Goal: Task Accomplishment & Management: Use online tool/utility

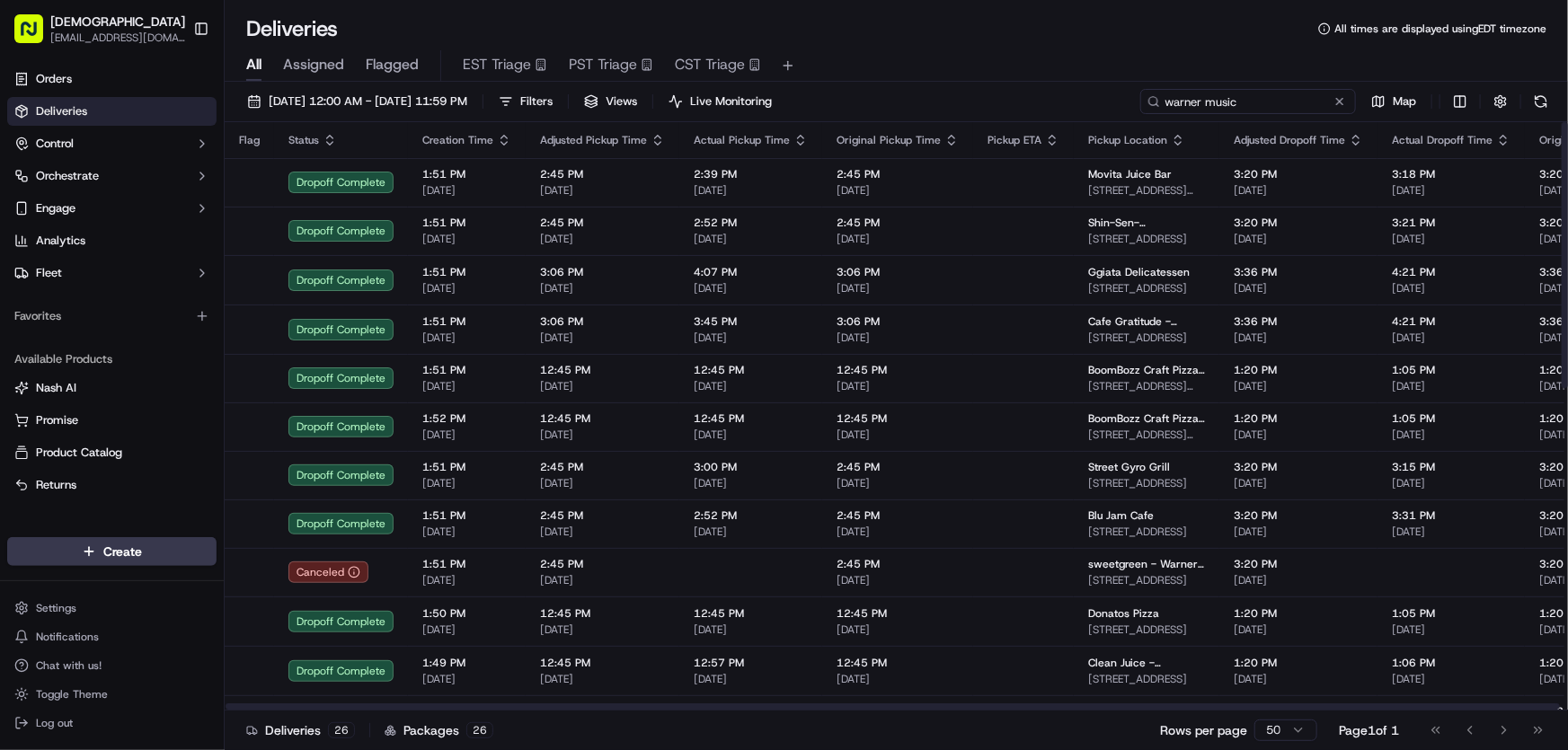
click at [1286, 96] on input "warner music" at bounding box center [1248, 101] width 216 height 25
drag, startPoint x: 1293, startPoint y: 96, endPoint x: 1063, endPoint y: 104, distance: 230.1
click at [1063, 104] on div "[DATE] 12:00 AM - [DATE] 11:59 PM Filters Views Live Monitoring warner music Map" at bounding box center [896, 105] width 1343 height 34
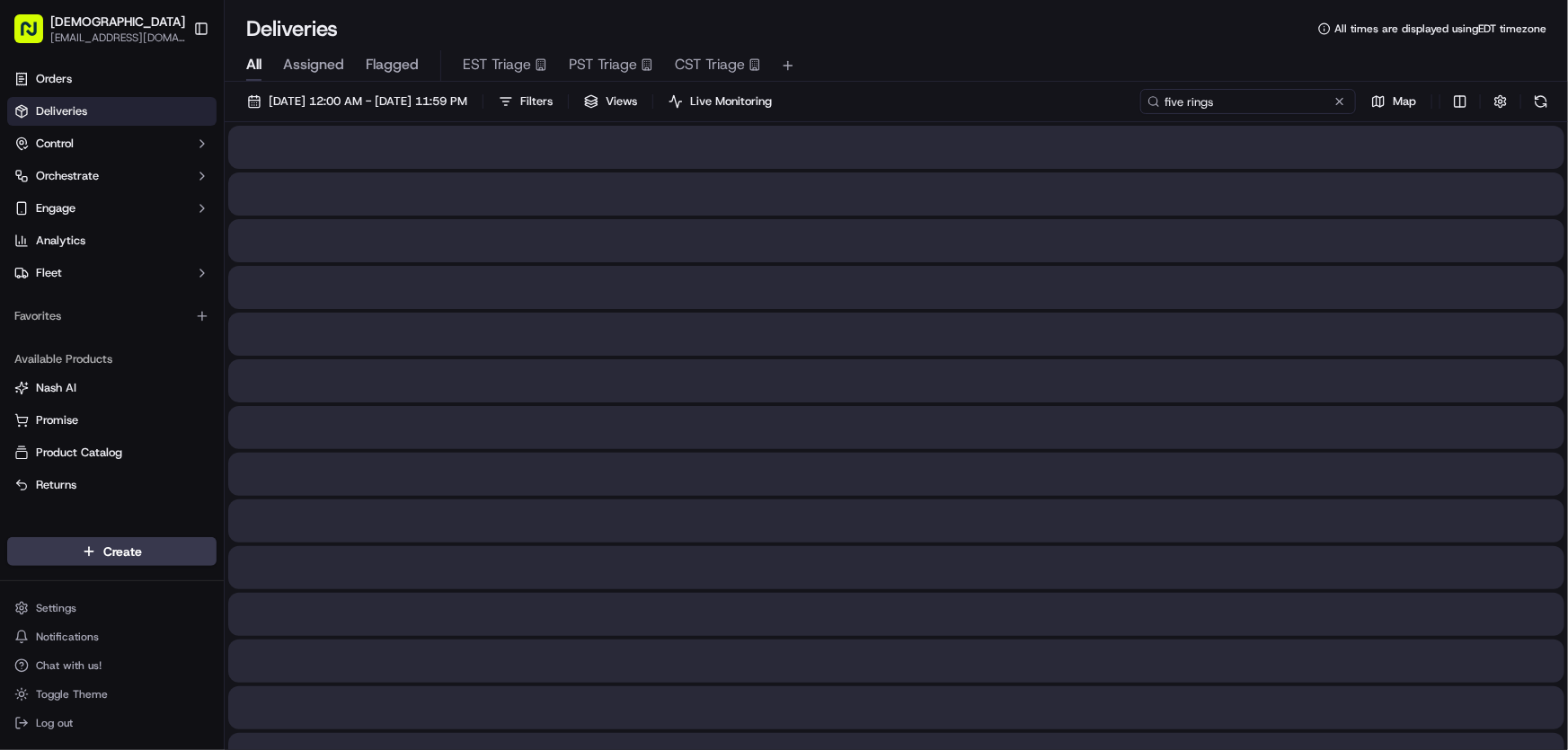
type input "five rings"
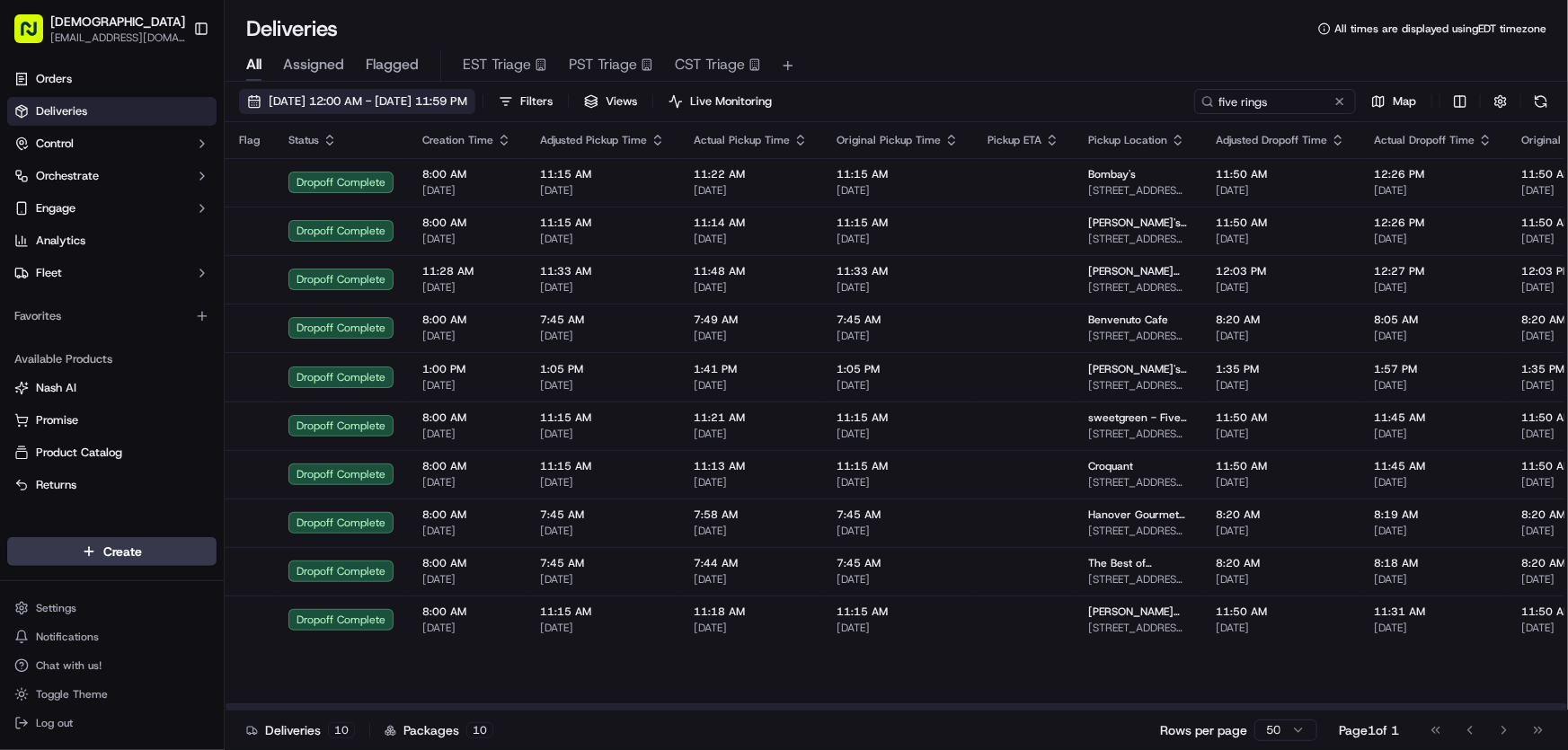
click at [359, 100] on span "[DATE] 12:00 AM - [DATE] 11:59 PM" at bounding box center [368, 101] width 199 height 16
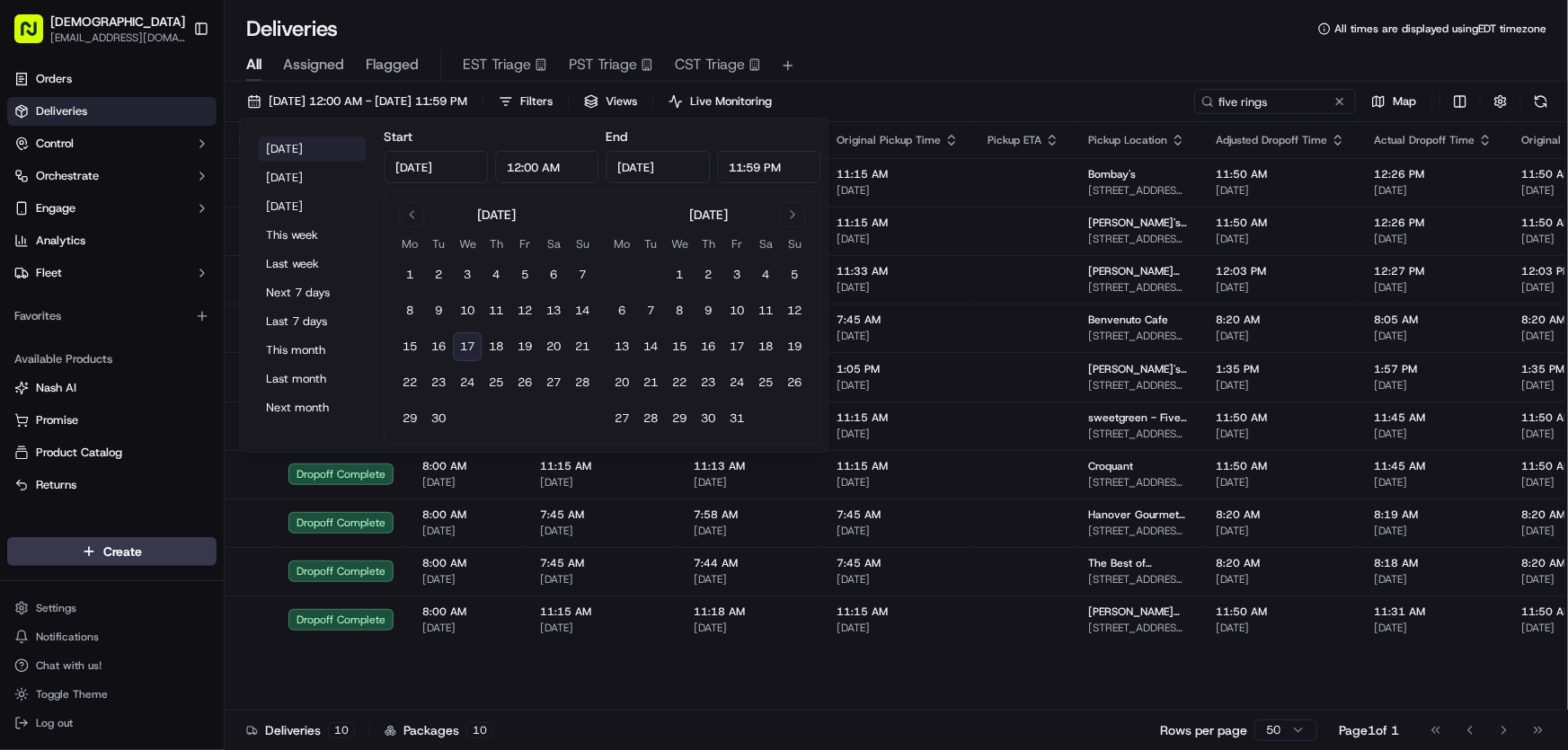
click at [300, 146] on button "[DATE]" at bounding box center [312, 148] width 108 height 25
type input "[DATE]"
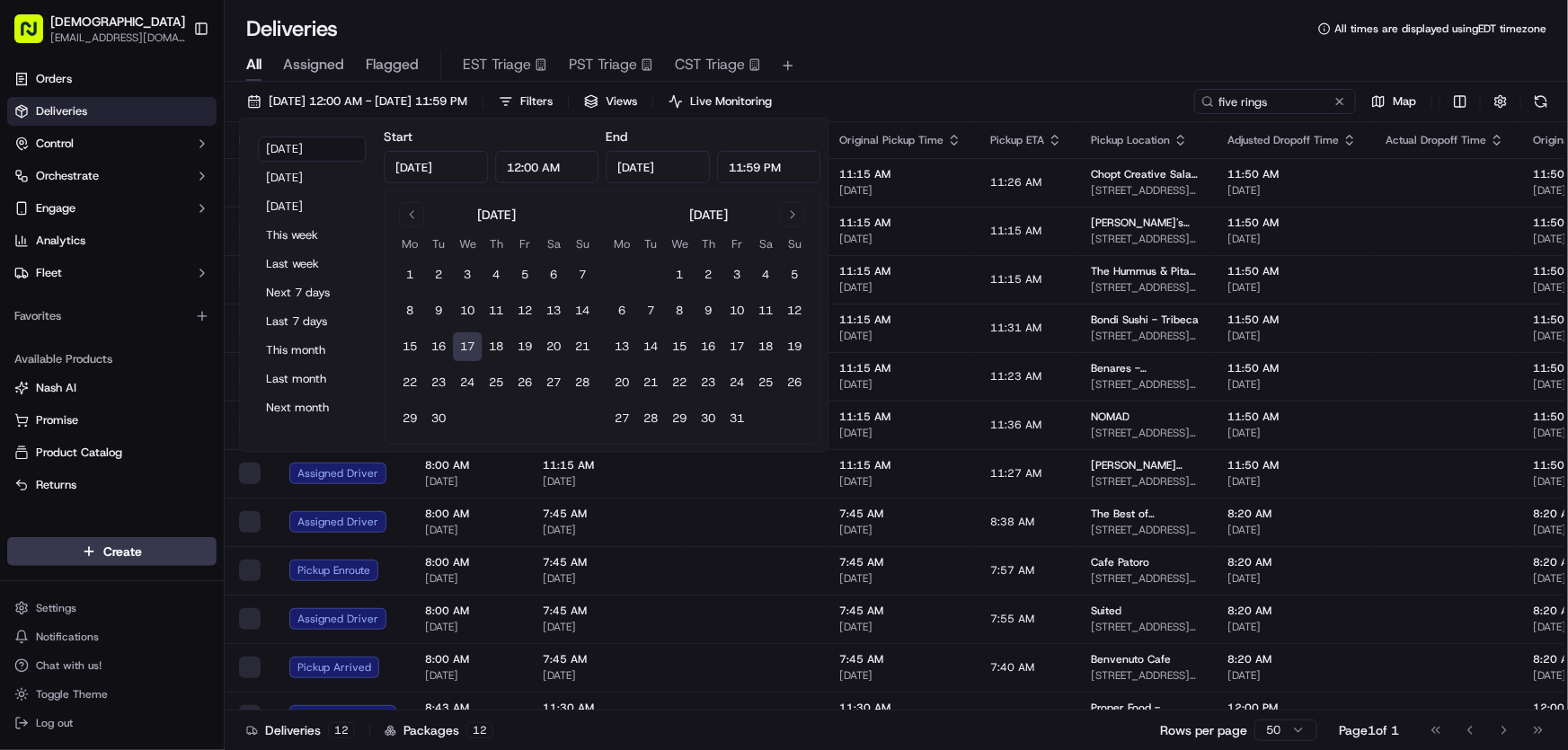
click at [925, 38] on div "Deliveries All times are displayed using EDT timezone" at bounding box center [896, 28] width 1343 height 29
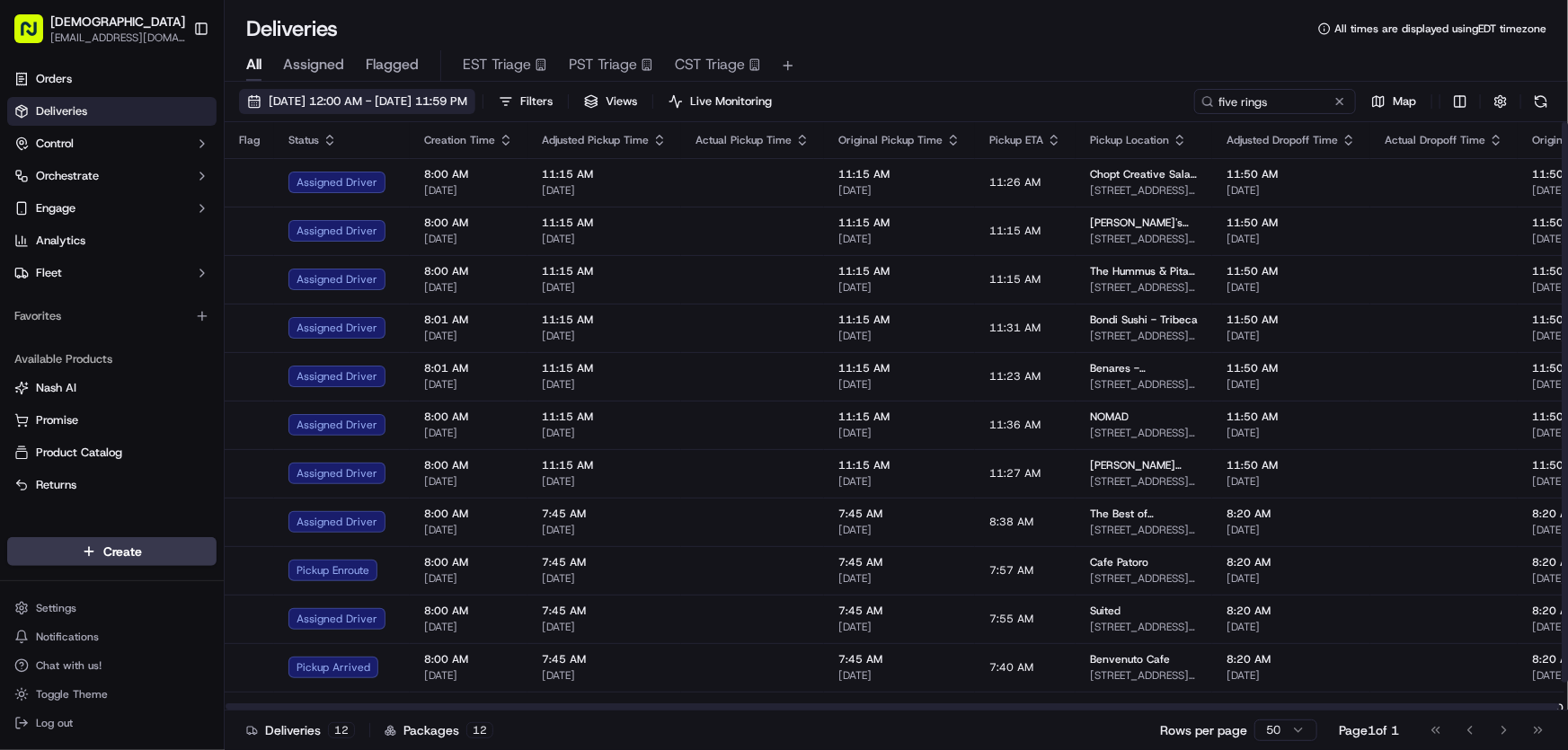
click at [443, 93] on span "[DATE] 12:00 AM - [DATE] 11:59 PM" at bounding box center [368, 101] width 199 height 16
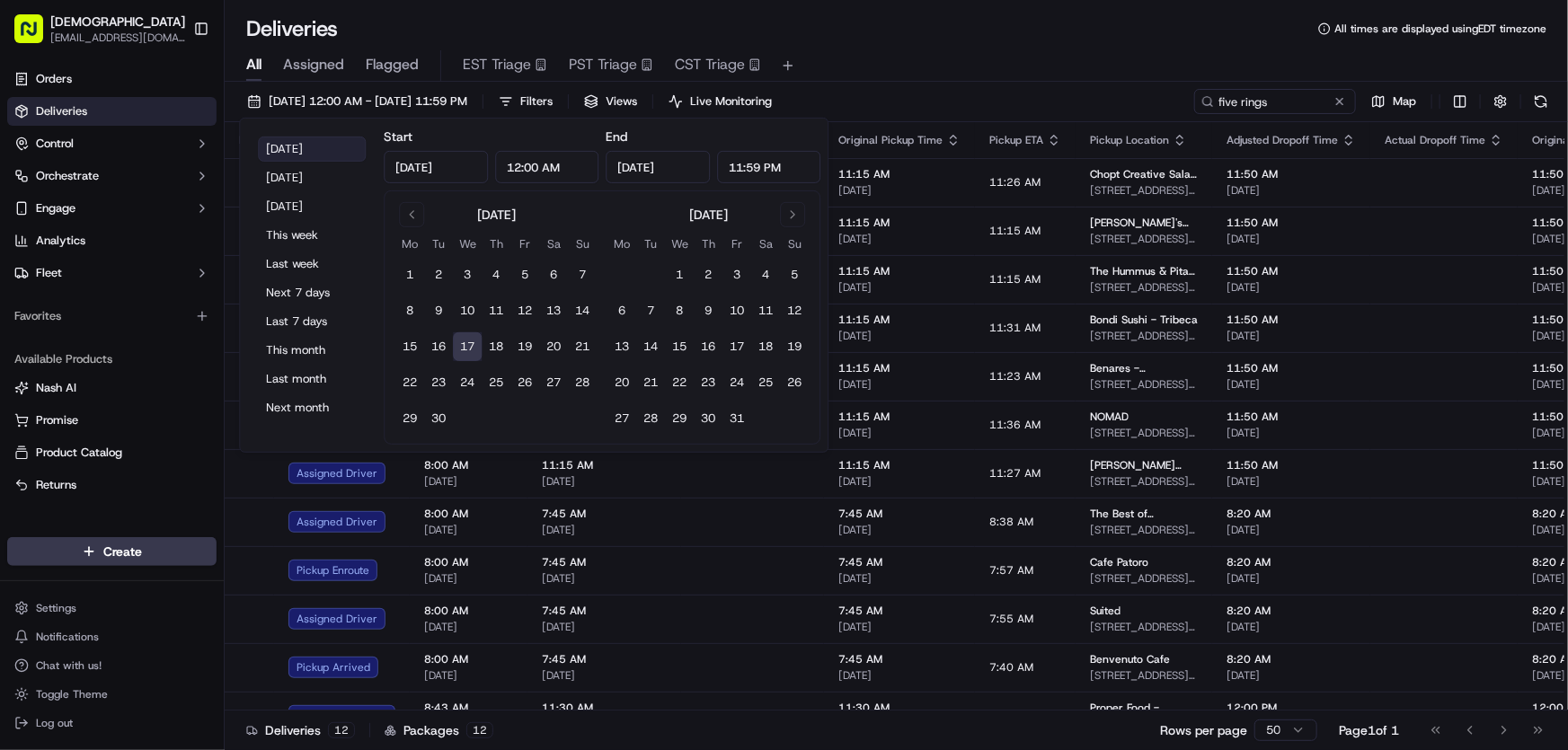
click at [296, 144] on button "[DATE]" at bounding box center [312, 148] width 108 height 25
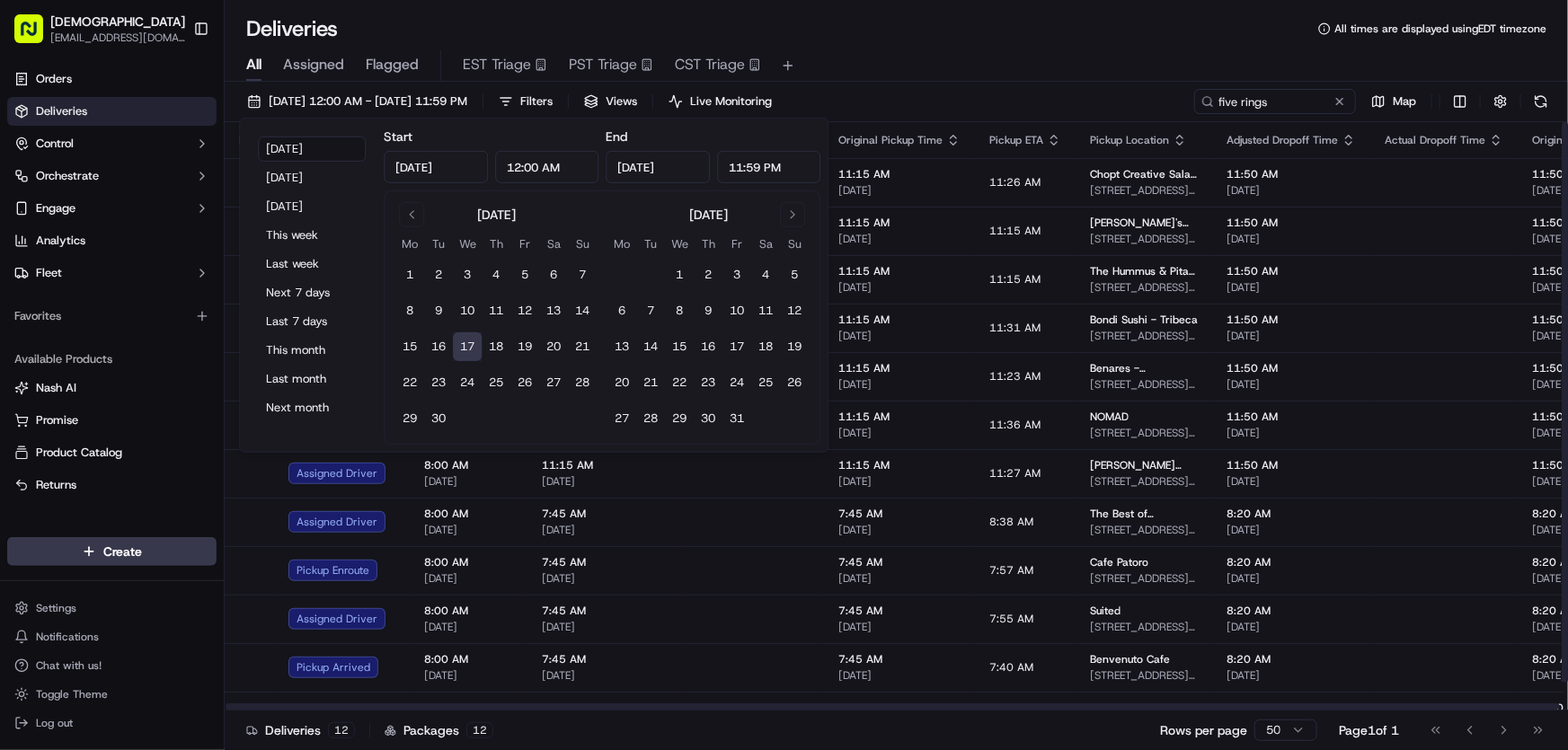
click at [1038, 37] on div "Deliveries All times are displayed using EDT timezone" at bounding box center [896, 28] width 1343 height 29
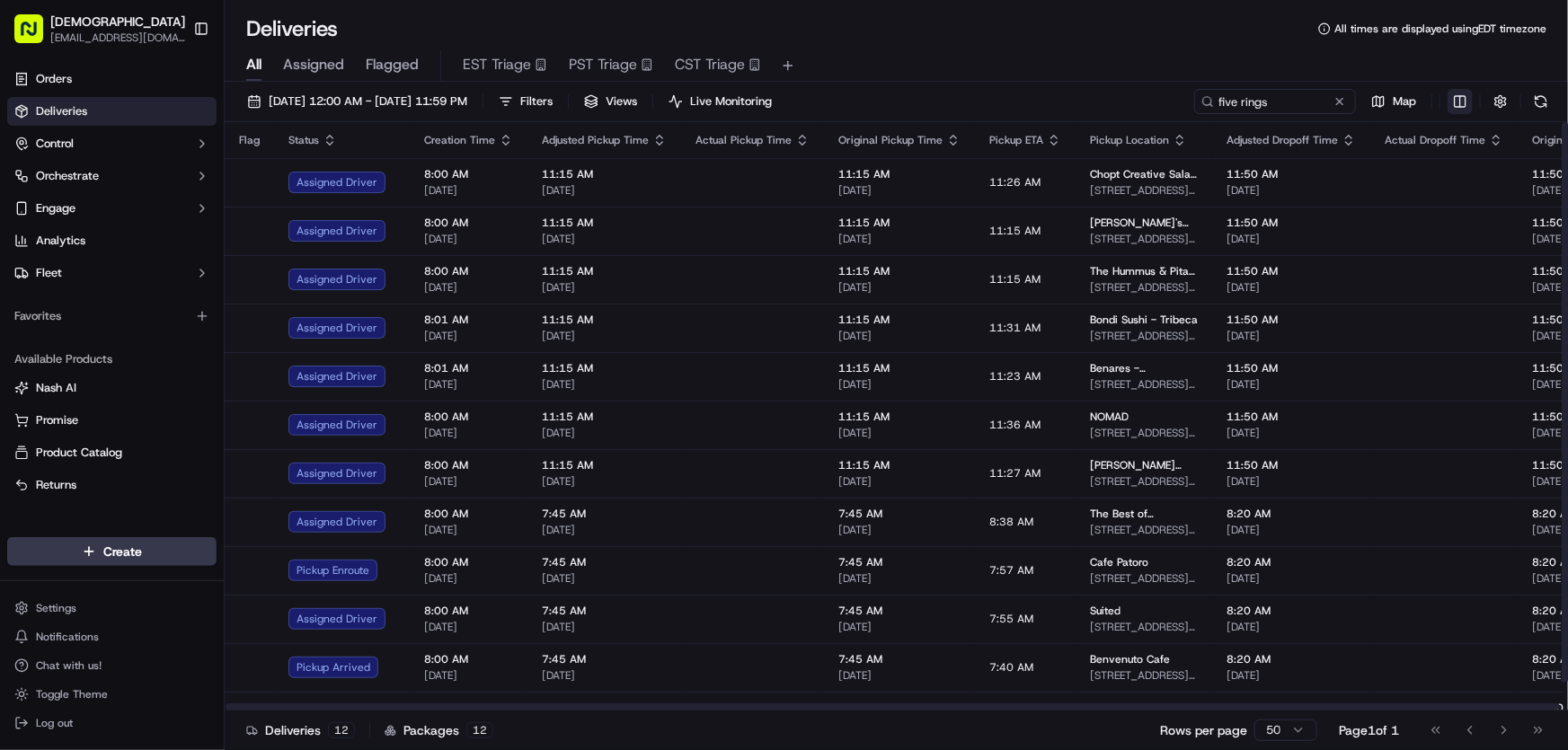
click at [1453, 98] on html "Sharebite rtrinos@sharebite.com Toggle Sidebar Orders Deliveries Control Orches…" at bounding box center [784, 375] width 1568 height 750
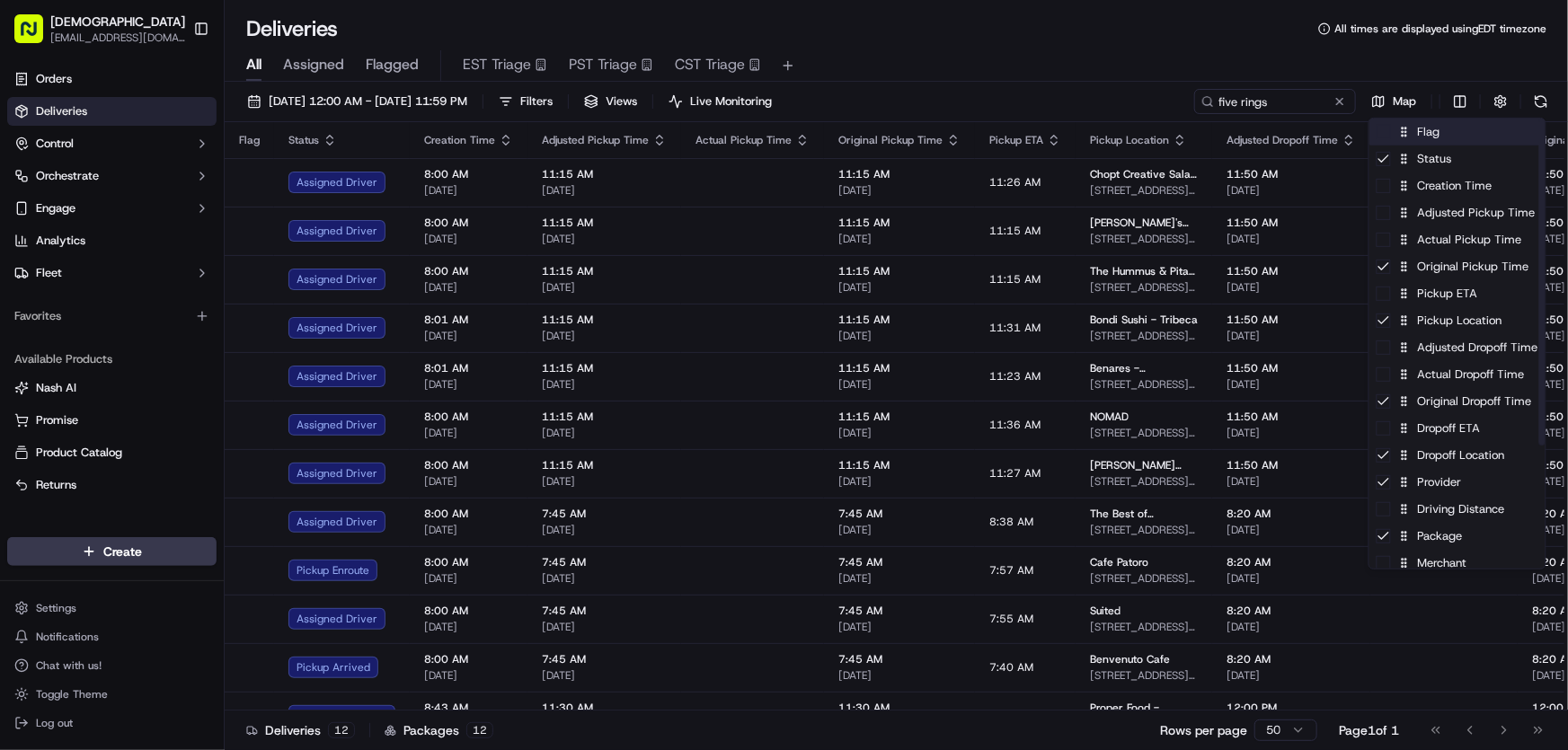
click at [1428, 132] on div "Flag" at bounding box center [1457, 132] width 176 height 27
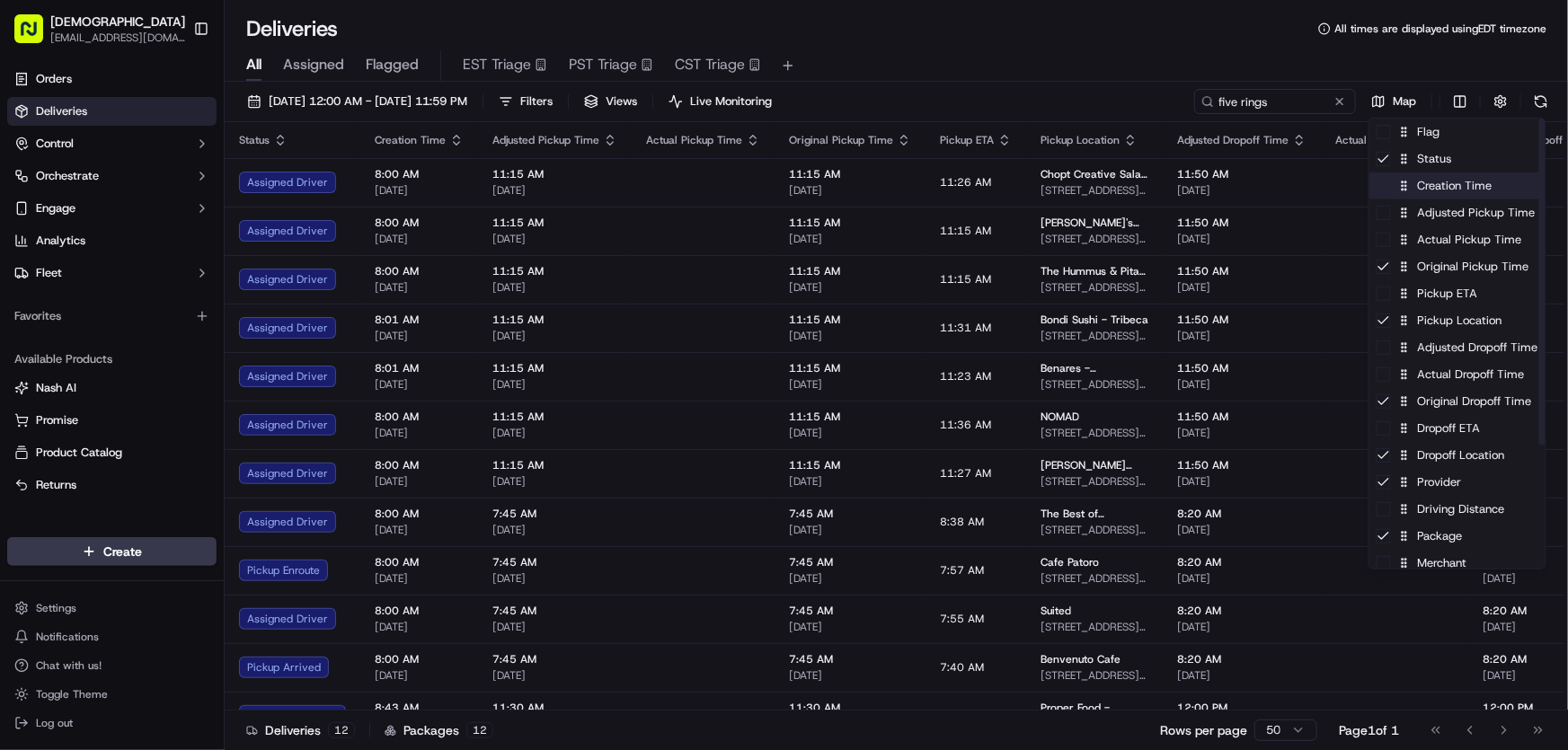
click at [1424, 195] on div "Creation Time" at bounding box center [1457, 186] width 176 height 27
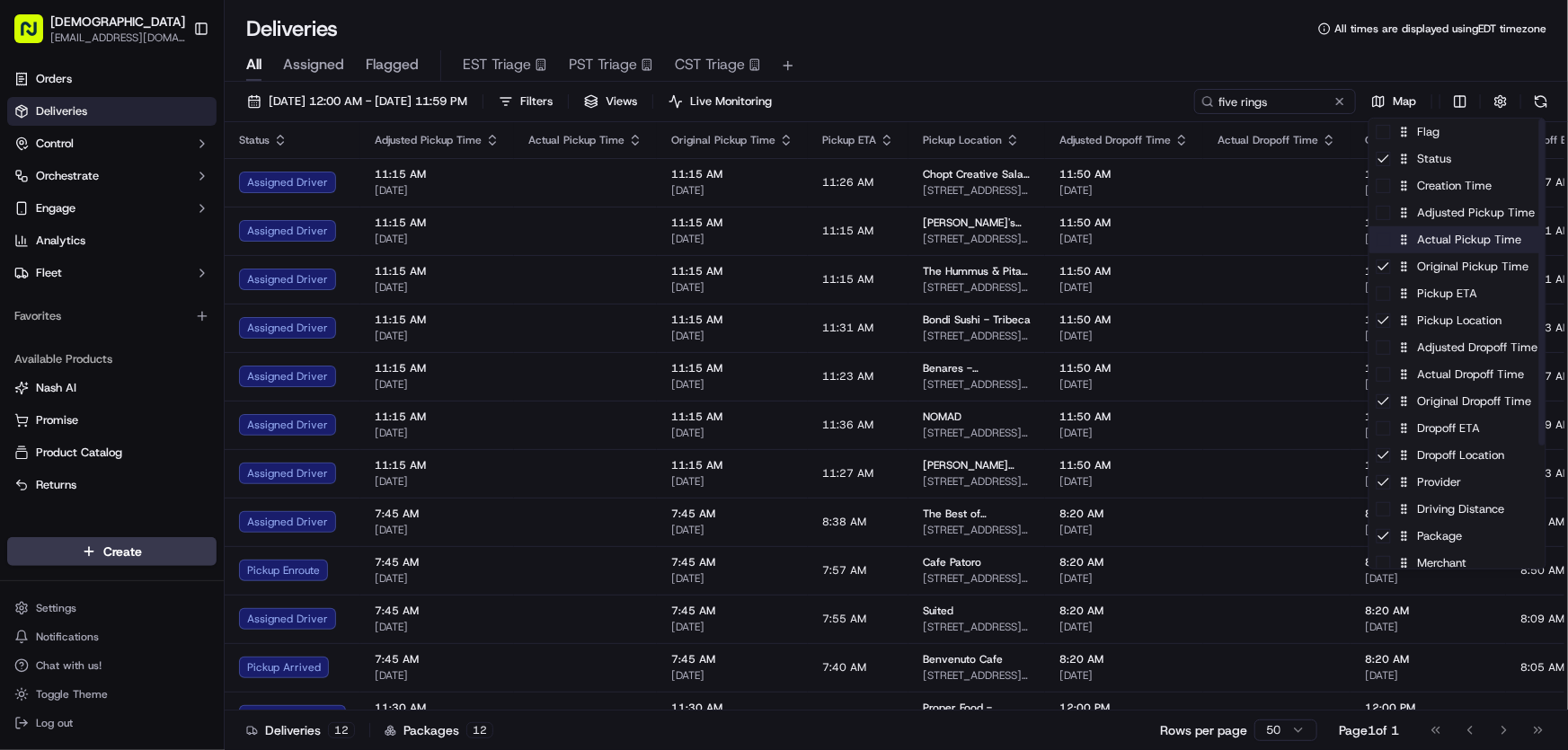
click at [1428, 243] on div "Actual Pickup Time" at bounding box center [1457, 240] width 176 height 27
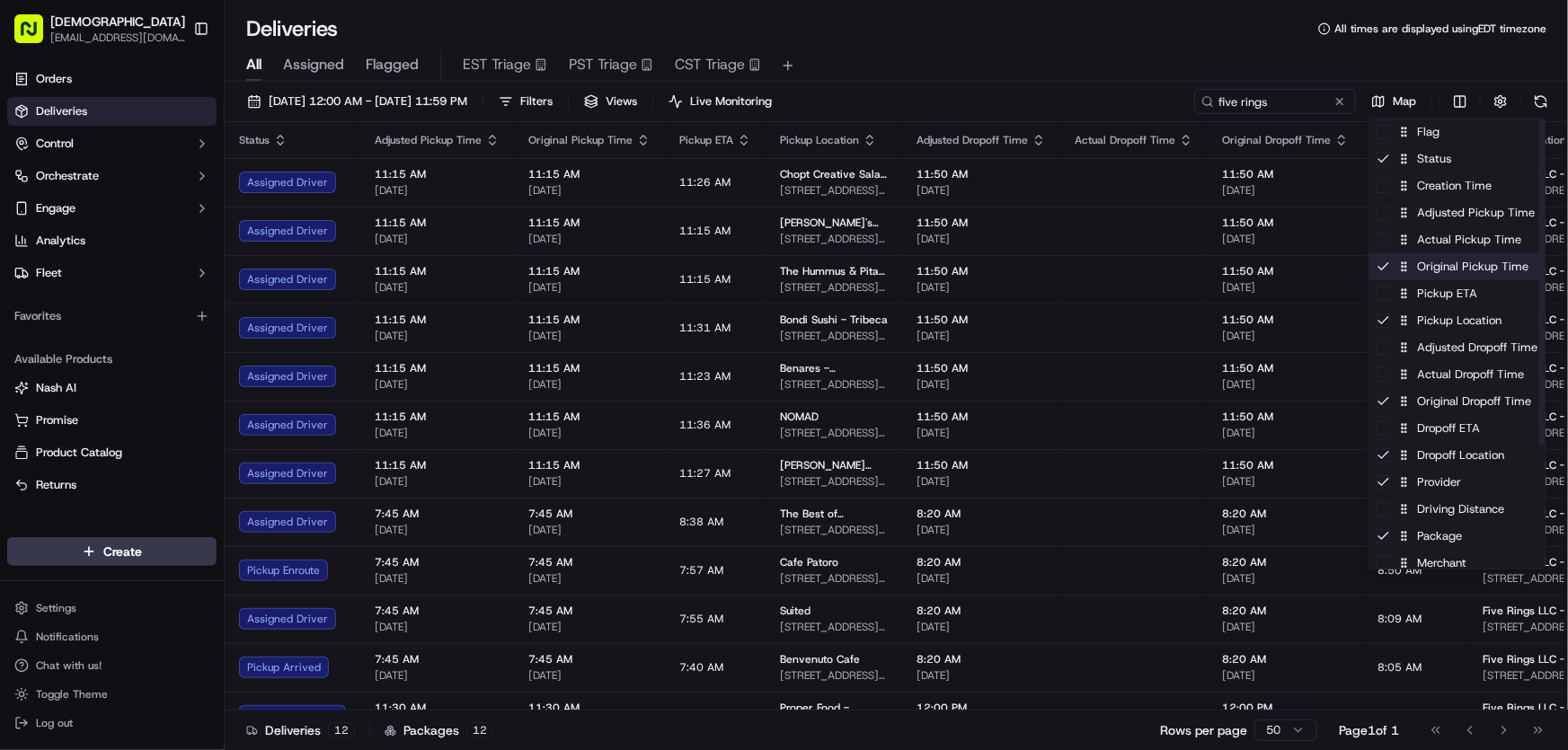
click at [1421, 263] on div "Original Pickup Time" at bounding box center [1457, 266] width 176 height 27
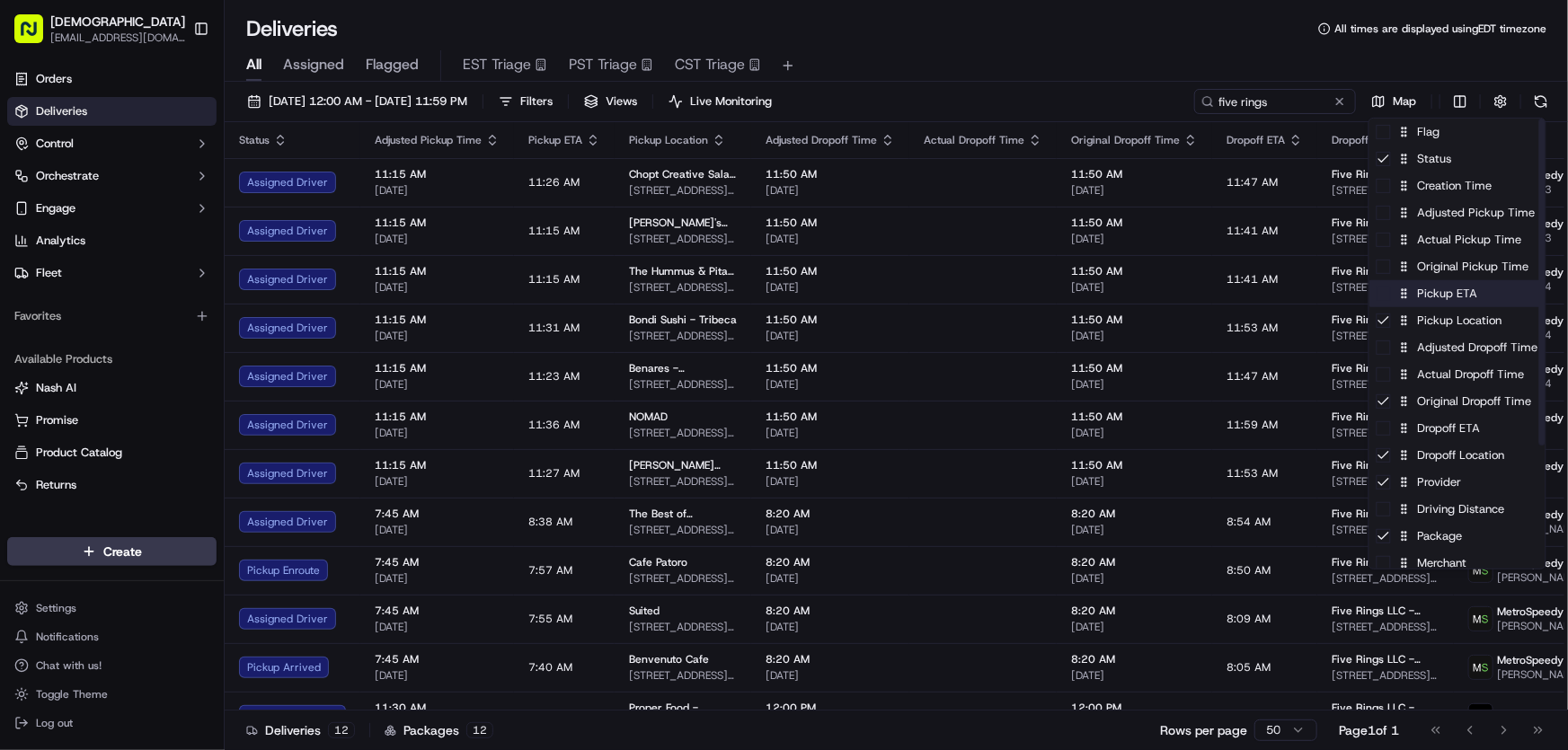
click at [1415, 289] on div "Pickup ETA" at bounding box center [1457, 293] width 176 height 27
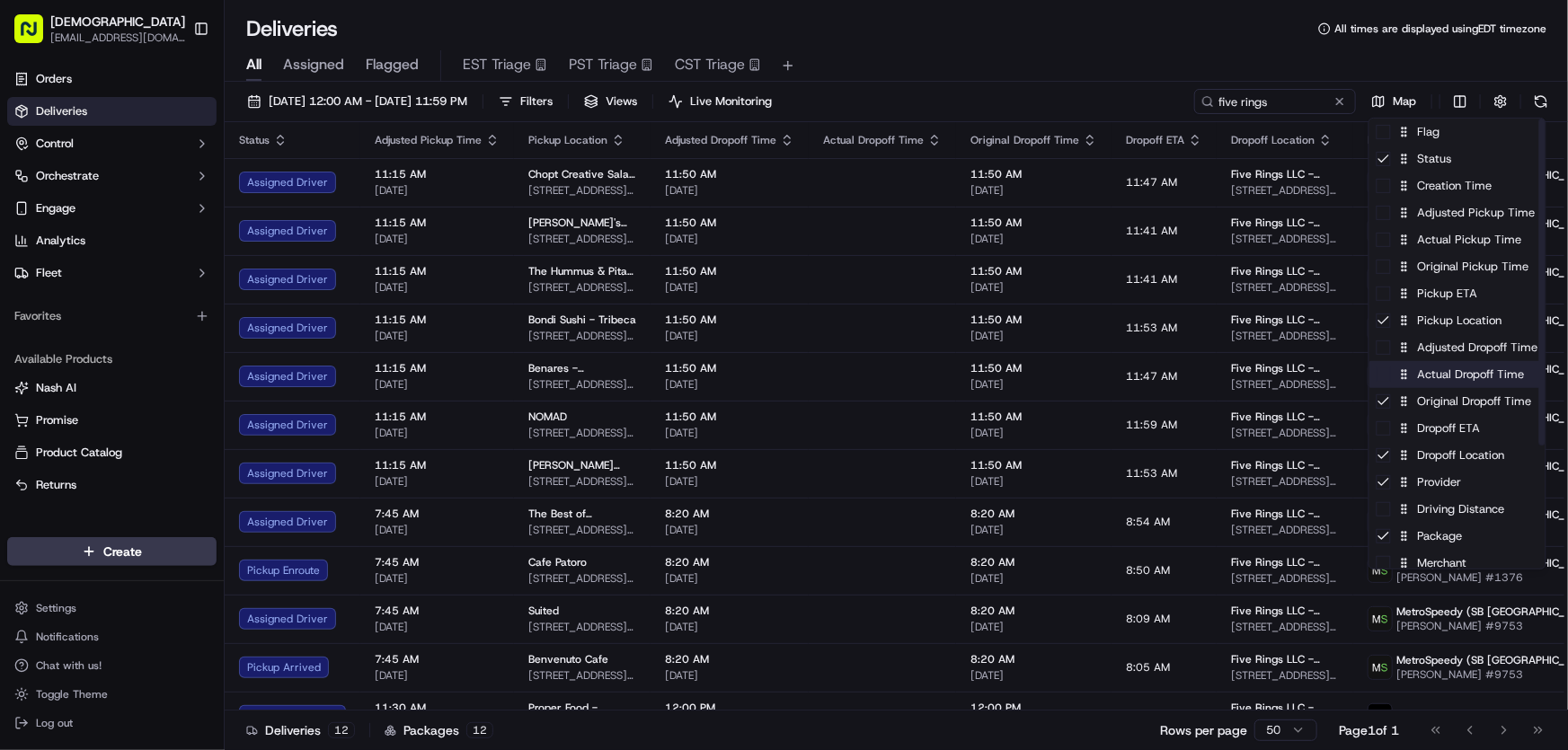
click at [1435, 379] on div "Actual Dropoff Time" at bounding box center [1457, 374] width 176 height 27
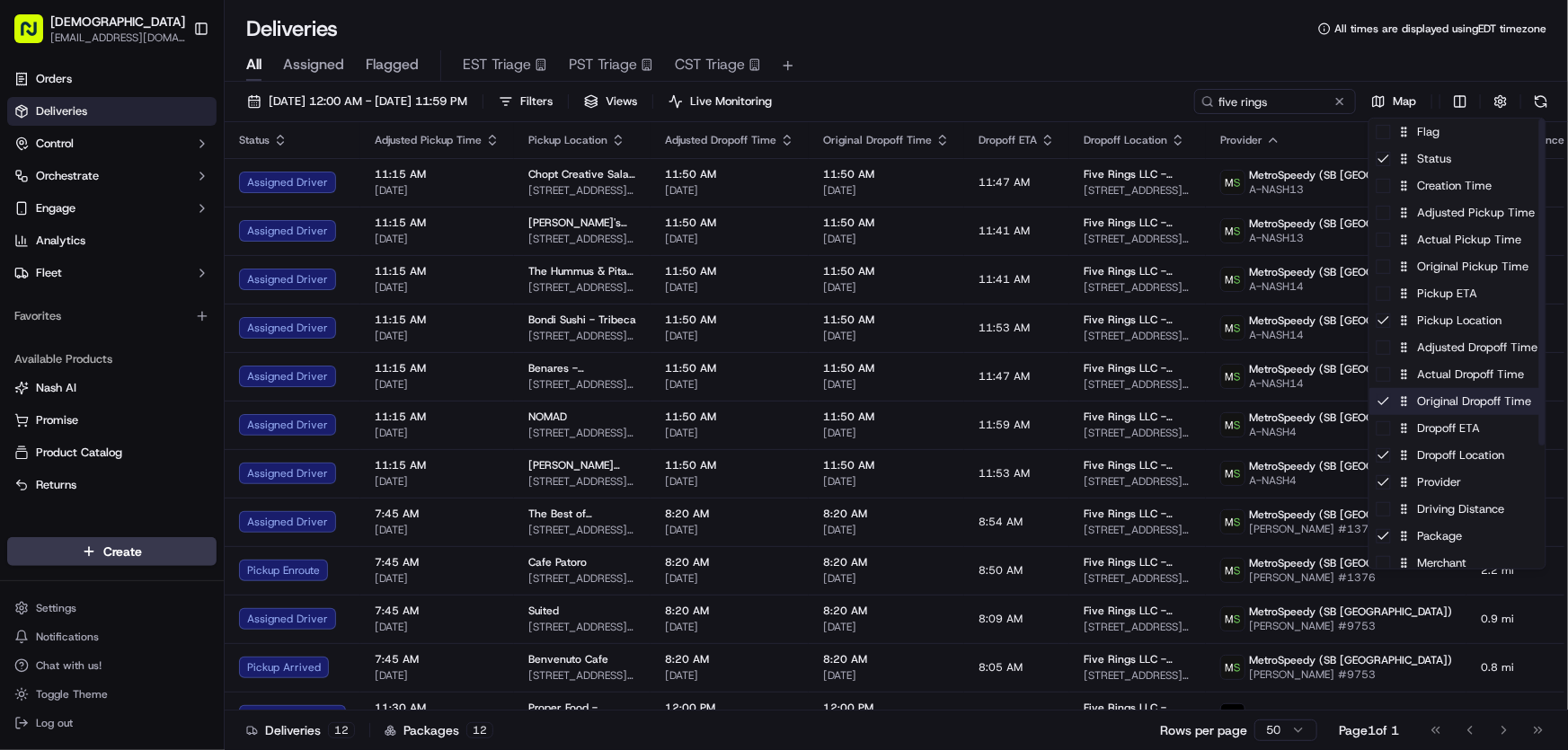
click at [1428, 403] on div "Original Dropoff Time" at bounding box center [1457, 401] width 176 height 27
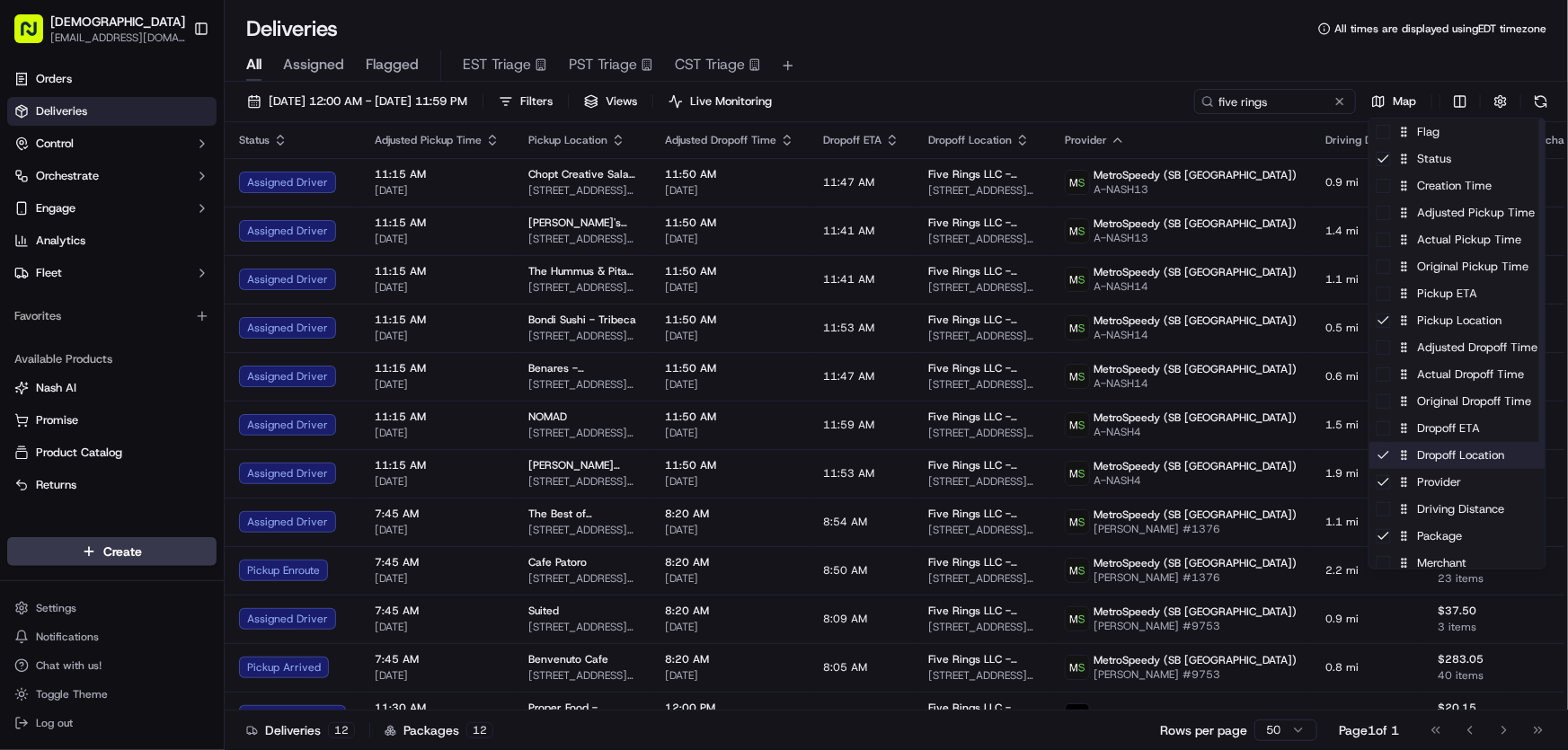
click at [1418, 442] on div "Dropoff Location" at bounding box center [1457, 455] width 176 height 27
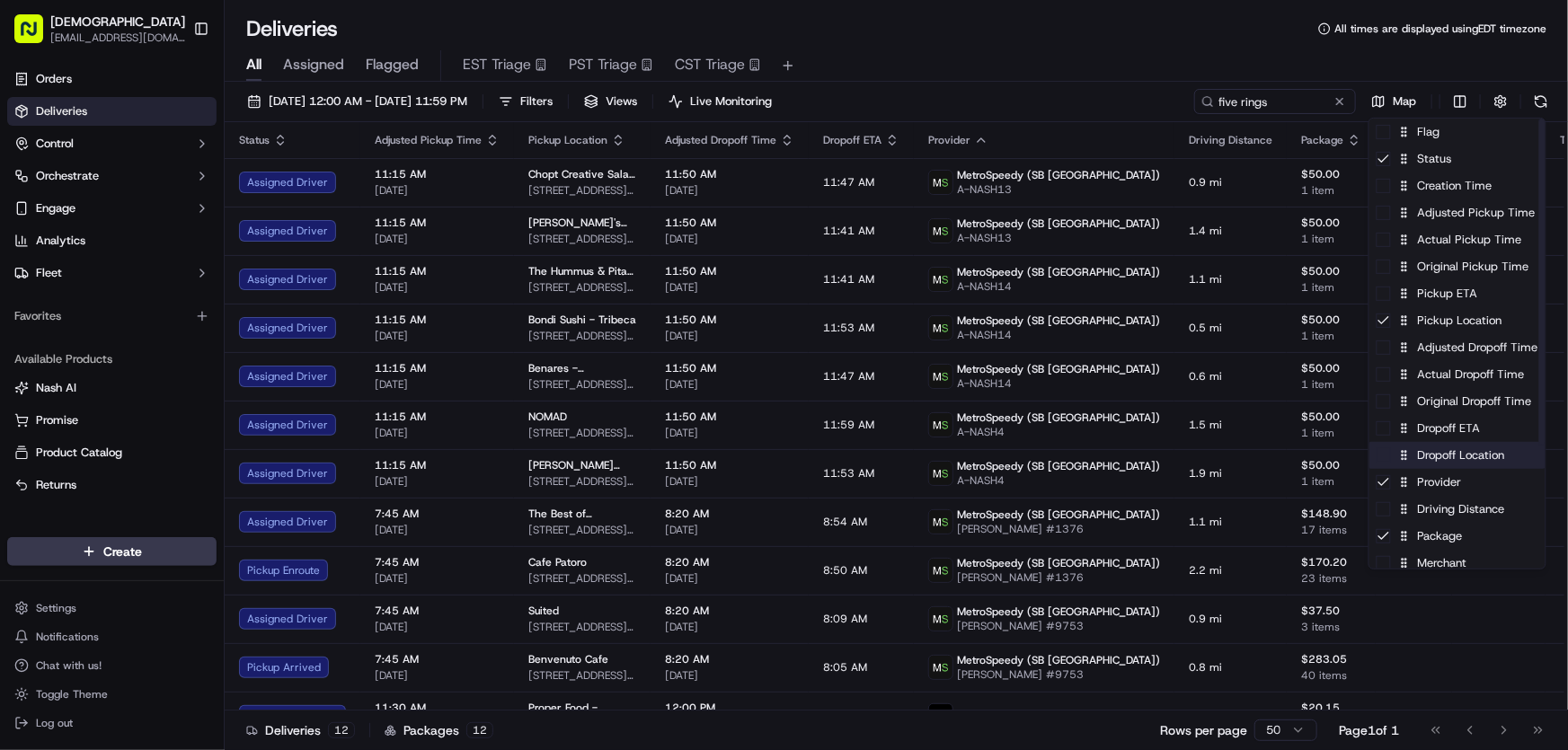
click at [1417, 457] on div "Dropoff Location" at bounding box center [1457, 455] width 176 height 27
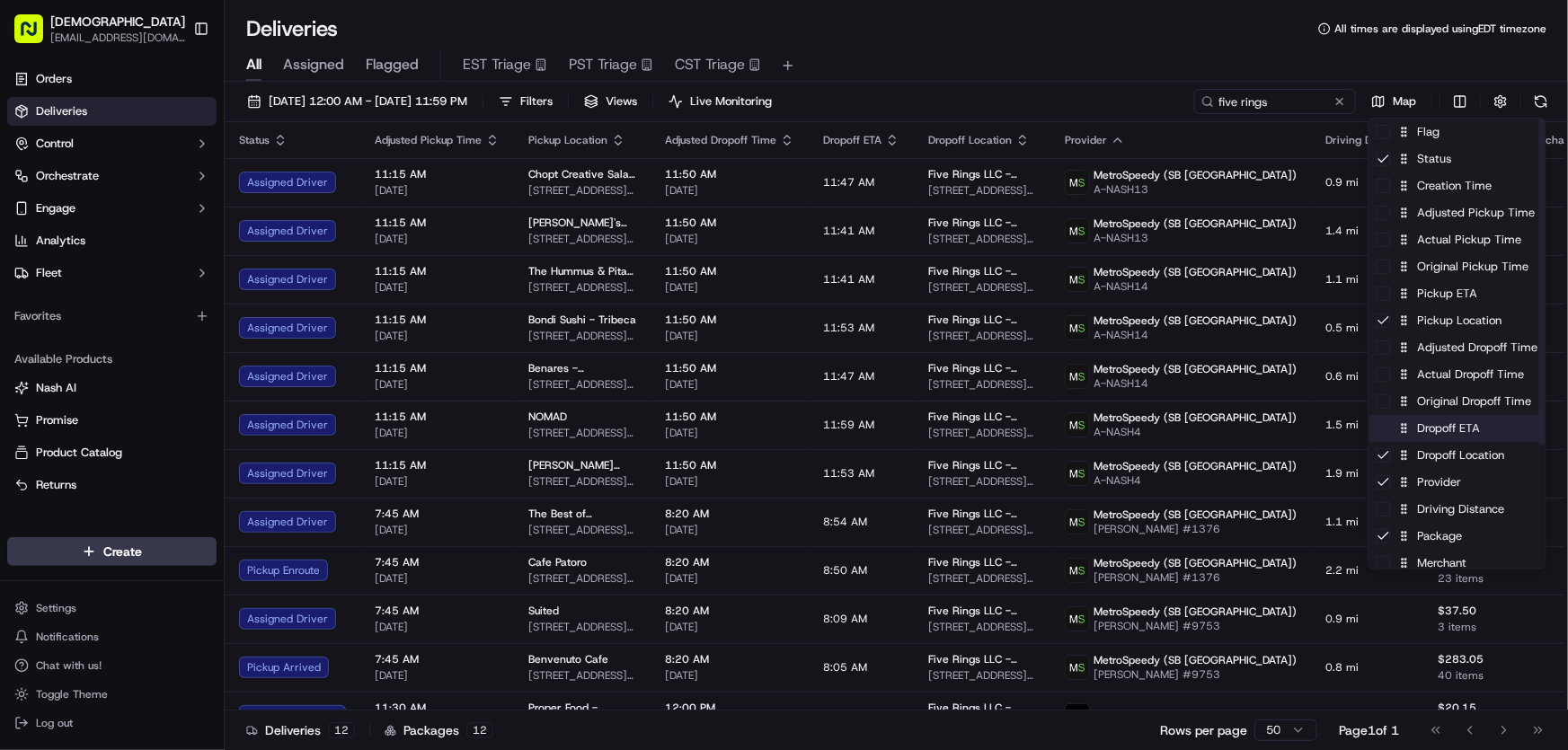
click at [1421, 430] on div "Dropoff ETA" at bounding box center [1457, 428] width 176 height 27
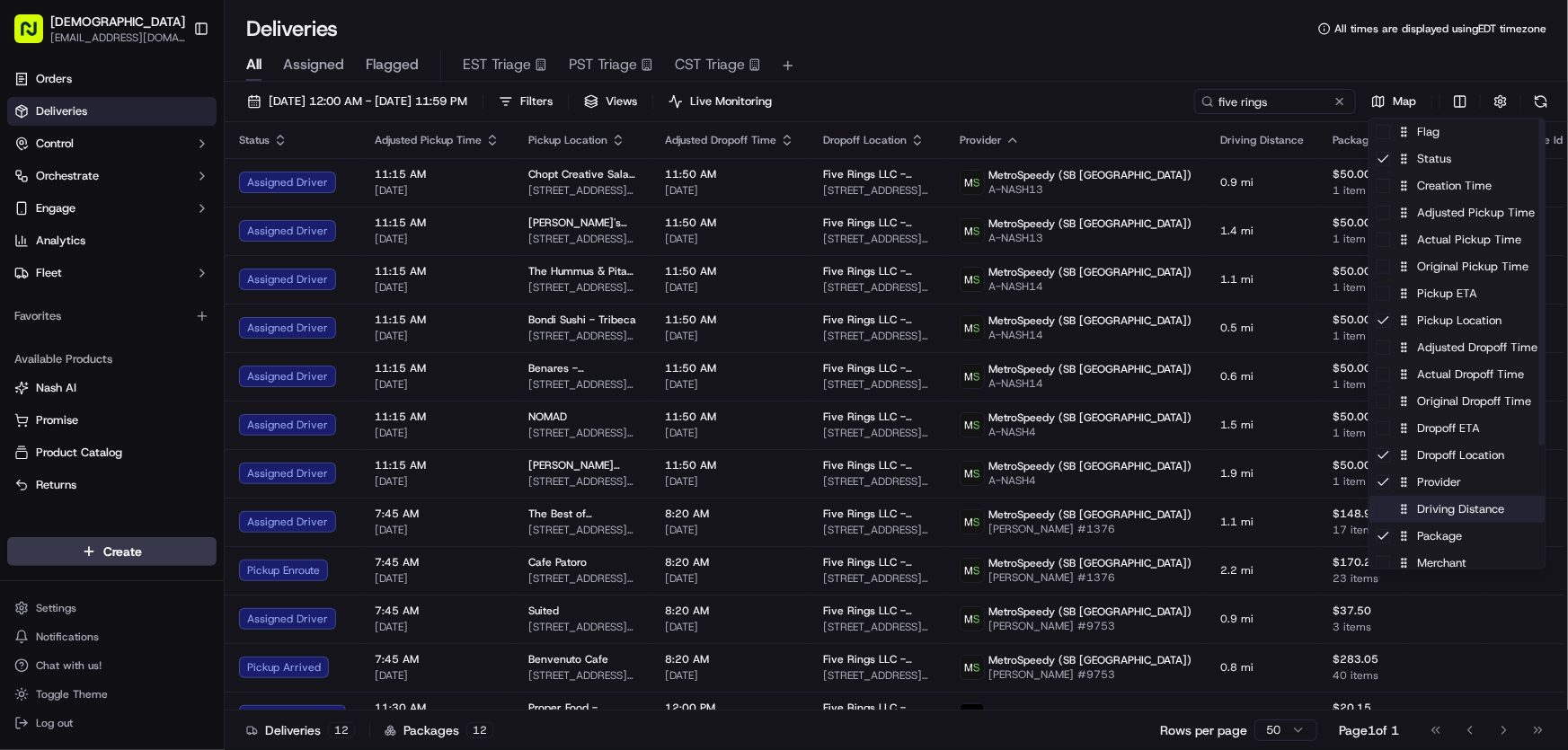
click at [1420, 509] on div "Driving Distance" at bounding box center [1457, 508] width 176 height 27
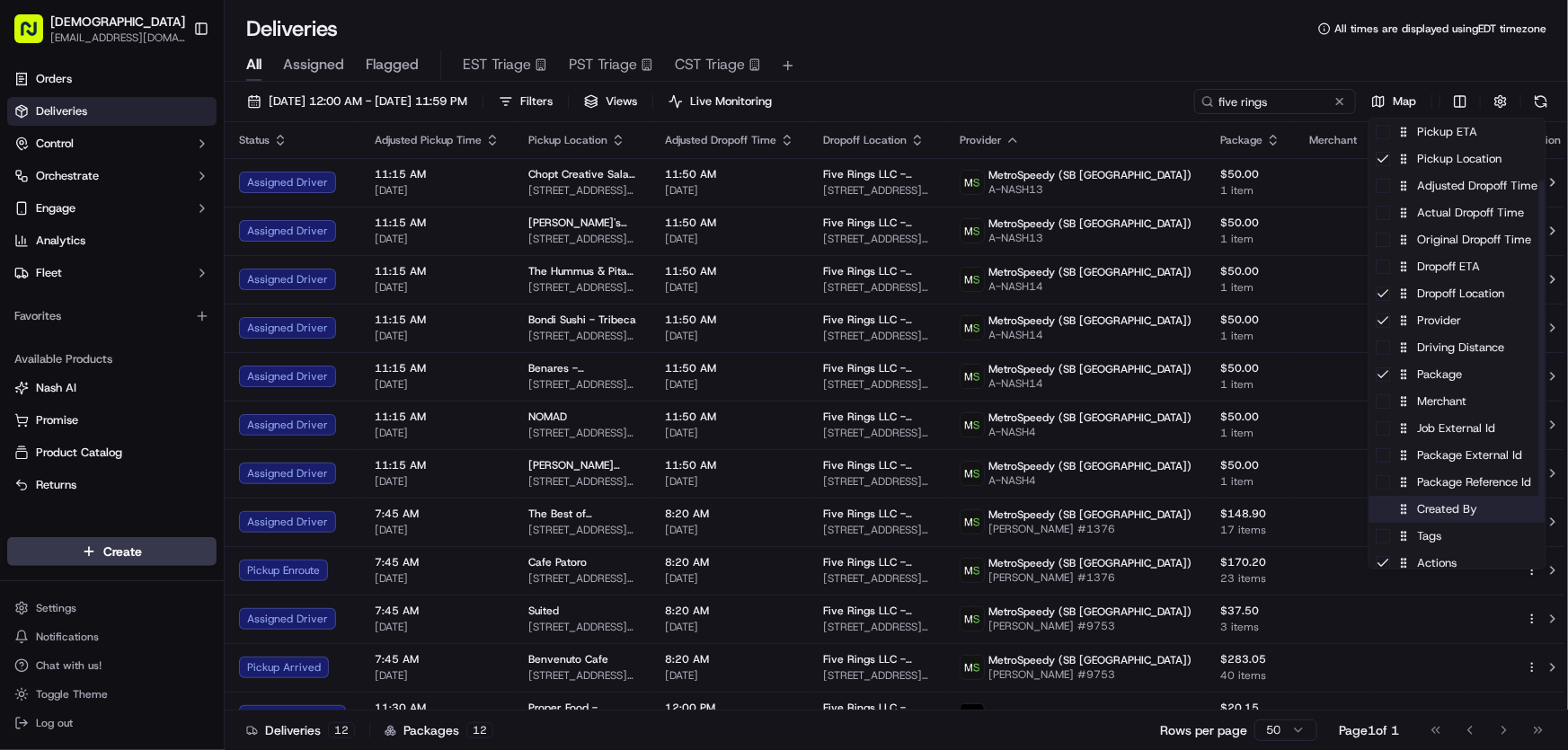
scroll to position [162, 0]
click at [1439, 400] on div "Merchant" at bounding box center [1457, 400] width 176 height 27
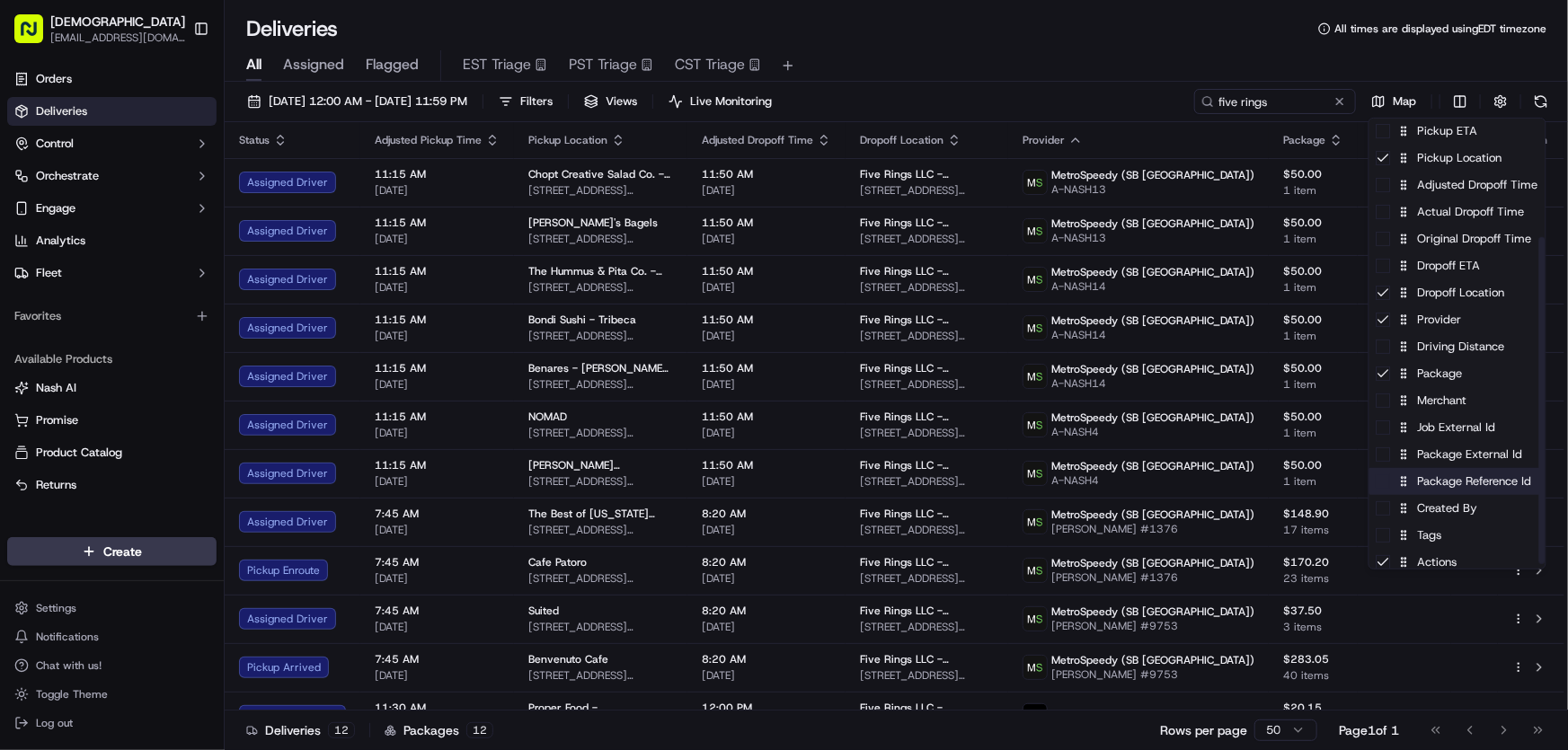
click at [1432, 480] on div "Package Reference Id" at bounding box center [1457, 480] width 176 height 27
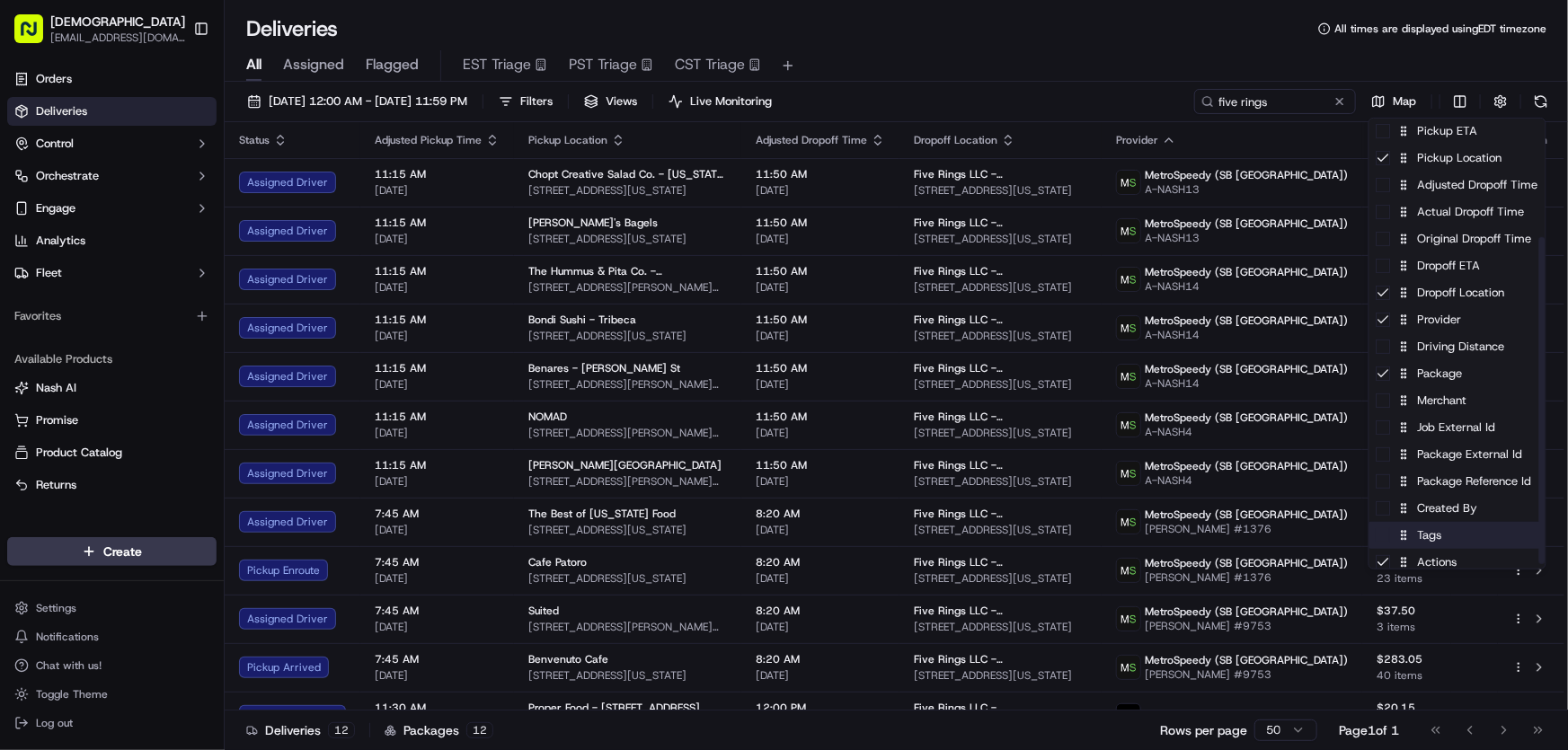
click at [1428, 536] on div "Tags" at bounding box center [1457, 535] width 176 height 27
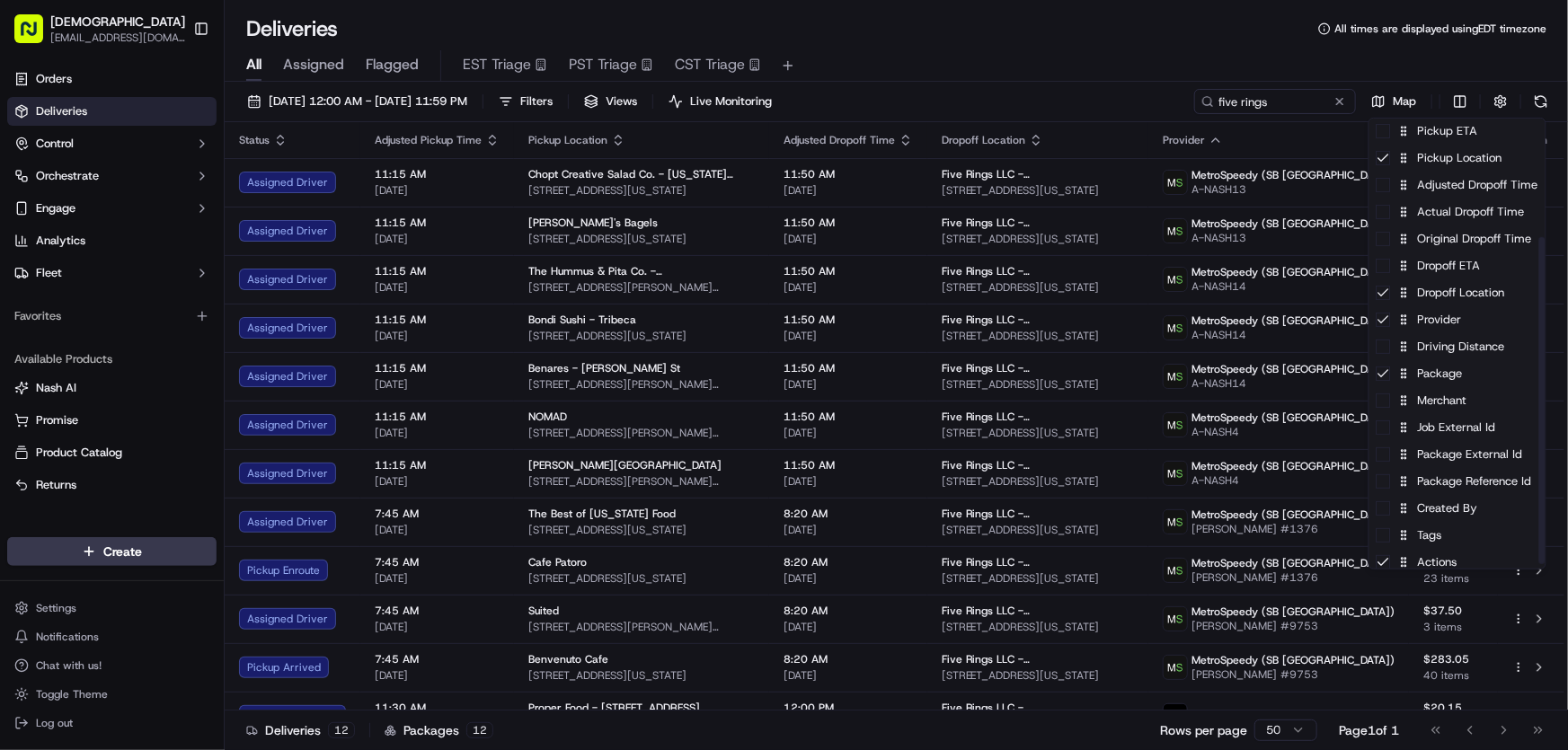
click at [1088, 38] on html "Sharebite rtrinos@sharebite.com Toggle Sidebar Orders Deliveries Control Orches…" at bounding box center [784, 375] width 1568 height 750
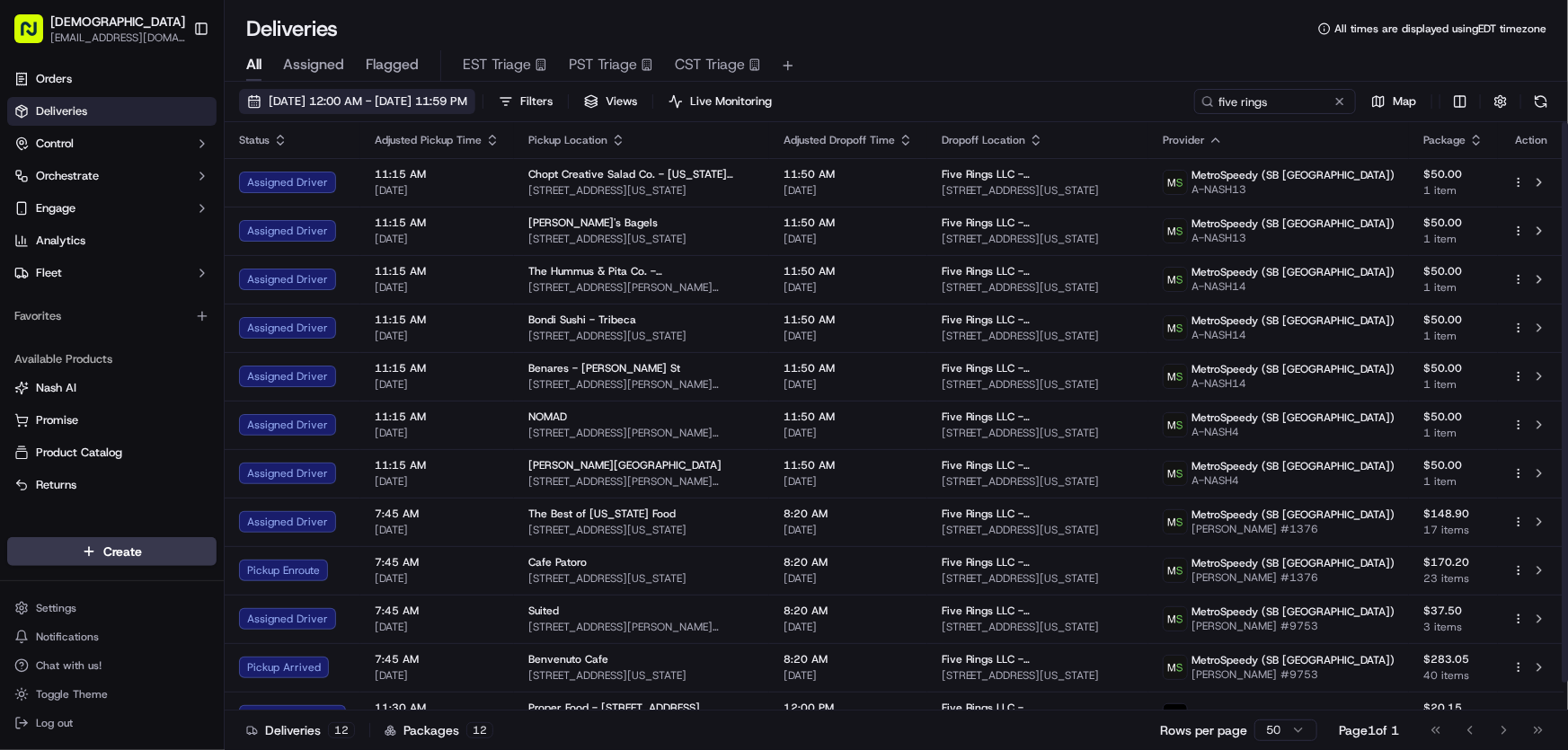
click at [435, 103] on span "09/17/2025 12:00 AM - 09/17/2025 11:59 PM" at bounding box center [368, 101] width 199 height 16
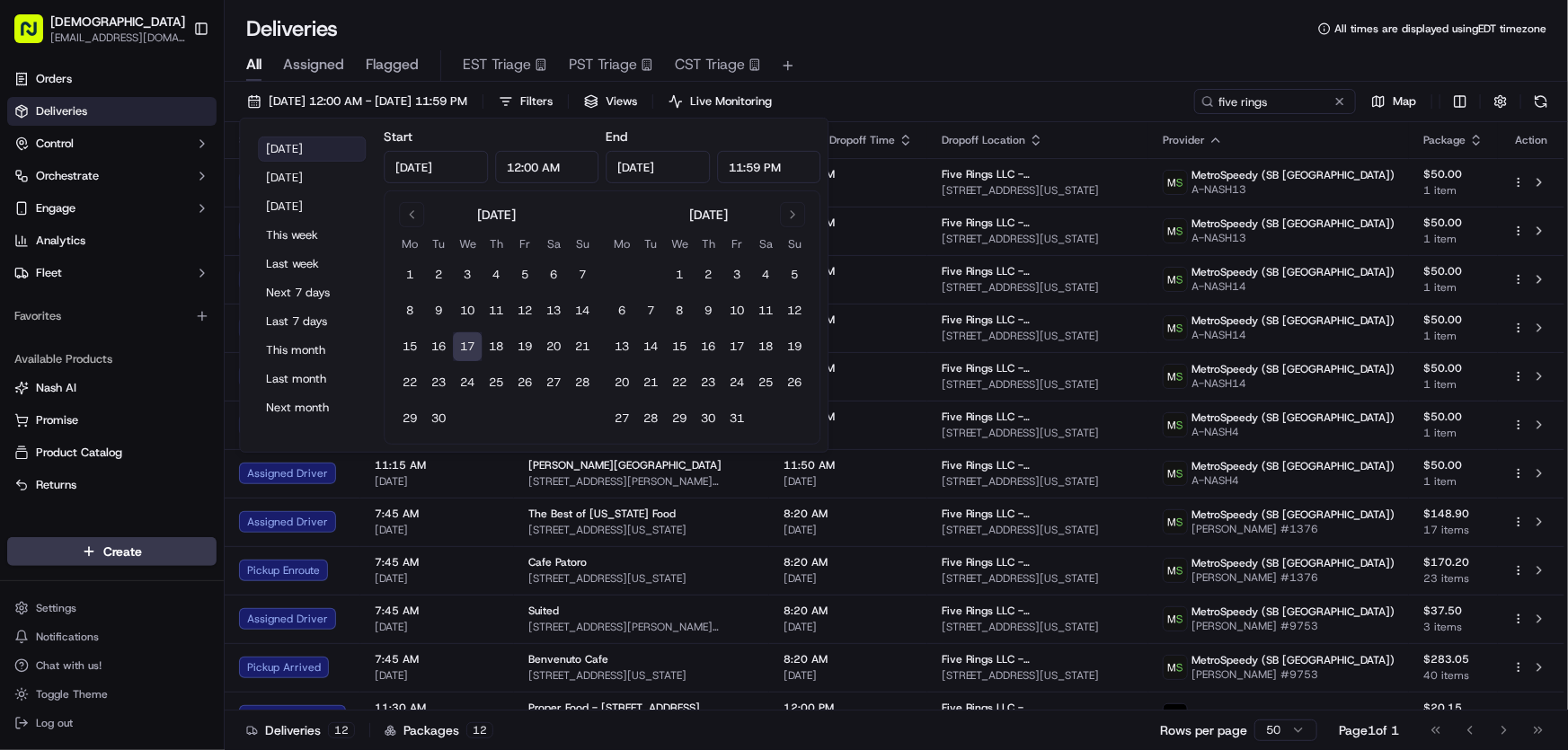
click at [287, 148] on button "Today" at bounding box center [312, 148] width 108 height 25
click at [937, 36] on div "Deliveries All times are displayed using EDT timezone" at bounding box center [896, 28] width 1343 height 29
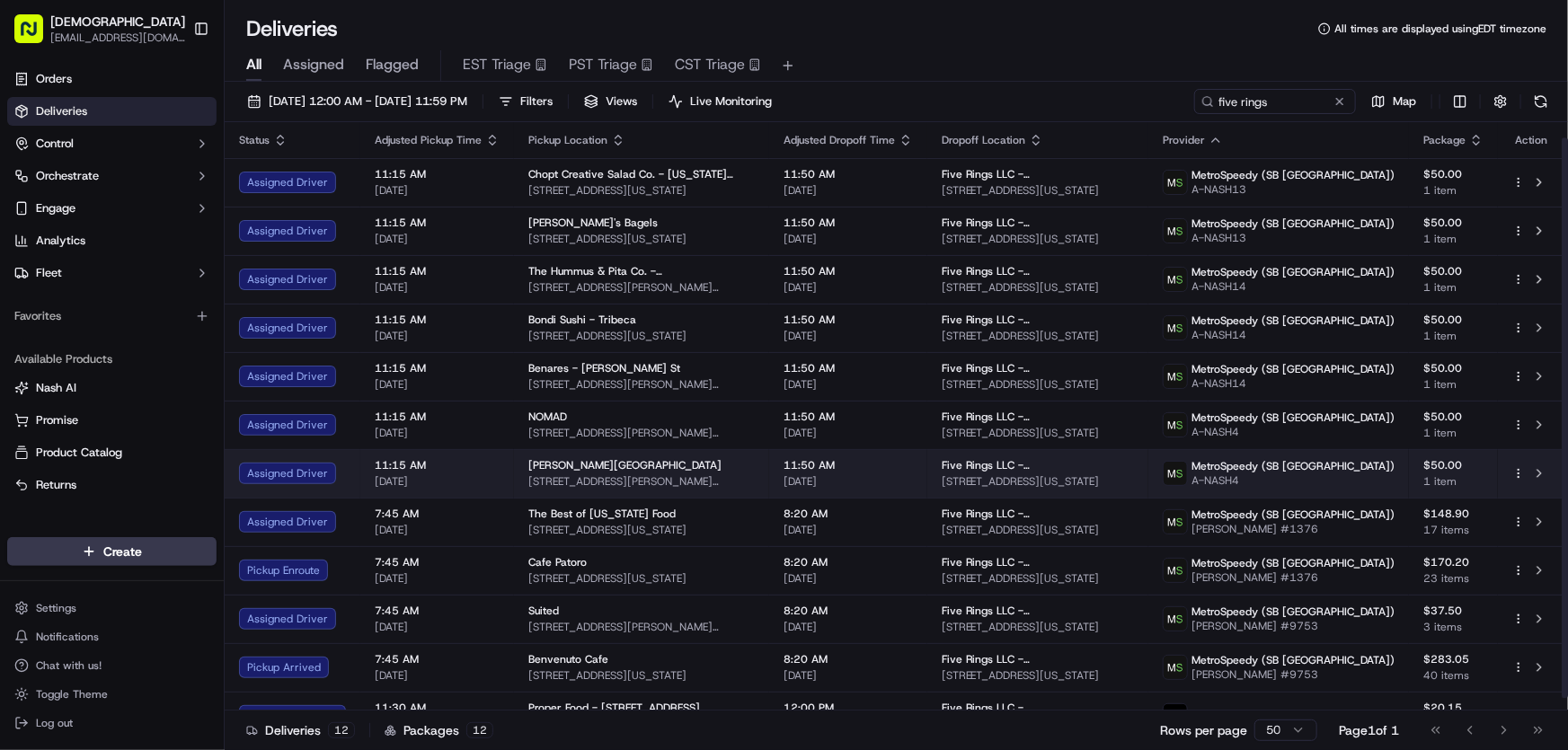
scroll to position [29, 0]
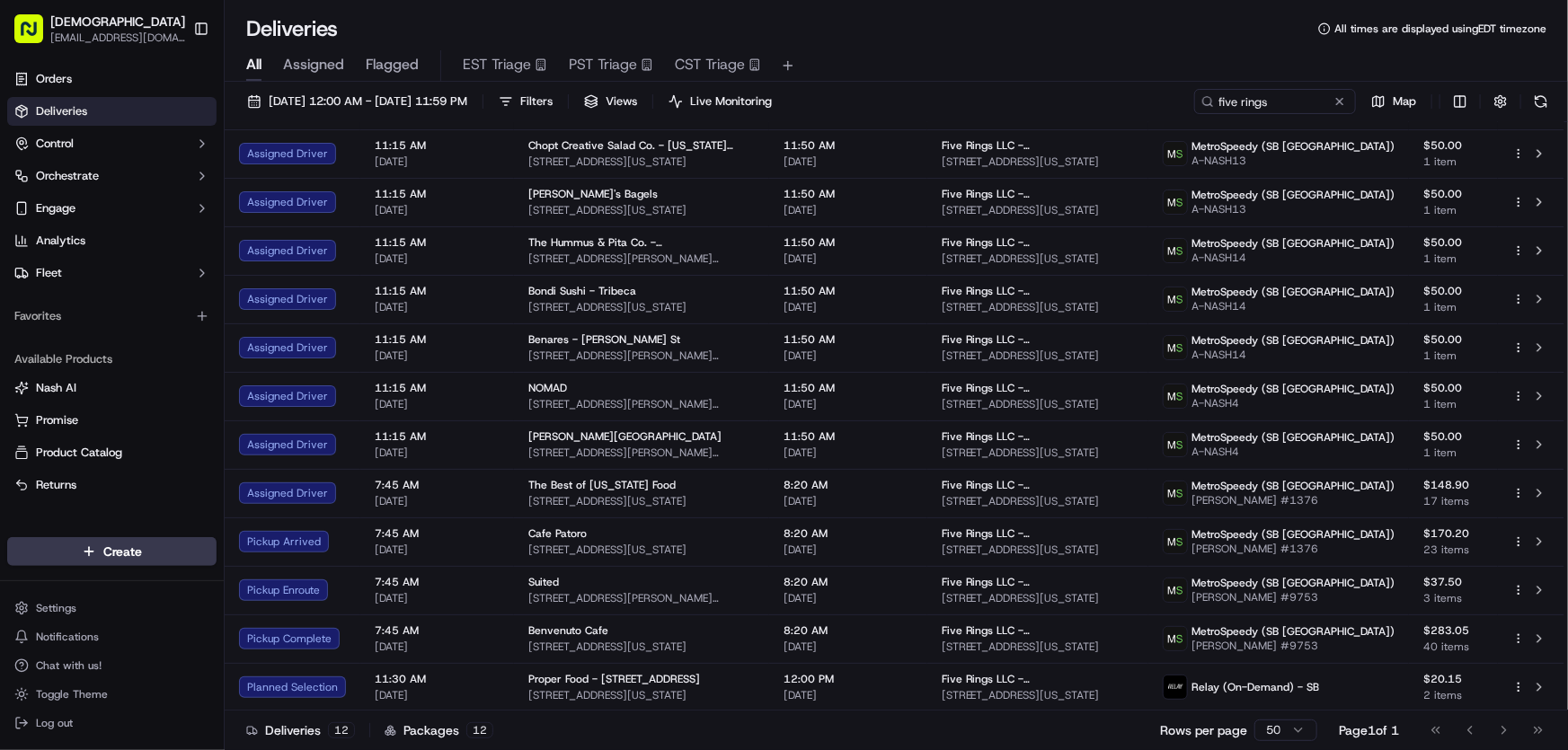
click at [1015, 49] on div "All Assigned Flagged EST Triage PST Triage CST Triage" at bounding box center [896, 62] width 1343 height 38
click at [388, 100] on span "09/17/2025 12:00 AM - 09/17/2025 11:59 PM" at bounding box center [368, 101] width 199 height 16
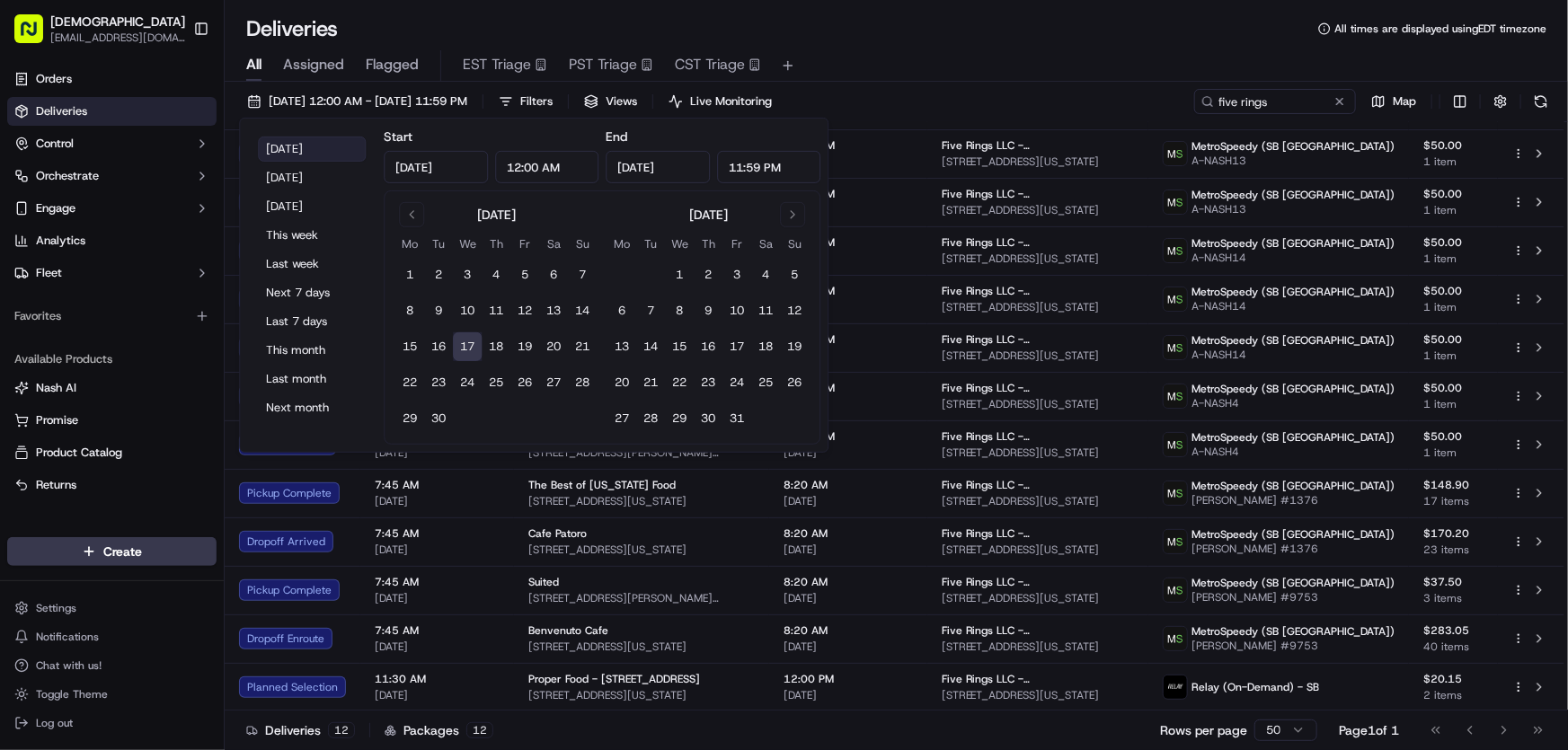
click at [319, 136] on button "Today" at bounding box center [312, 148] width 108 height 25
click at [919, 38] on div "Deliveries All times are displayed using EDT timezone" at bounding box center [896, 28] width 1343 height 29
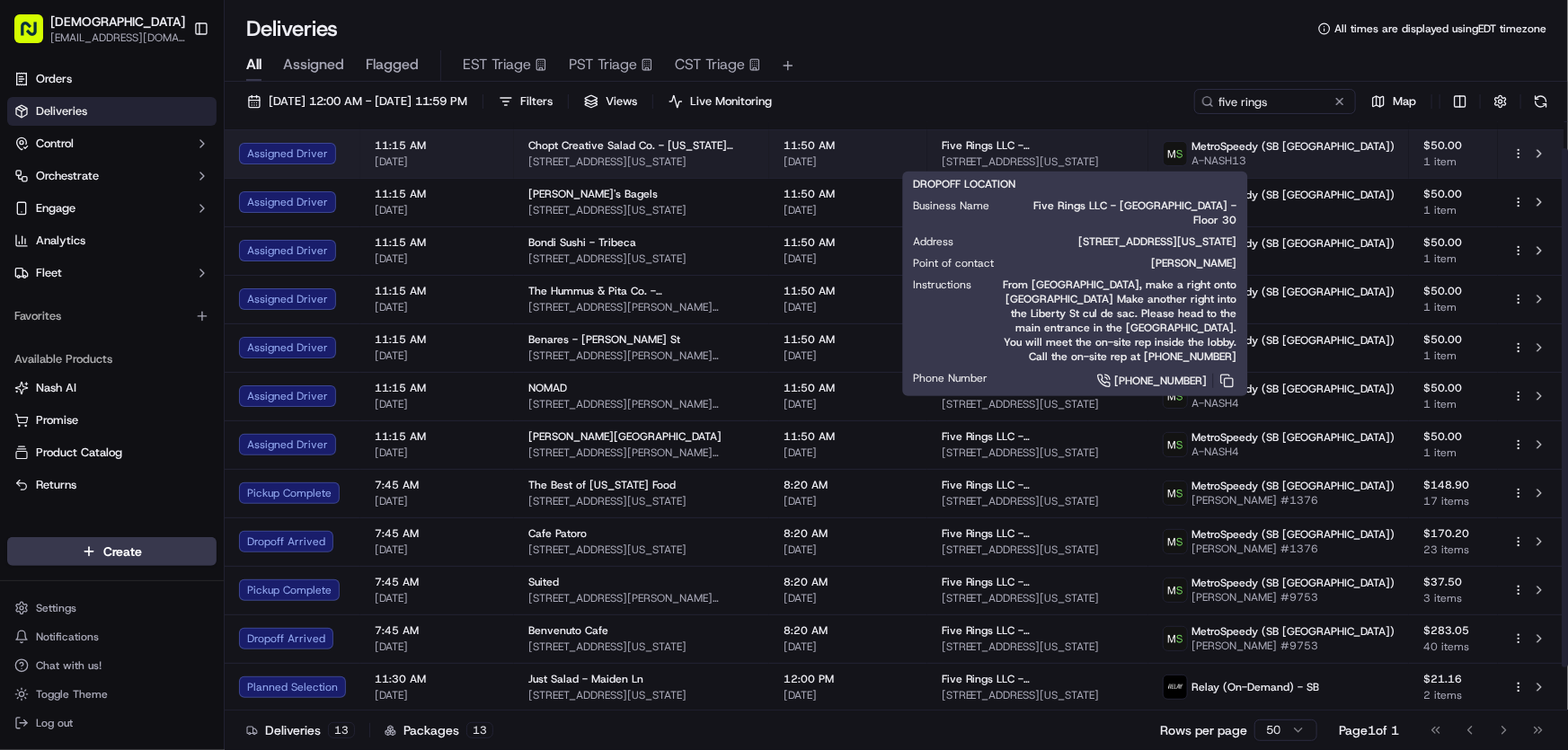
drag, startPoint x: 1209, startPoint y: 158, endPoint x: 936, endPoint y: 165, distance: 273.1
click at [936, 165] on td "Five Rings LLC - NYC - Floor 30 225 Liberty Street, New York, NY 10281-1048, USA" at bounding box center [1037, 154] width 221 height 49
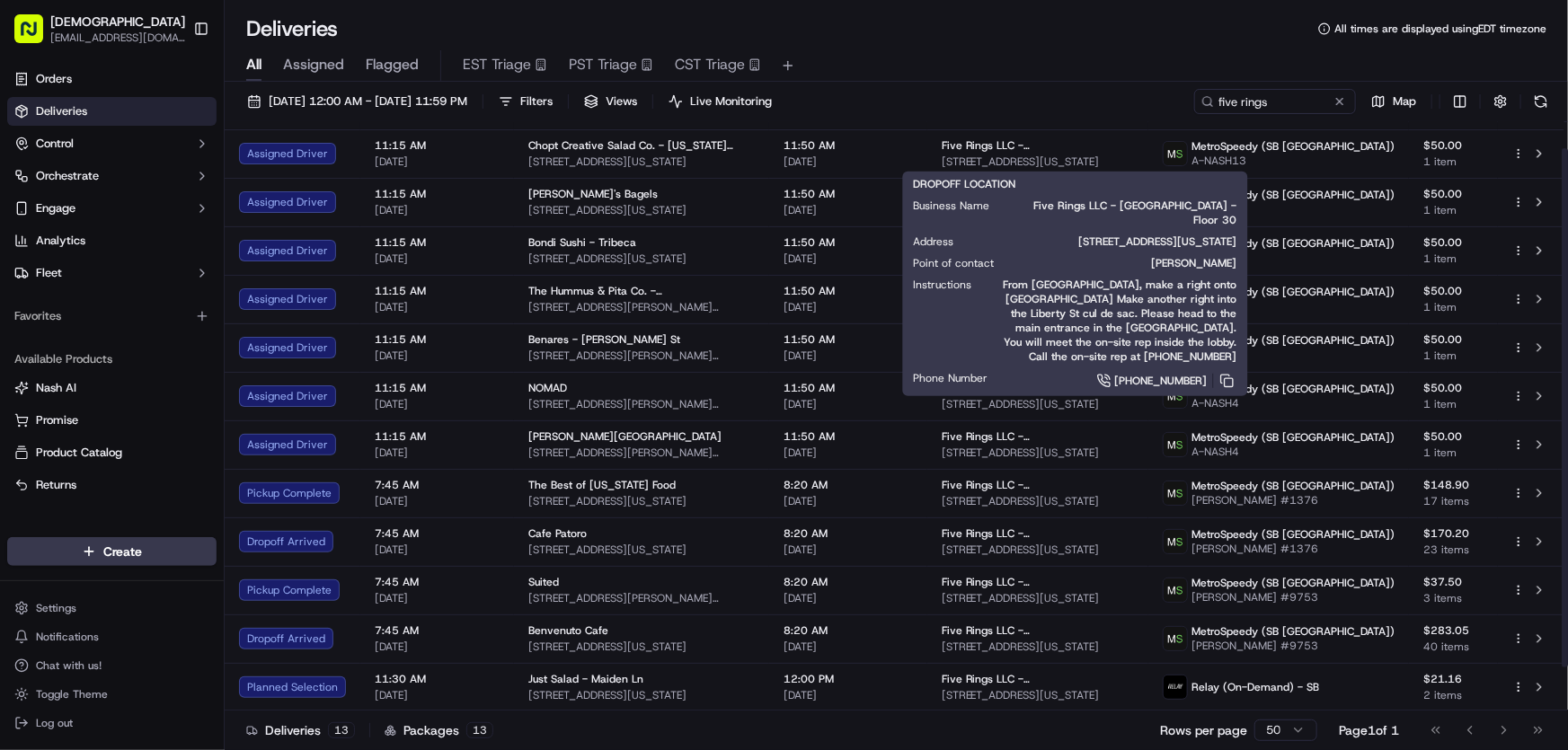
copy span "225 Liberty Street, New York, NY 10281-1048, USA"
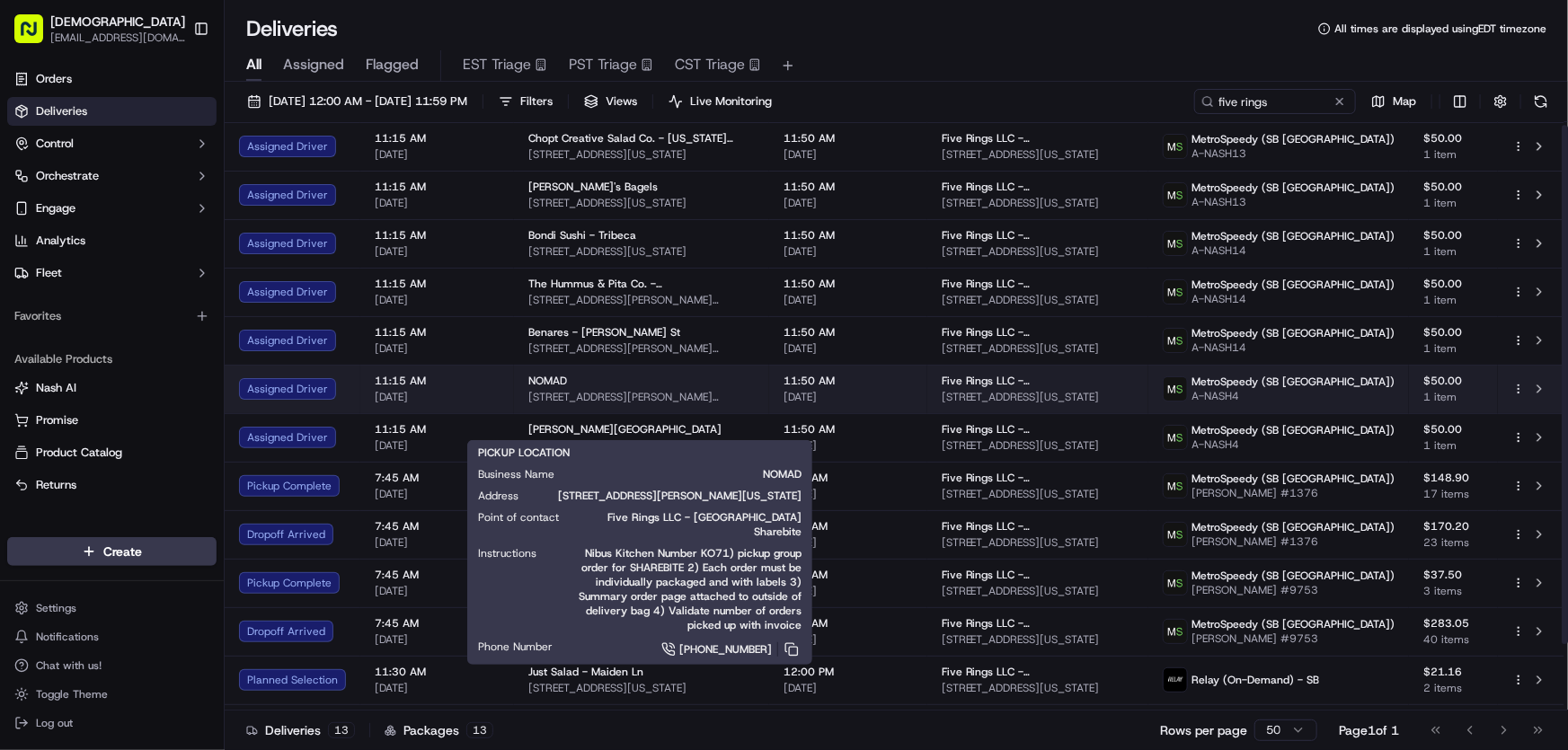
scroll to position [0, 0]
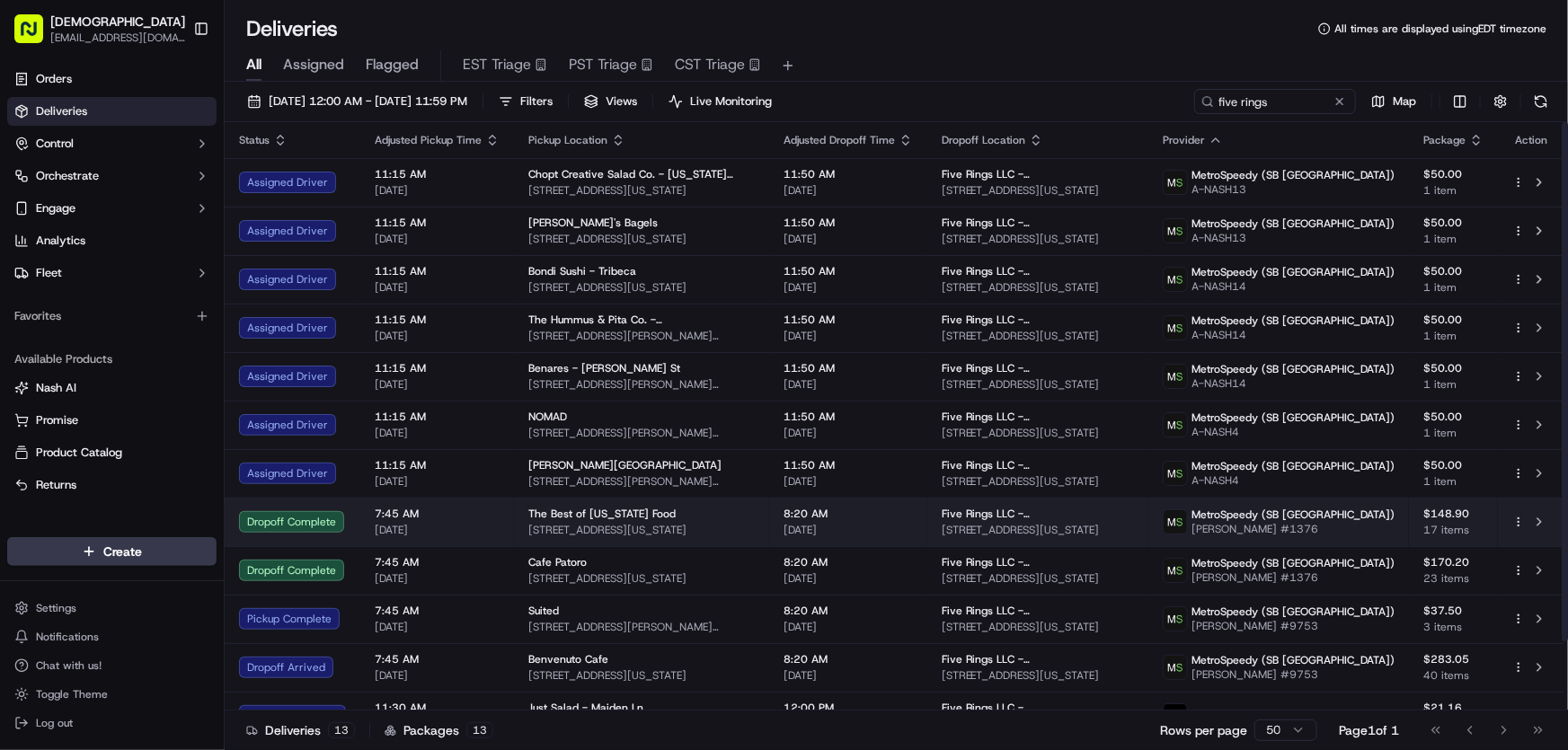
click at [603, 519] on span "The Best of New York Food" at bounding box center [602, 513] width 147 height 14
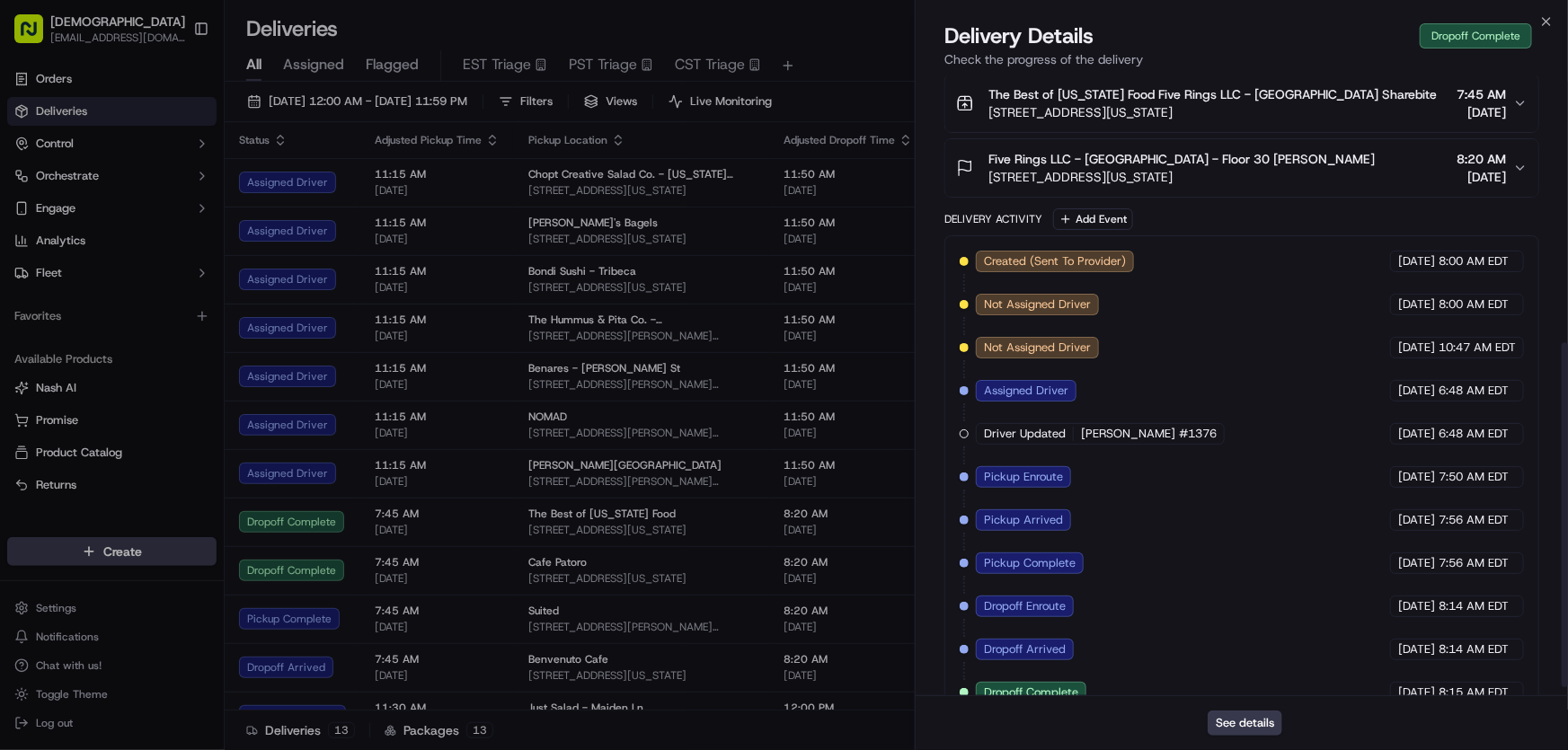
scroll to position [494, 0]
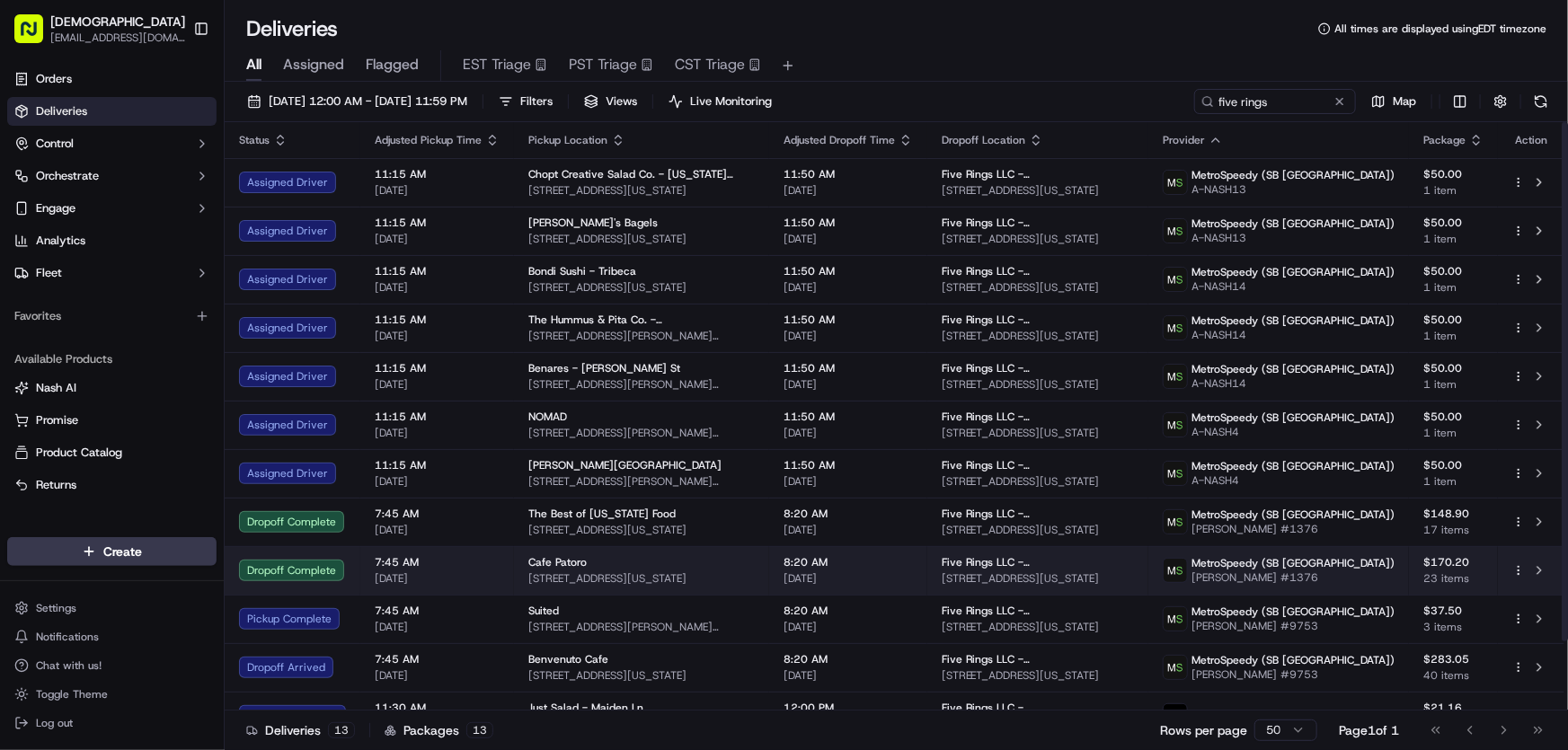
click at [604, 574] on span "223 Front St, New York, NY 10038, USA" at bounding box center [641, 577] width 227 height 14
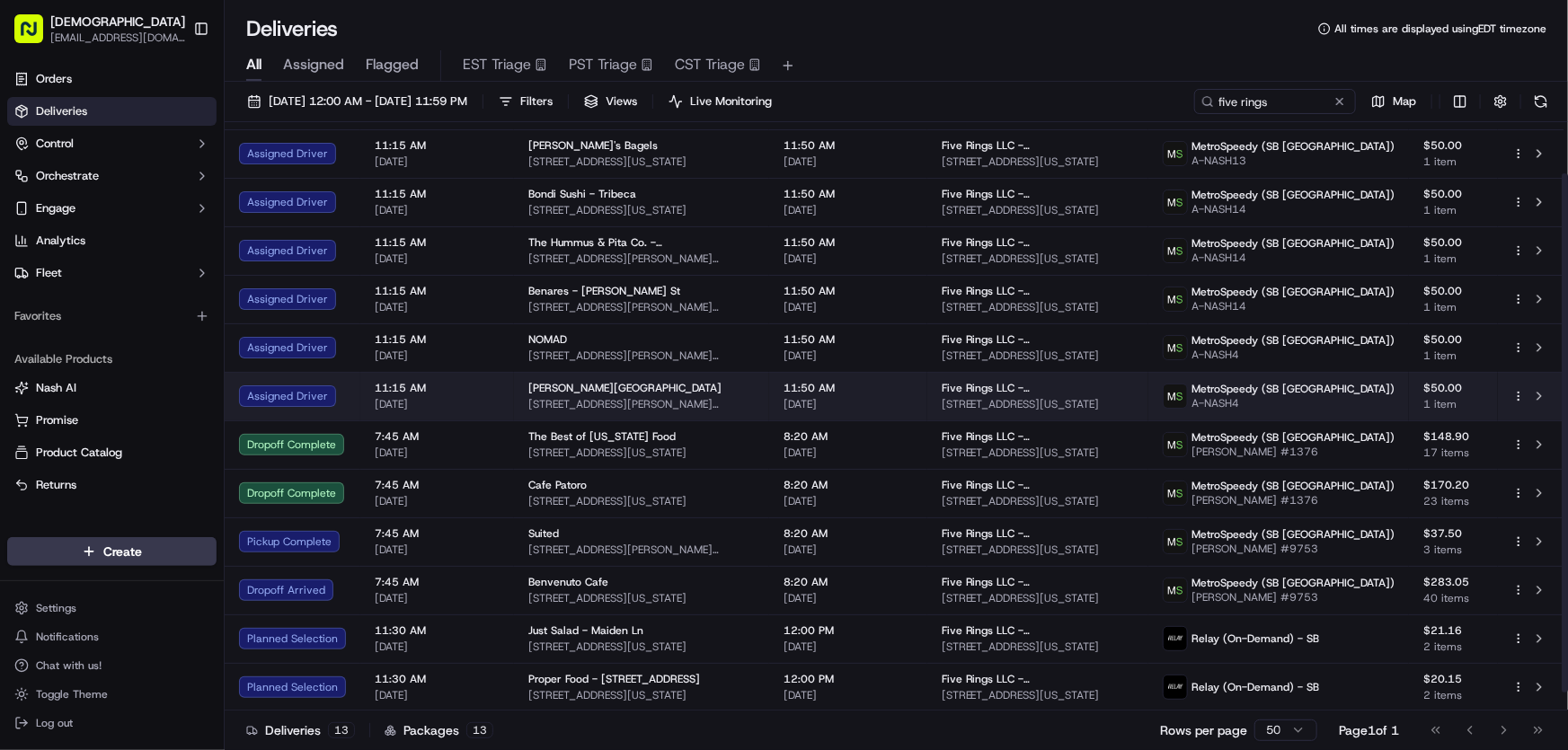
scroll to position [0, 0]
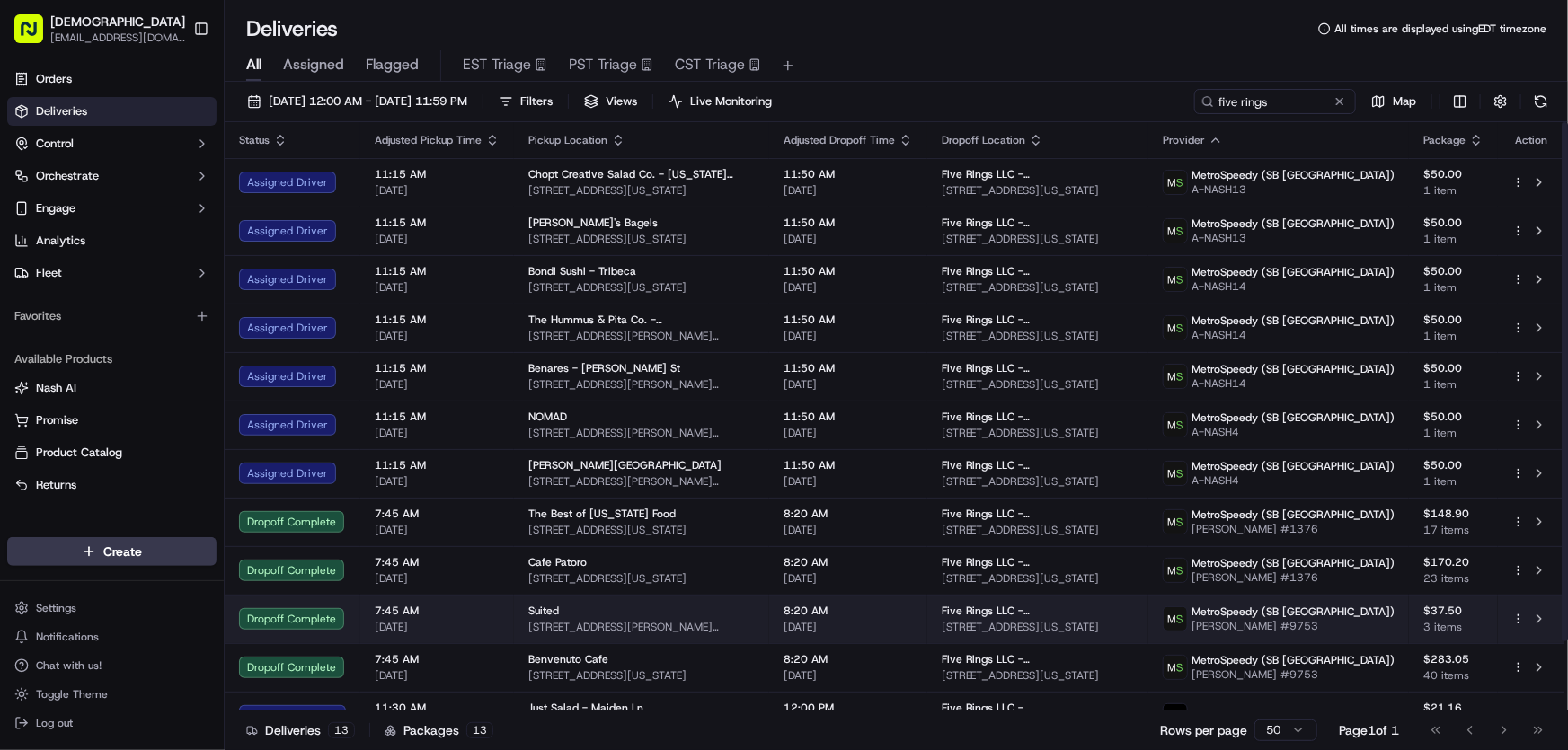
click at [533, 625] on span "45 John St, New York, NY 10038, USA" at bounding box center [641, 626] width 227 height 14
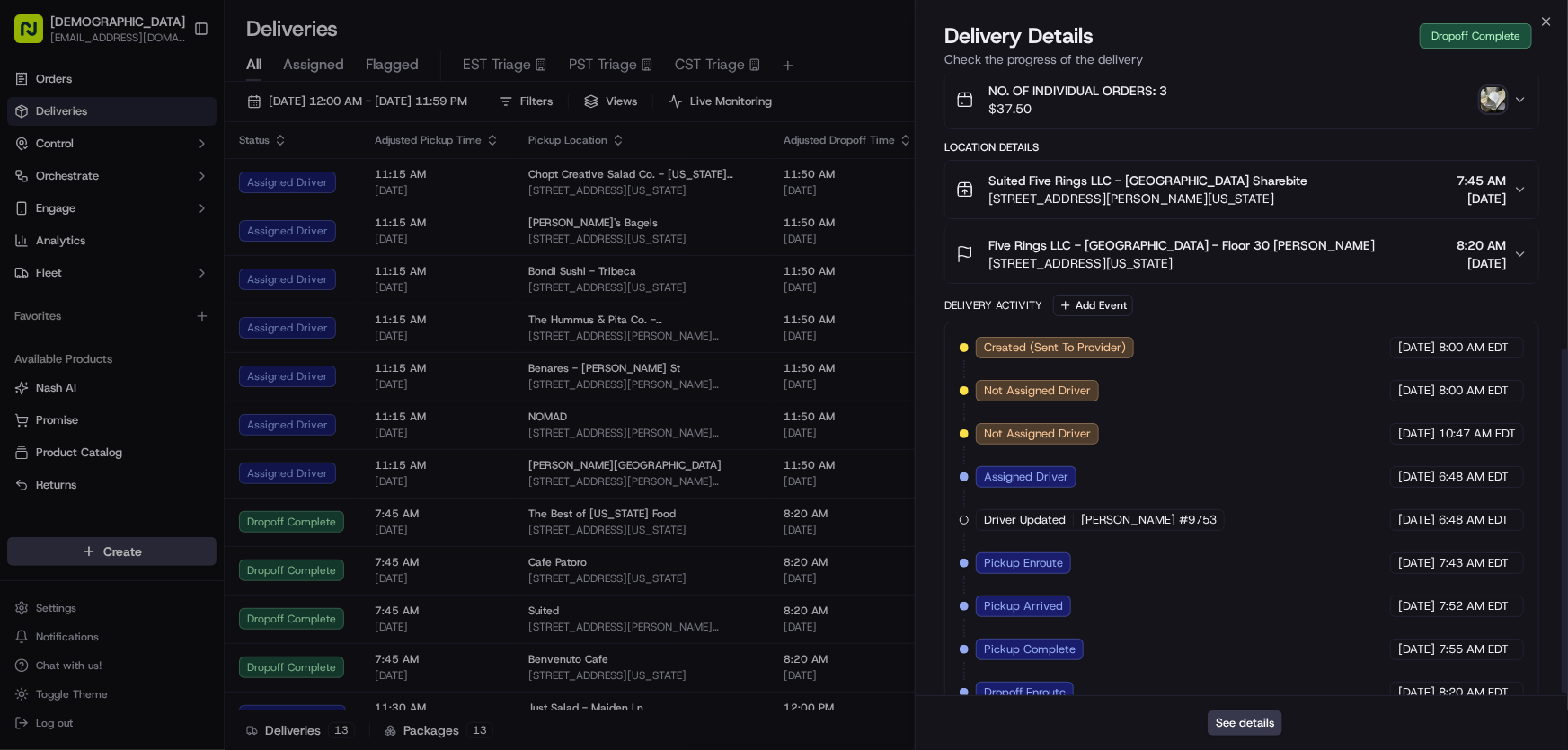
scroll to position [494, 0]
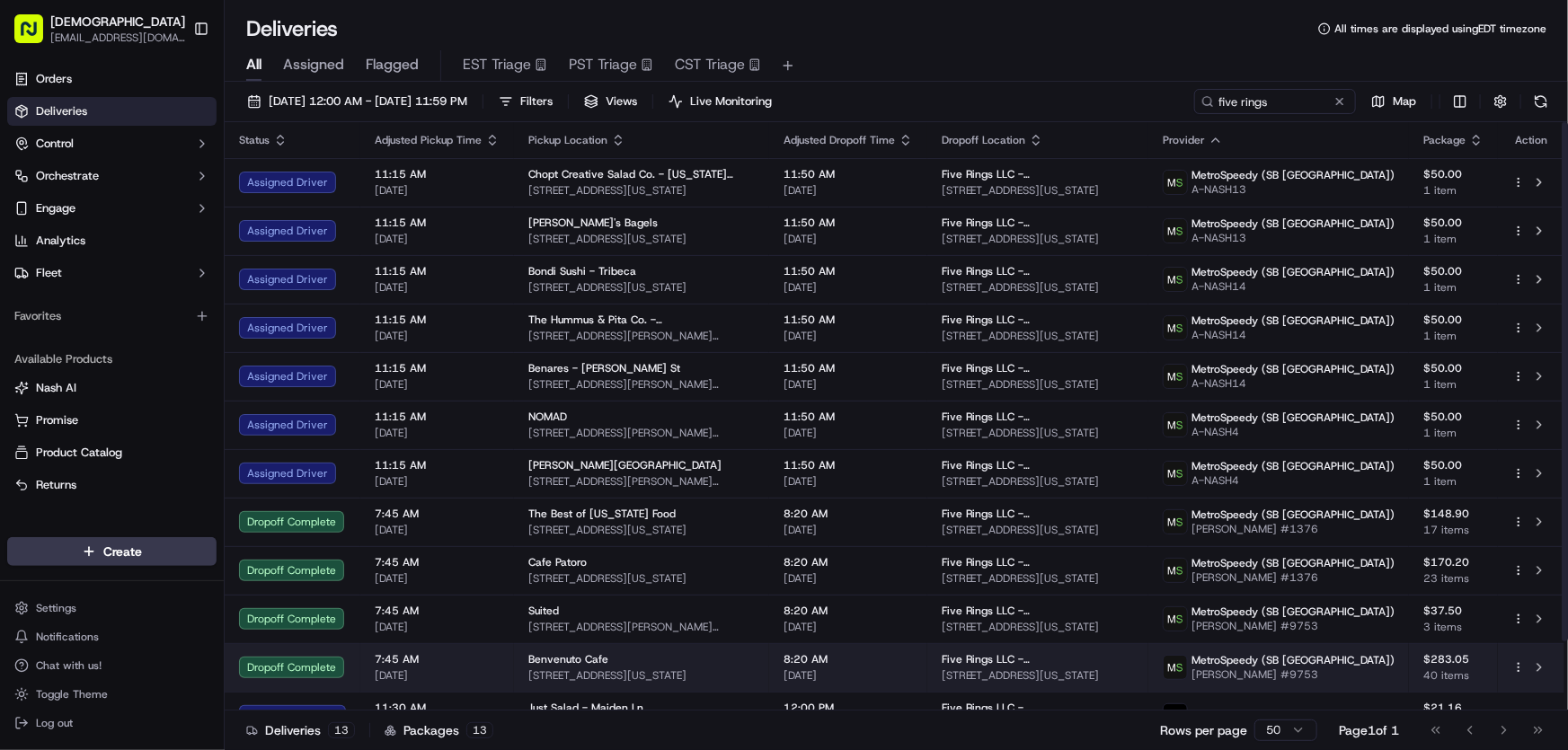
click at [569, 668] on span "369 Greenwich St, New York, NY 10013, USA" at bounding box center [641, 674] width 227 height 14
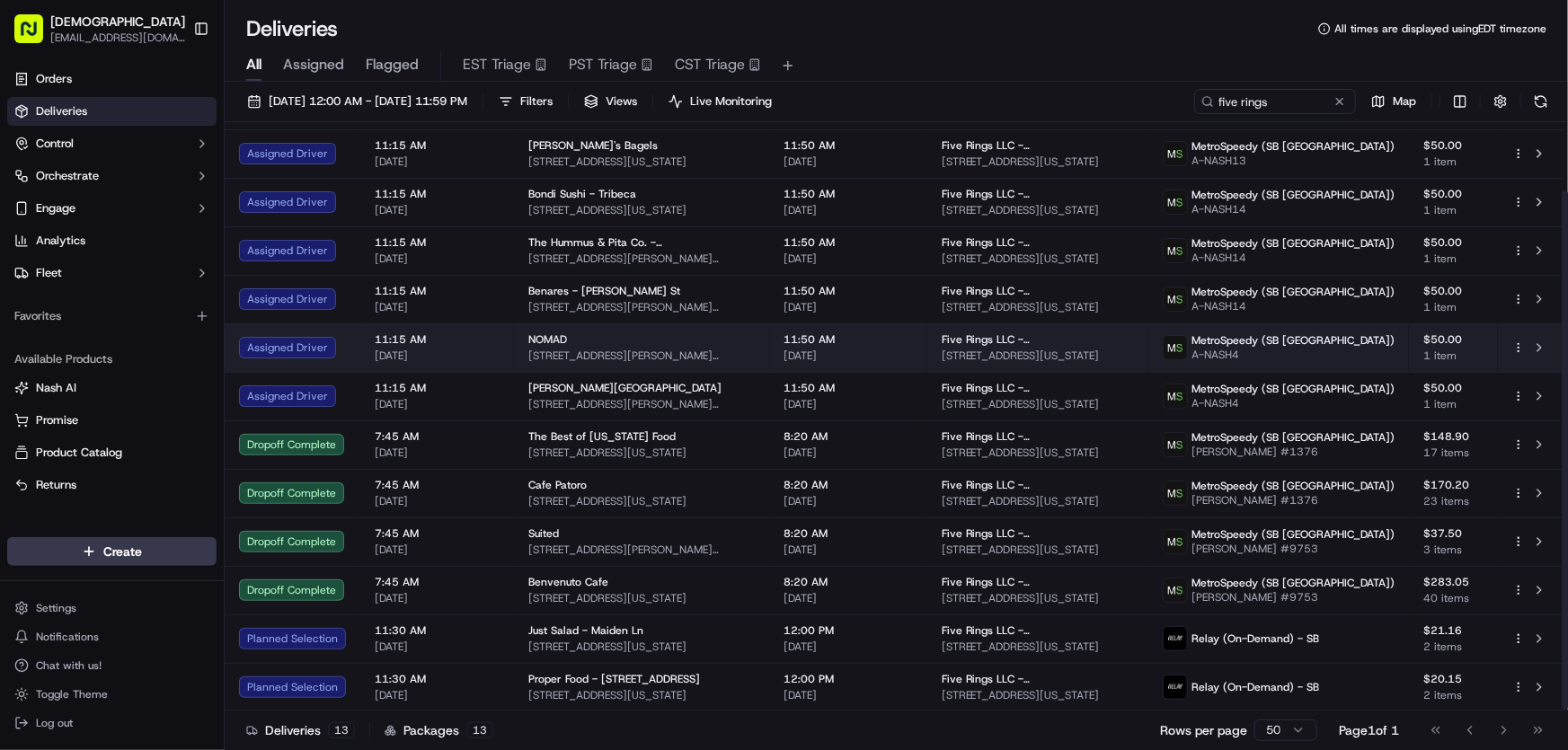
scroll to position [0, 0]
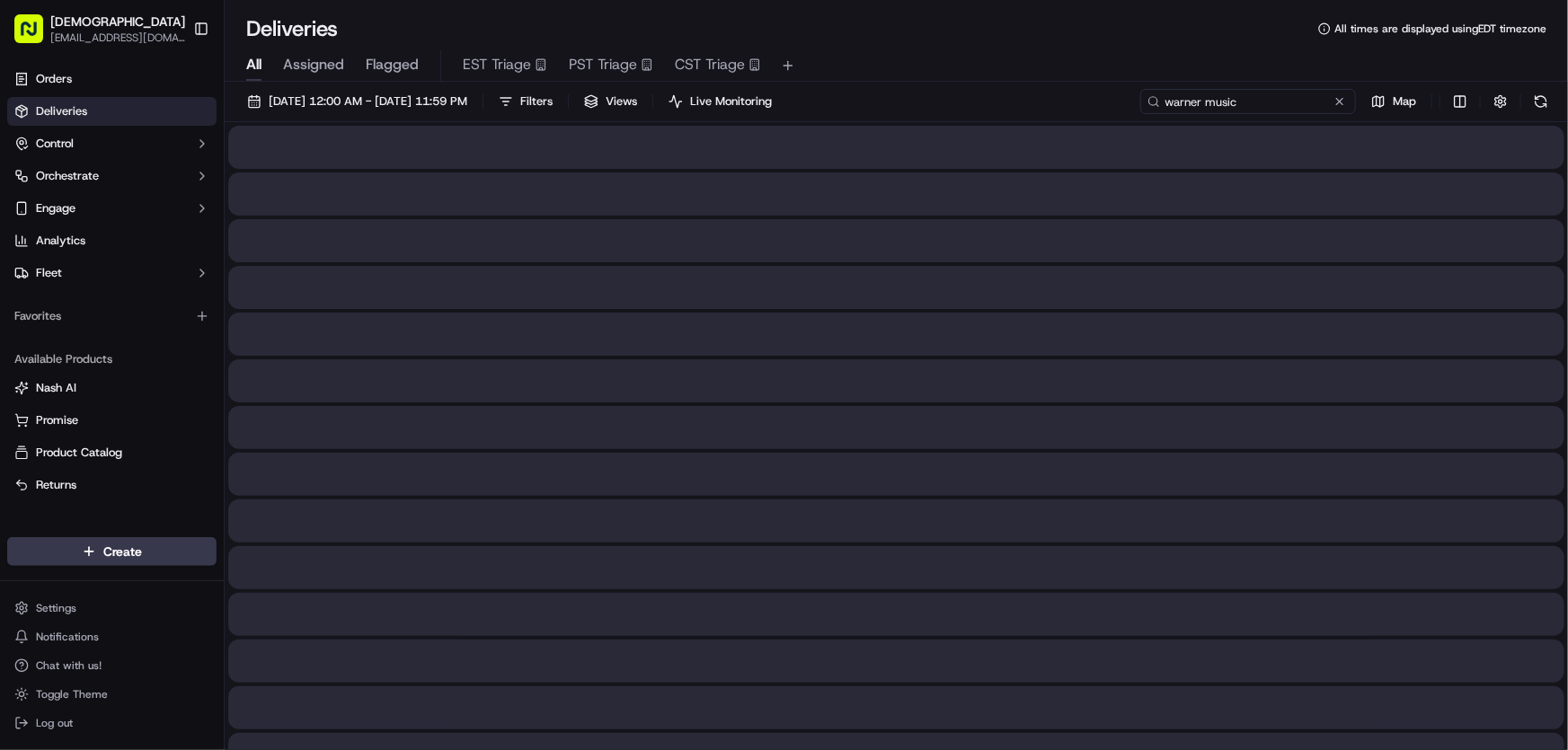
click at [1237, 108] on input "warner music" at bounding box center [1248, 101] width 216 height 25
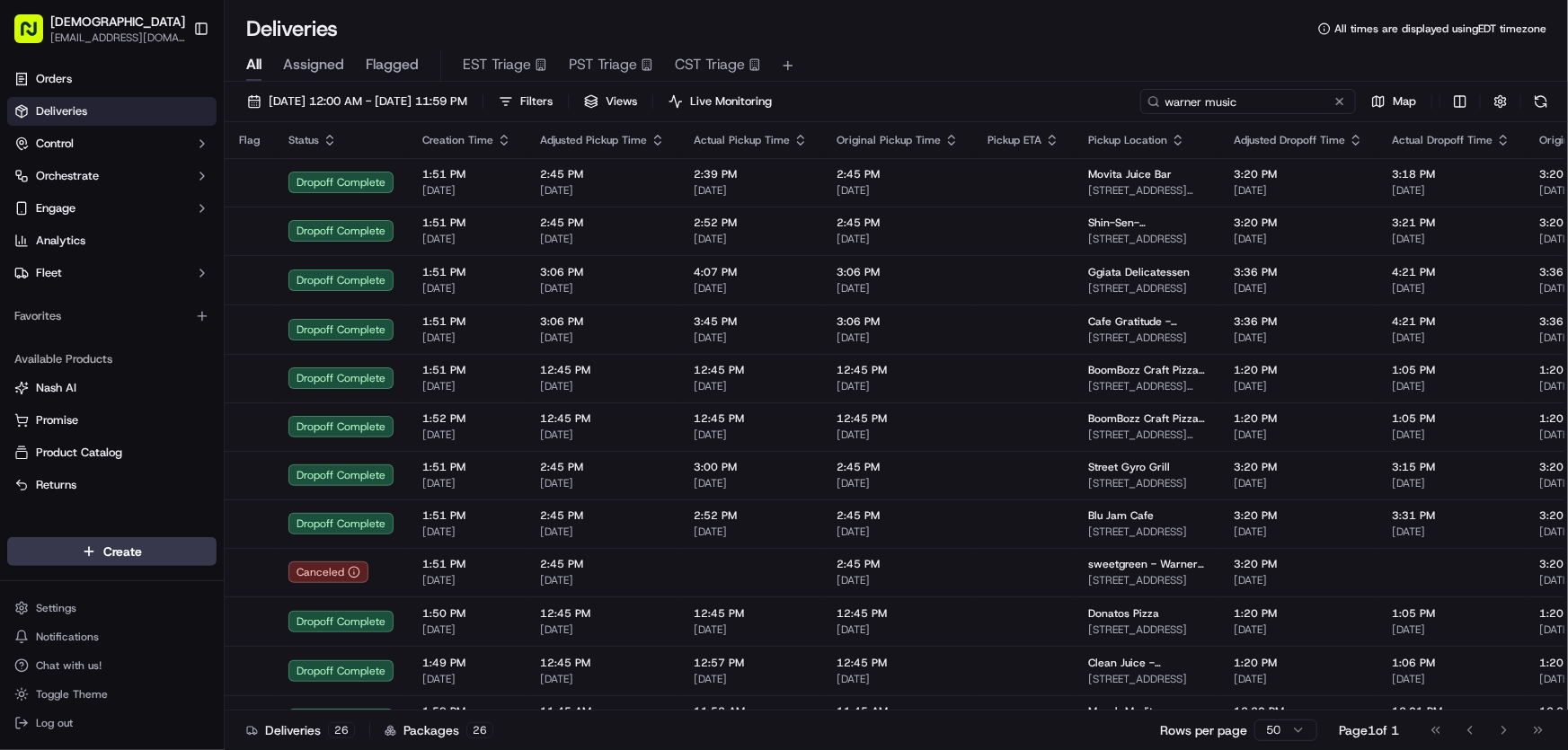
drag, startPoint x: 1257, startPoint y: 96, endPoint x: 1099, endPoint y: 108, distance: 158.5
click at [1099, 108] on div "[DATE] 12:00 AM - [DATE] 11:59 PM Filters Views Live Monitoring warner music Map" at bounding box center [896, 105] width 1343 height 34
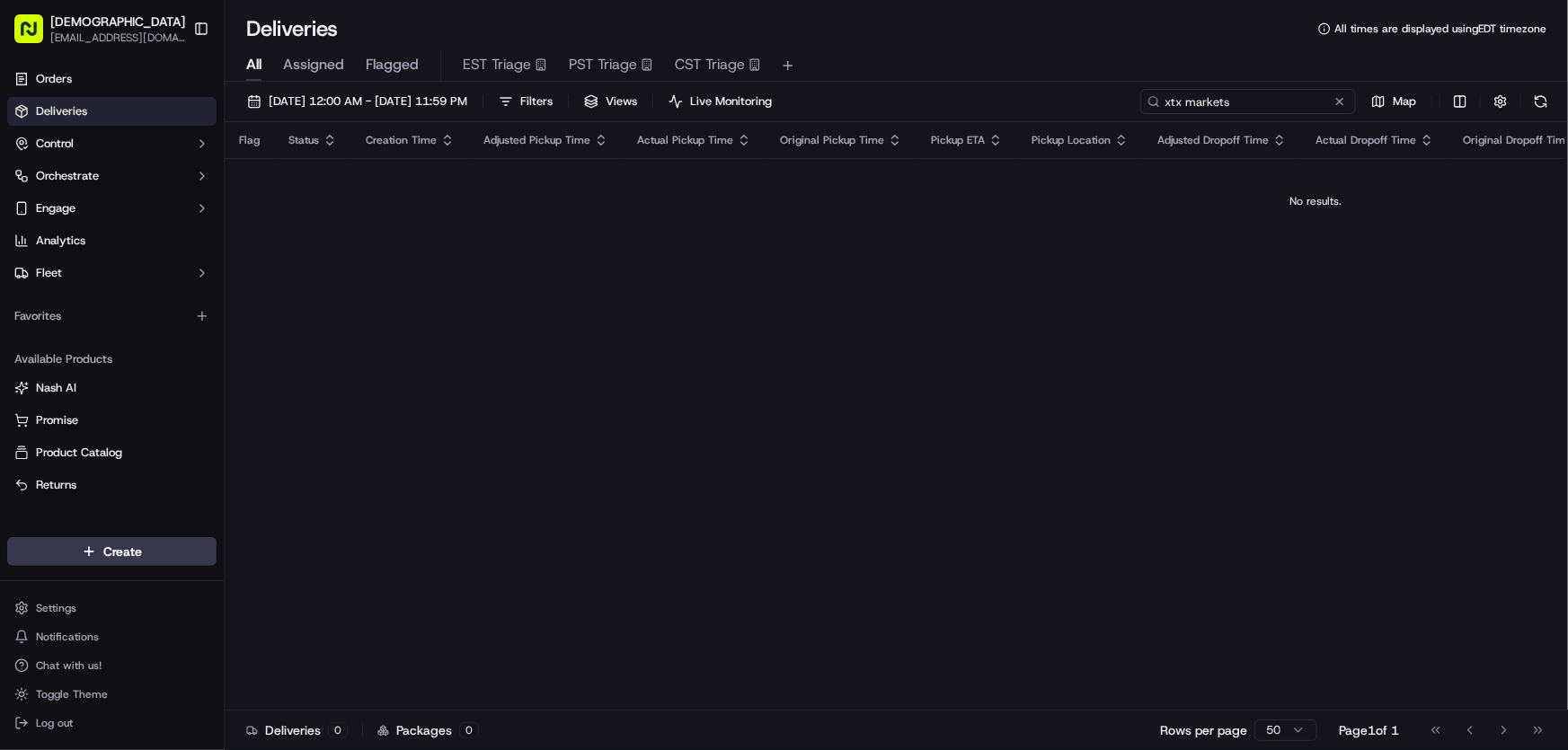
type input "xtx markets"
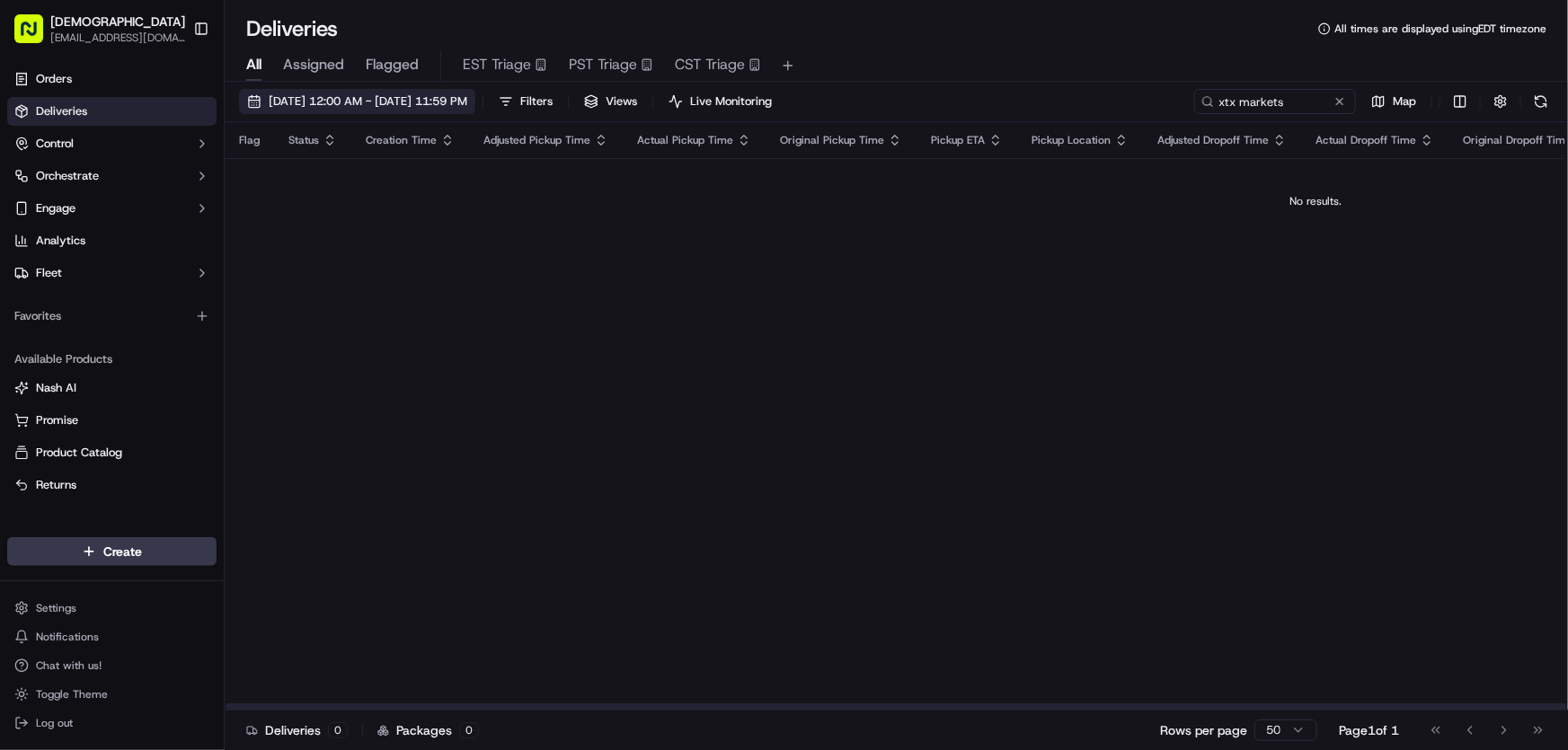
click at [426, 97] on span "[DATE] 12:00 AM - [DATE] 11:59 PM" at bounding box center [368, 101] width 199 height 16
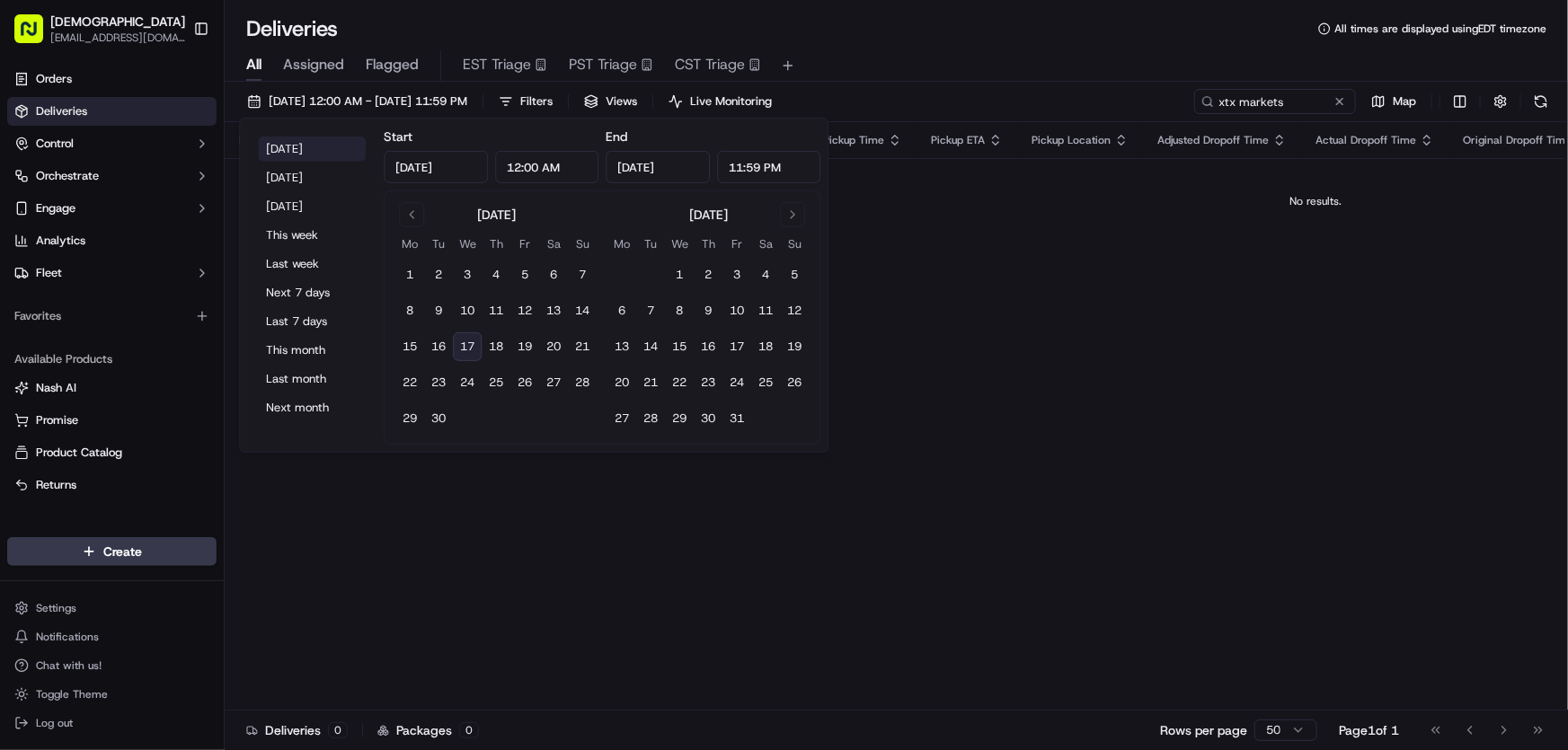
click at [315, 146] on button "[DATE]" at bounding box center [312, 148] width 108 height 25
type input "[DATE]"
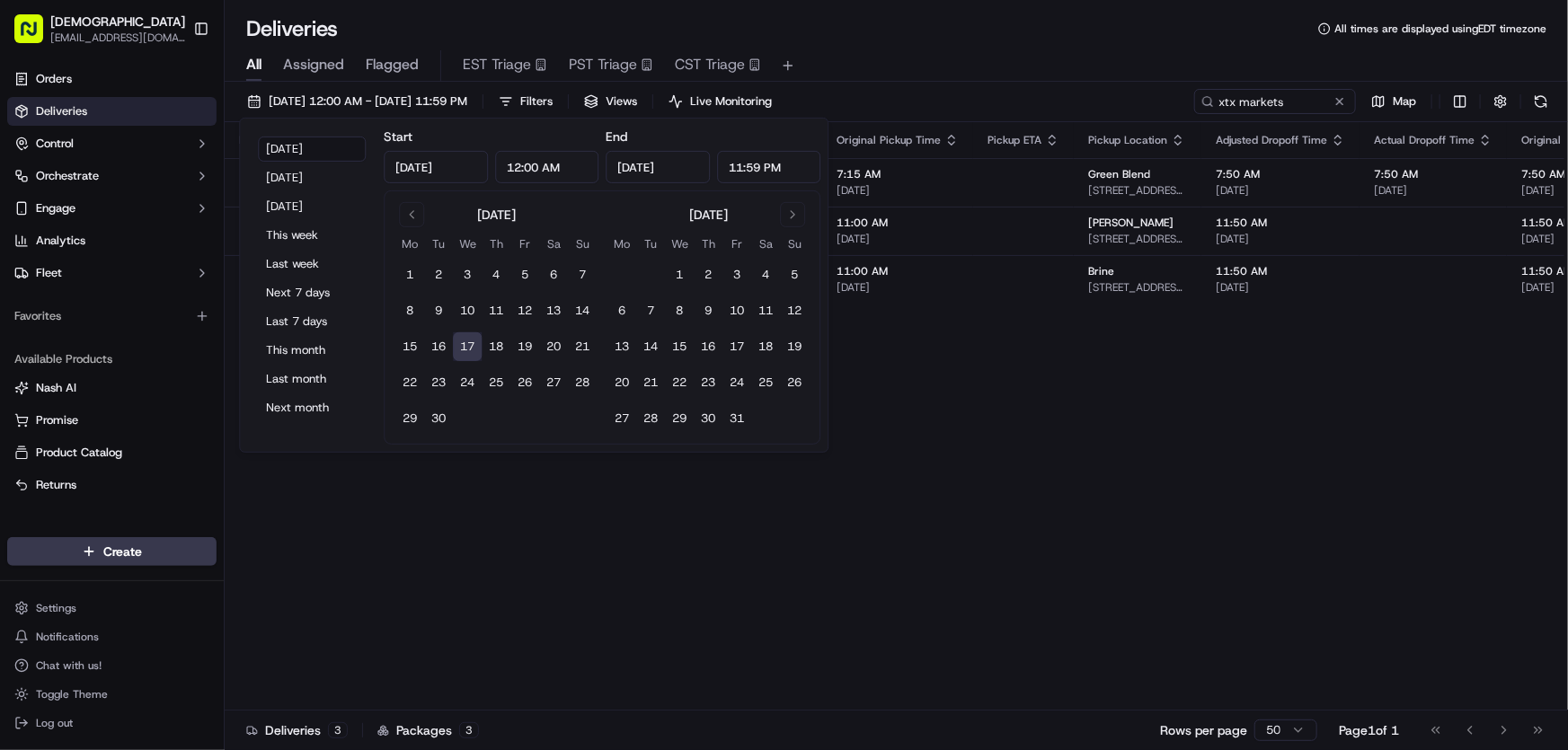
click at [976, 41] on div "Deliveries All times are displayed using EDT timezone" at bounding box center [896, 28] width 1343 height 29
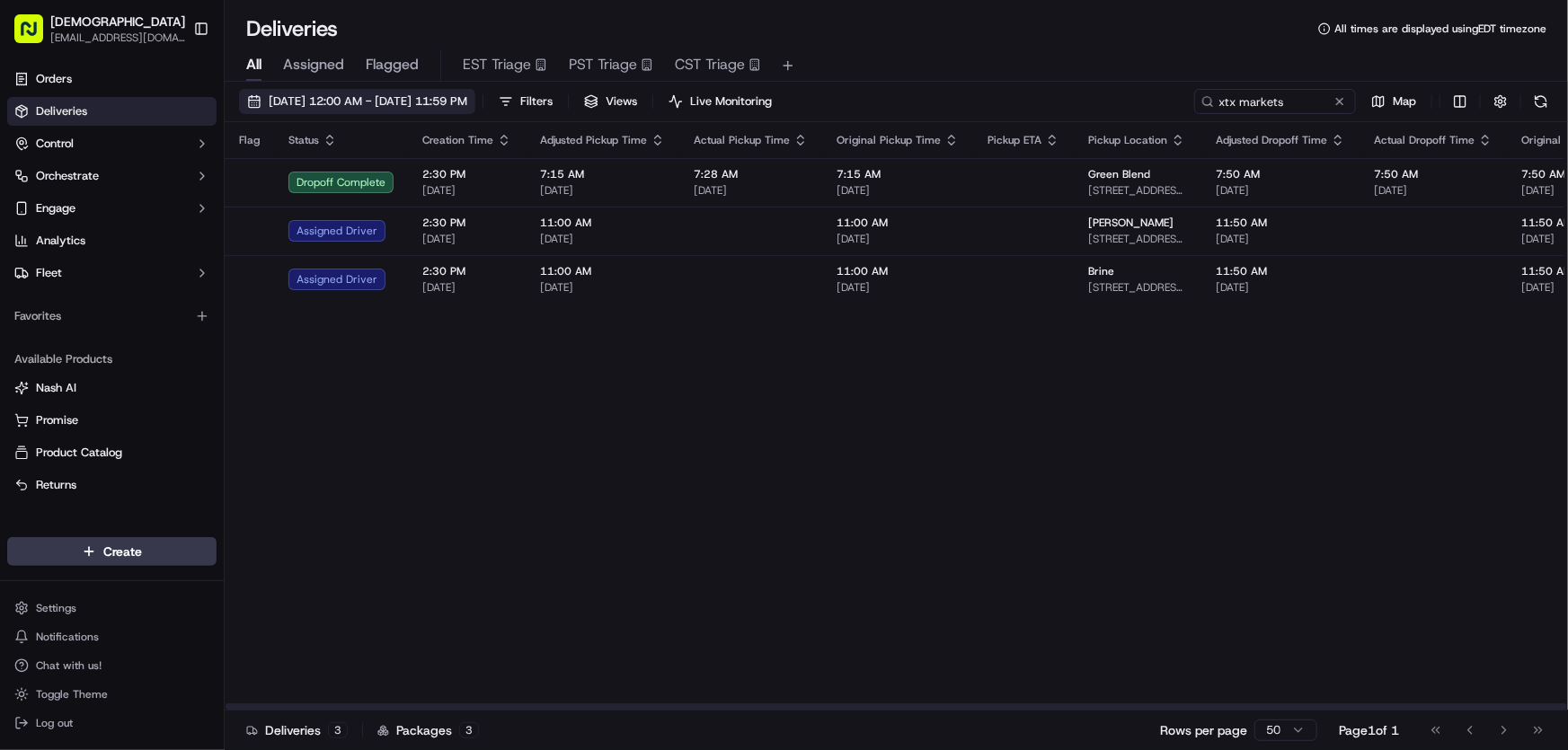
click at [383, 102] on span "[DATE] 12:00 AM - [DATE] 11:59 PM" at bounding box center [368, 101] width 199 height 16
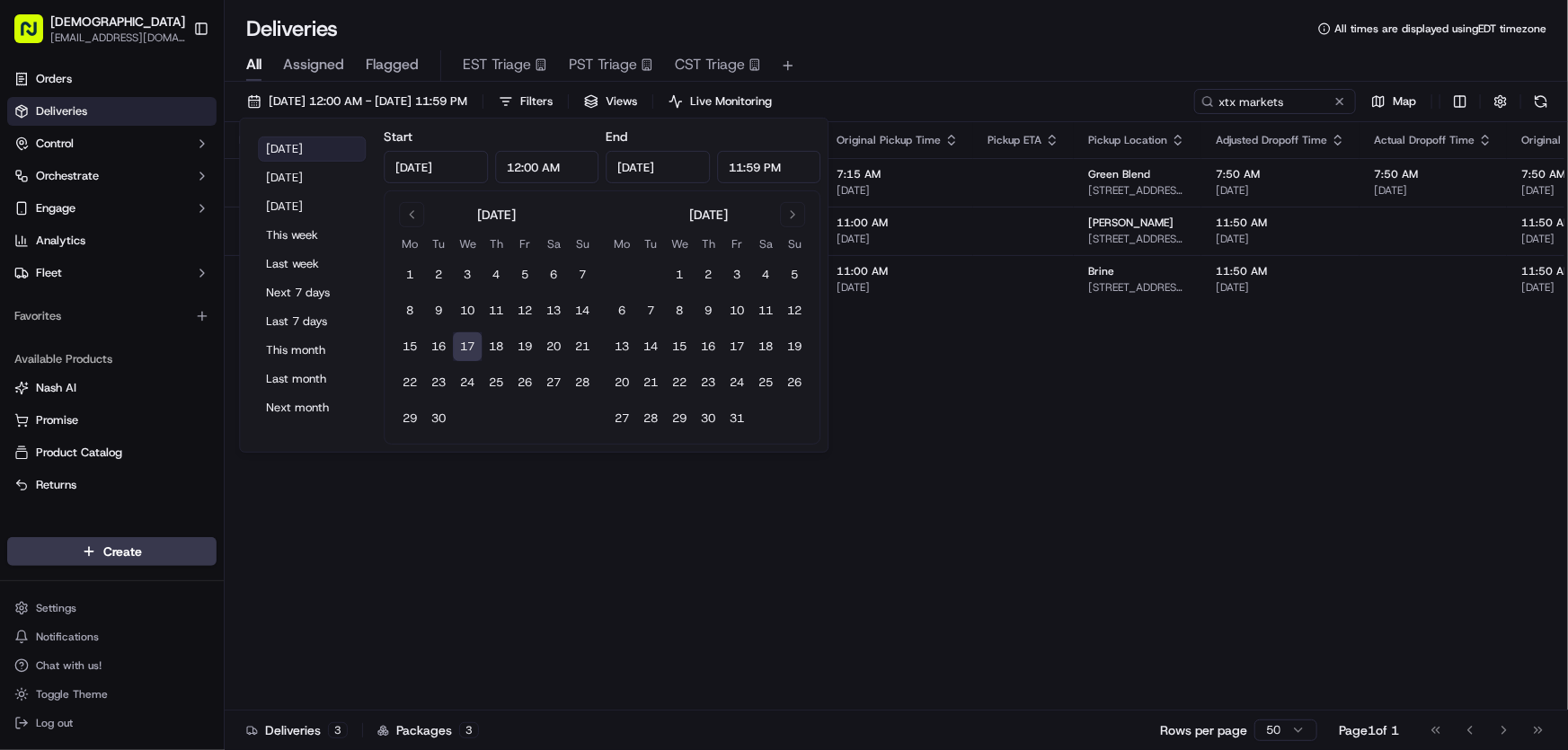
click at [291, 141] on button "[DATE]" at bounding box center [312, 148] width 108 height 25
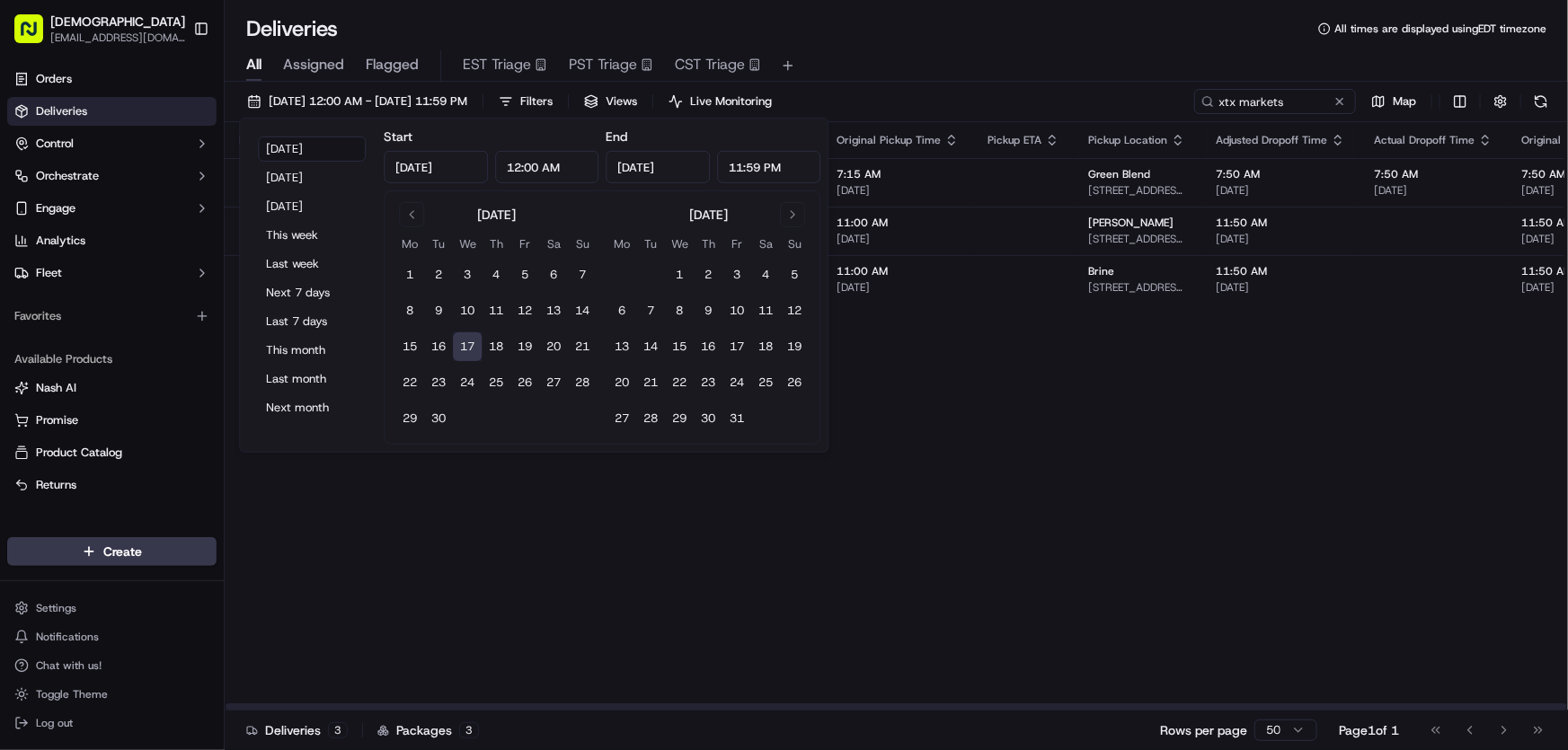
click at [898, 509] on div "Flag Status Creation Time Adjusted Pickup Time Actual Pickup Time Original Pick…" at bounding box center [1375, 416] width 2300 height 588
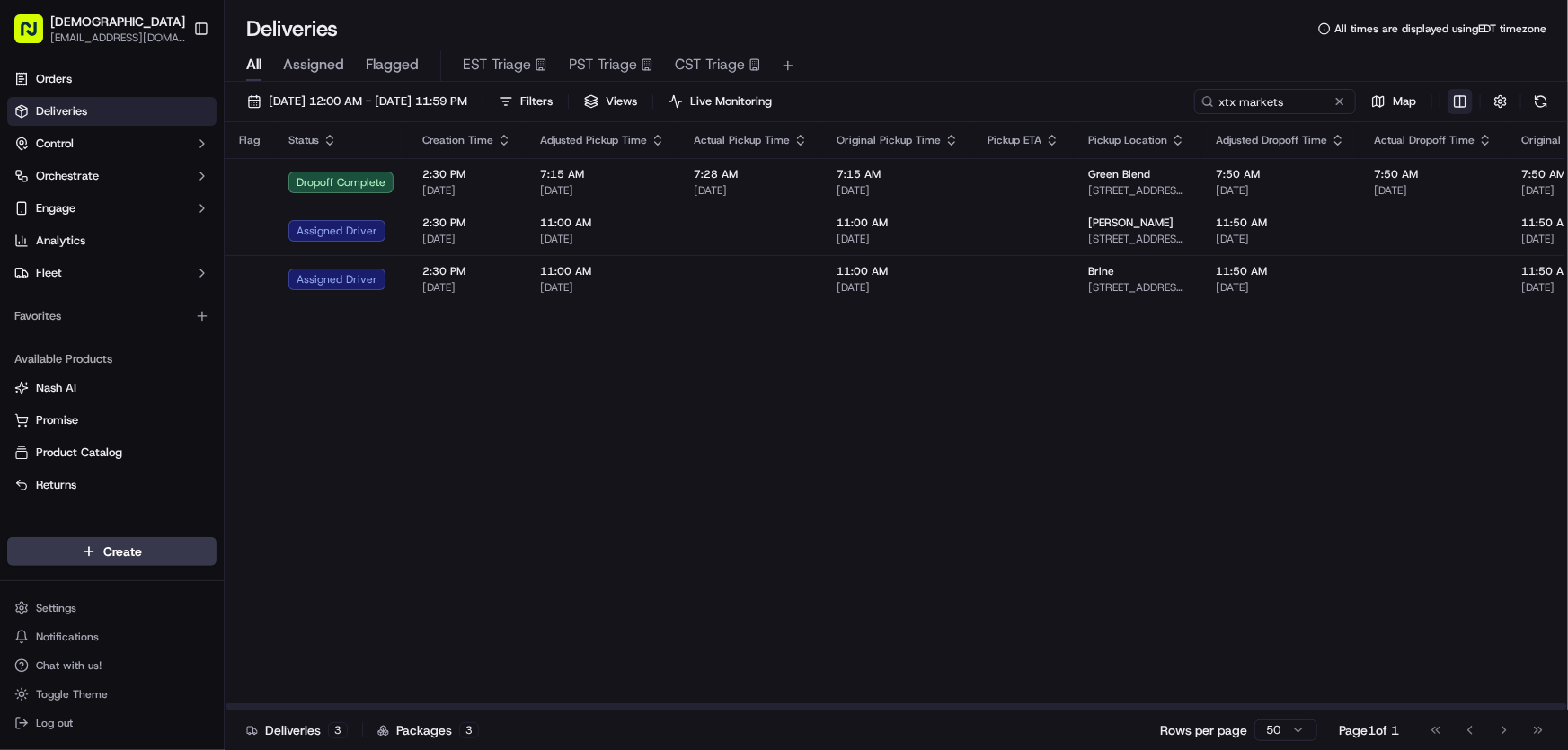
click at [1462, 93] on html "Sharebite rtrinos@sharebite.com Toggle Sidebar Orders Deliveries Control Orches…" at bounding box center [784, 375] width 1568 height 750
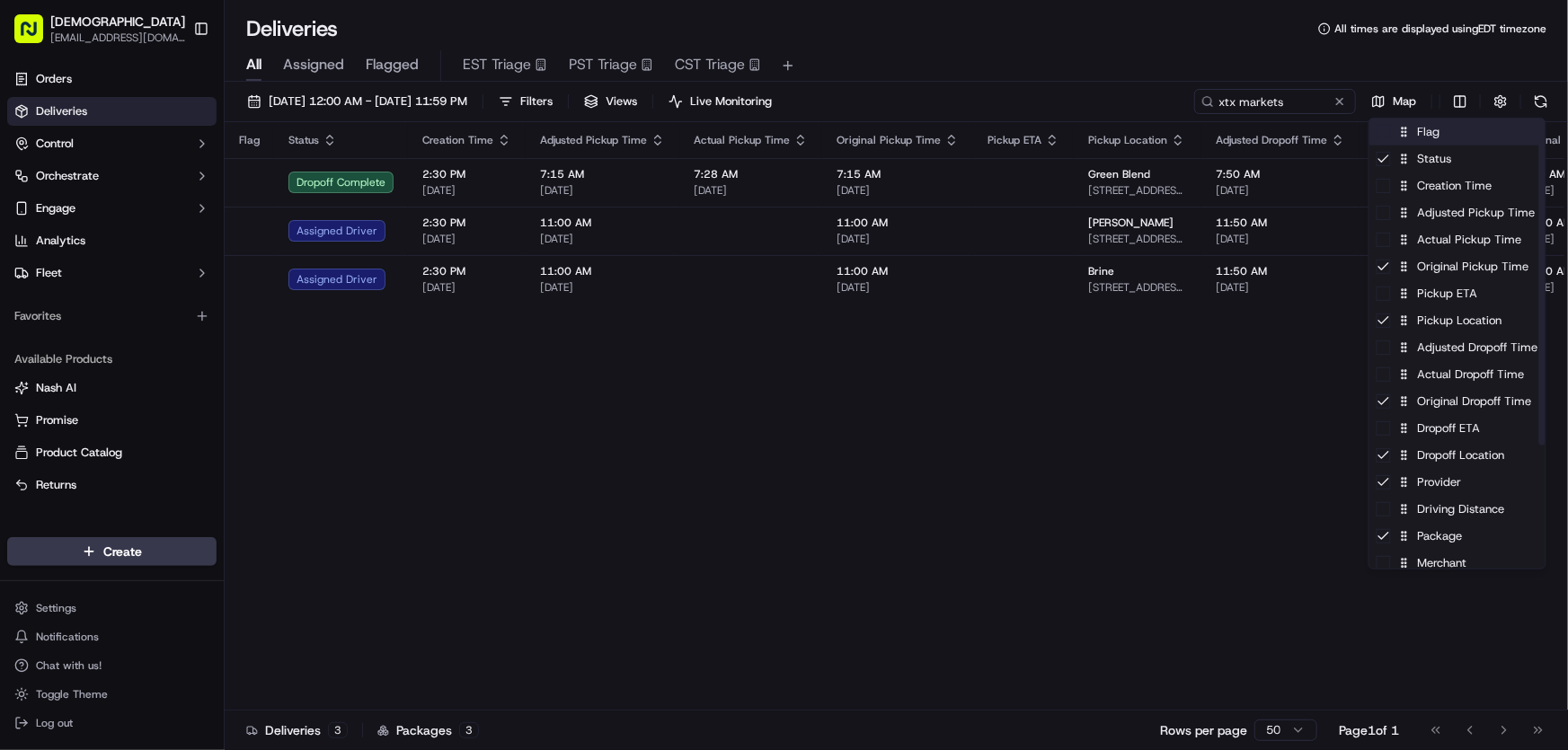
click at [1428, 142] on div "Flag" at bounding box center [1457, 132] width 176 height 27
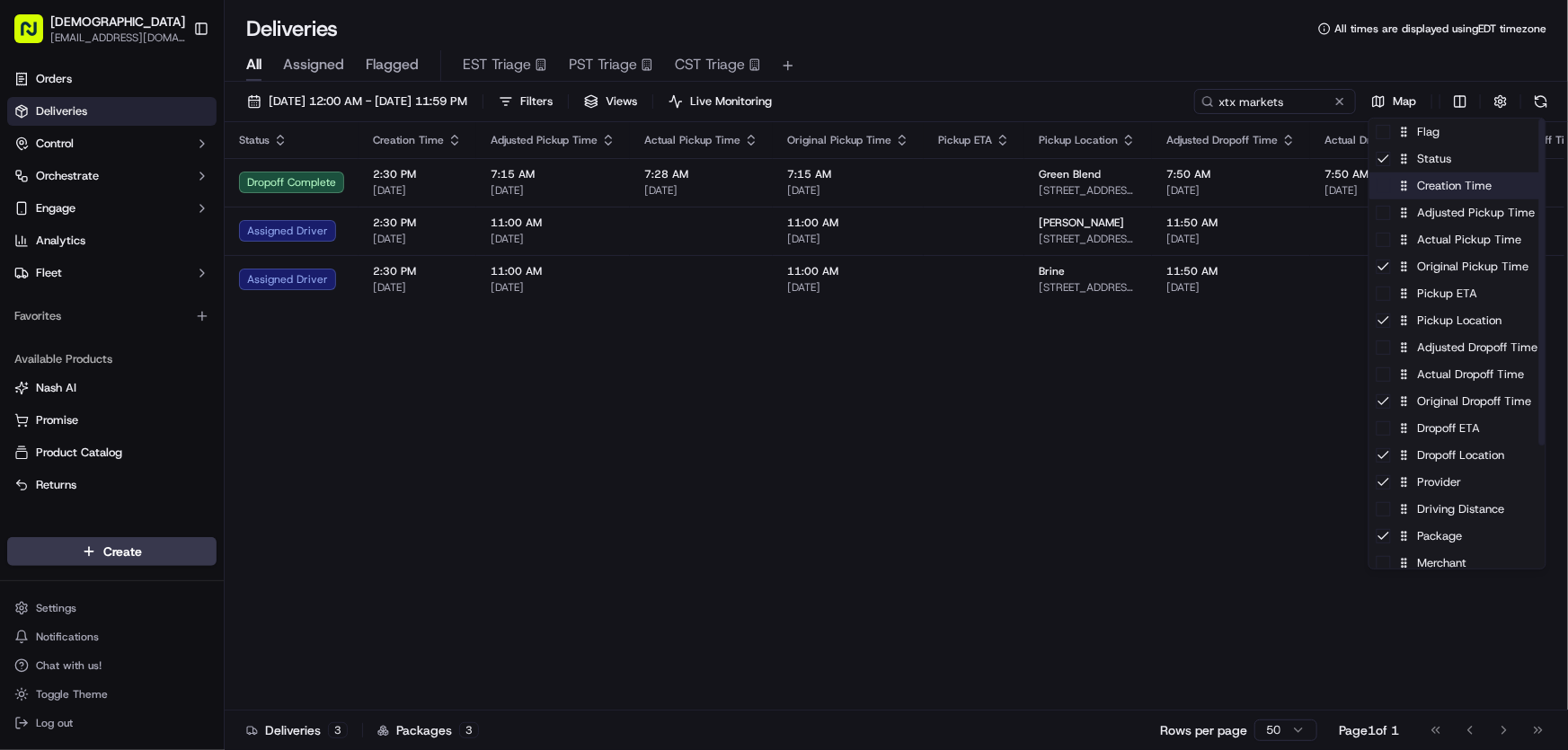
click at [1427, 195] on div "Creation Time" at bounding box center [1457, 186] width 176 height 27
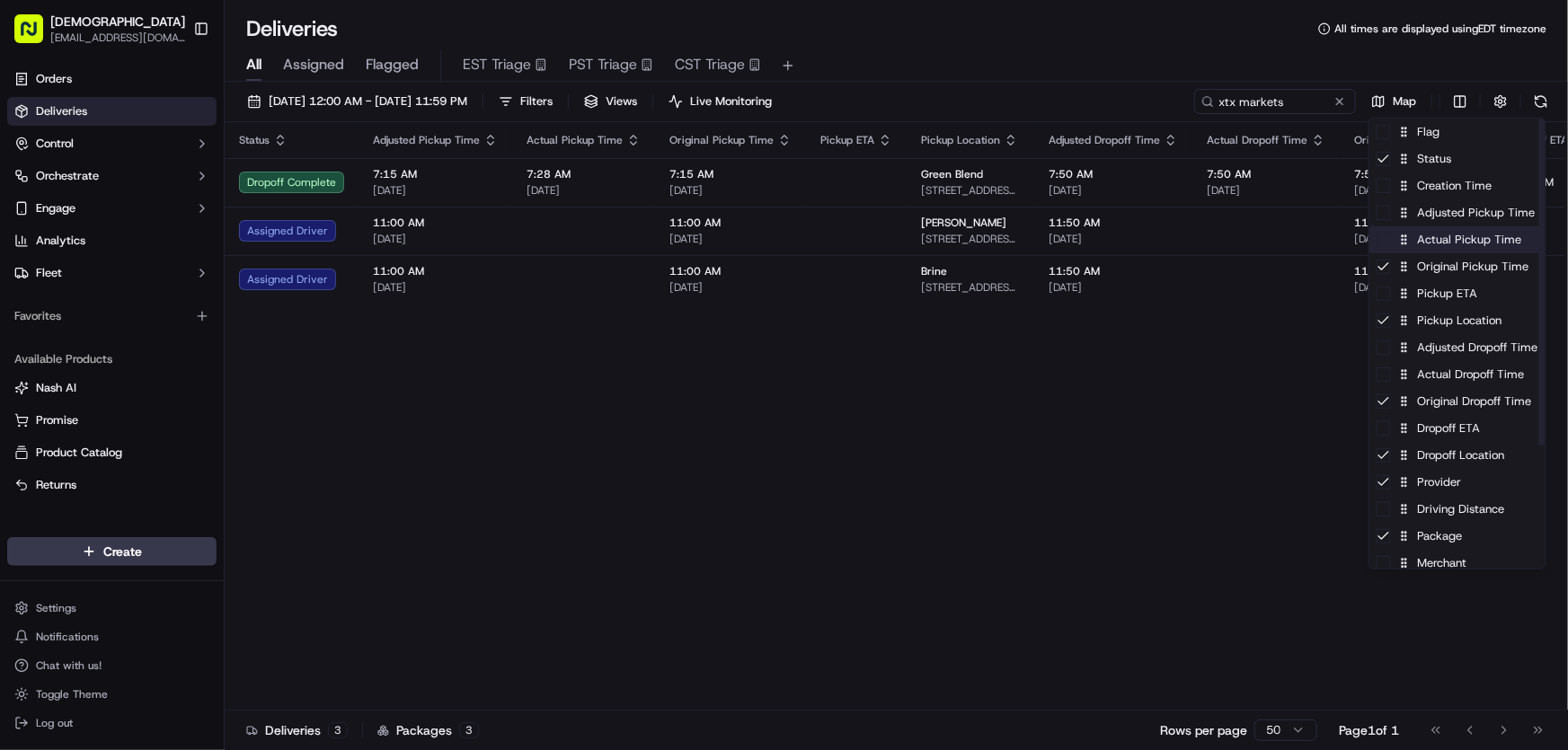
click at [1428, 241] on div "Actual Pickup Time" at bounding box center [1457, 240] width 176 height 27
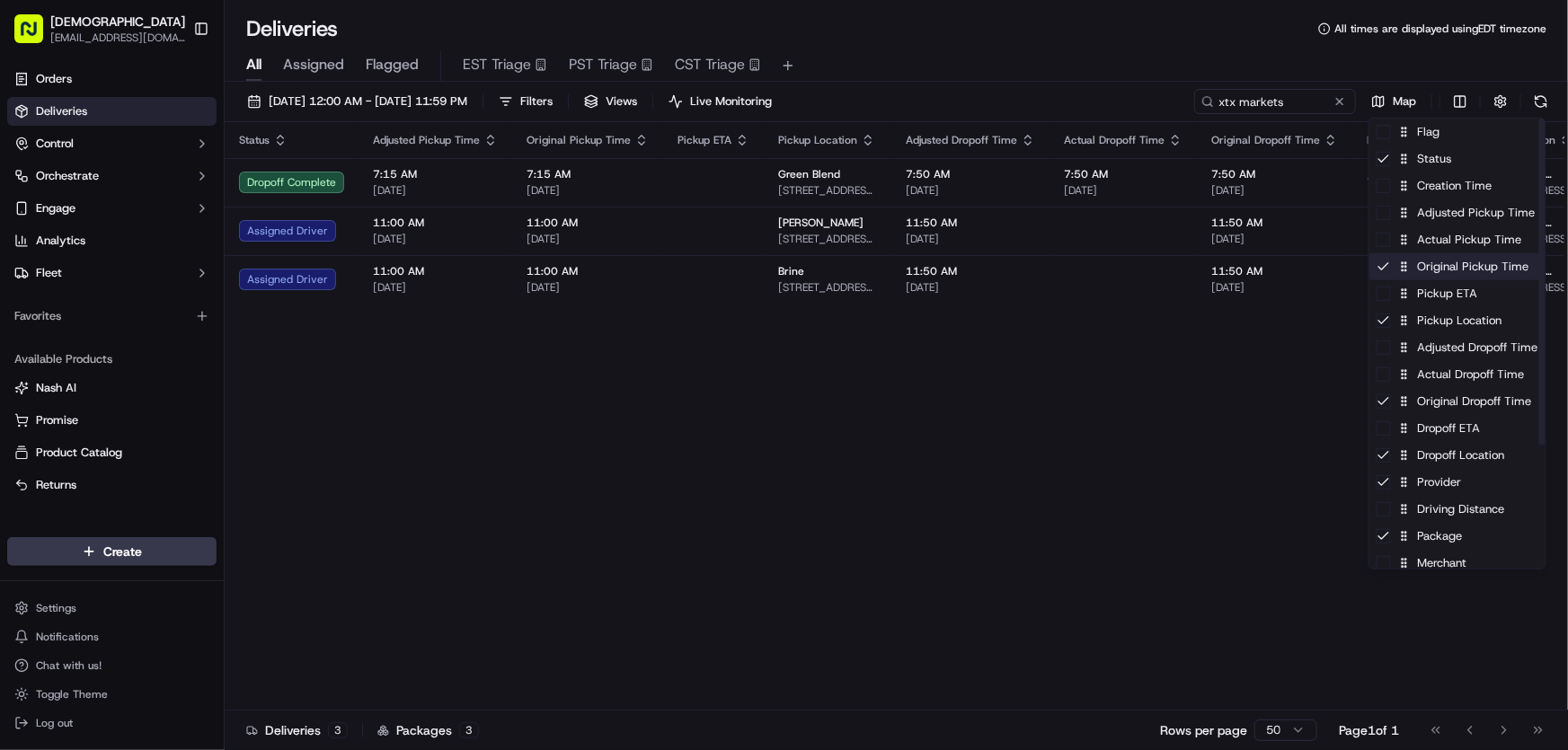
click at [1423, 266] on div "Original Pickup Time" at bounding box center [1457, 266] width 176 height 27
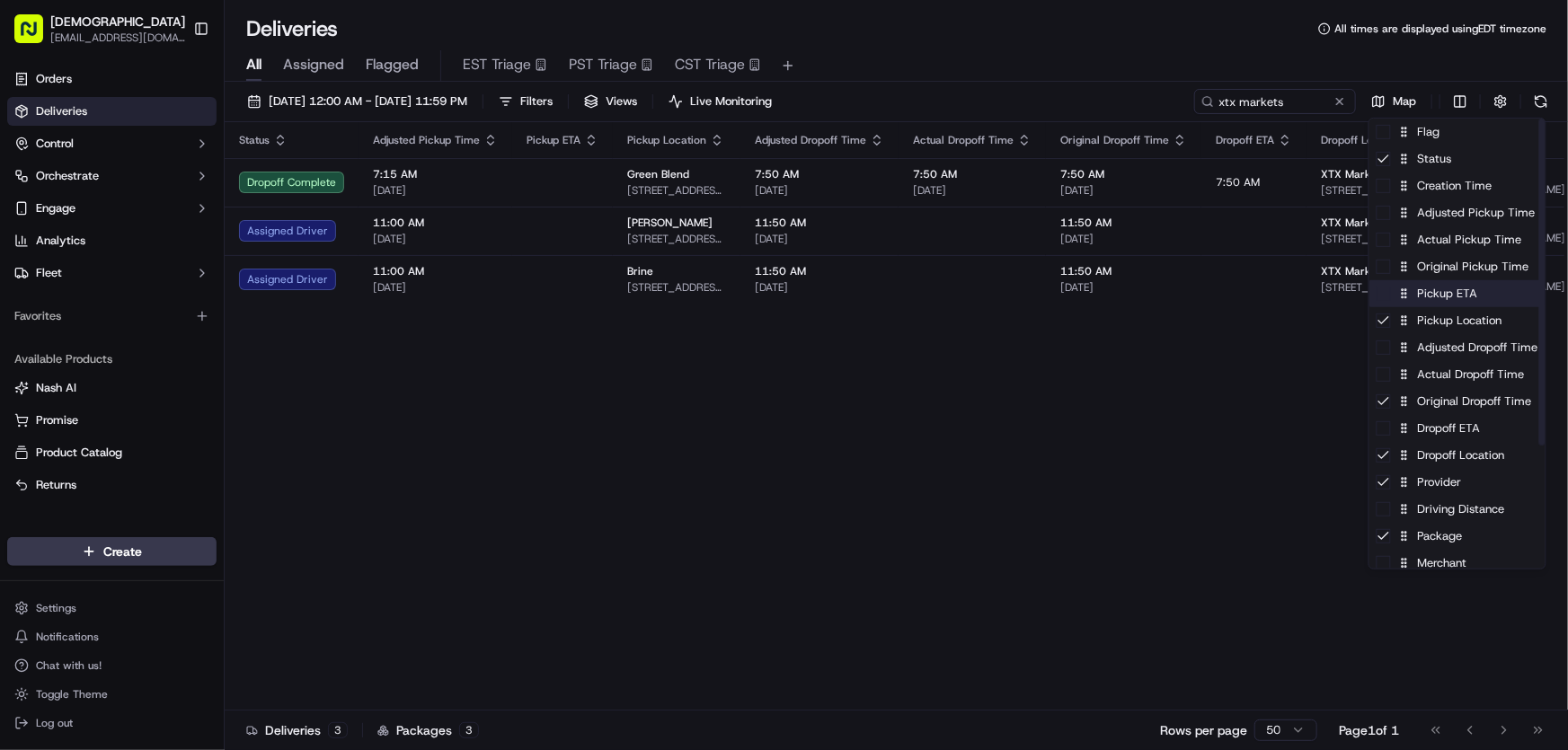
click at [1422, 298] on div "Pickup ETA" at bounding box center [1457, 293] width 176 height 27
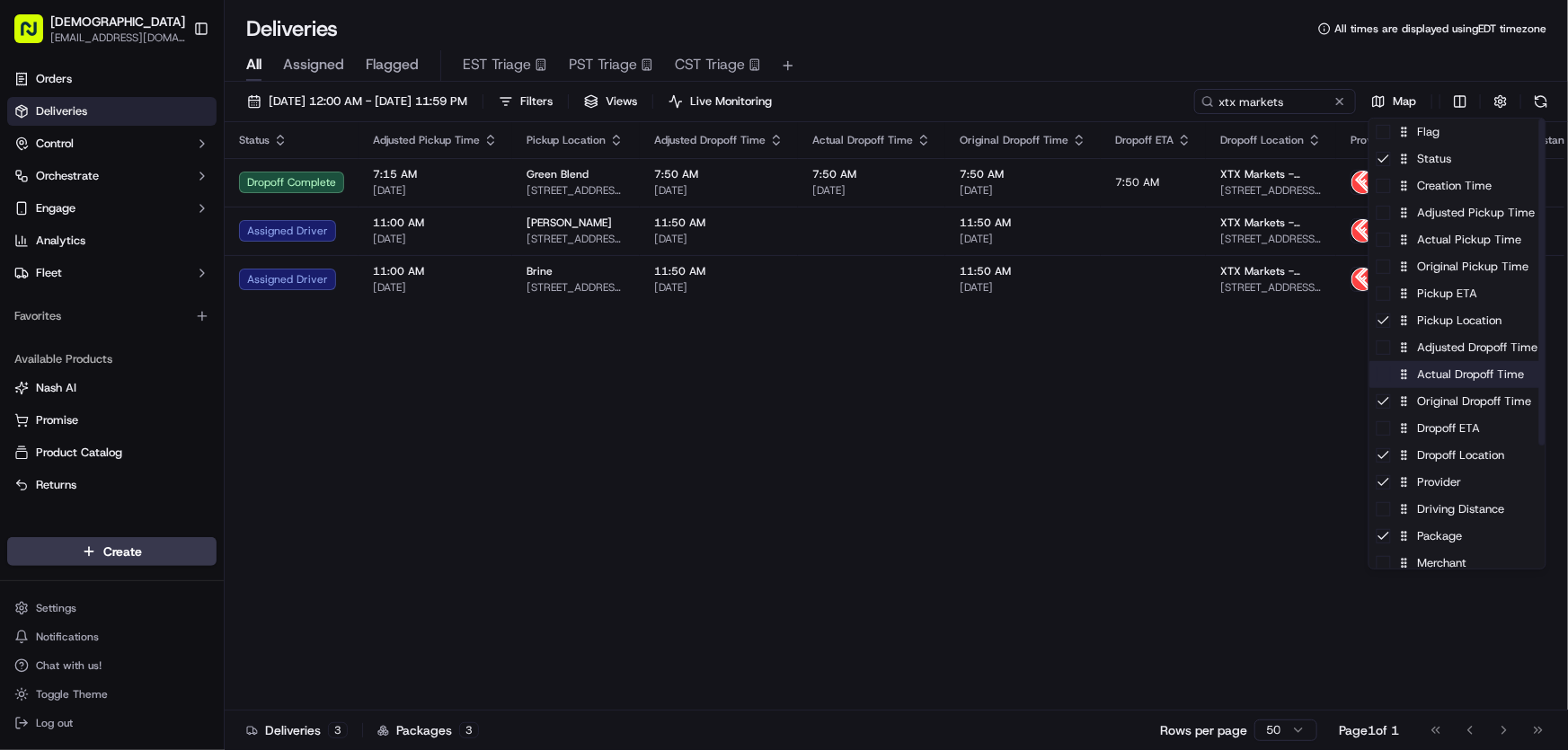
click at [1440, 382] on div "Actual Dropoff Time" at bounding box center [1457, 374] width 176 height 27
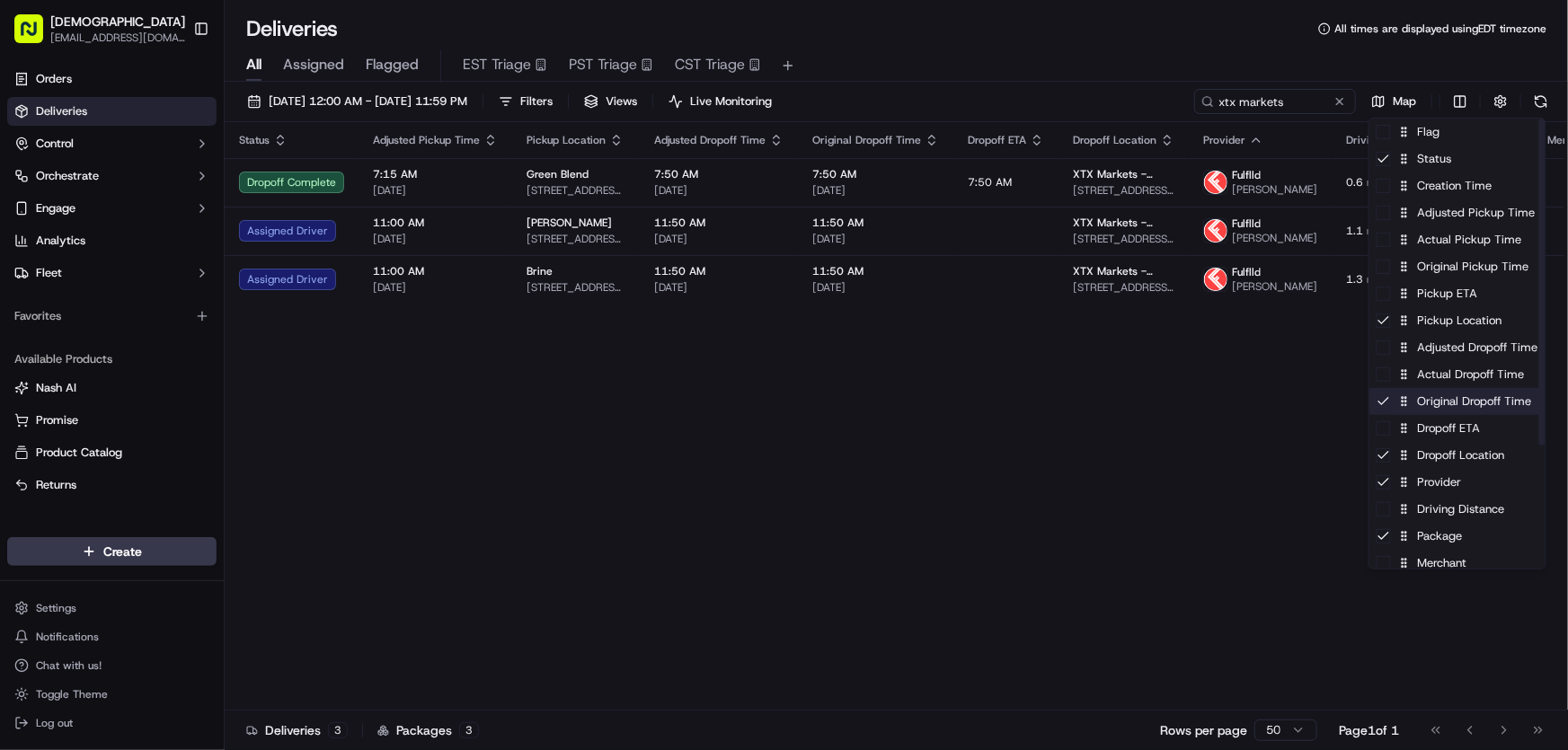
click at [1437, 409] on div "Original Dropoff Time" at bounding box center [1457, 401] width 176 height 27
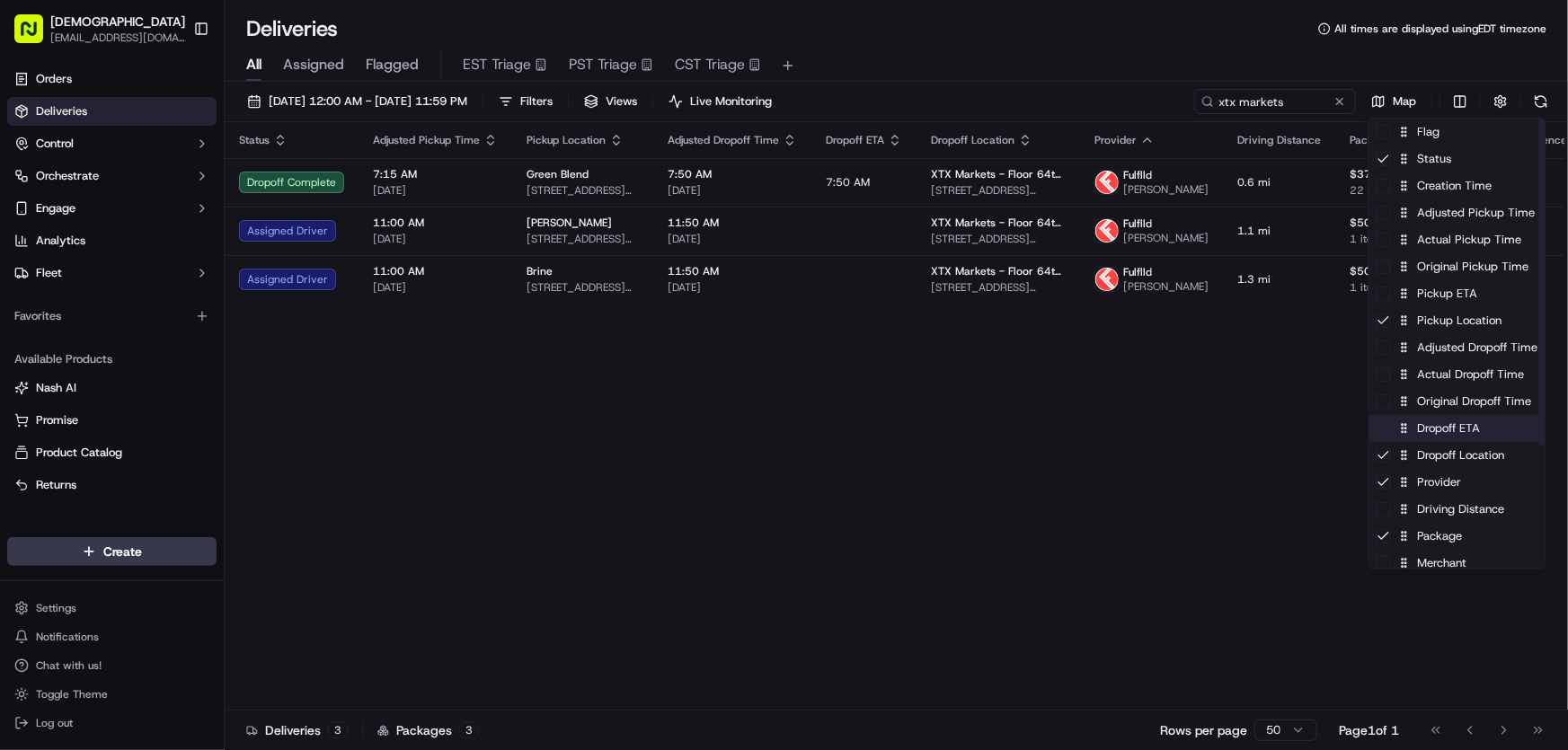
click at [1427, 439] on div "Dropoff ETA" at bounding box center [1457, 428] width 176 height 27
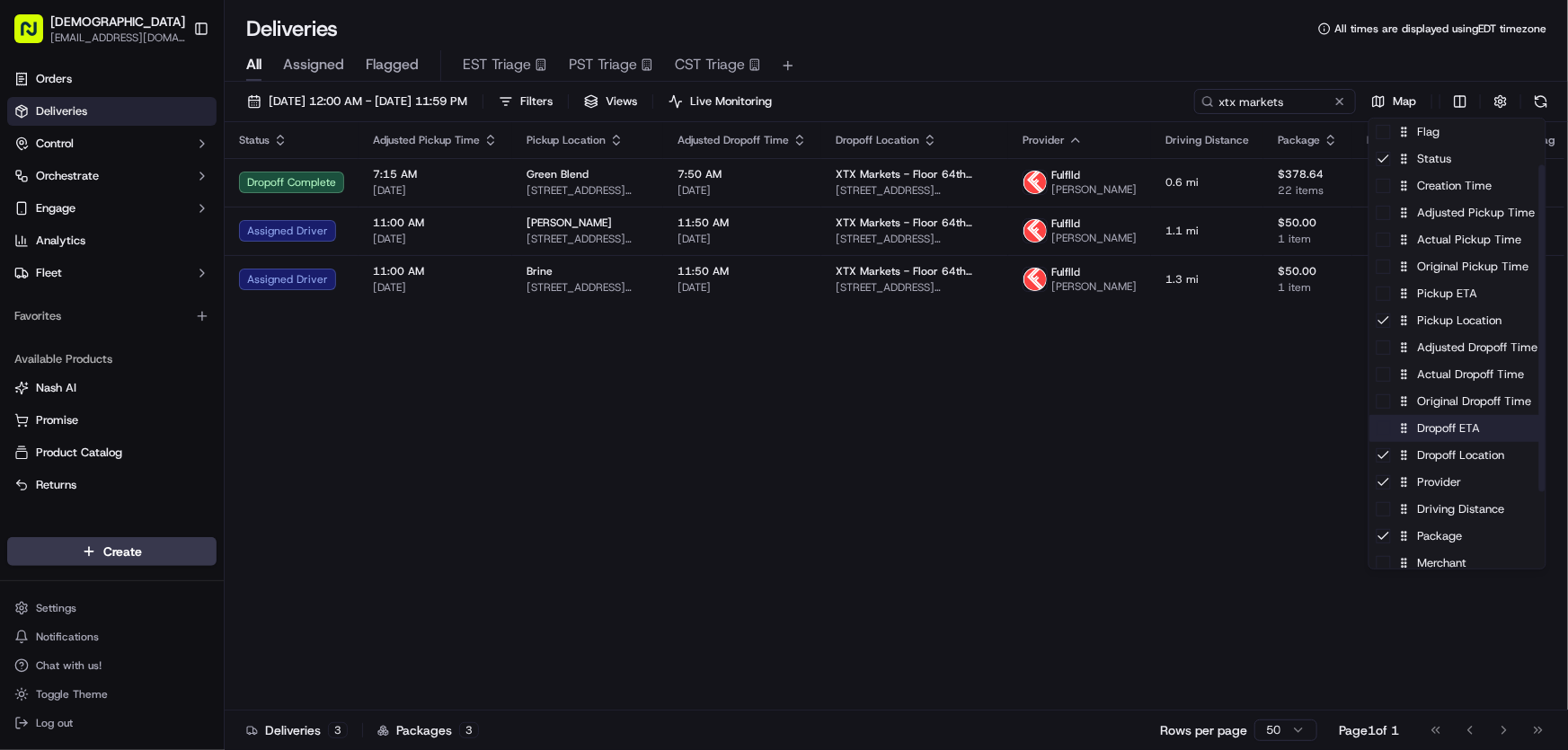
scroll to position [162, 0]
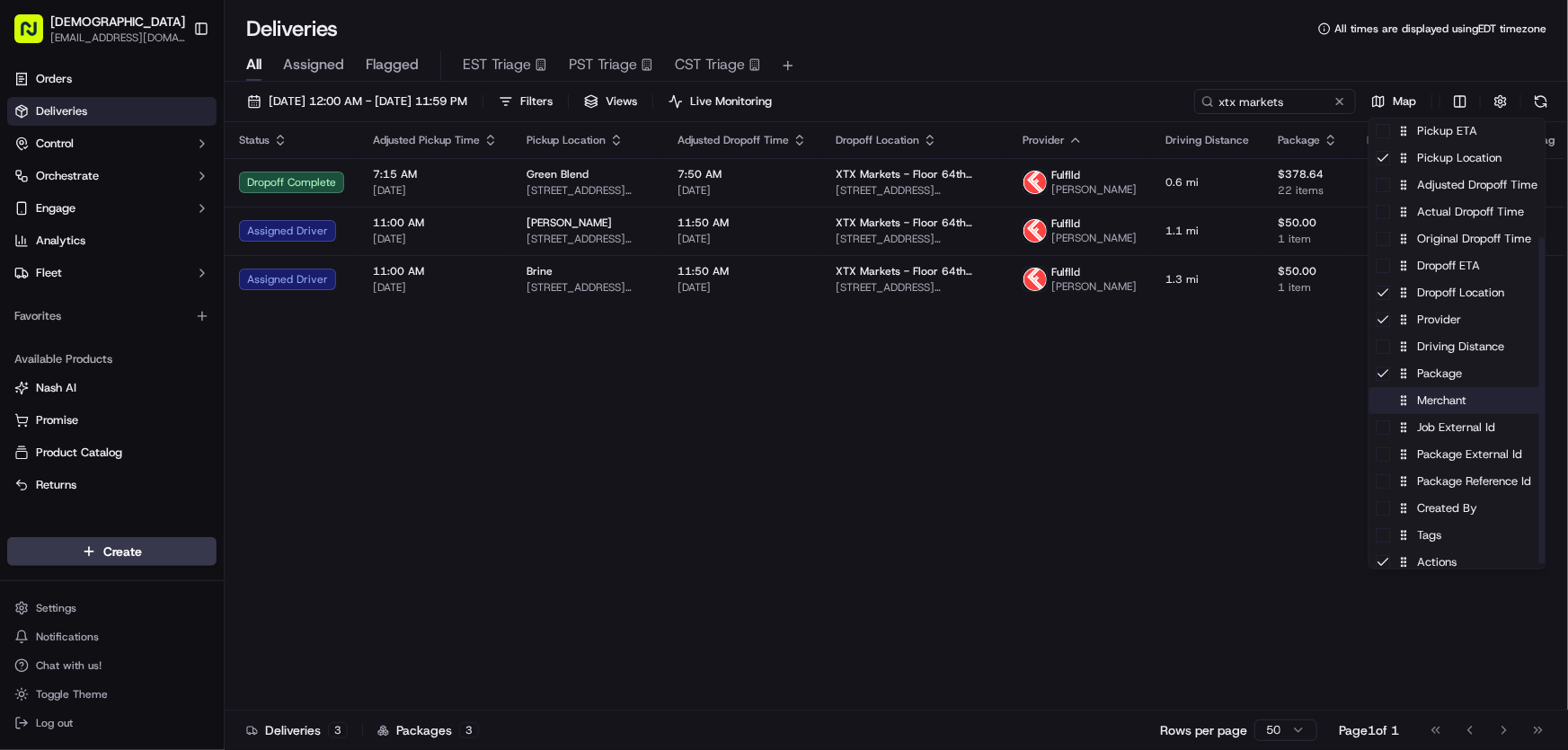
click at [1440, 405] on div "Merchant" at bounding box center [1457, 400] width 176 height 27
click at [1428, 484] on div "Package Reference Id" at bounding box center [1457, 480] width 176 height 27
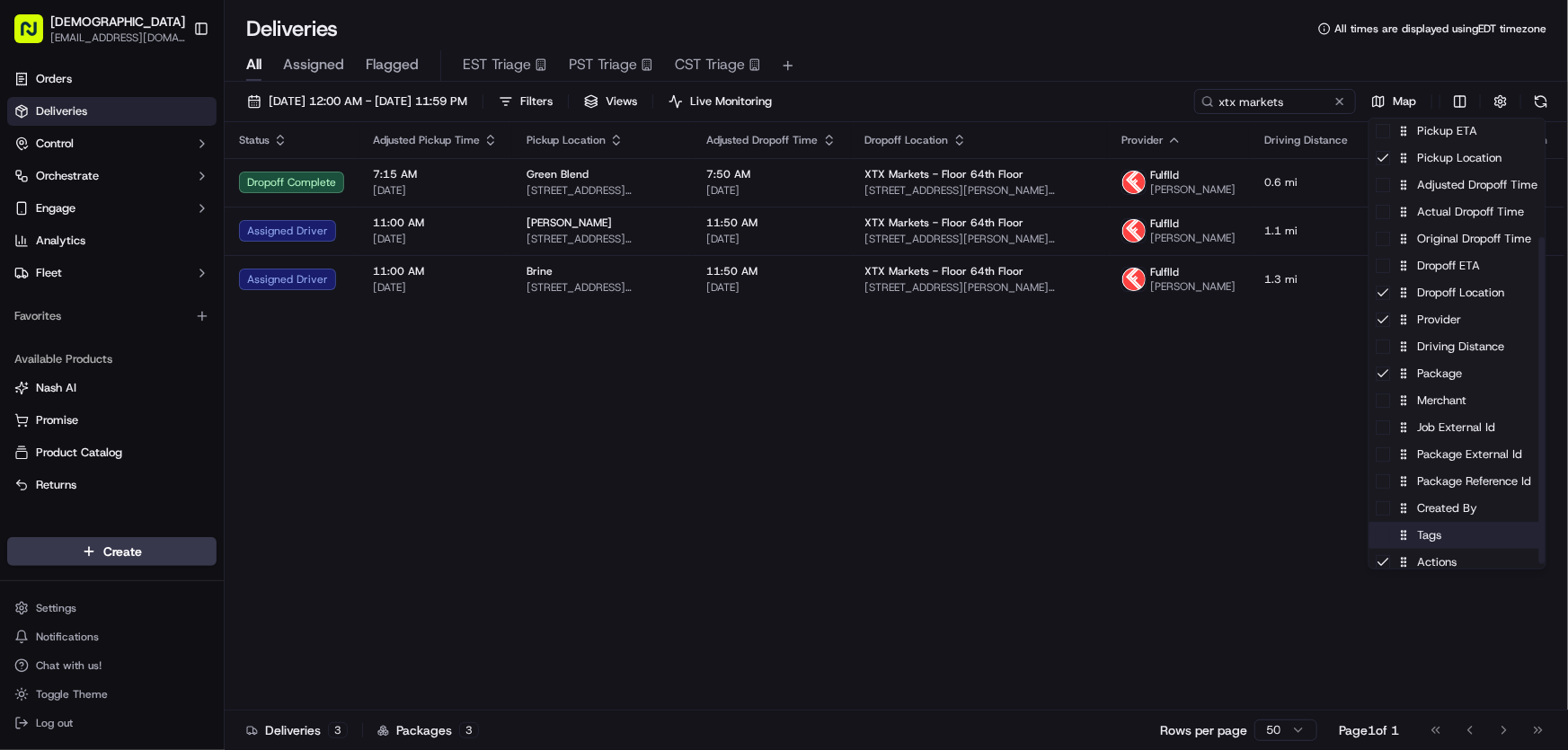
click at [1424, 534] on div "Tags" at bounding box center [1457, 535] width 176 height 27
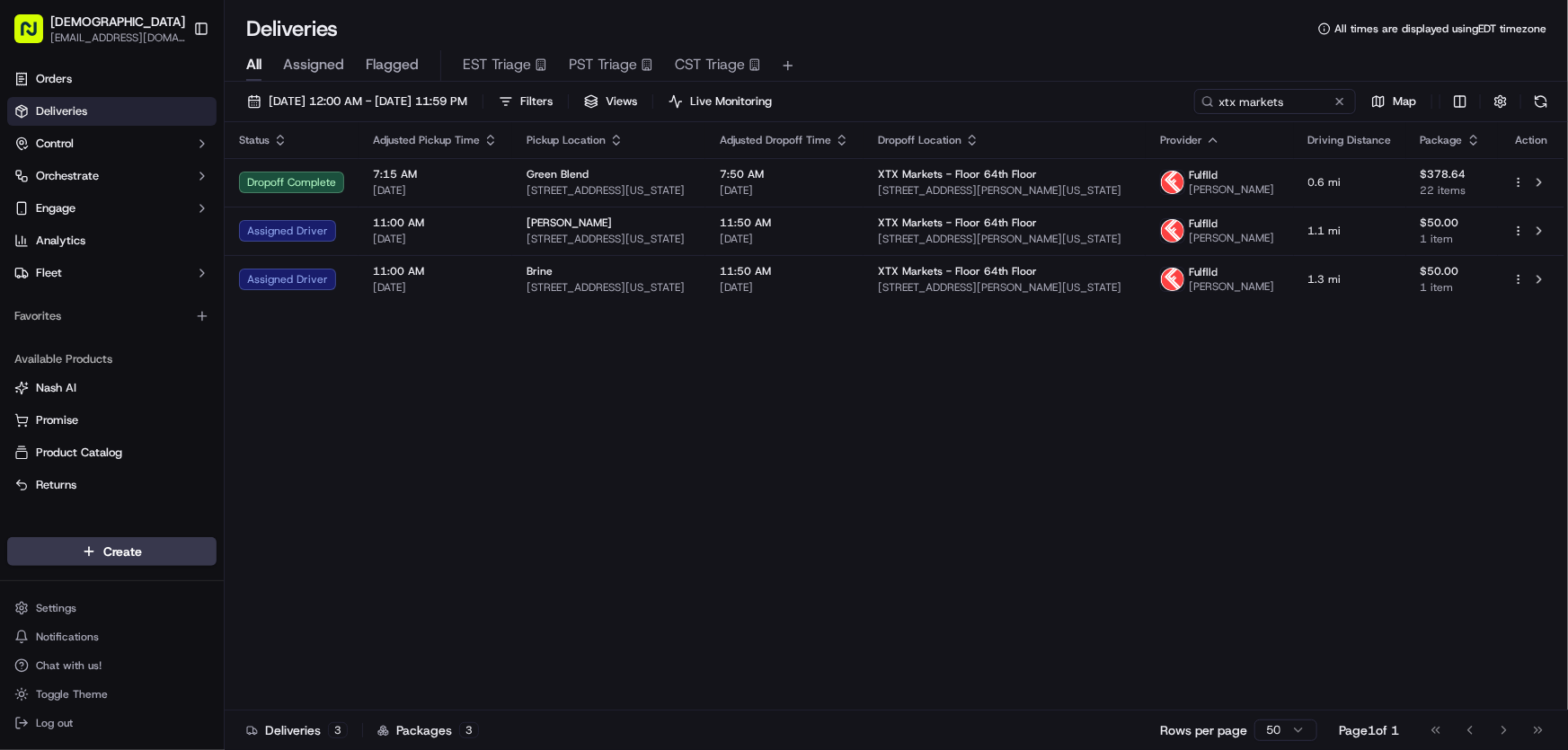
click at [1141, 439] on html "Sharebite rtrinos@sharebite.com Toggle Sidebar Orders Deliveries Control Orches…" at bounding box center [784, 375] width 1568 height 750
click at [328, 91] on button "09/17/2025 12:00 AM - 09/17/2025 11:59 PM" at bounding box center [357, 101] width 236 height 25
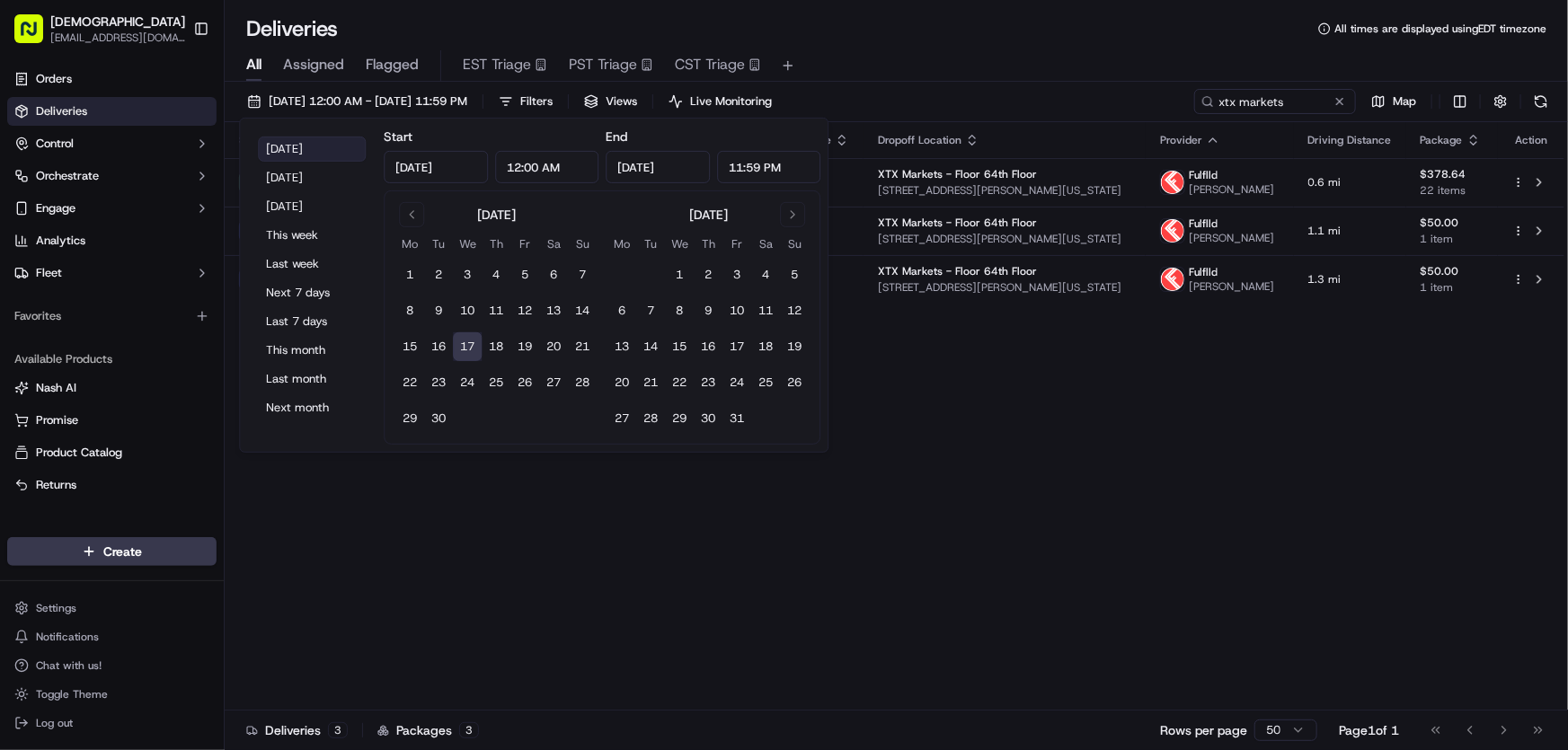
click at [302, 148] on button "Today" at bounding box center [312, 148] width 108 height 25
click at [1001, 536] on div "Status Adjusted Pickup Time Pickup Location Adjusted Dropoff Time Dropoff Locat…" at bounding box center [894, 416] width 1339 height 588
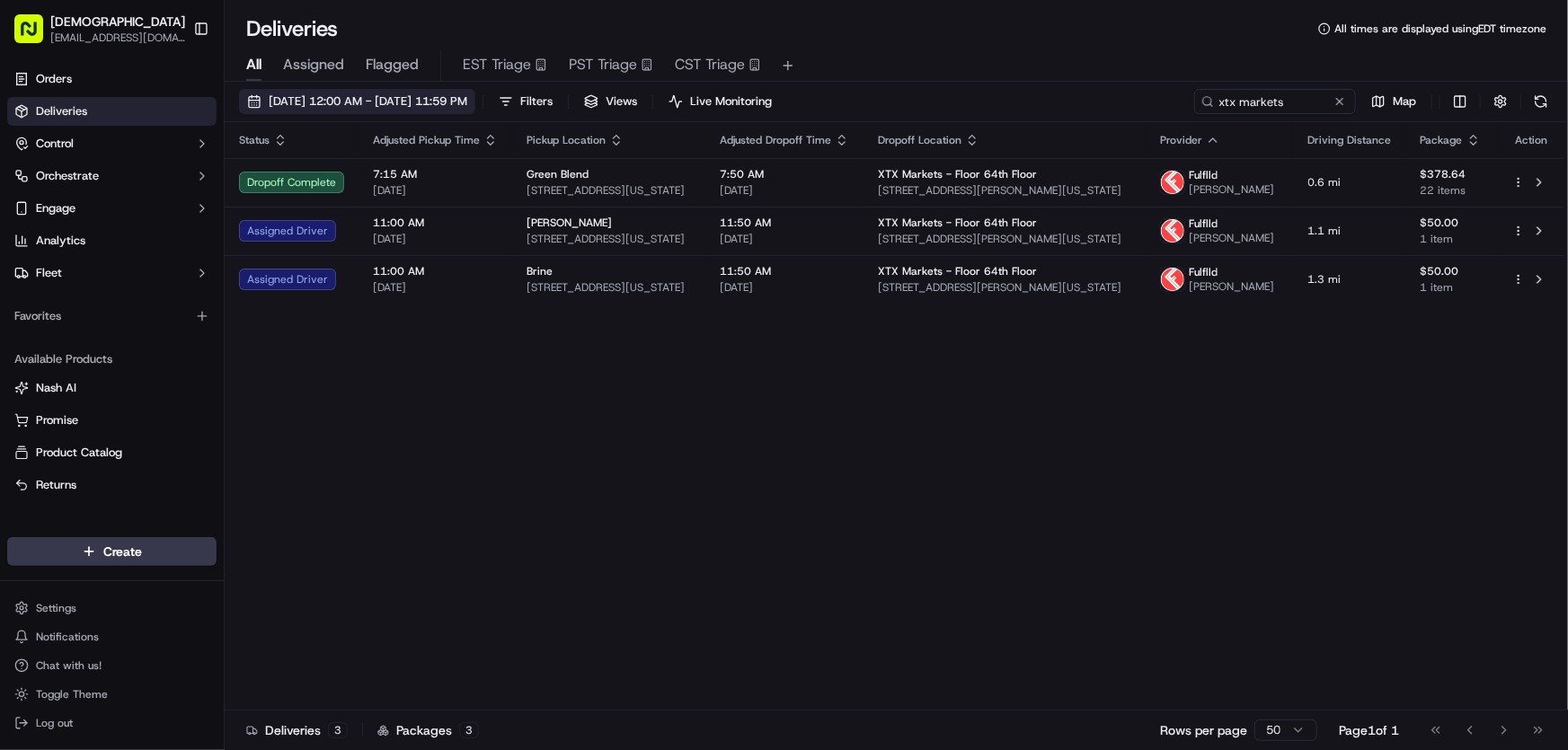
click at [336, 100] on span "09/17/2025 12:00 AM - 09/17/2025 11:59 PM" at bounding box center [368, 101] width 199 height 16
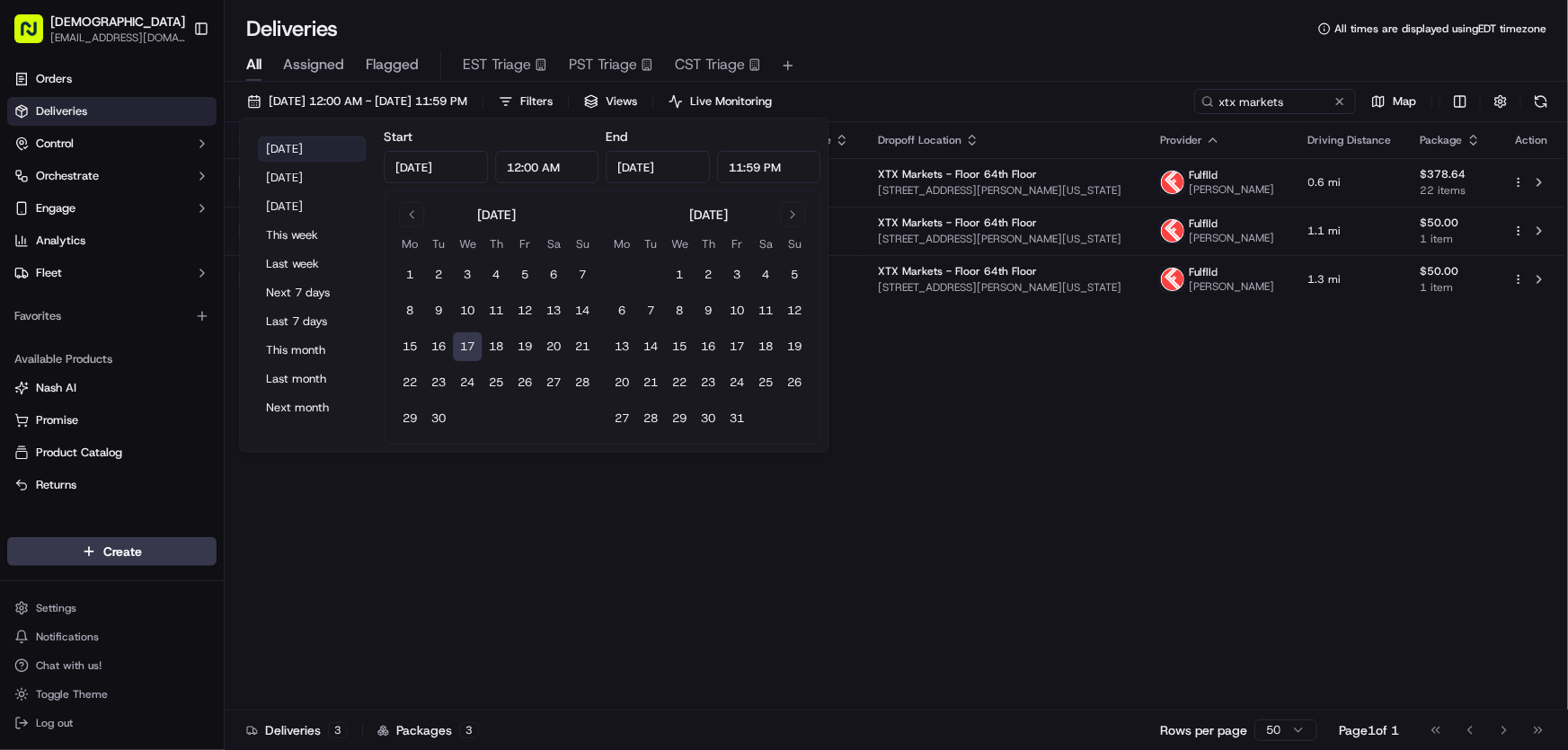
click at [282, 142] on button "Today" at bounding box center [312, 148] width 108 height 25
click at [1123, 575] on div "Status Adjusted Pickup Time Pickup Location Adjusted Dropoff Time Dropoff Locat…" at bounding box center [894, 416] width 1339 height 588
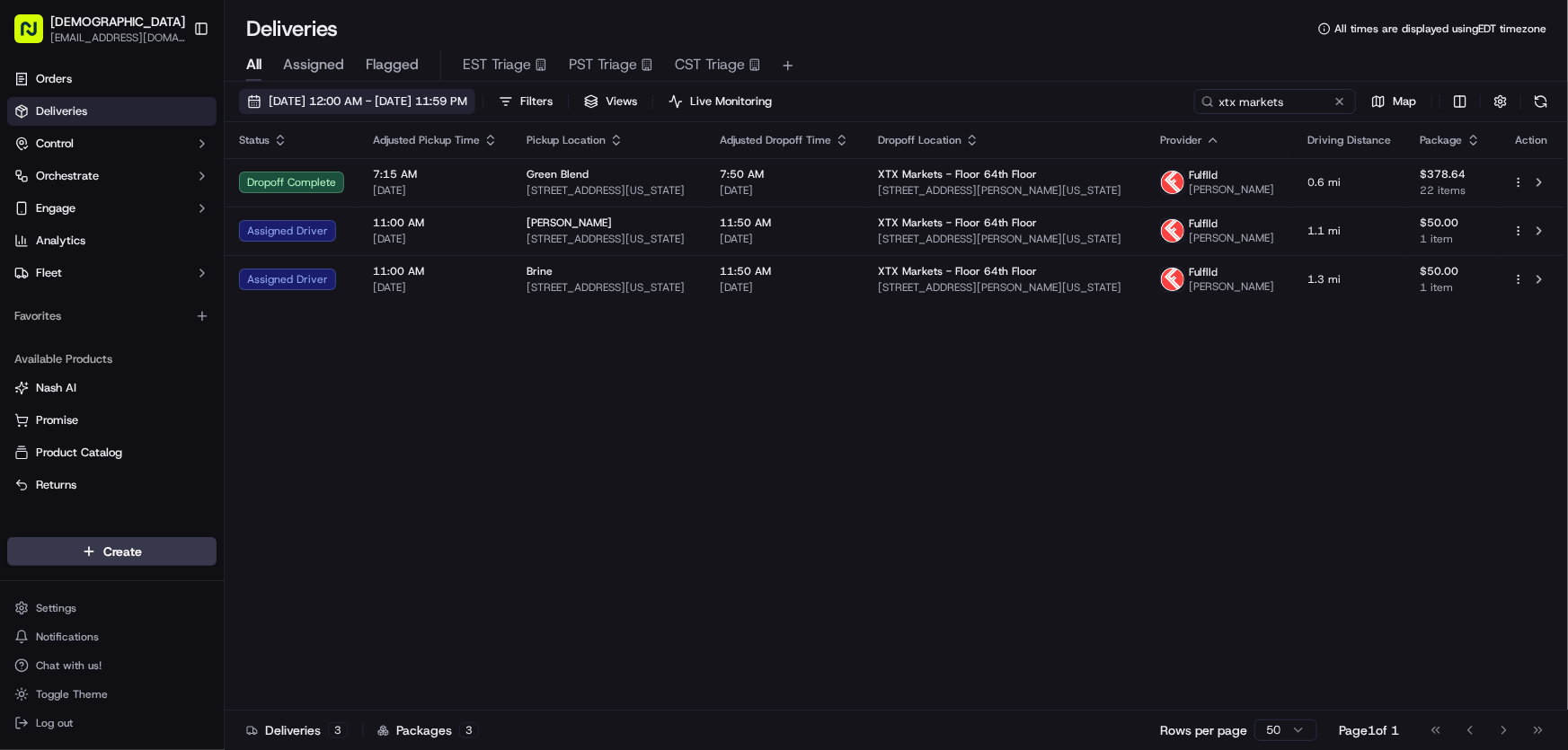
click at [343, 96] on span "09/17/2025 12:00 AM - 09/17/2025 11:59 PM" at bounding box center [368, 101] width 199 height 16
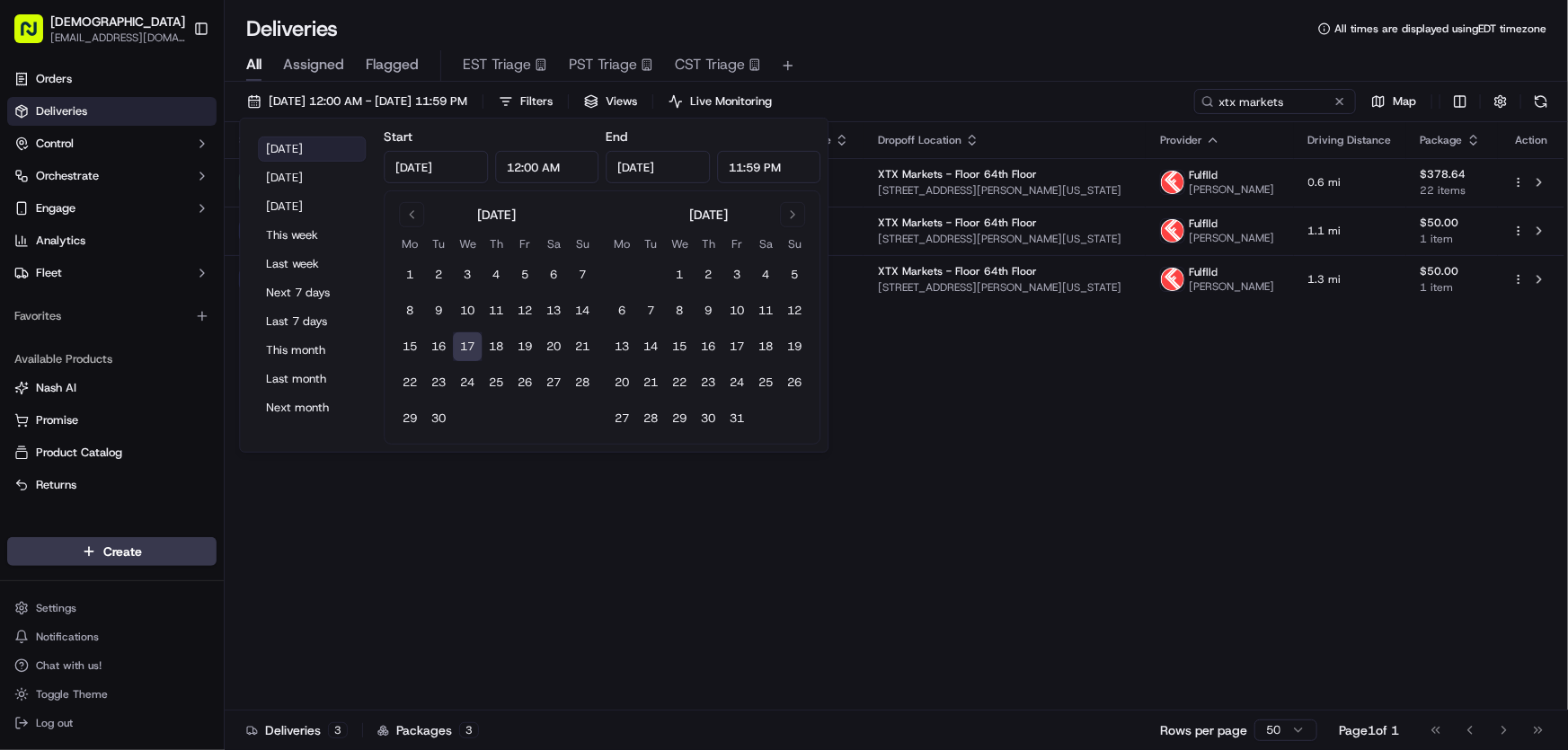
click at [296, 140] on button "Today" at bounding box center [312, 148] width 108 height 25
click at [1059, 515] on div "Status Adjusted Pickup Time Pickup Location Adjusted Dropoff Time Dropoff Locat…" at bounding box center [894, 416] width 1339 height 588
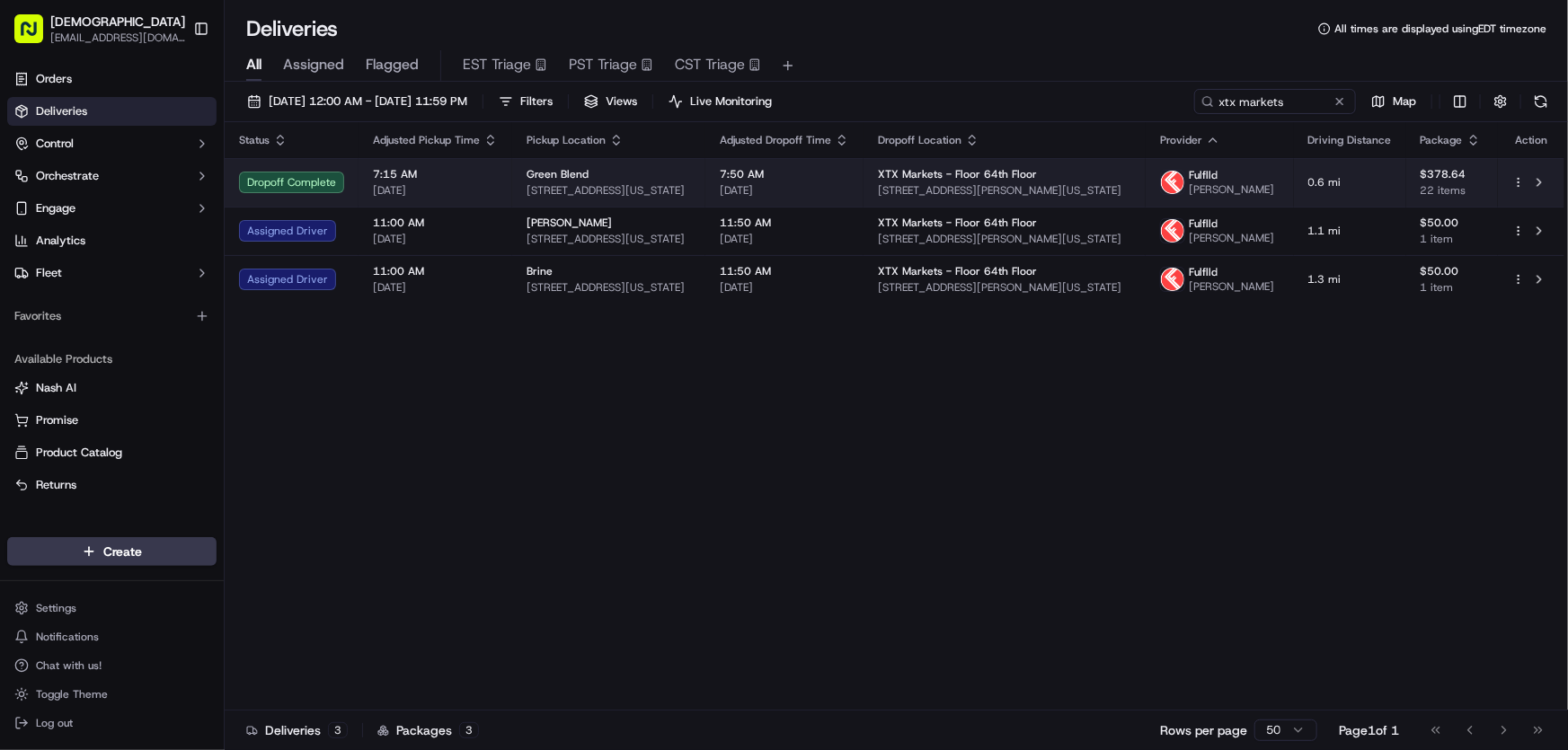
click at [595, 180] on div "Green Blend" at bounding box center [609, 174] width 164 height 14
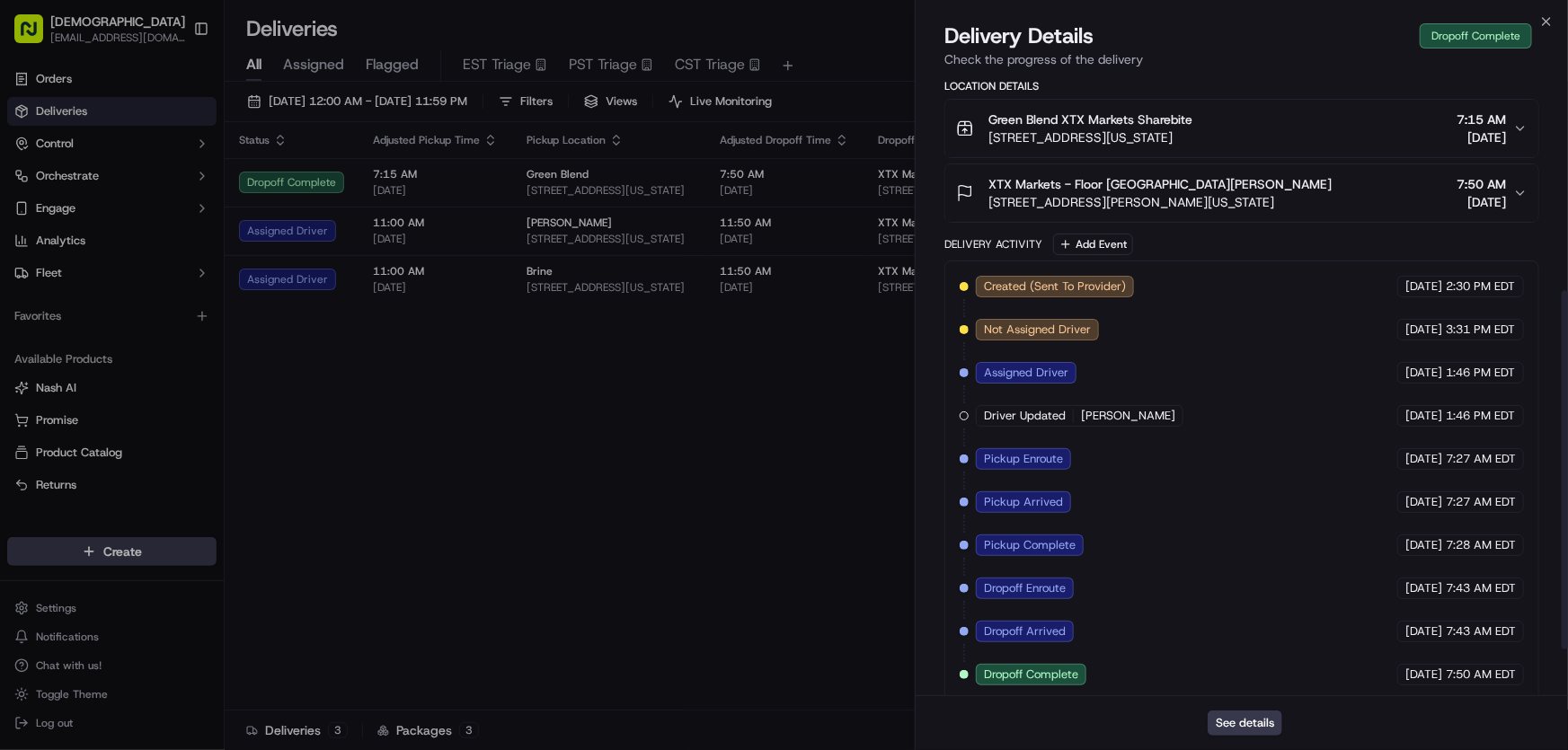
scroll to position [451, 0]
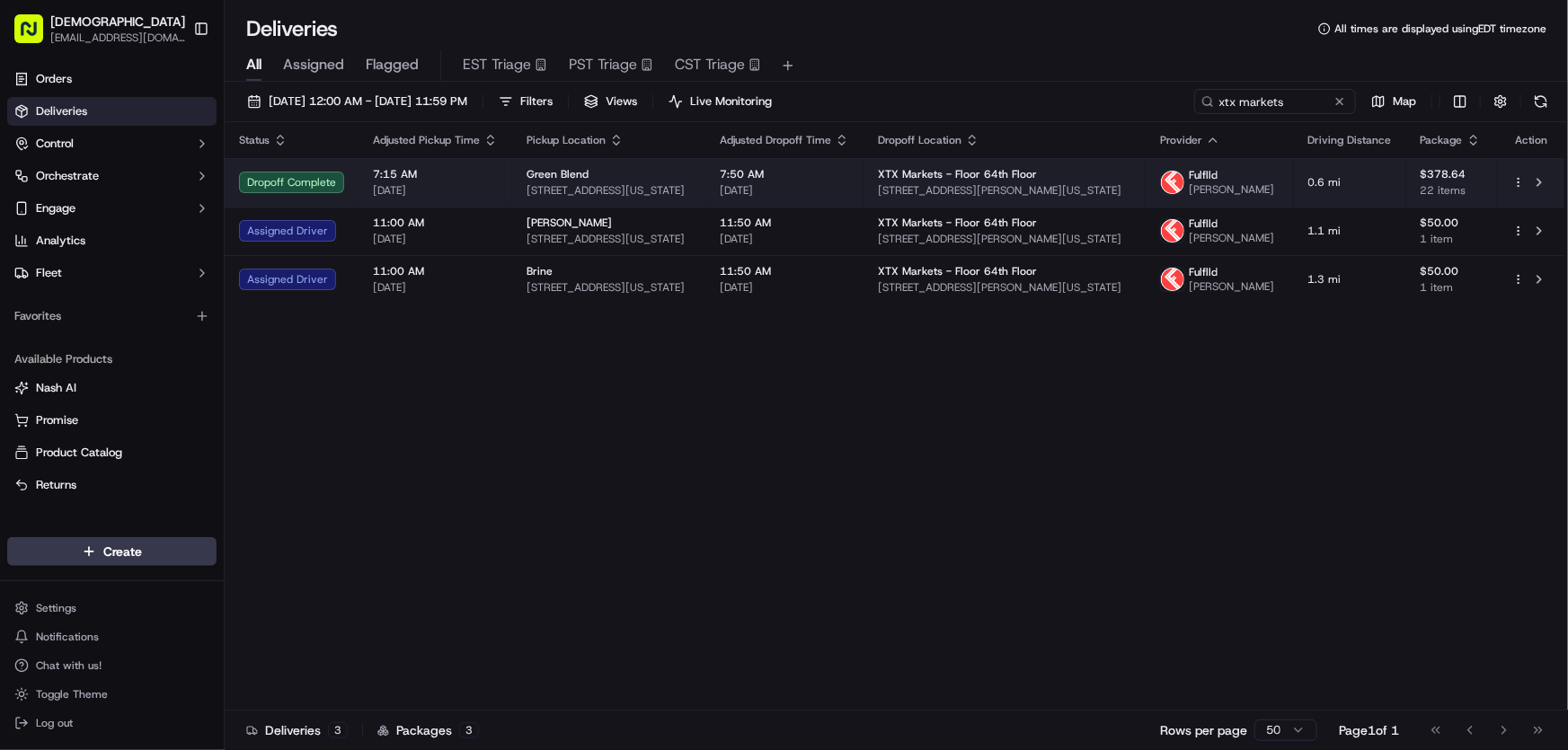
click at [603, 177] on div "Green Blend" at bounding box center [609, 174] width 164 height 14
drag, startPoint x: 522, startPoint y: 176, endPoint x: 592, endPoint y: 179, distance: 70.1
click at [592, 179] on td "Green Blend 387 8th Ave, New York, NY 10001, USA" at bounding box center [609, 182] width 193 height 49
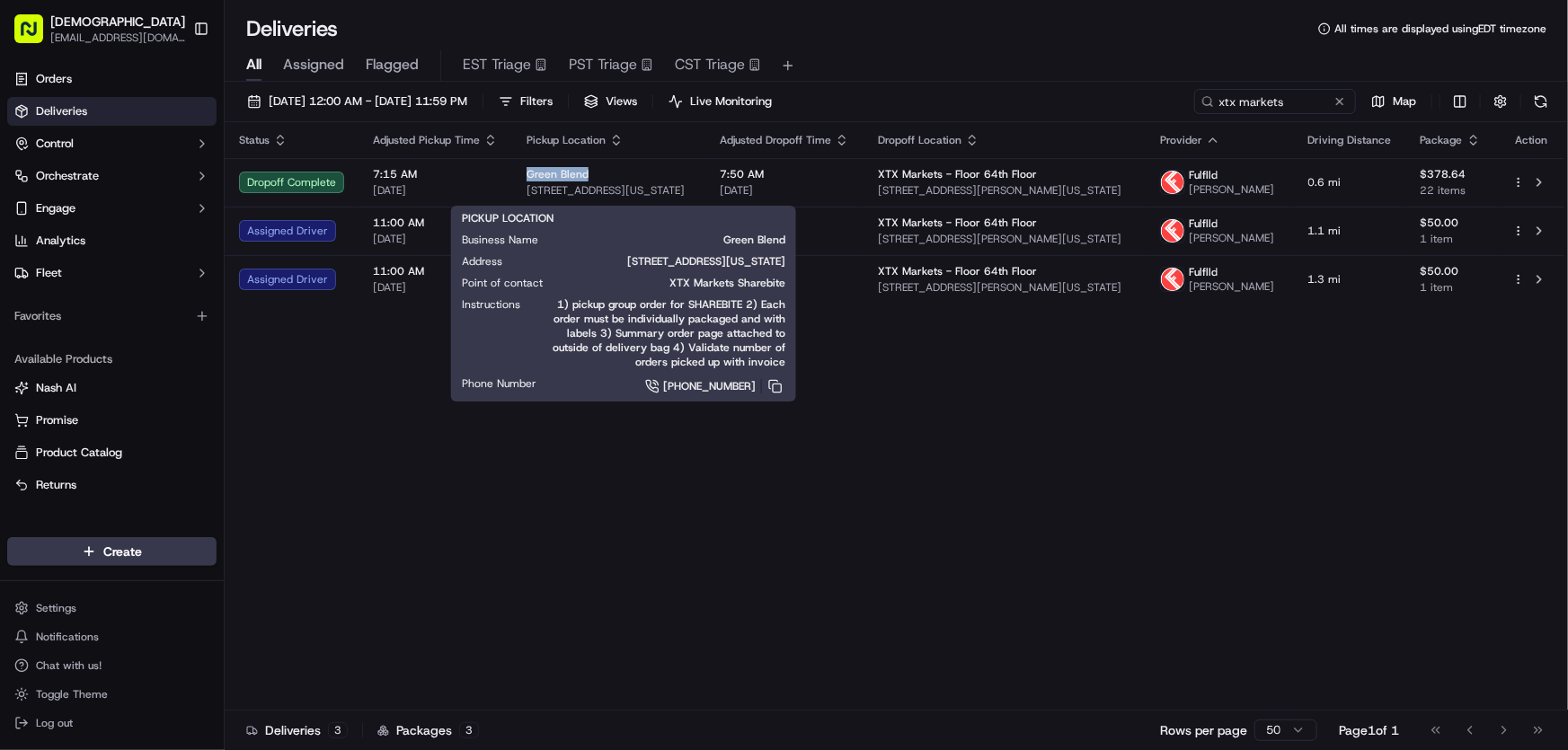
copy span "Green Blend"
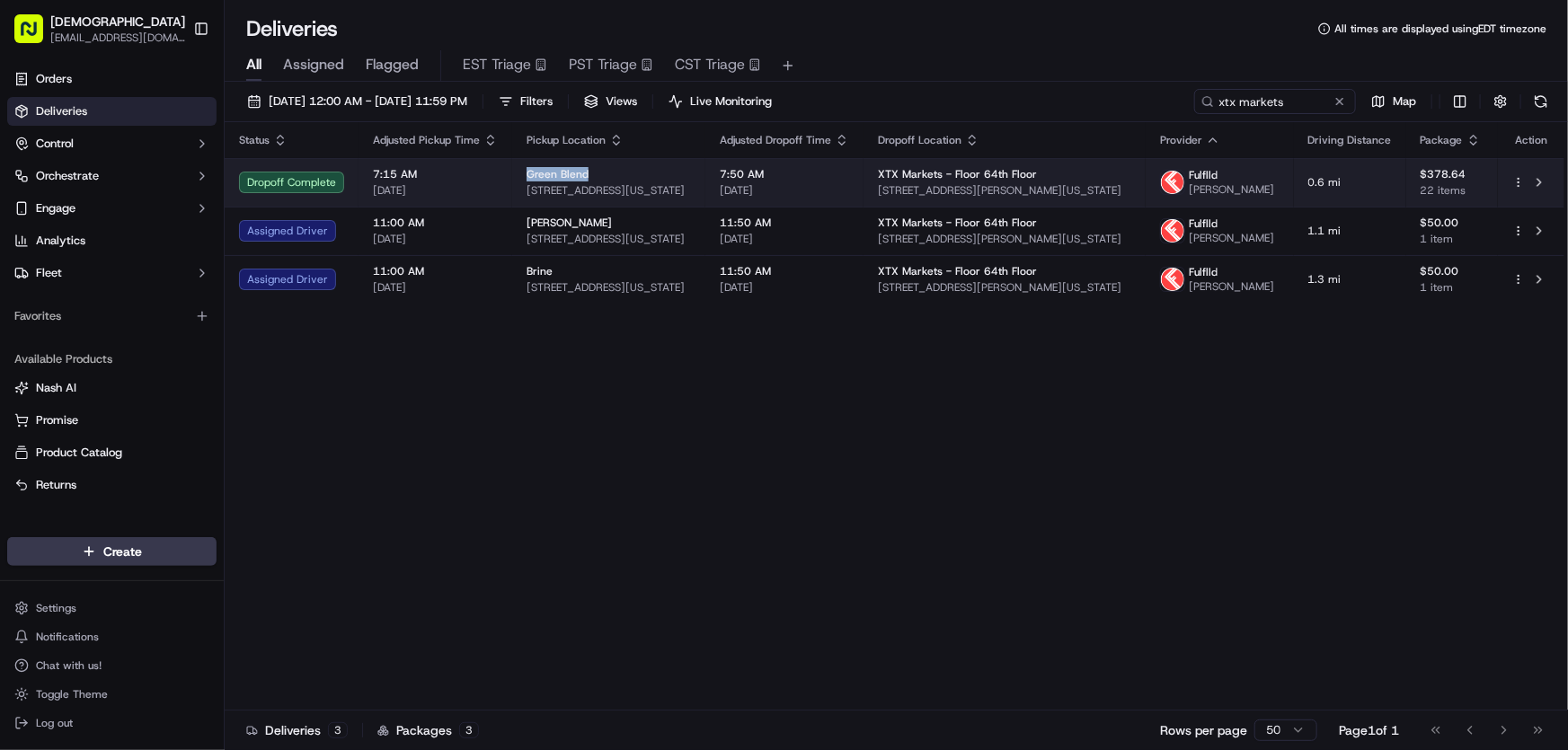
click at [628, 181] on div "Green Blend" at bounding box center [609, 174] width 164 height 14
click at [644, 180] on div "Green Blend" at bounding box center [609, 174] width 164 height 14
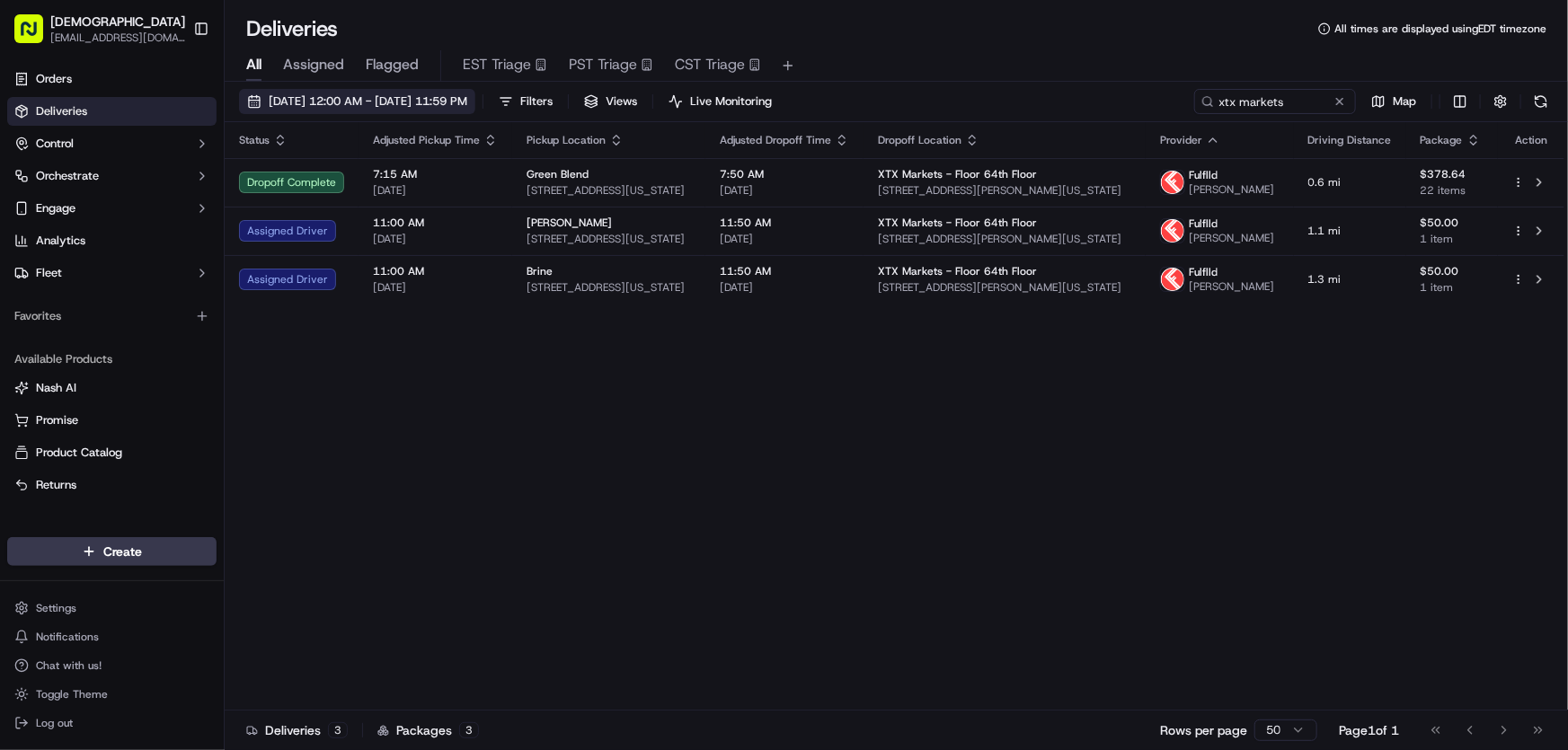
click at [371, 98] on span "09/17/2025 12:00 AM - 09/17/2025 11:59 PM" at bounding box center [368, 101] width 199 height 16
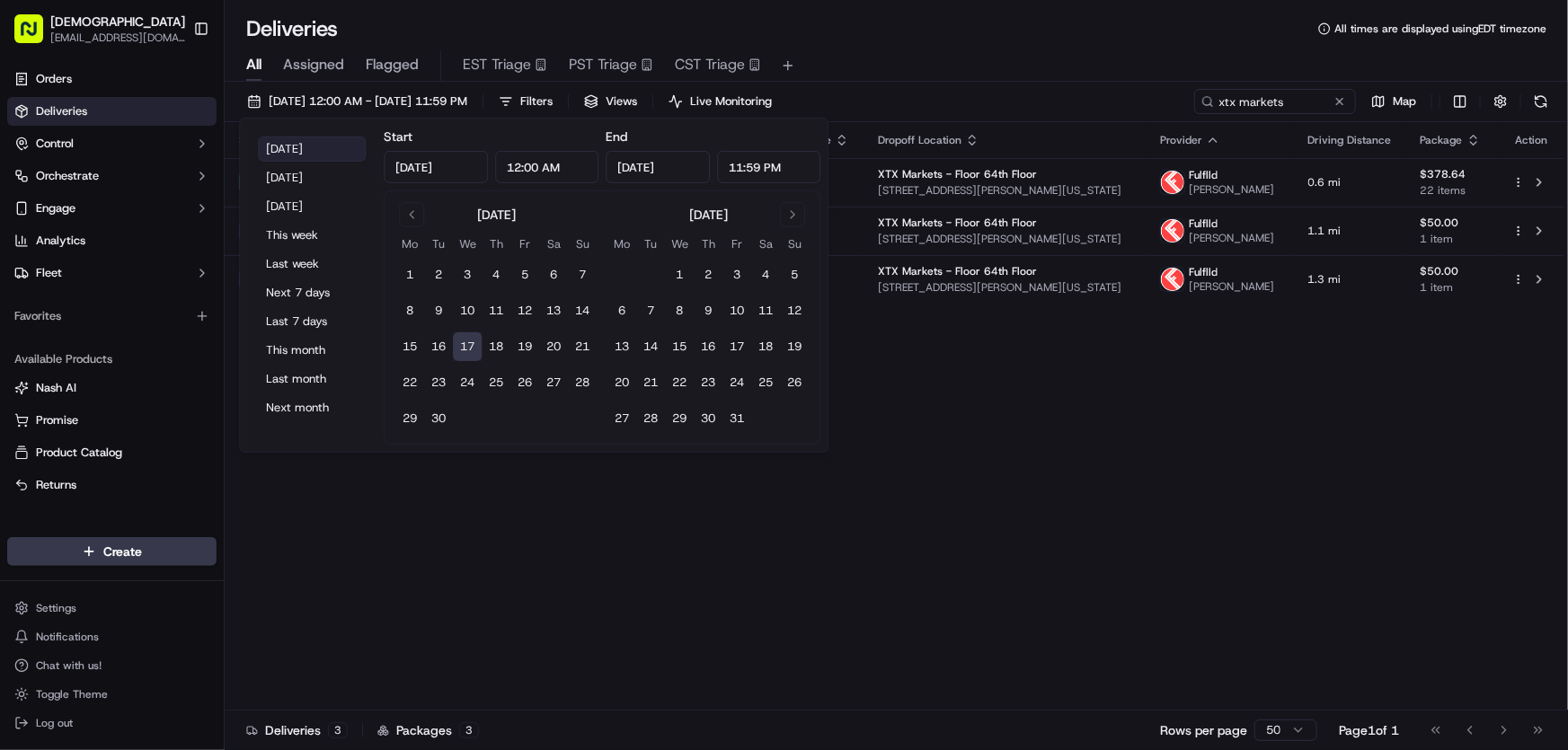
click at [294, 145] on button "Today" at bounding box center [312, 148] width 108 height 25
click at [1035, 530] on div "Status Adjusted Pickup Time Pickup Location Adjusted Dropoff Time Dropoff Locat…" at bounding box center [894, 416] width 1339 height 588
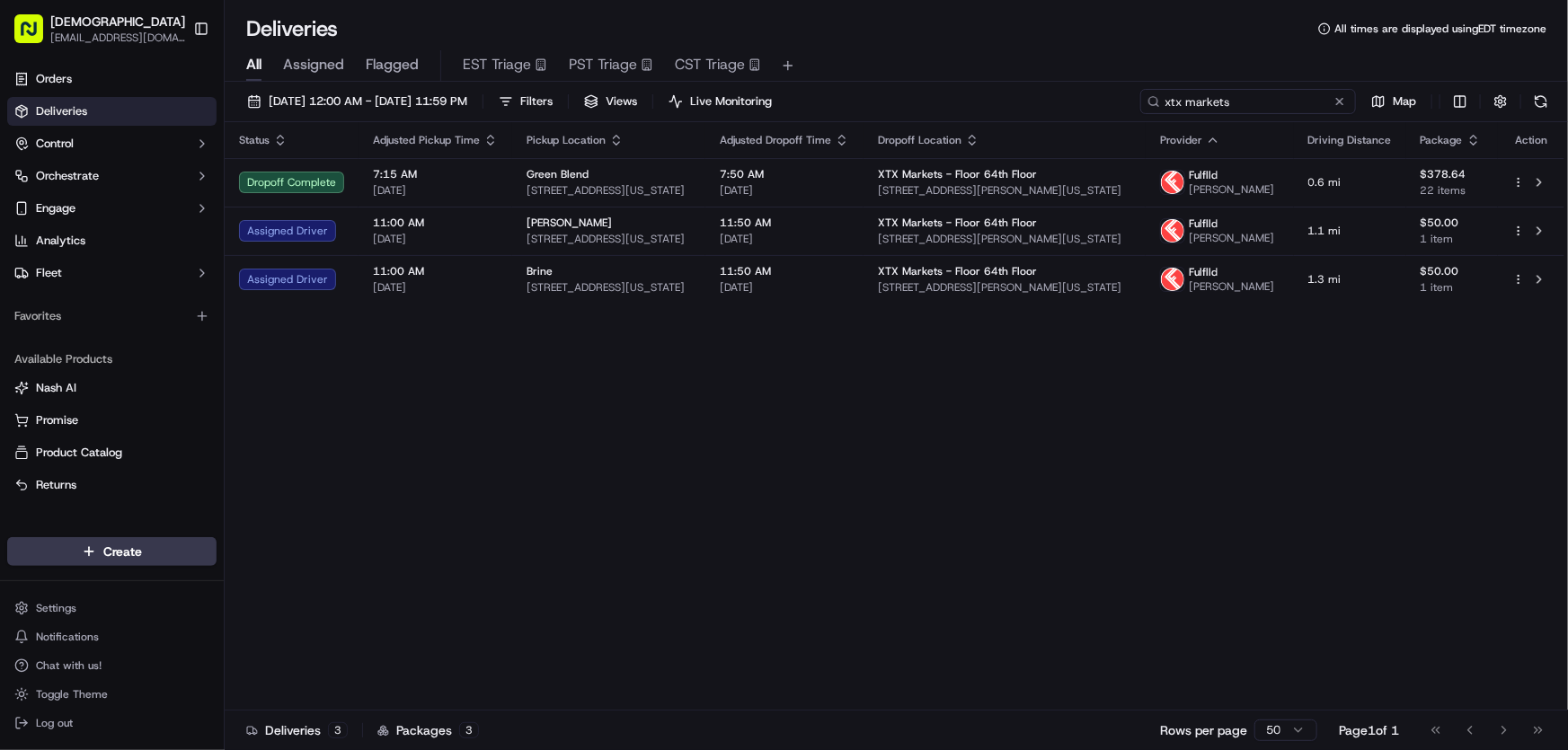
click at [1312, 90] on input "xtx markets" at bounding box center [1248, 101] width 216 height 25
drag, startPoint x: 1284, startPoint y: 102, endPoint x: 923, endPoint y: 111, distance: 361.1
click at [923, 111] on div "09/17/2025 12:00 AM - 09/17/2025 11:59 PM Filters Views Live Monitoring xtx mar…" at bounding box center [896, 105] width 1343 height 34
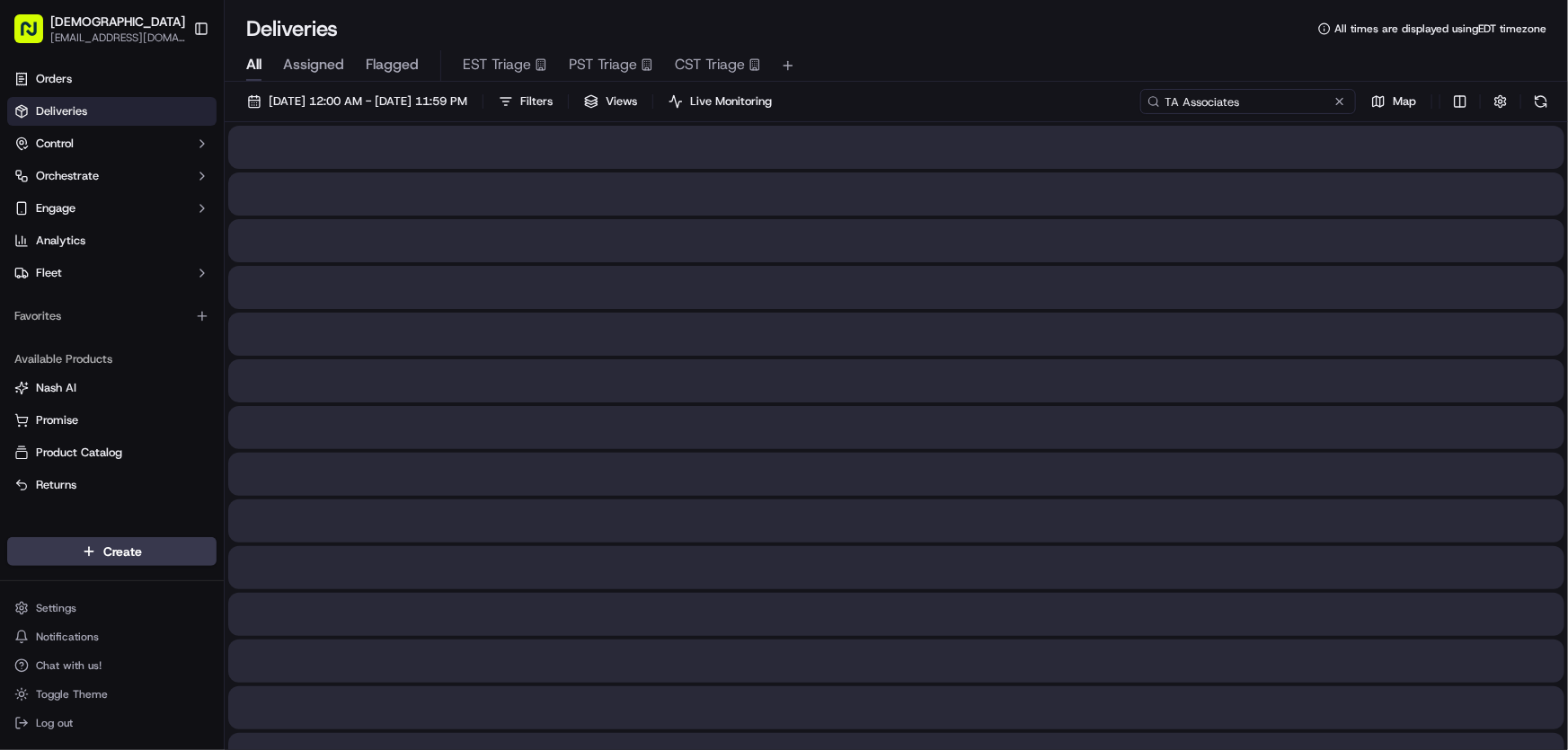
type input "TA Associates"
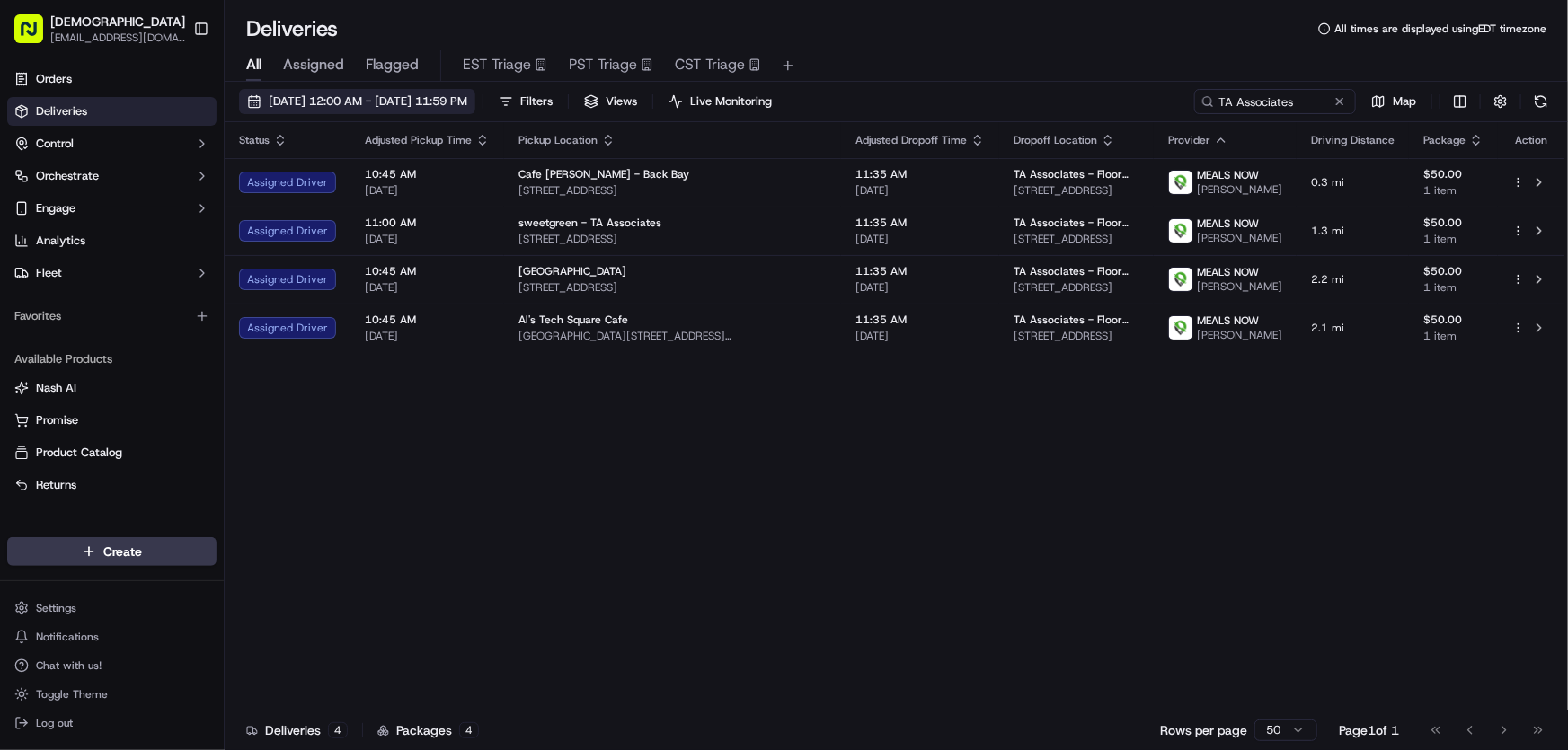
click at [390, 108] on span "09/17/2025 12:00 AM - 09/17/2025 11:59 PM" at bounding box center [368, 101] width 199 height 16
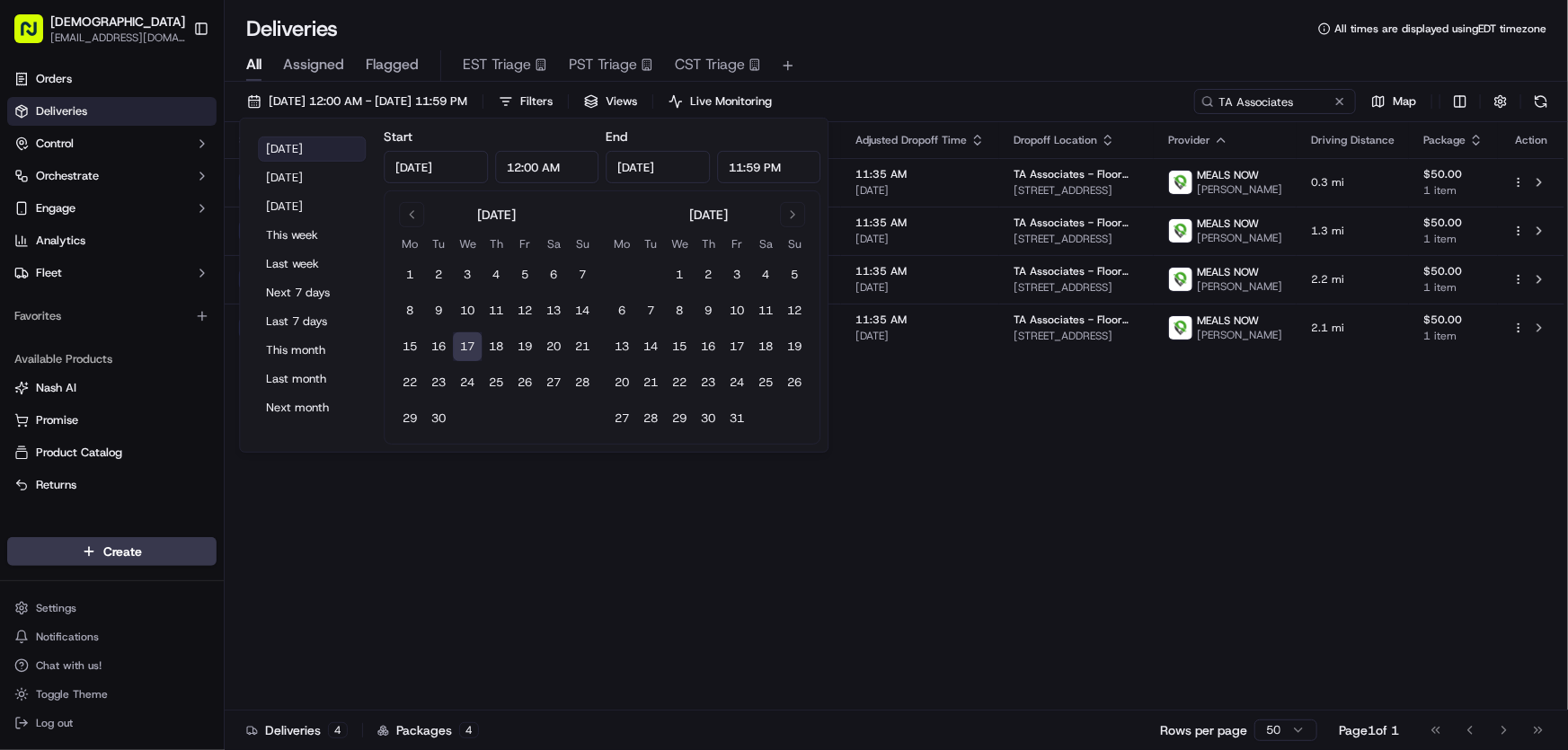
click at [278, 137] on button "Today" at bounding box center [312, 148] width 108 height 25
click at [1067, 510] on div "Status Adjusted Pickup Time Pickup Location Adjusted Dropoff Time Dropoff Locat…" at bounding box center [894, 416] width 1339 height 588
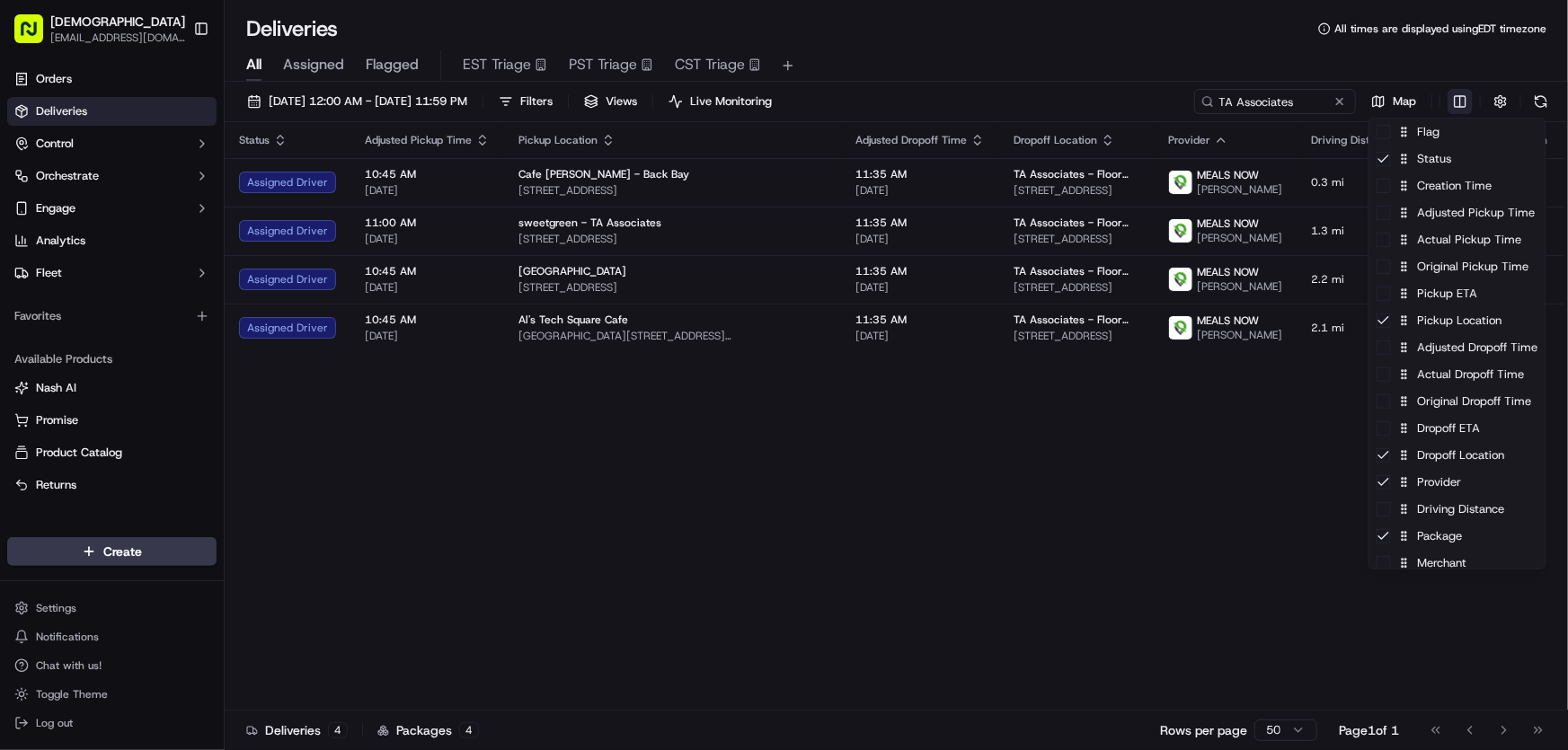
click at [1458, 104] on html "Sharebite rtrinos@sharebite.com Toggle Sidebar Orders Deliveries Control Orches…" at bounding box center [784, 375] width 1568 height 750
click at [1439, 516] on div "Driving Distance" at bounding box center [1457, 508] width 176 height 27
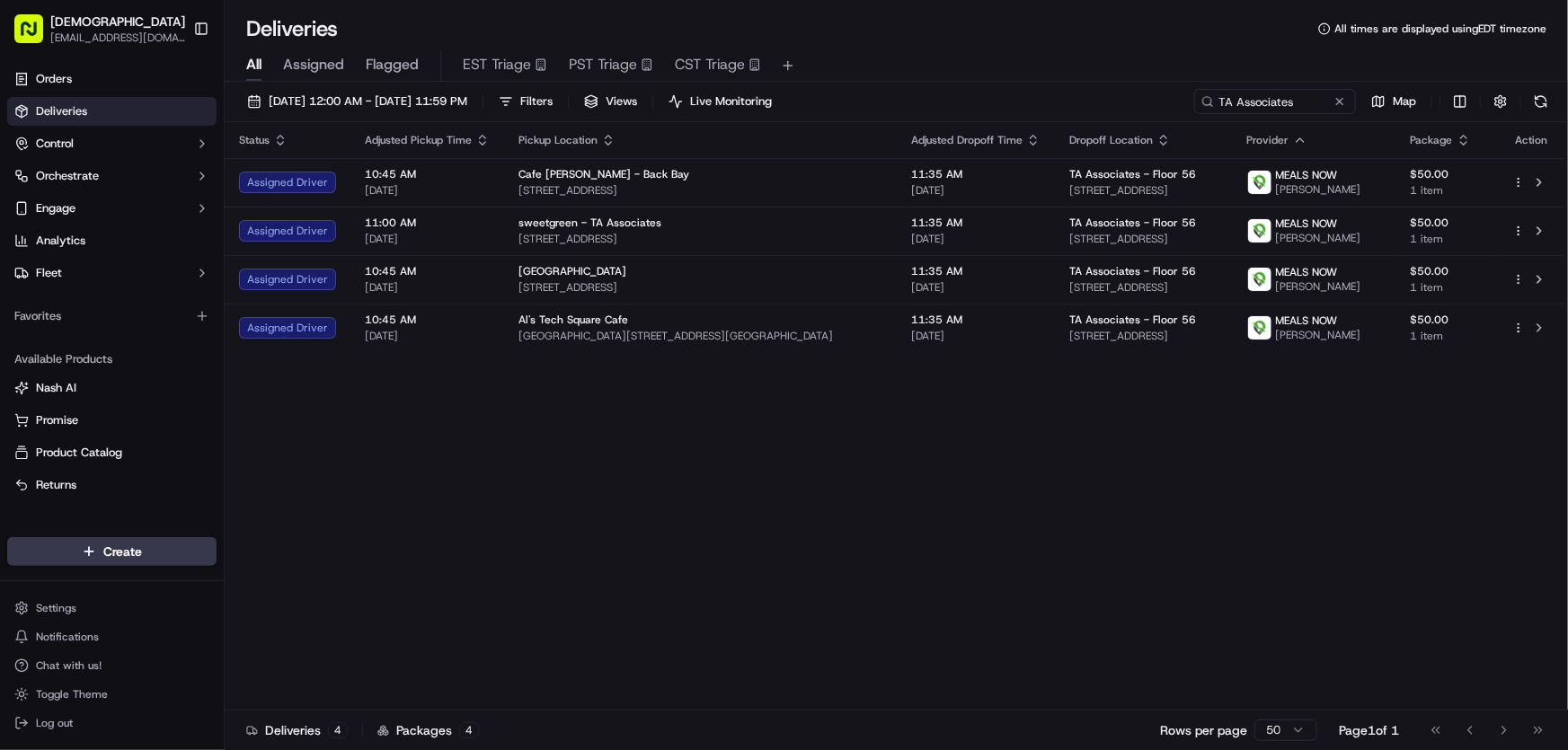
click at [1157, 512] on html "Sharebite rtrinos@sharebite.com Toggle Sidebar Orders Deliveries Control Orches…" at bounding box center [784, 375] width 1568 height 750
click at [331, 99] on span "09/17/2025 12:00 AM - 09/17/2025 11:59 PM" at bounding box center [368, 101] width 199 height 16
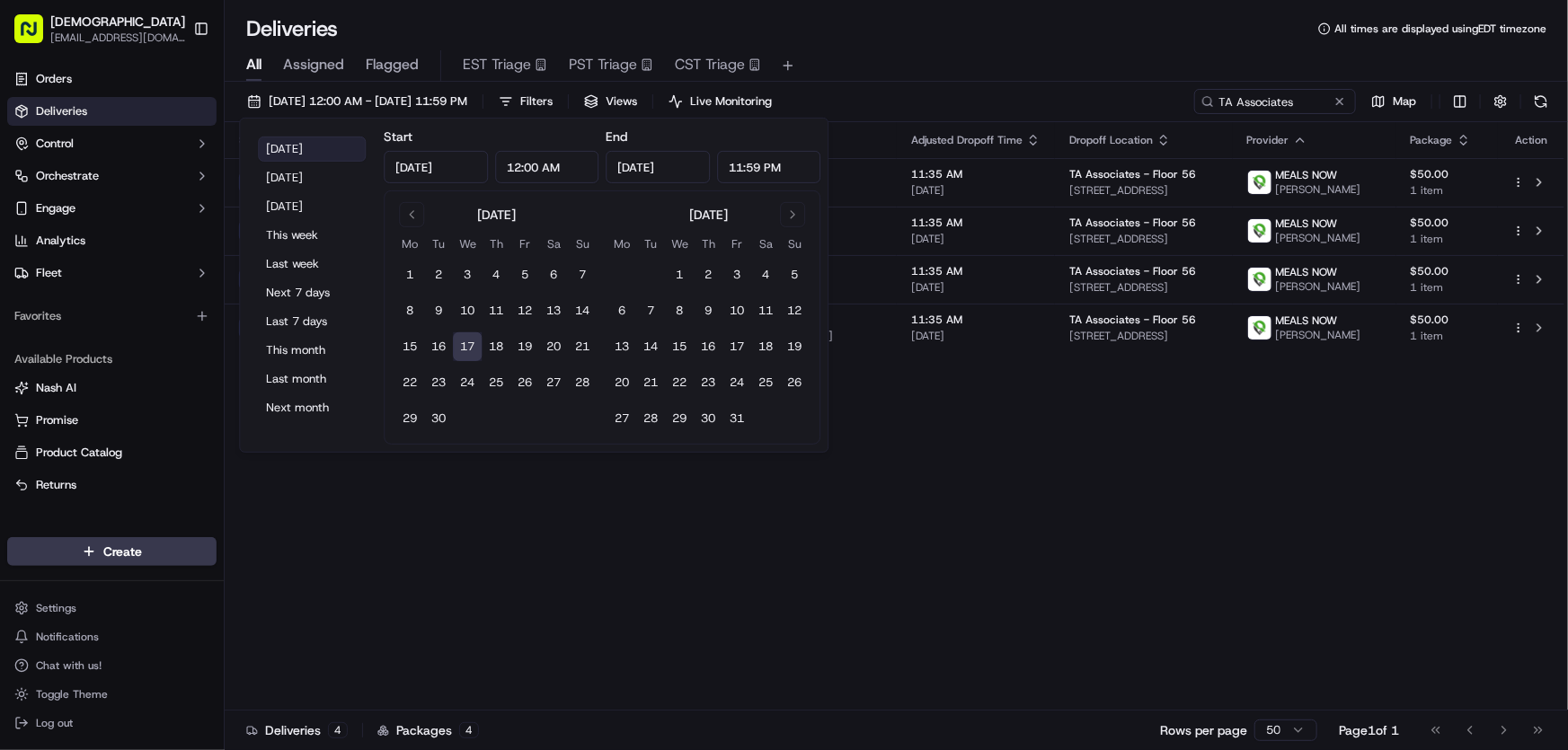
click at [273, 136] on button "Today" at bounding box center [312, 148] width 108 height 25
click at [1033, 513] on div "Status Adjusted Pickup Time Pickup Location Adjusted Dropoff Time Dropoff Locat…" at bounding box center [894, 416] width 1339 height 588
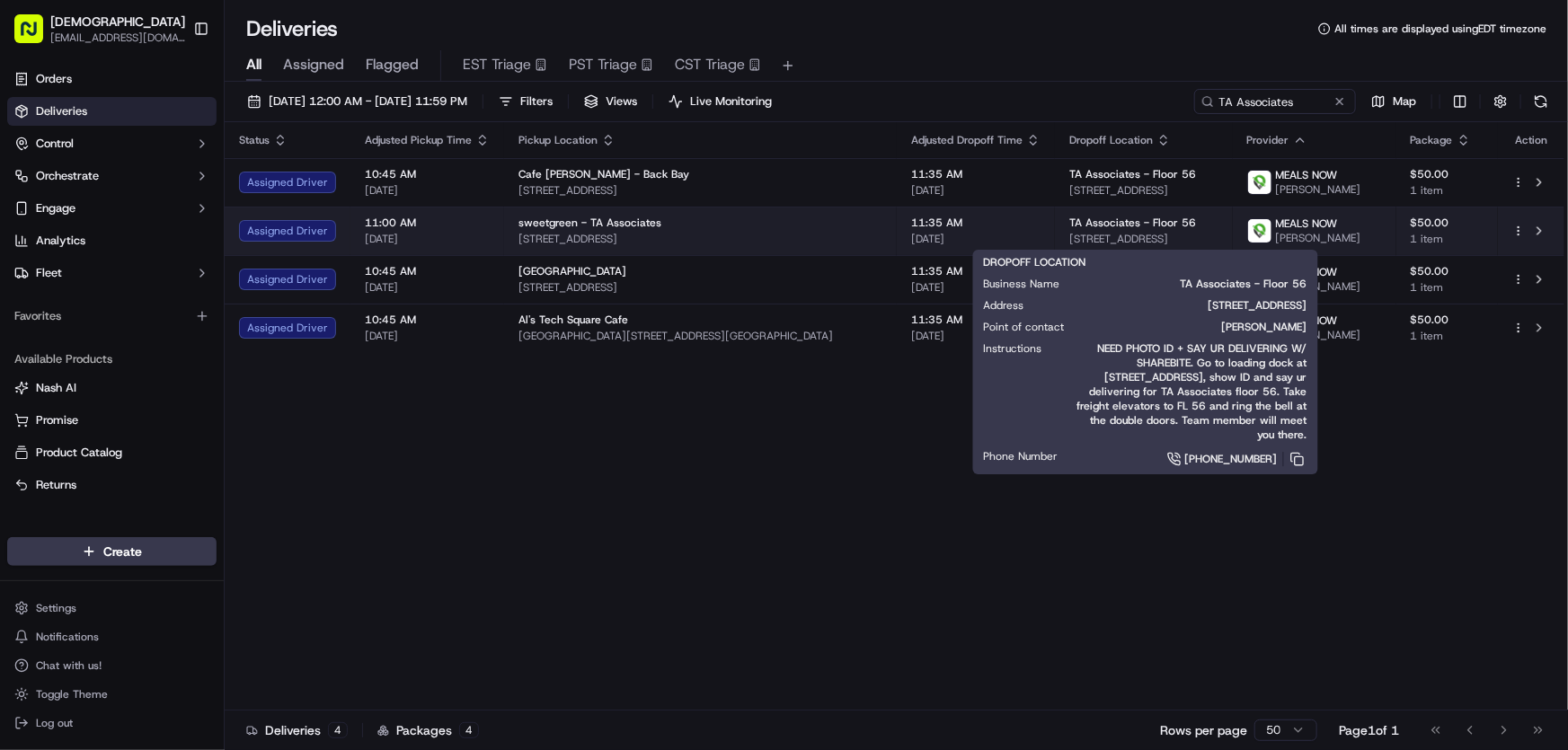
drag, startPoint x: 1235, startPoint y: 235, endPoint x: 1045, endPoint y: 235, distance: 190.0
click at [1055, 235] on td "TA Associates - Floor 56 25 Trinity Pl, Boston, MA 02116, USA" at bounding box center [1143, 230] width 178 height 49
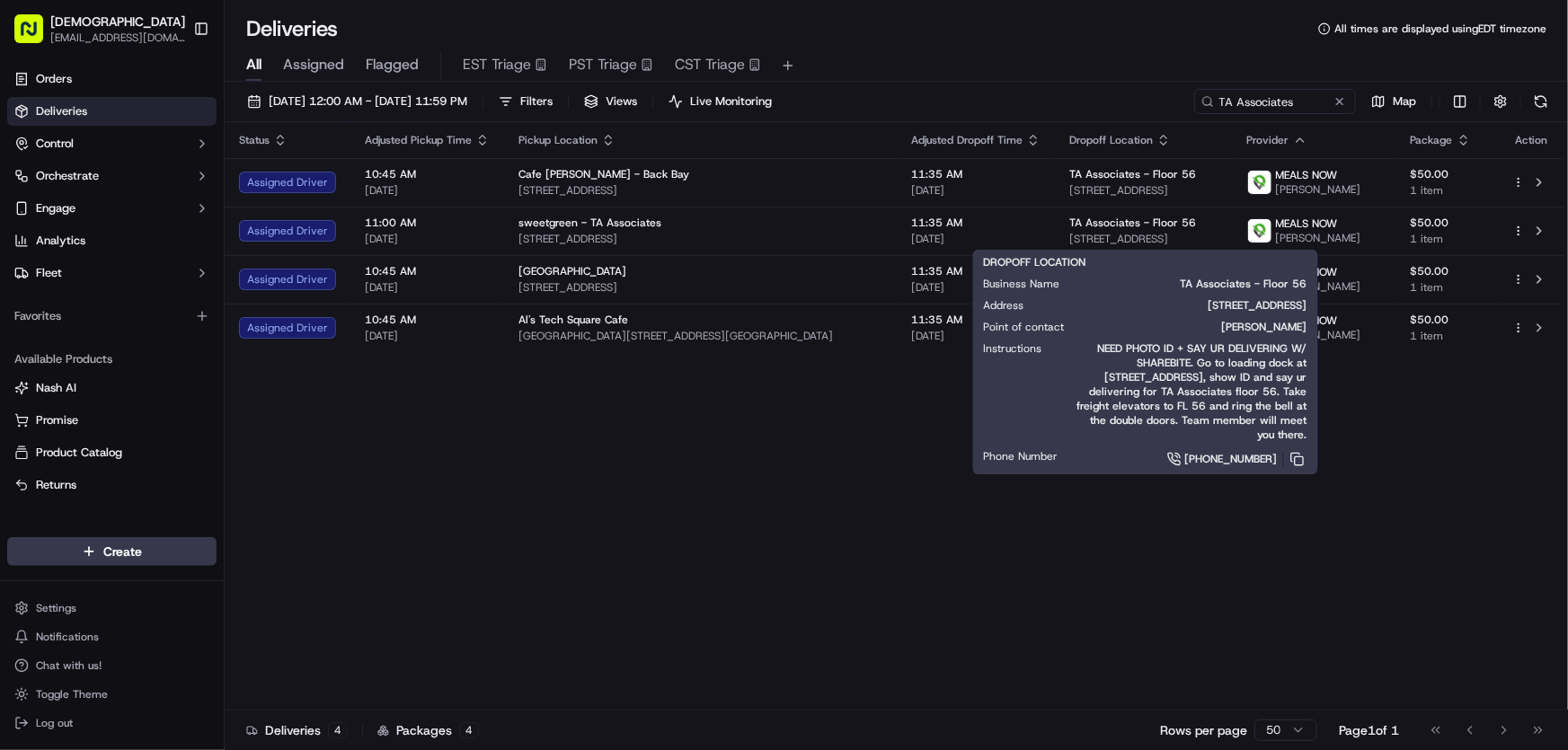
copy span "25 Trinity Pl, Boston, MA 02116, USA"
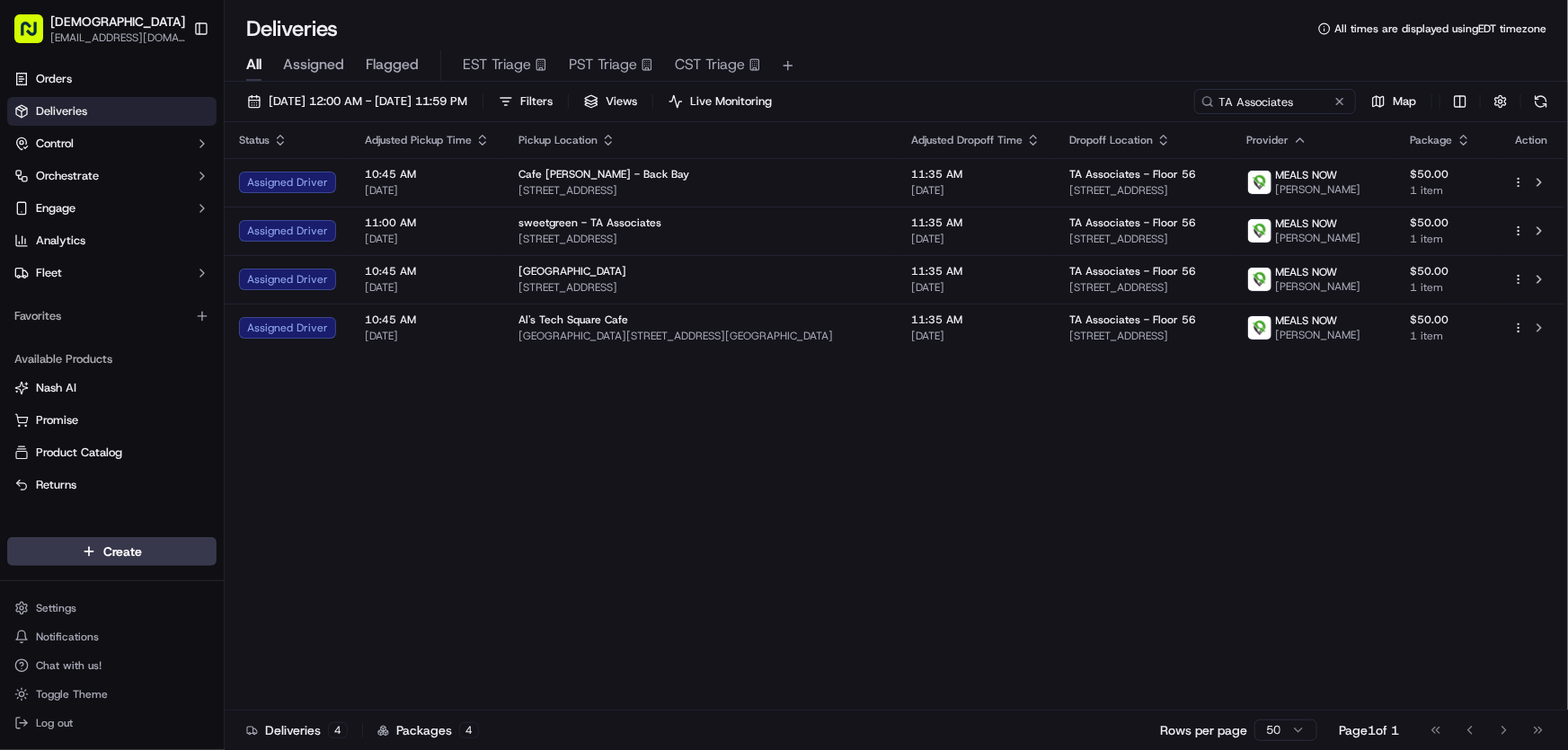
click at [740, 441] on div "Status Adjusted Pickup Time Pickup Location Adjusted Dropoff Time Dropoff Locat…" at bounding box center [894, 416] width 1339 height 588
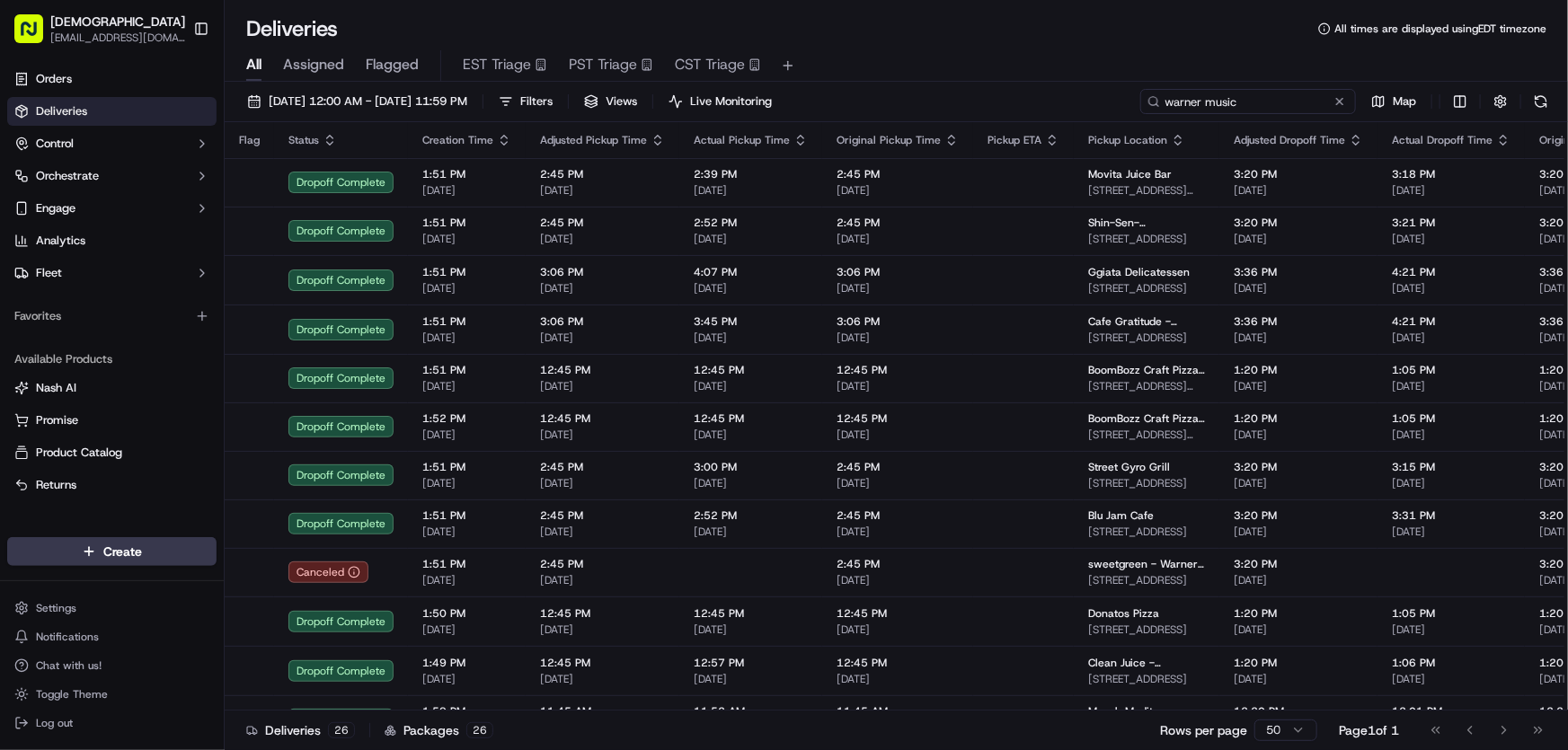
click at [1246, 104] on input "warner music" at bounding box center [1248, 101] width 216 height 25
click at [1081, 104] on div "[DATE] 12:00 AM - [DATE] 11:59 PM Filters Views Live Monitoring warner music Map" at bounding box center [896, 105] width 1343 height 34
type input "roivant"
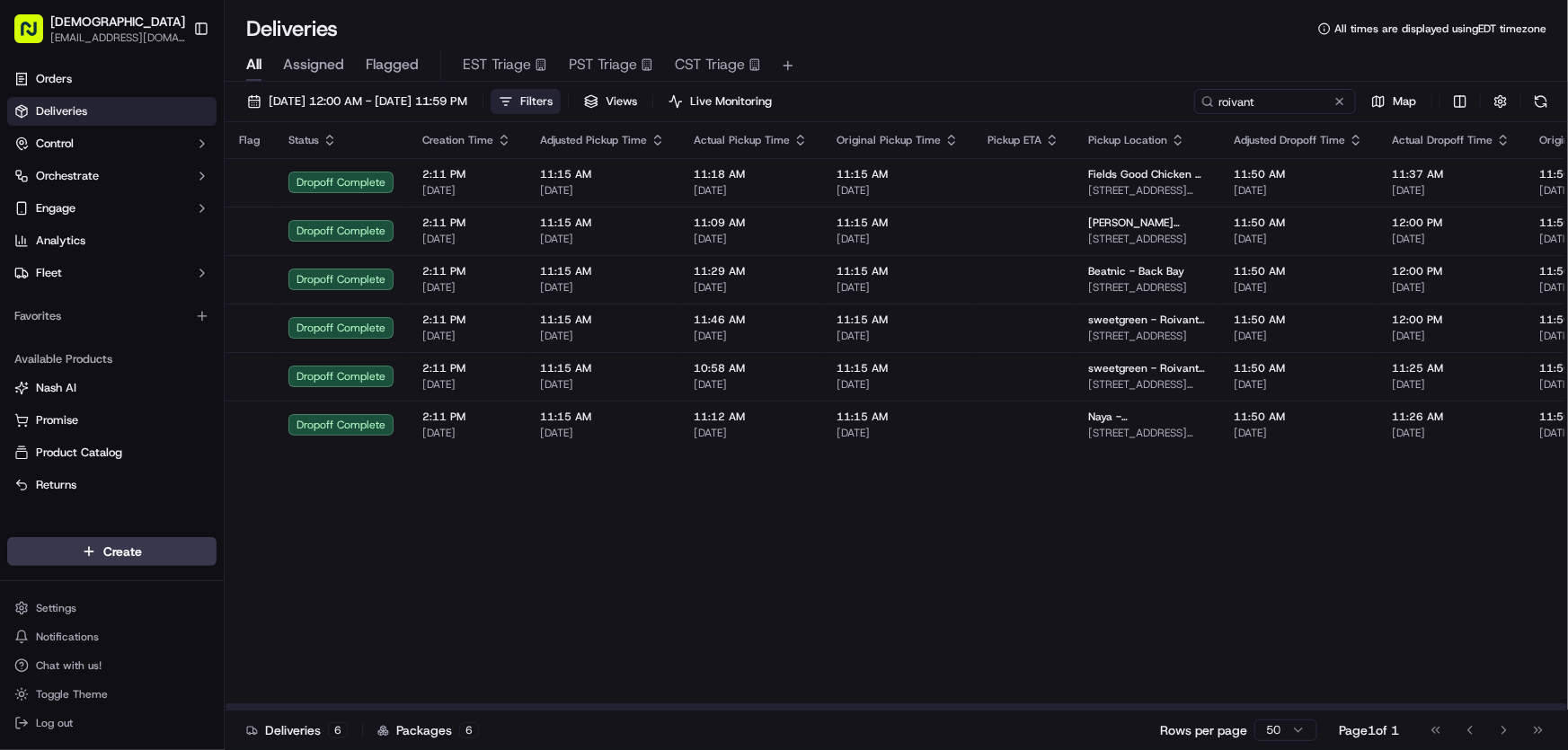
click at [553, 96] on span "Filters" at bounding box center [536, 101] width 33 height 16
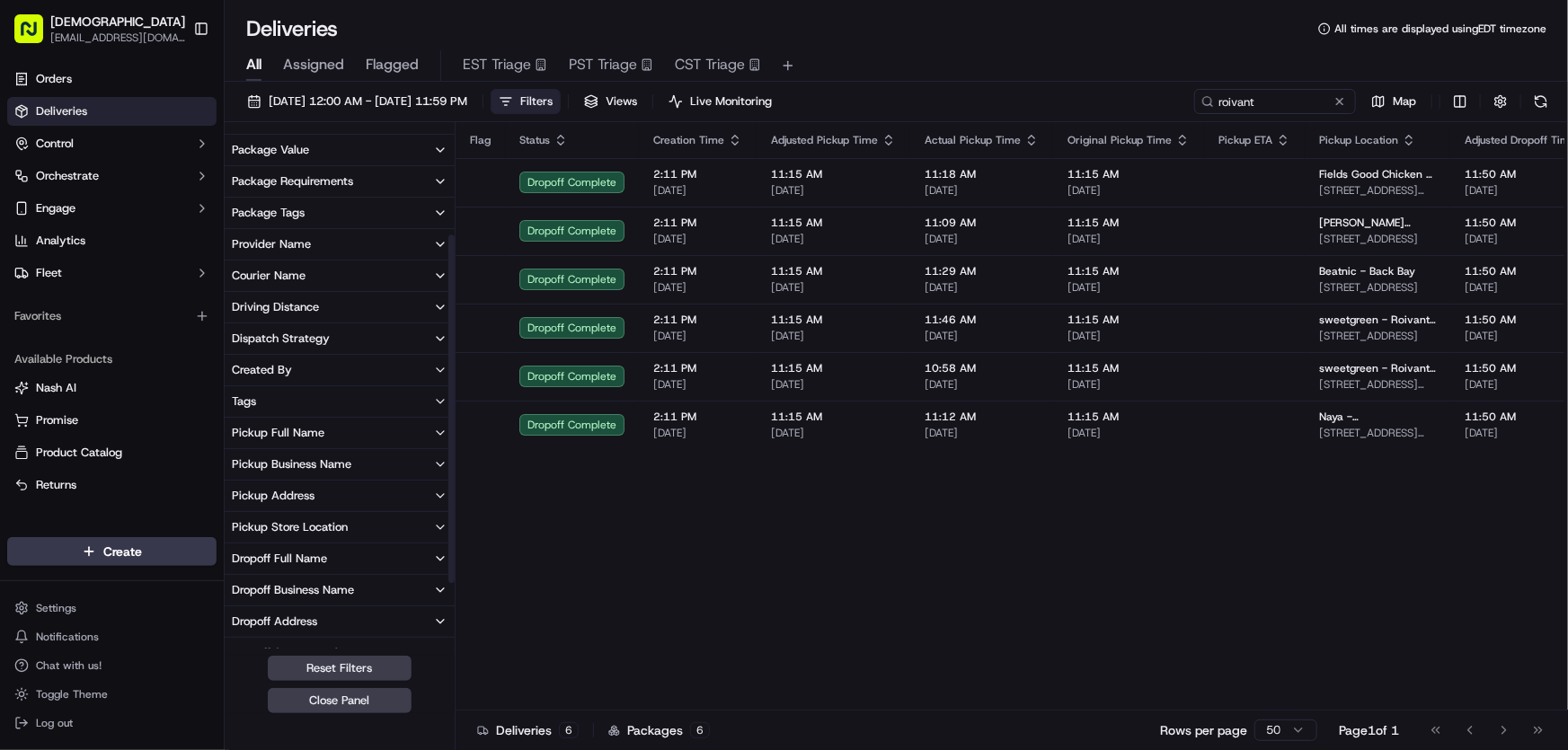
scroll to position [162, 0]
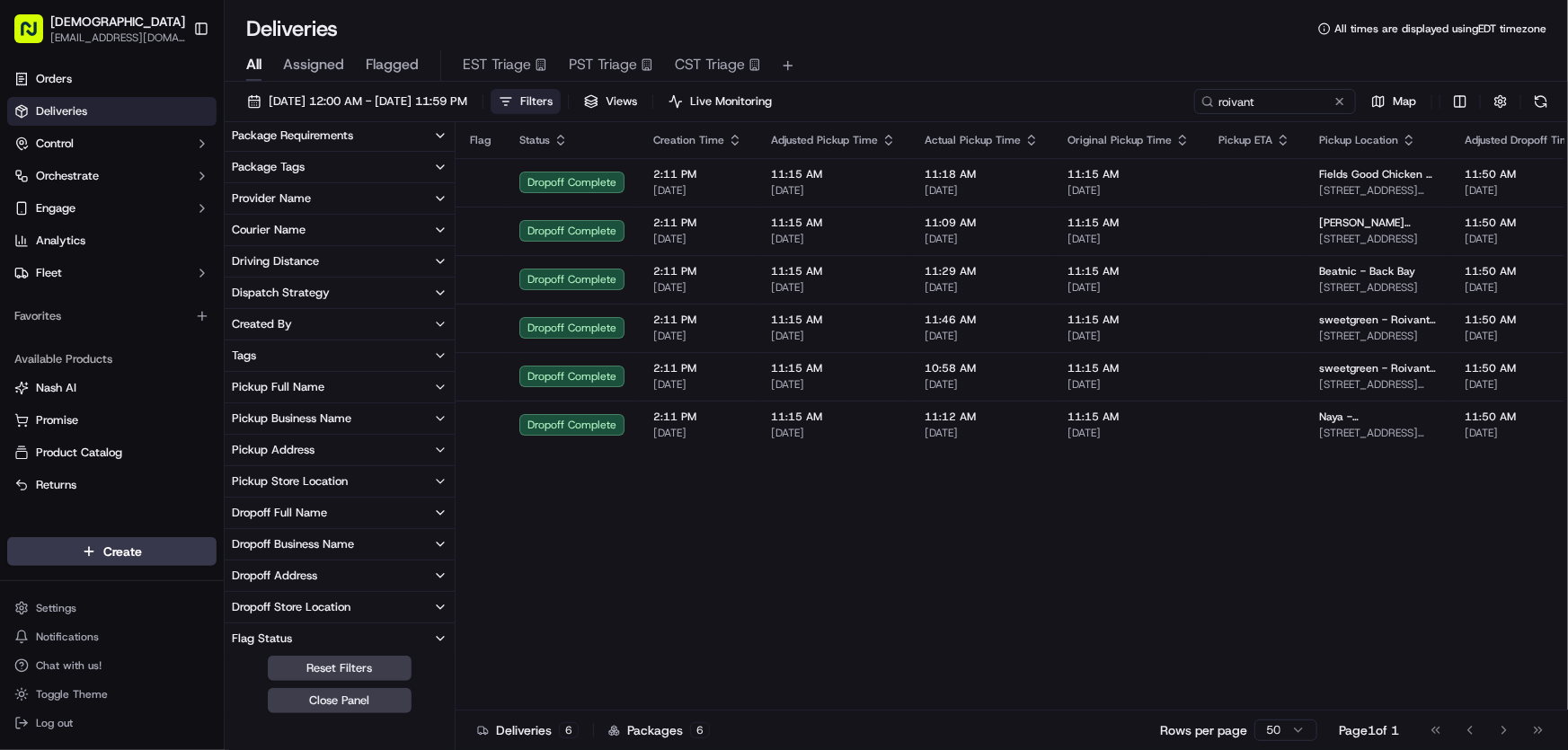
click at [327, 538] on div "Dropoff Business Name" at bounding box center [292, 544] width 122 height 16
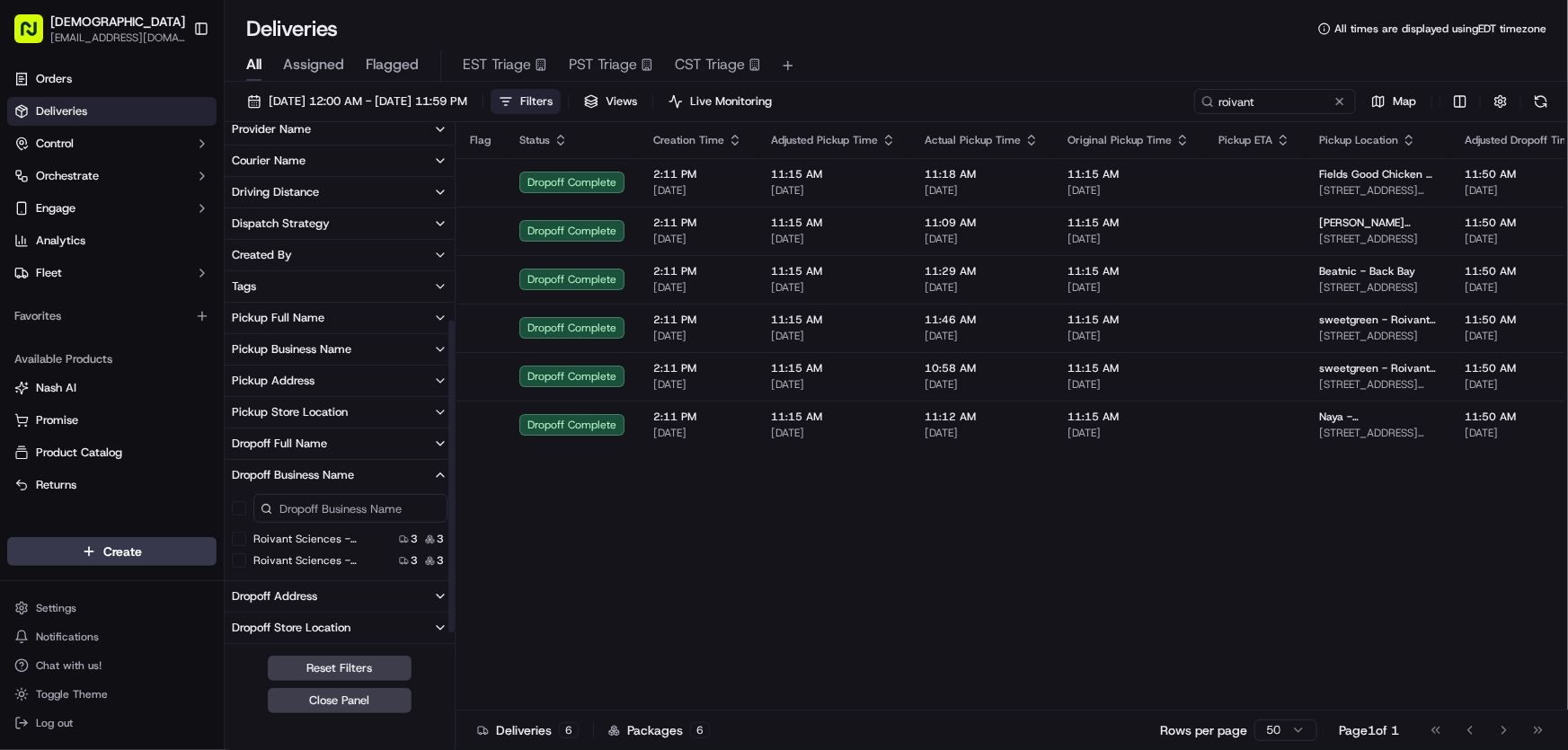
scroll to position [326, 0]
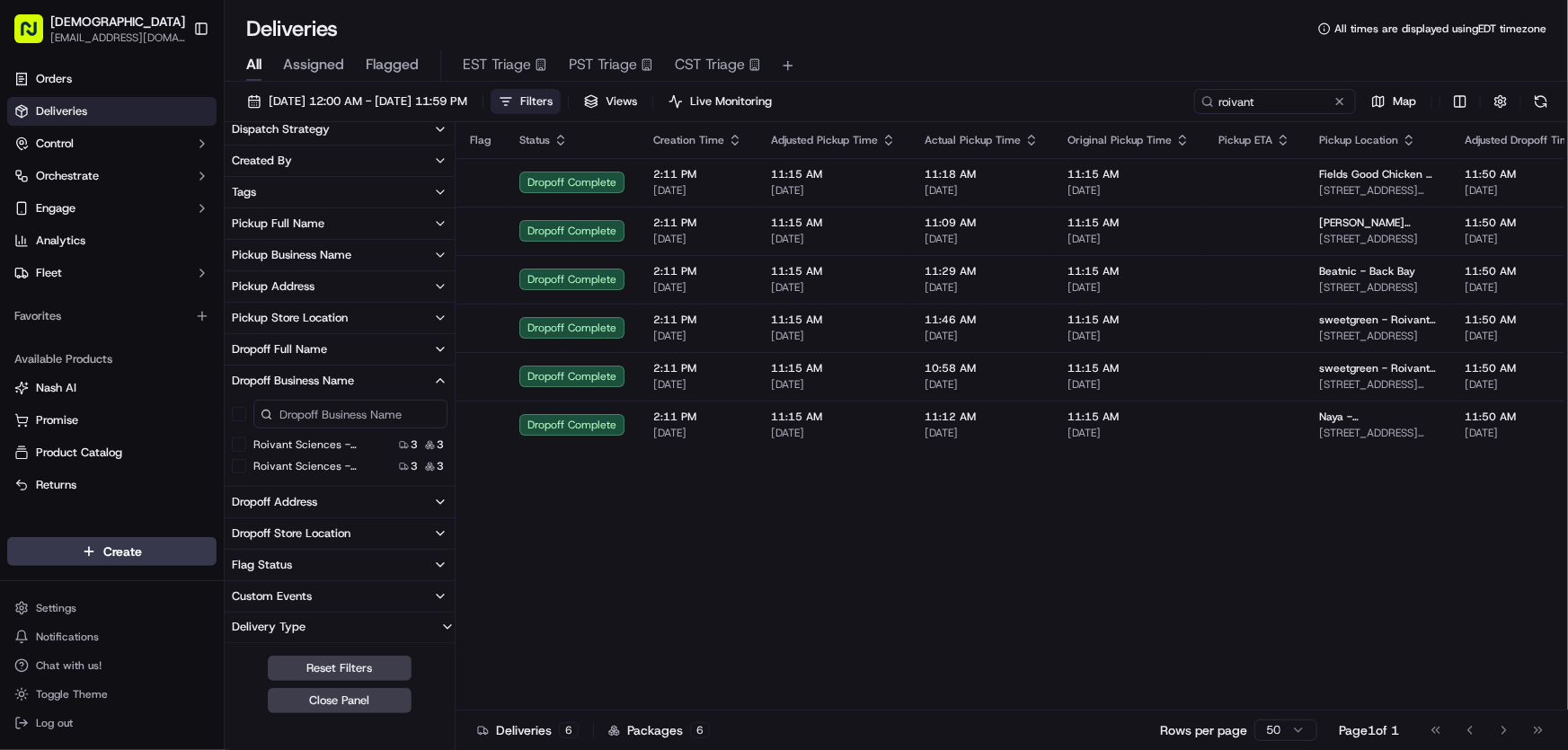
click at [232, 464] on 2 "Roivant Sciences - Floor 2" at bounding box center [238, 465] width 14 height 14
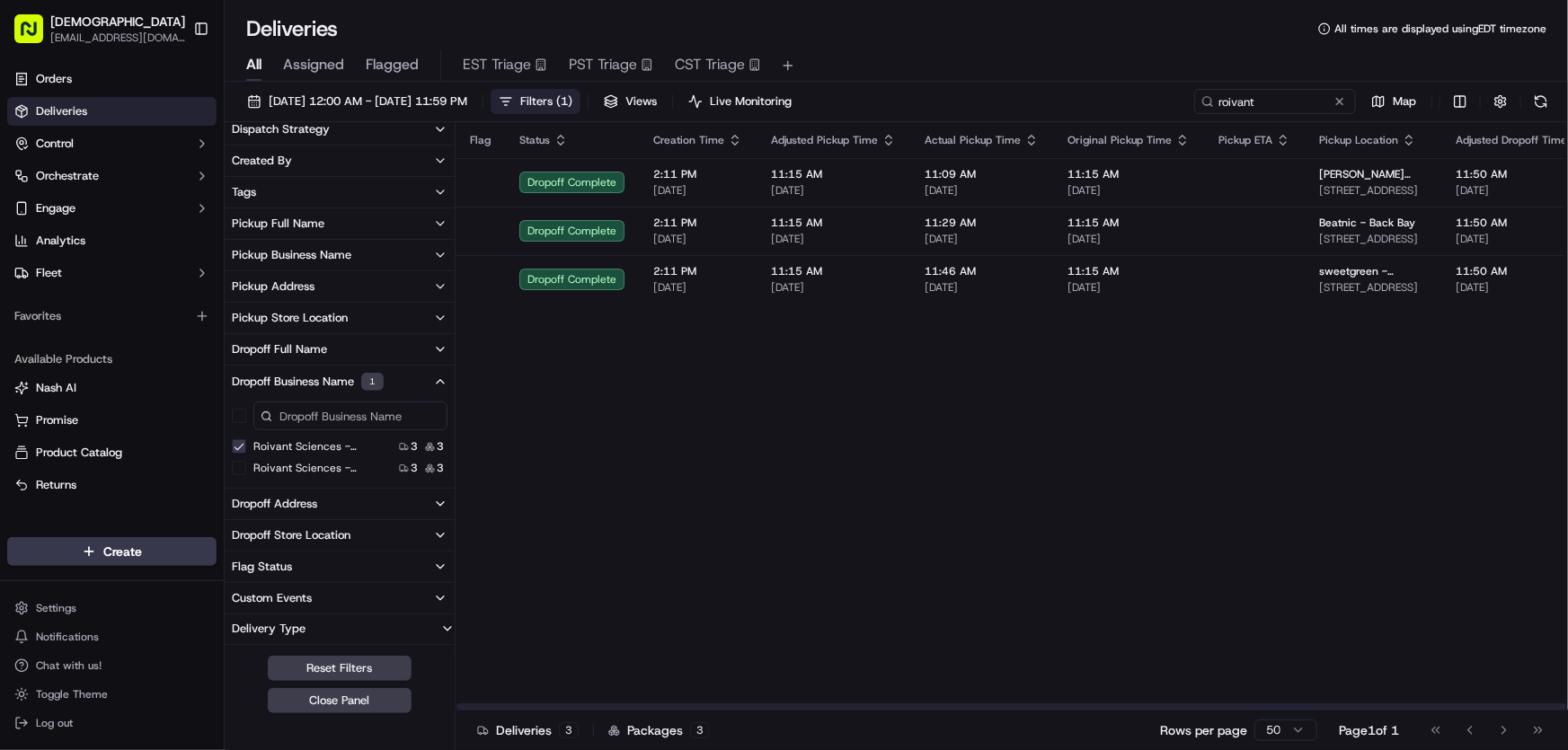
click at [572, 100] on span "Filters ( 1 )" at bounding box center [546, 101] width 52 height 16
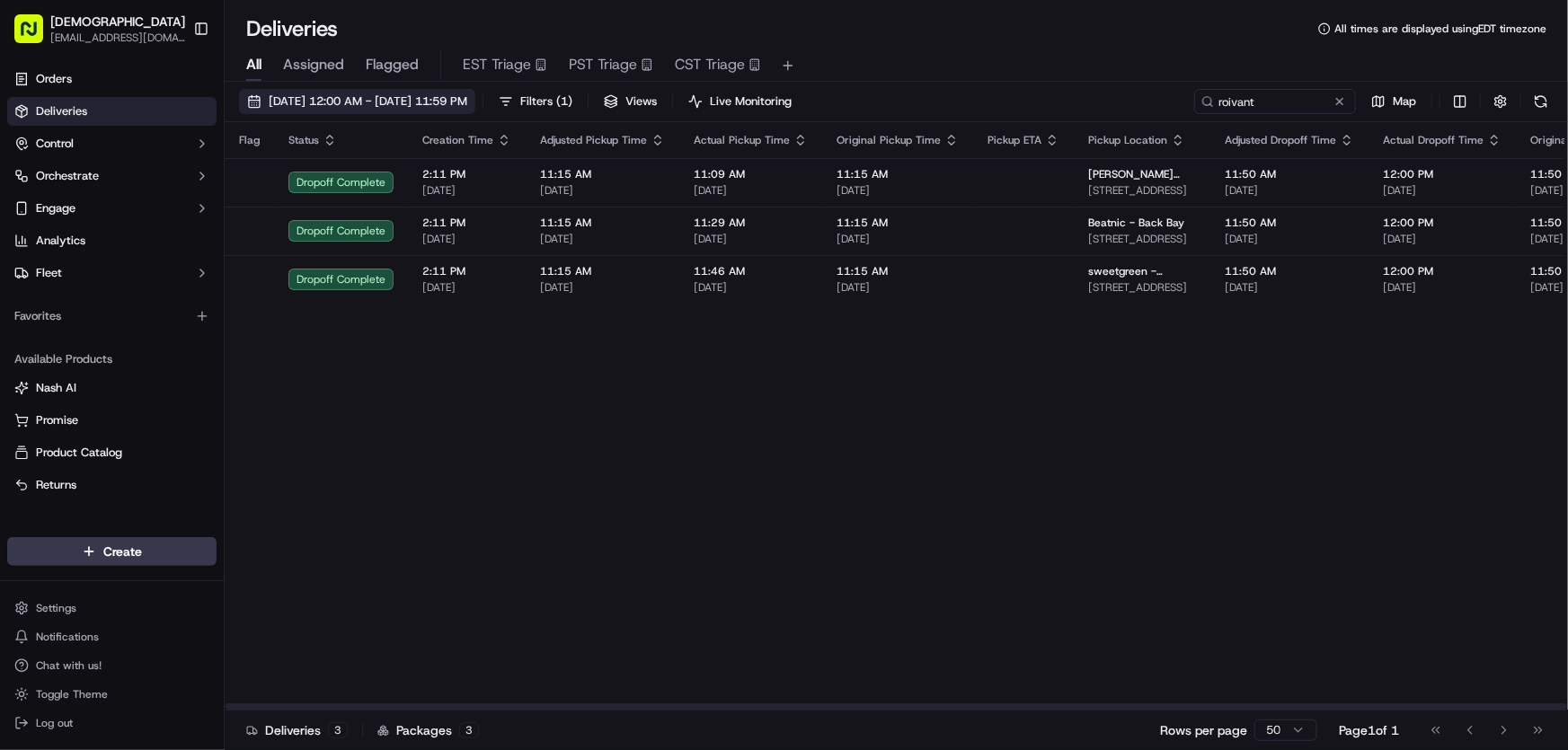
click at [394, 90] on button "[DATE] 12:00 AM - [DATE] 11:59 PM" at bounding box center [357, 101] width 236 height 25
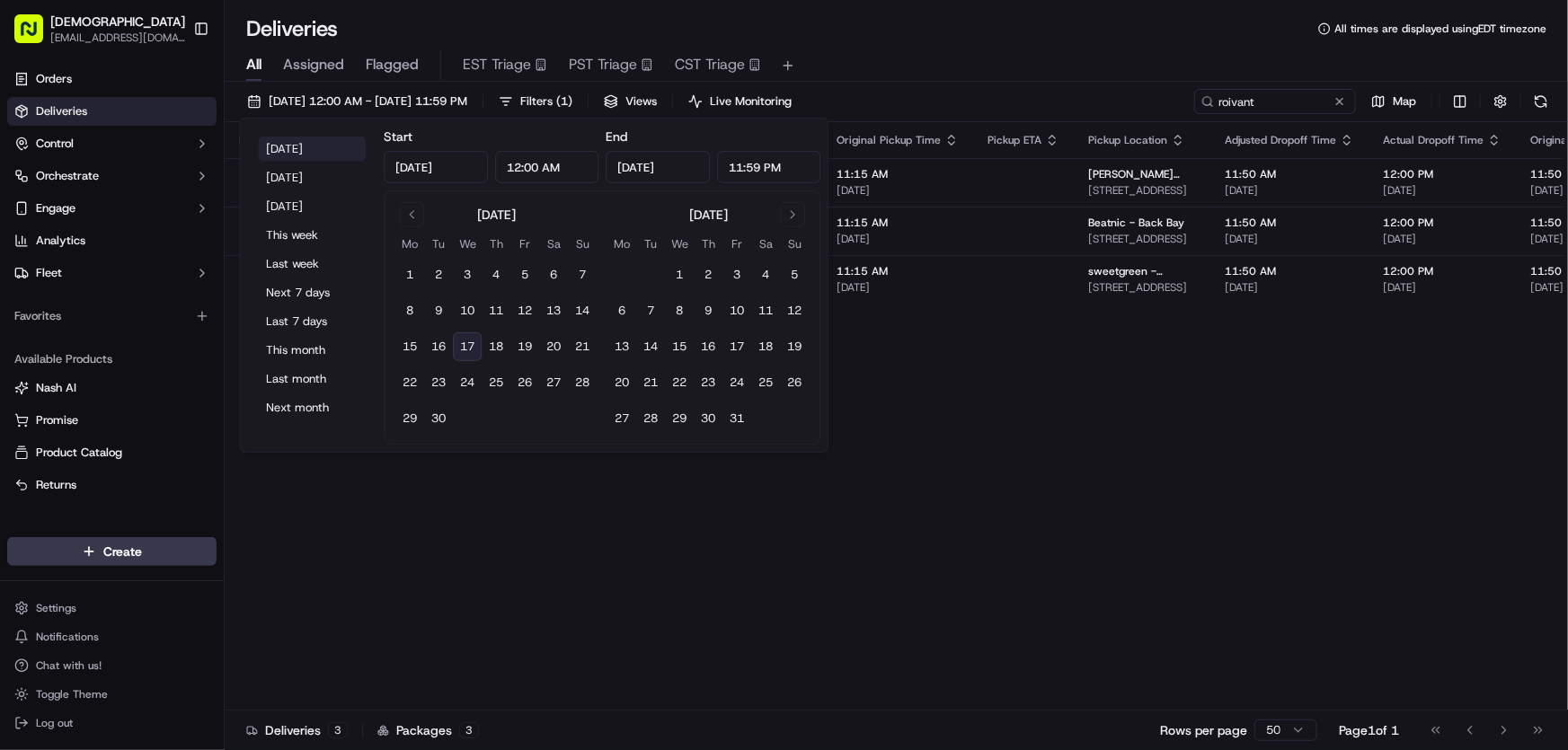
click at [287, 146] on button "[DATE]" at bounding box center [312, 148] width 108 height 25
type input "[DATE]"
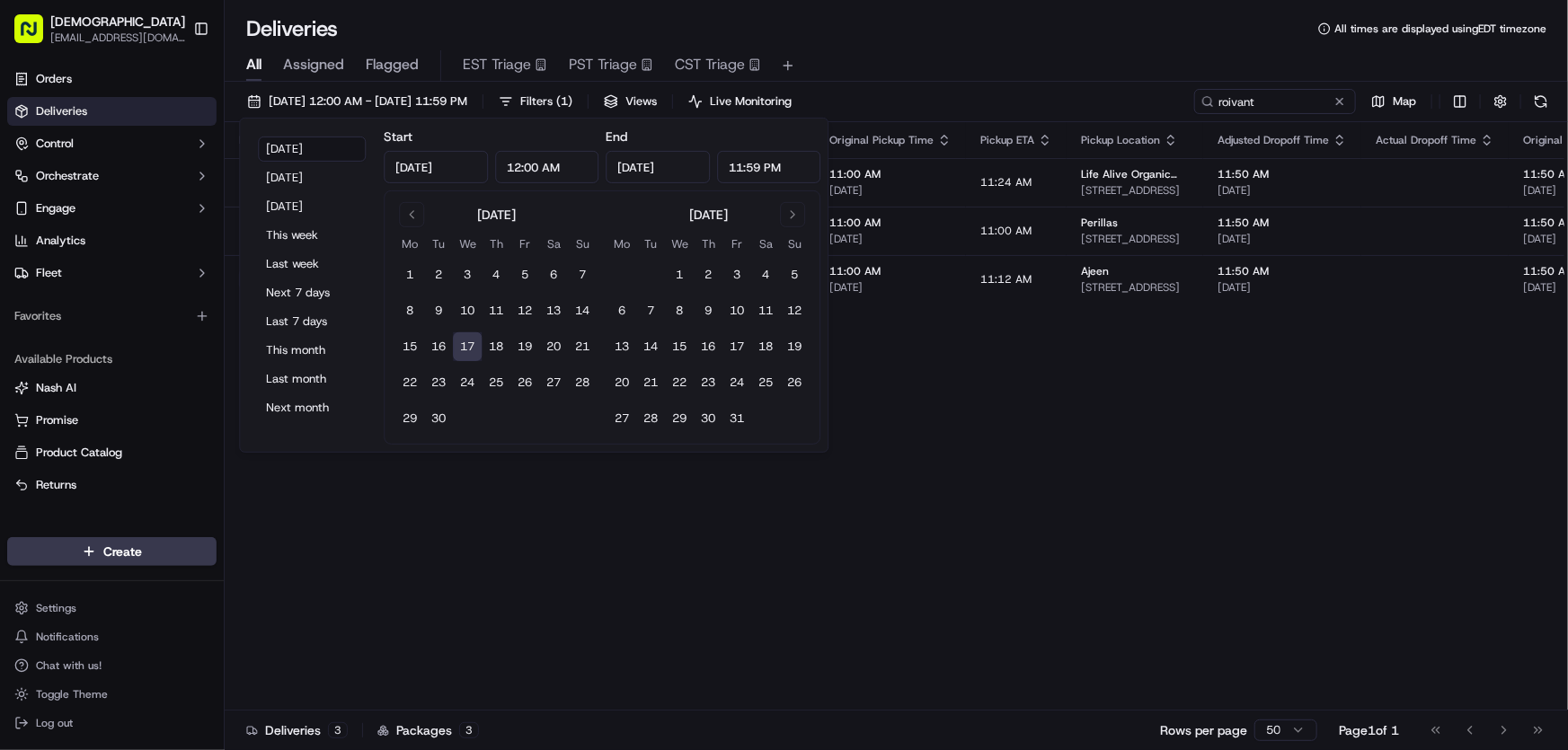
click at [997, 55] on div "All Assigned Flagged EST Triage PST Triage CST Triage" at bounding box center [896, 66] width 1343 height 32
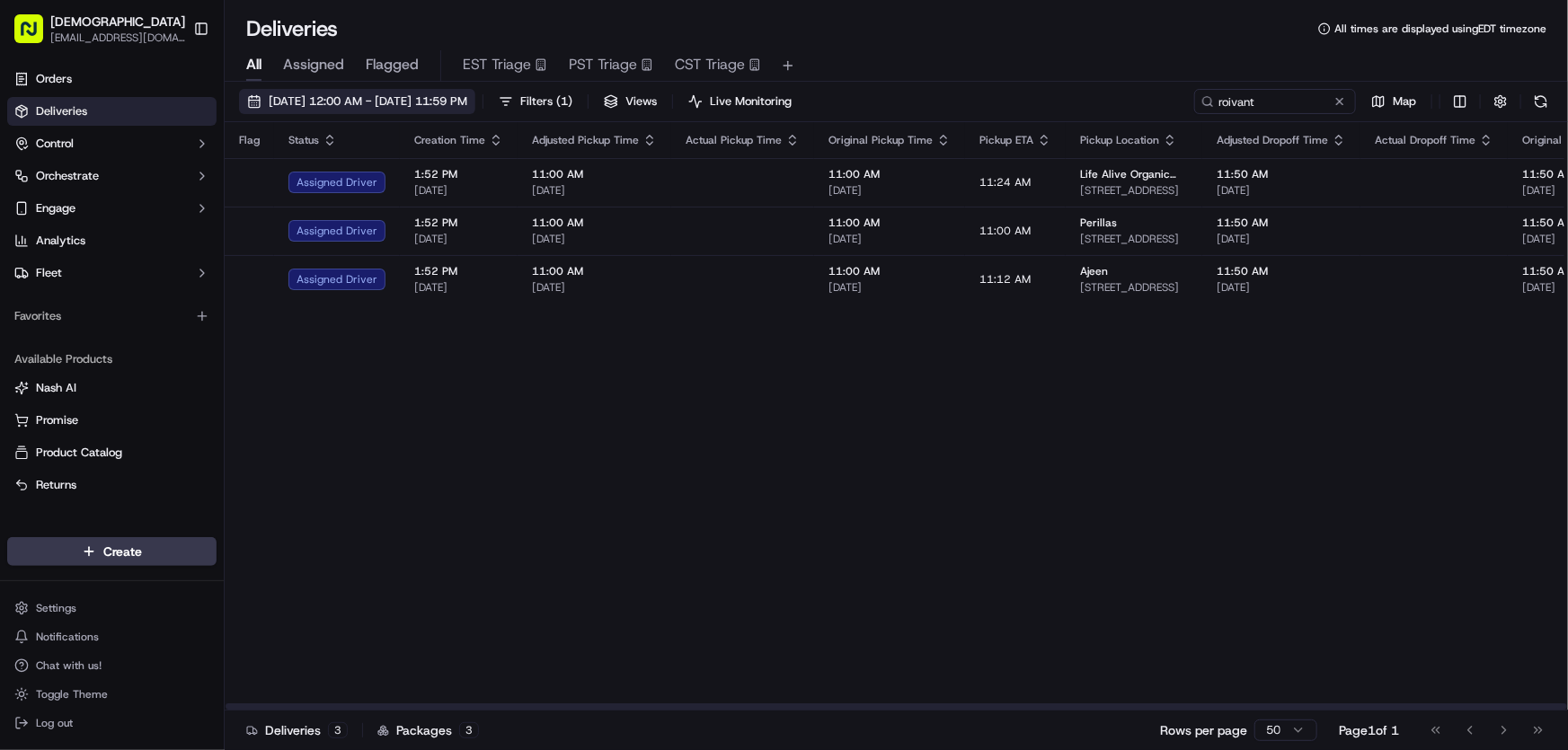
click at [441, 100] on span "[DATE] 12:00 AM - [DATE] 11:59 PM" at bounding box center [368, 101] width 199 height 16
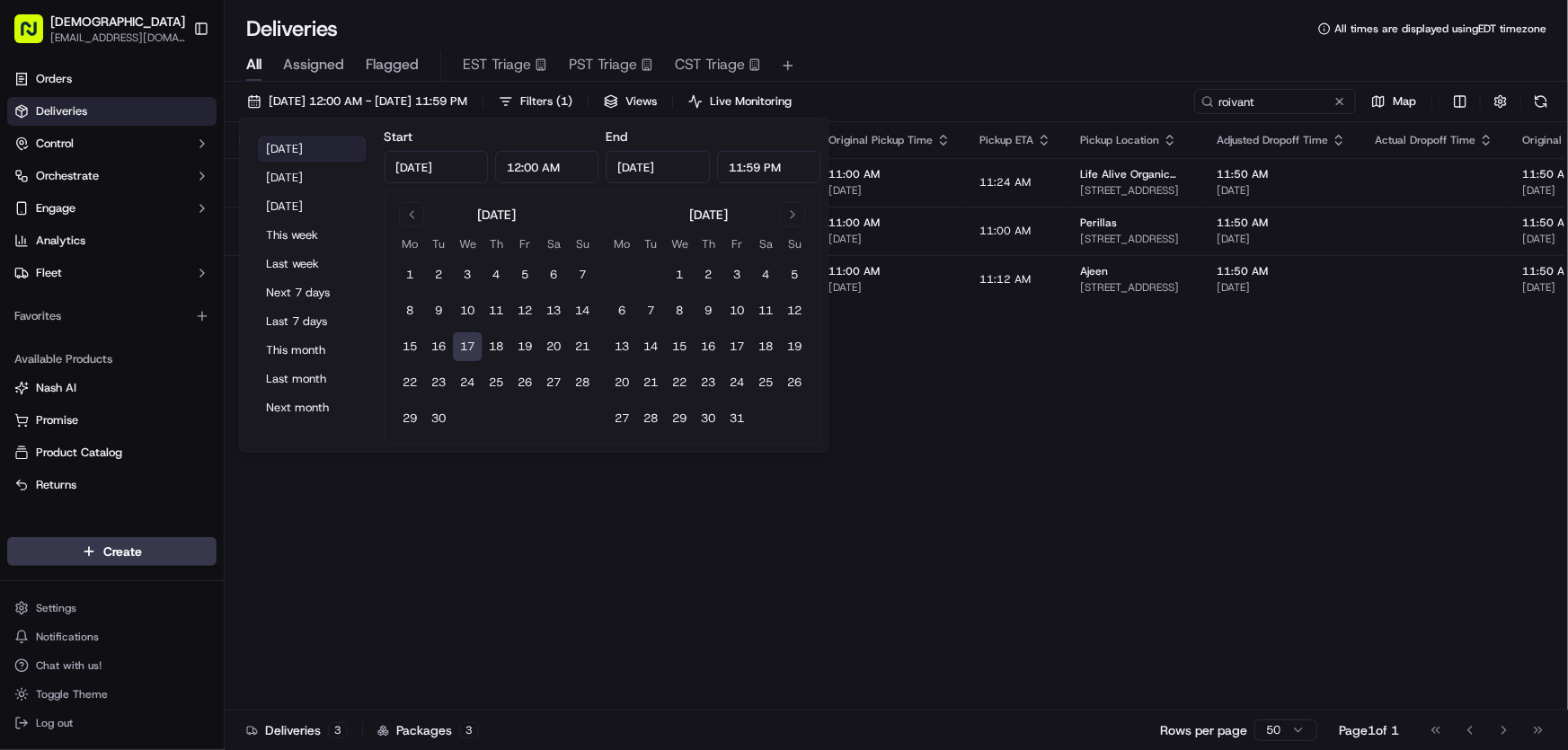
click at [307, 142] on button "[DATE]" at bounding box center [312, 148] width 108 height 25
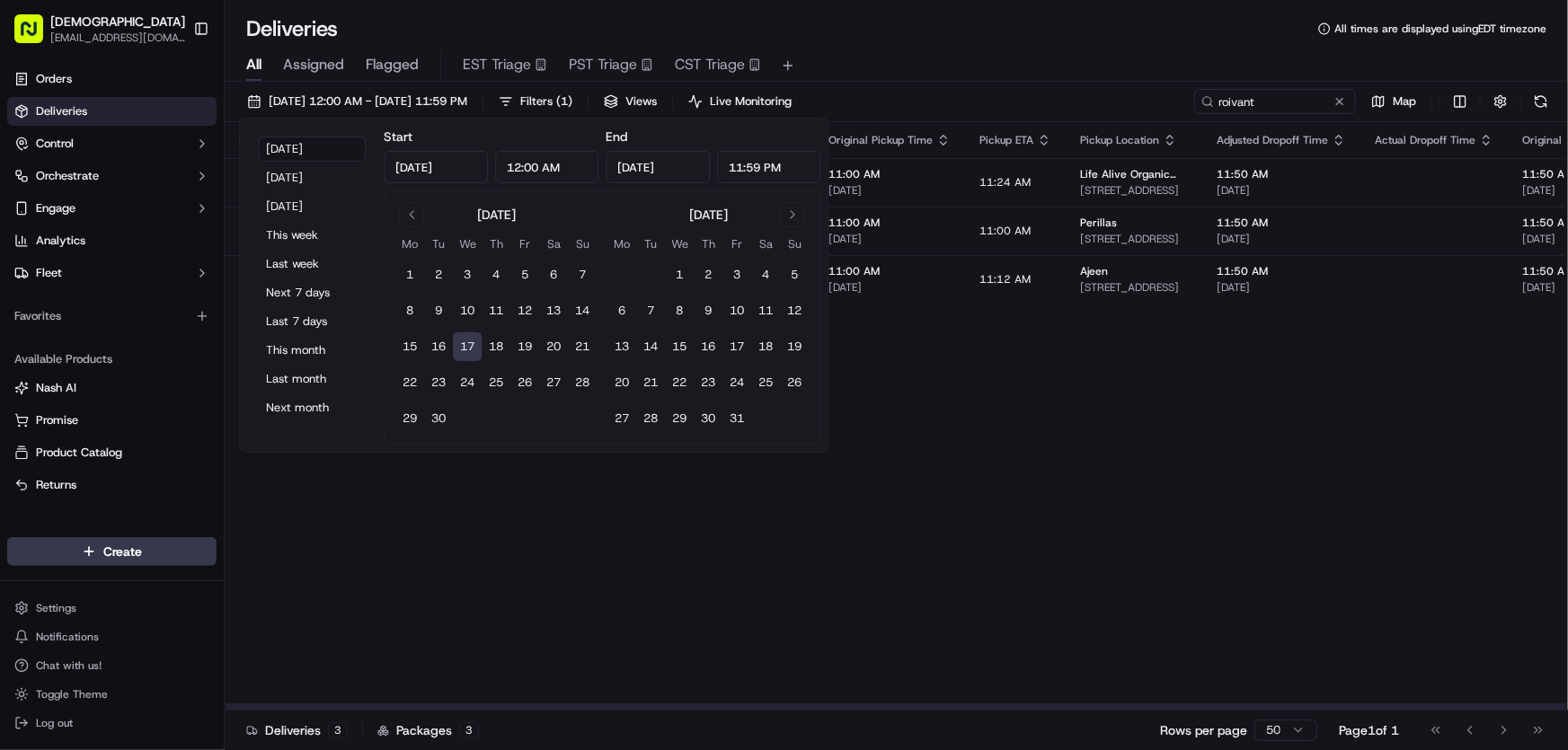
click at [1033, 435] on div "Flag Status Creation Time Adjusted Pickup Time Actual Pickup Time Original Pick…" at bounding box center [1428, 416] width 2406 height 588
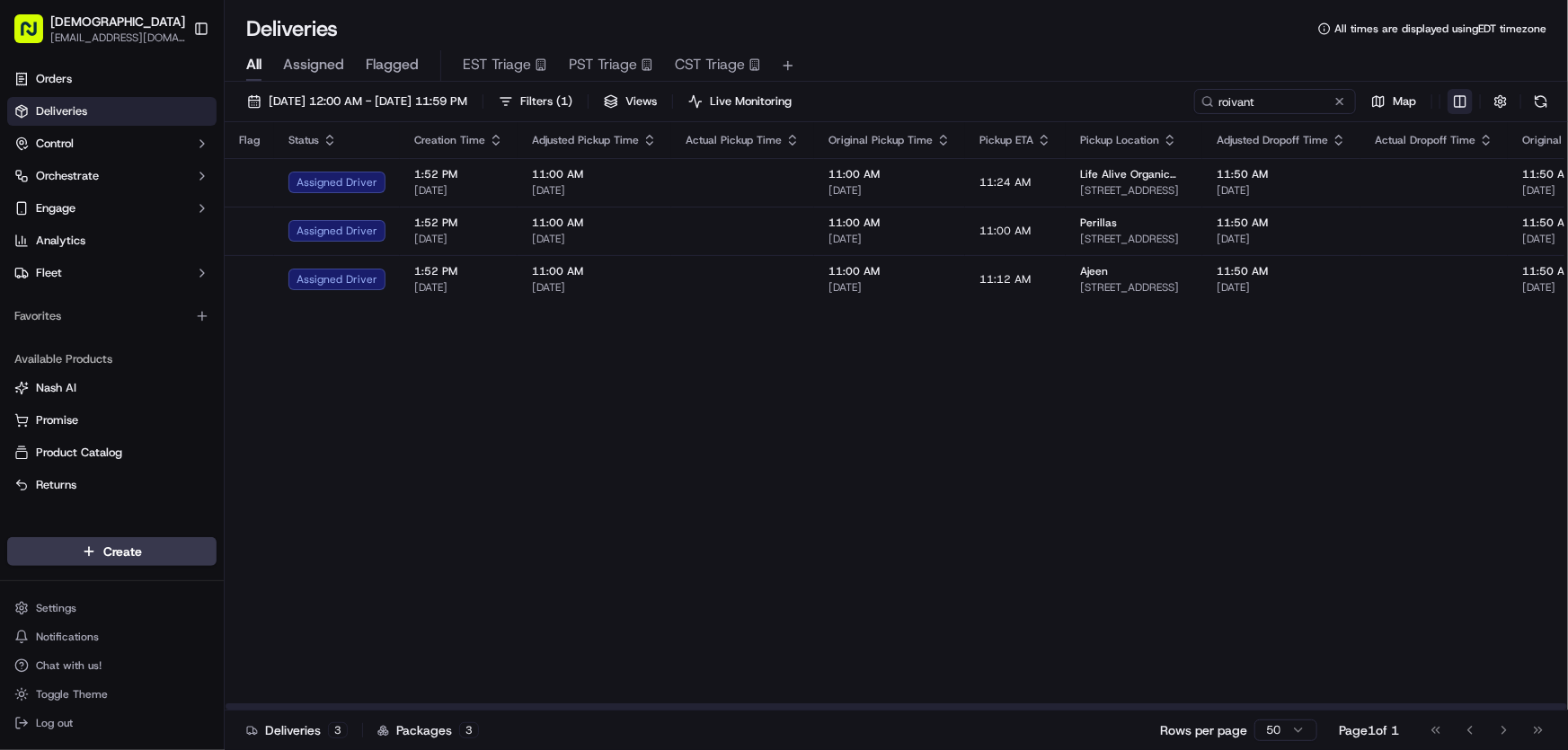
click at [1454, 105] on html "Sharebite rtrinos@sharebite.com Toggle Sidebar Orders Deliveries Control Orches…" at bounding box center [784, 375] width 1568 height 750
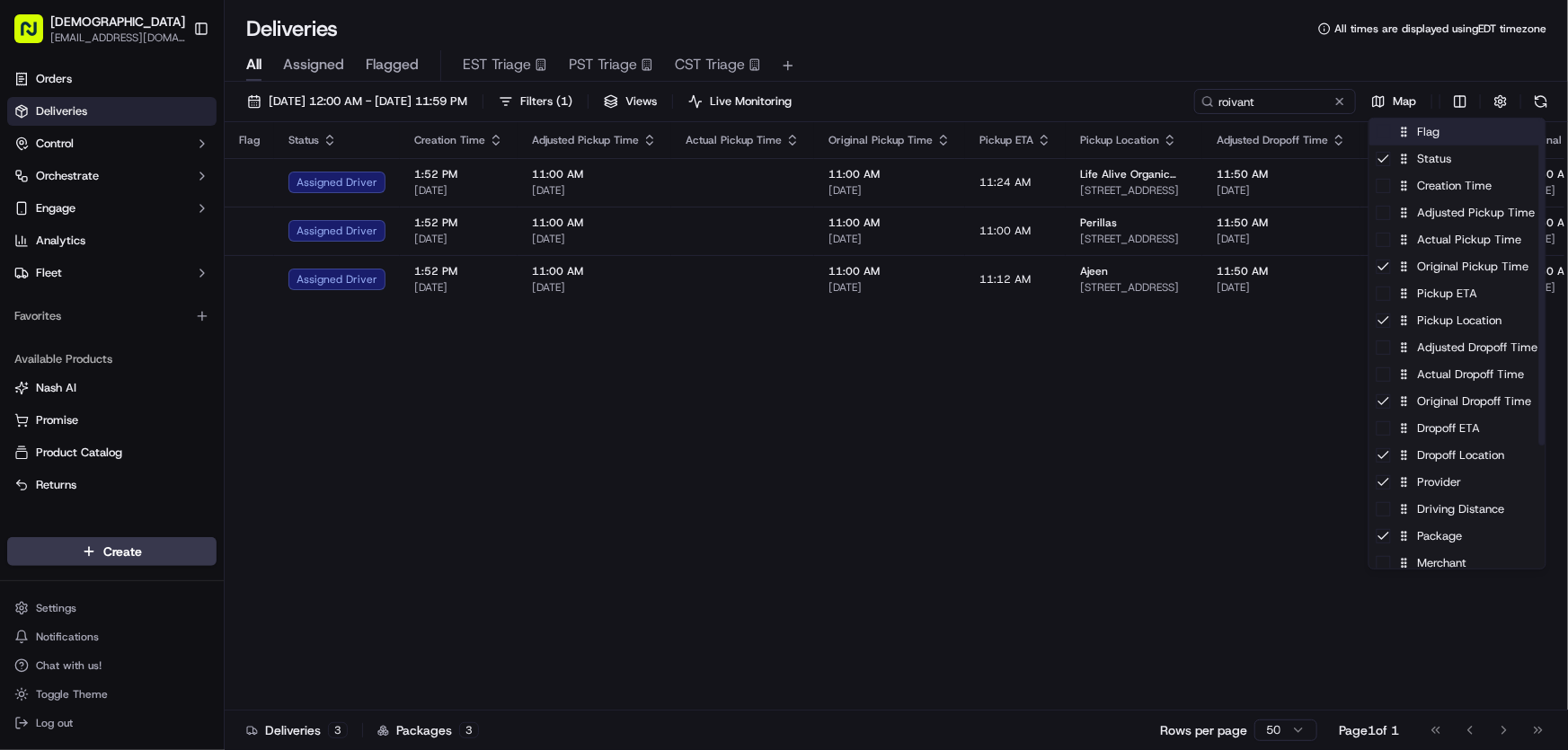
click at [1430, 132] on div "Flag" at bounding box center [1457, 132] width 176 height 27
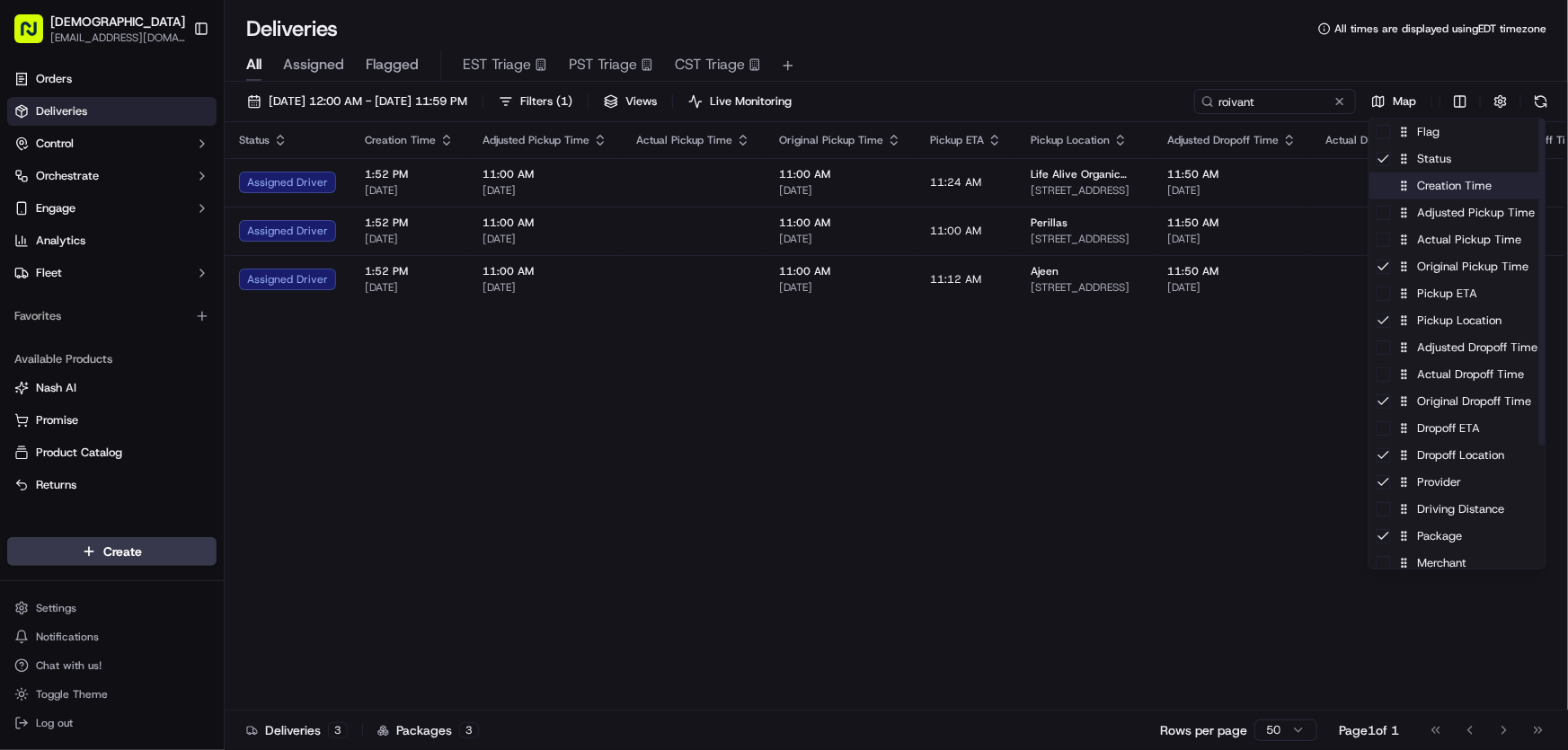
click at [1421, 189] on div "Creation Time" at bounding box center [1457, 186] width 176 height 27
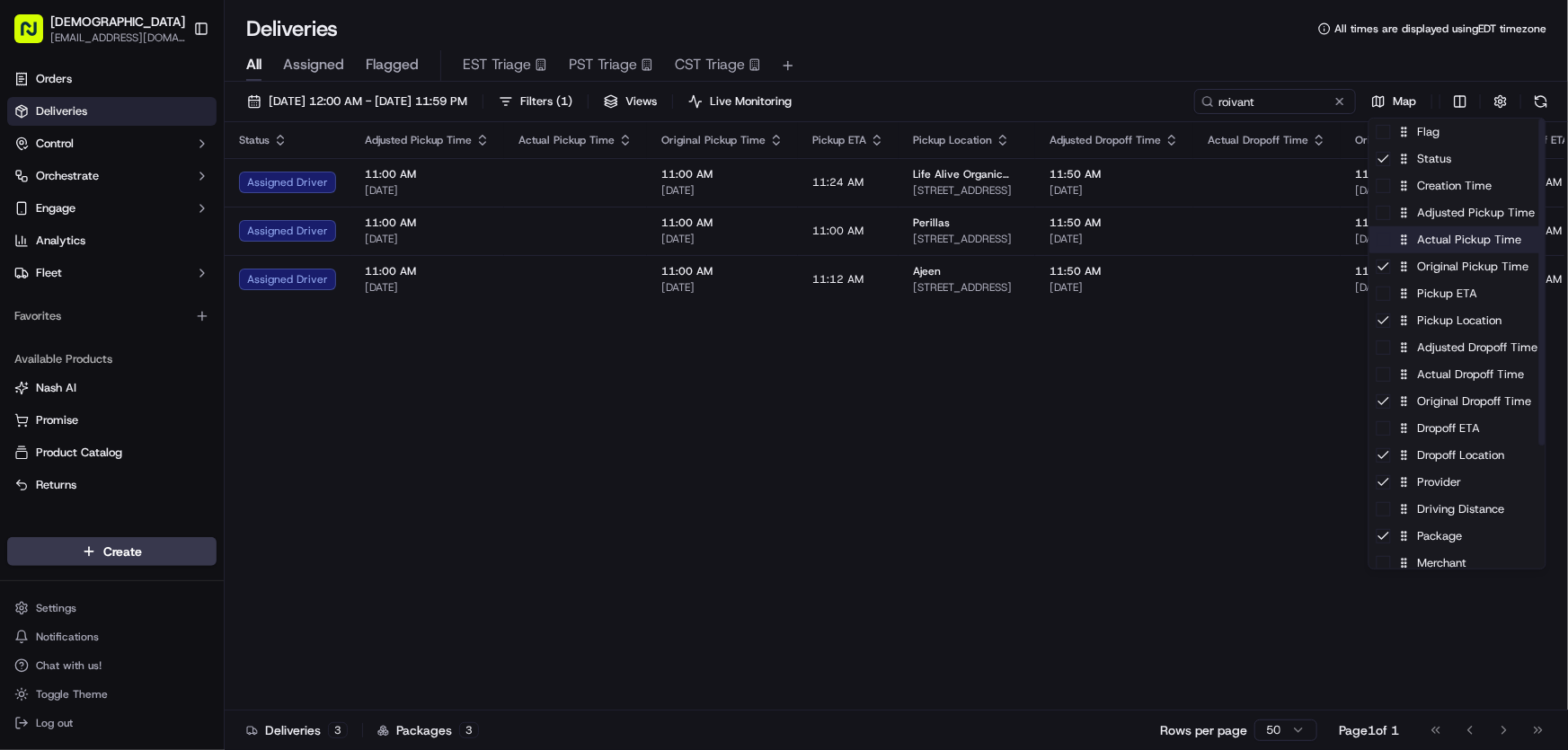
click at [1433, 245] on div "Actual Pickup Time" at bounding box center [1457, 240] width 176 height 27
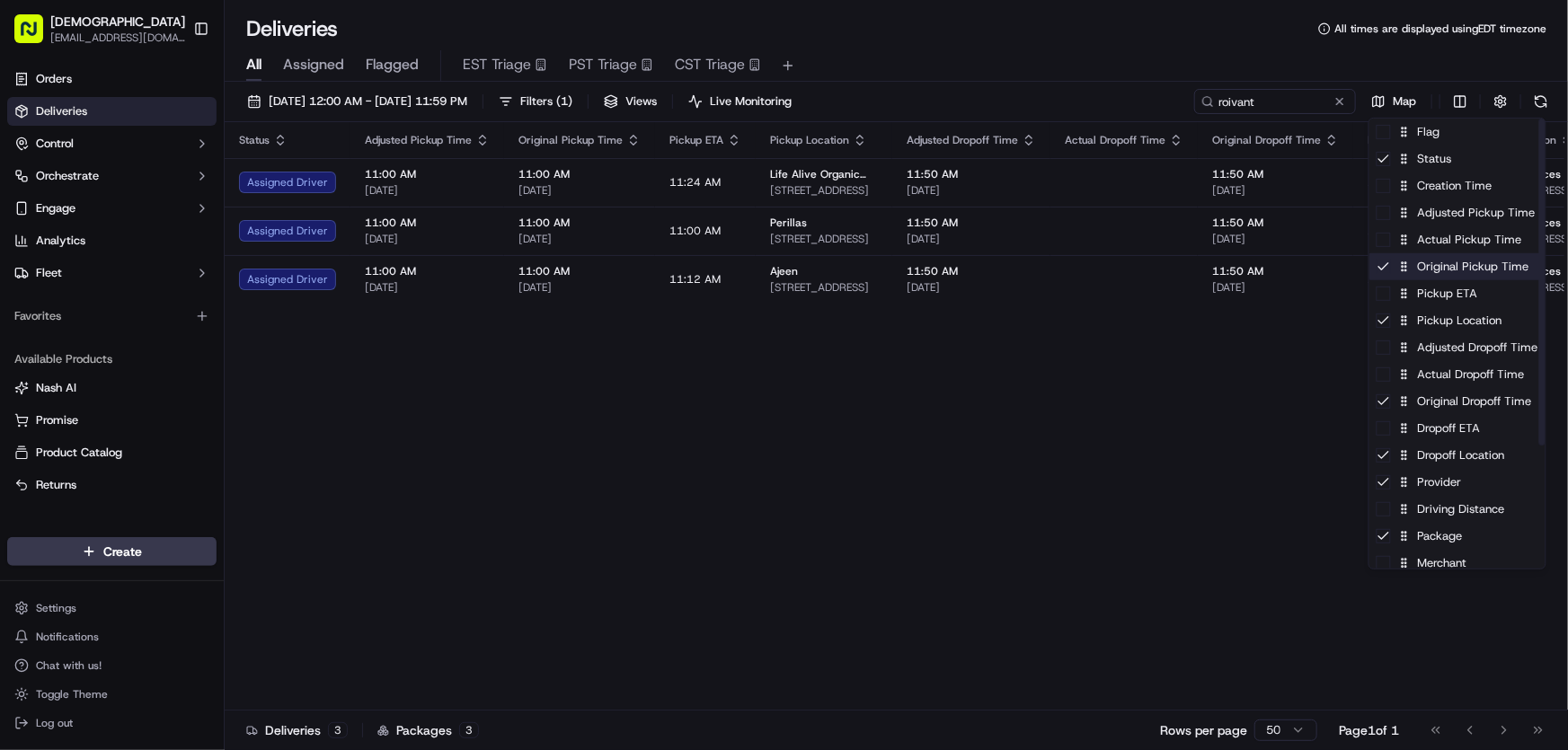
click at [1427, 270] on div "Original Pickup Time" at bounding box center [1457, 266] width 176 height 27
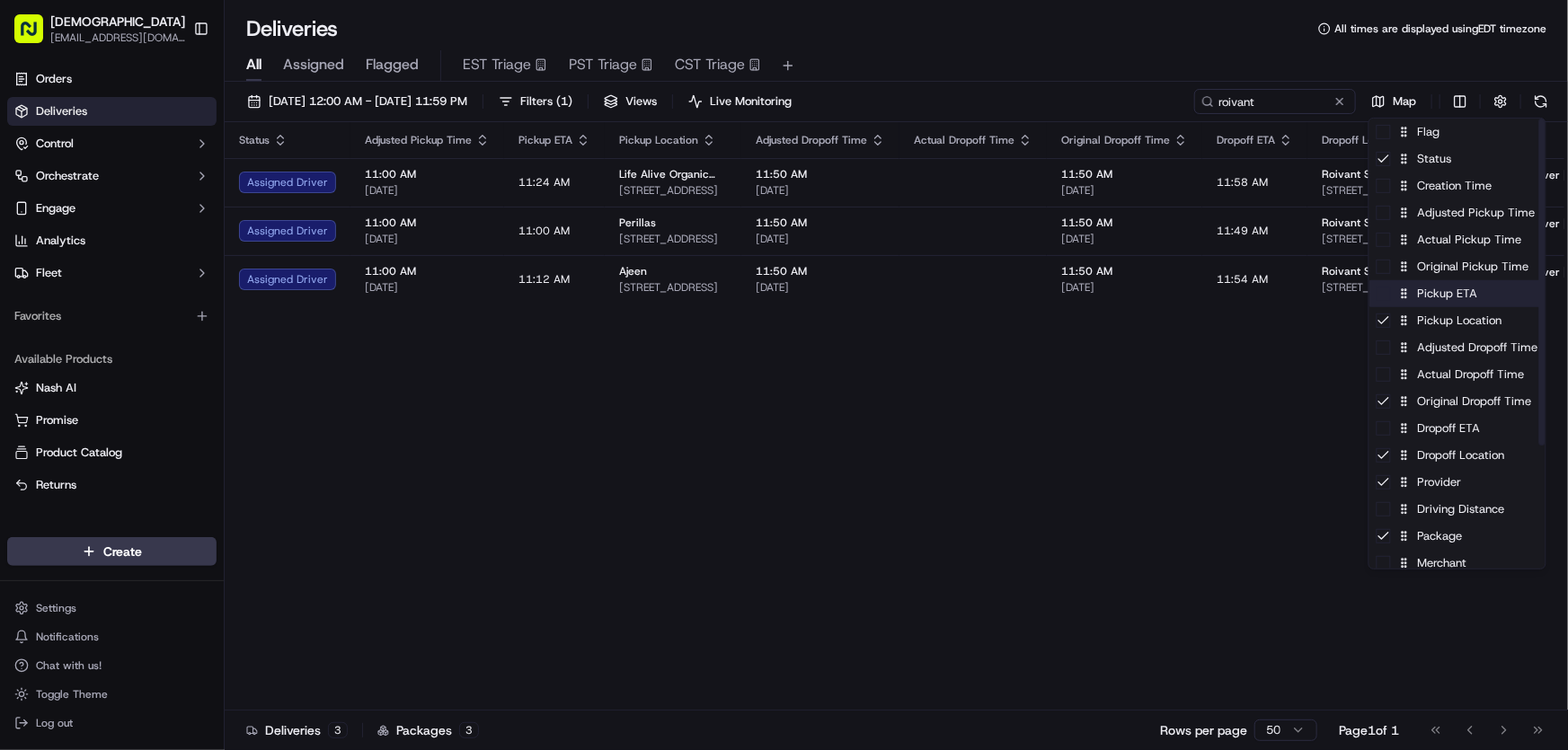
click at [1422, 293] on div "Pickup ETA" at bounding box center [1457, 293] width 176 height 27
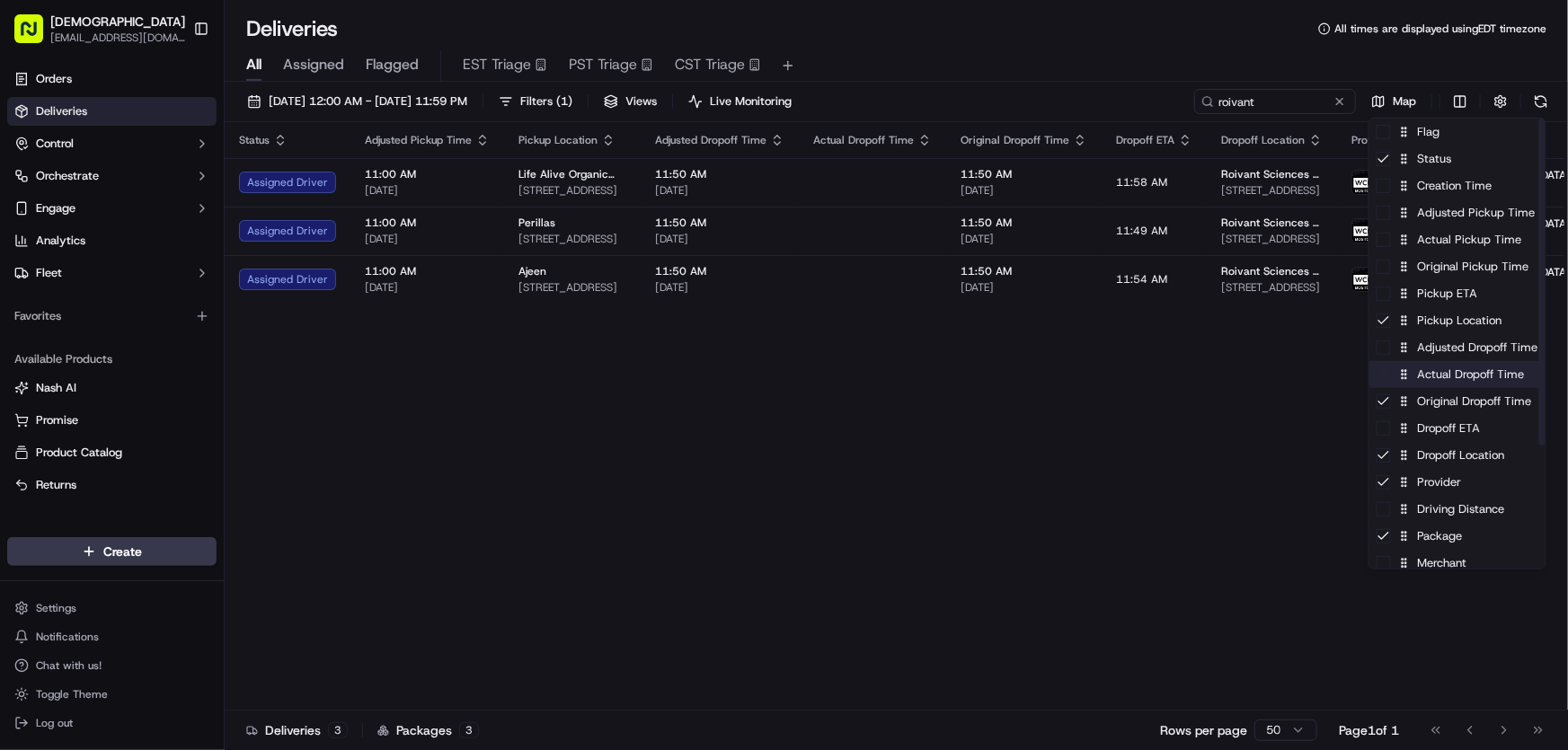
click at [1439, 374] on div "Actual Dropoff Time" at bounding box center [1457, 374] width 176 height 27
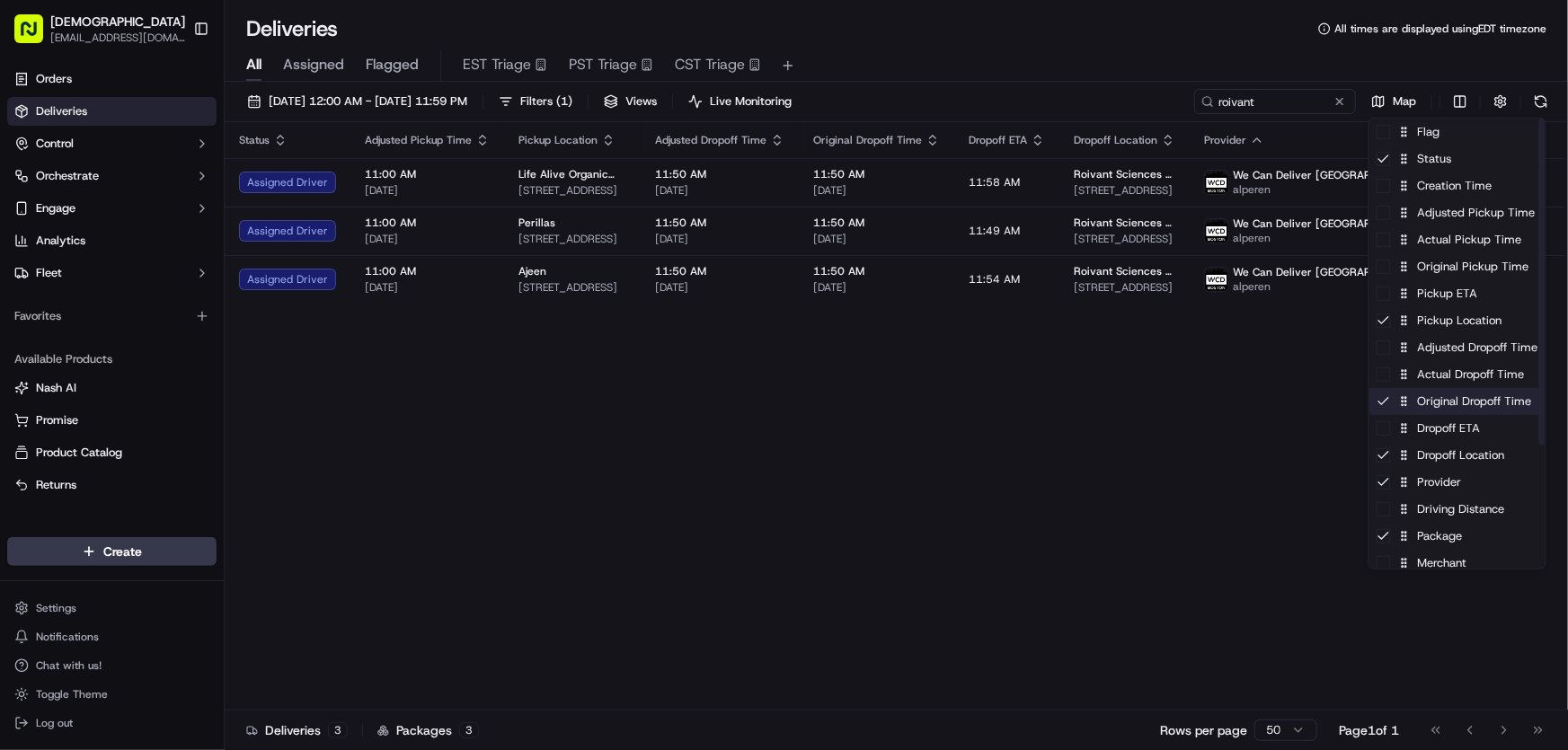
click at [1430, 398] on div "Original Dropoff Time" at bounding box center [1457, 401] width 176 height 27
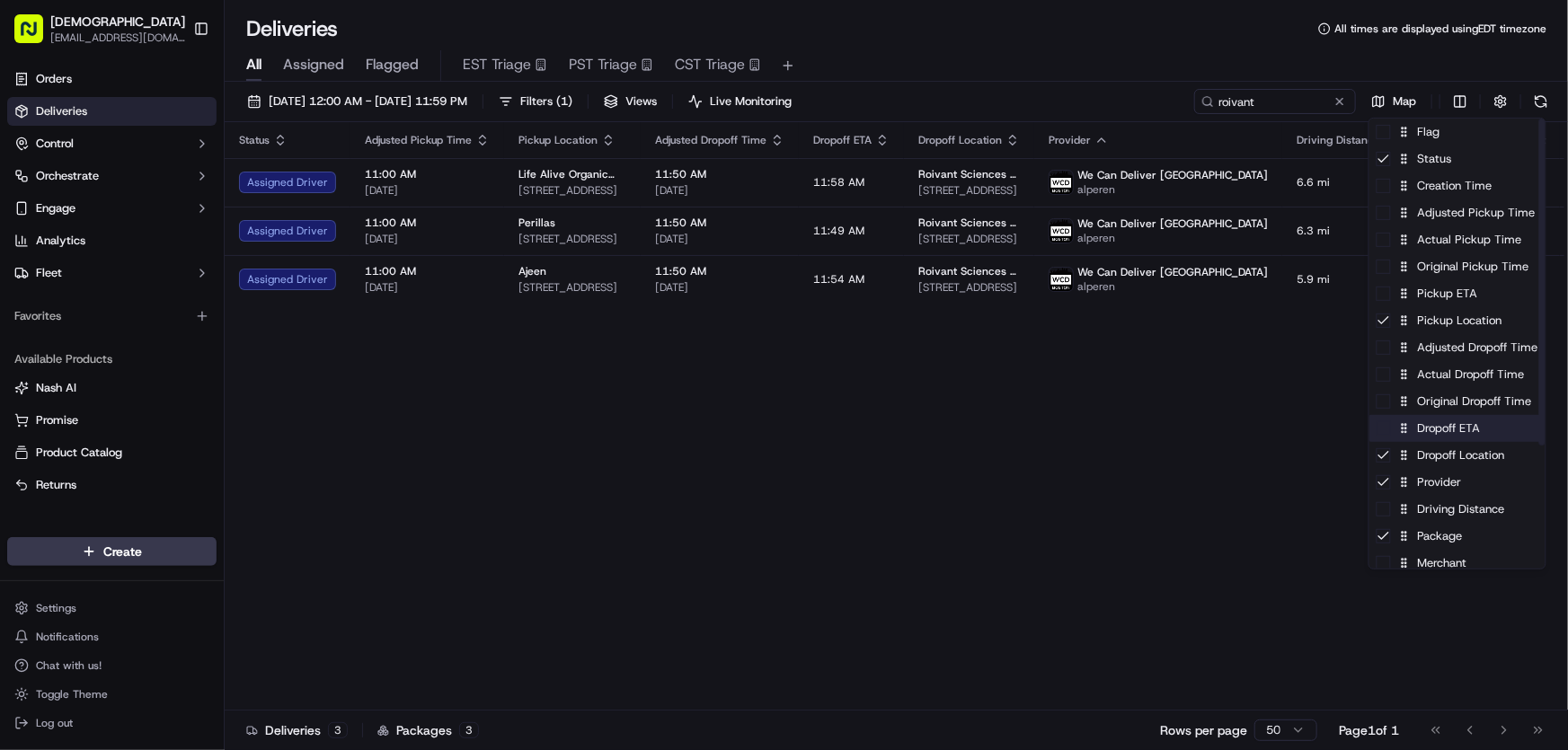
click at [1415, 424] on div "Dropoff ETA" at bounding box center [1457, 428] width 176 height 27
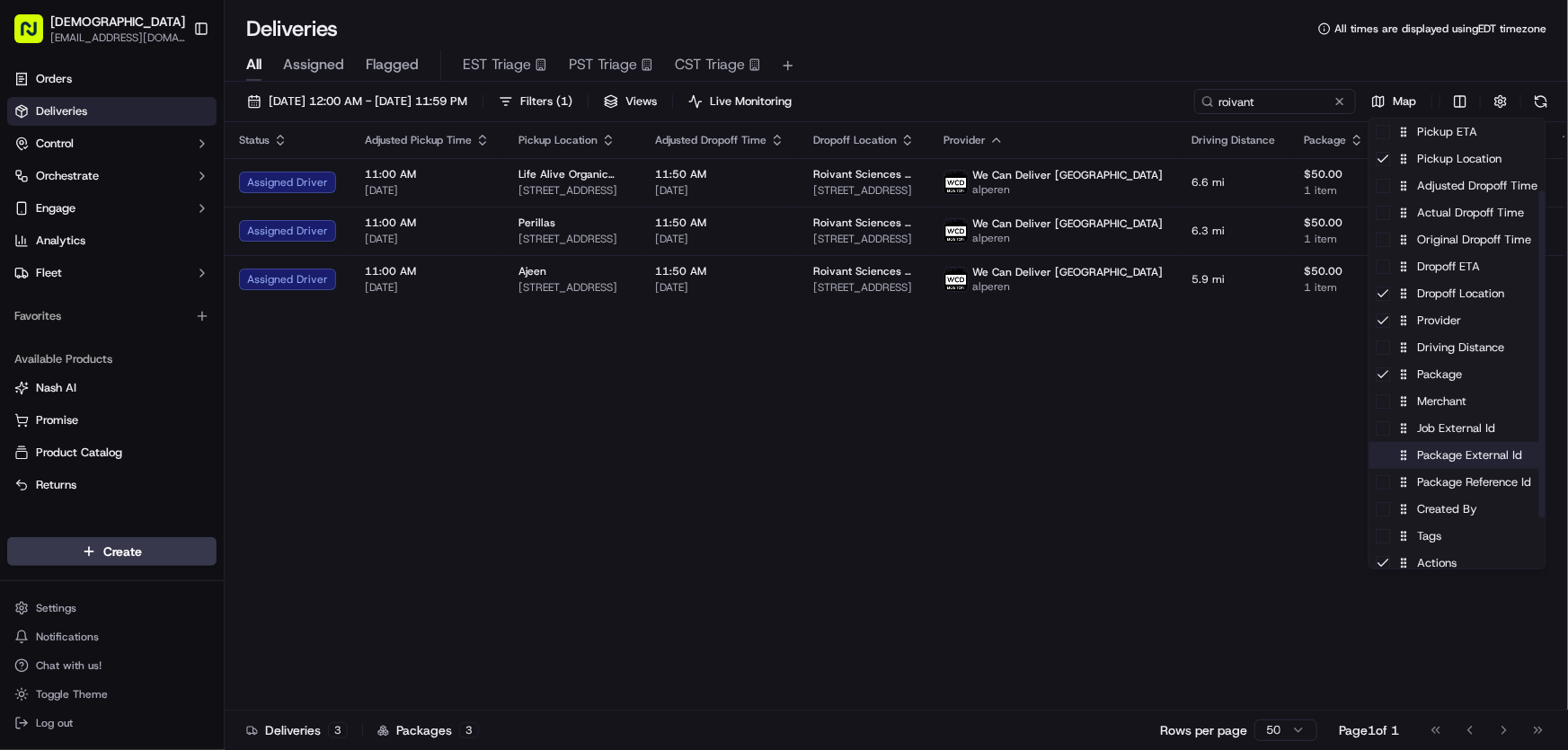
scroll to position [162, 0]
click at [1450, 348] on div "Driving Distance" at bounding box center [1457, 346] width 176 height 27
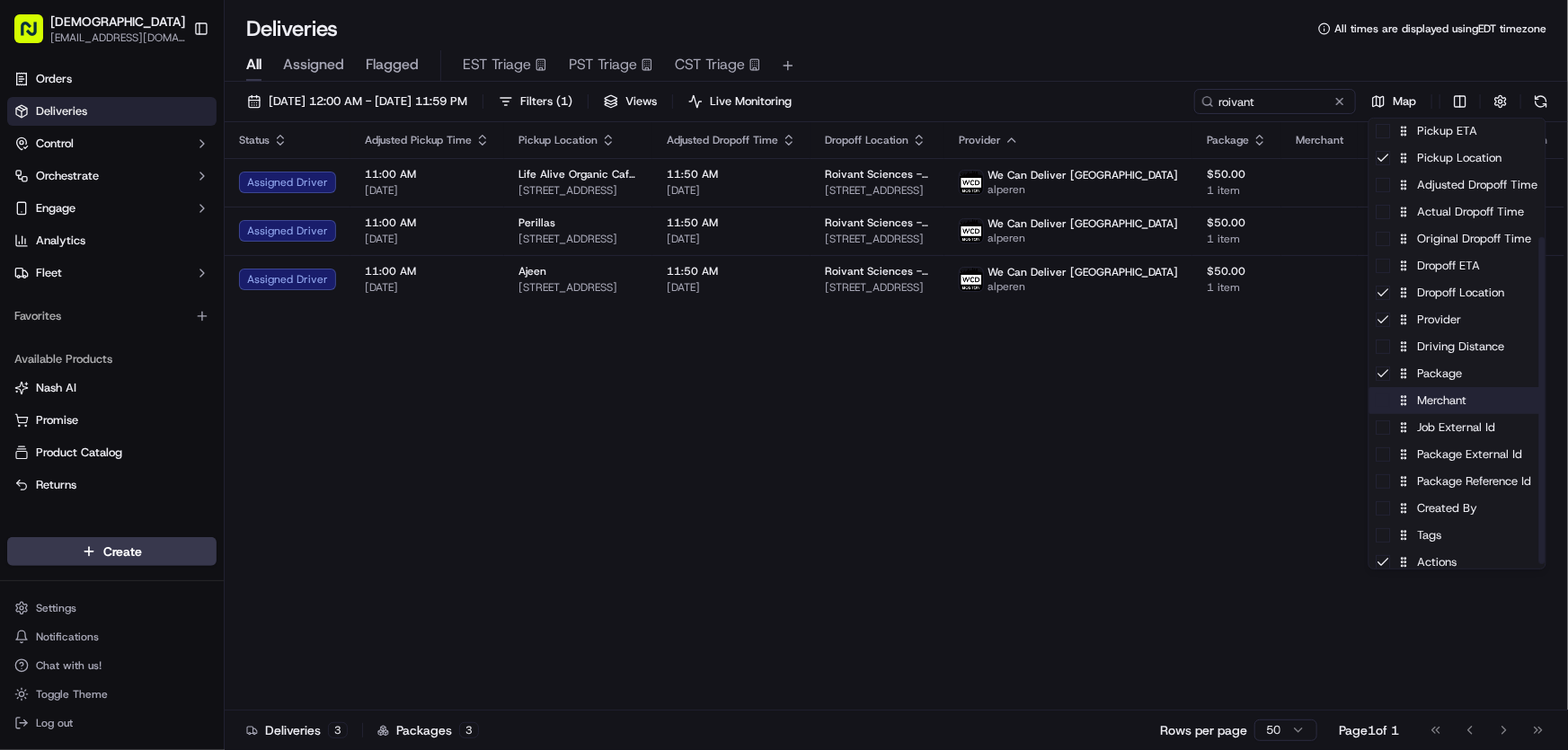
click at [1435, 405] on div "Merchant" at bounding box center [1457, 400] width 176 height 27
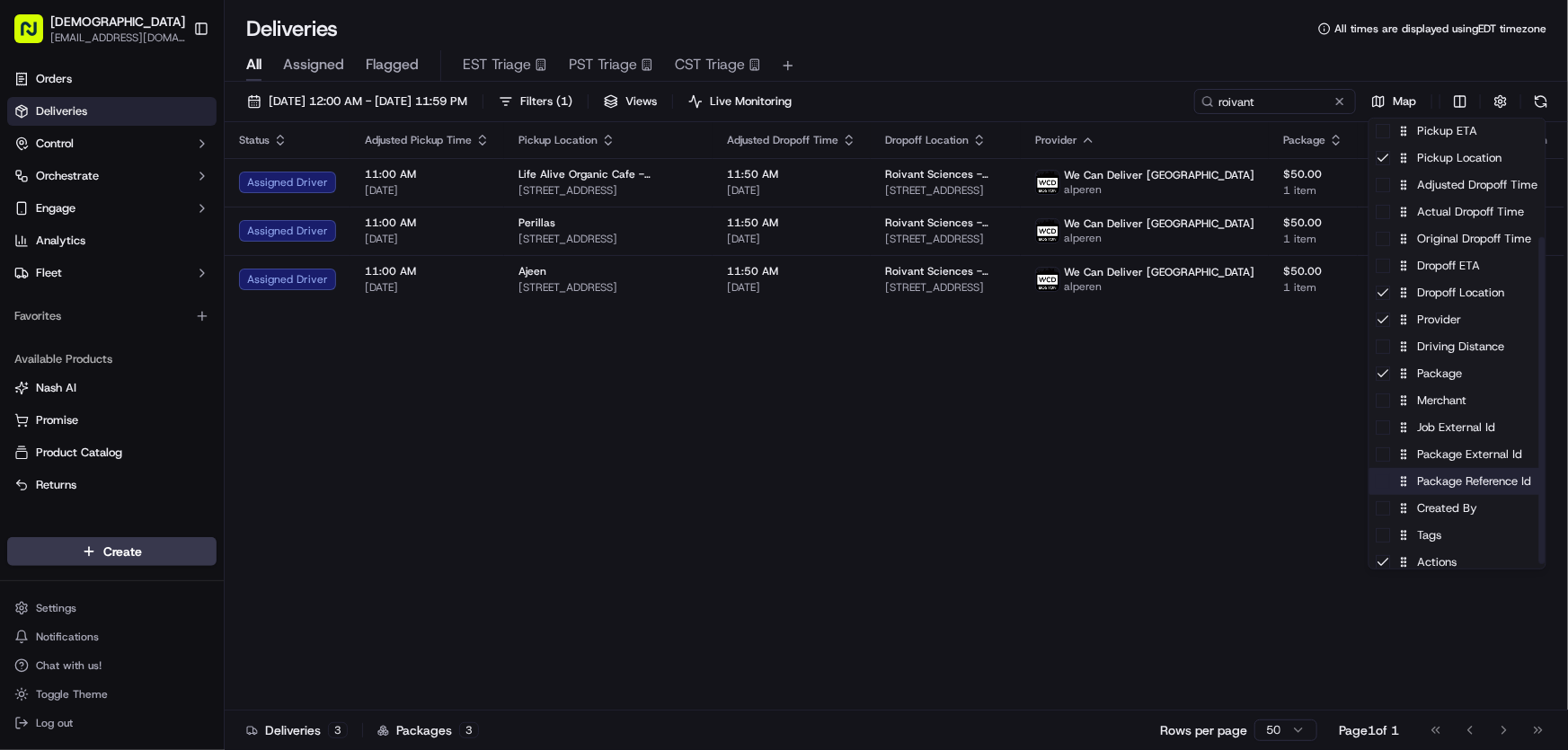
click at [1434, 483] on div "Package Reference Id" at bounding box center [1457, 480] width 176 height 27
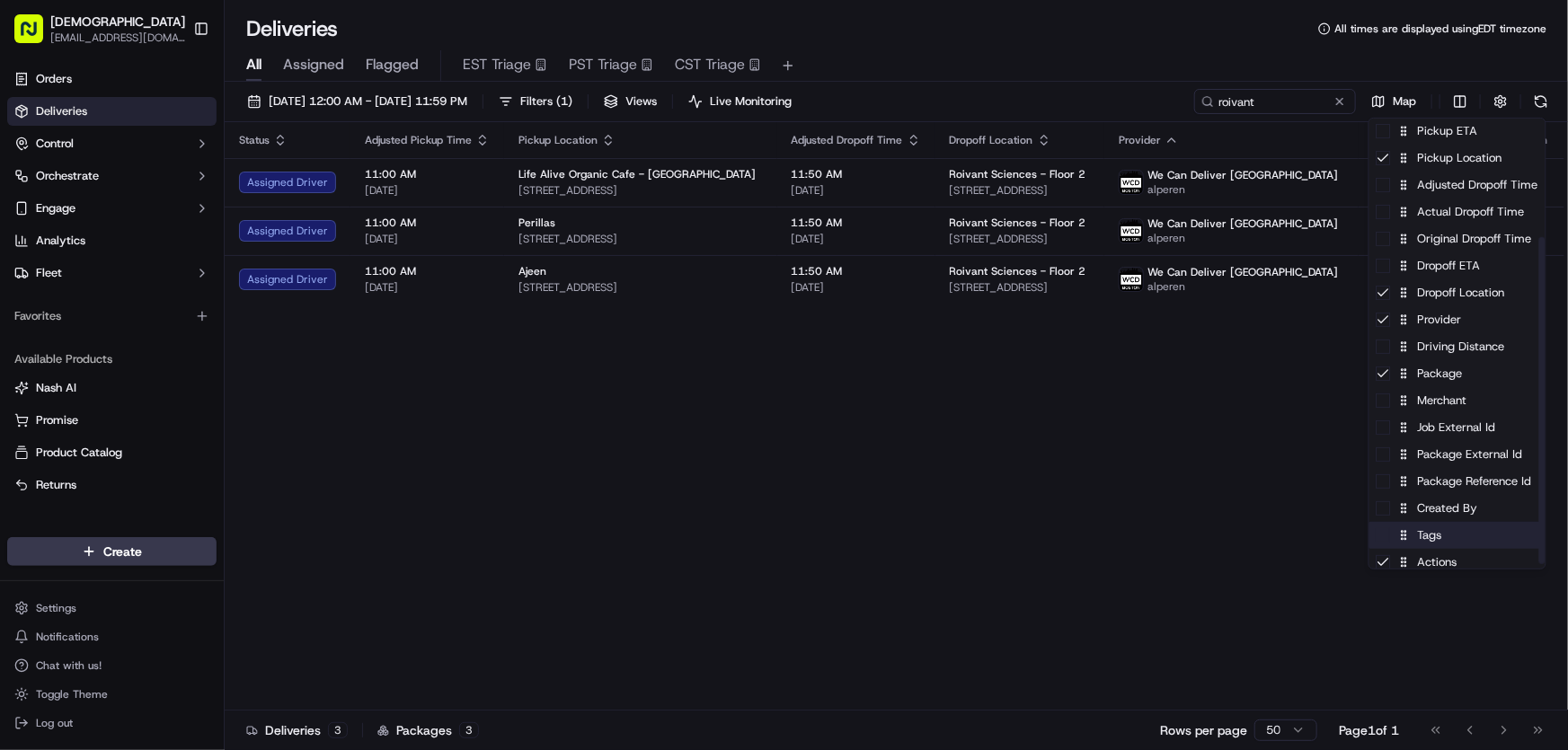
click at [1421, 536] on div "Tags" at bounding box center [1457, 535] width 176 height 27
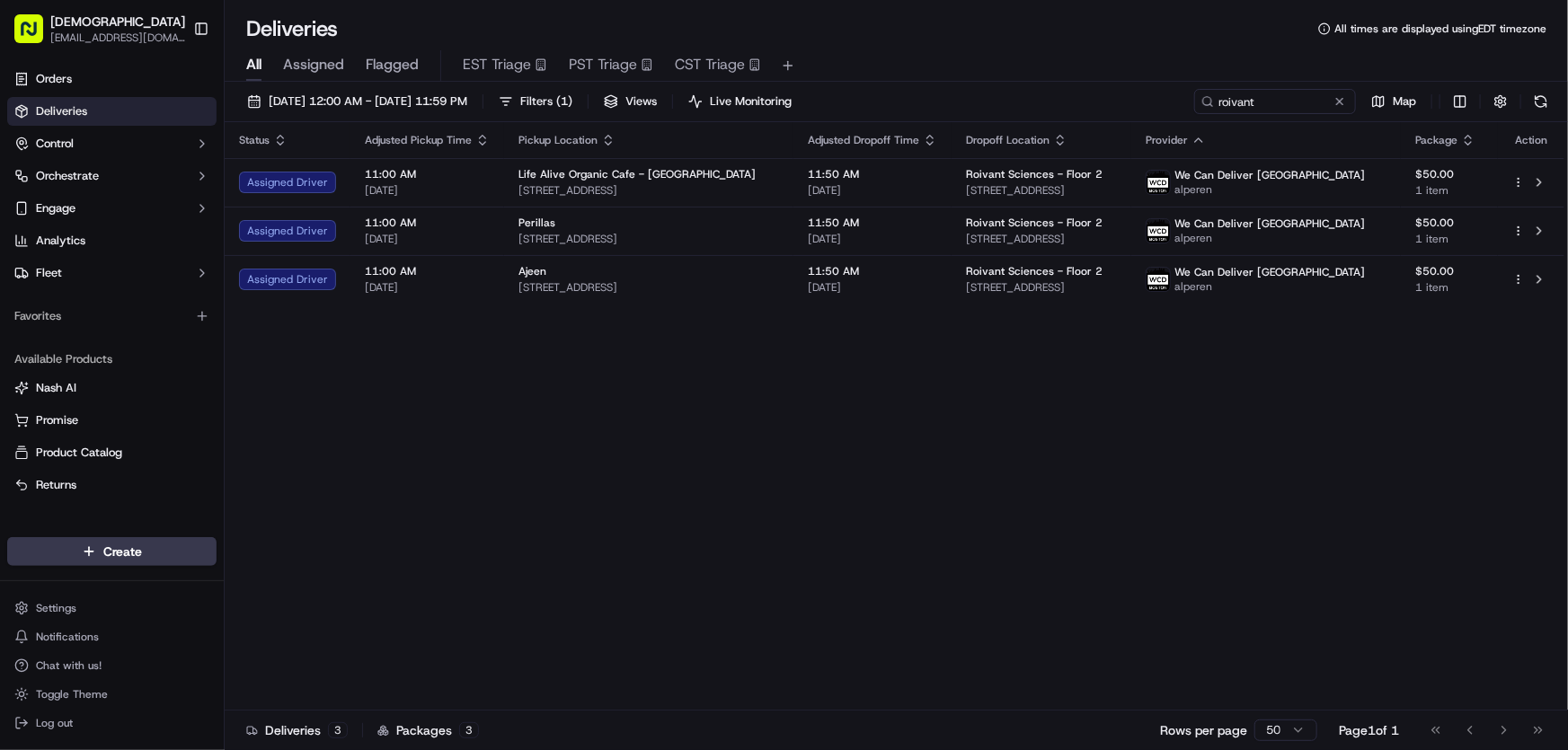
click at [1082, 446] on html "Sharebite rtrinos@sharebite.com Toggle Sidebar Orders Deliveries Control Orches…" at bounding box center [784, 375] width 1568 height 750
click at [334, 90] on button "[DATE] 12:00 AM - [DATE] 11:59 PM" at bounding box center [357, 101] width 236 height 25
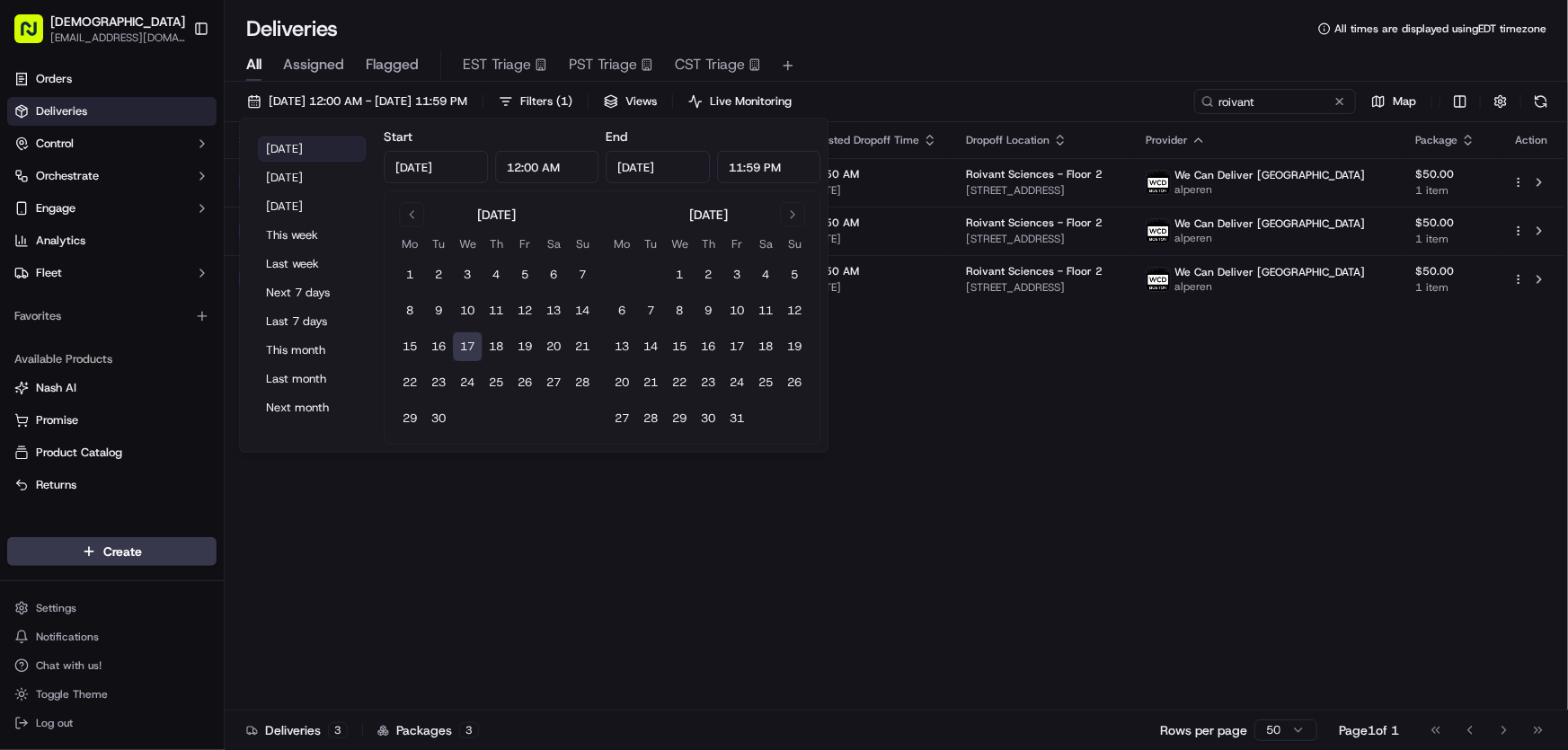
click at [313, 141] on button "[DATE]" at bounding box center [312, 148] width 108 height 25
click at [1076, 447] on div "Status Adjusted Pickup Time Pickup Location Adjusted Dropoff Time Dropoff Locat…" at bounding box center [894, 416] width 1339 height 588
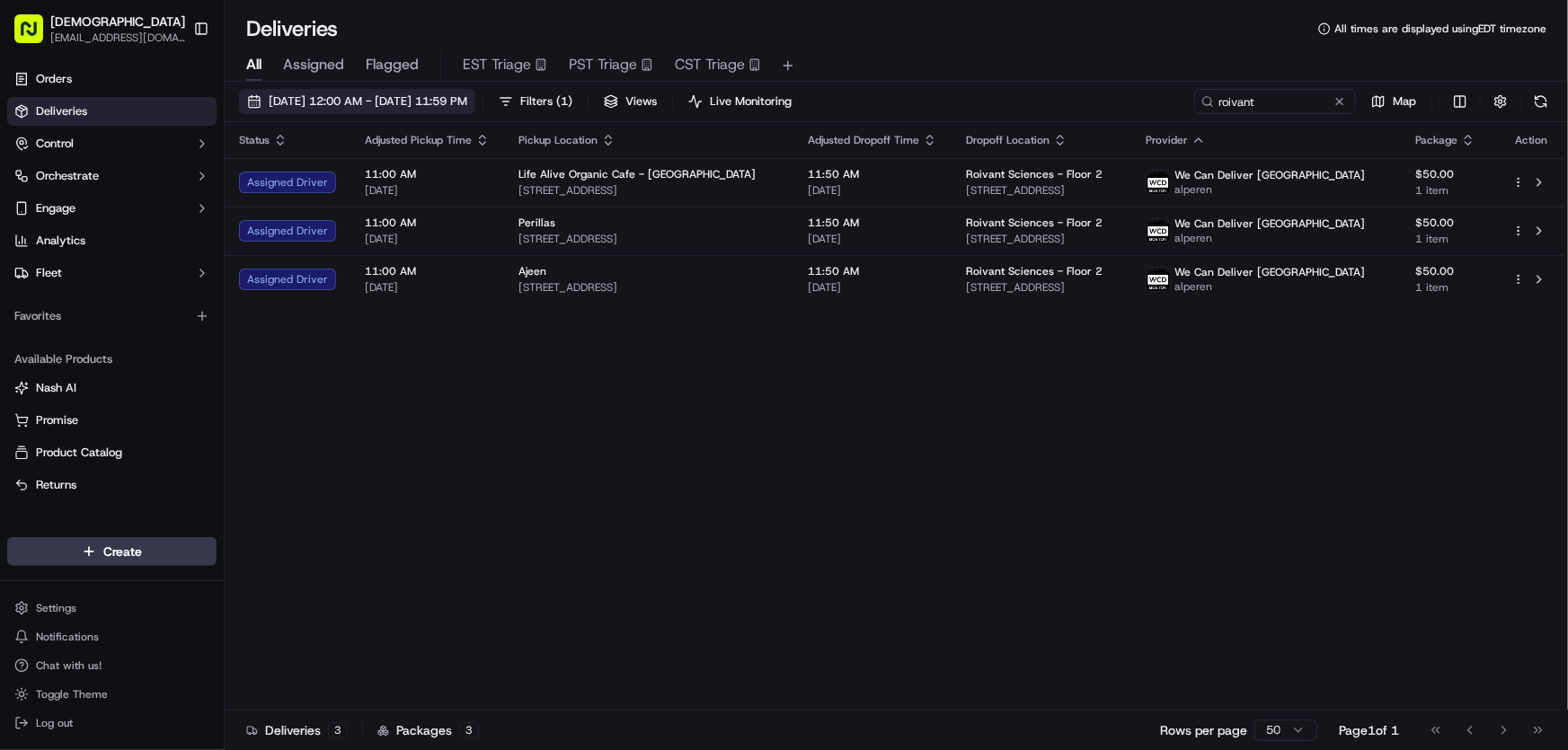
click at [420, 98] on span "[DATE] 12:00 AM - [DATE] 11:59 PM" at bounding box center [368, 101] width 199 height 16
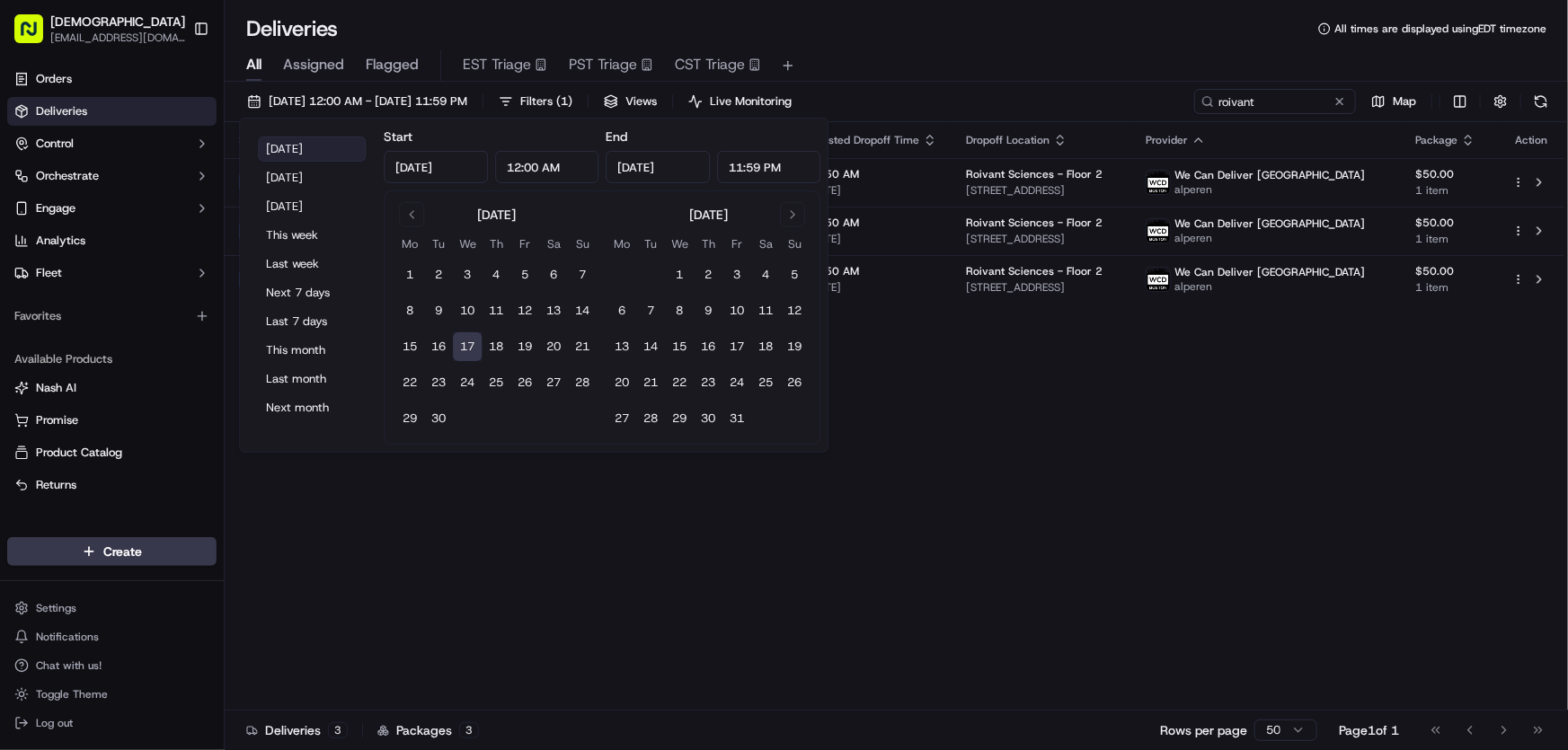
click at [312, 147] on button "[DATE]" at bounding box center [312, 148] width 108 height 25
click at [1060, 414] on div "Status Adjusted Pickup Time Pickup Location Adjusted Dropoff Time Dropoff Locat…" at bounding box center [894, 416] width 1339 height 588
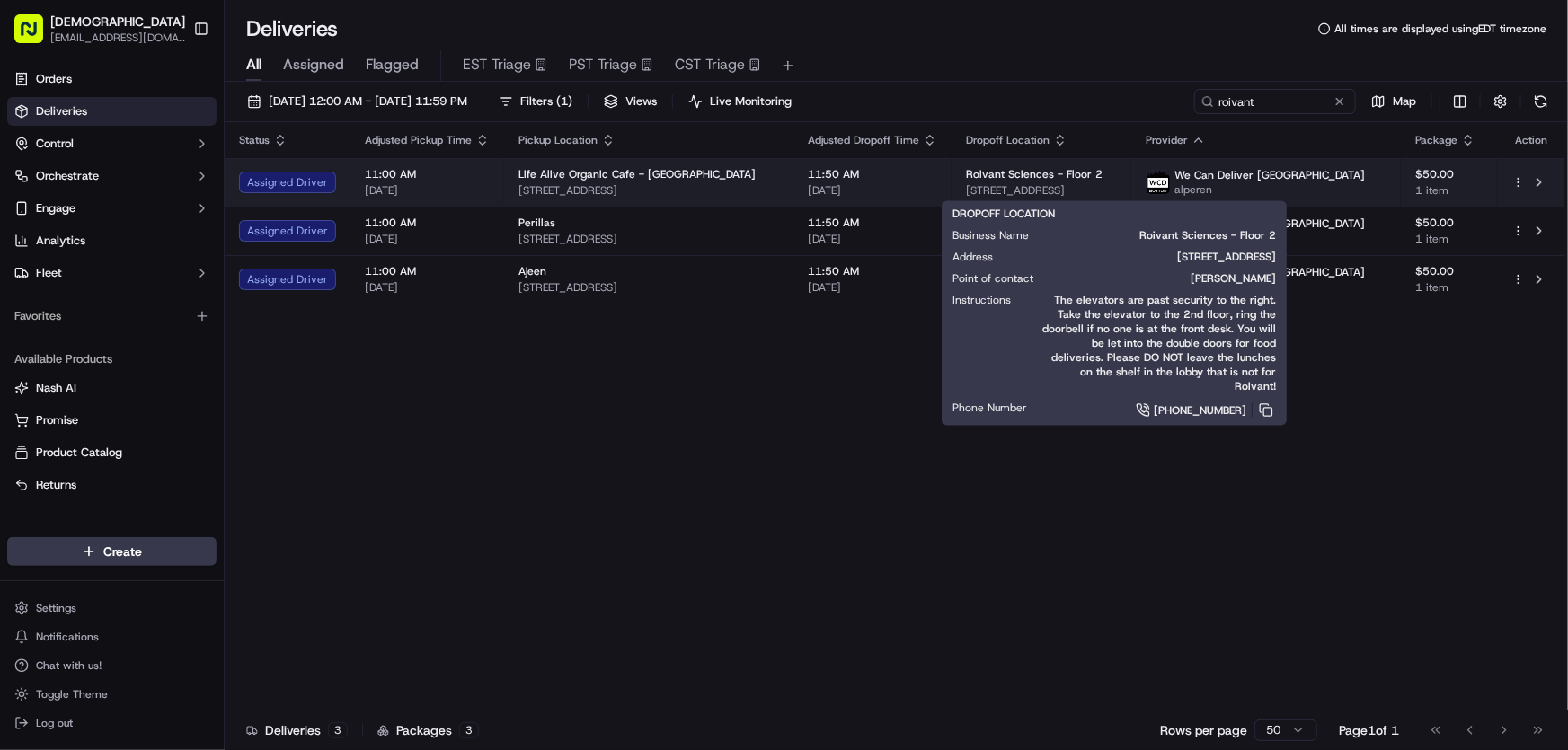
drag, startPoint x: 1204, startPoint y: 186, endPoint x: 1016, endPoint y: 186, distance: 188.0
click at [1016, 186] on span "70 Fargo St, Boston, MA 02210, USA" at bounding box center [1042, 189] width 151 height 14
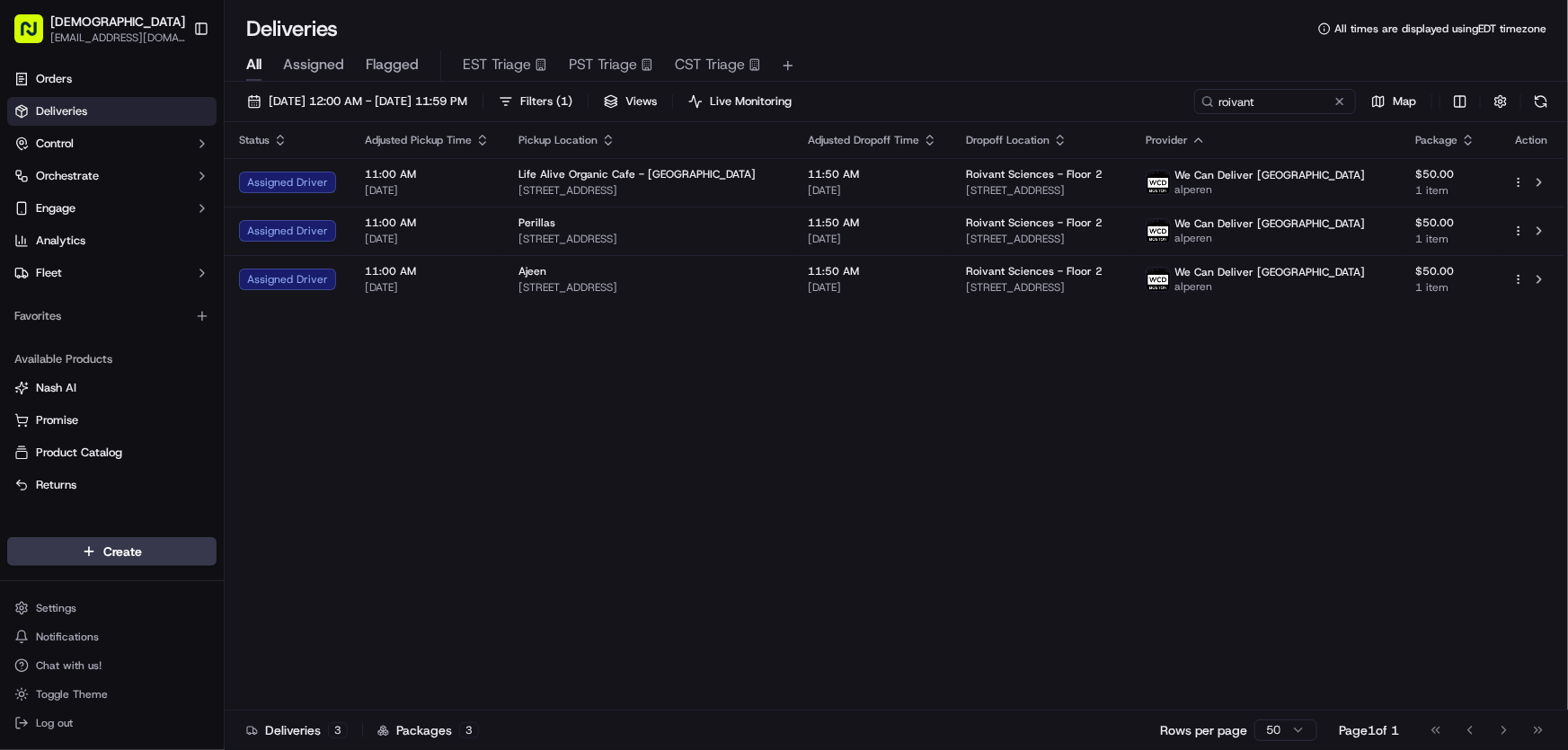
copy span "70 Fargo St, Boston, MA 02210, USA"
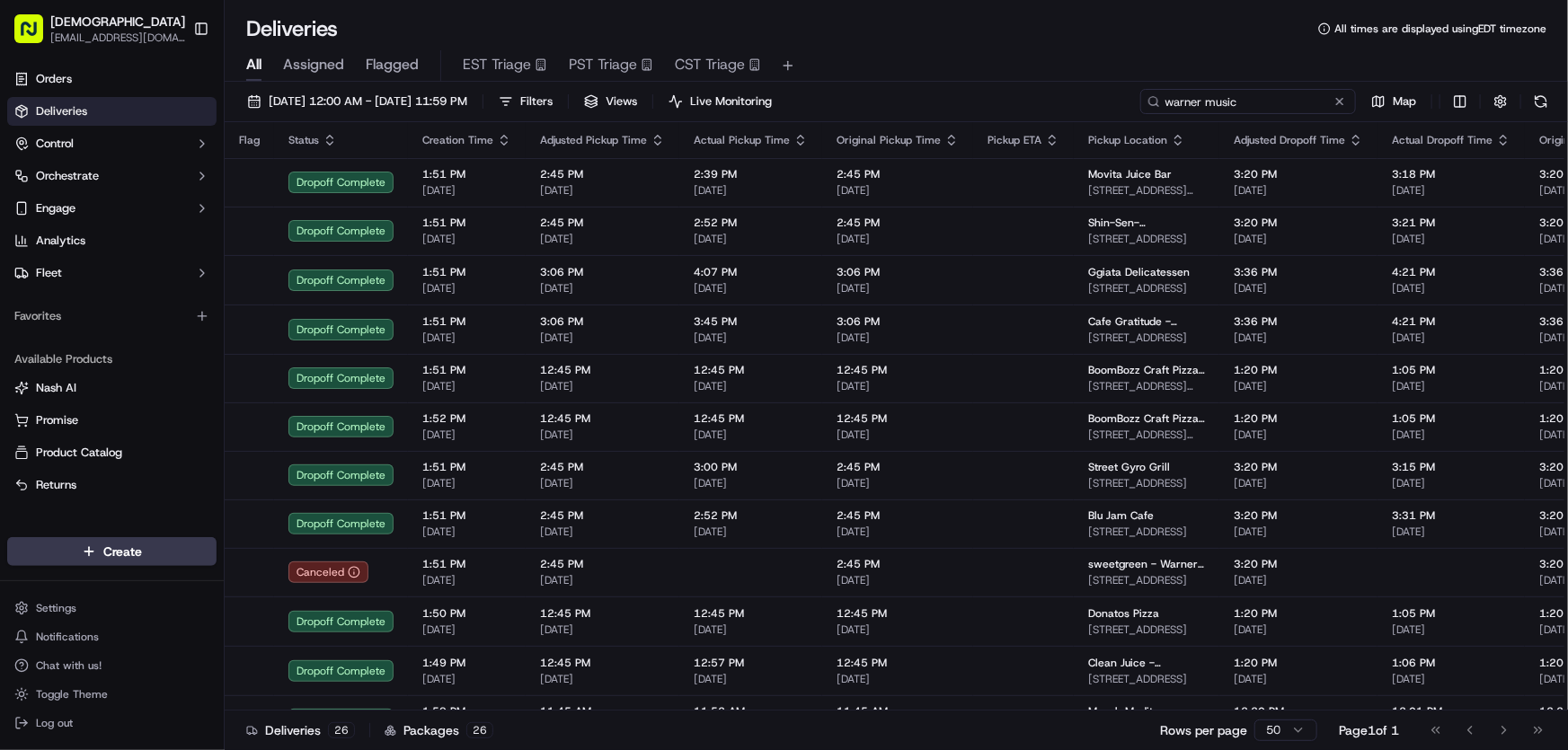
click at [1275, 109] on input "warner music" at bounding box center [1248, 101] width 216 height 25
drag, startPoint x: 1120, startPoint y: 107, endPoint x: 1042, endPoint y: 115, distance: 78.4
click at [1042, 115] on div "[DATE] 12:00 AM - [DATE] 11:59 PM Filters Views Live Monitoring warner music Map" at bounding box center [896, 105] width 1343 height 34
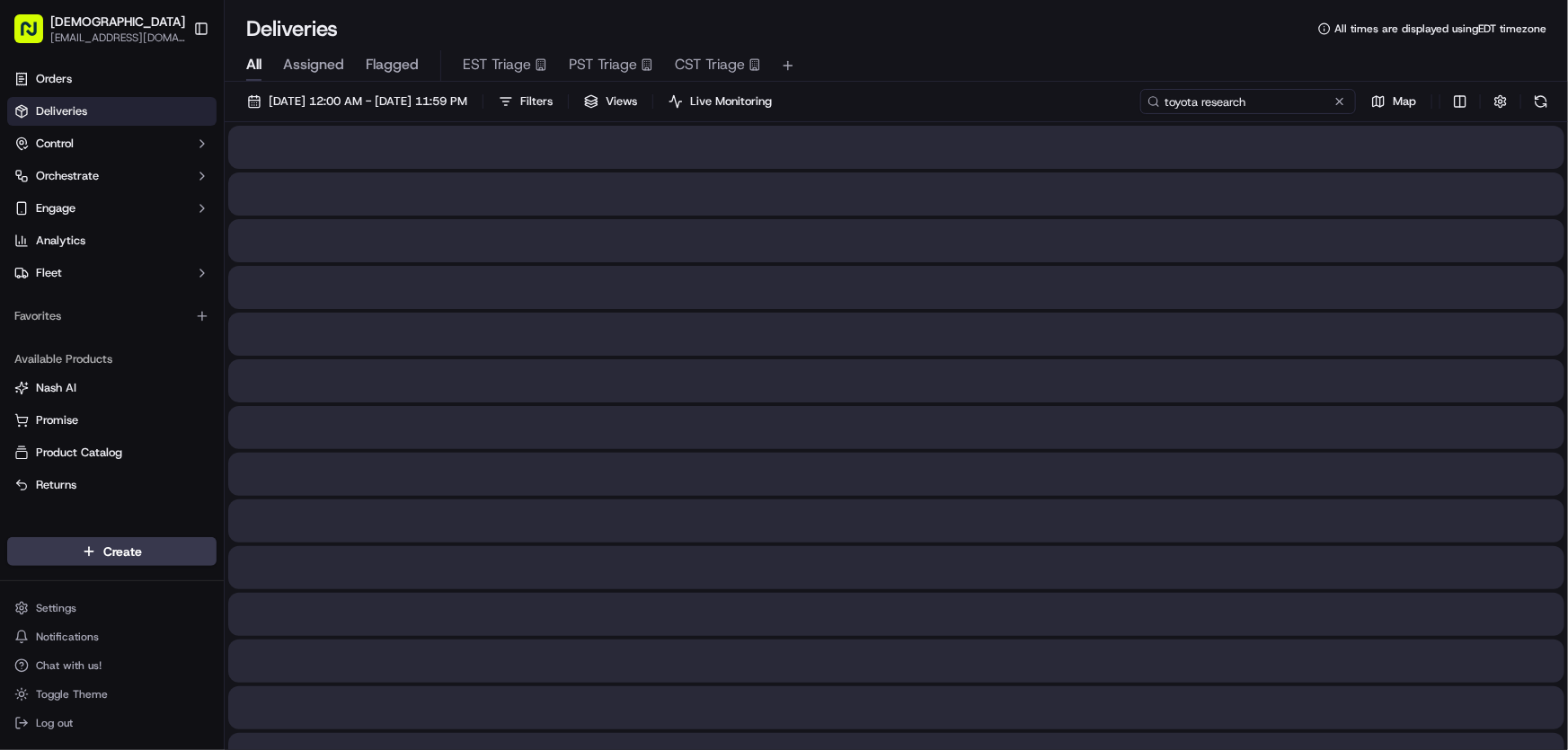
type input "toyota research"
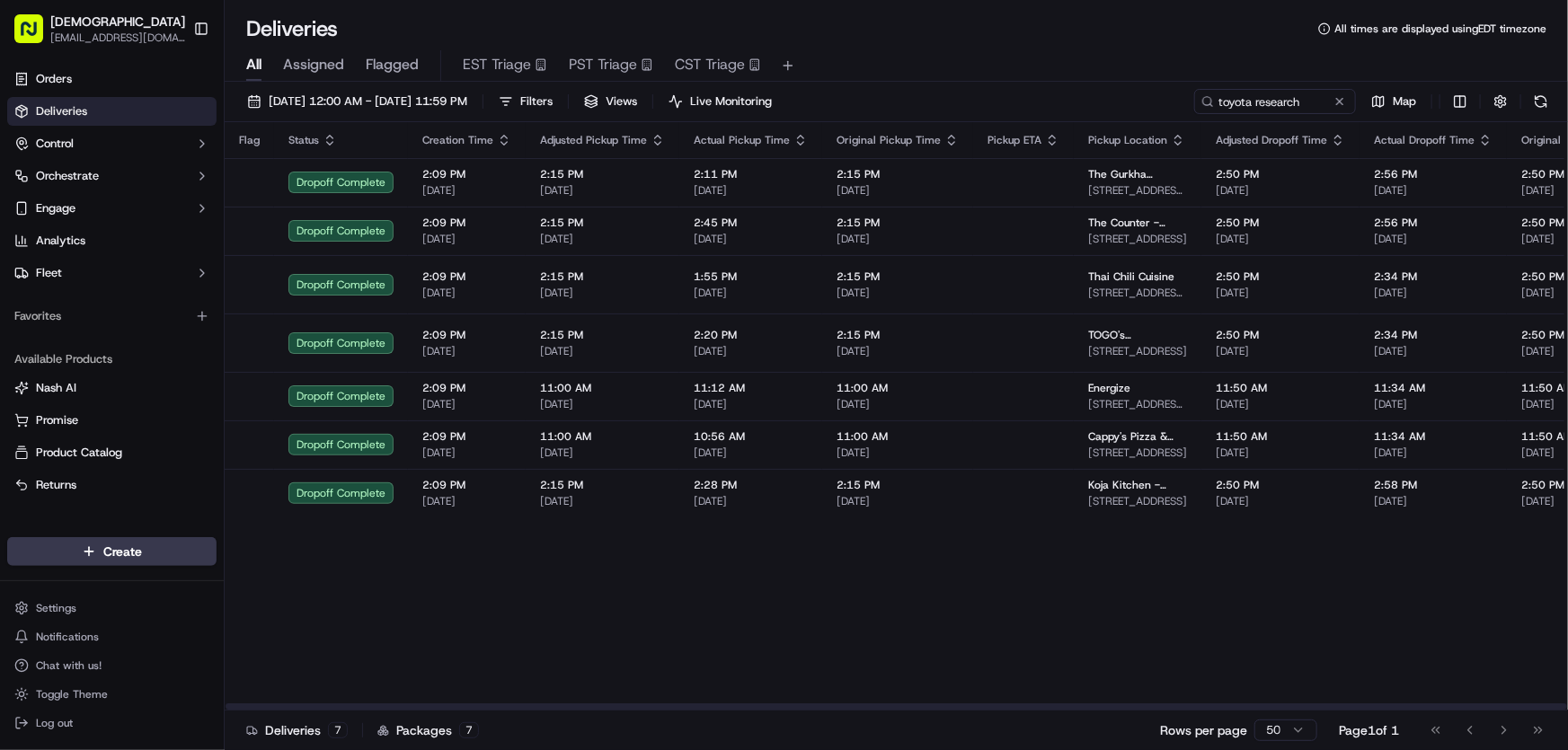
click at [553, 96] on span "Filters" at bounding box center [536, 101] width 33 height 16
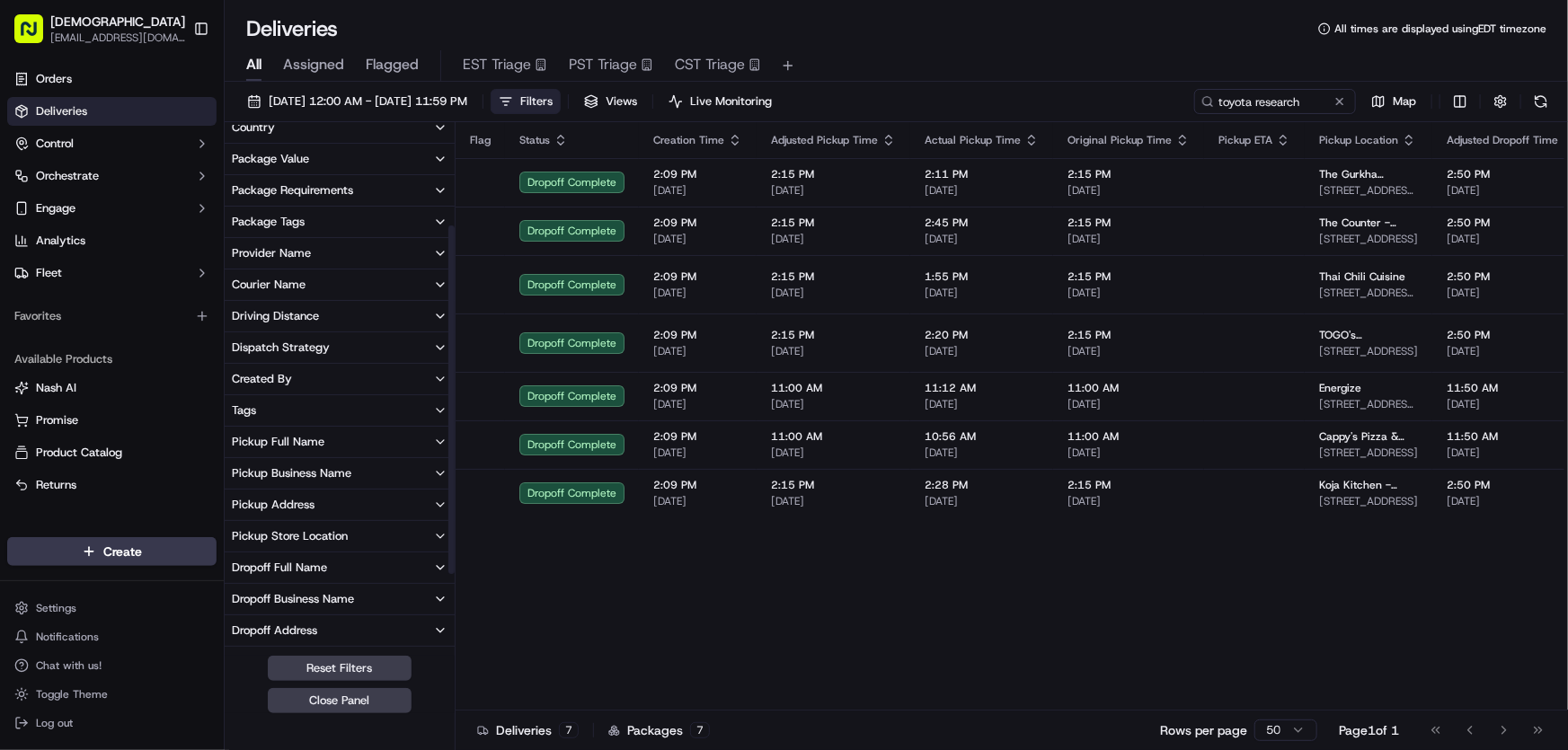
scroll to position [162, 0]
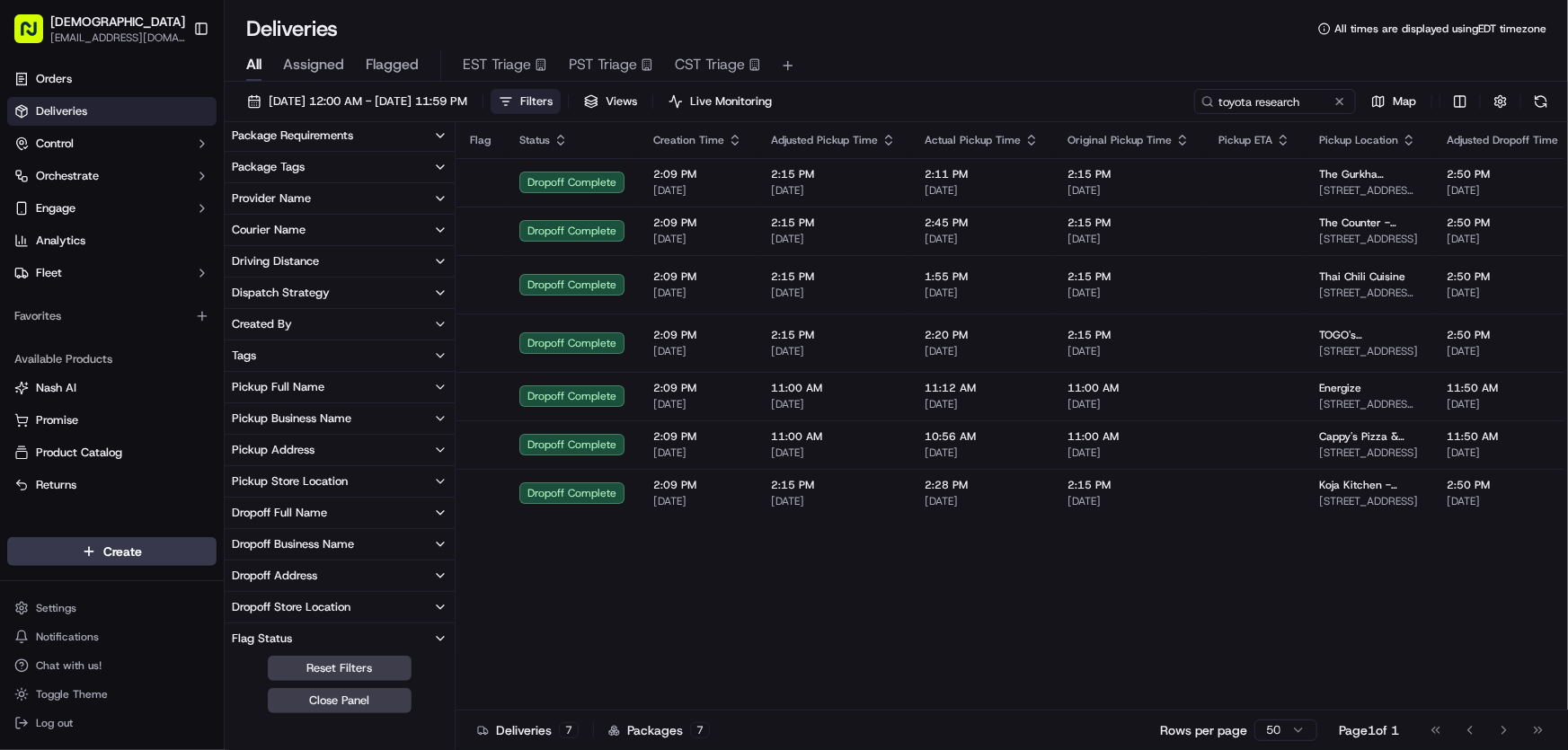
click at [270, 530] on button "Dropoff Business Name" at bounding box center [340, 544] width 230 height 31
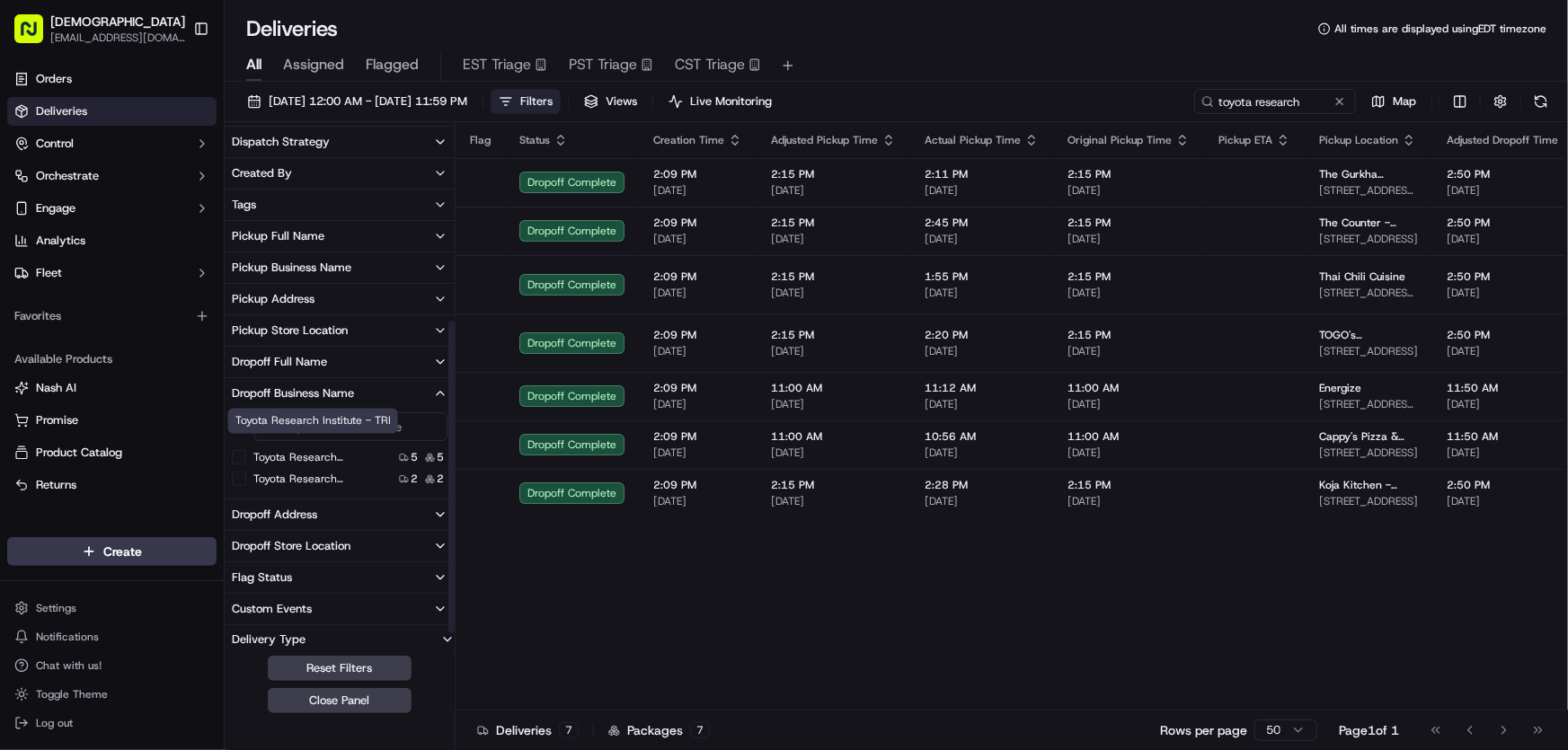
scroll to position [325, 0]
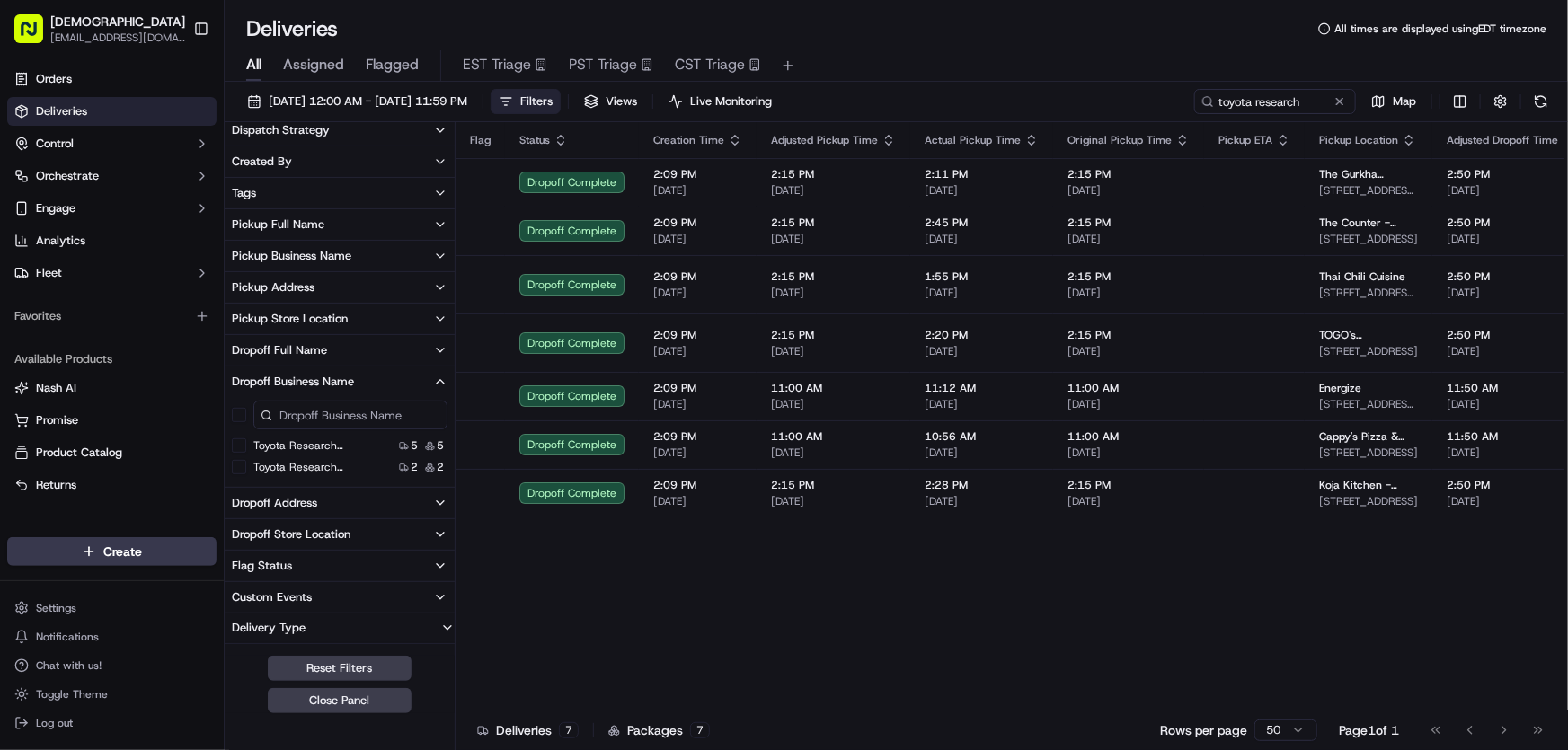
click at [231, 467] on 6-501 "Toyota Research Institute - TRI - Floor 600/700, Suite 6-501" at bounding box center [238, 466] width 14 height 14
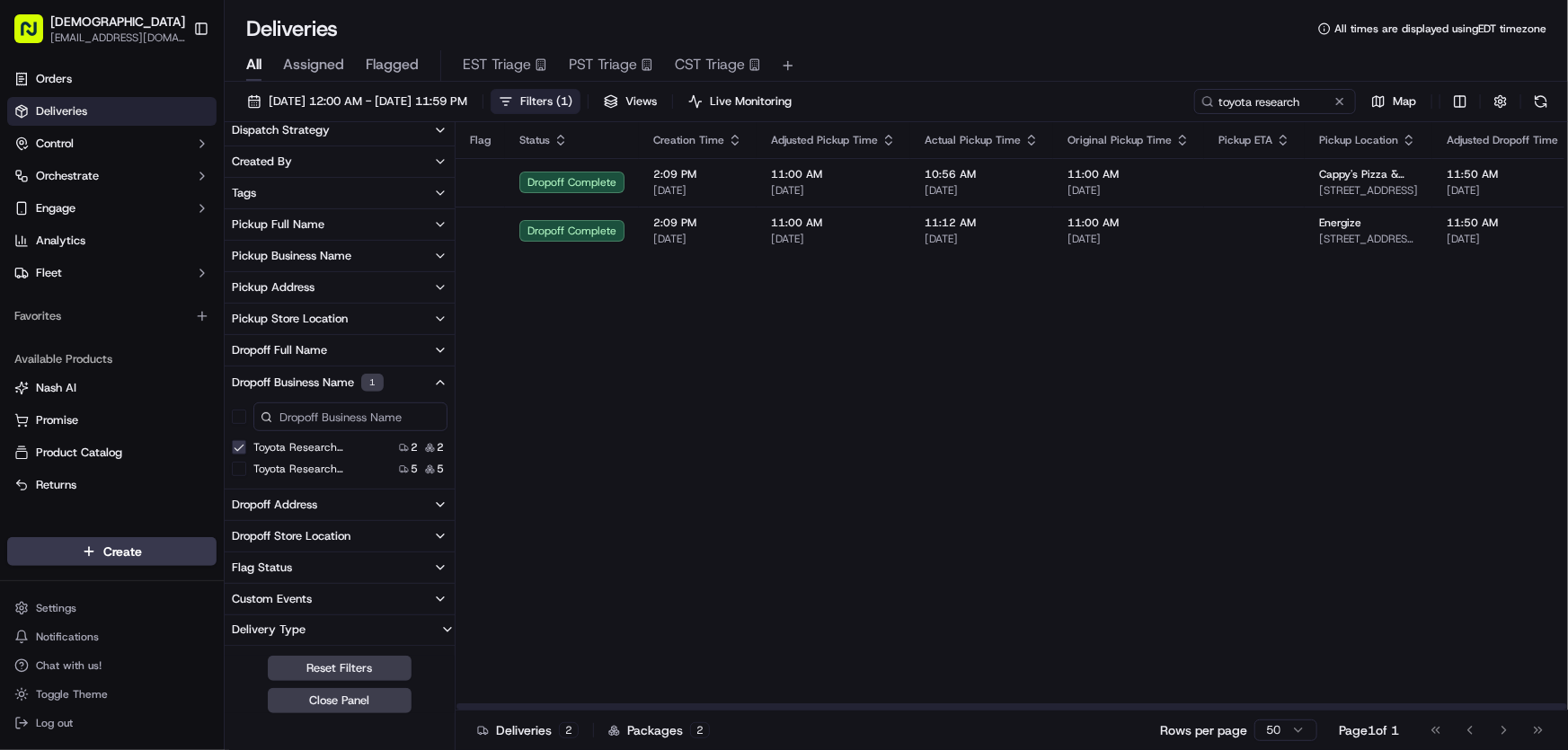
click at [581, 99] on button "Filters ( 1 )" at bounding box center [536, 101] width 90 height 25
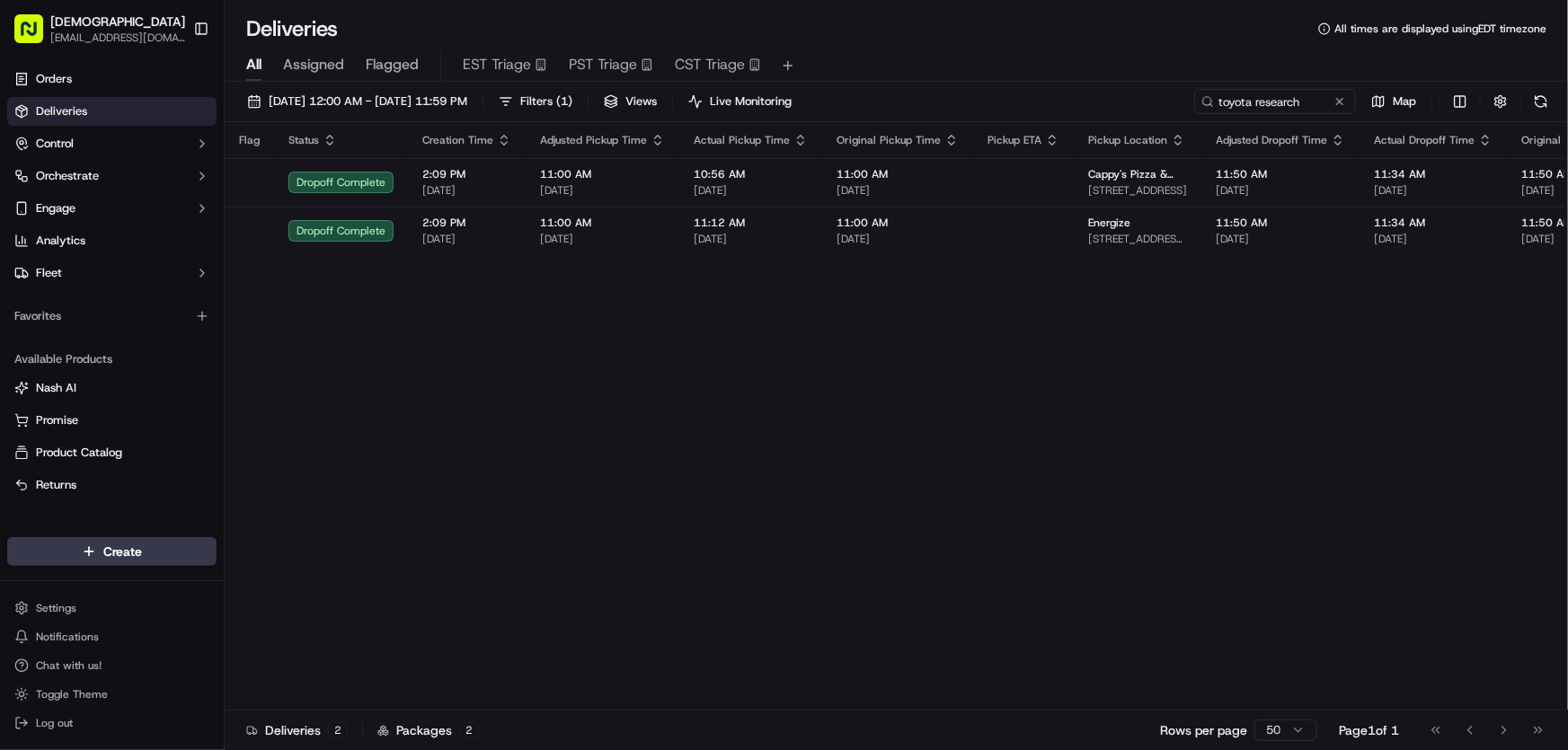
click at [406, 84] on div "08/29/2023 12:00 AM - 08/29/2023 11:59 PM Filters ( 1 ) Views Live Monitoring t…" at bounding box center [896, 418] width 1343 height 672
click at [401, 102] on span "[DATE] 12:00 AM - [DATE] 11:59 PM" at bounding box center [368, 101] width 199 height 16
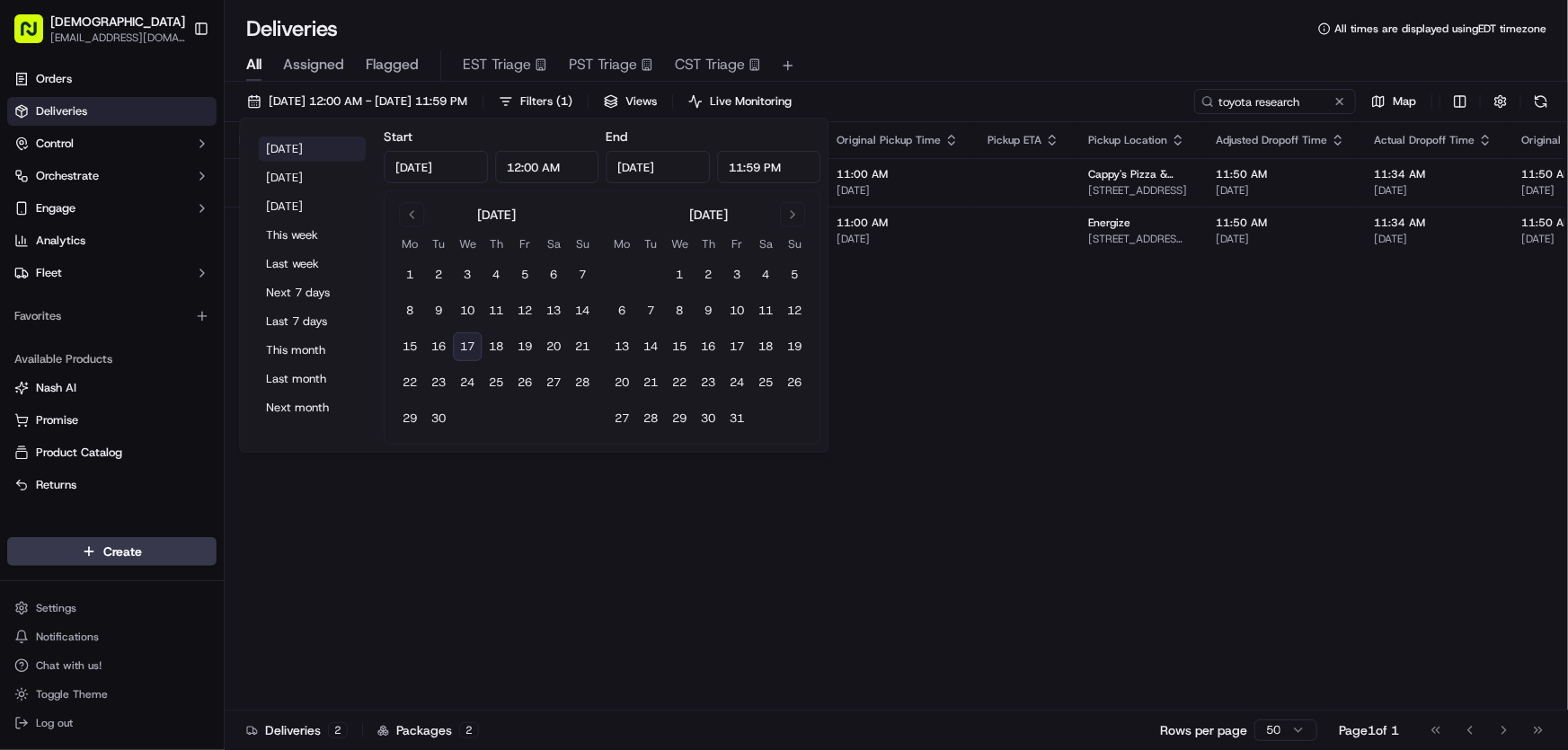
click at [282, 148] on button "[DATE]" at bounding box center [312, 148] width 108 height 25
type input "[DATE]"
click at [1086, 31] on div "Deliveries All times are displayed using EDT timezone" at bounding box center [896, 28] width 1343 height 29
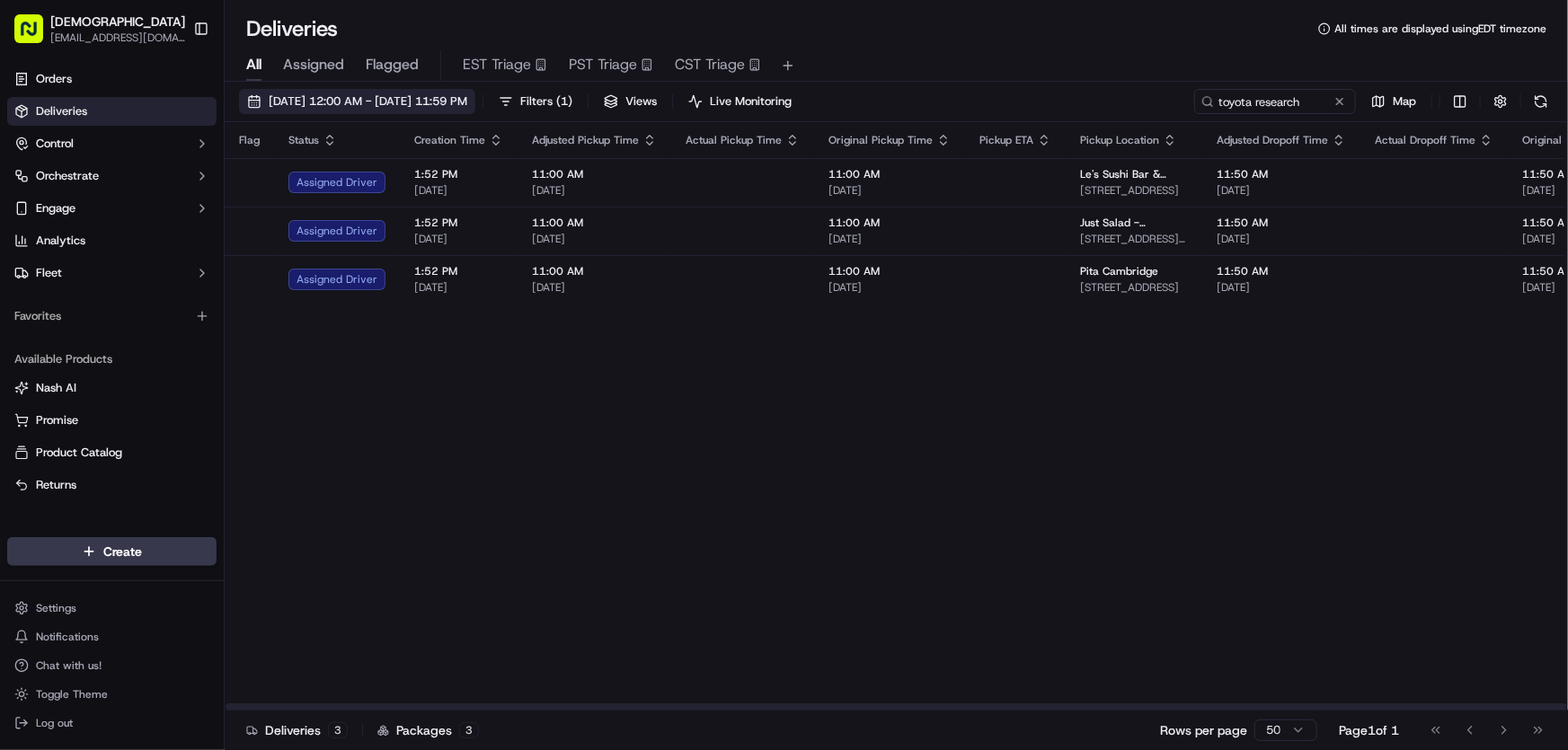
click at [423, 106] on span "[DATE] 12:00 AM - [DATE] 11:59 PM" at bounding box center [368, 101] width 199 height 16
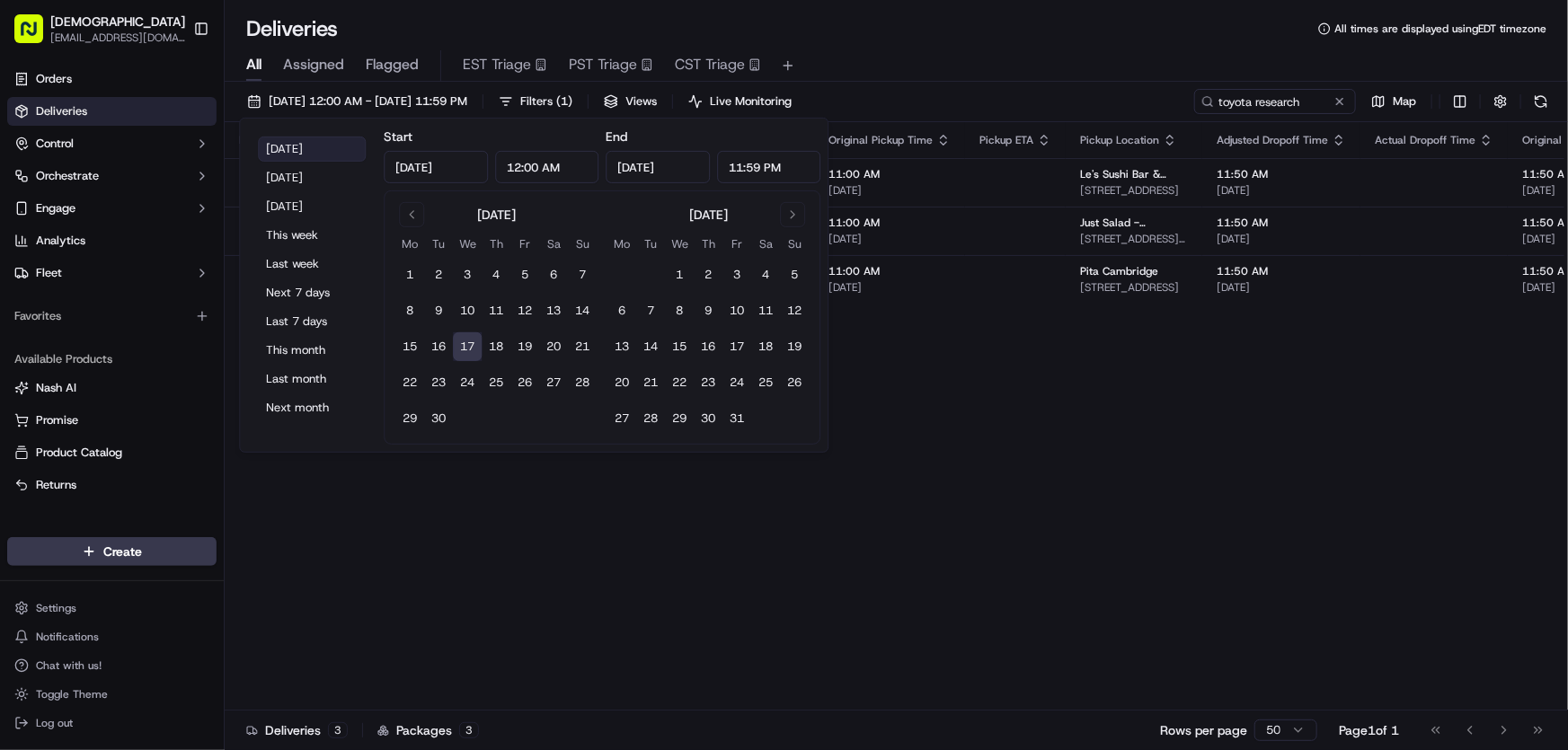
click at [302, 143] on button "[DATE]" at bounding box center [312, 148] width 108 height 25
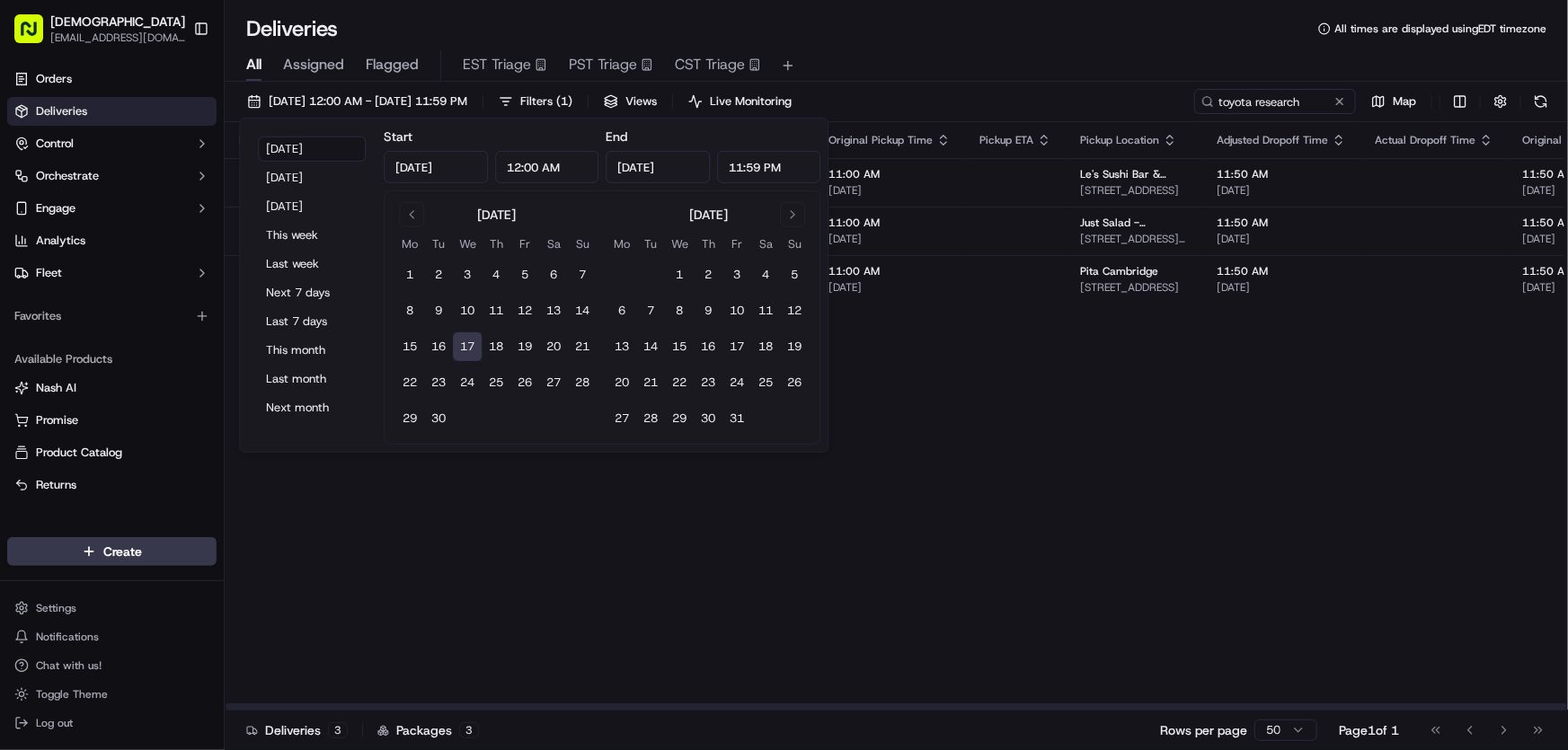
click at [1136, 486] on div "Flag Status Creation Time Adjusted Pickup Time Actual Pickup Time Original Pick…" at bounding box center [1379, 416] width 2307 height 588
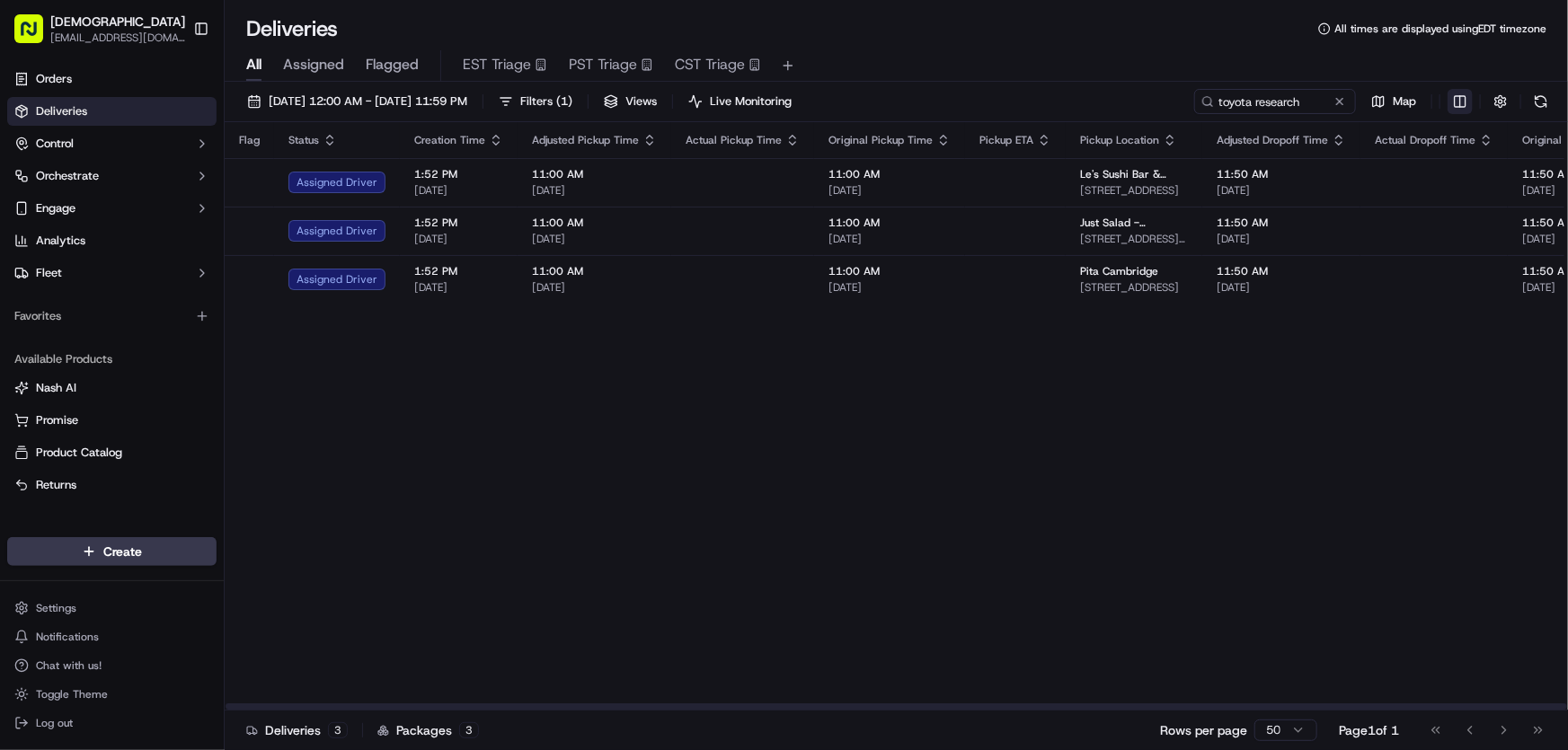
click at [1457, 107] on html "Sharebite rtrinos@sharebite.com Toggle Sidebar Orders Deliveries Control Orches…" at bounding box center [784, 375] width 1568 height 750
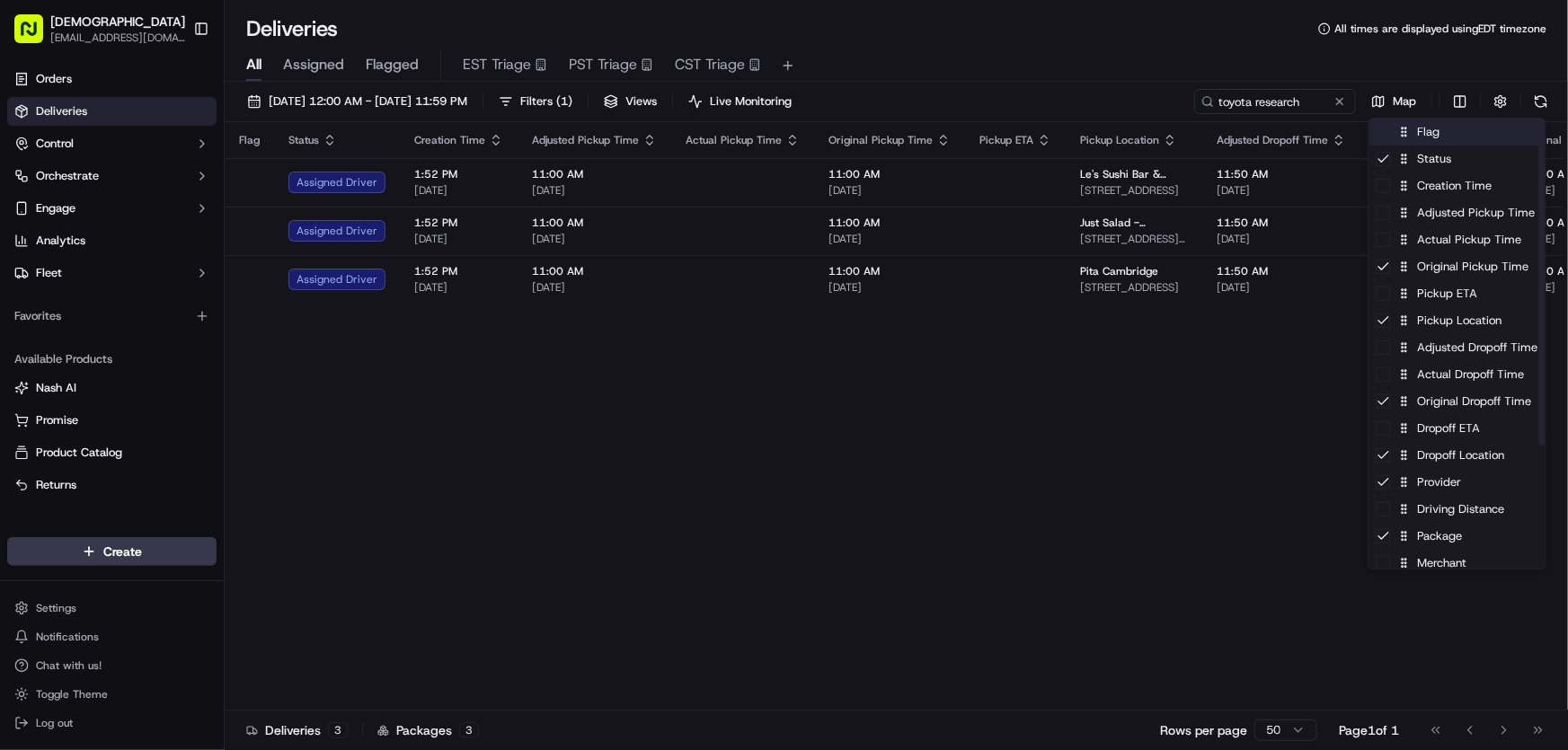
click at [1435, 133] on div "Flag" at bounding box center [1457, 132] width 176 height 27
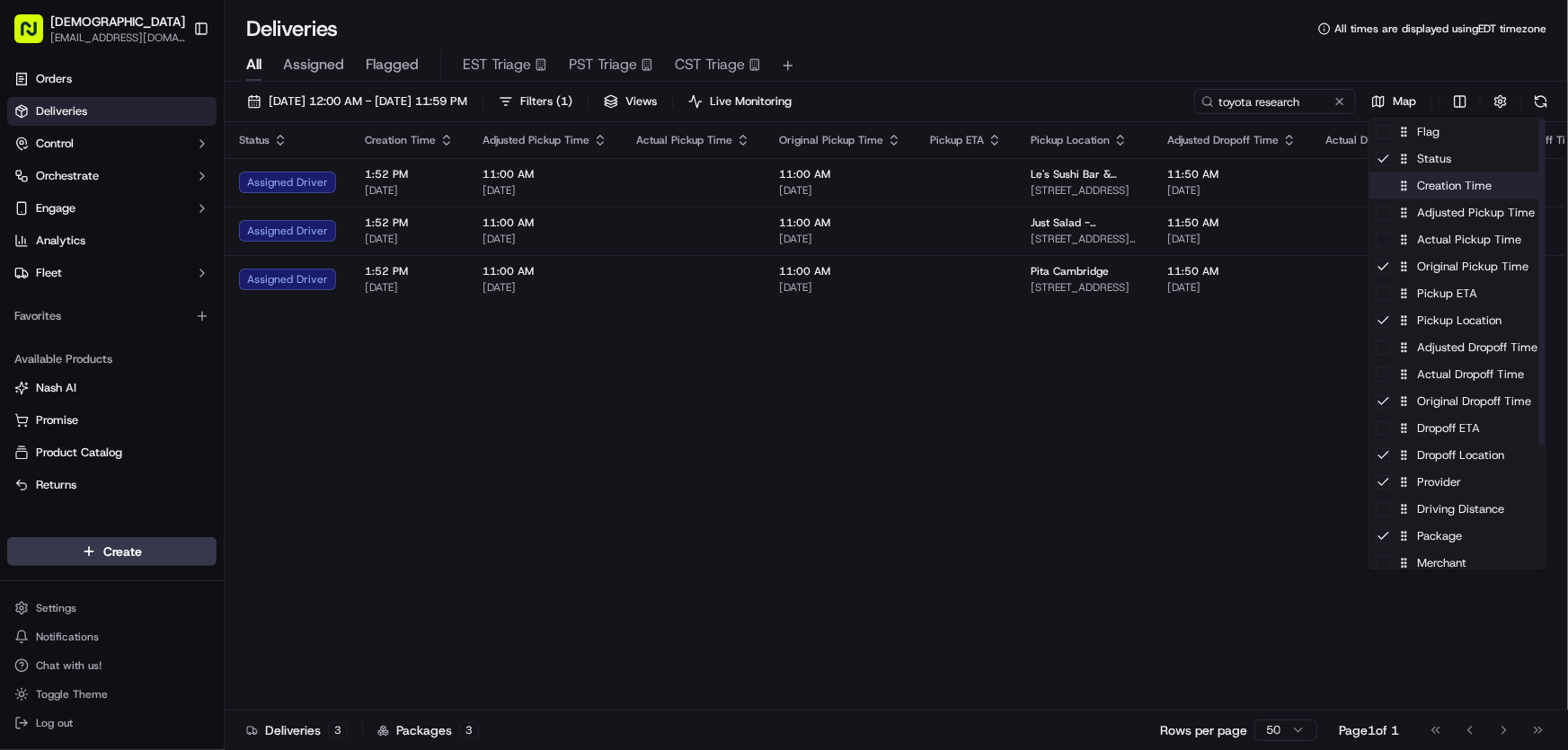
click at [1426, 186] on div "Creation Time" at bounding box center [1457, 186] width 176 height 27
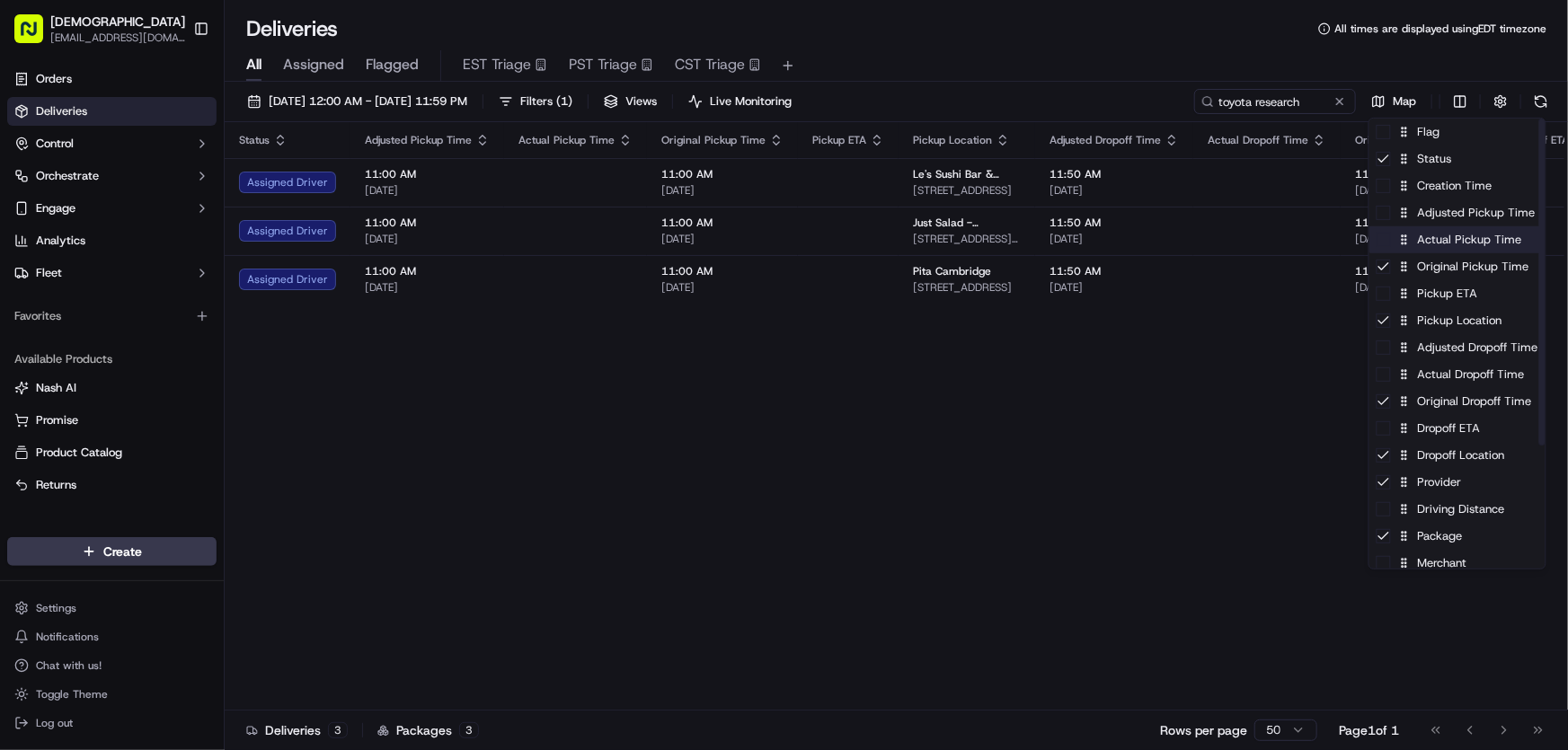
click at [1439, 236] on div "Actual Pickup Time" at bounding box center [1457, 240] width 176 height 27
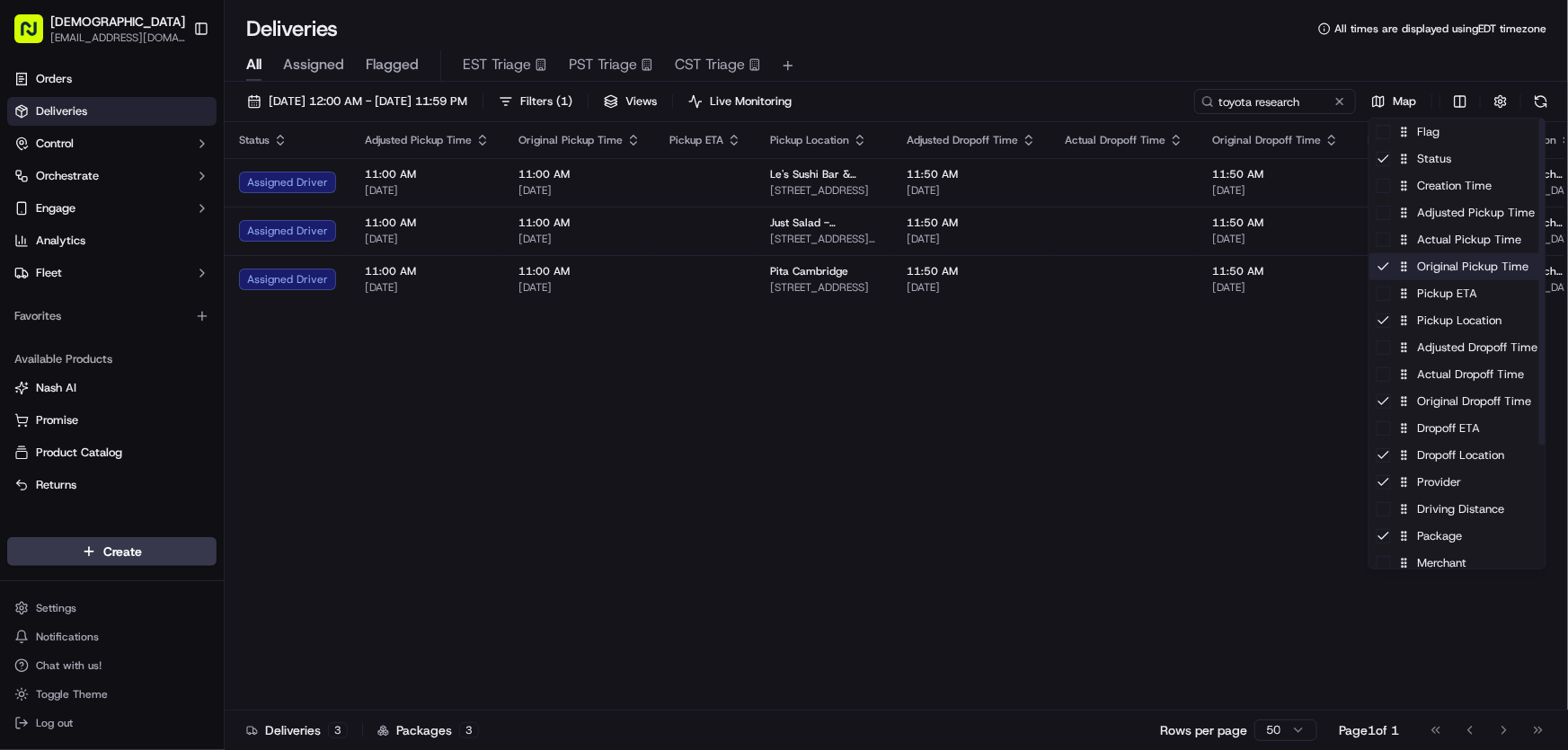
click at [1427, 270] on div "Original Pickup Time" at bounding box center [1457, 266] width 176 height 27
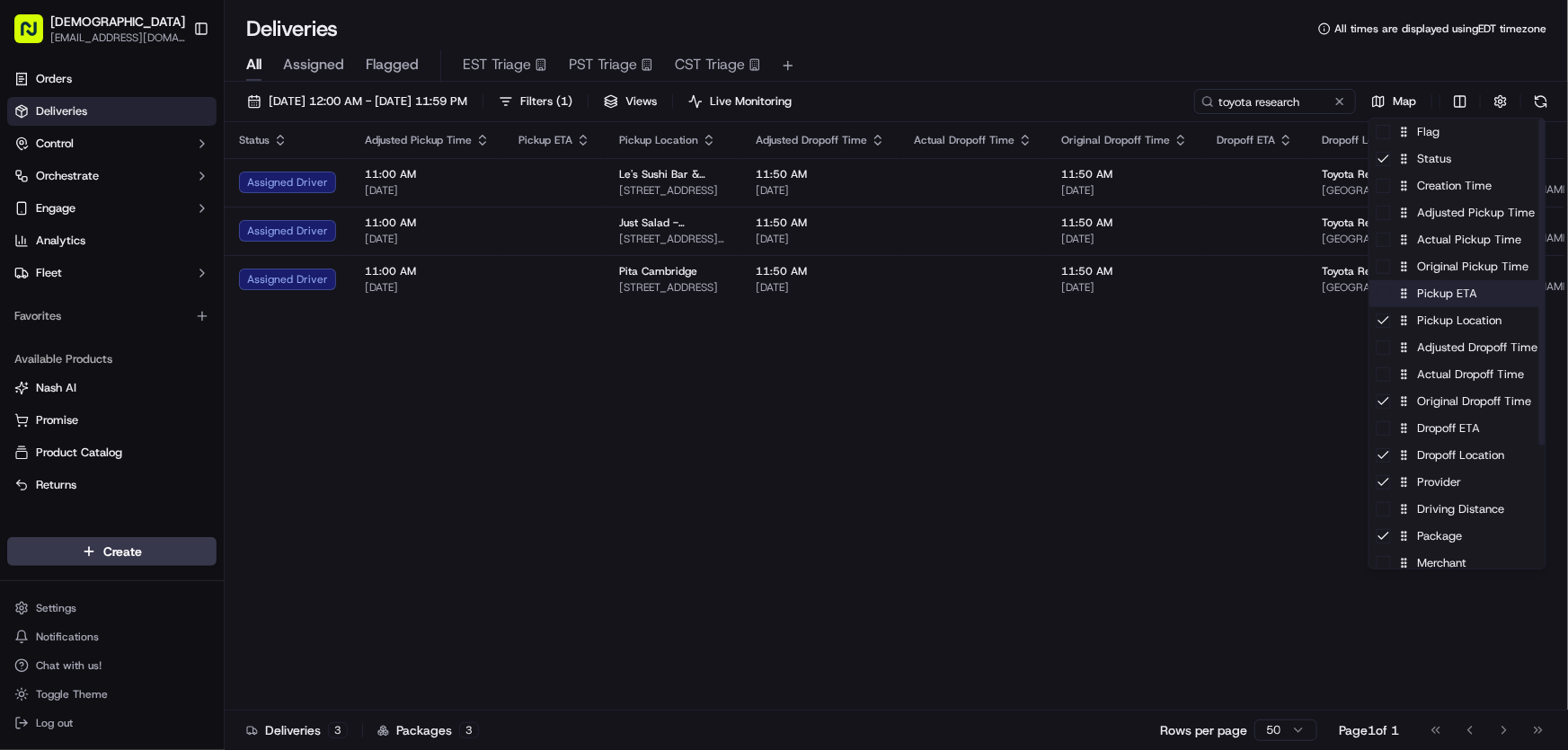
click at [1428, 297] on div "Pickup ETA" at bounding box center [1457, 293] width 176 height 27
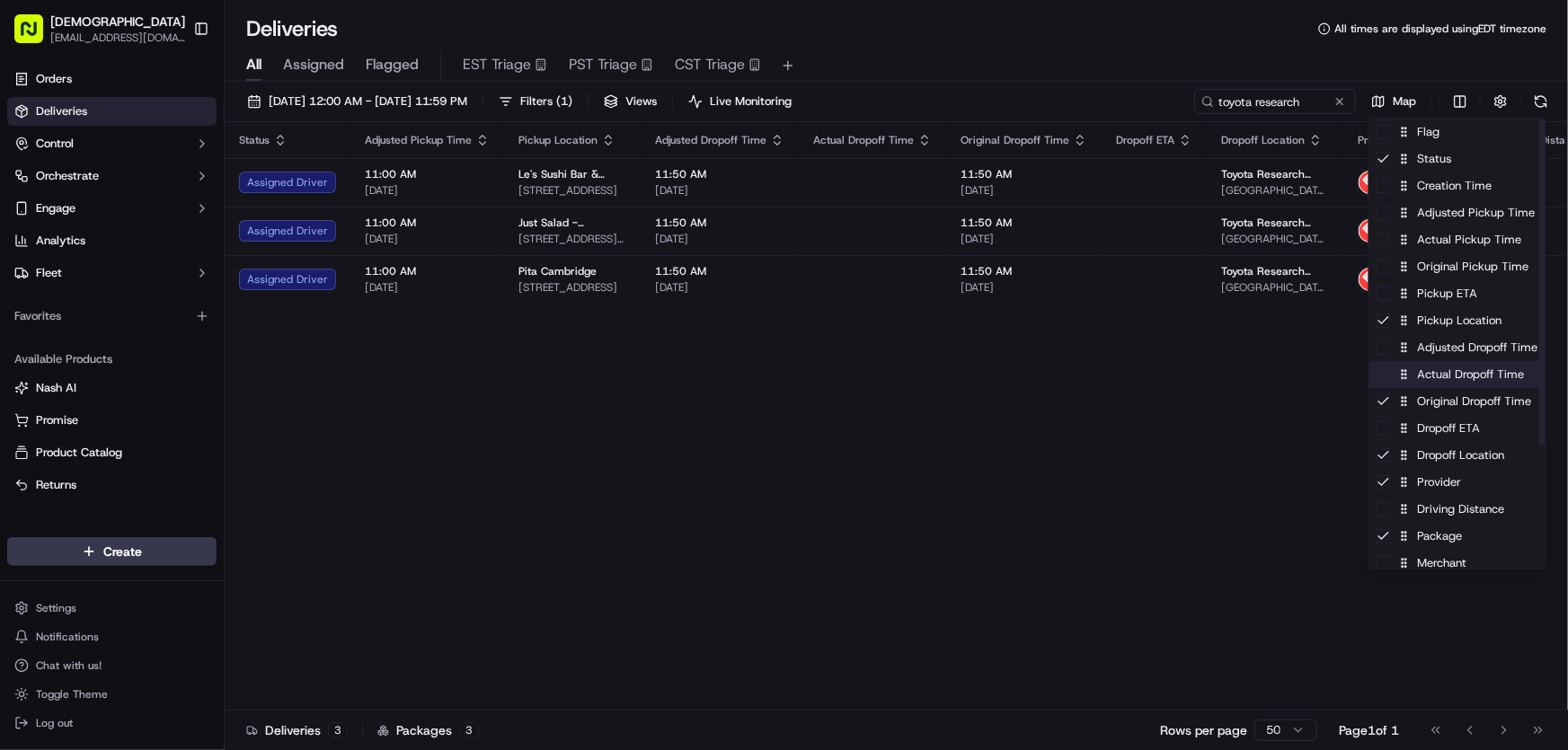
click at [1452, 377] on div "Actual Dropoff Time" at bounding box center [1457, 374] width 176 height 27
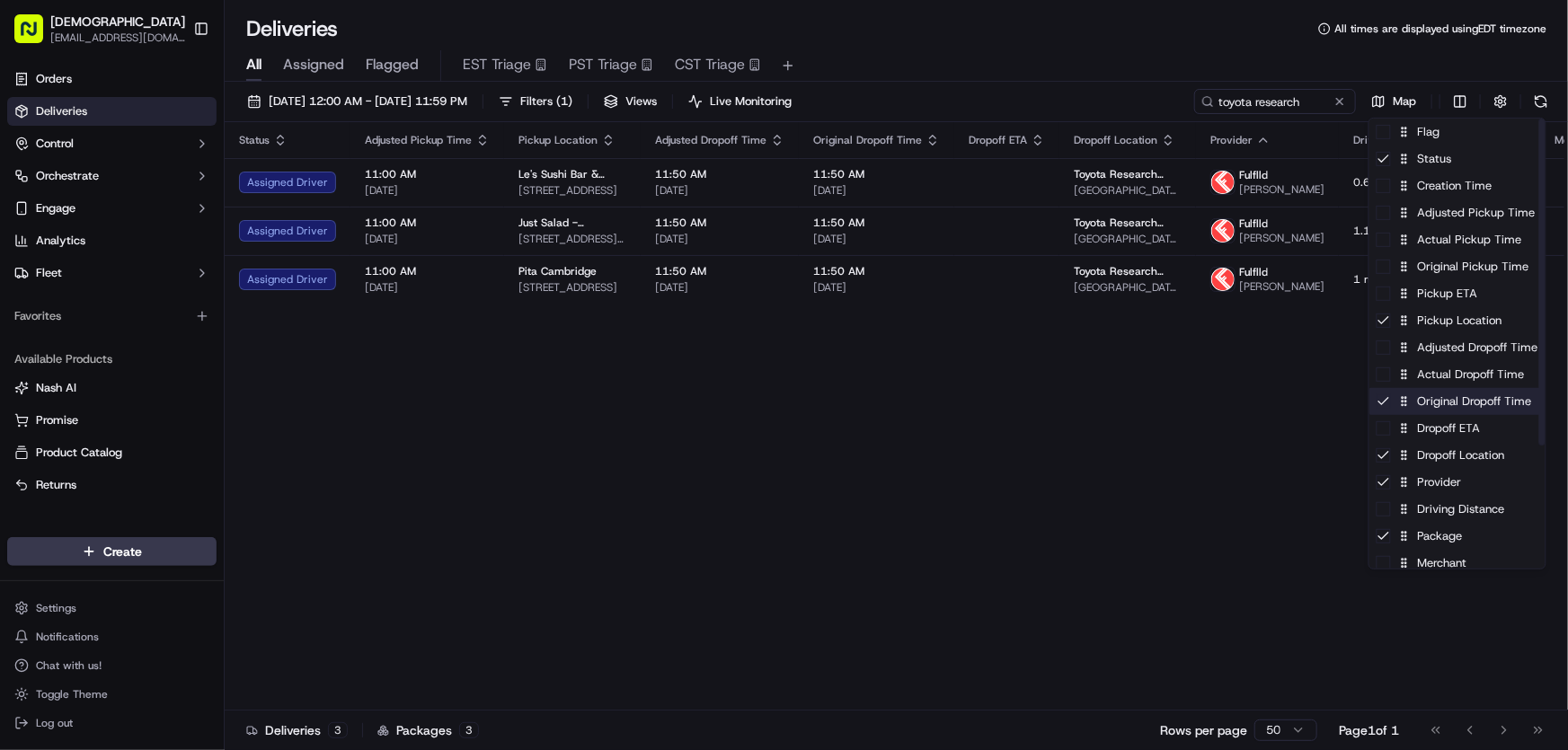
click at [1435, 403] on div "Original Dropoff Time" at bounding box center [1457, 401] width 176 height 27
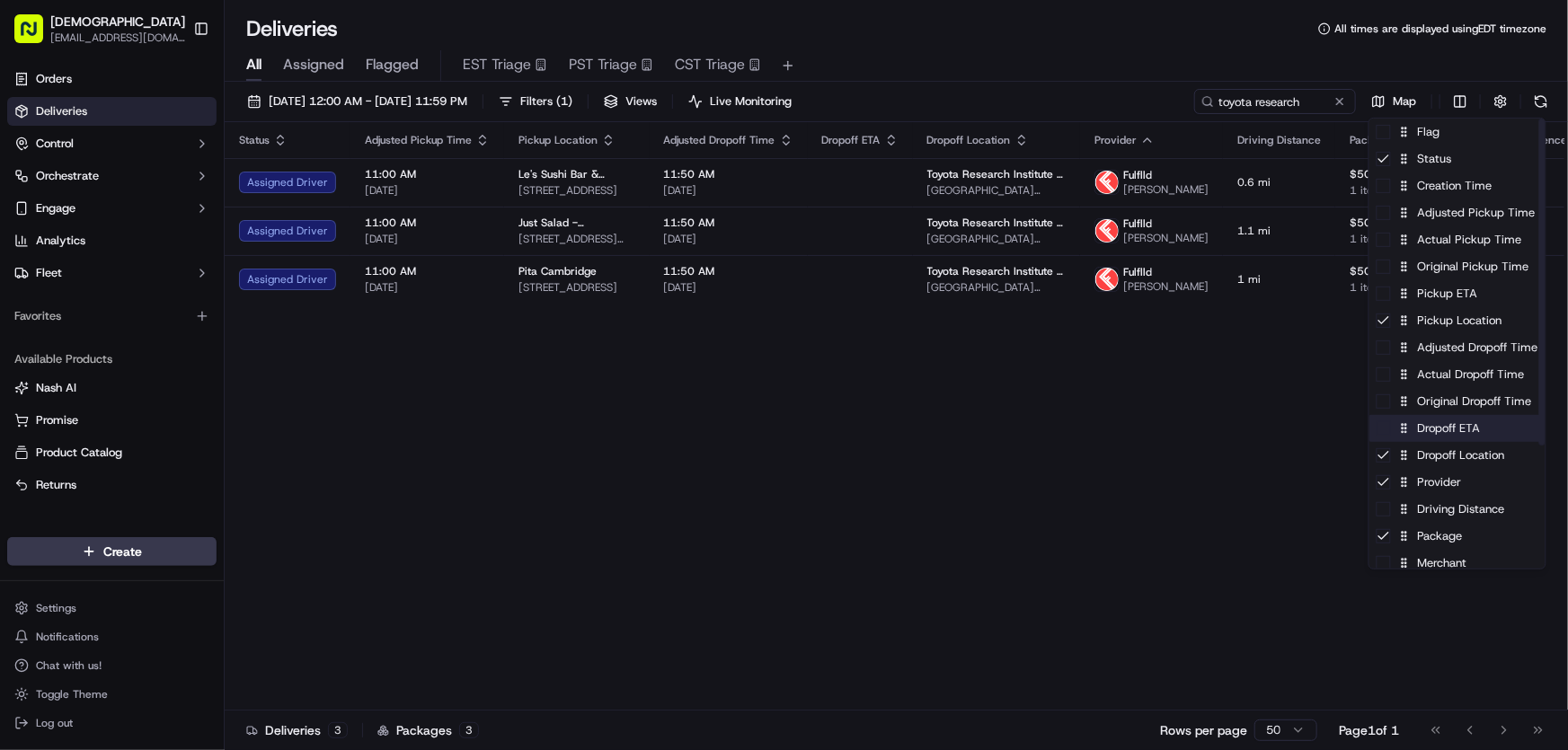
click at [1435, 429] on div "Dropoff ETA" at bounding box center [1457, 428] width 176 height 27
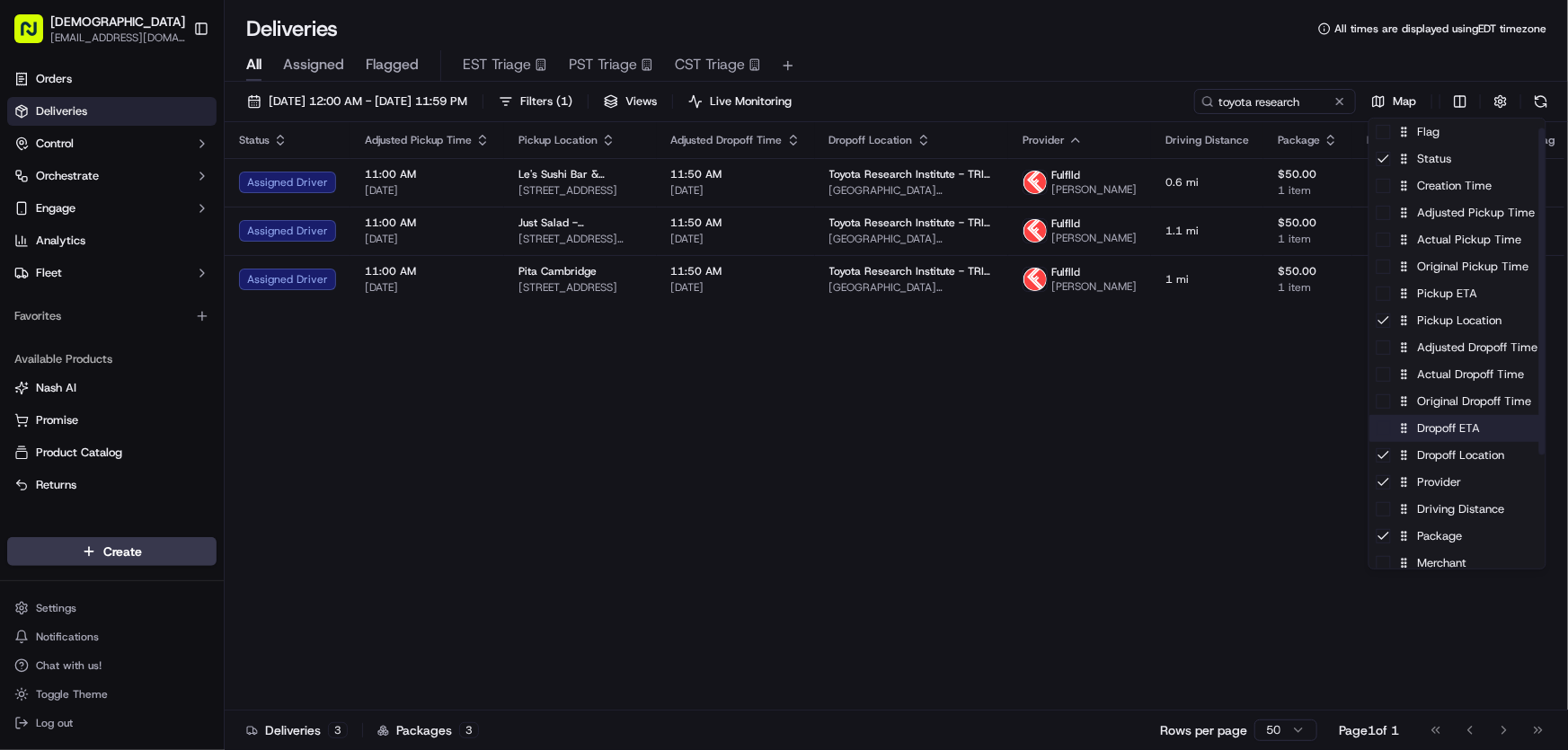
scroll to position [162, 0]
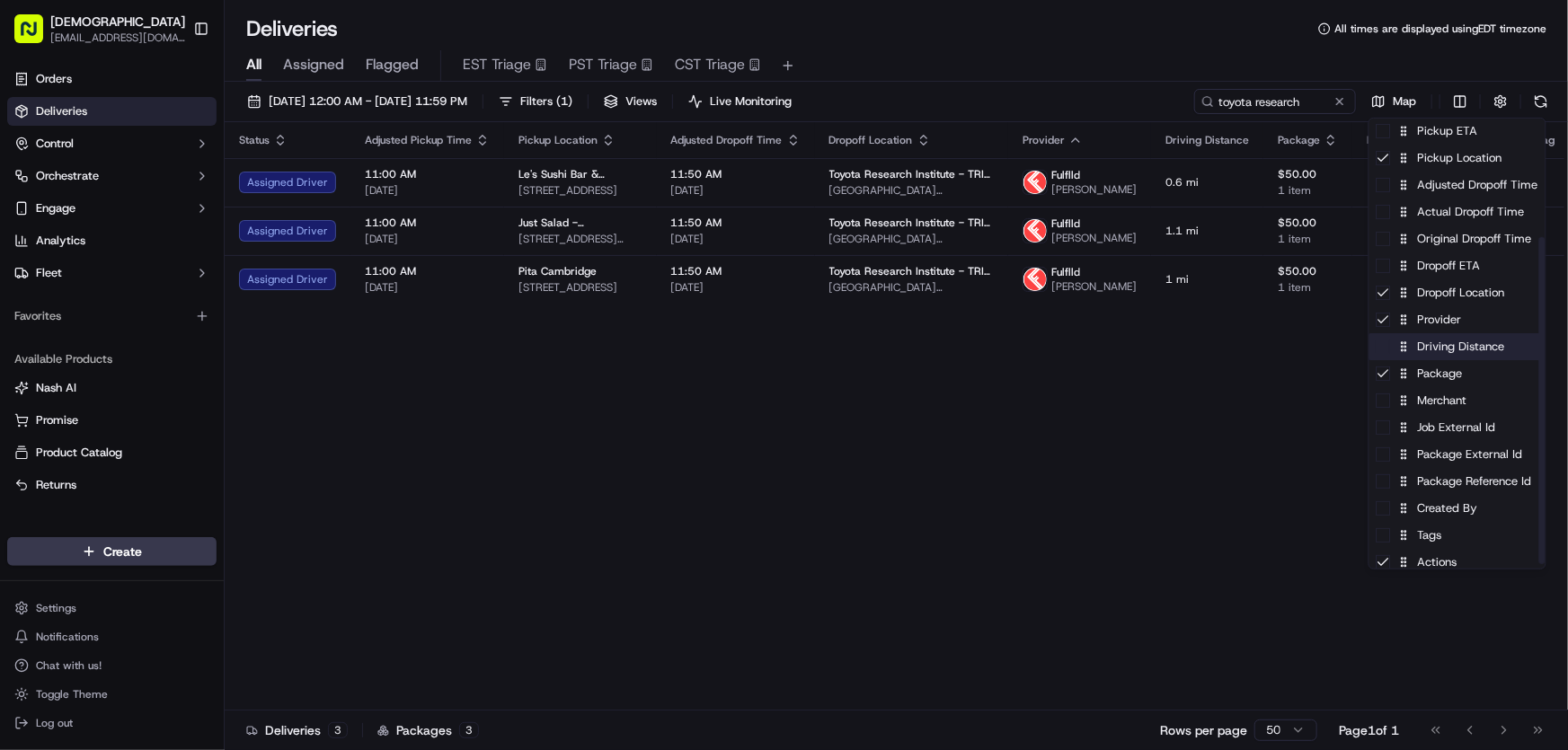
click at [1445, 350] on div "Driving Distance" at bounding box center [1457, 346] width 176 height 27
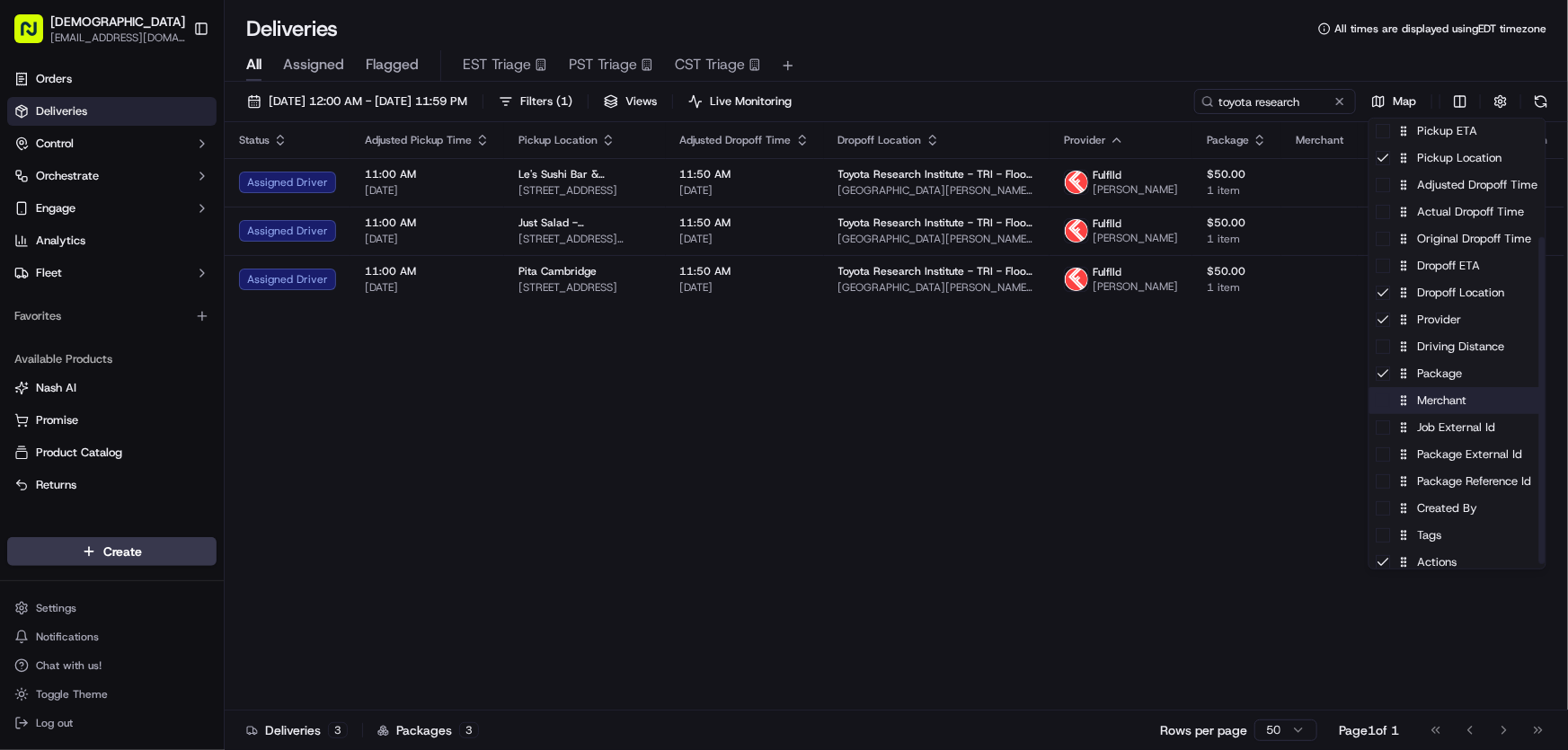
click at [1438, 402] on div "Merchant" at bounding box center [1457, 400] width 176 height 27
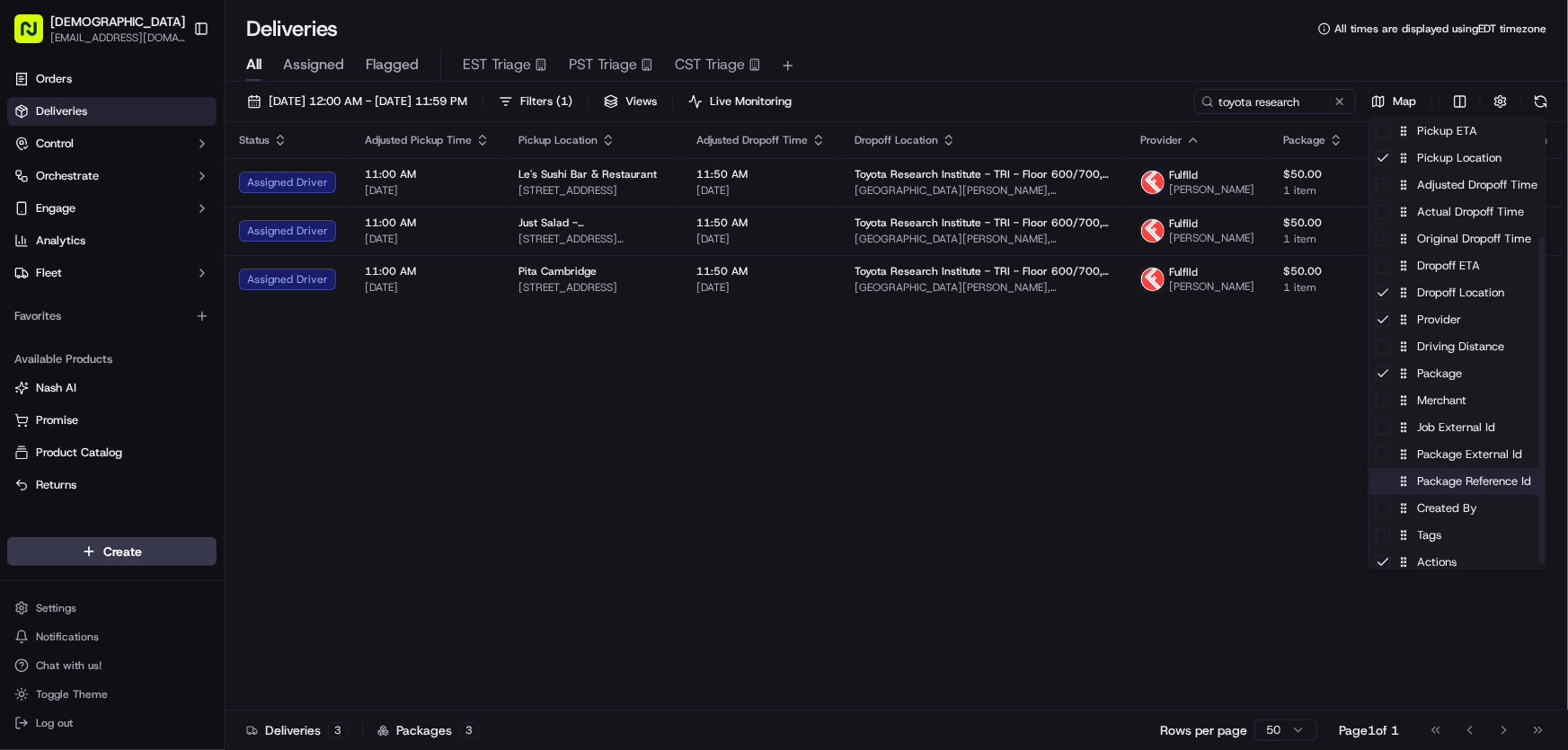
click at [1431, 485] on div "Package Reference Id" at bounding box center [1457, 480] width 176 height 27
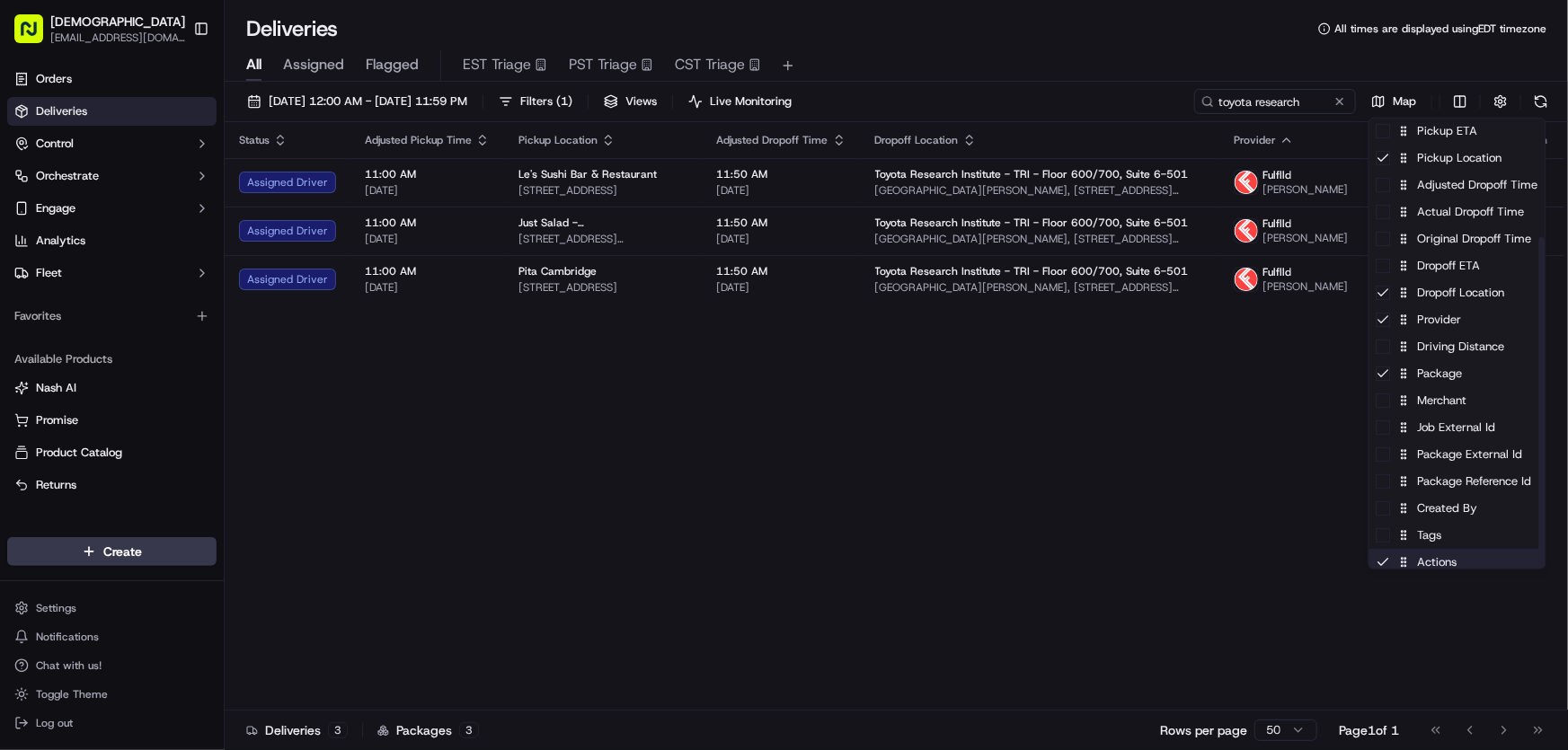
click at [1422, 549] on div "Actions" at bounding box center [1457, 562] width 176 height 27
click at [1421, 538] on div "Tags" at bounding box center [1457, 535] width 176 height 27
click at [1421, 537] on div "Tags" at bounding box center [1457, 535] width 176 height 27
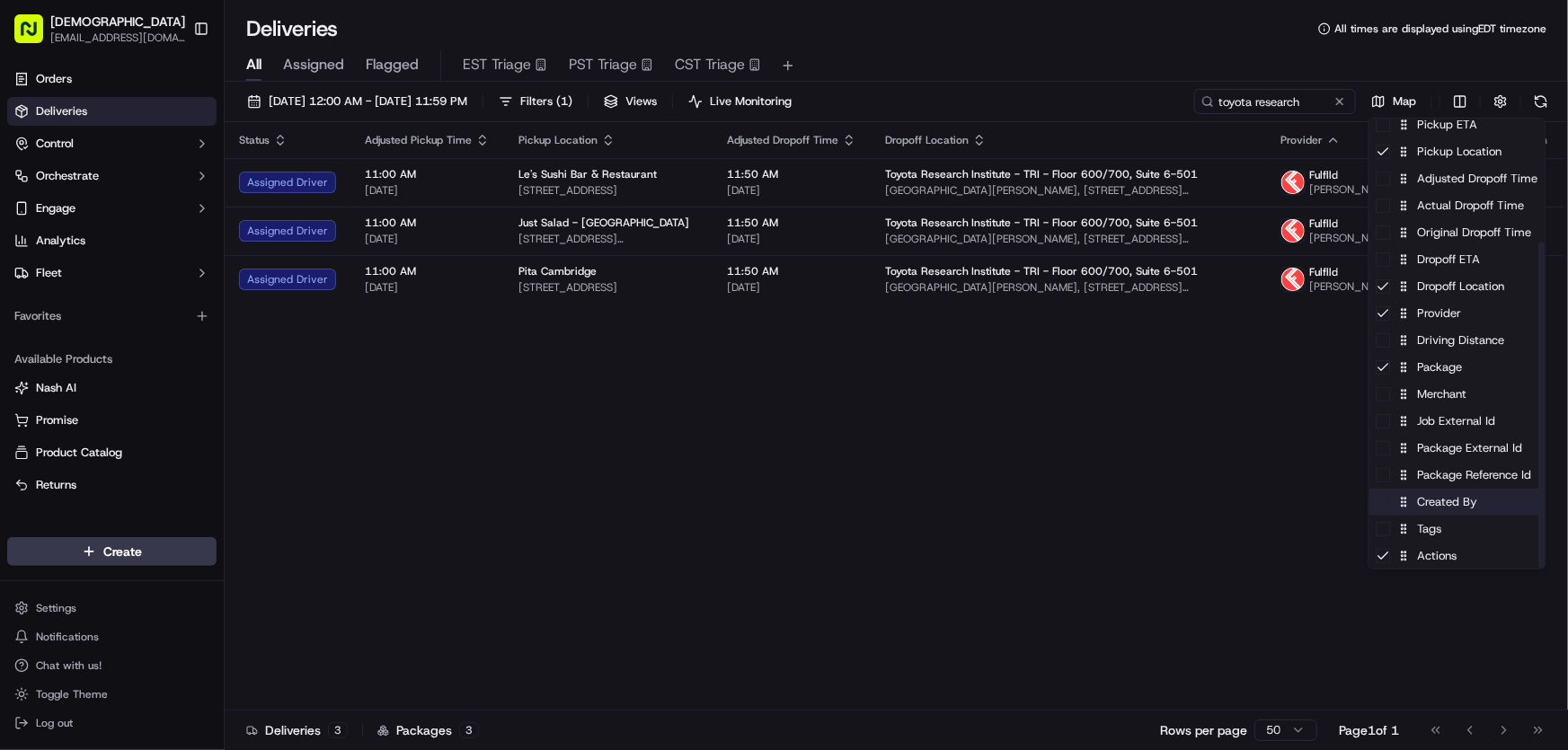
scroll to position [170, 0]
click at [1428, 560] on div "Actions" at bounding box center [1457, 554] width 176 height 27
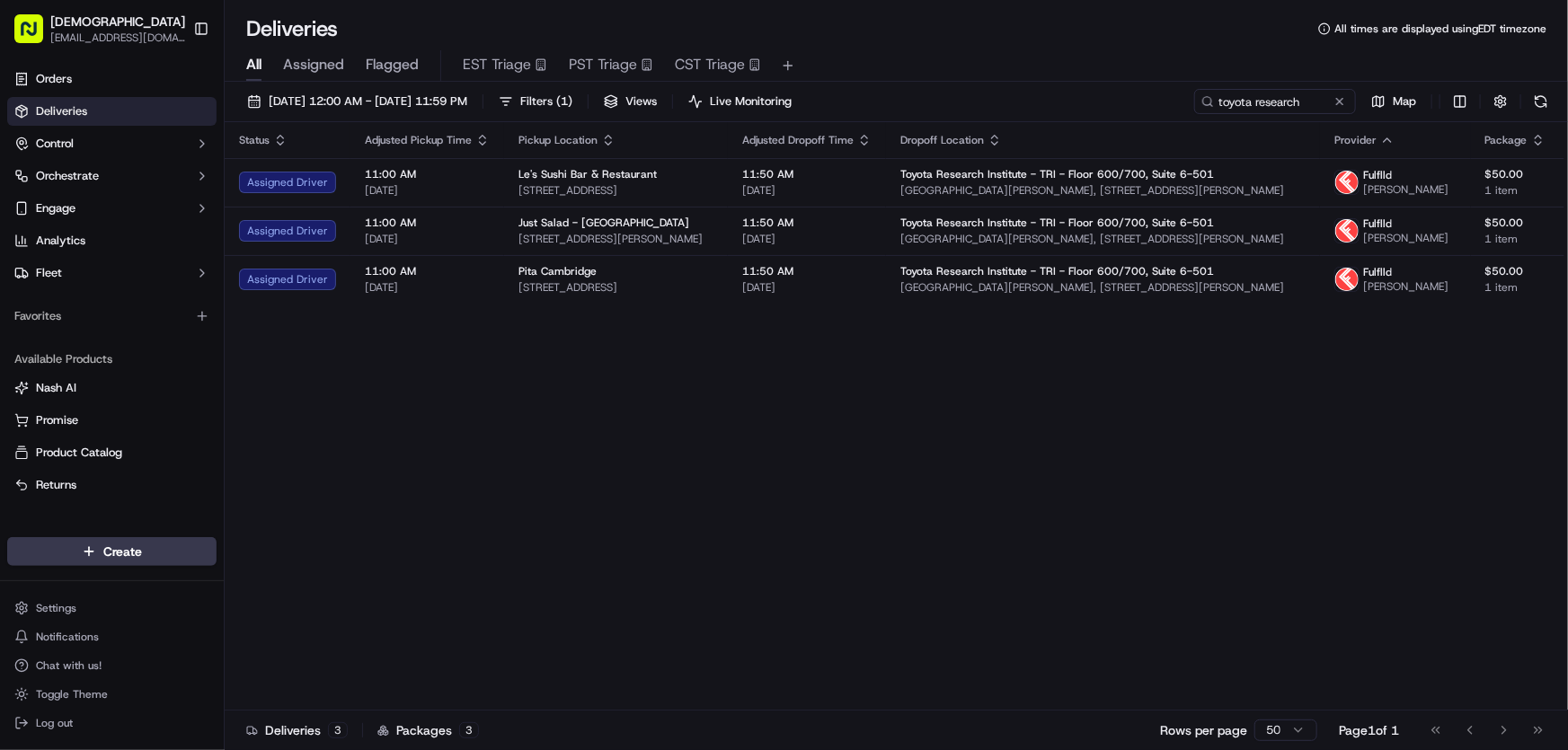
click at [1167, 408] on html "Sharebite rtrinos@sharebite.com Toggle Sidebar Orders Deliveries Control Orches…" at bounding box center [784, 375] width 1568 height 750
click at [336, 84] on div "09/17/2025 12:00 AM - 09/17/2025 11:59 PM Filters ( 1 ) Views Live Monitoring t…" at bounding box center [896, 418] width 1343 height 672
click at [335, 90] on button "[DATE] 12:00 AM - [DATE] 11:59 PM" at bounding box center [357, 101] width 236 height 25
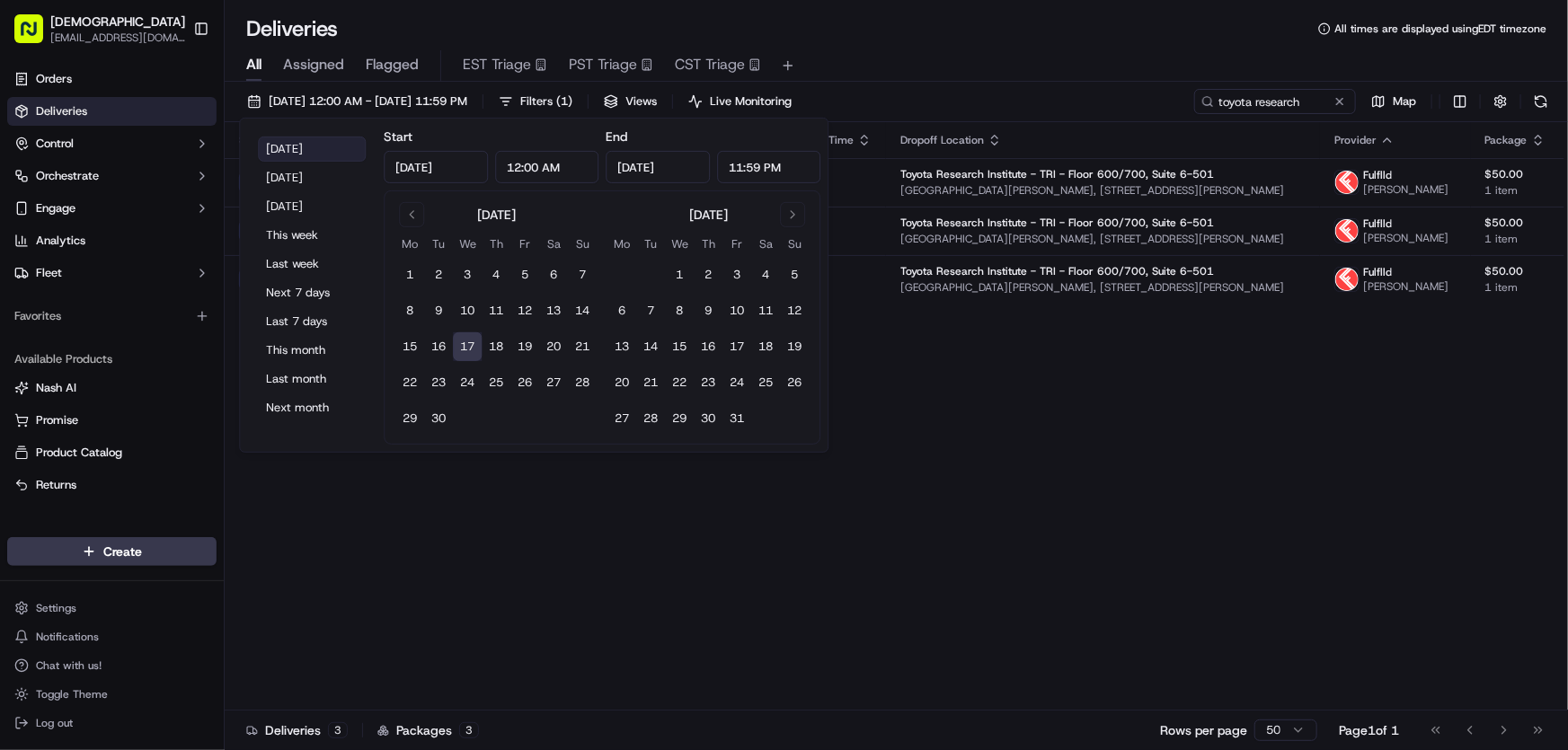
click at [303, 136] on button "[DATE]" at bounding box center [312, 148] width 108 height 25
click at [1184, 462] on div "Status Adjusted Pickup Time Pickup Location Adjusted Dropoff Time Dropoff Locat…" at bounding box center [894, 416] width 1339 height 588
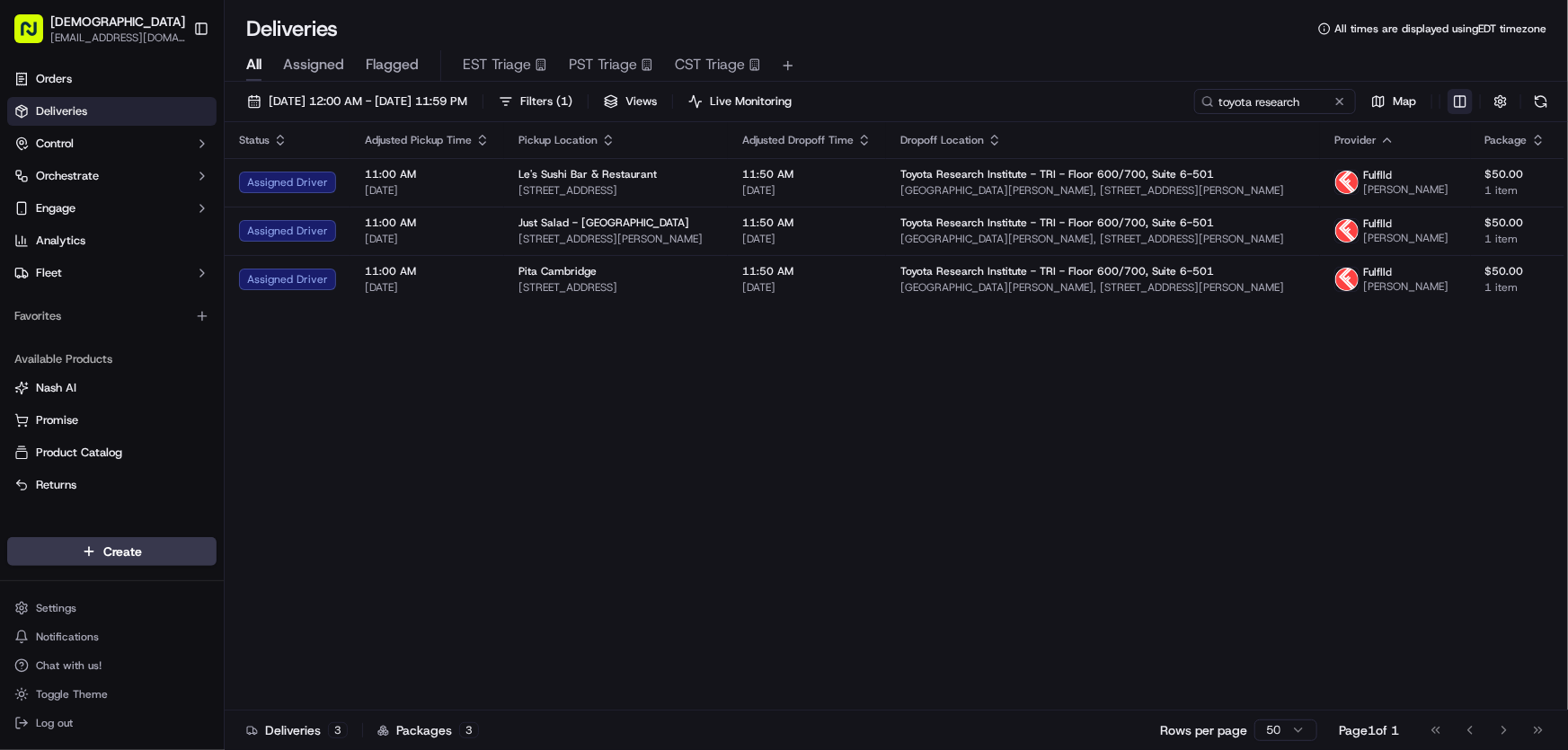
click at [1460, 96] on html "Sharebite rtrinos@sharebite.com Toggle Sidebar Orders Deliveries Control Orches…" at bounding box center [784, 375] width 1568 height 750
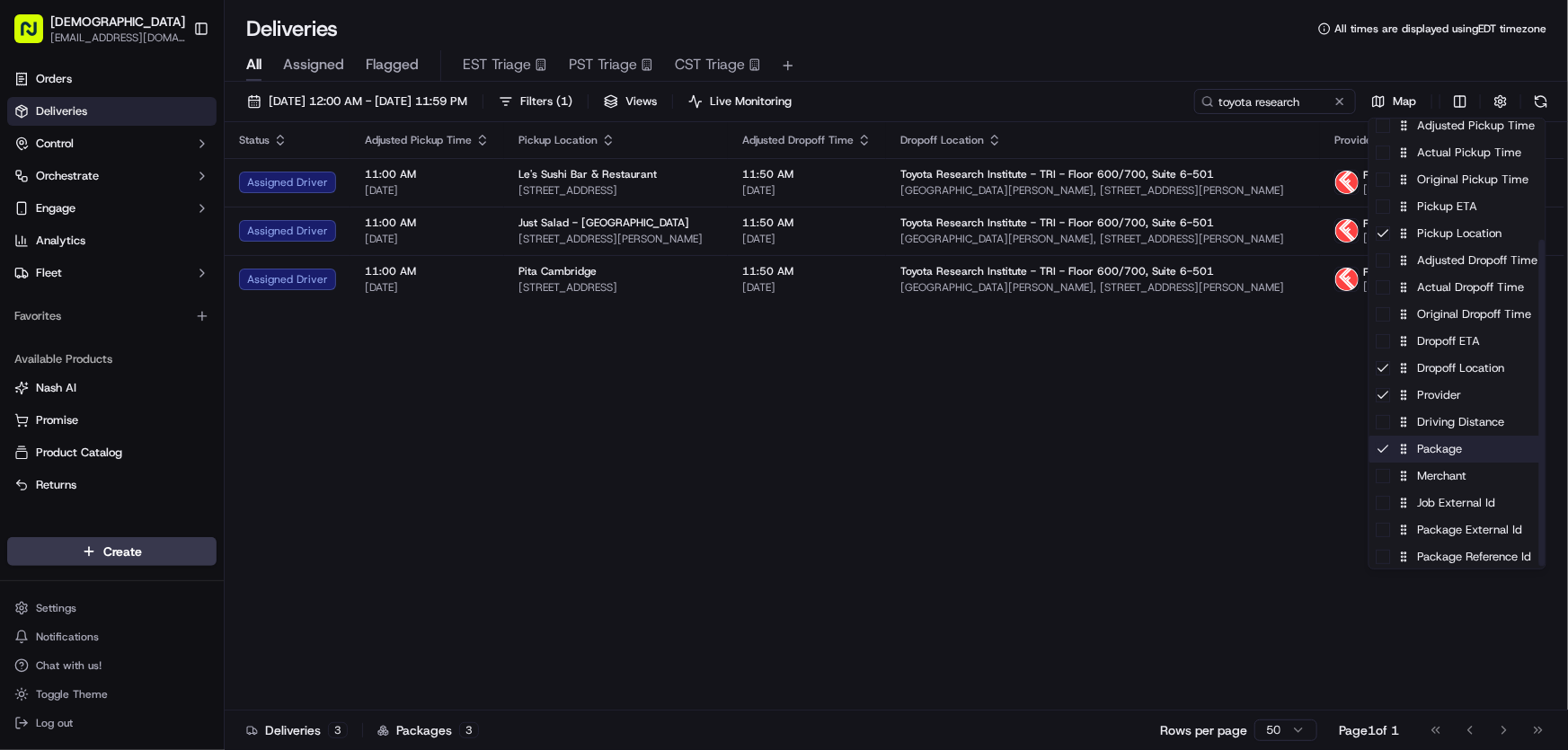
scroll to position [170, 0]
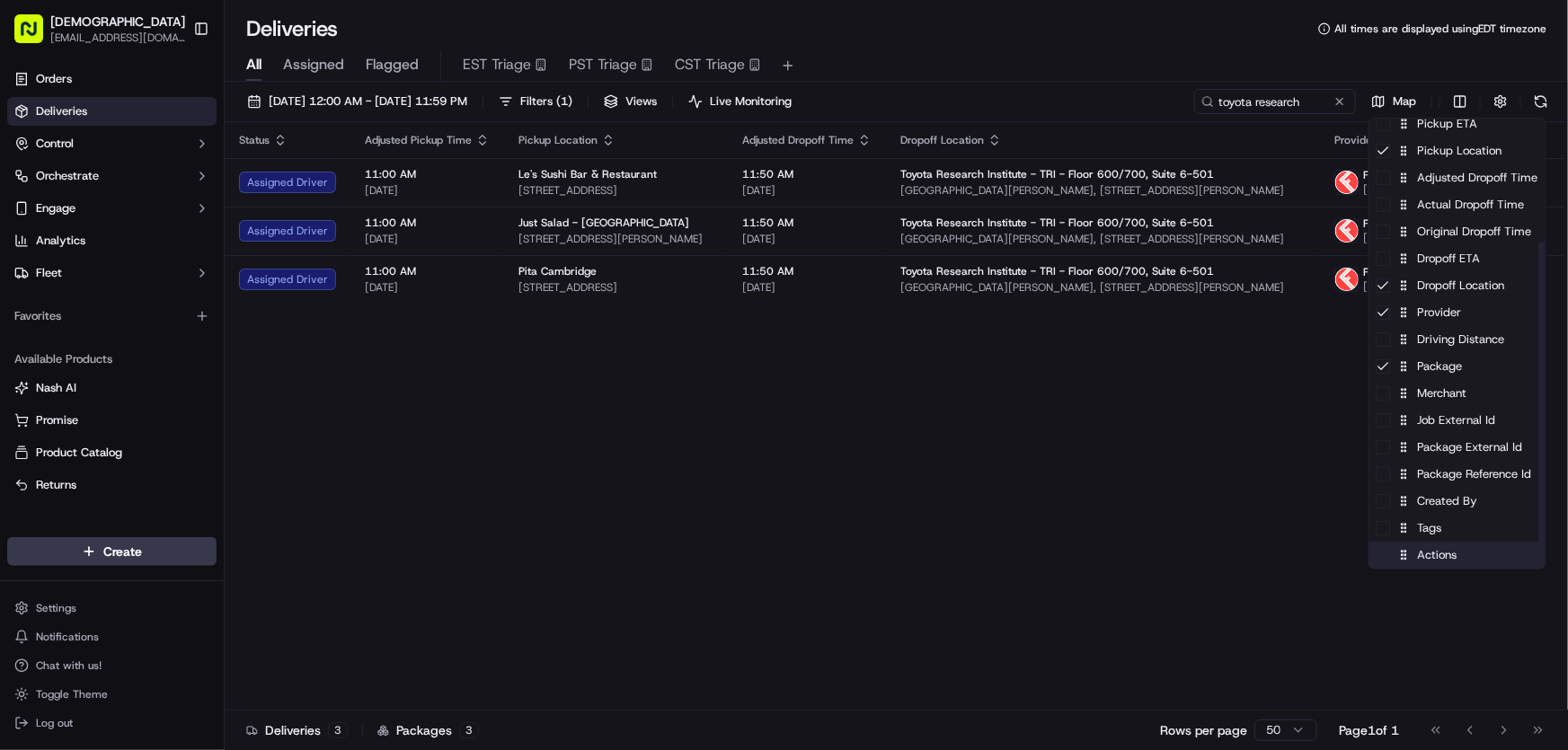
click at [1439, 554] on div "Actions" at bounding box center [1457, 554] width 176 height 27
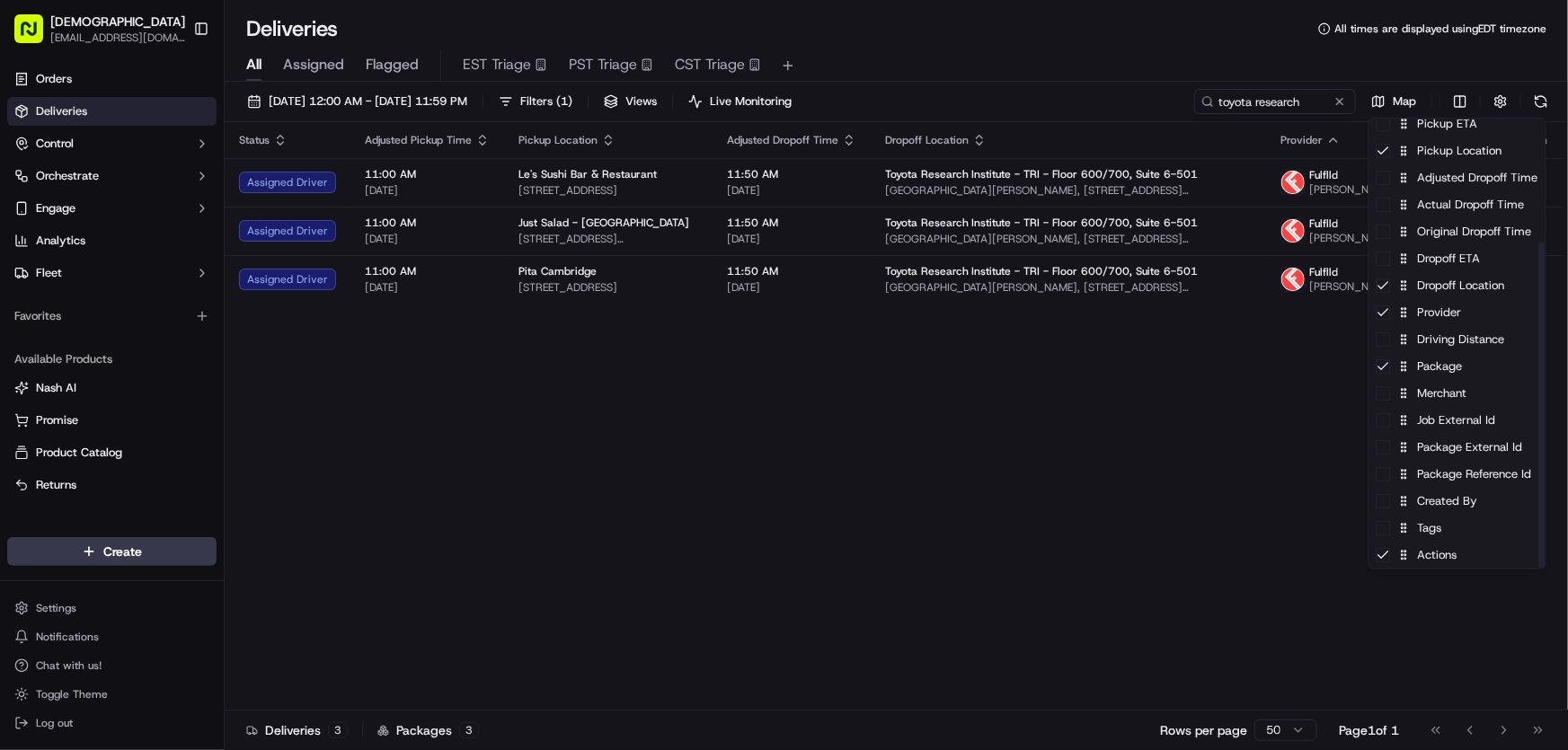
click at [1069, 459] on html "Sharebite rtrinos@sharebite.com Toggle Sidebar Orders Deliveries Control Orches…" at bounding box center [784, 375] width 1568 height 750
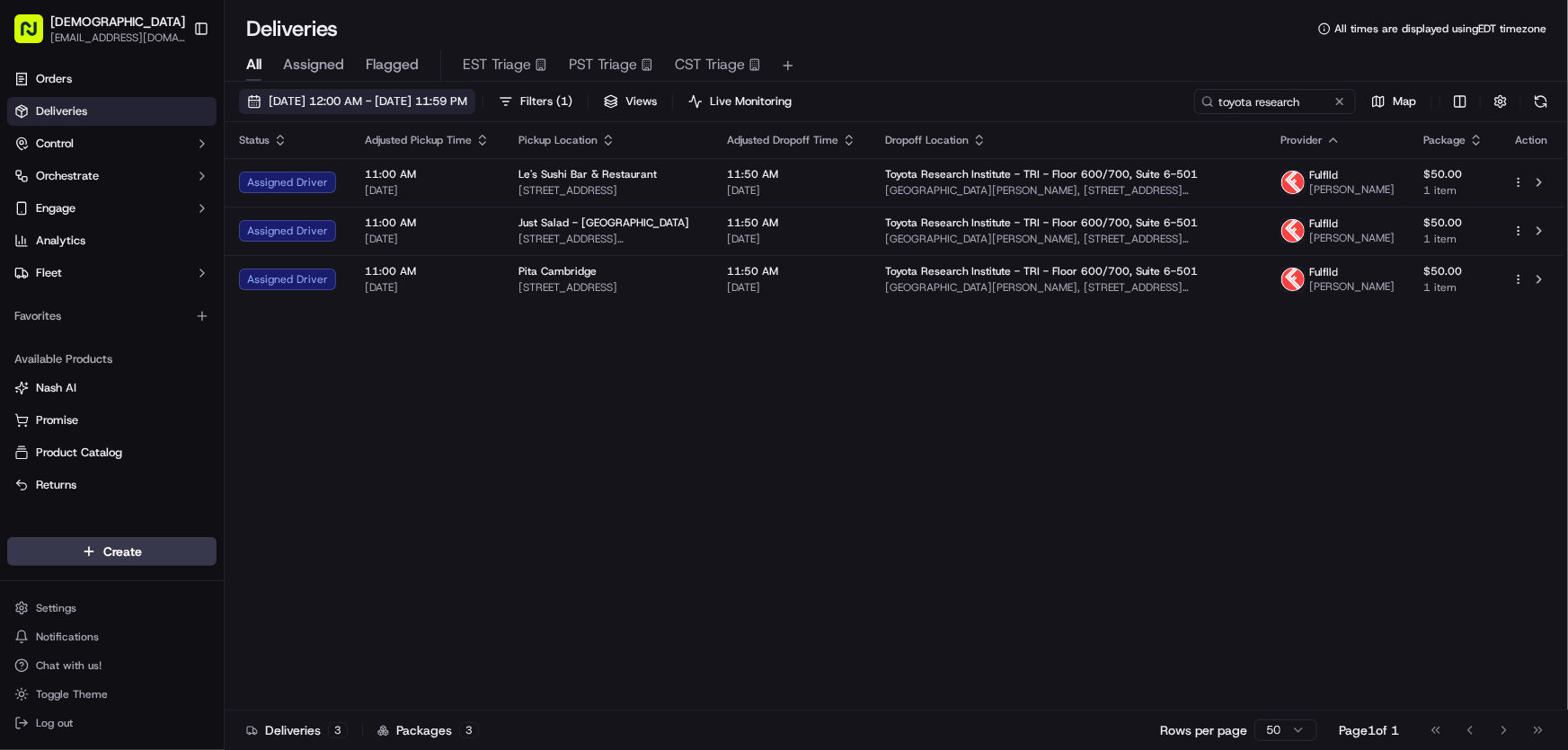
click at [326, 101] on span "[DATE] 12:00 AM - [DATE] 11:59 PM" at bounding box center [368, 101] width 199 height 16
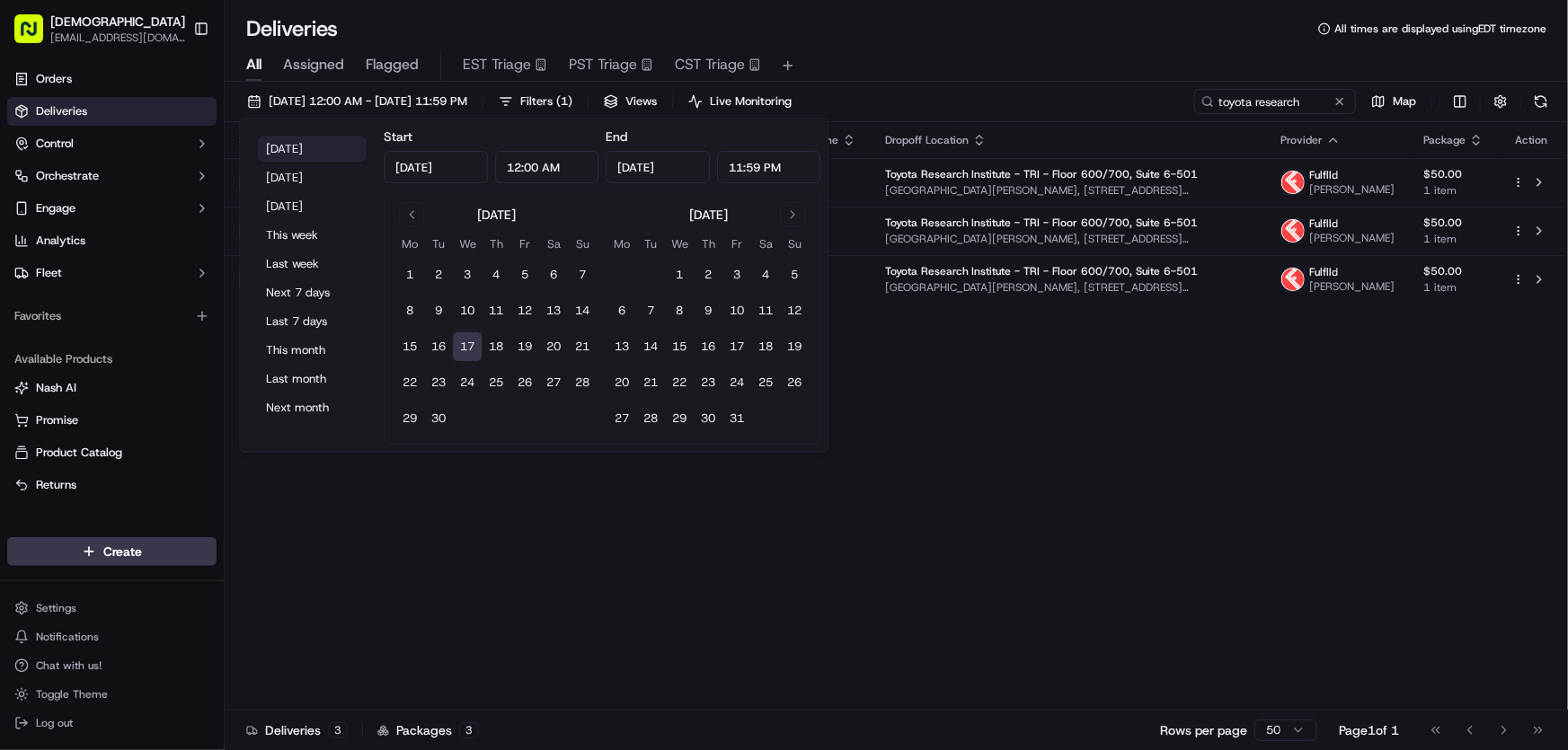
click at [291, 136] on button "[DATE]" at bounding box center [312, 148] width 108 height 25
click at [1020, 426] on div "Status Adjusted Pickup Time Pickup Location Adjusted Dropoff Time Dropoff Locat…" at bounding box center [894, 416] width 1339 height 588
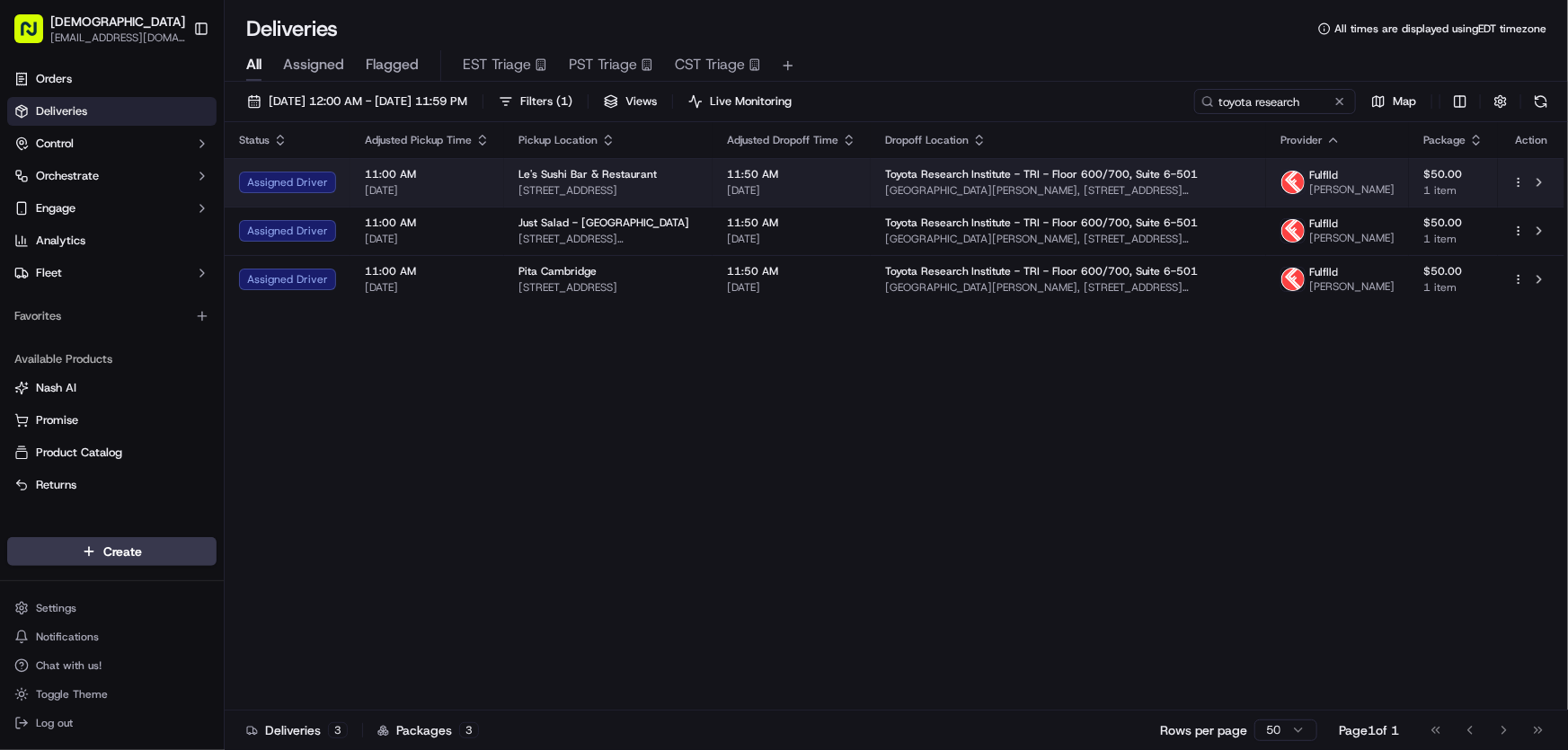
click at [1110, 188] on span "One Kendall Square, 1 Kendall Square, Cambridge, MA 02139, USA" at bounding box center [1068, 189] width 367 height 14
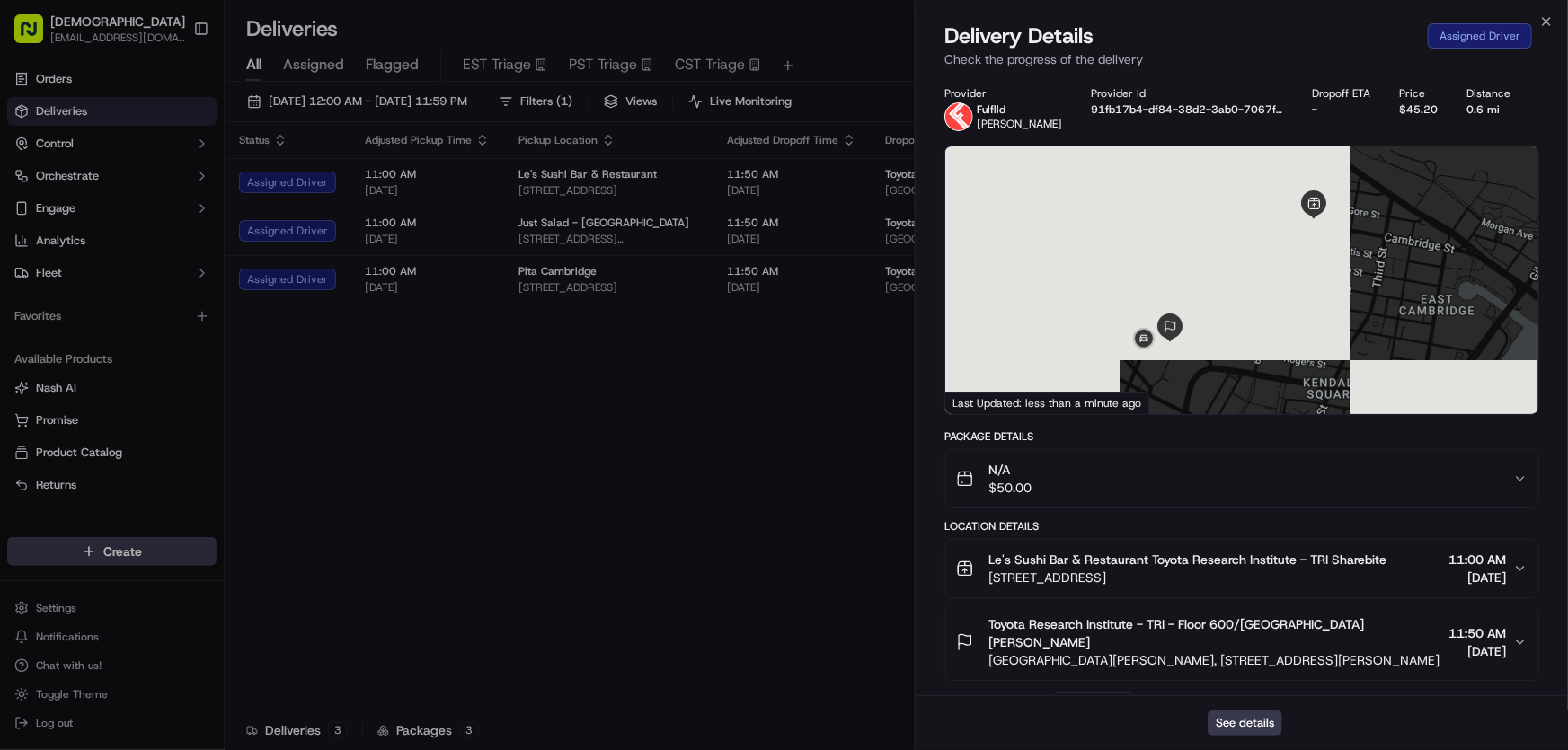
drag, startPoint x: 1379, startPoint y: 636, endPoint x: 982, endPoint y: 645, distance: 397.1
click at [982, 645] on div "Toyota Research Institute - TRI - Floor 600/700, Suite 6-501 Abias Abias One Ke…" at bounding box center [1198, 642] width 485 height 54
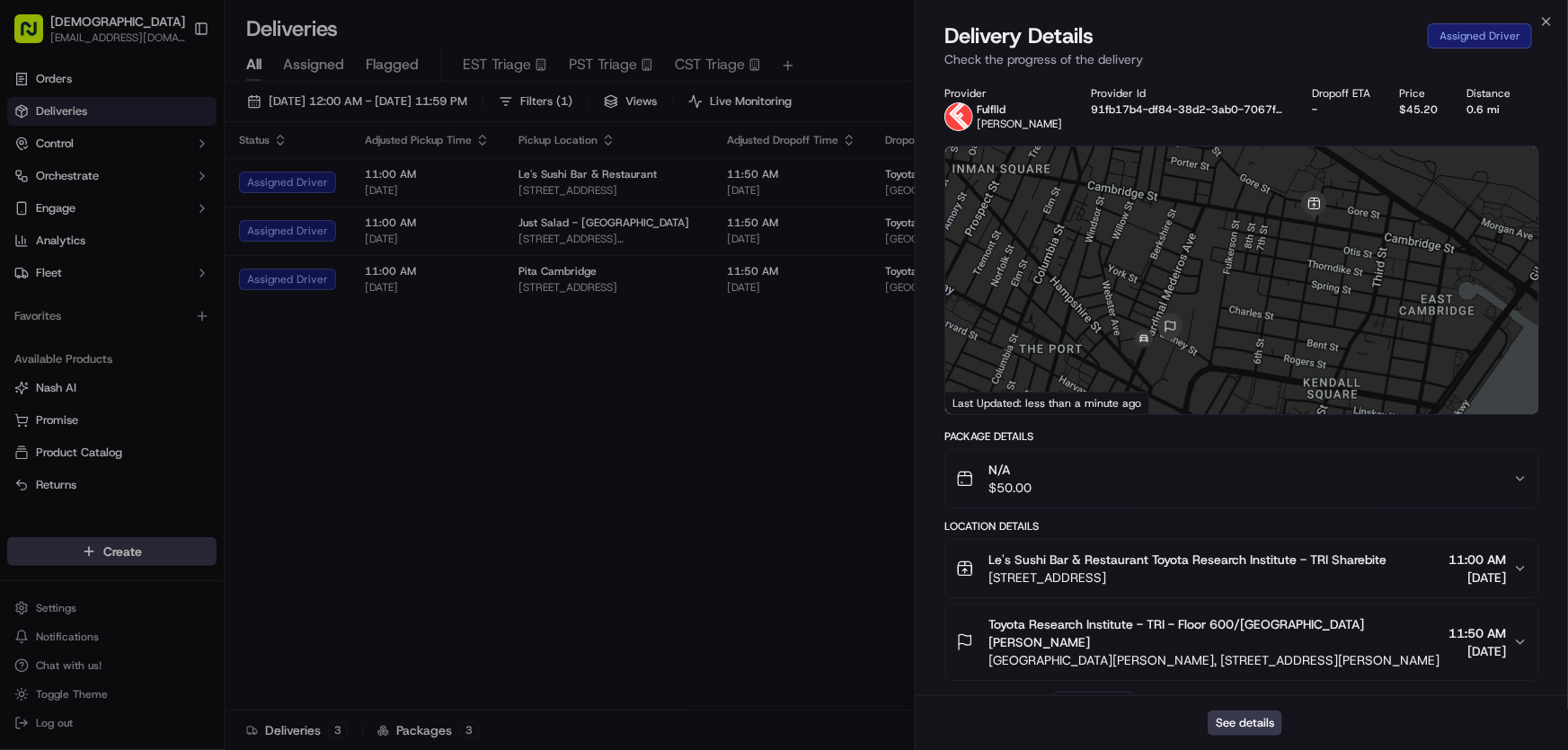
copy span "One Kendall Square, 1 Kendall Square, Cambridge, MA 02139, USA"
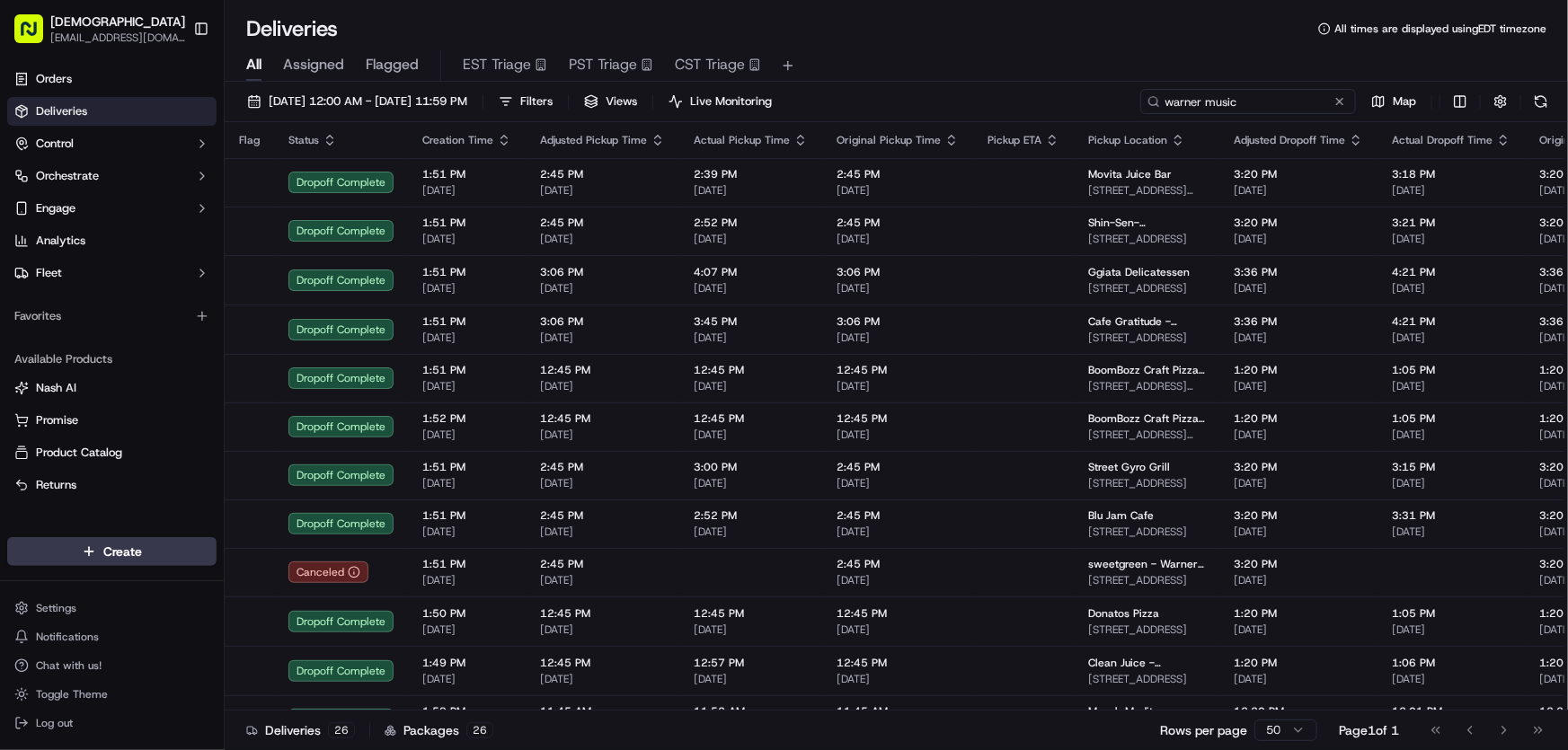
click at [1011, 110] on div "[DATE] 12:00 AM - [DATE] 11:59 PM Filters Views Live Monitoring warner music Map" at bounding box center [896, 105] width 1343 height 34
type input "mersana"
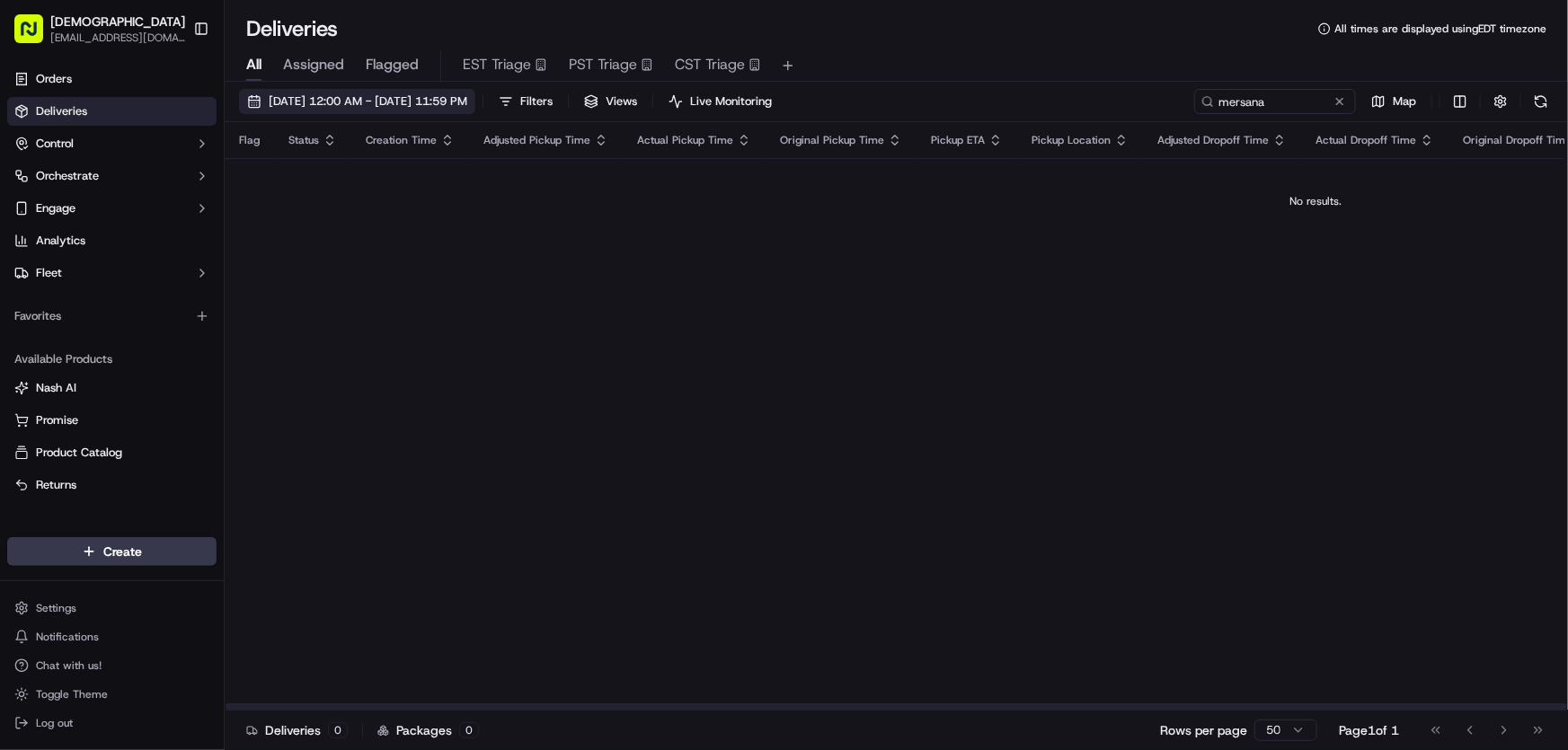
click at [367, 102] on span "[DATE] 12:00 AM - [DATE] 11:59 PM" at bounding box center [368, 101] width 199 height 16
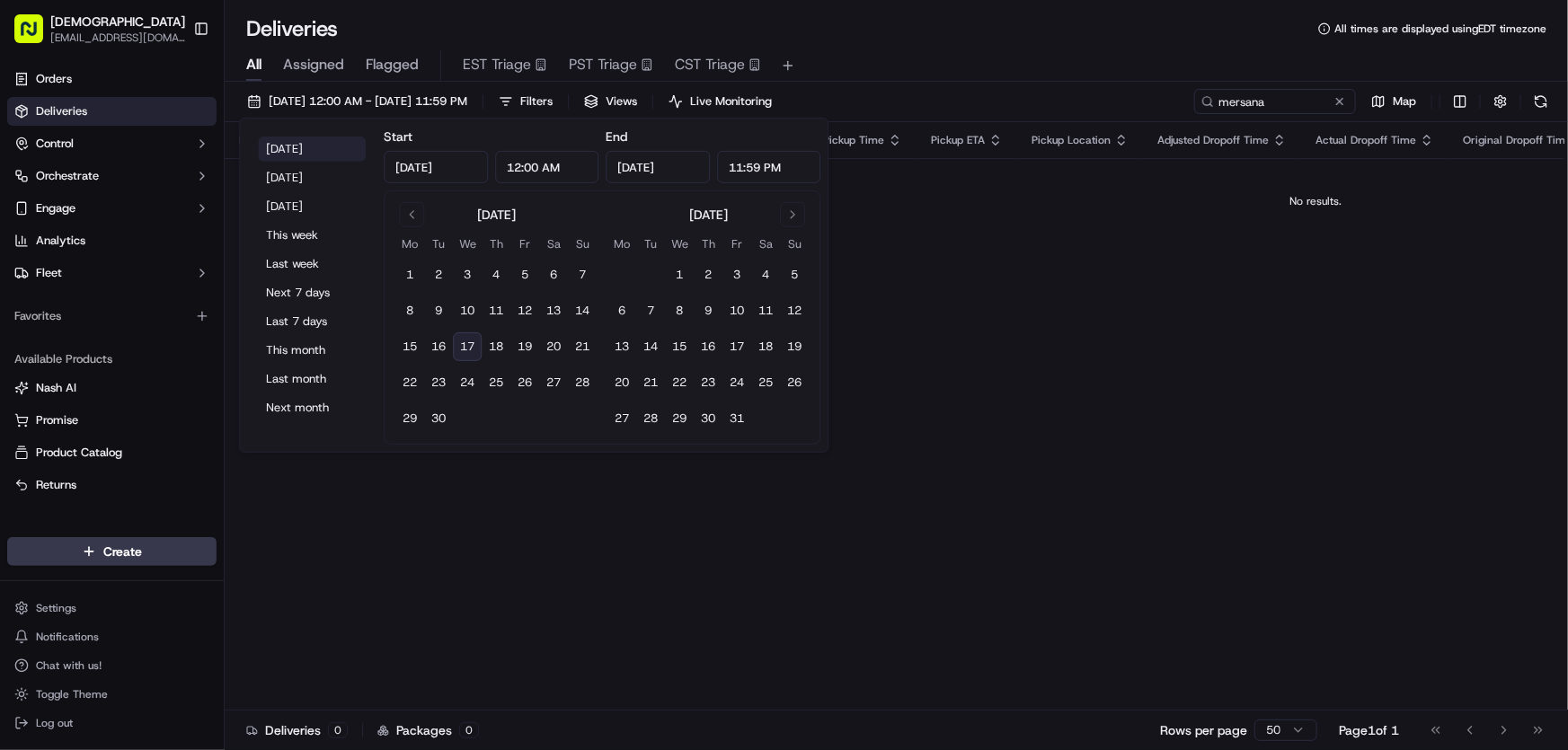
click at [300, 144] on button "[DATE]" at bounding box center [312, 148] width 108 height 25
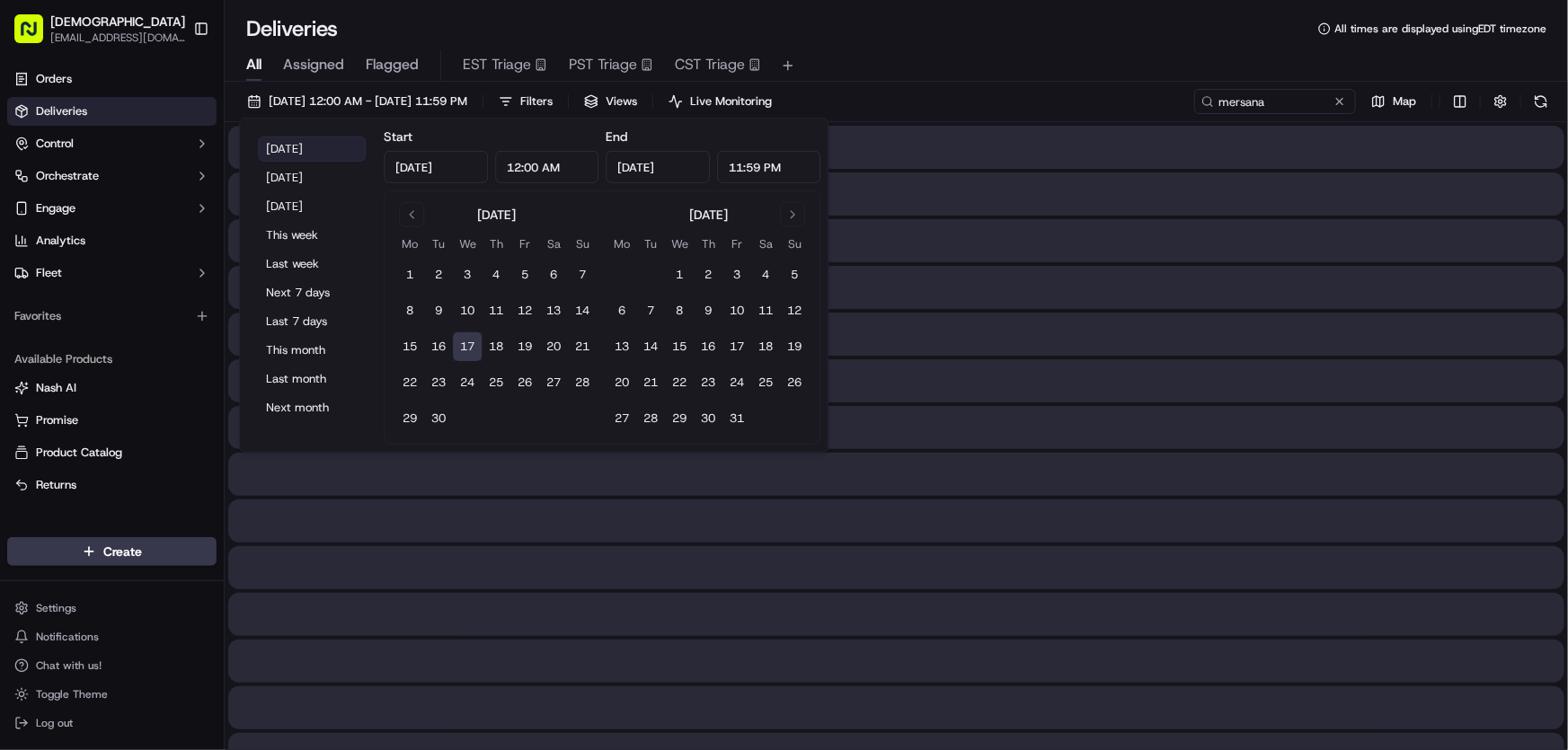
type input "[DATE]"
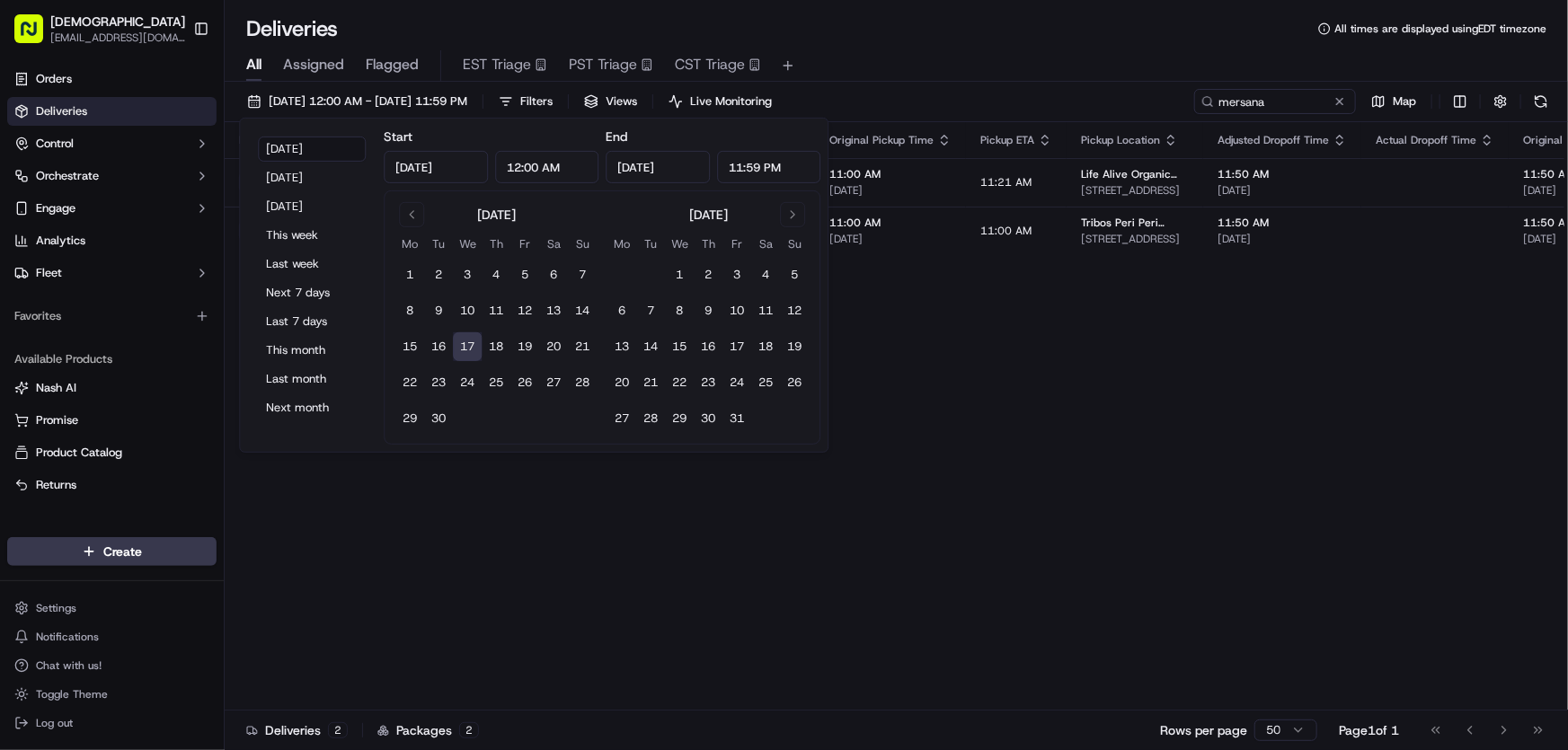
click at [1029, 48] on div "All Assigned Flagged EST Triage PST Triage CST Triage" at bounding box center [896, 62] width 1343 height 38
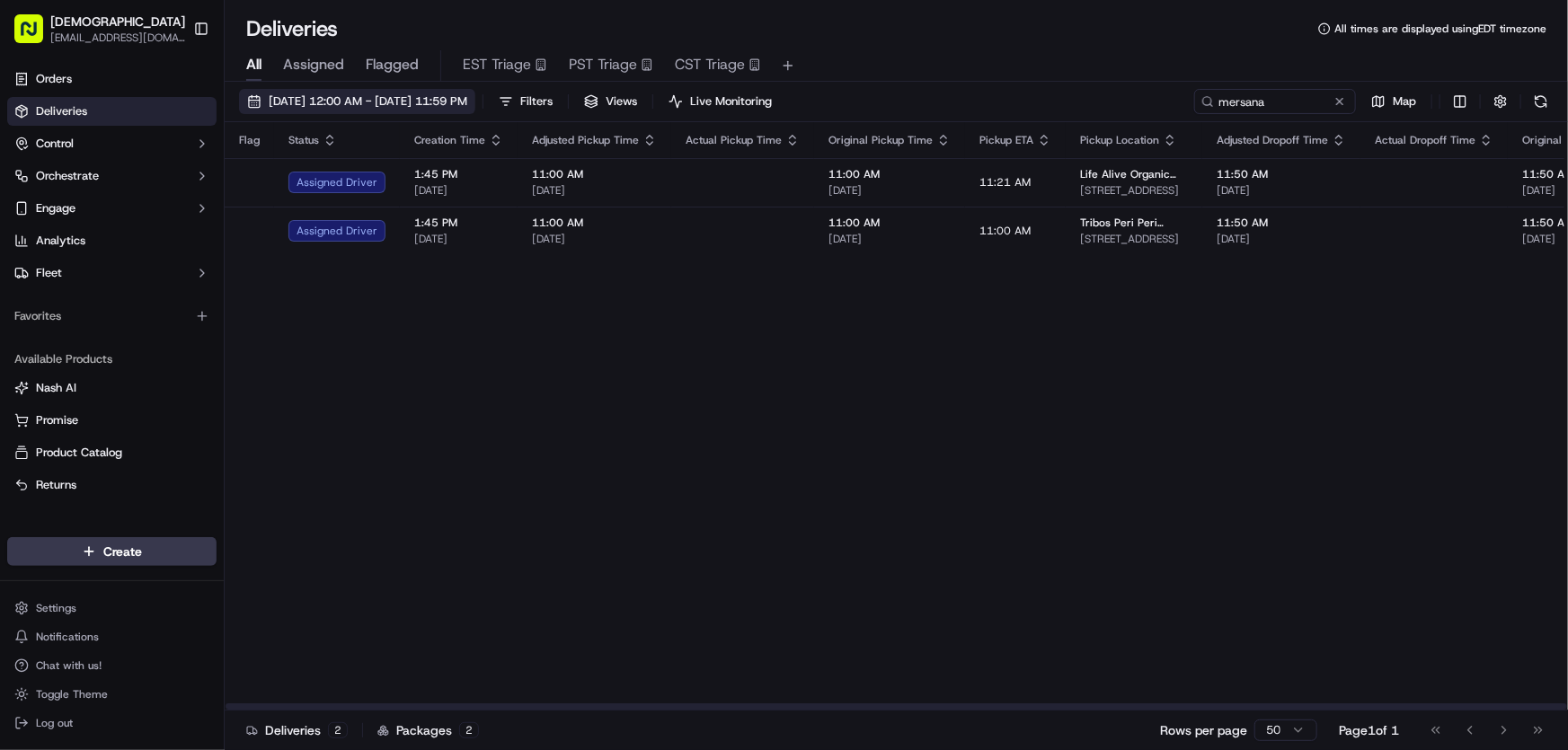
click at [413, 100] on span "[DATE] 12:00 AM - [DATE] 11:59 PM" at bounding box center [368, 101] width 199 height 16
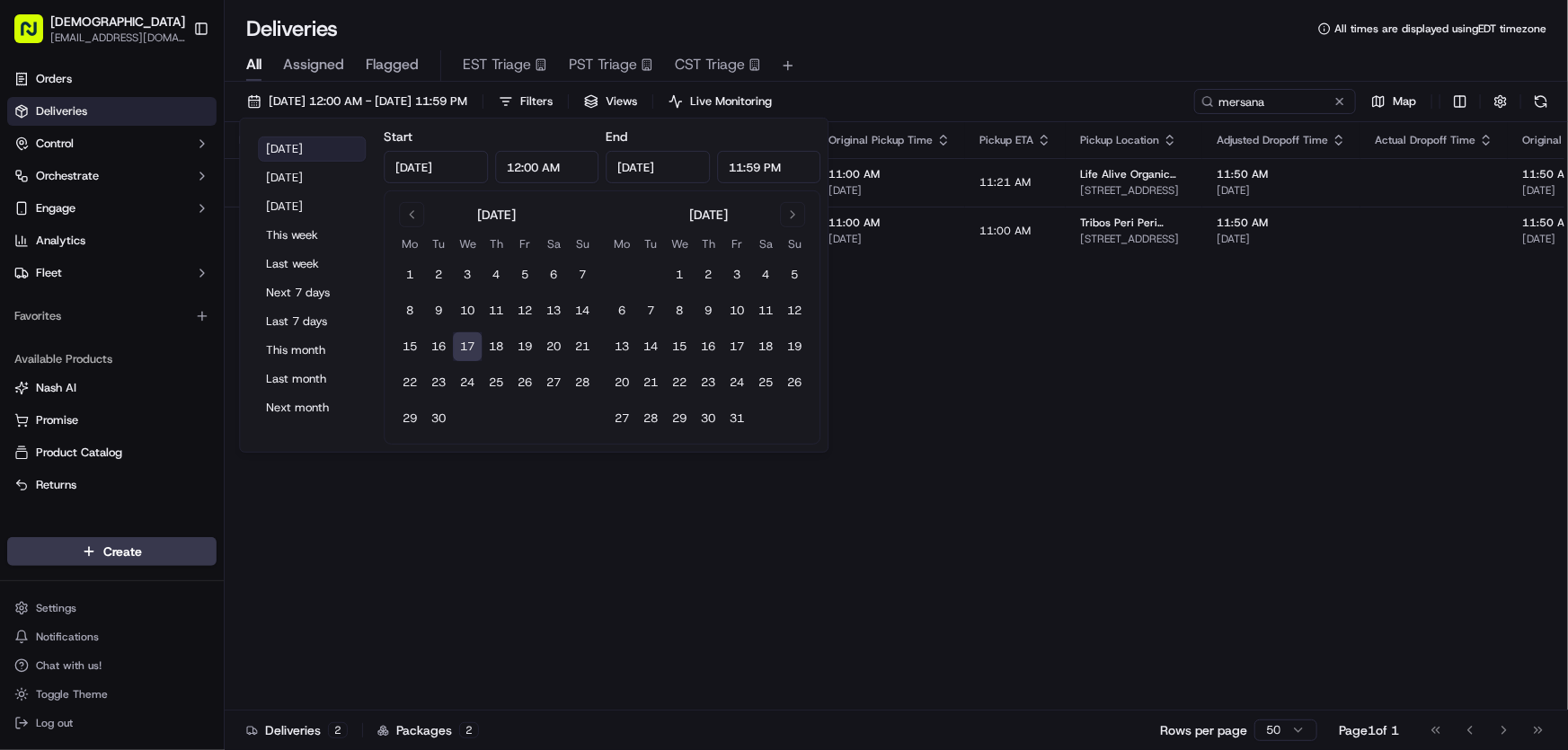
click at [279, 143] on button "[DATE]" at bounding box center [312, 148] width 108 height 25
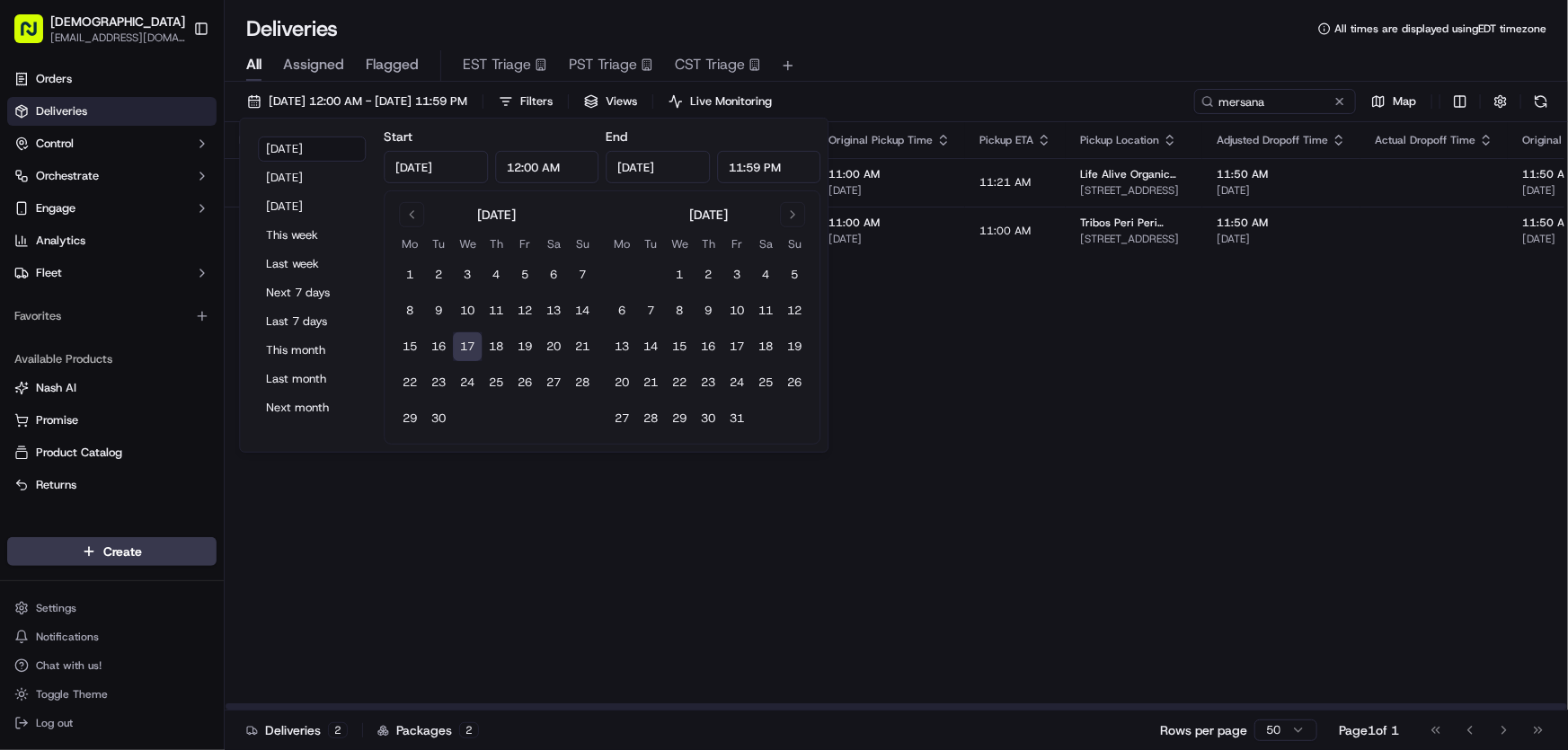
click at [1103, 440] on div "Flag Status Creation Time Adjusted Pickup Time Actual Pickup Time Original Pick…" at bounding box center [1428, 416] width 2406 height 588
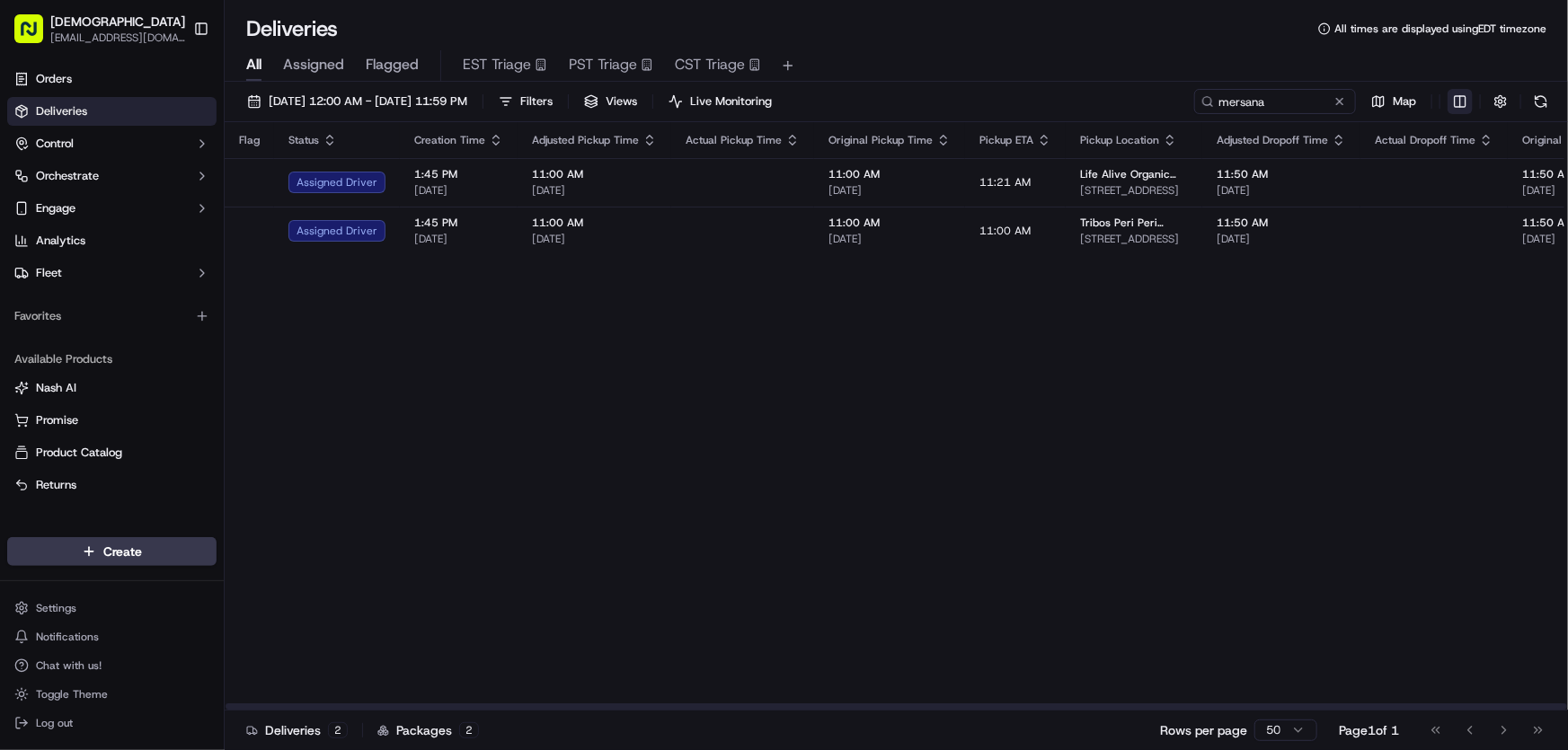
click at [1460, 104] on html "Sharebite [EMAIL_ADDRESS][DOMAIN_NAME] Toggle Sidebar Orders Deliveries Control…" at bounding box center [784, 375] width 1568 height 750
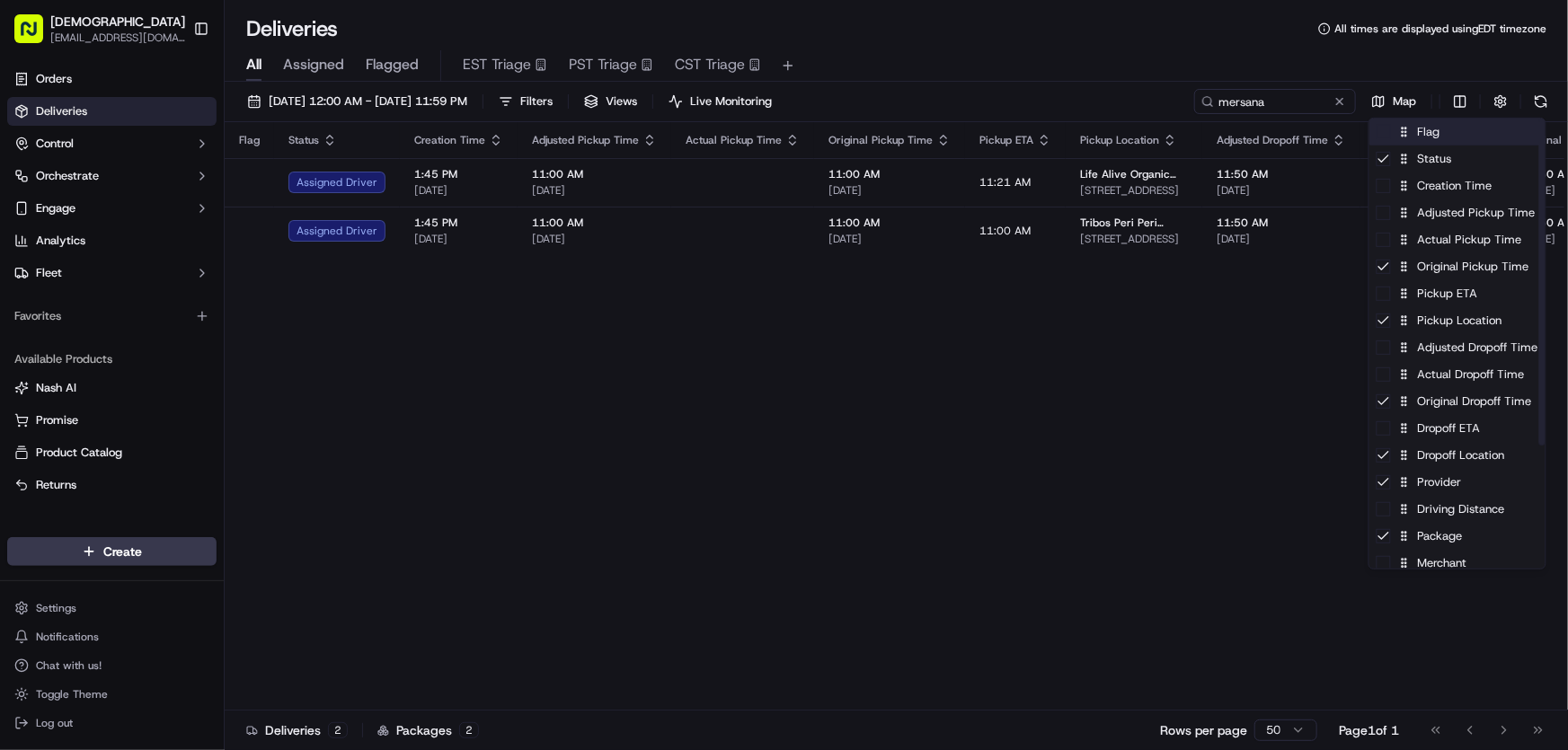
click at [1441, 140] on div "Flag" at bounding box center [1457, 132] width 176 height 27
click at [1440, 141] on div "Flag" at bounding box center [1457, 132] width 176 height 27
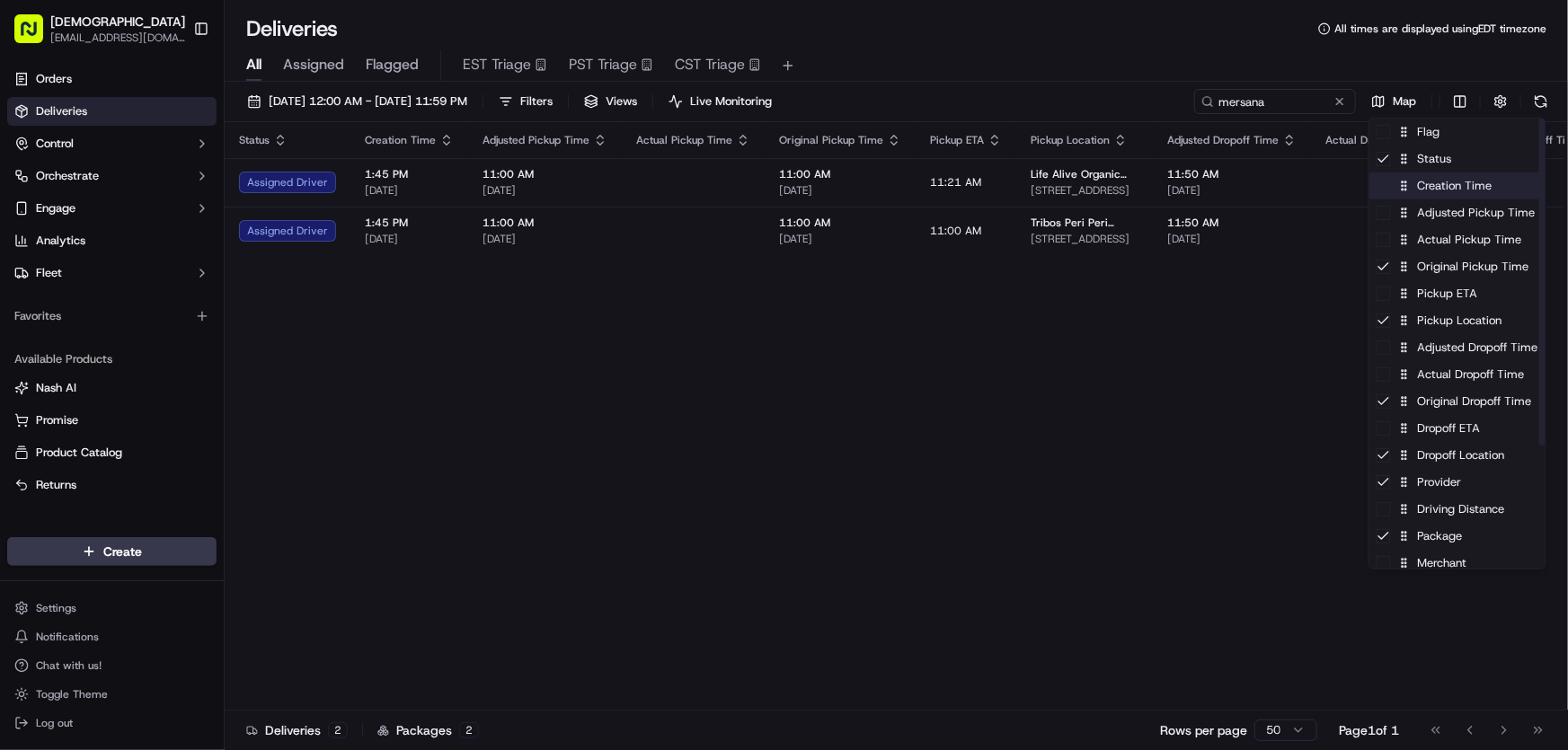
click at [1437, 187] on div "Creation Time" at bounding box center [1457, 186] width 176 height 27
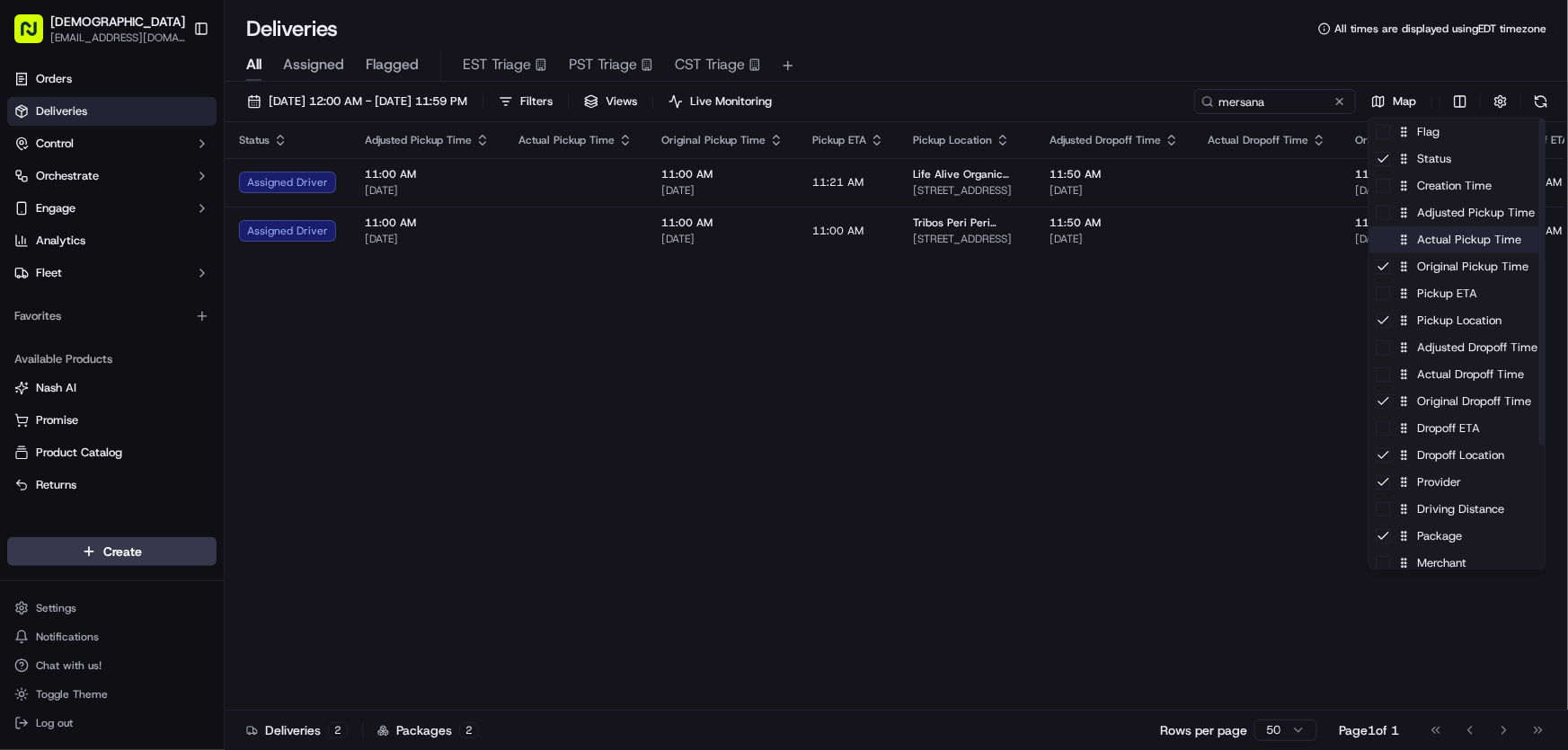
click at [1431, 247] on div "Actual Pickup Time" at bounding box center [1457, 240] width 176 height 27
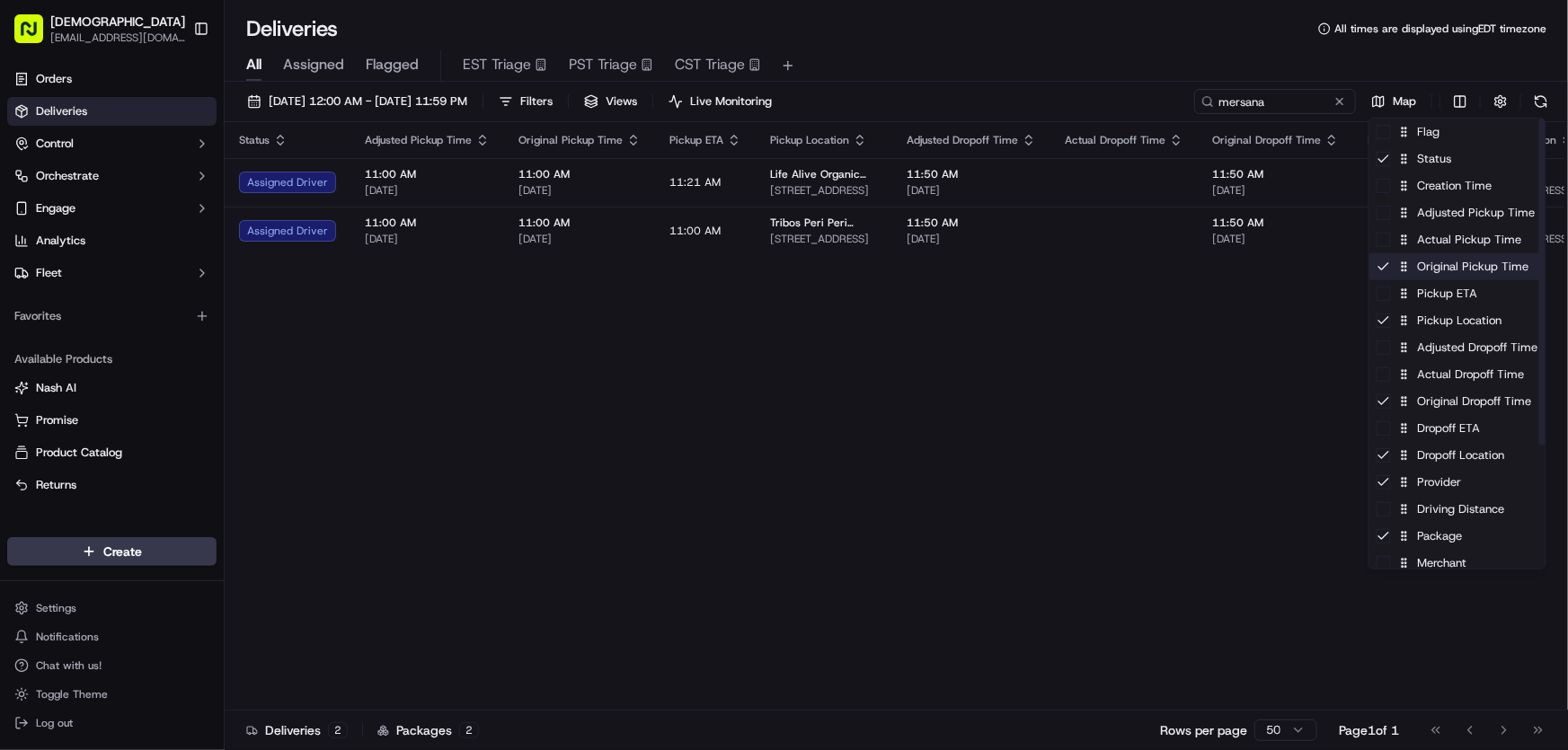
click at [1421, 272] on div "Original Pickup Time" at bounding box center [1457, 266] width 176 height 27
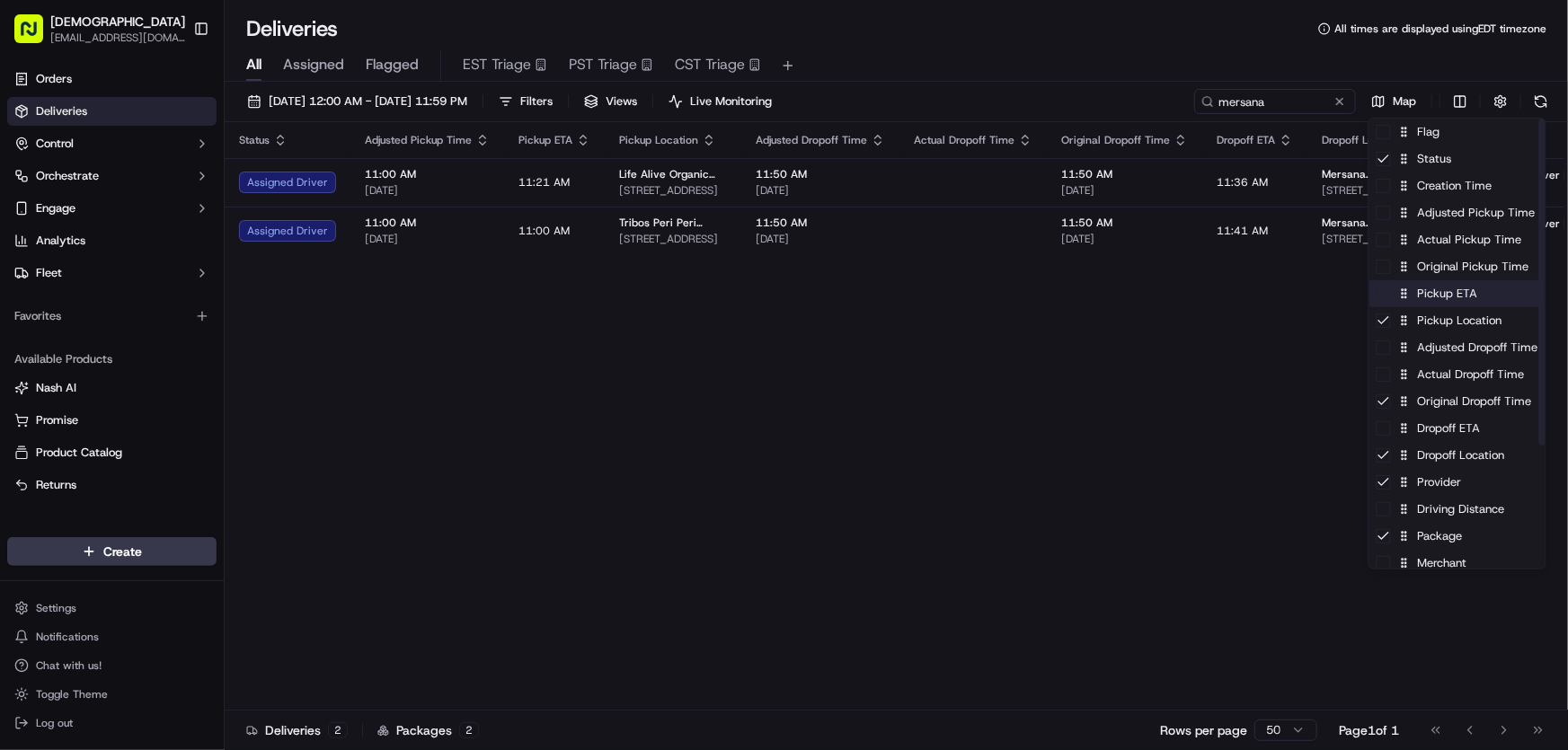
click at [1415, 304] on div "Pickup ETA" at bounding box center [1457, 293] width 176 height 27
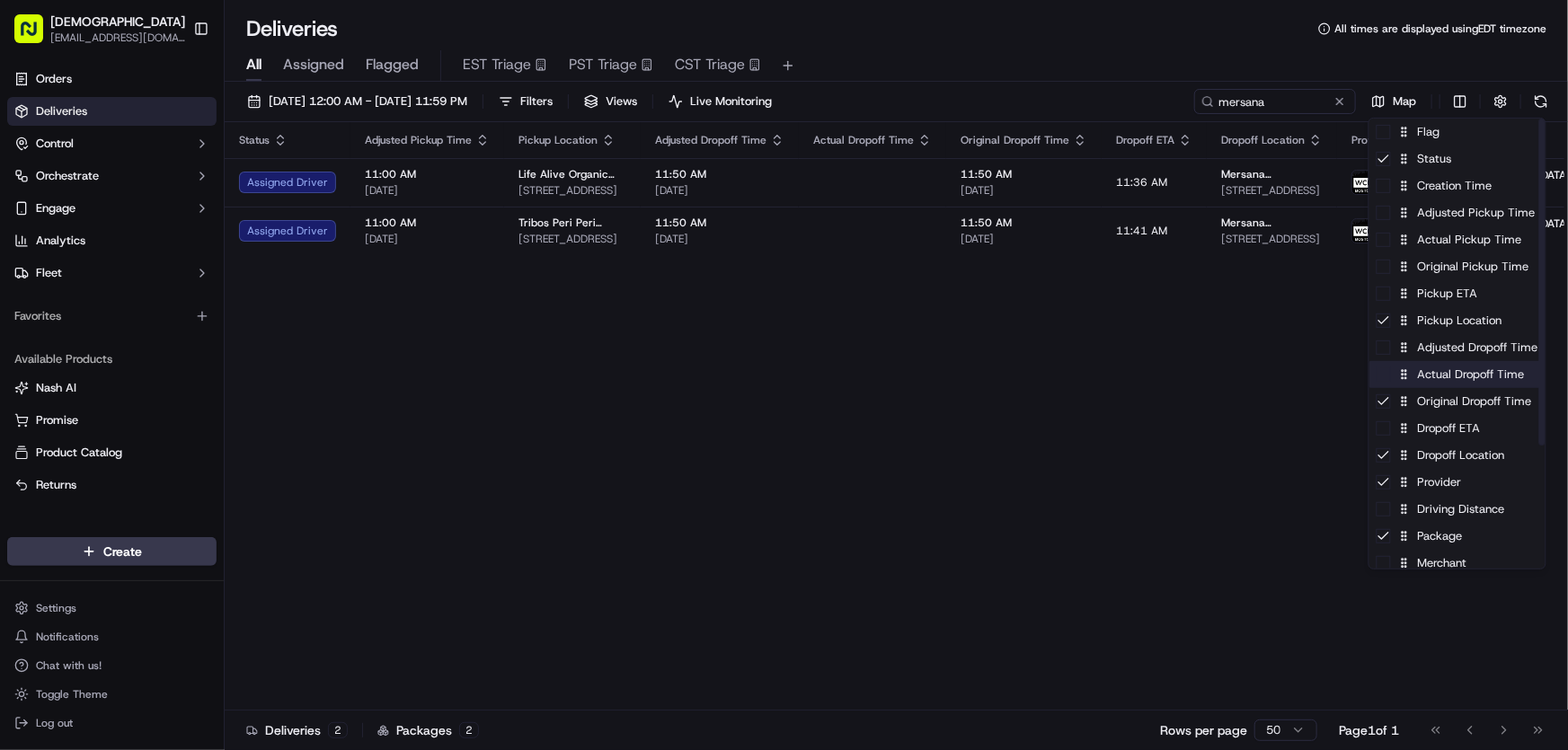
click at [1433, 368] on div "Actual Dropoff Time" at bounding box center [1457, 374] width 176 height 27
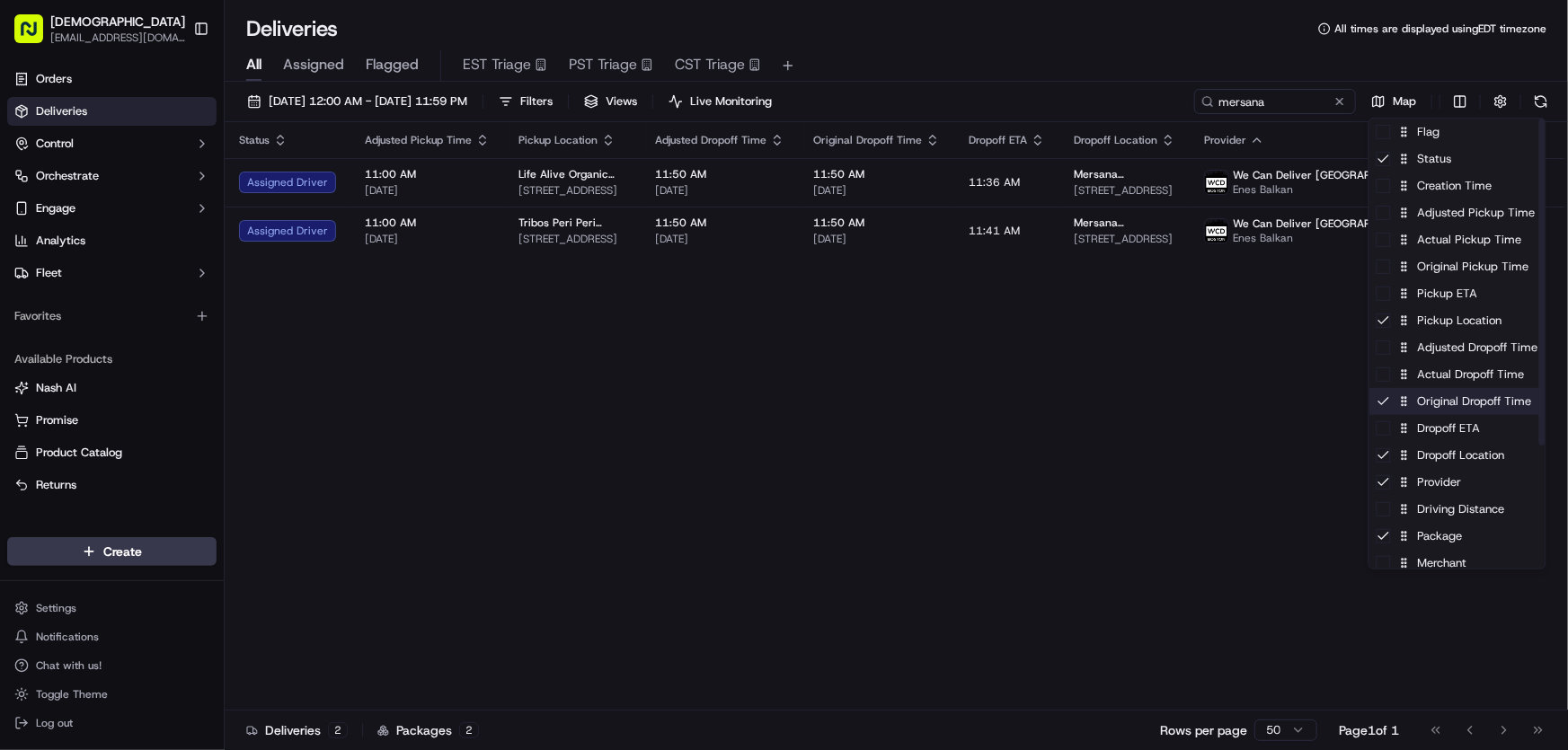
click at [1433, 407] on div "Original Dropoff Time" at bounding box center [1457, 401] width 176 height 27
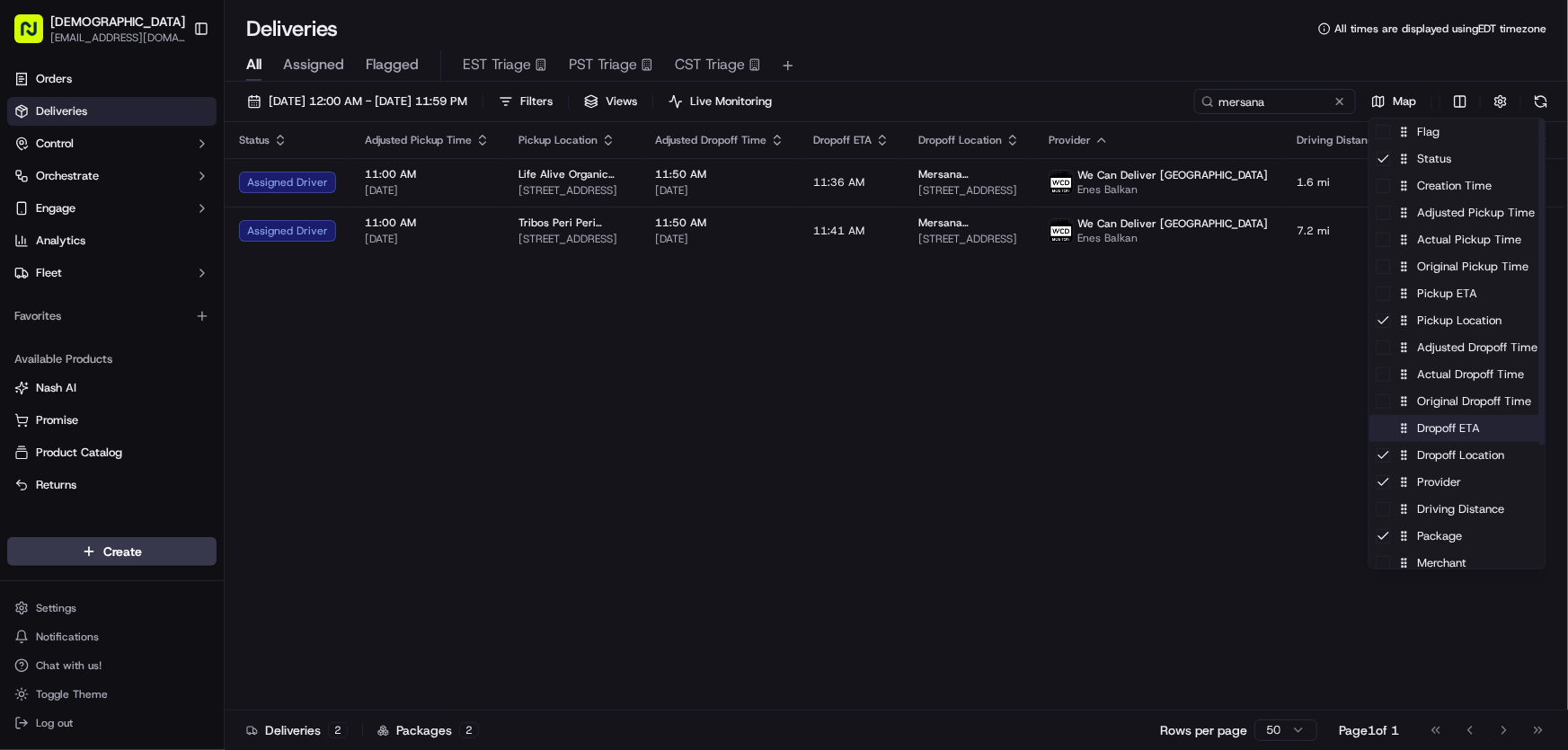
click at [1426, 431] on div "Dropoff ETA" at bounding box center [1457, 428] width 176 height 27
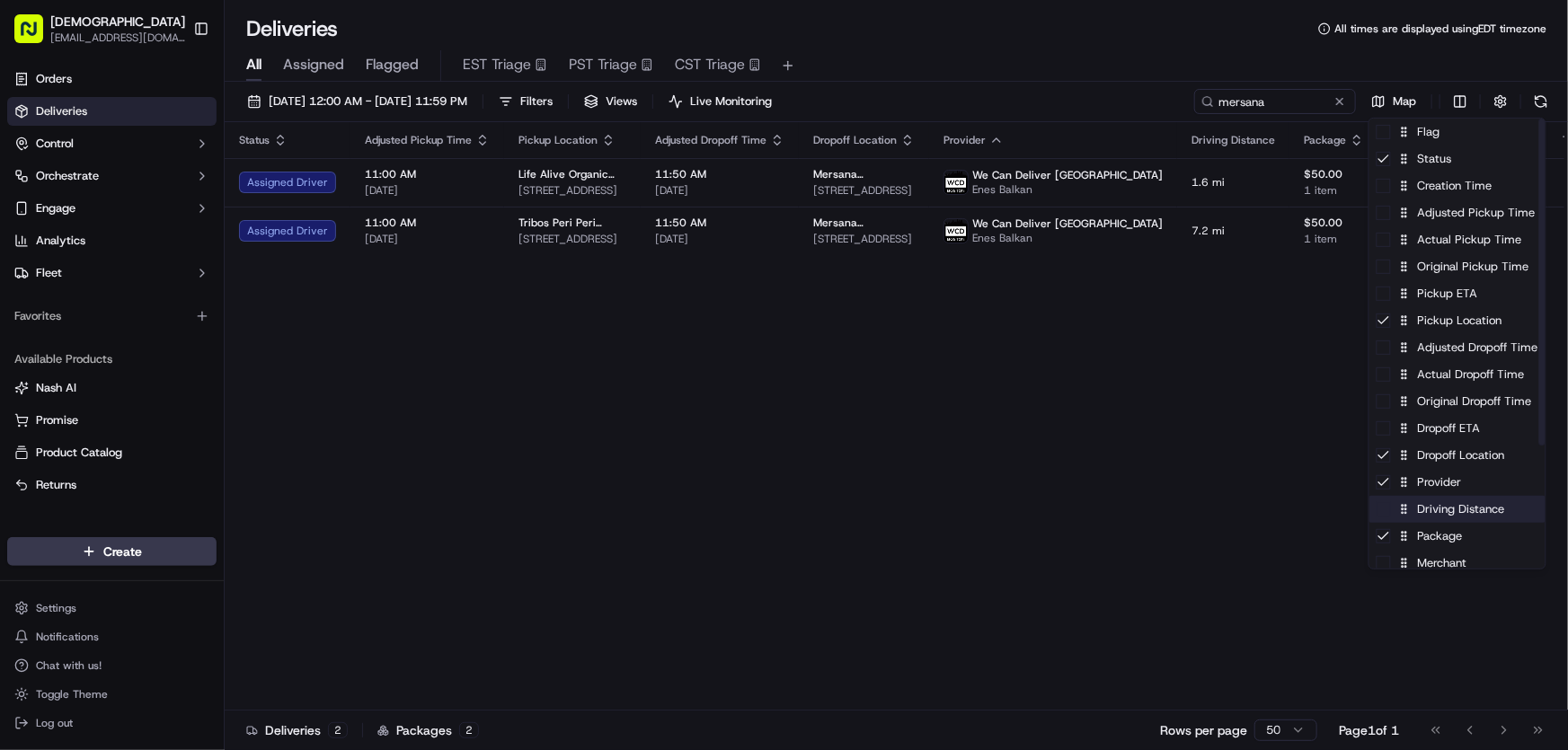
click at [1443, 514] on div "Driving Distance" at bounding box center [1457, 508] width 176 height 27
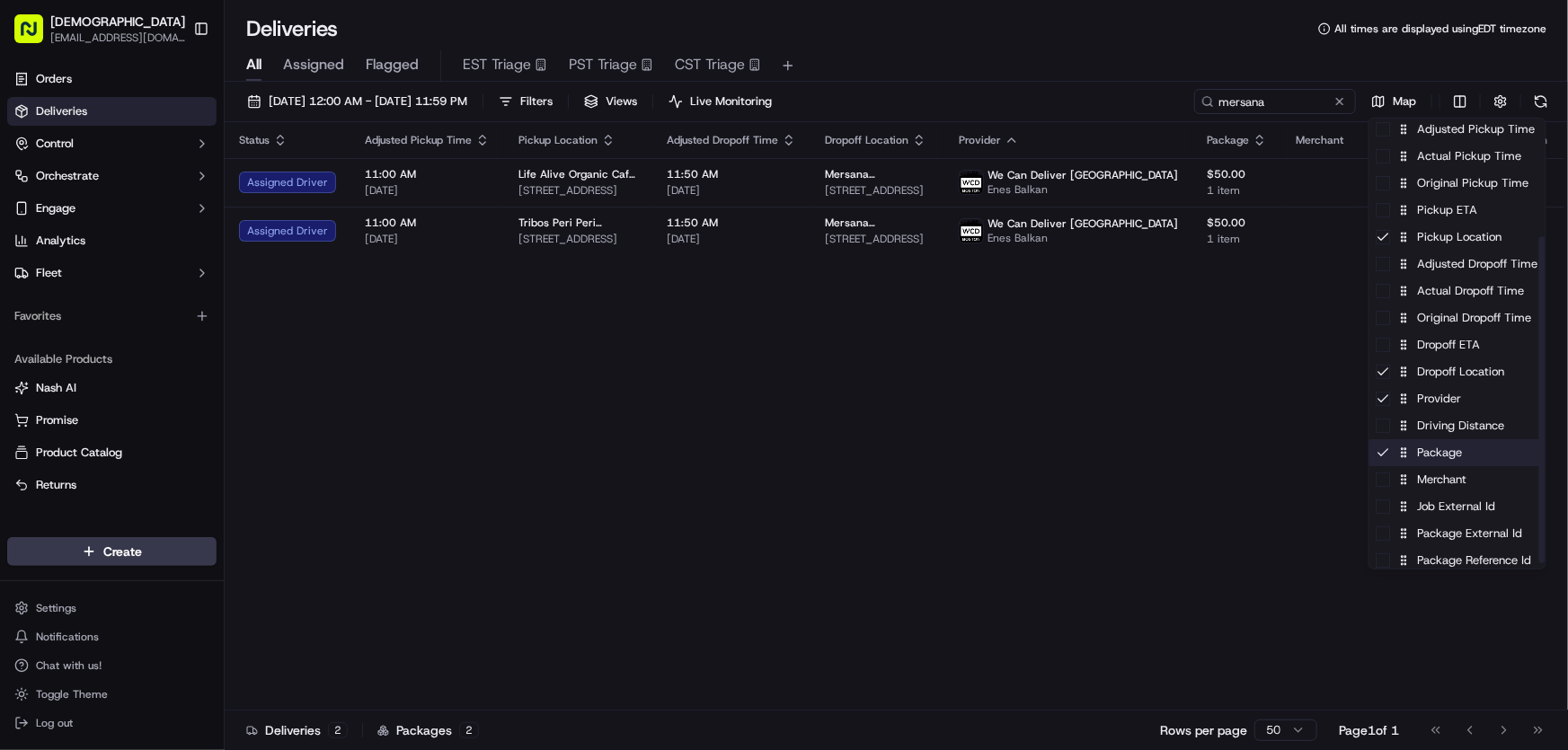
scroll to position [162, 0]
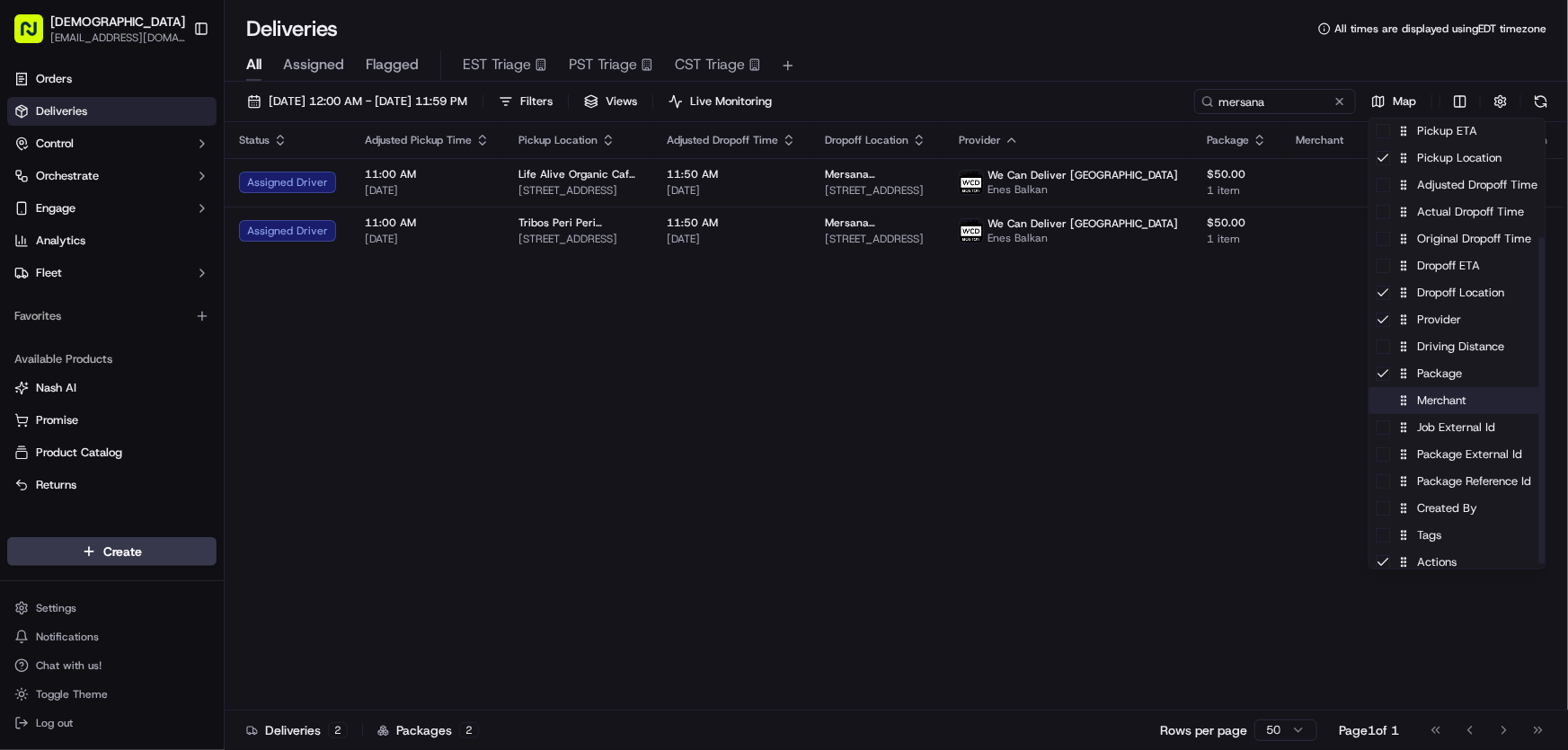
click at [1434, 397] on div "Merchant" at bounding box center [1457, 400] width 176 height 27
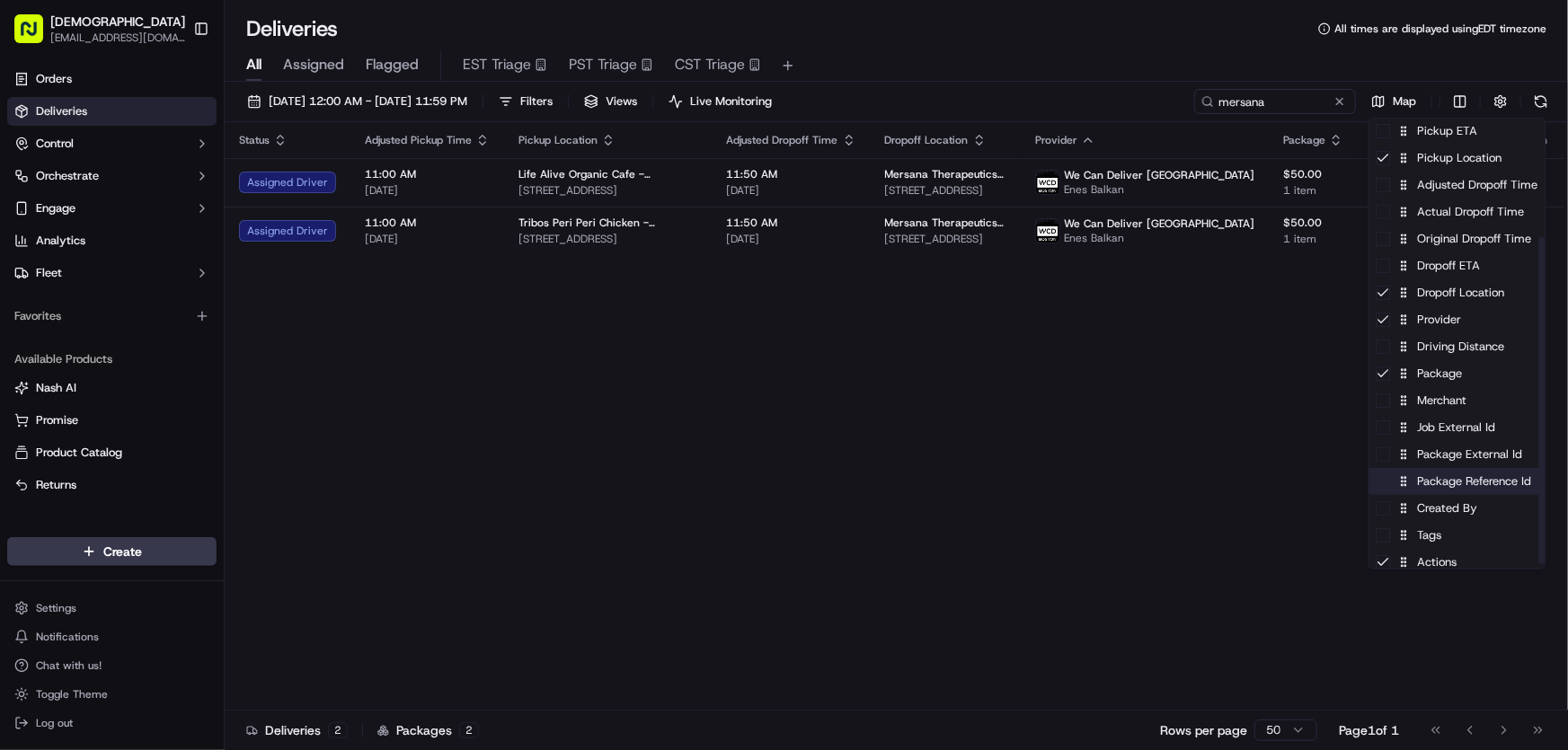
click at [1430, 485] on div "Package Reference Id" at bounding box center [1457, 480] width 176 height 27
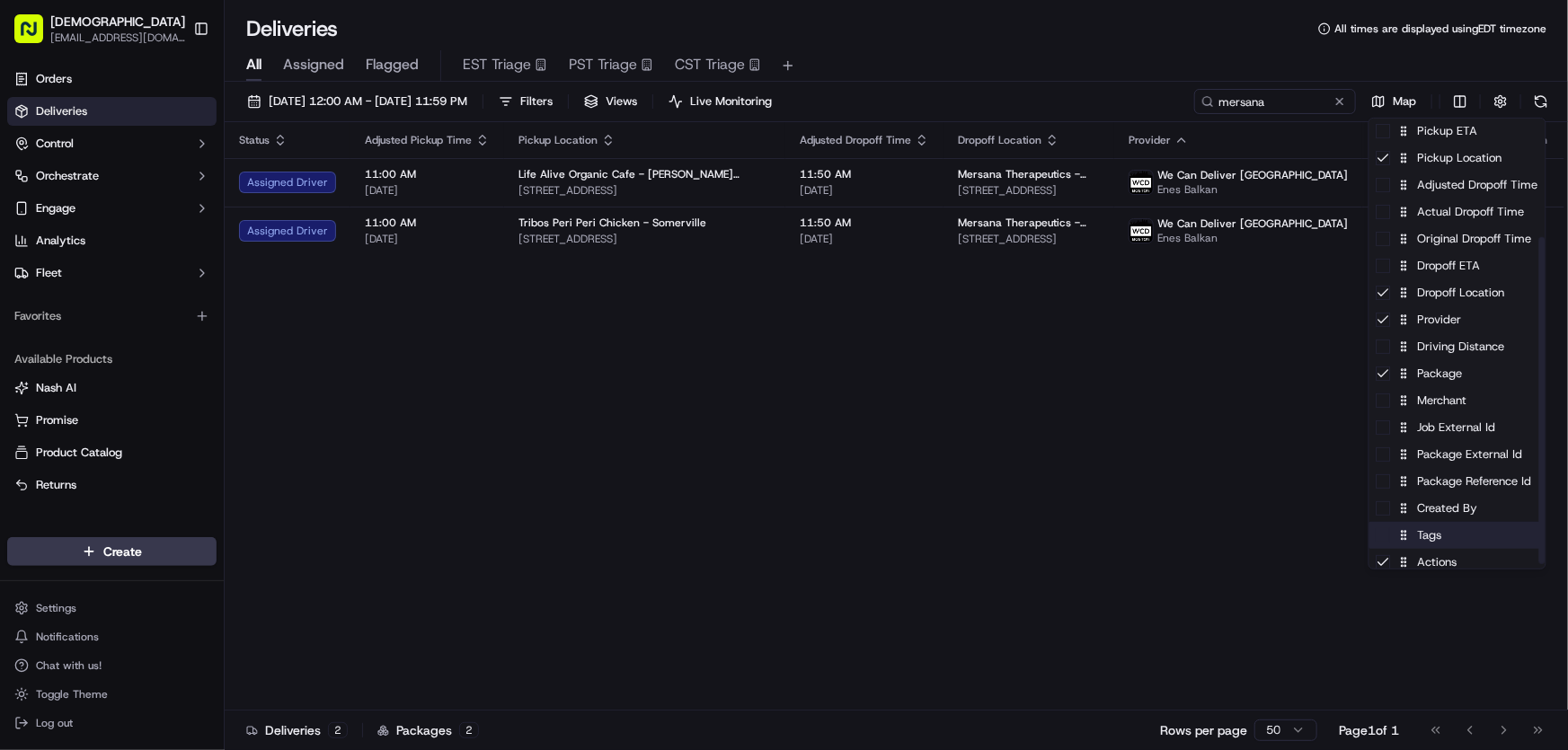
click at [1419, 540] on div "Tags" at bounding box center [1457, 535] width 176 height 27
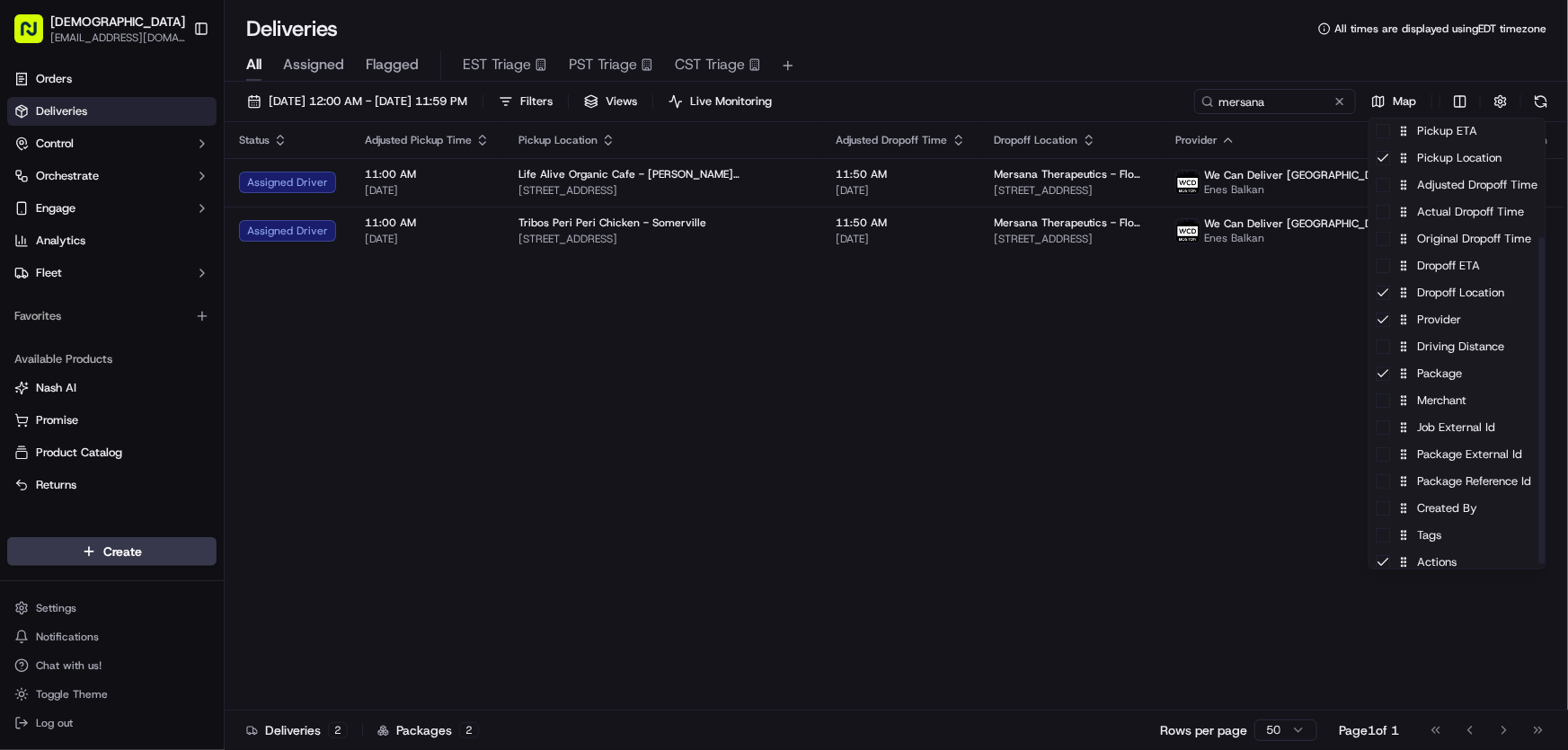
click at [1128, 457] on html "Sharebite rtrinos@sharebite.com Toggle Sidebar Orders Deliveries Control Orches…" at bounding box center [784, 375] width 1568 height 750
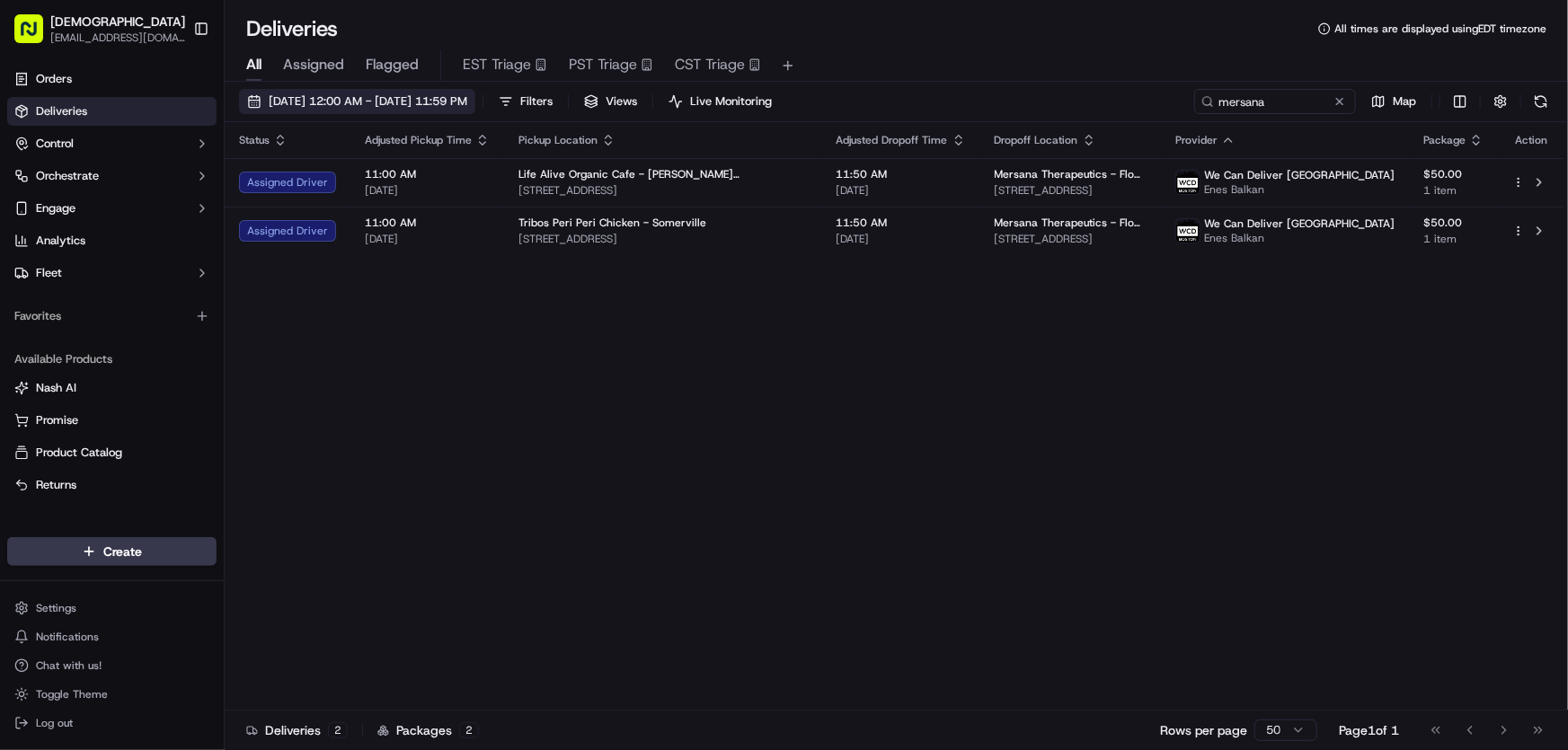
click at [348, 104] on span "[DATE] 12:00 AM - [DATE] 11:59 PM" at bounding box center [368, 101] width 199 height 16
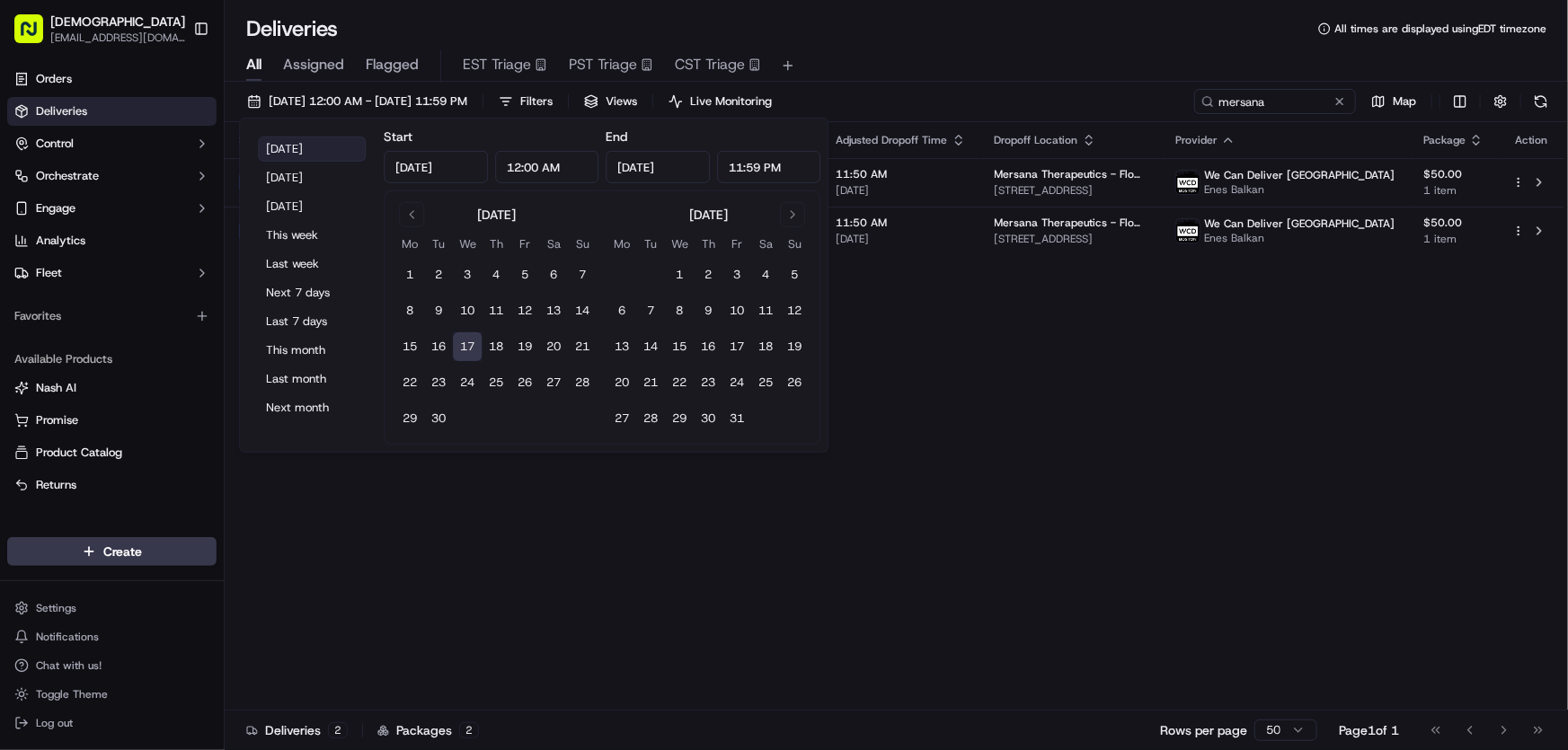
click at [301, 144] on button "[DATE]" at bounding box center [312, 148] width 108 height 25
click at [1069, 366] on div "Status Adjusted Pickup Time Pickup Location Adjusted Dropoff Time Dropoff Locat…" at bounding box center [894, 416] width 1339 height 588
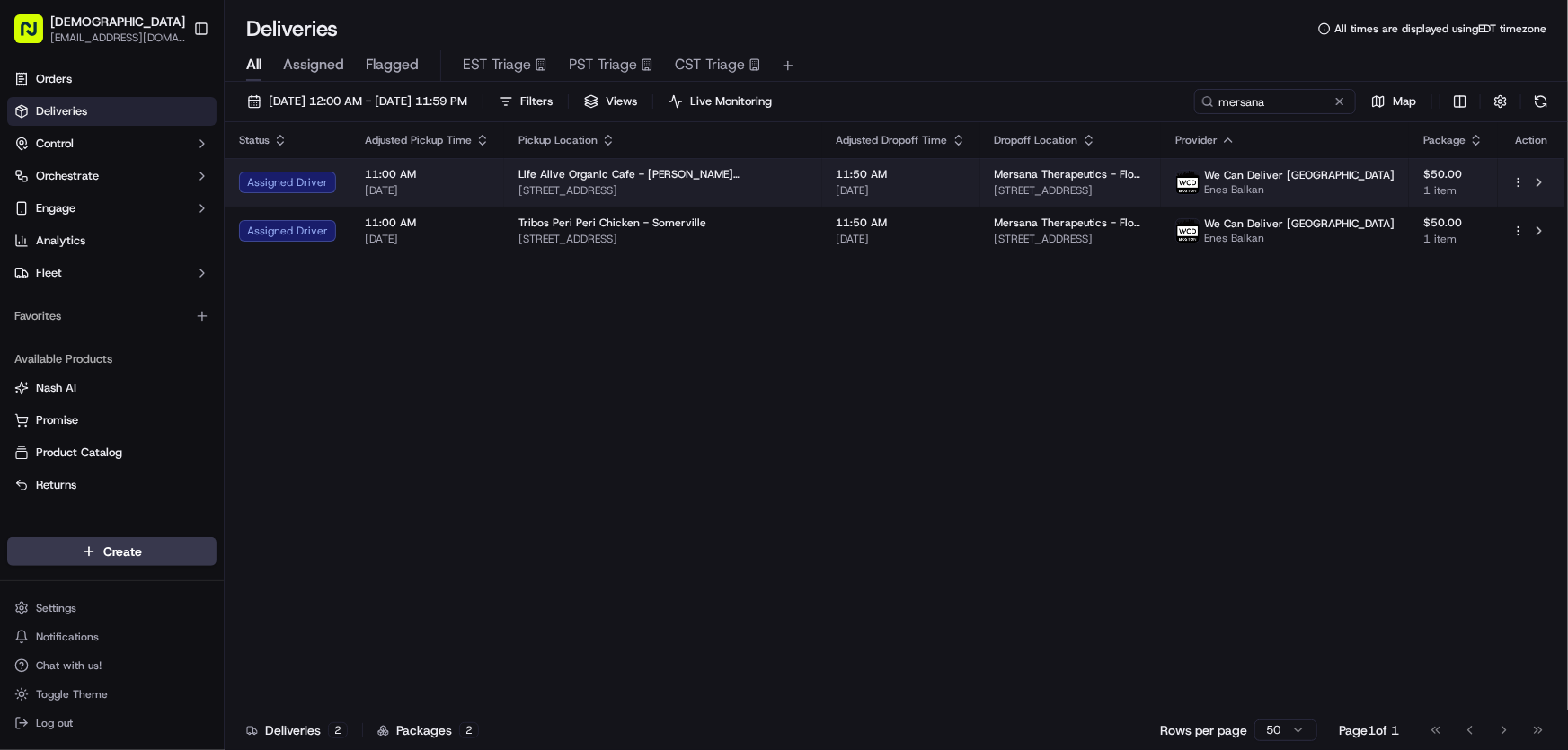
drag, startPoint x: 1180, startPoint y: 184, endPoint x: 948, endPoint y: 196, distance: 232.3
click at [995, 196] on span "840 Memorial Dr, Cambridge, MA 02139, USA" at bounding box center [1071, 189] width 152 height 14
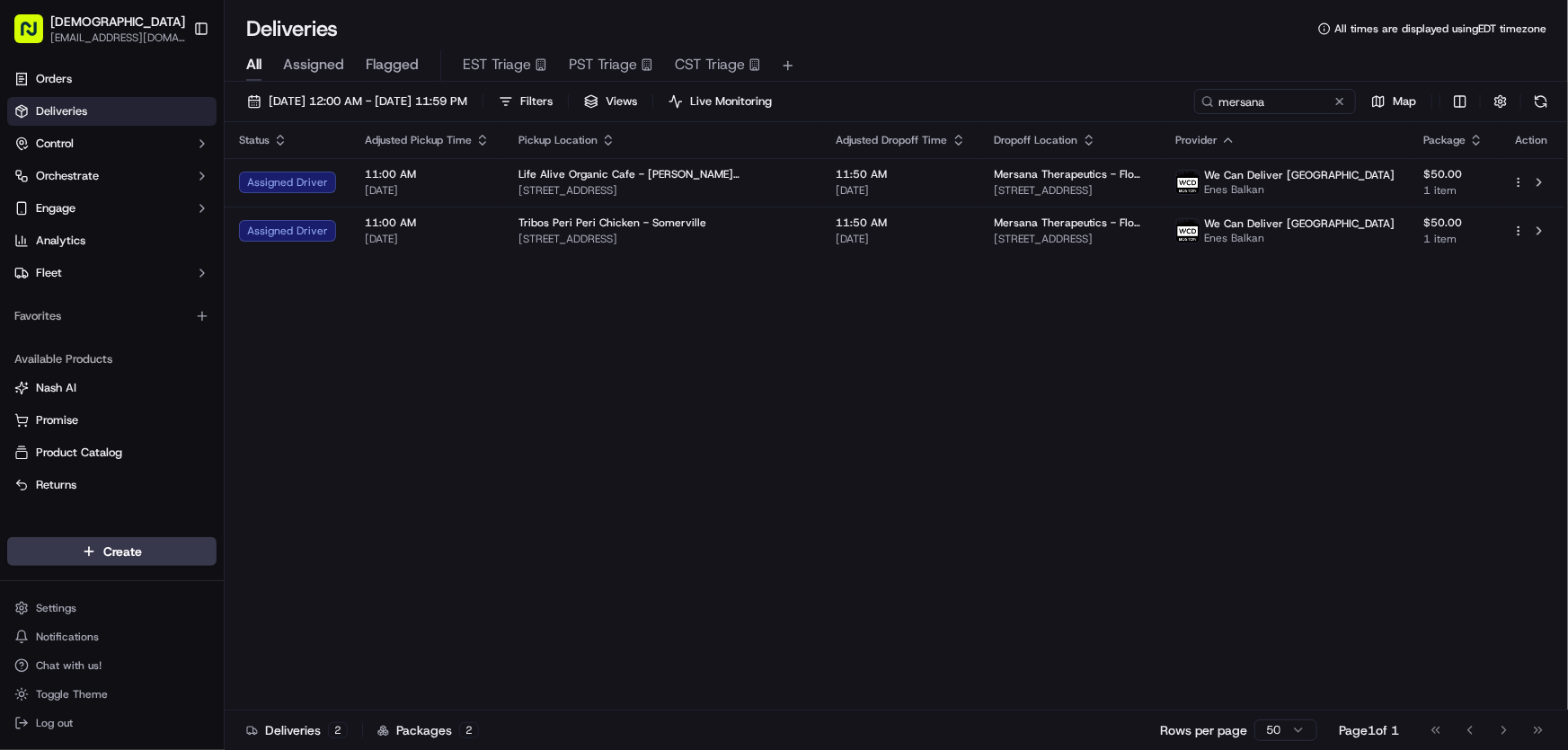
copy span "840 Memorial Dr, Cambridge, MA 02139, USA"
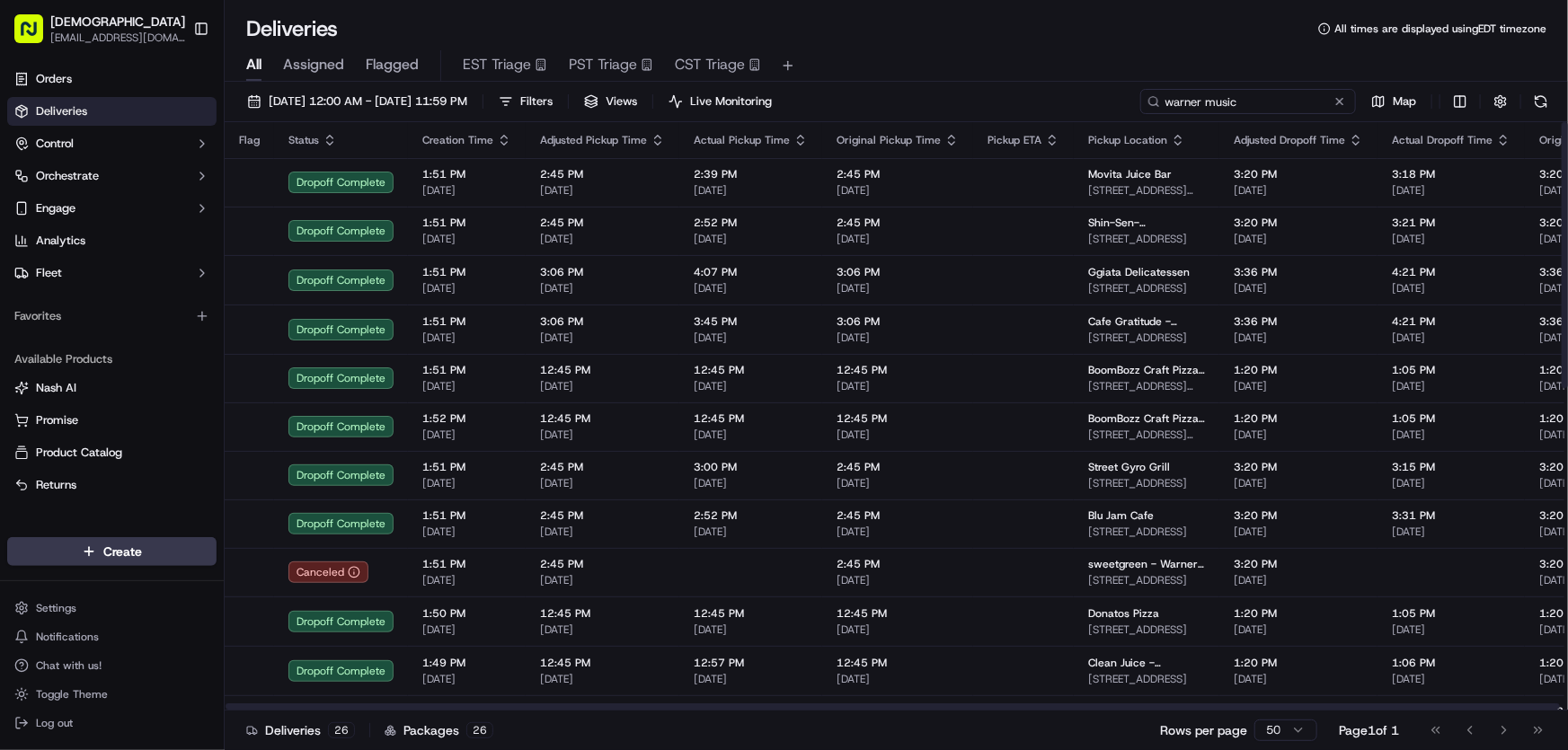
click at [1249, 104] on input "warner music" at bounding box center [1248, 101] width 216 height 25
drag, startPoint x: 1291, startPoint y: 106, endPoint x: 1105, endPoint y: 106, distance: 186.0
click at [1105, 106] on div "[DATE] 12:00 AM - [DATE] 11:59 PM Filters Views Live Monitoring warner music Map" at bounding box center [896, 105] width 1343 height 34
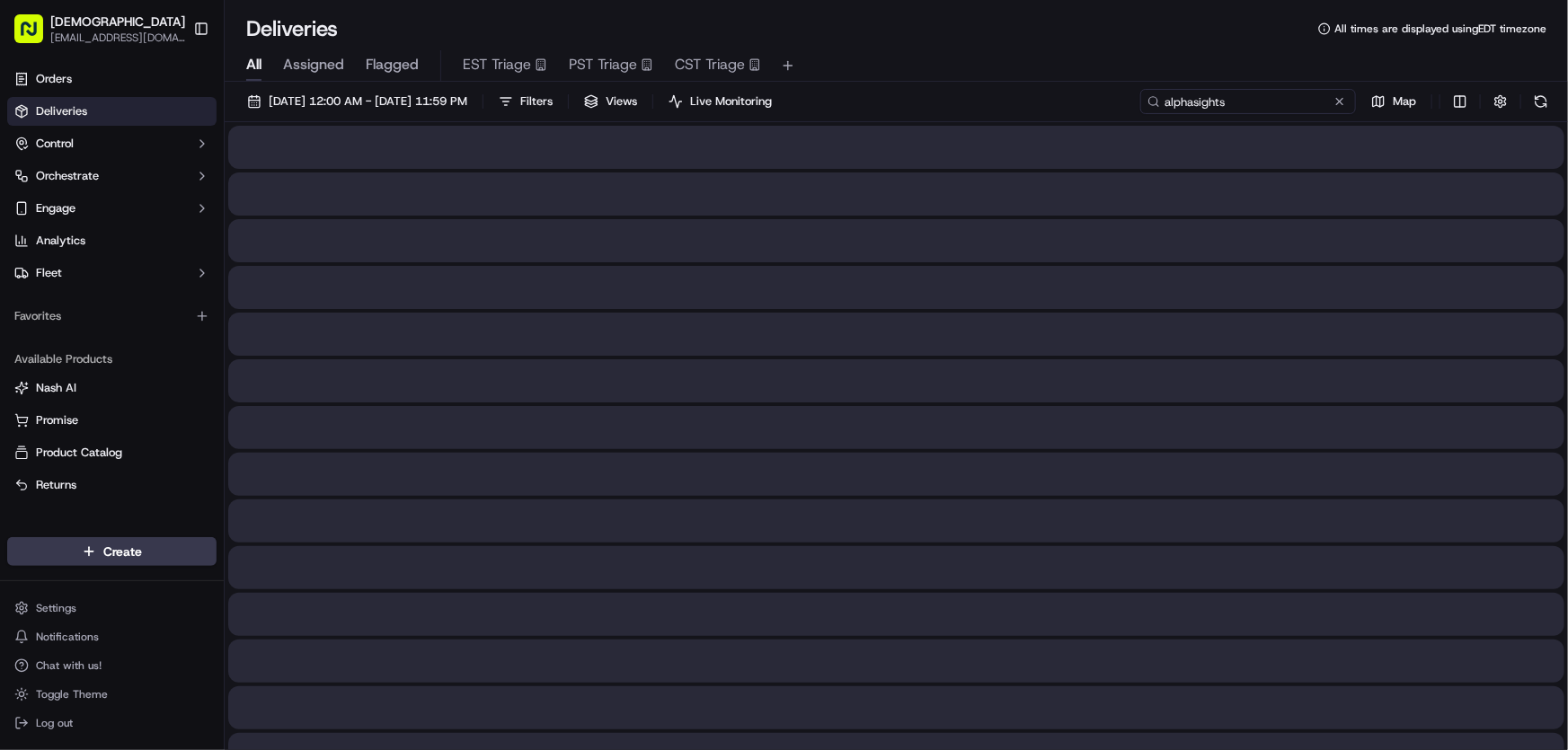
type input "alphasights"
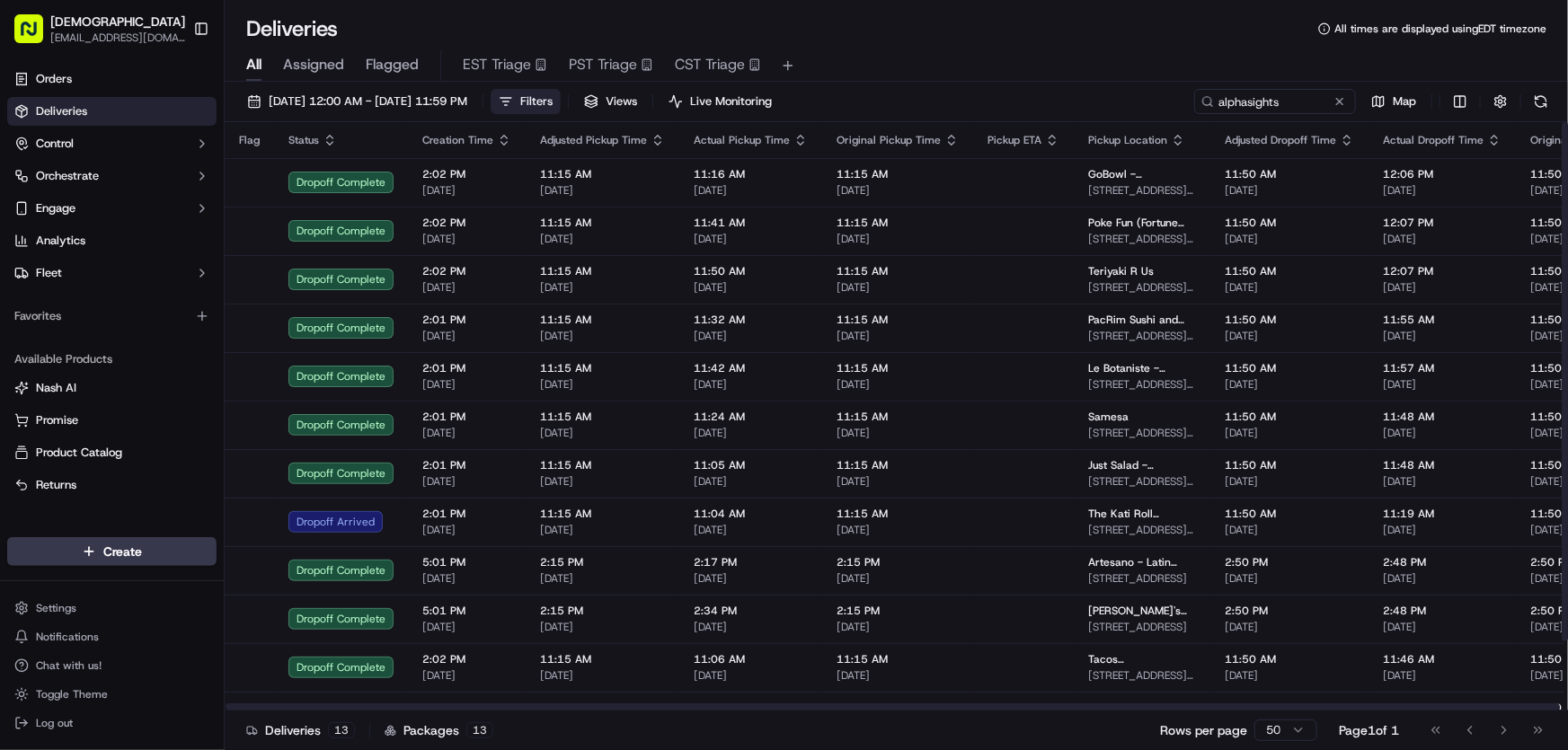
click at [553, 97] on span "Filters" at bounding box center [536, 101] width 33 height 16
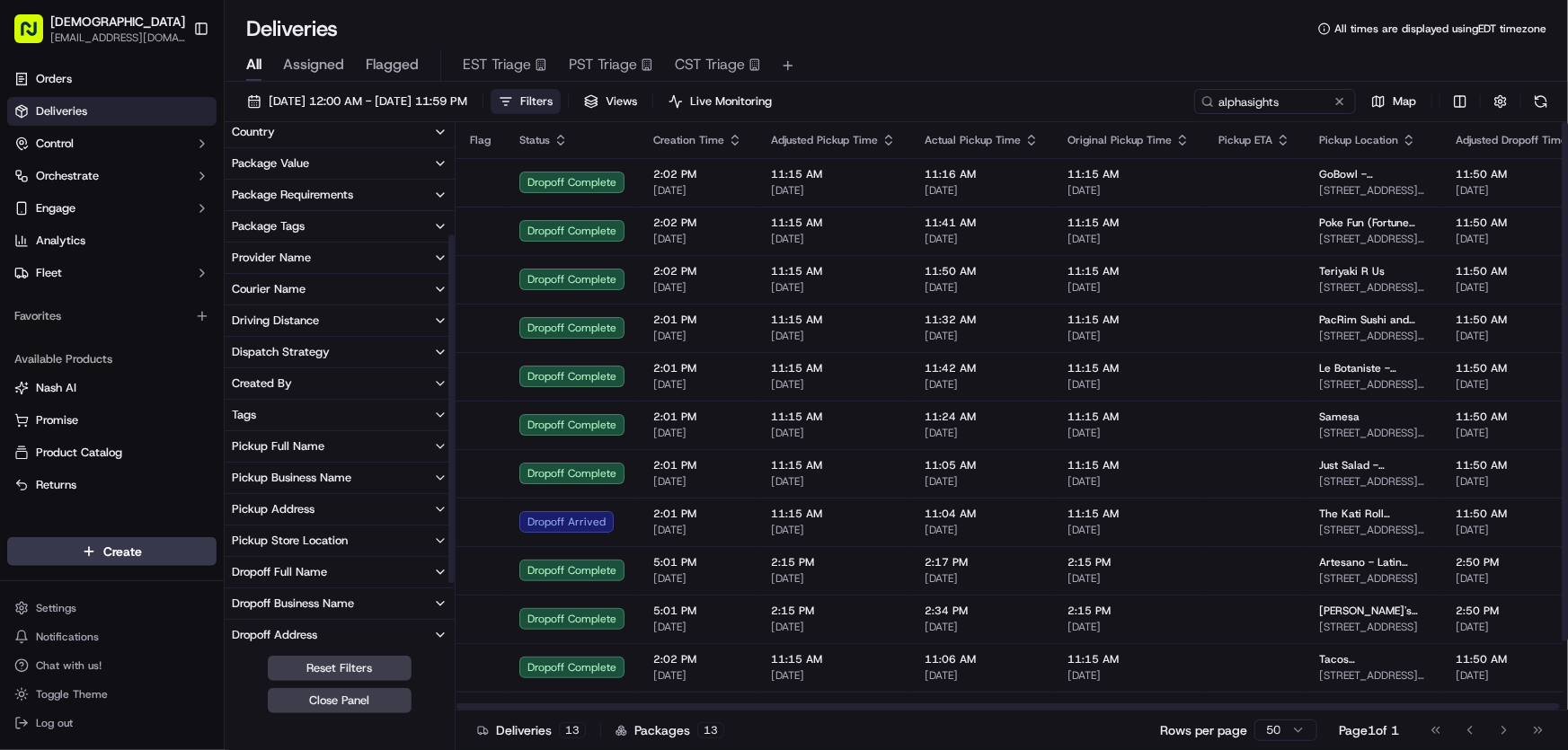
scroll to position [162, 0]
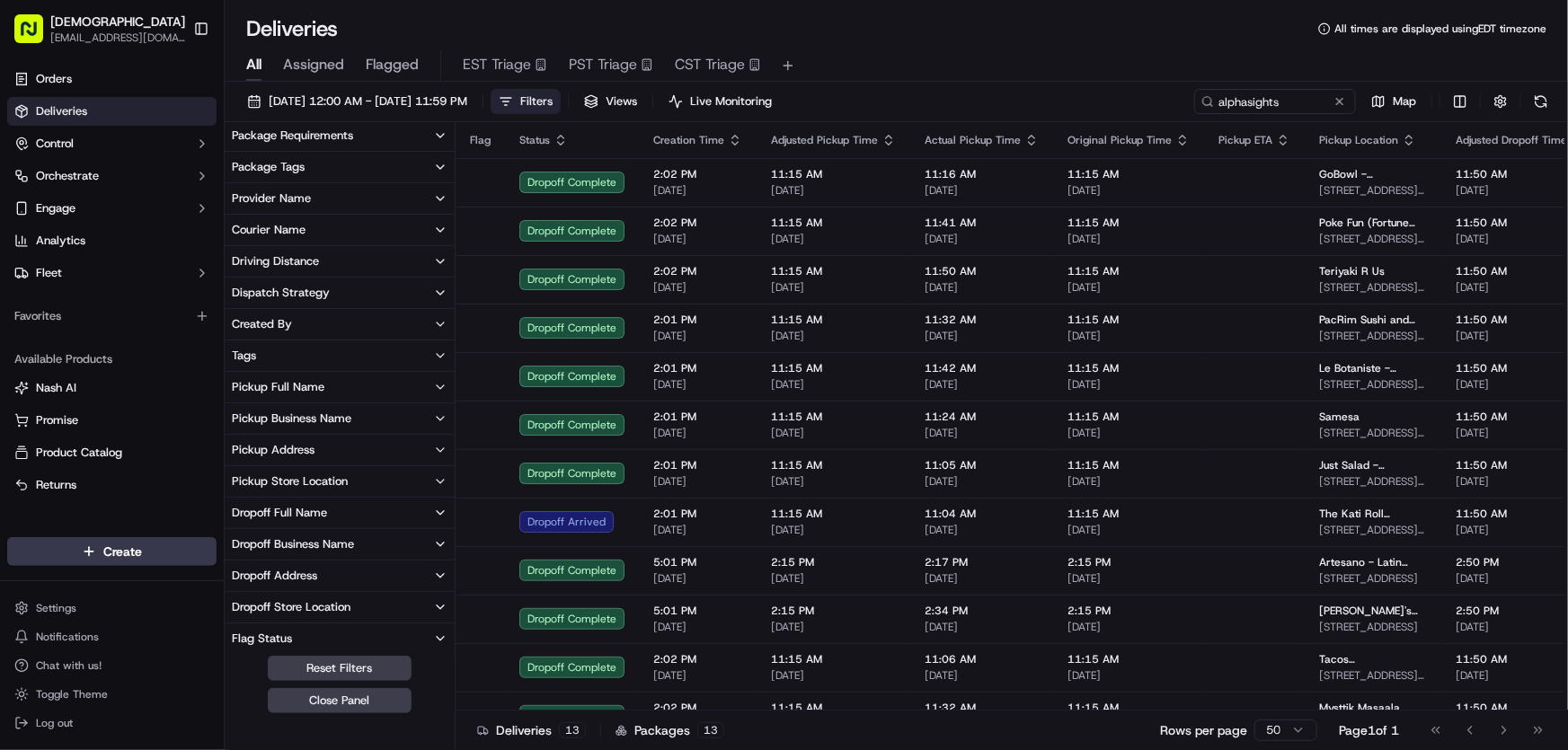
click at [297, 533] on button "Dropoff Business Name" at bounding box center [340, 544] width 230 height 31
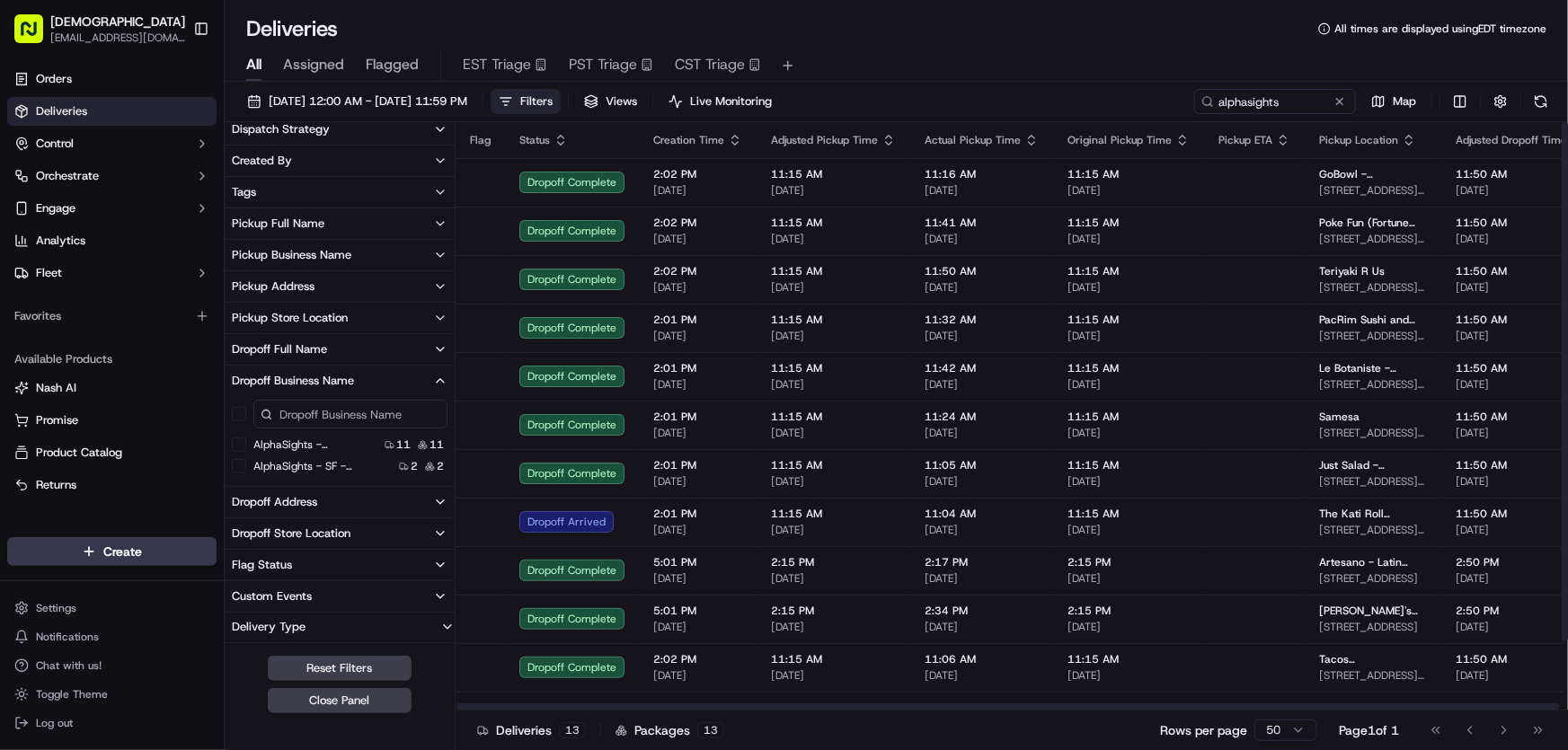
click at [553, 98] on span "Filters" at bounding box center [536, 101] width 33 height 16
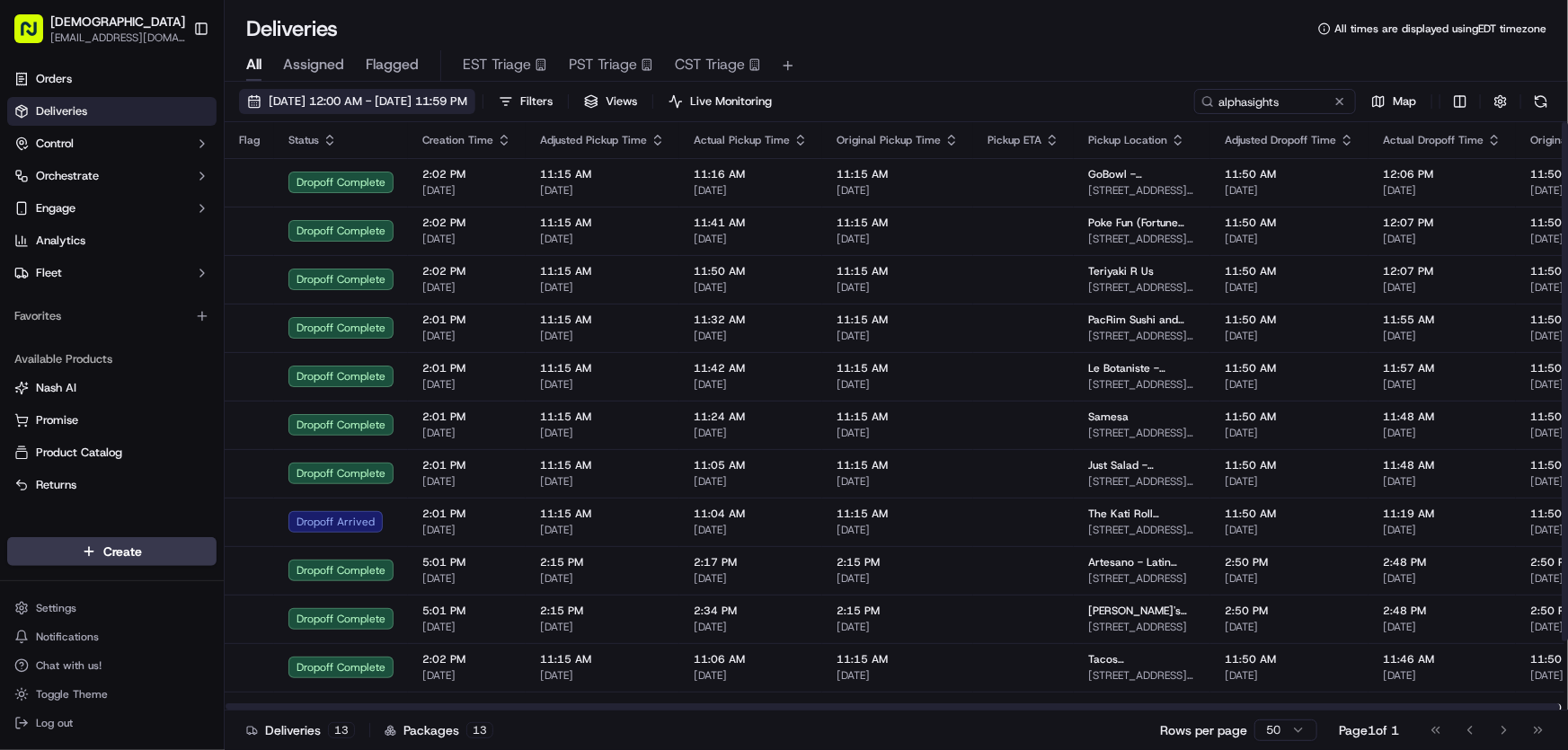
click at [393, 99] on span "[DATE] 12:00 AM - [DATE] 11:59 PM" at bounding box center [368, 101] width 199 height 16
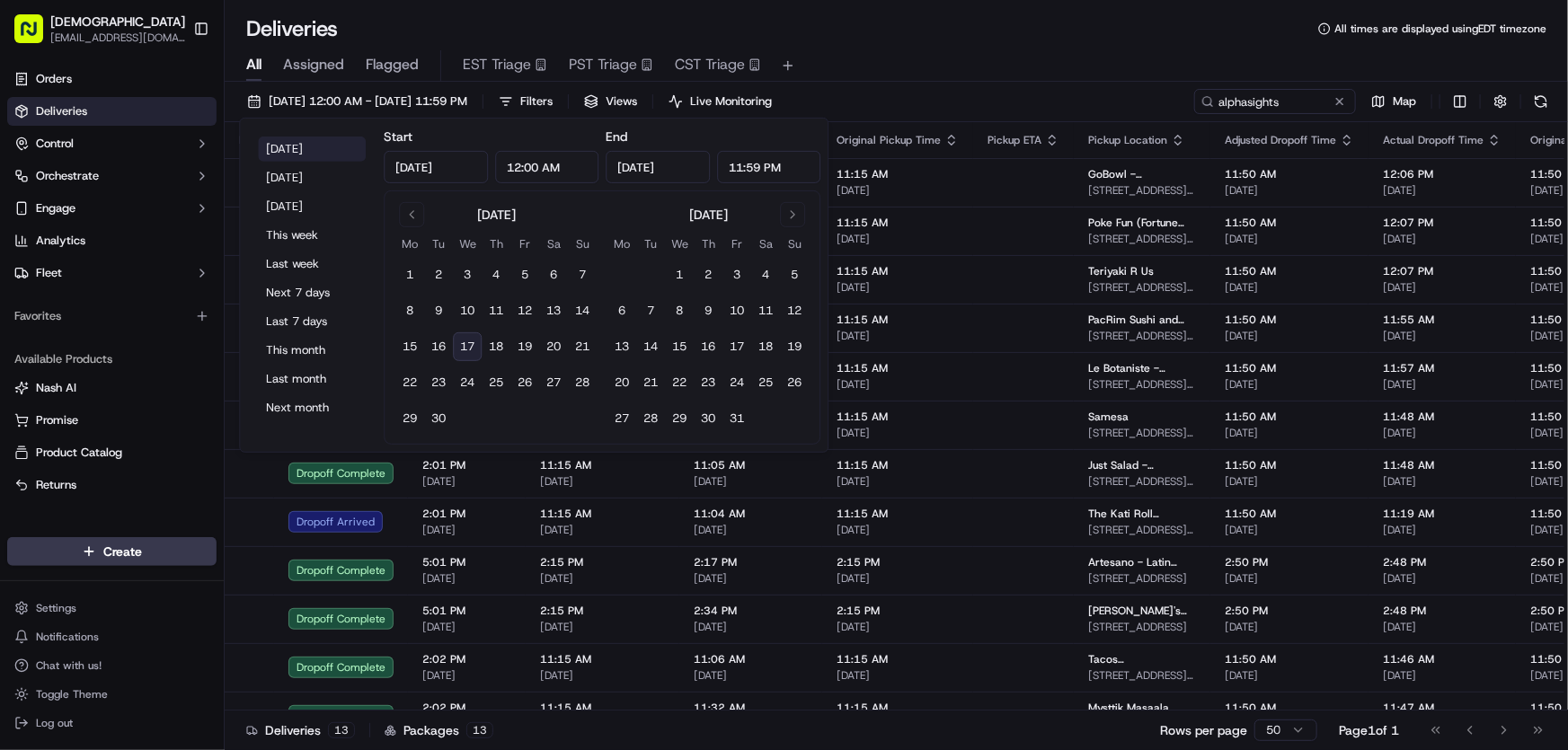
click at [287, 145] on button "[DATE]" at bounding box center [312, 148] width 108 height 25
type input "[DATE]"
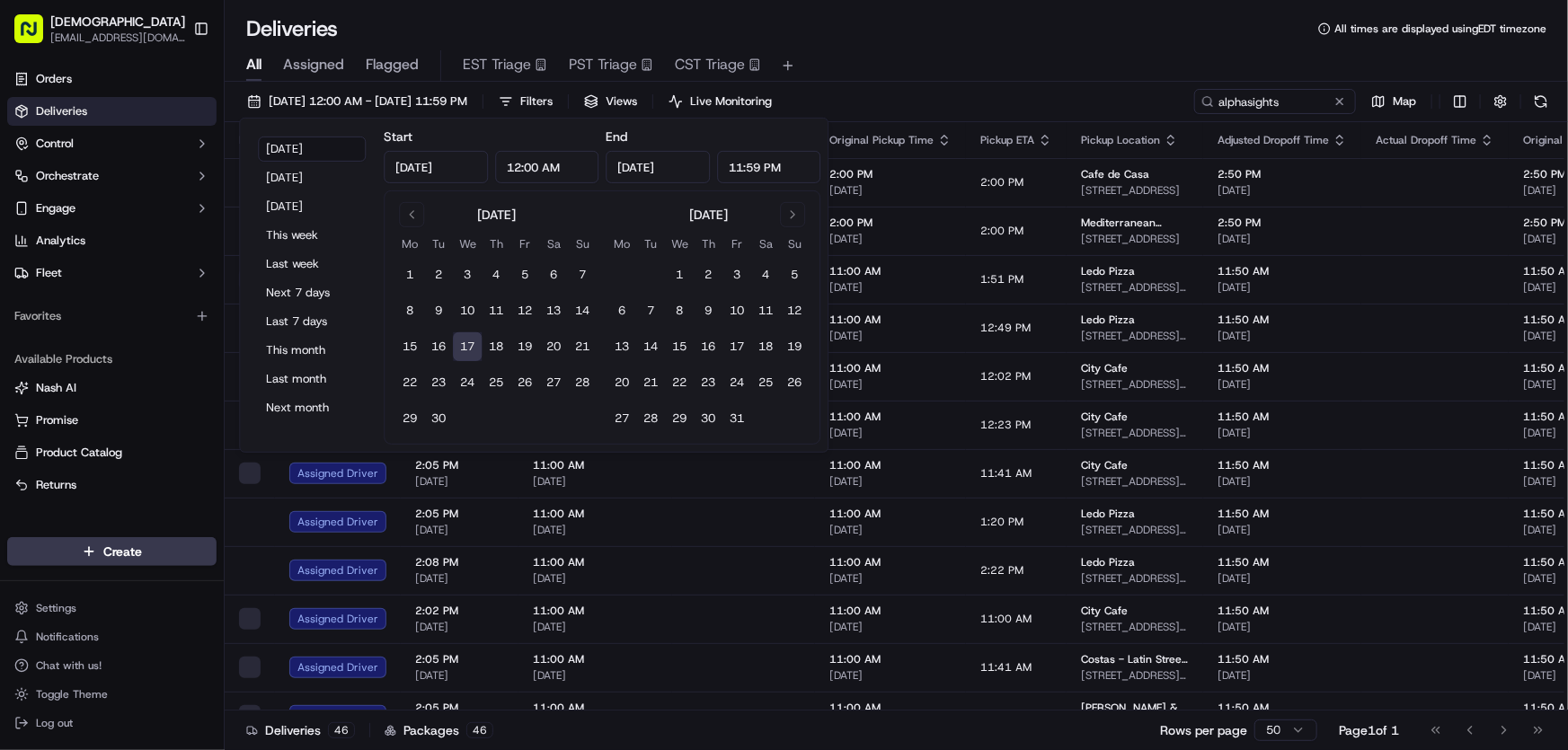
click at [915, 43] on div "All Assigned Flagged EST Triage PST Triage CST Triage" at bounding box center [896, 62] width 1343 height 38
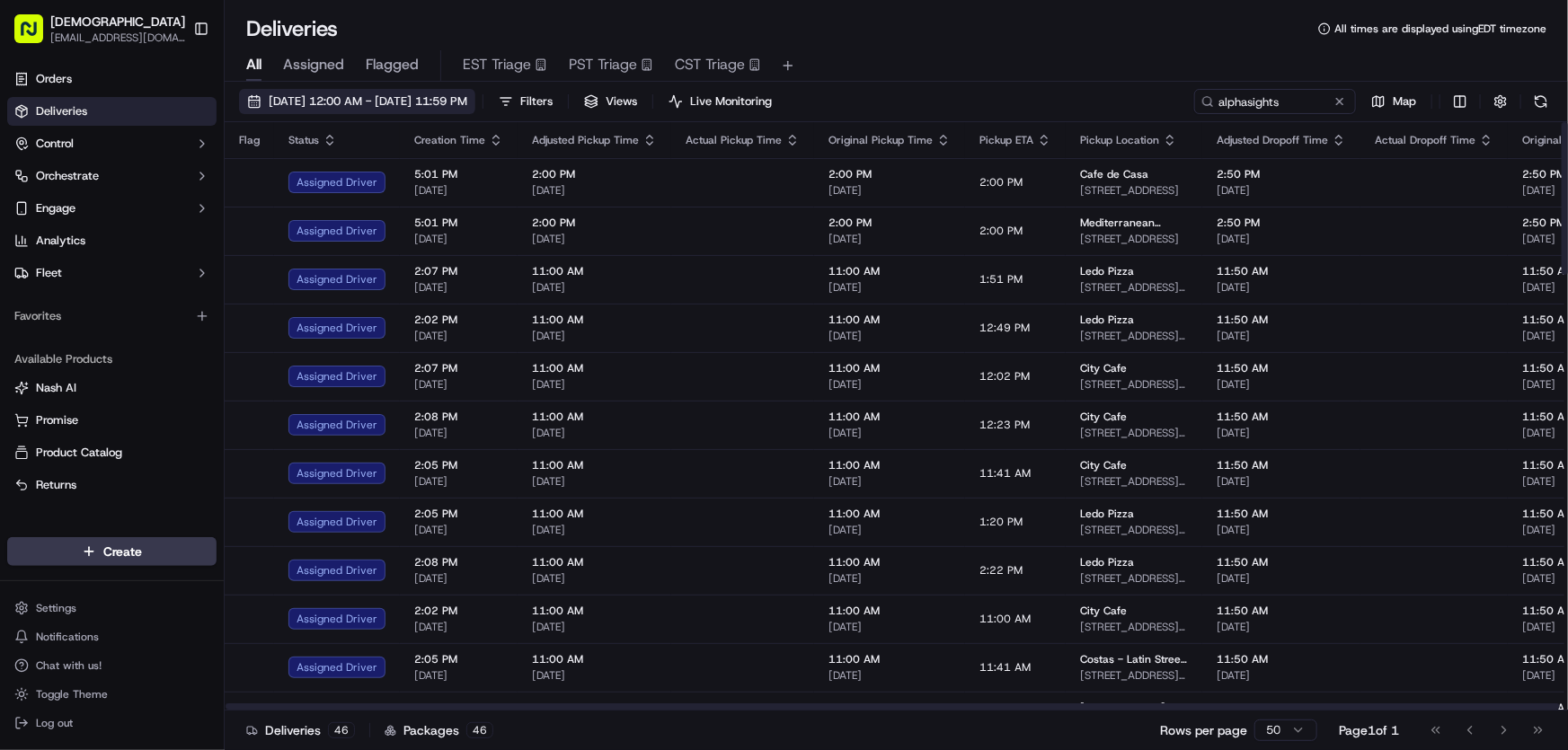
click at [425, 103] on span "[DATE] 12:00 AM - [DATE] 11:59 PM" at bounding box center [368, 101] width 199 height 16
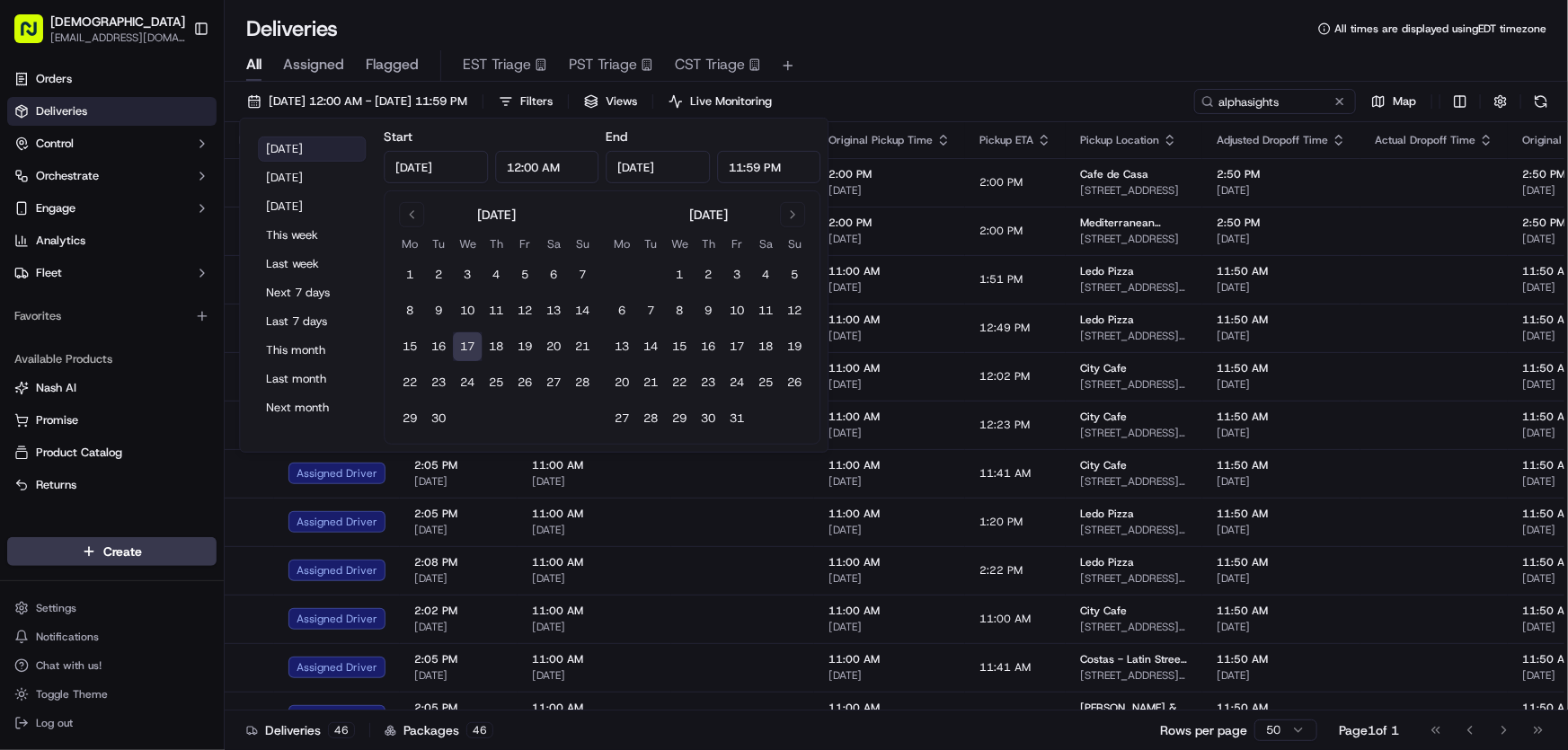
click at [305, 145] on button "[DATE]" at bounding box center [312, 148] width 108 height 25
click at [1045, 46] on div "All Assigned Flagged EST Triage PST Triage CST Triage" at bounding box center [896, 62] width 1343 height 38
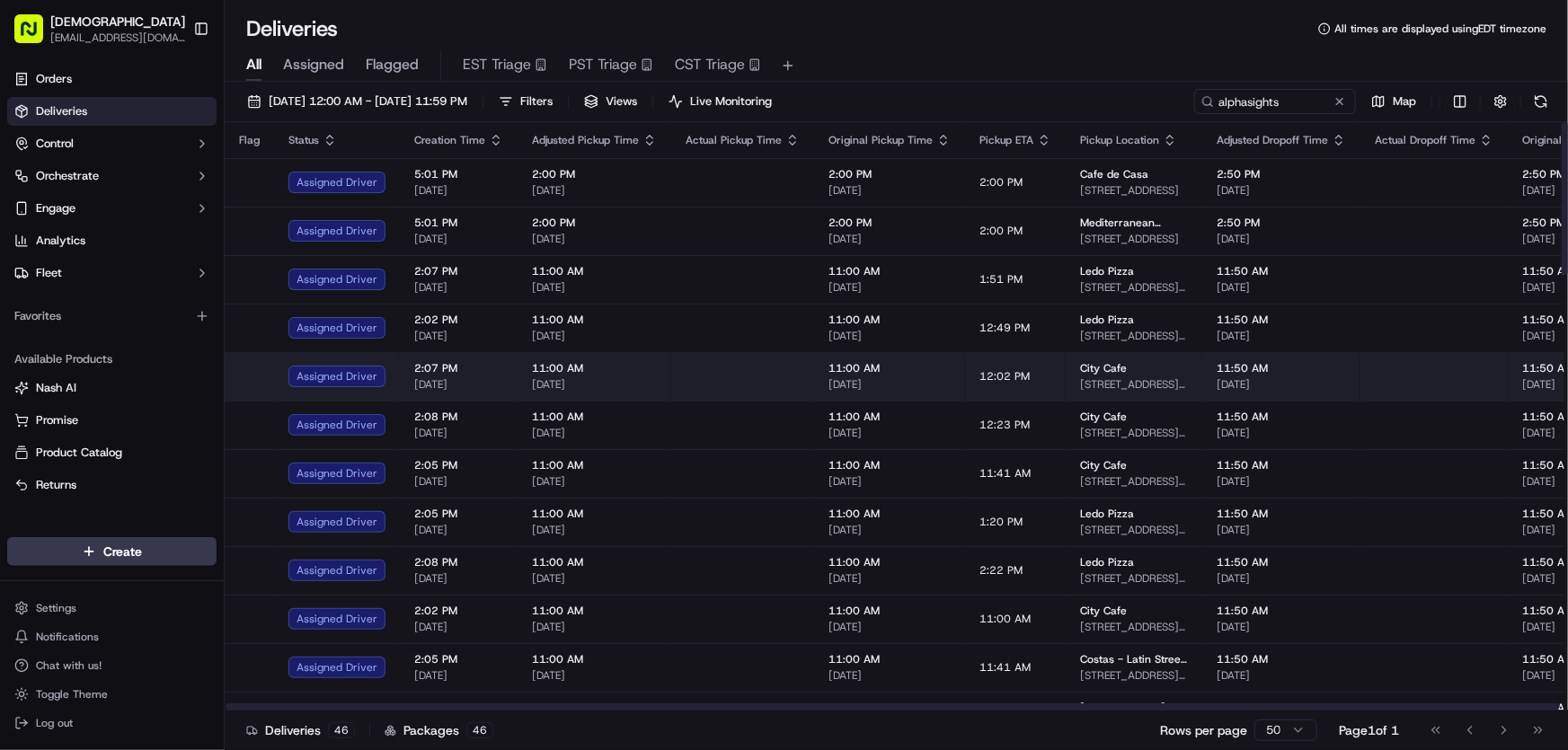
click at [553, 103] on span "Filters" at bounding box center [536, 101] width 33 height 16
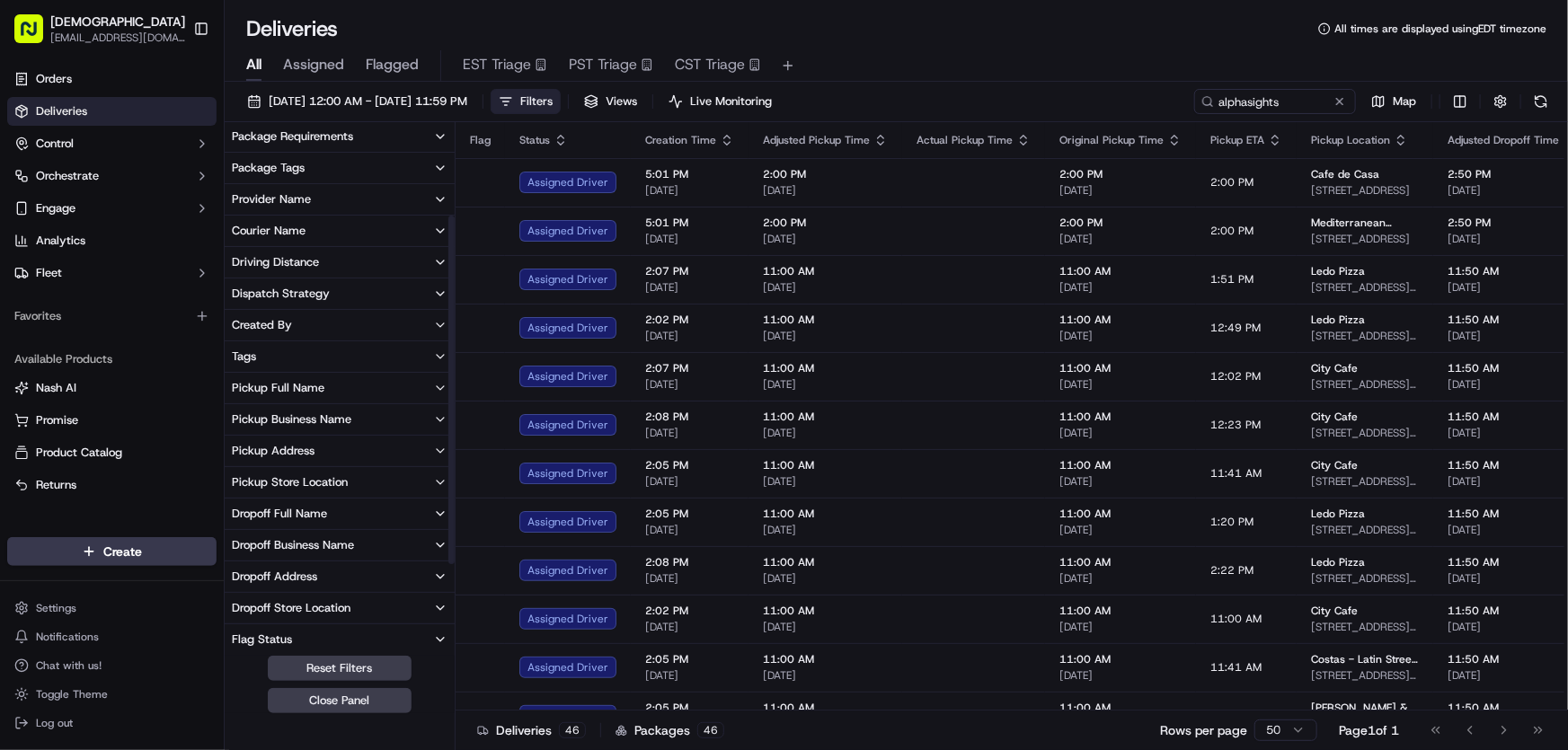
scroll to position [162, 0]
click at [290, 539] on div "Dropoff Business Name" at bounding box center [292, 544] width 122 height 16
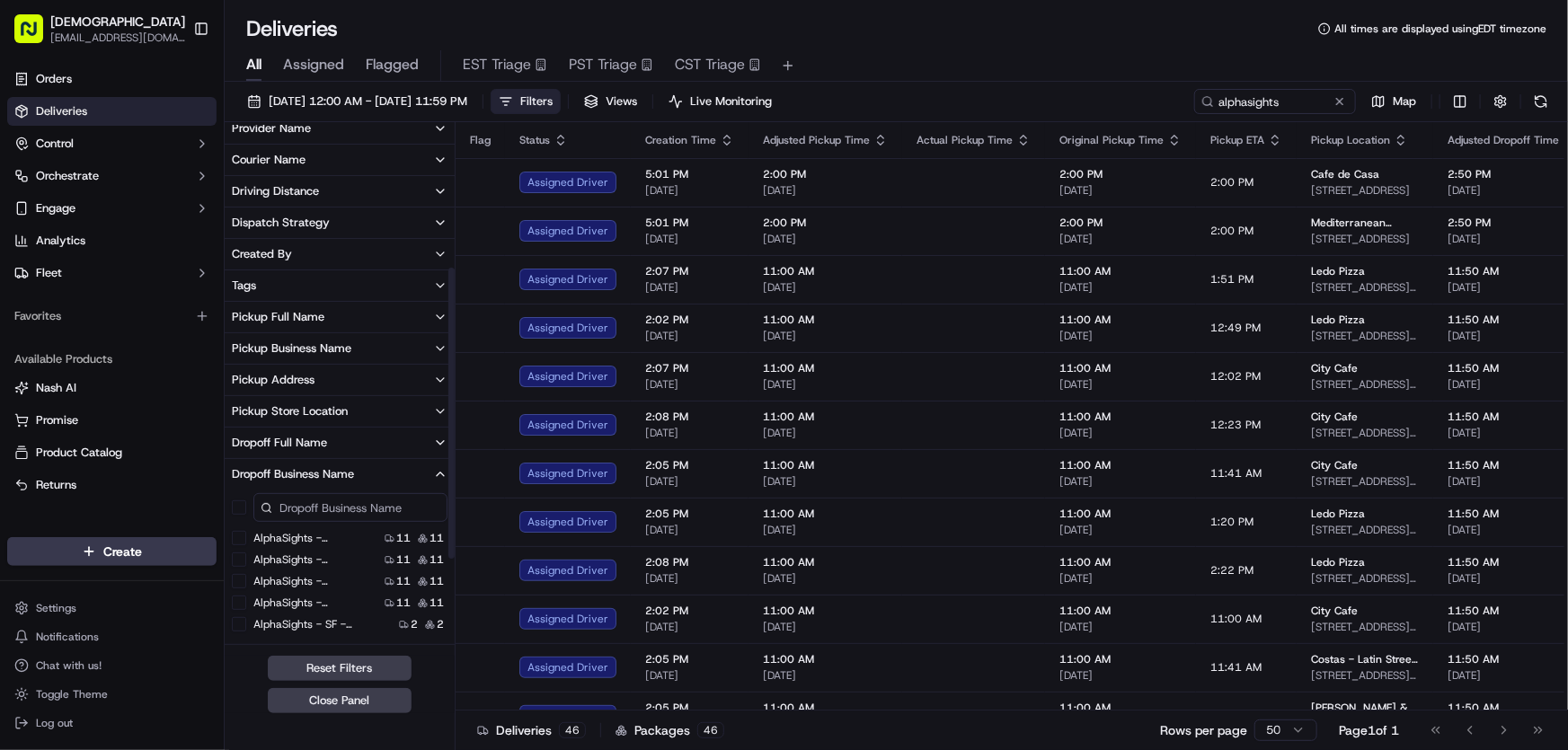
scroll to position [326, 0]
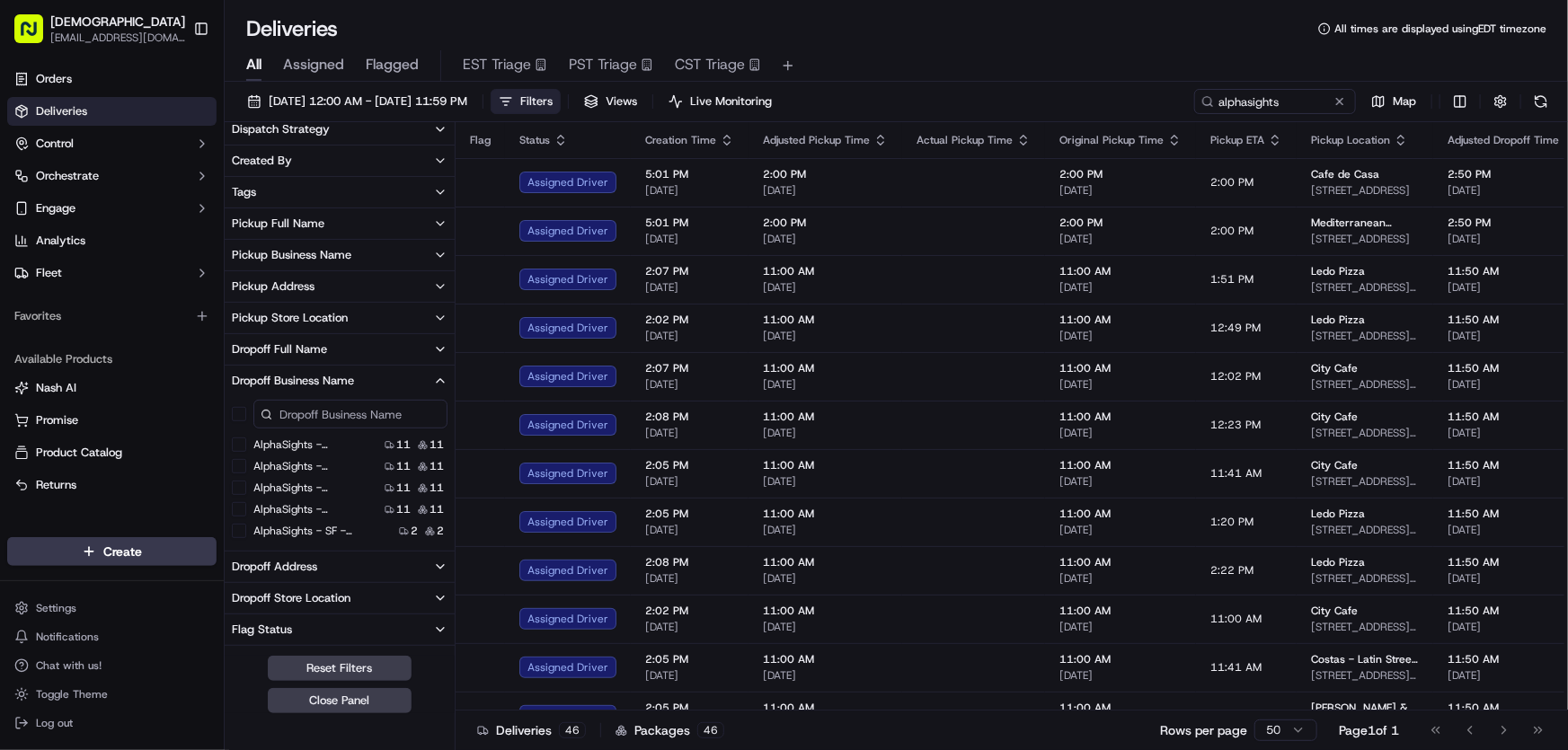
click at [235, 444] on 11 "AlphaSights - NYC - Floor 11" at bounding box center [238, 444] width 14 height 14
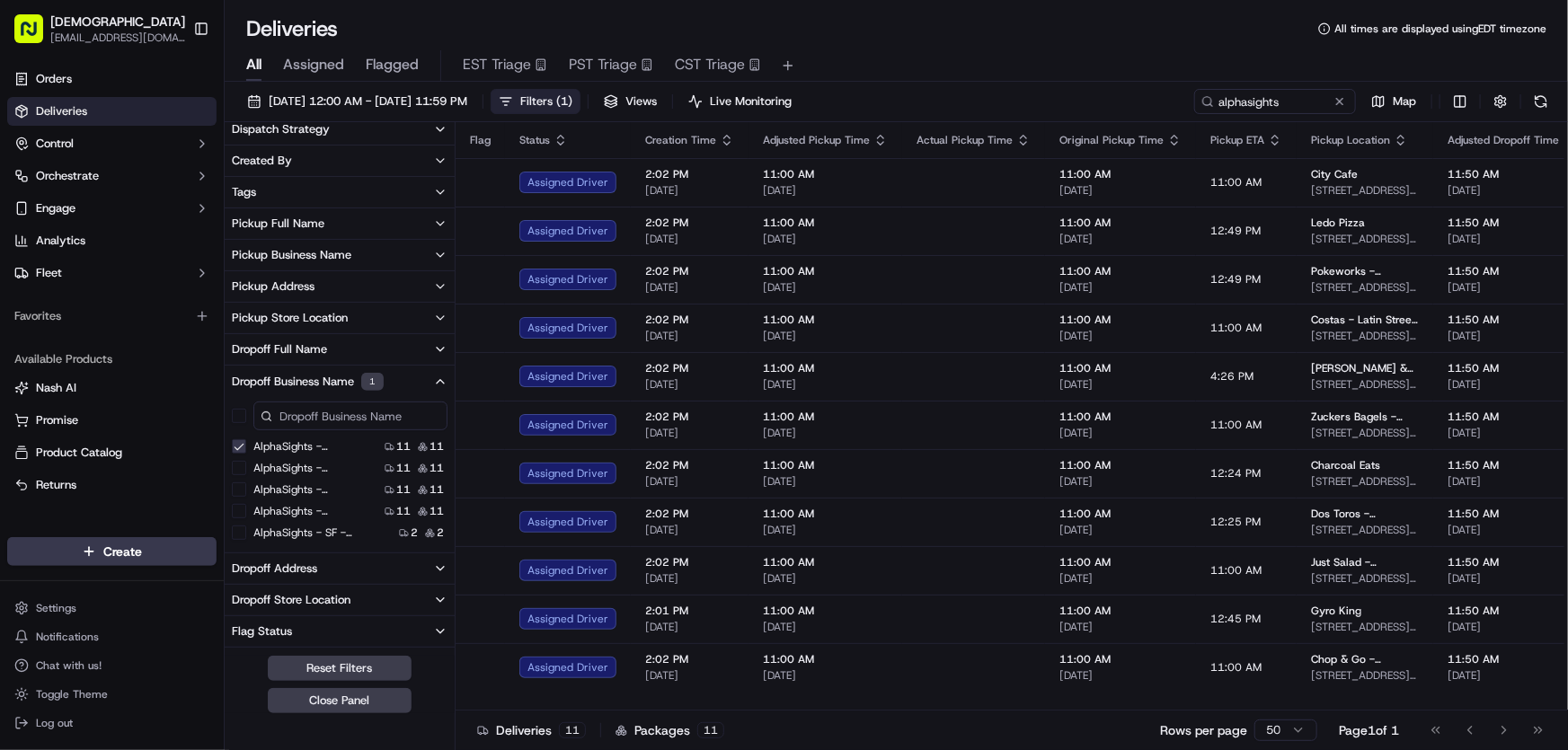
click at [238, 467] on 12 "AlphaSights - NYC - Floor 12" at bounding box center [238, 467] width 14 height 14
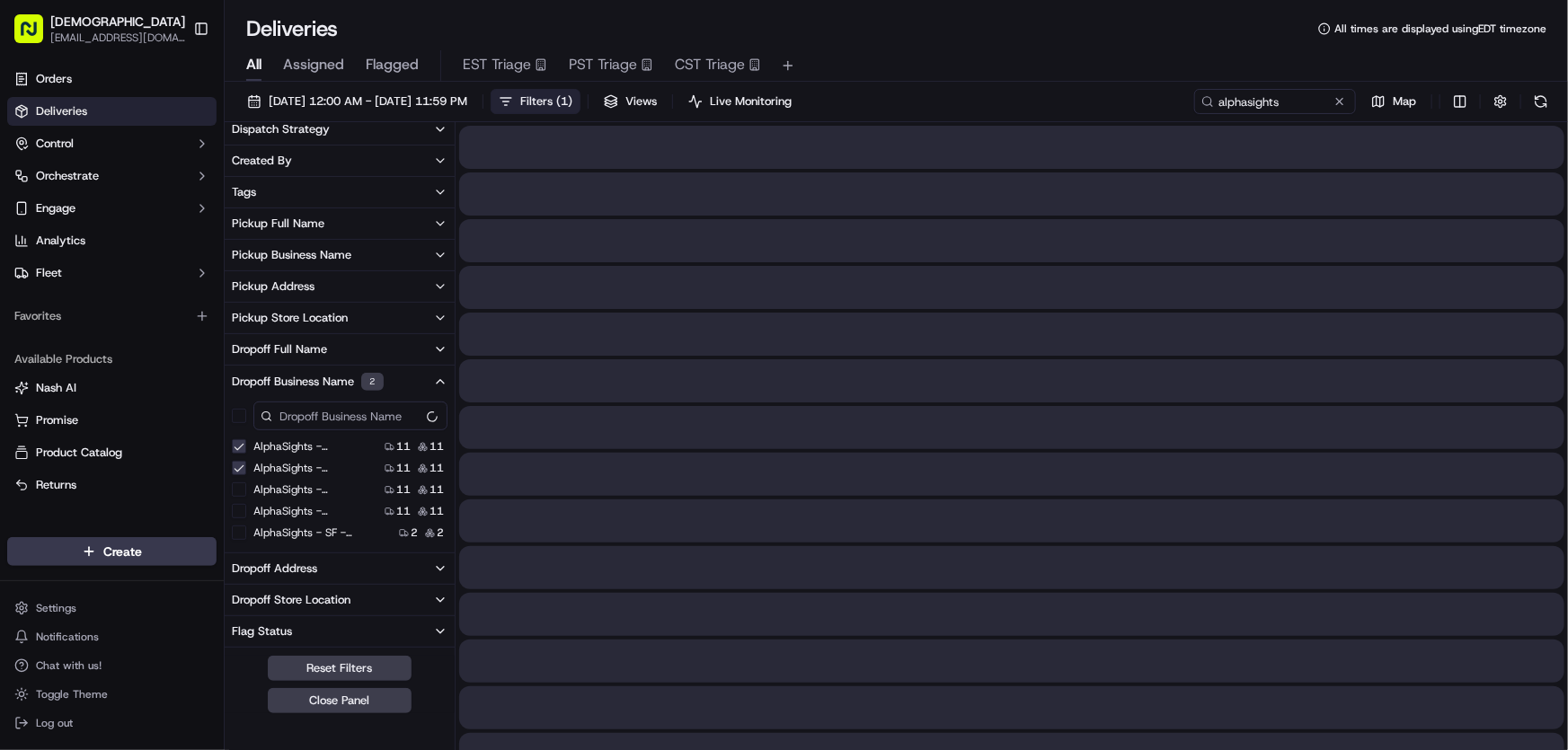
click at [239, 489] on 13 "AlphaSights - NYC - Floor 13" at bounding box center [238, 489] width 14 height 14
click at [243, 507] on 14 "AlphaSights - NYC - Floor 14" at bounding box center [238, 510] width 14 height 14
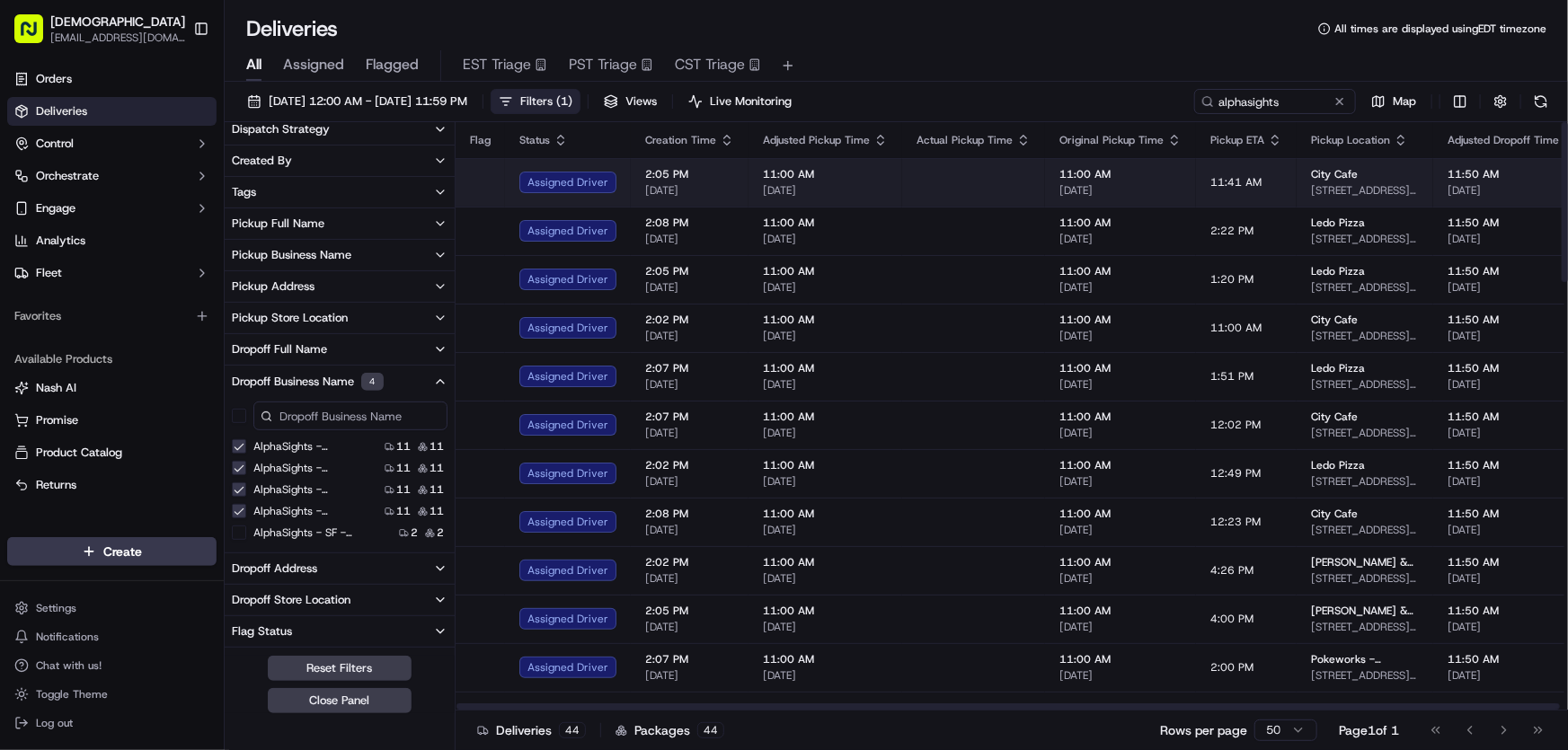
click at [572, 99] on span "Filters ( 1 )" at bounding box center [546, 101] width 52 height 16
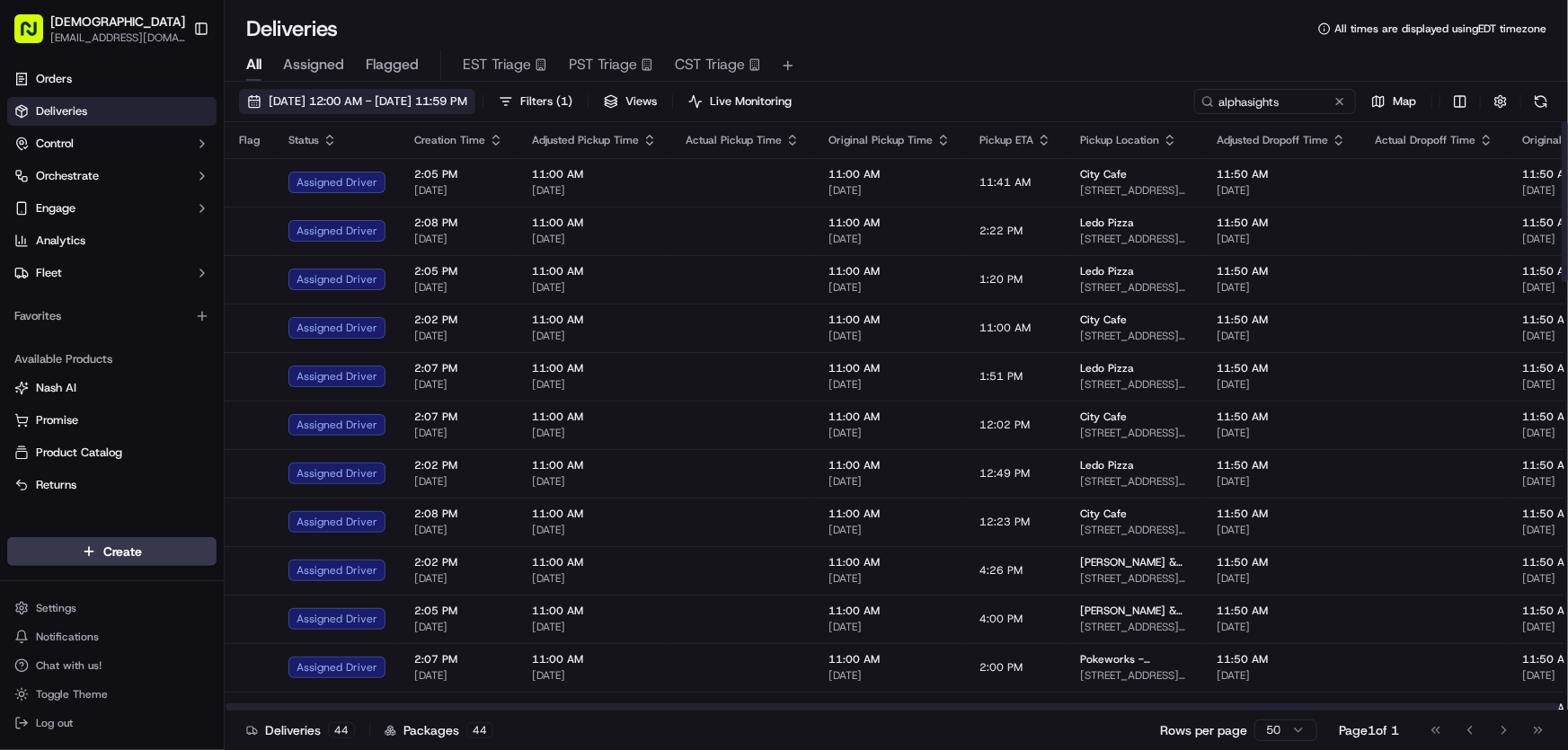
click at [393, 93] on span "[DATE] 12:00 AM - [DATE] 11:59 PM" at bounding box center [368, 101] width 199 height 16
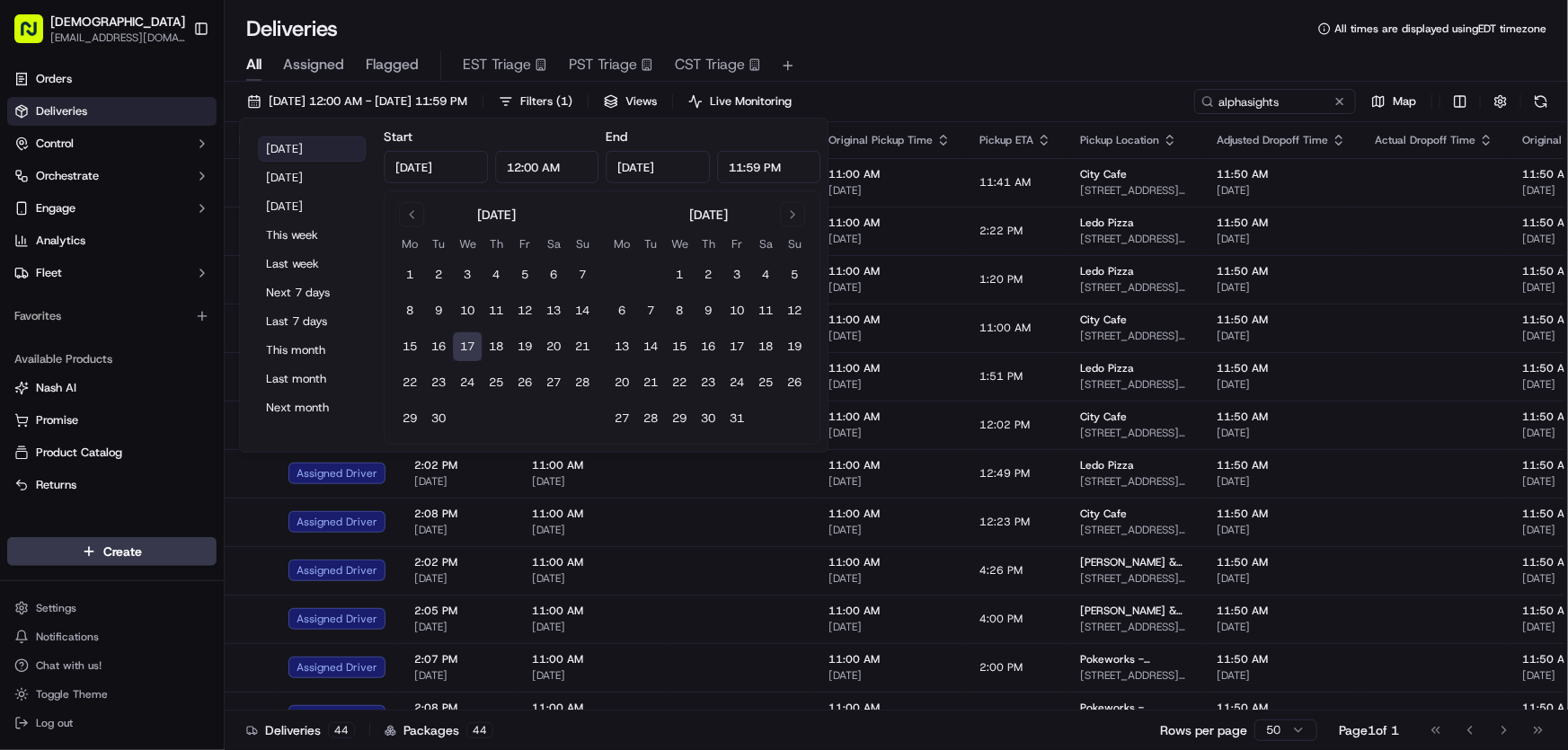
click at [297, 140] on button "[DATE]" at bounding box center [312, 148] width 108 height 25
click at [1068, 50] on div "All Assigned Flagged EST Triage PST Triage CST Triage" at bounding box center [896, 66] width 1343 height 32
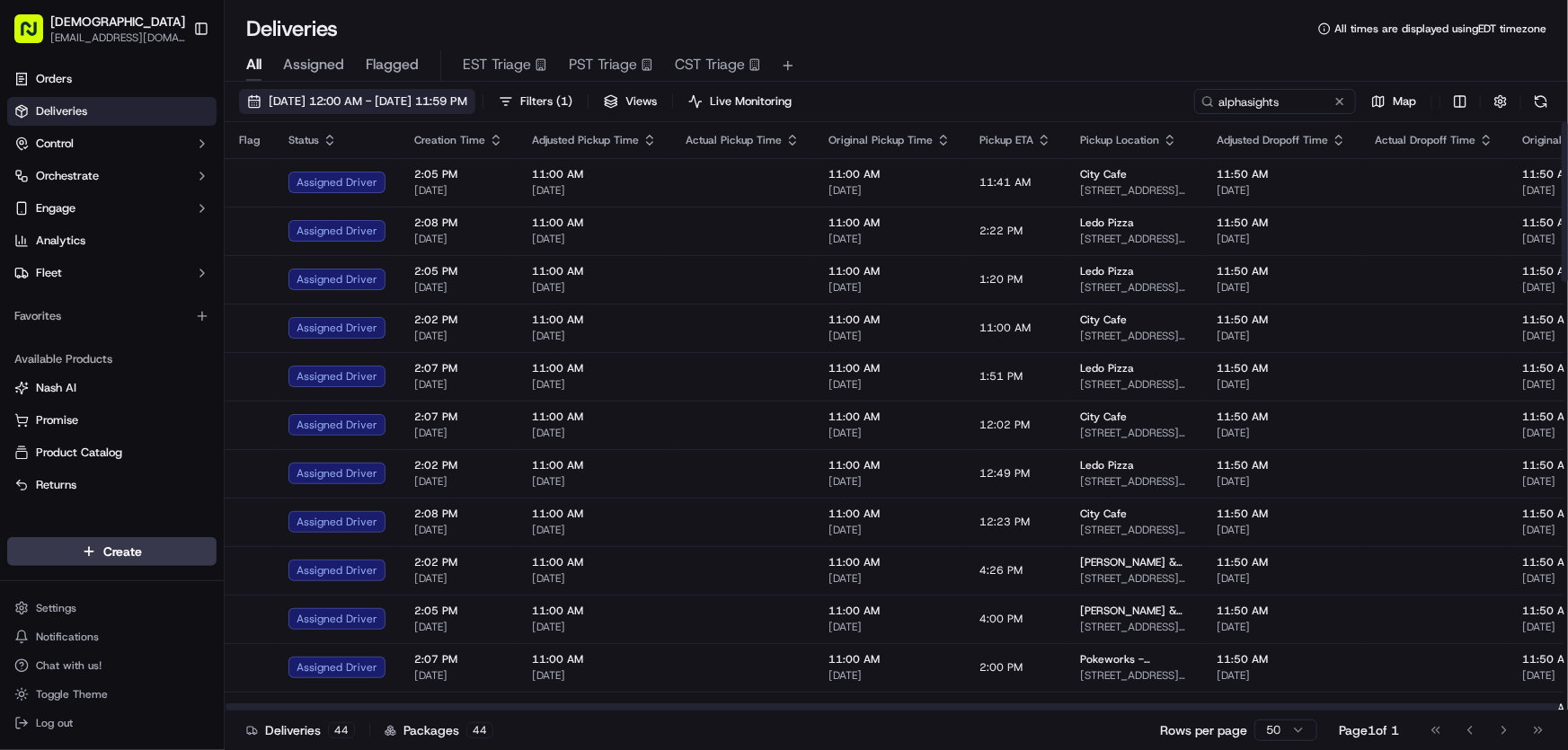
click at [391, 100] on span "[DATE] 12:00 AM - [DATE] 11:59 PM" at bounding box center [368, 101] width 199 height 16
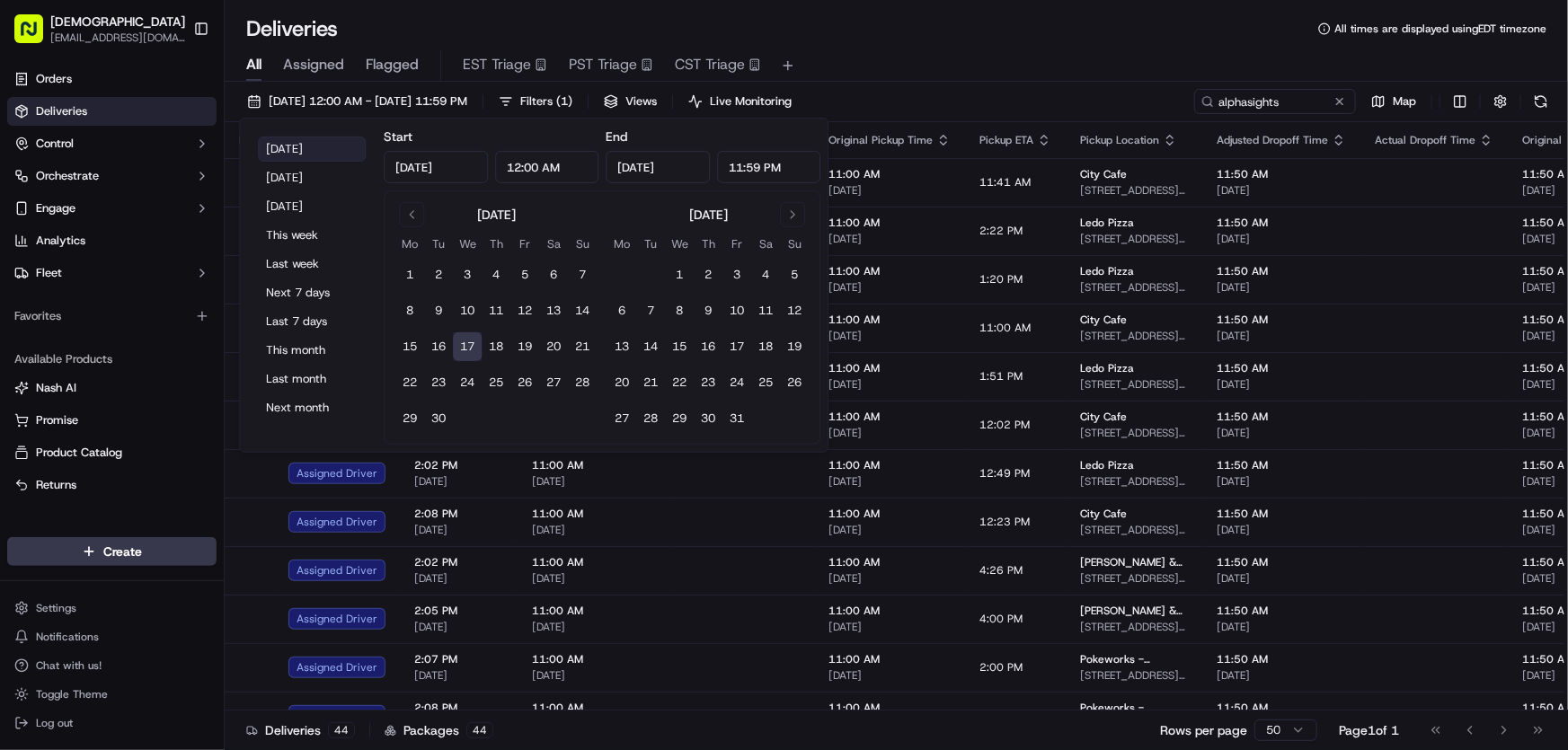
click at [308, 146] on button "[DATE]" at bounding box center [312, 148] width 108 height 25
click at [995, 54] on div "All Assigned Flagged EST Triage PST Triage CST Triage" at bounding box center [896, 66] width 1343 height 32
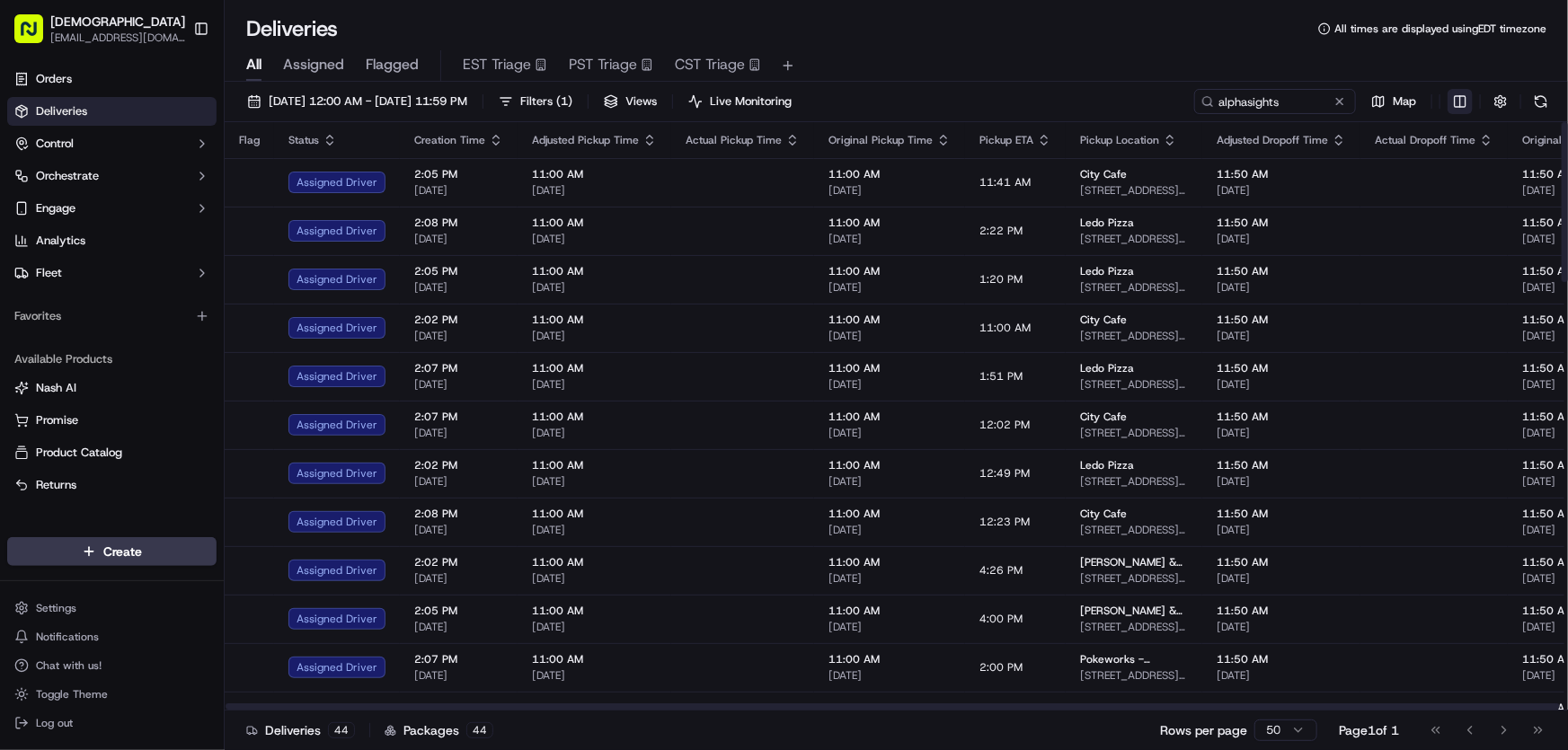
click at [1462, 98] on html "Sharebite rtrinos@sharebite.com Toggle Sidebar Orders Deliveries Control Orches…" at bounding box center [784, 375] width 1568 height 750
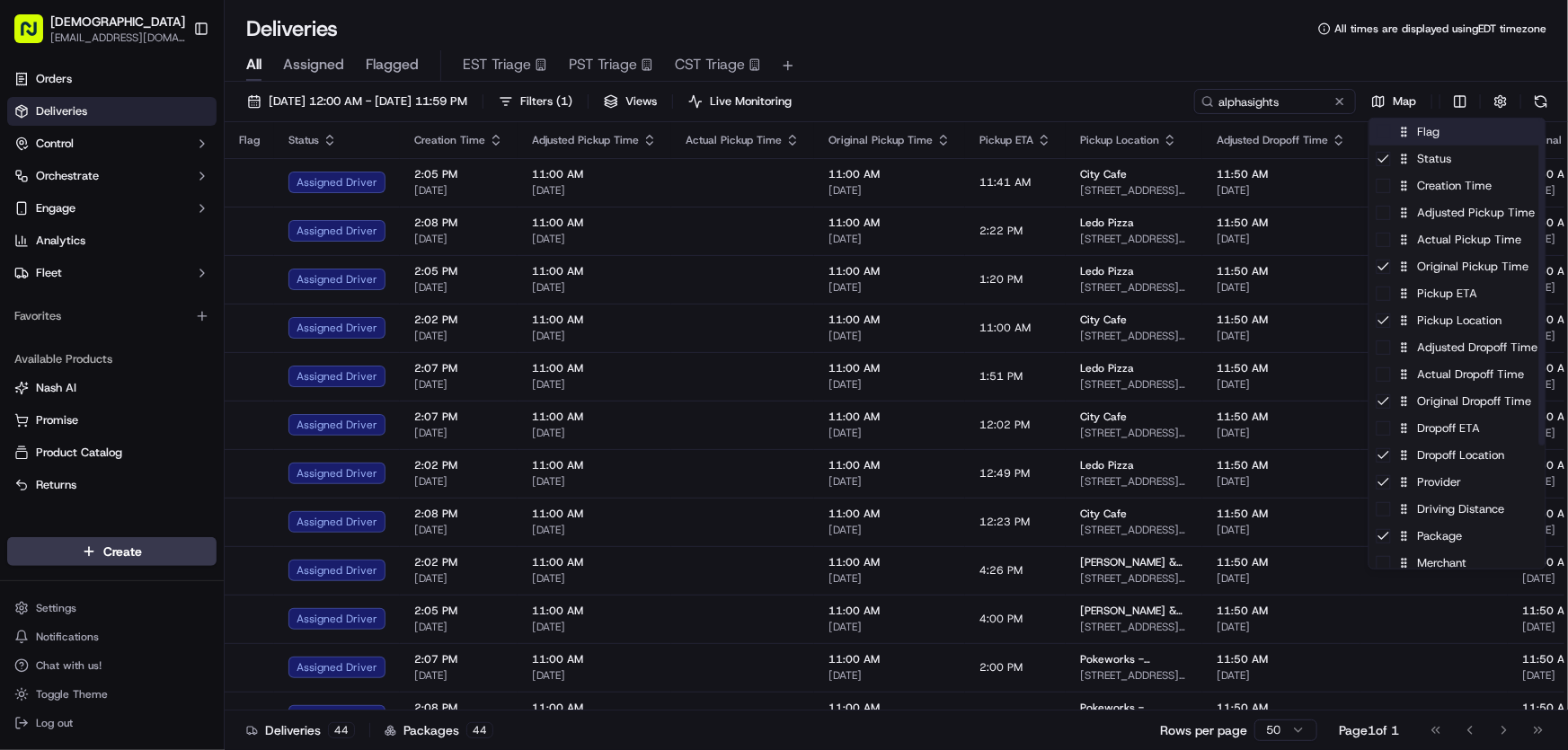
click at [1432, 137] on div "Flag" at bounding box center [1457, 132] width 176 height 27
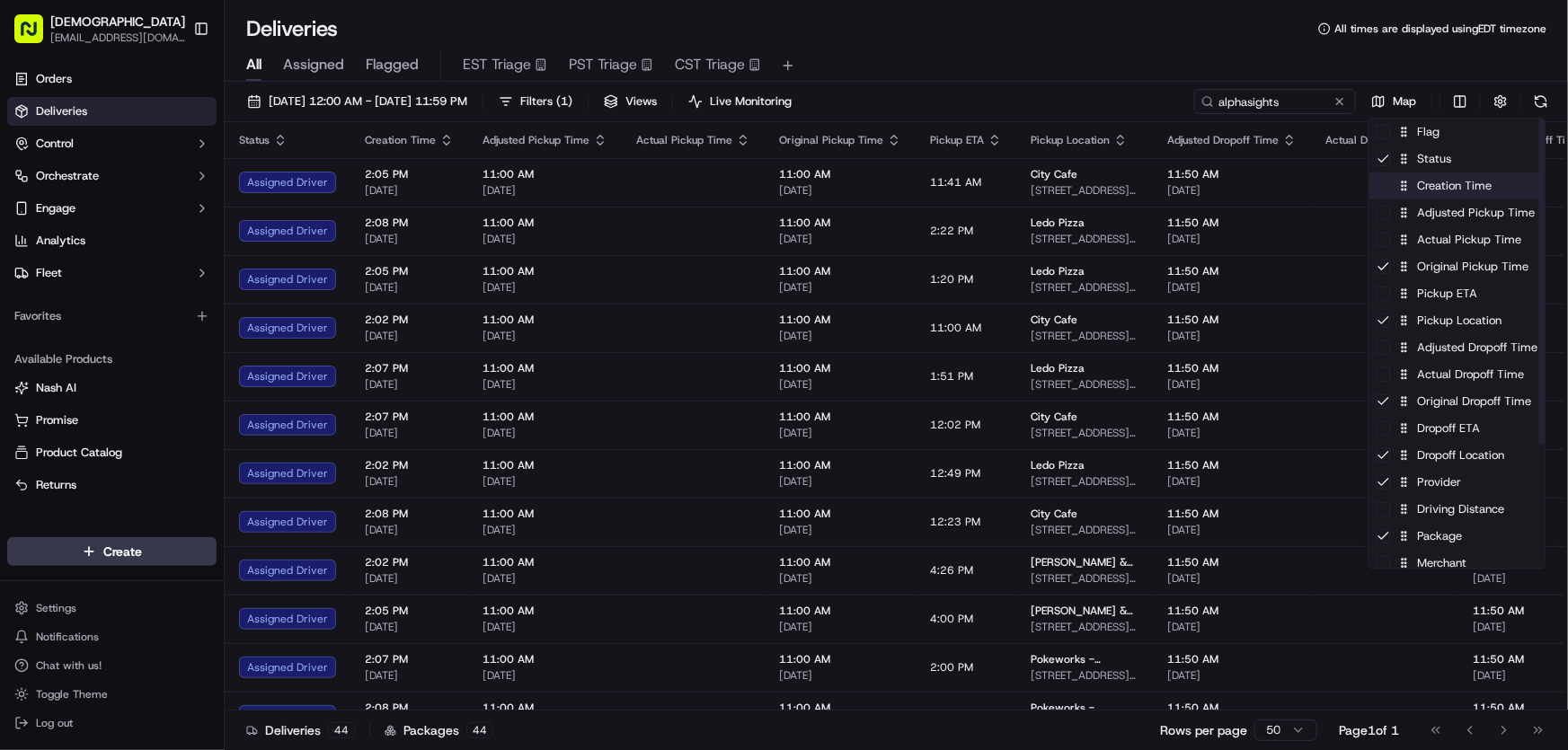
click at [1421, 192] on div "Creation Time" at bounding box center [1457, 186] width 176 height 27
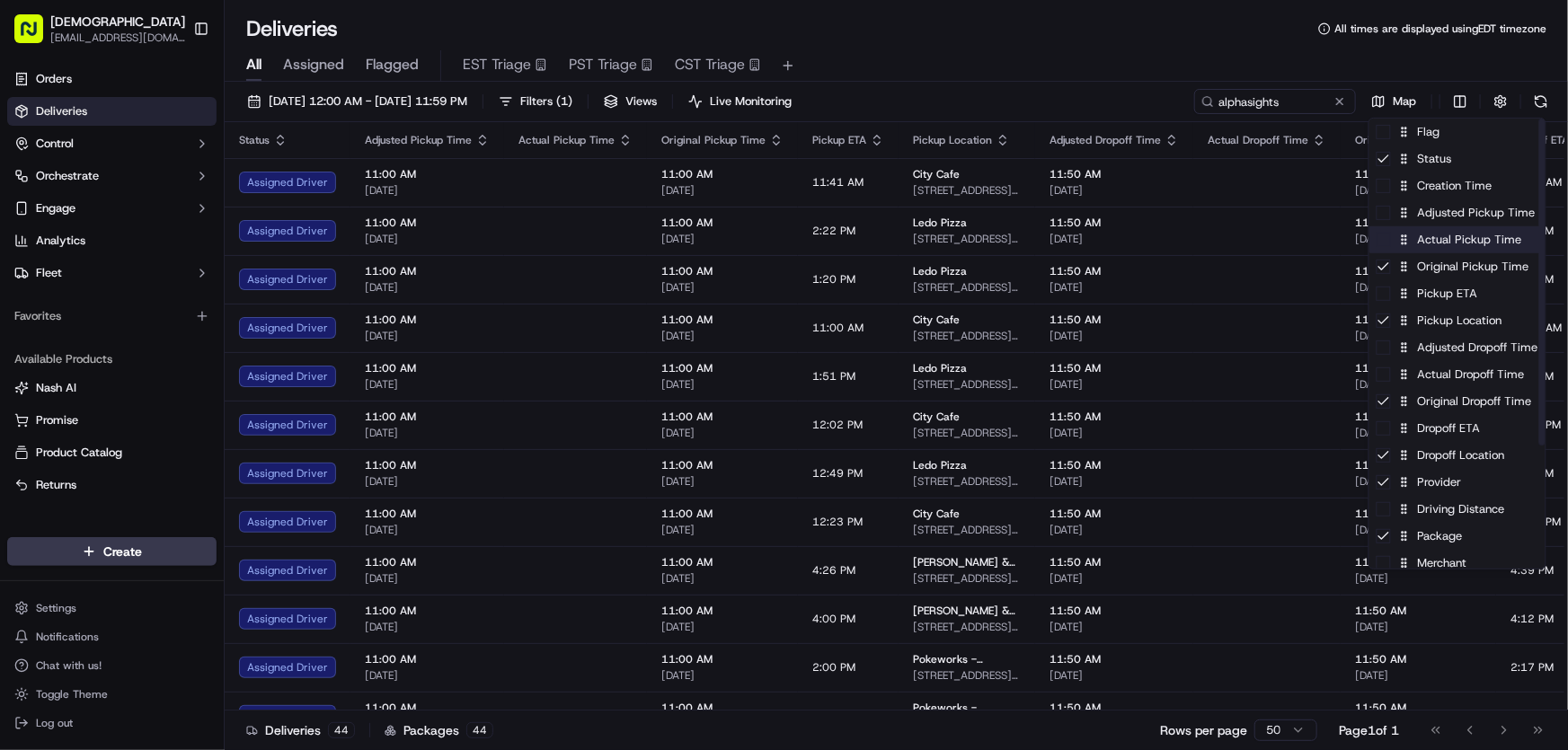
click at [1439, 243] on div "Actual Pickup Time" at bounding box center [1457, 240] width 176 height 27
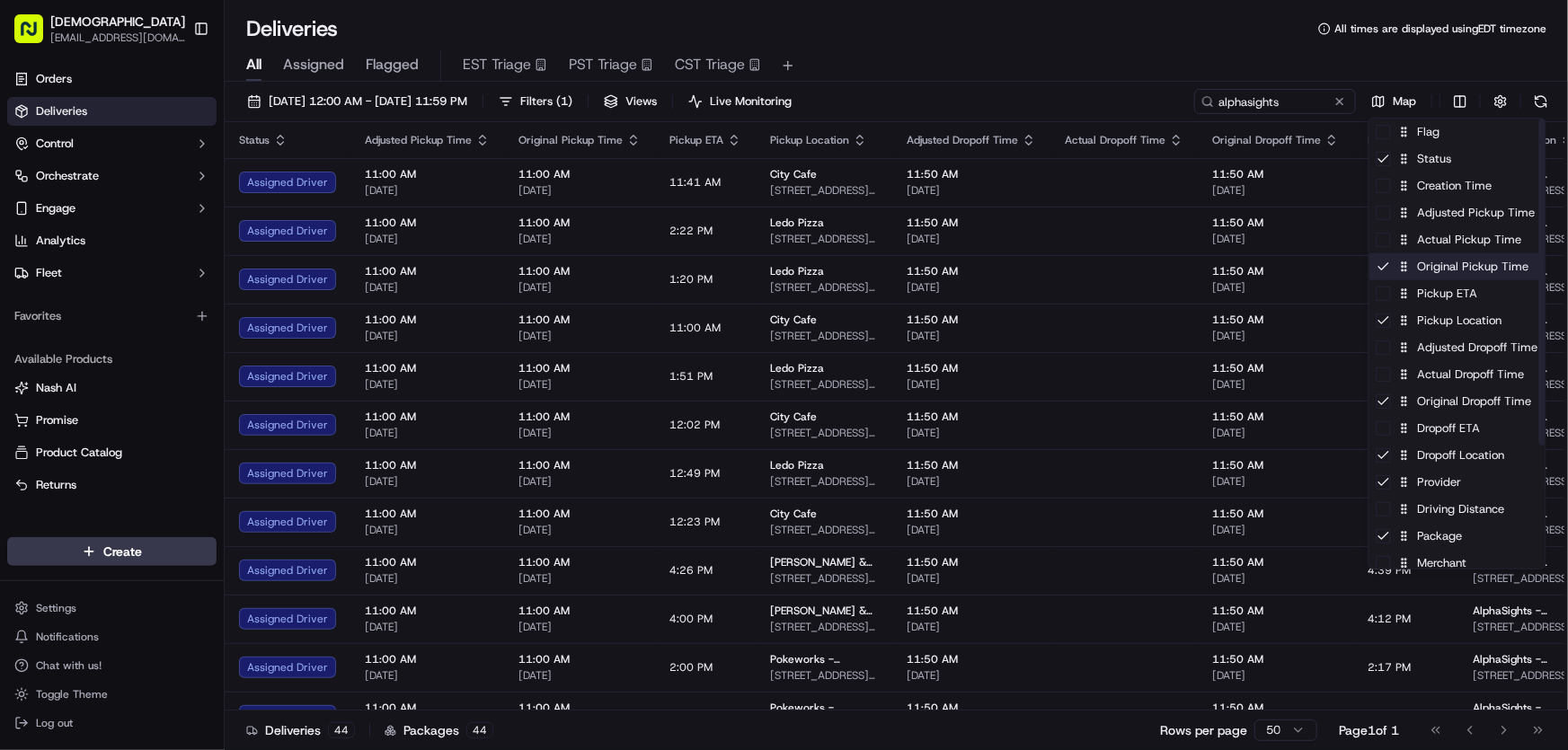
click at [1429, 268] on div "Original Pickup Time" at bounding box center [1457, 266] width 176 height 27
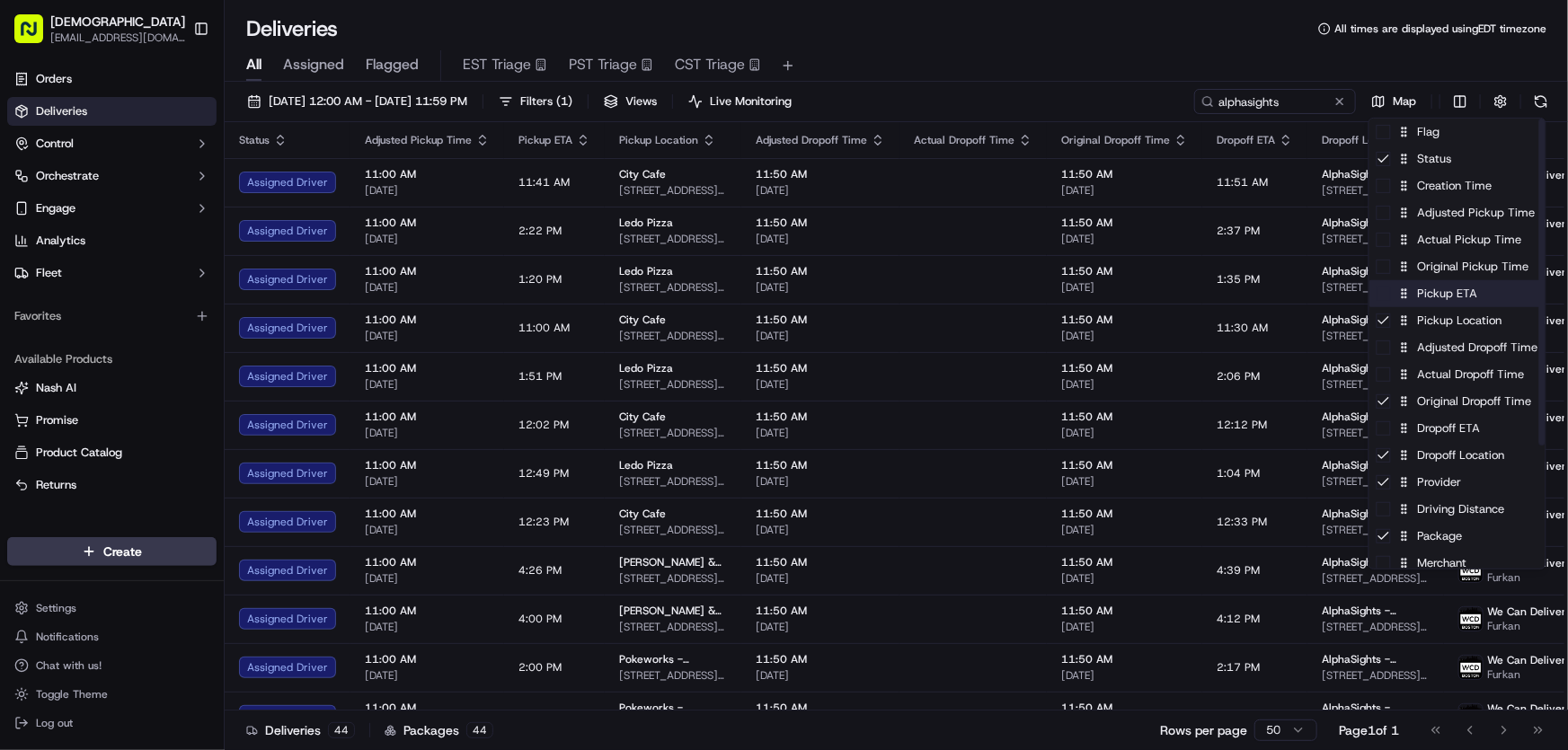
click at [1422, 299] on div "Pickup ETA" at bounding box center [1457, 293] width 176 height 27
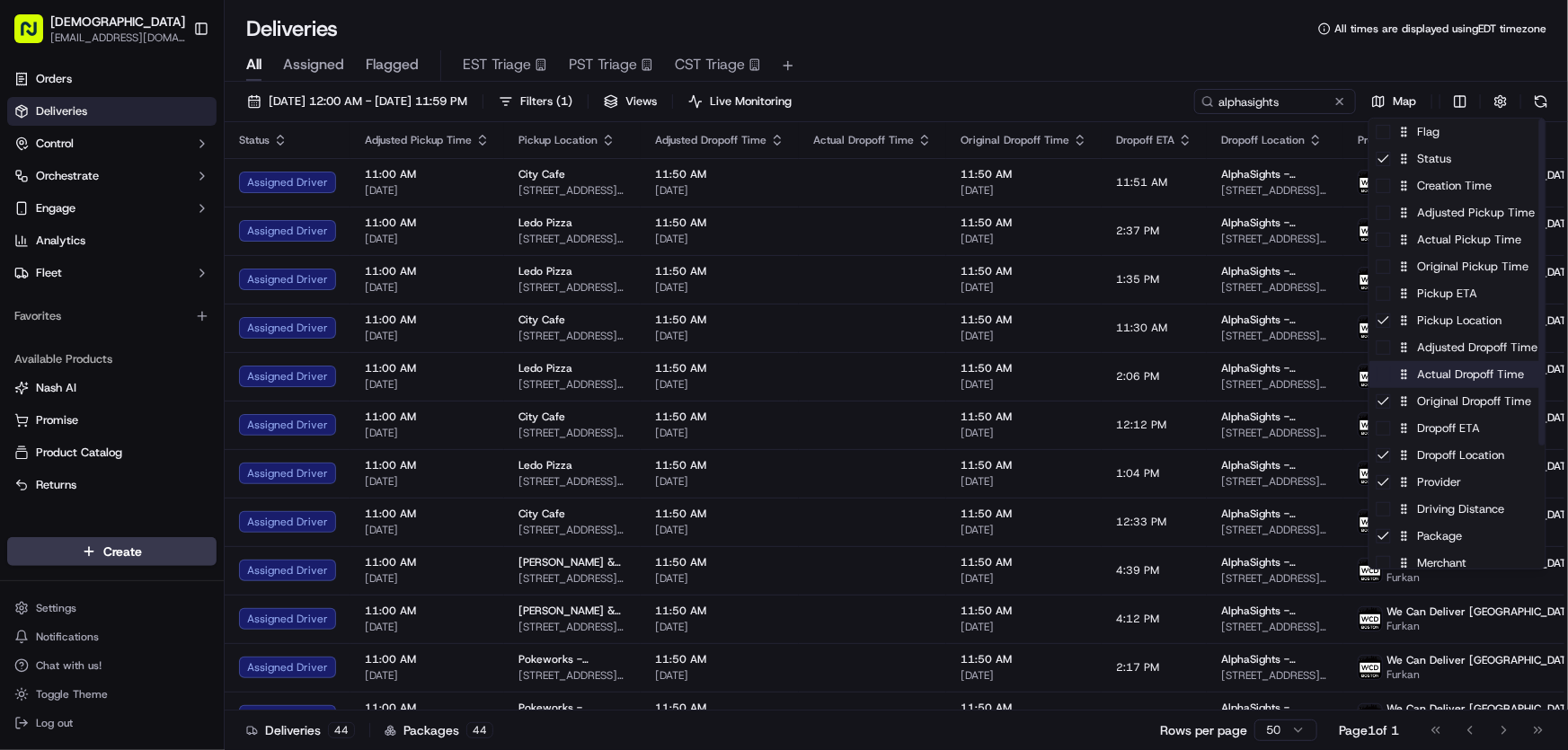
click at [1441, 380] on div "Actual Dropoff Time" at bounding box center [1457, 374] width 176 height 27
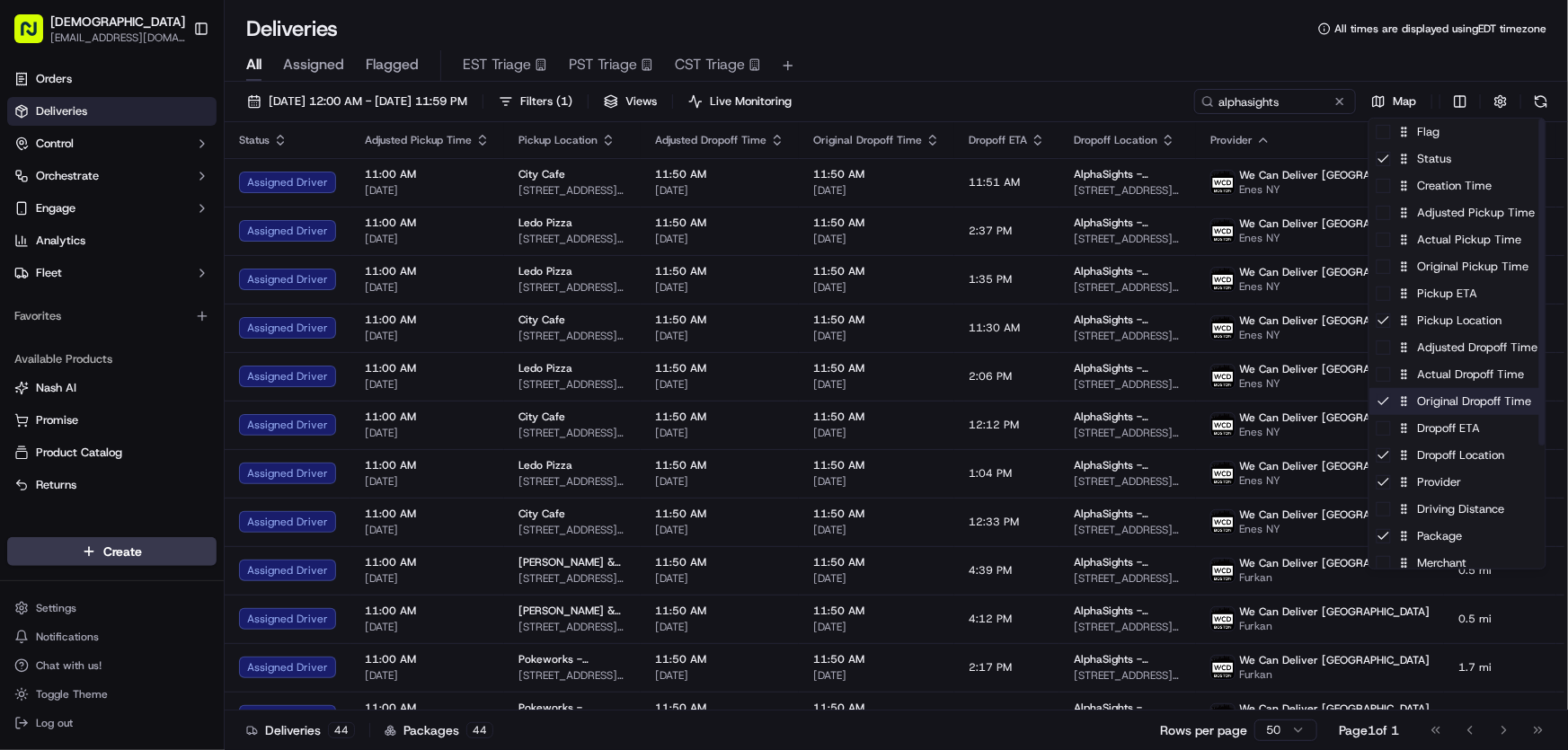
click at [1435, 403] on div "Original Dropoff Time" at bounding box center [1457, 401] width 176 height 27
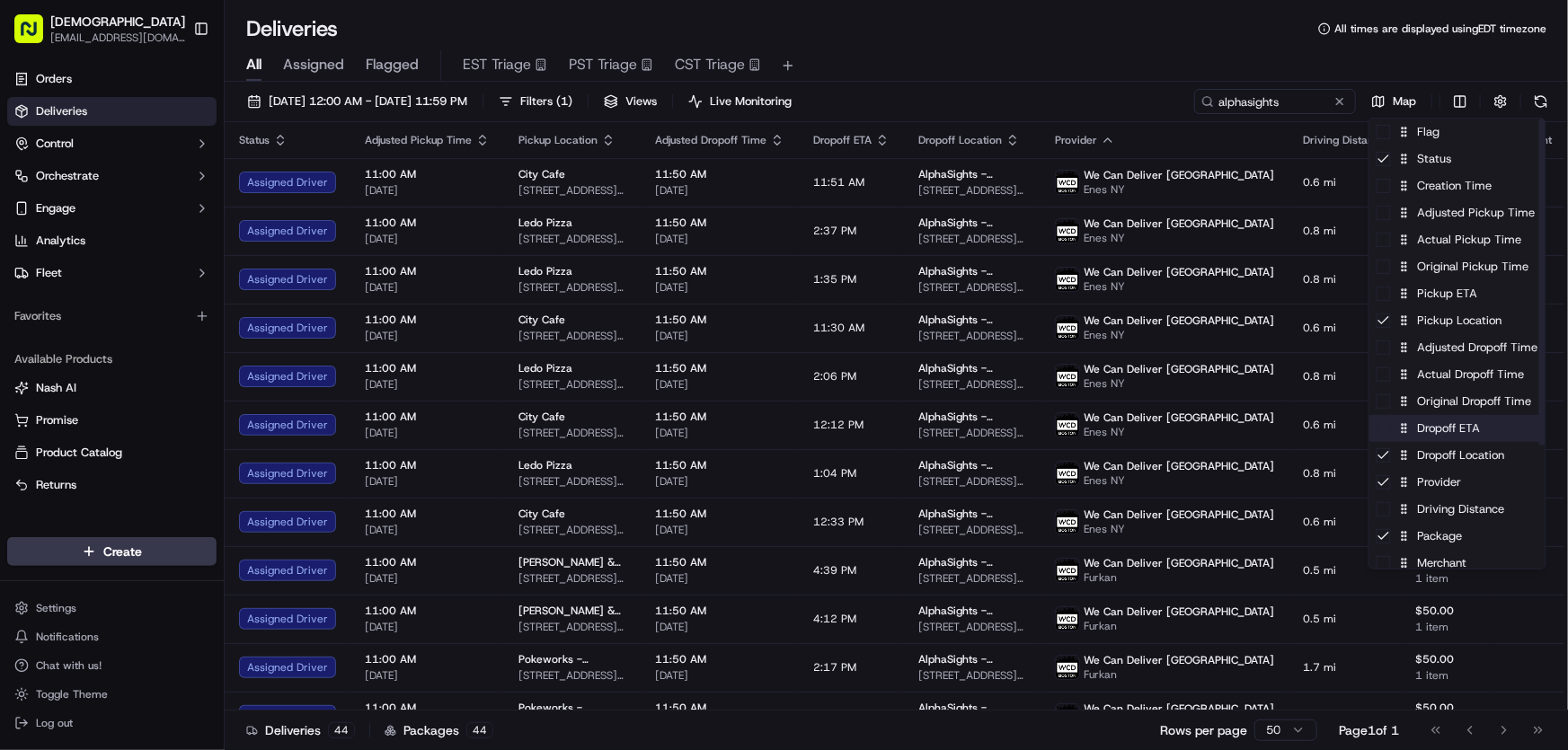
click at [1426, 429] on div "Dropoff ETA" at bounding box center [1457, 428] width 176 height 27
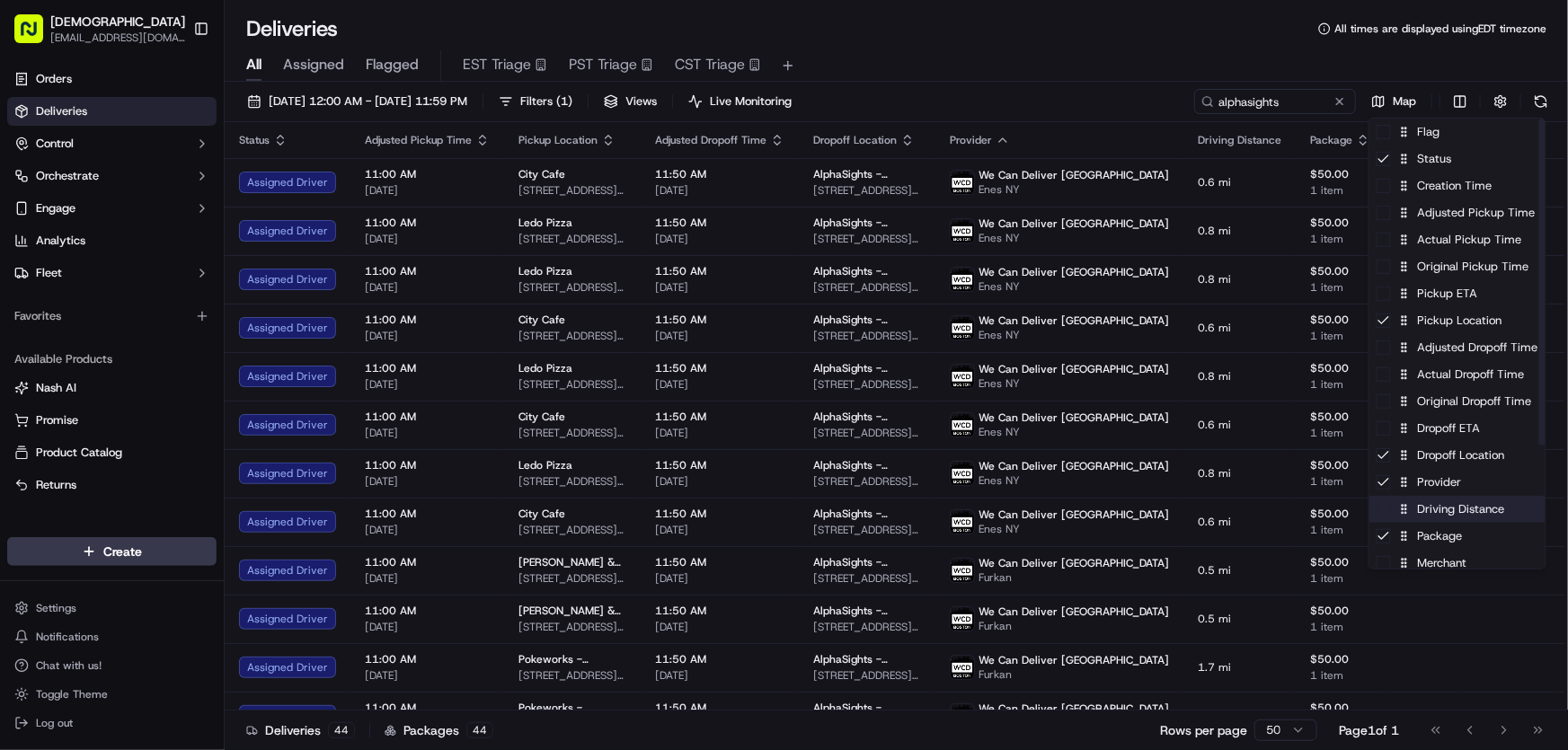
click at [1445, 516] on div "Driving Distance" at bounding box center [1457, 508] width 176 height 27
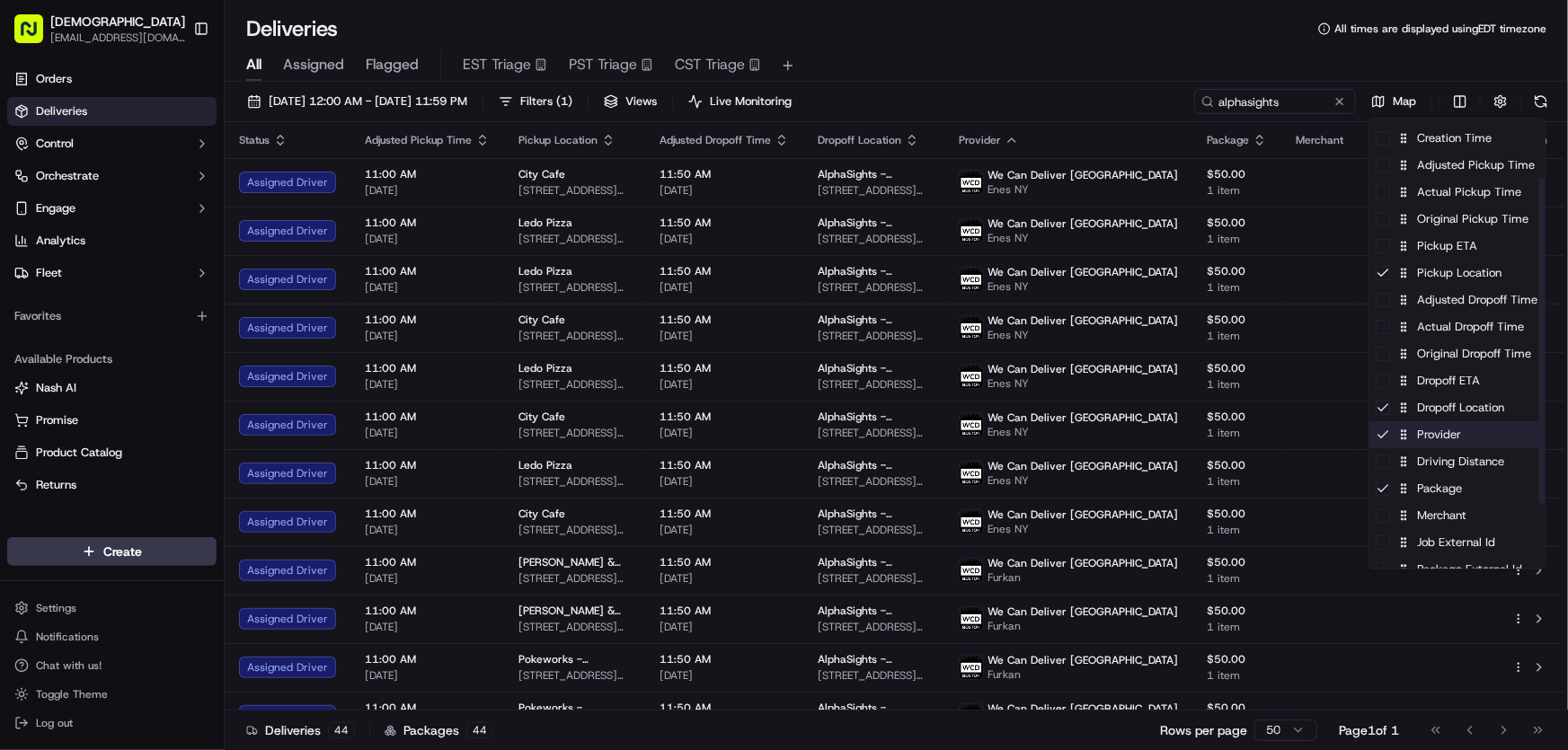
scroll to position [81, 0]
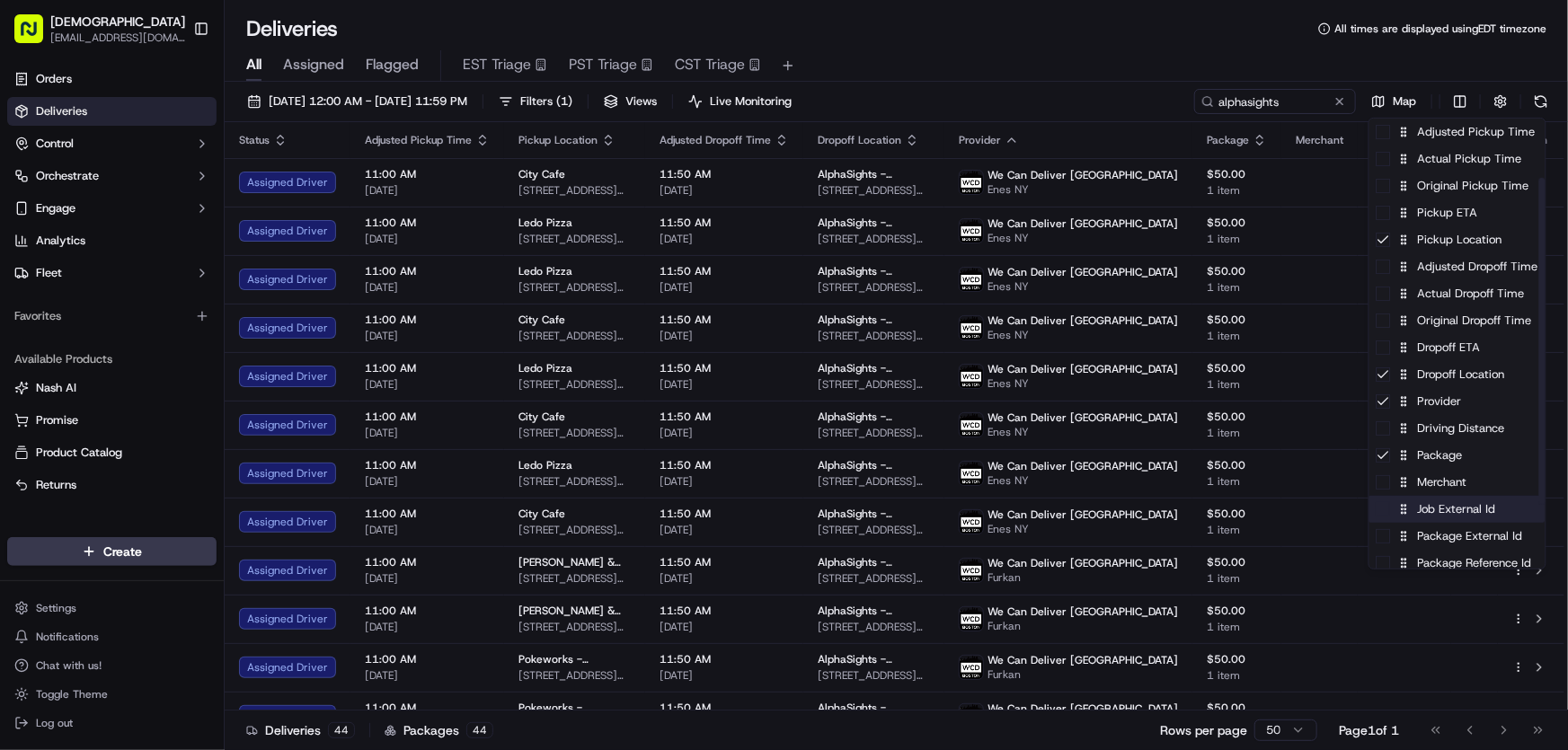
click at [1441, 495] on div "Job External Id" at bounding box center [1457, 508] width 176 height 27
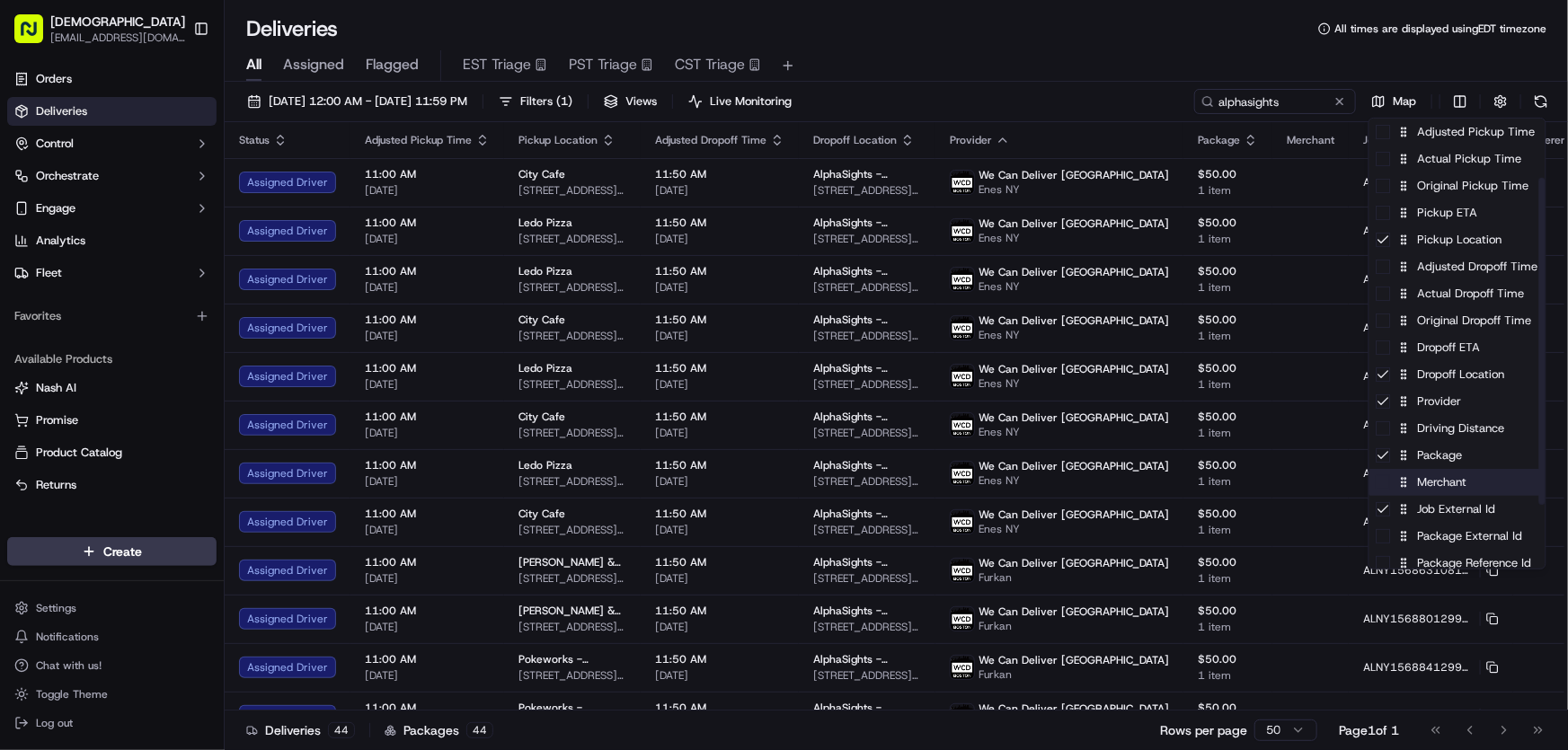
click at [1439, 485] on div "Merchant" at bounding box center [1457, 481] width 176 height 27
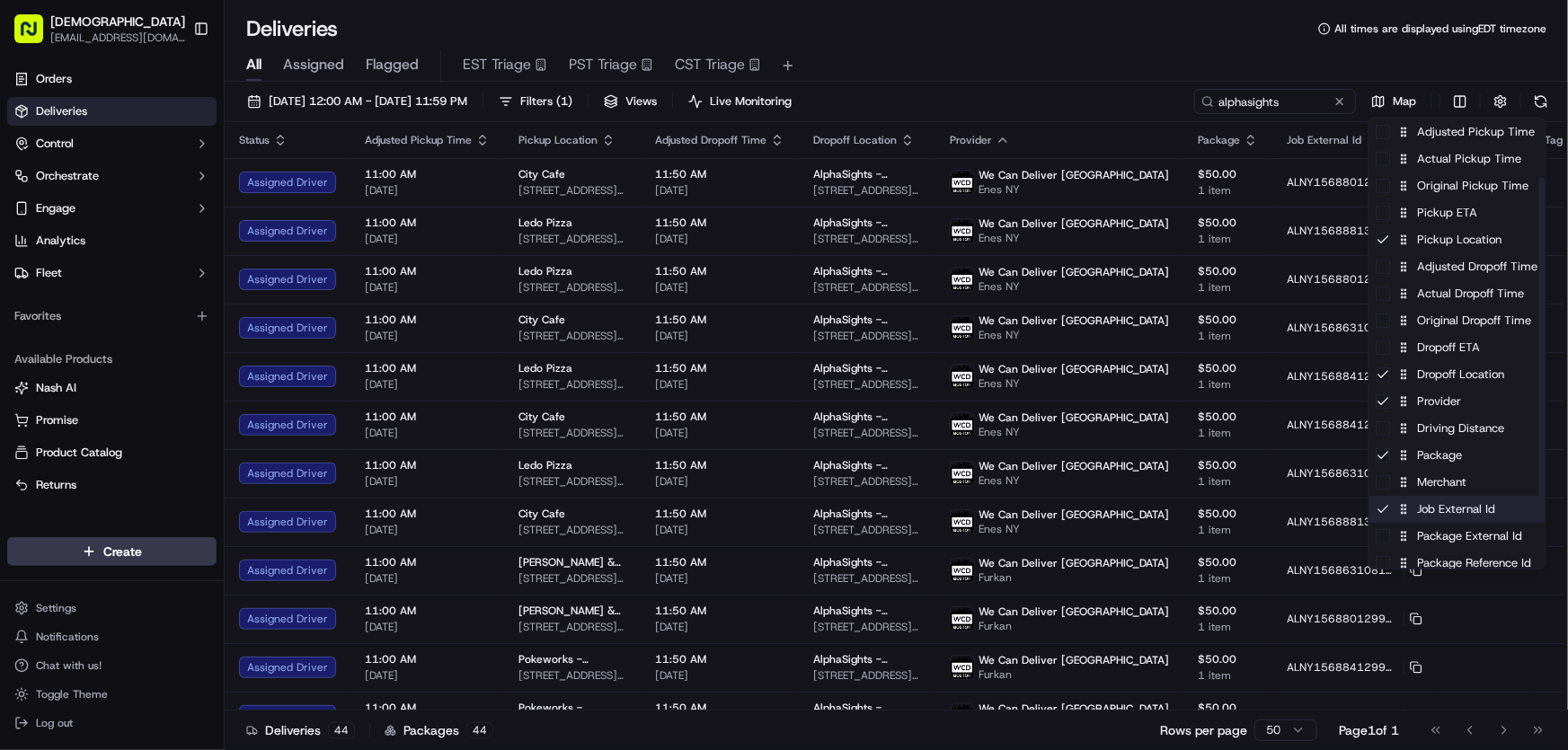
click at [1432, 505] on div "Job External Id" at bounding box center [1457, 508] width 176 height 27
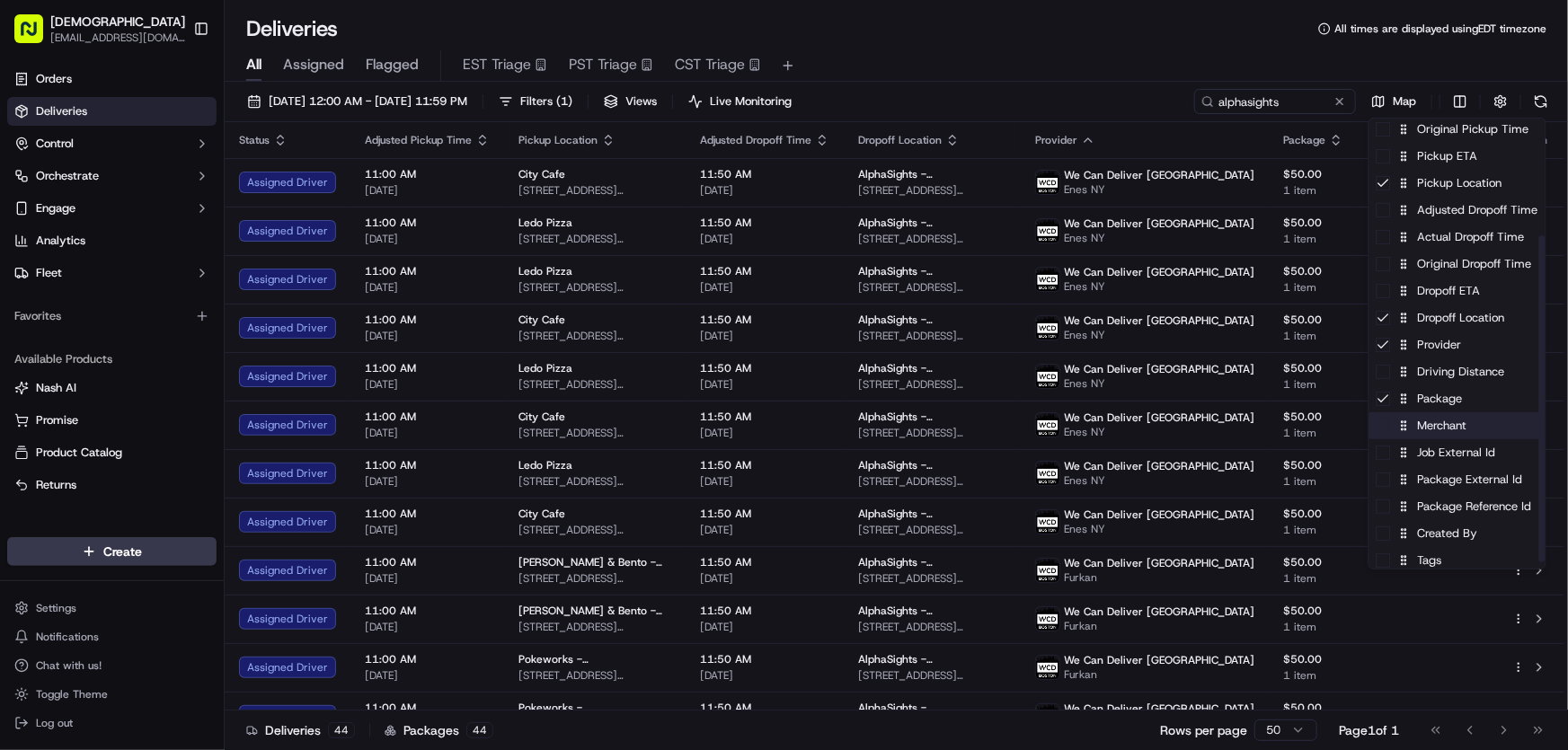
scroll to position [162, 0]
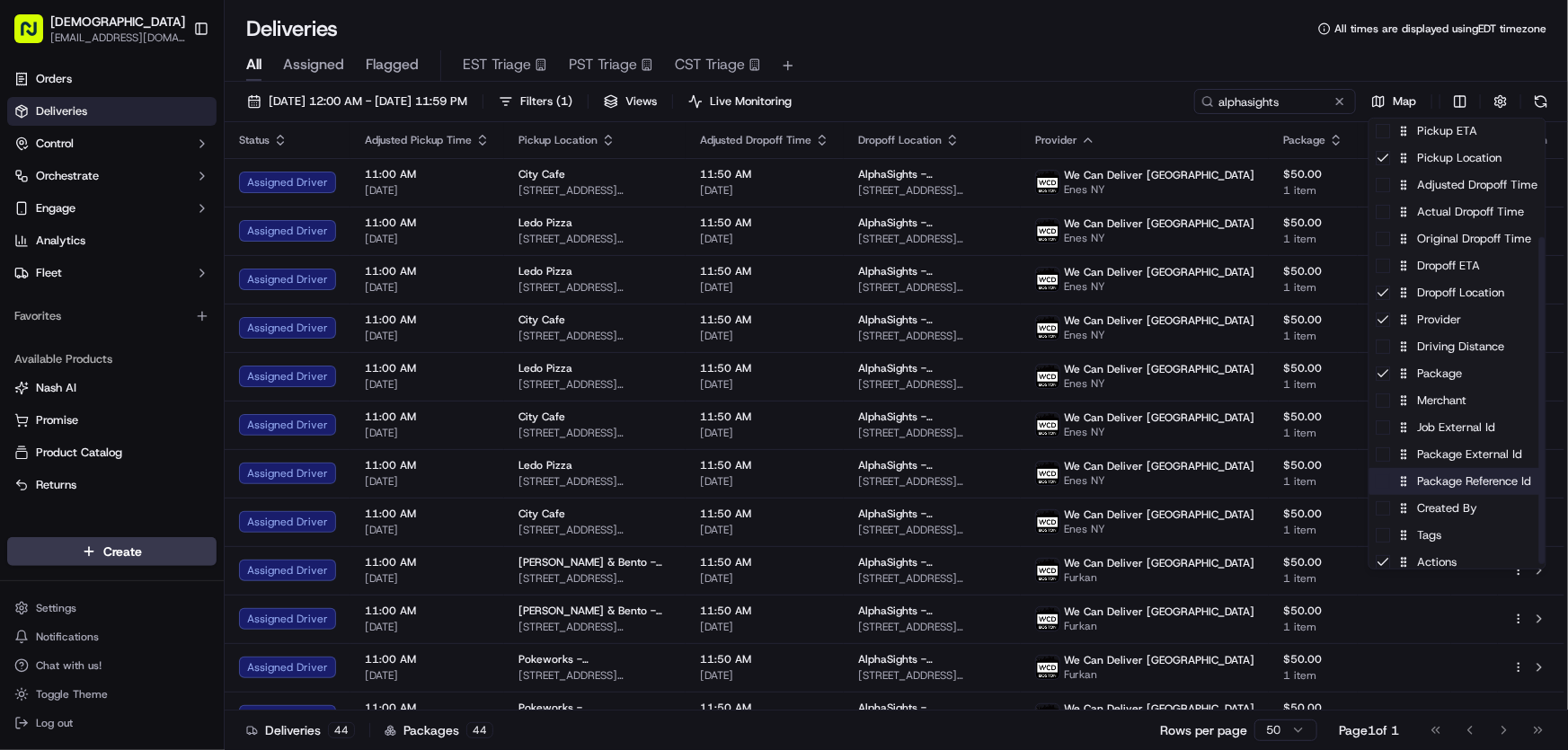
click at [1439, 485] on div "Package Reference Id" at bounding box center [1457, 480] width 176 height 27
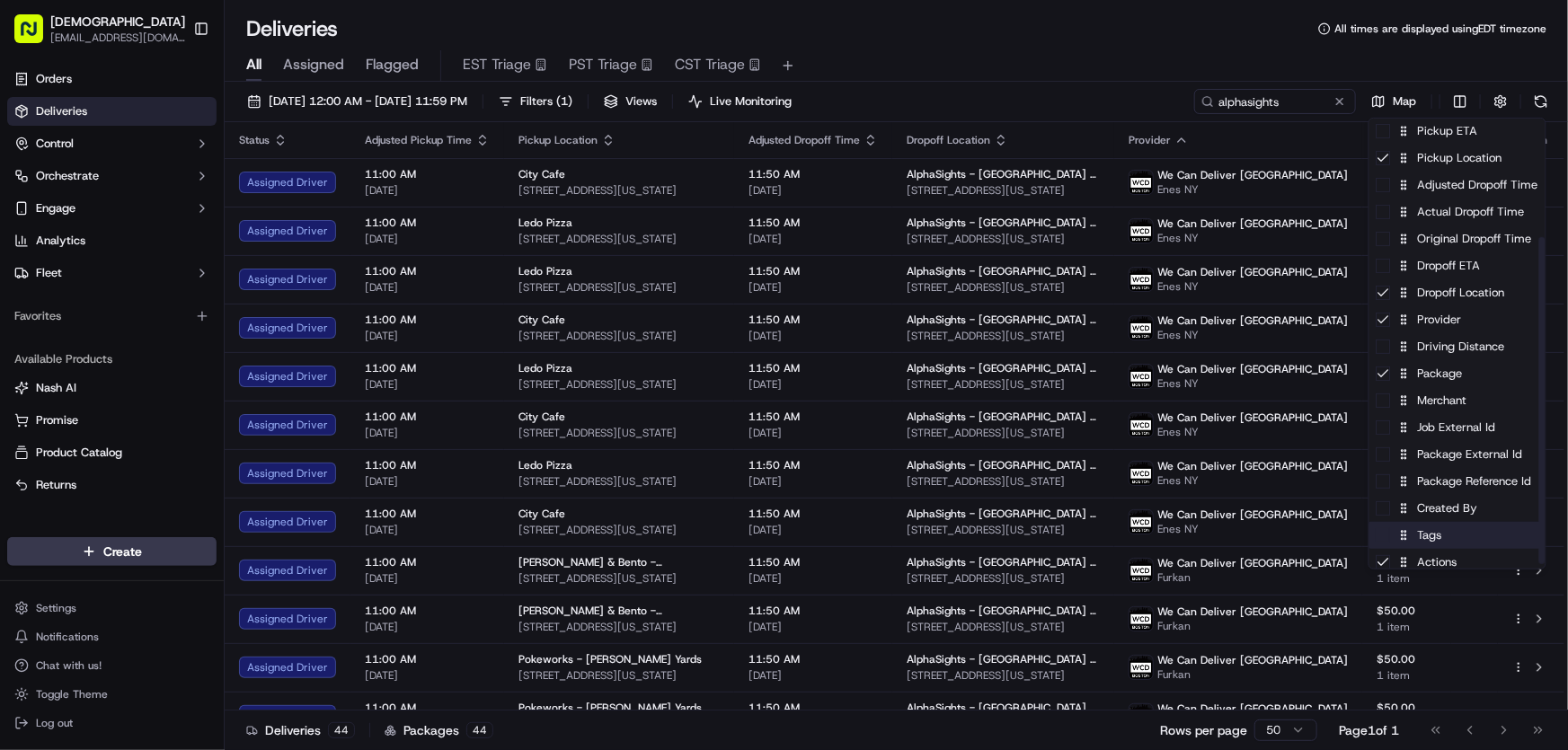
click at [1435, 535] on div "Tags" at bounding box center [1457, 535] width 176 height 27
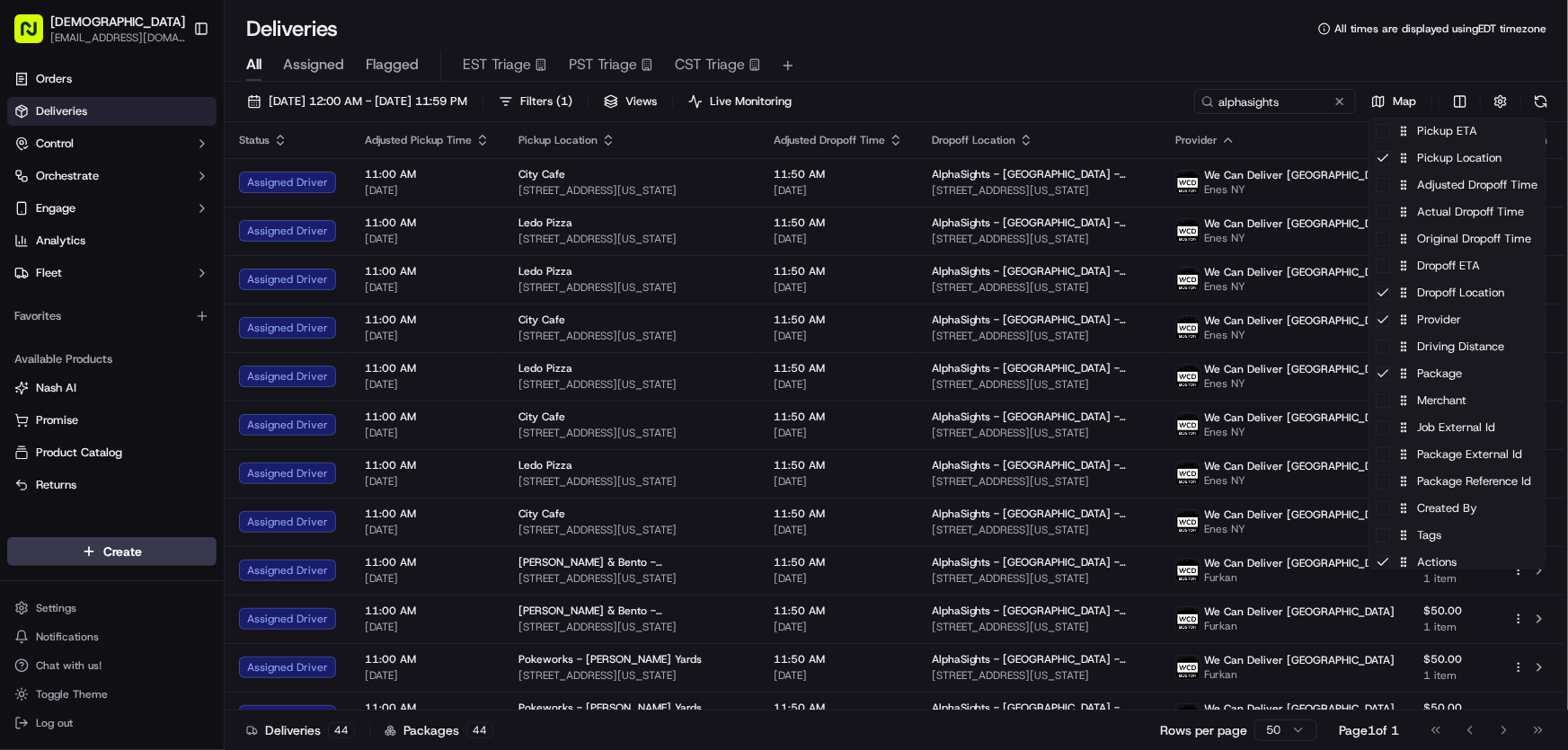
click at [1125, 54] on html "Sharebite rtrinos@sharebite.com Toggle Sidebar Orders Deliveries Control Orches…" at bounding box center [784, 375] width 1568 height 750
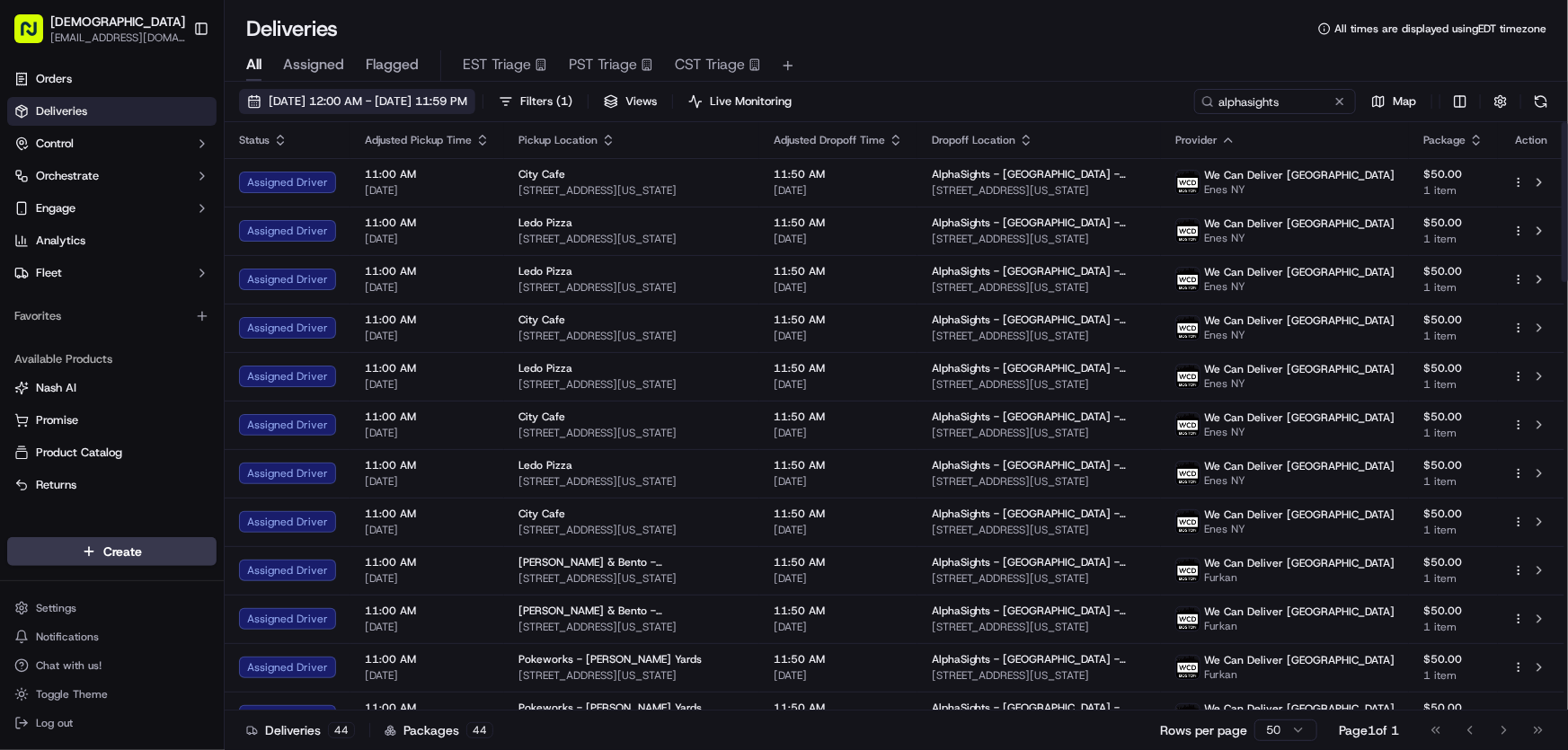
click at [354, 104] on span "09/17/2025 12:00 AM - 09/17/2025 11:59 PM" at bounding box center [368, 101] width 199 height 16
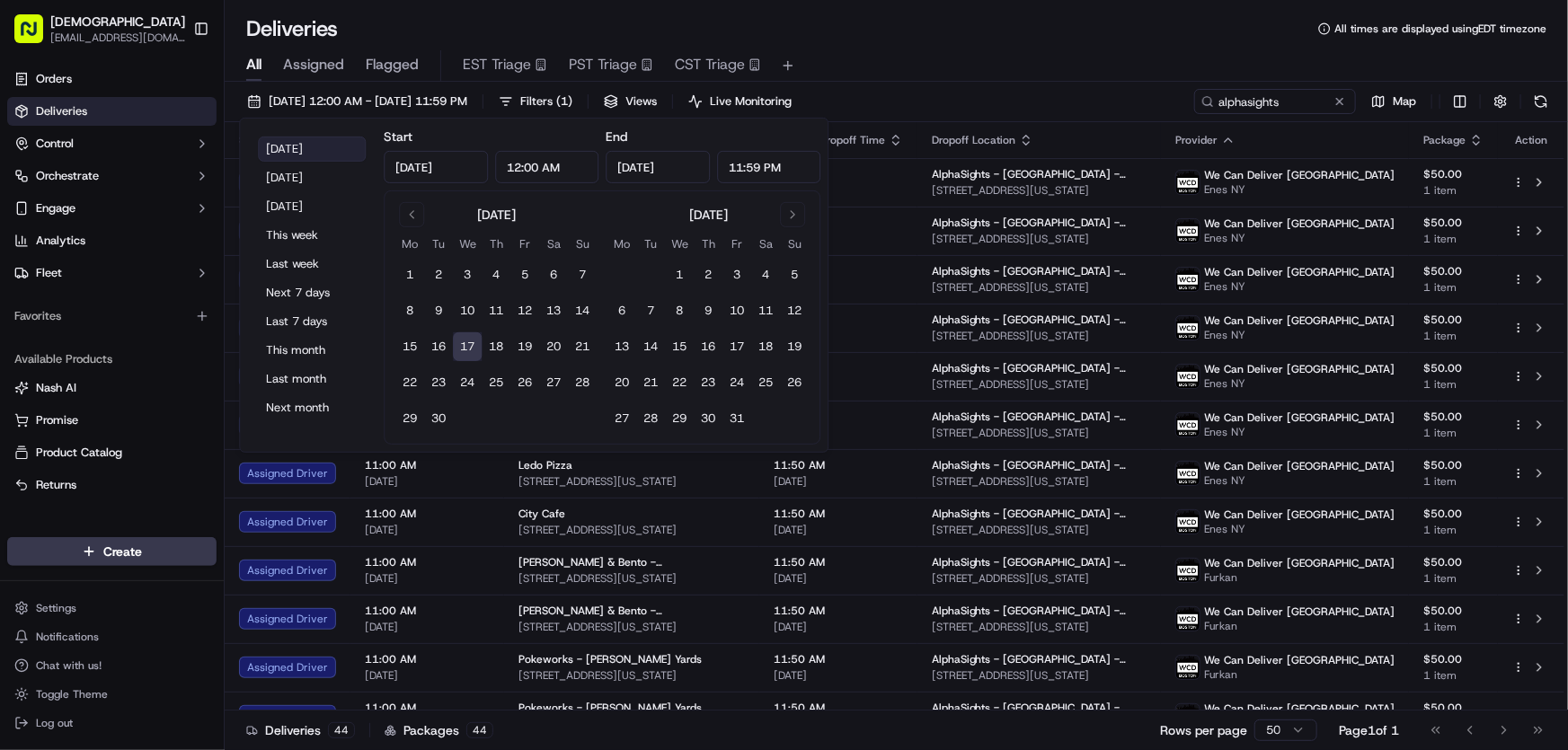
click at [298, 148] on button "Today" at bounding box center [312, 148] width 108 height 25
click at [952, 41] on div "Deliveries All times are displayed using EDT timezone" at bounding box center [896, 28] width 1343 height 29
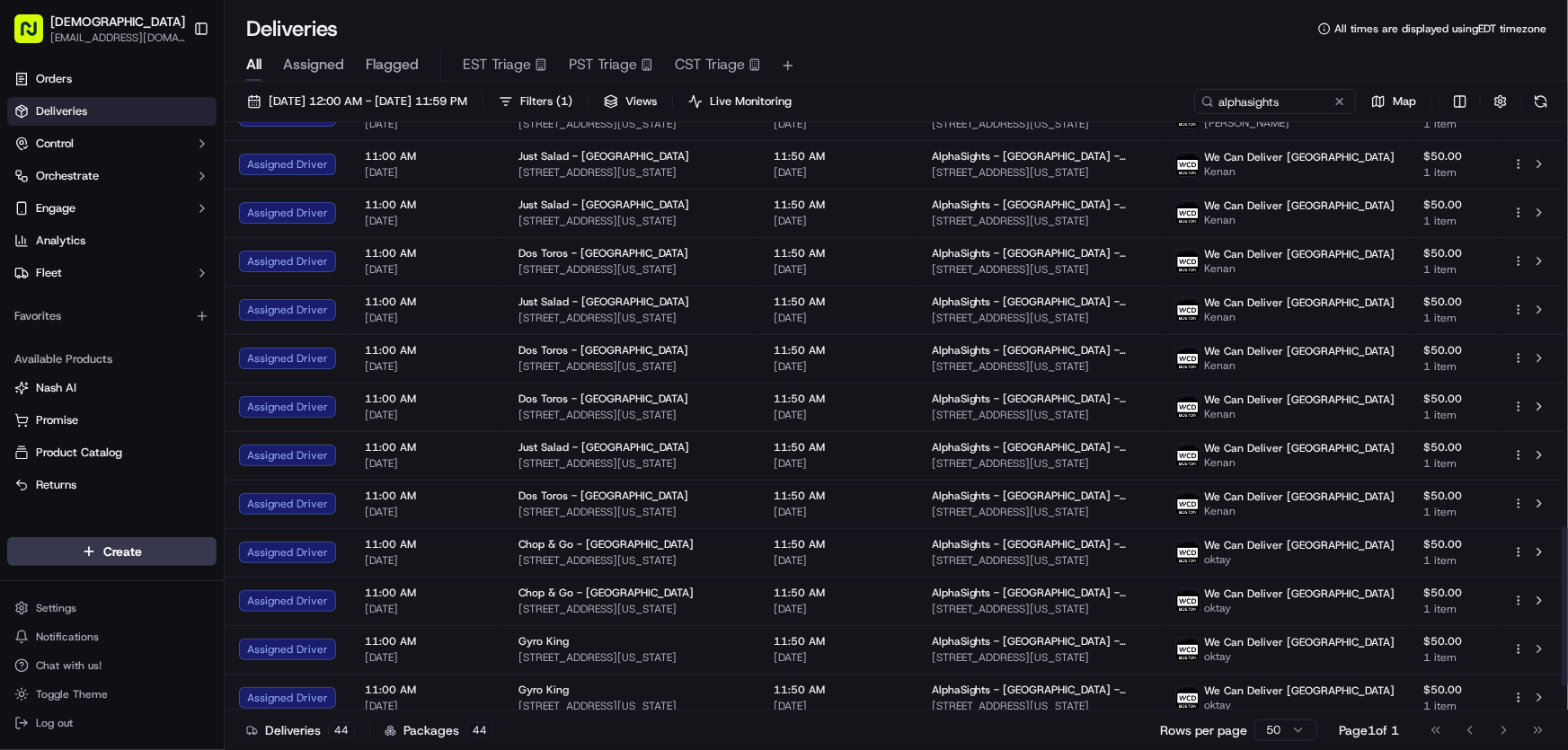
scroll to position [1580, 0]
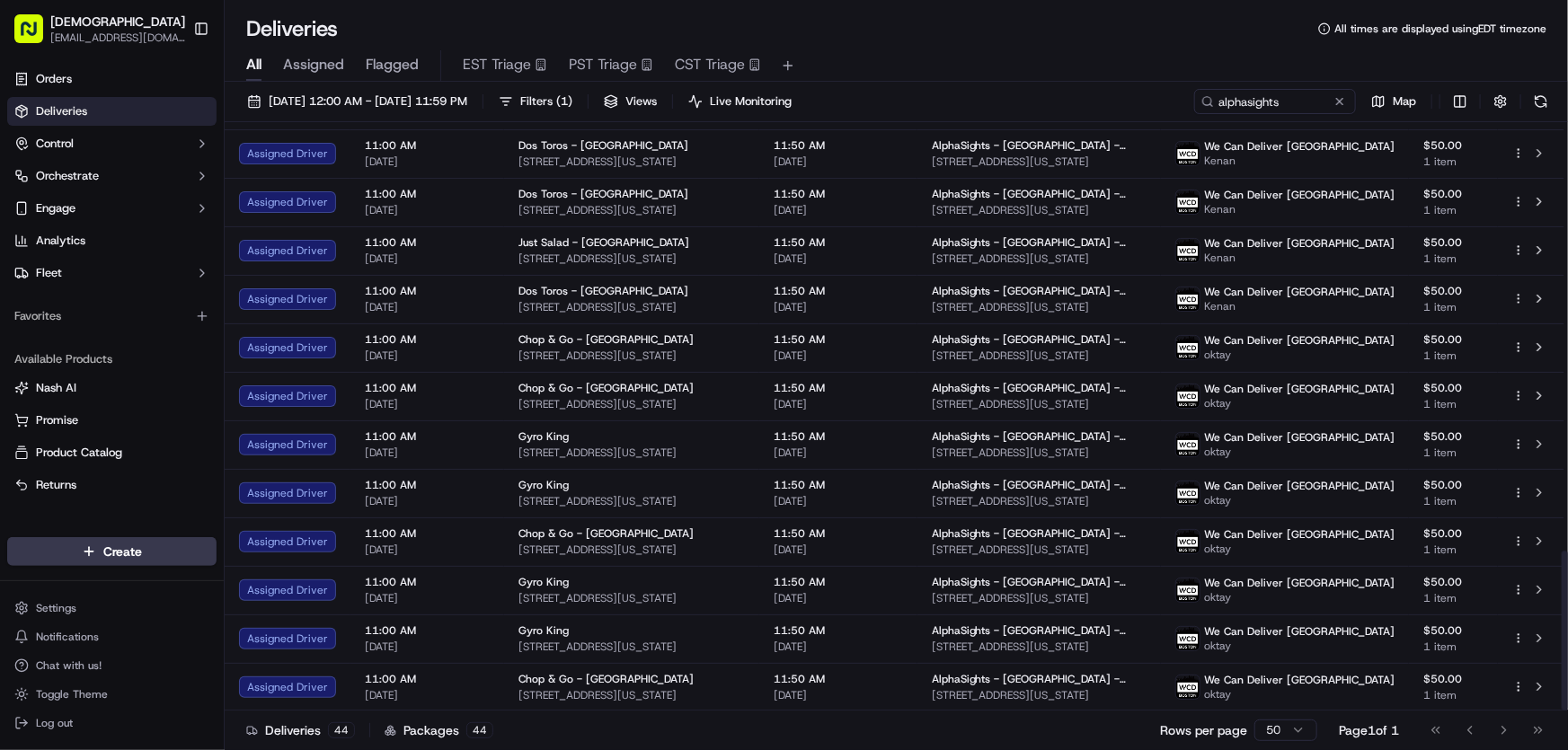
drag, startPoint x: 1564, startPoint y: 204, endPoint x: 1544, endPoint y: 649, distance: 445.4
click at [1561, 649] on div at bounding box center [1564, 630] width 7 height 160
click at [328, 101] on span "09/17/2025 12:00 AM - 09/17/2025 11:59 PM" at bounding box center [368, 101] width 199 height 16
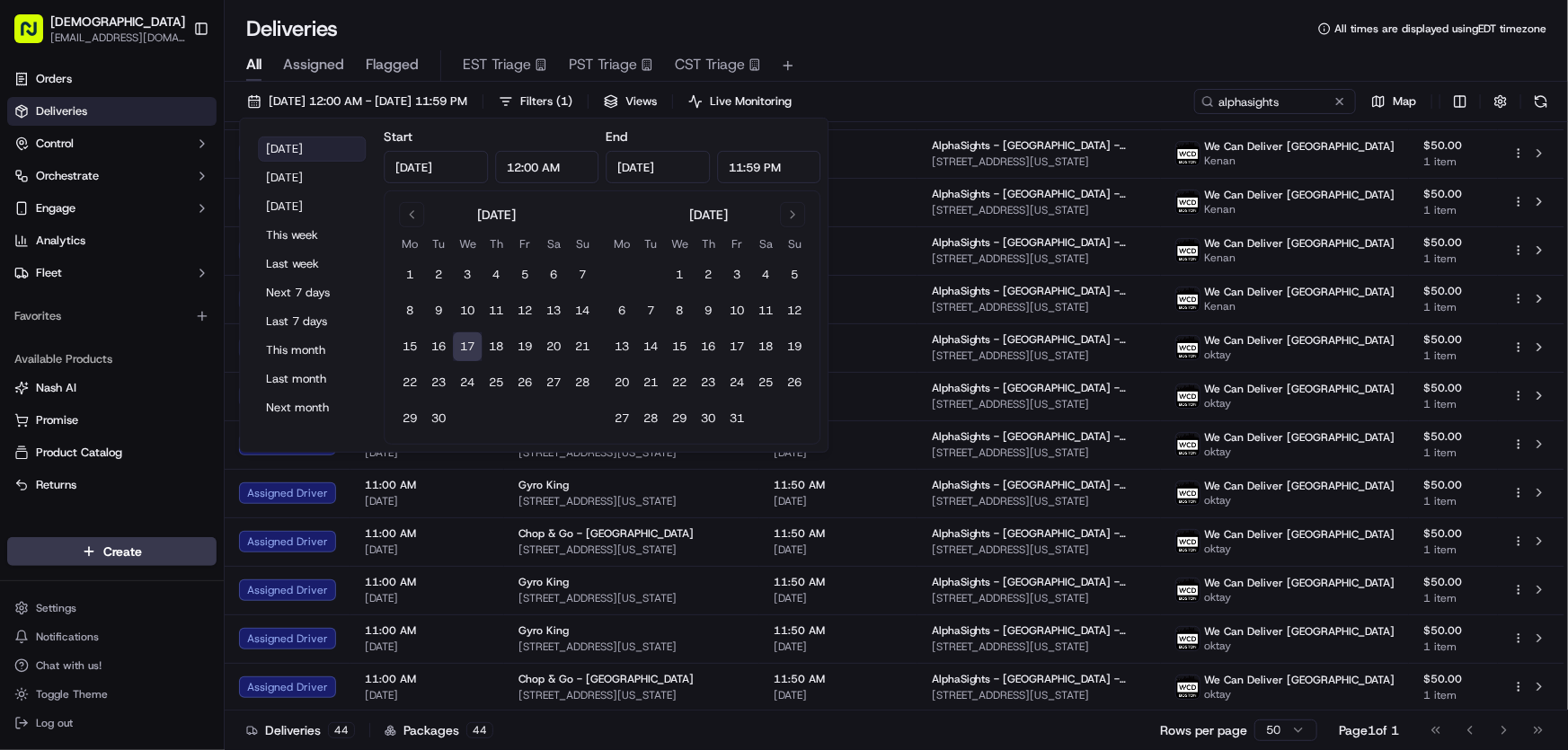
click at [302, 150] on button "Today" at bounding box center [312, 148] width 108 height 25
click at [950, 57] on div "All Assigned Flagged EST Triage PST Triage CST Triage" at bounding box center [896, 66] width 1343 height 32
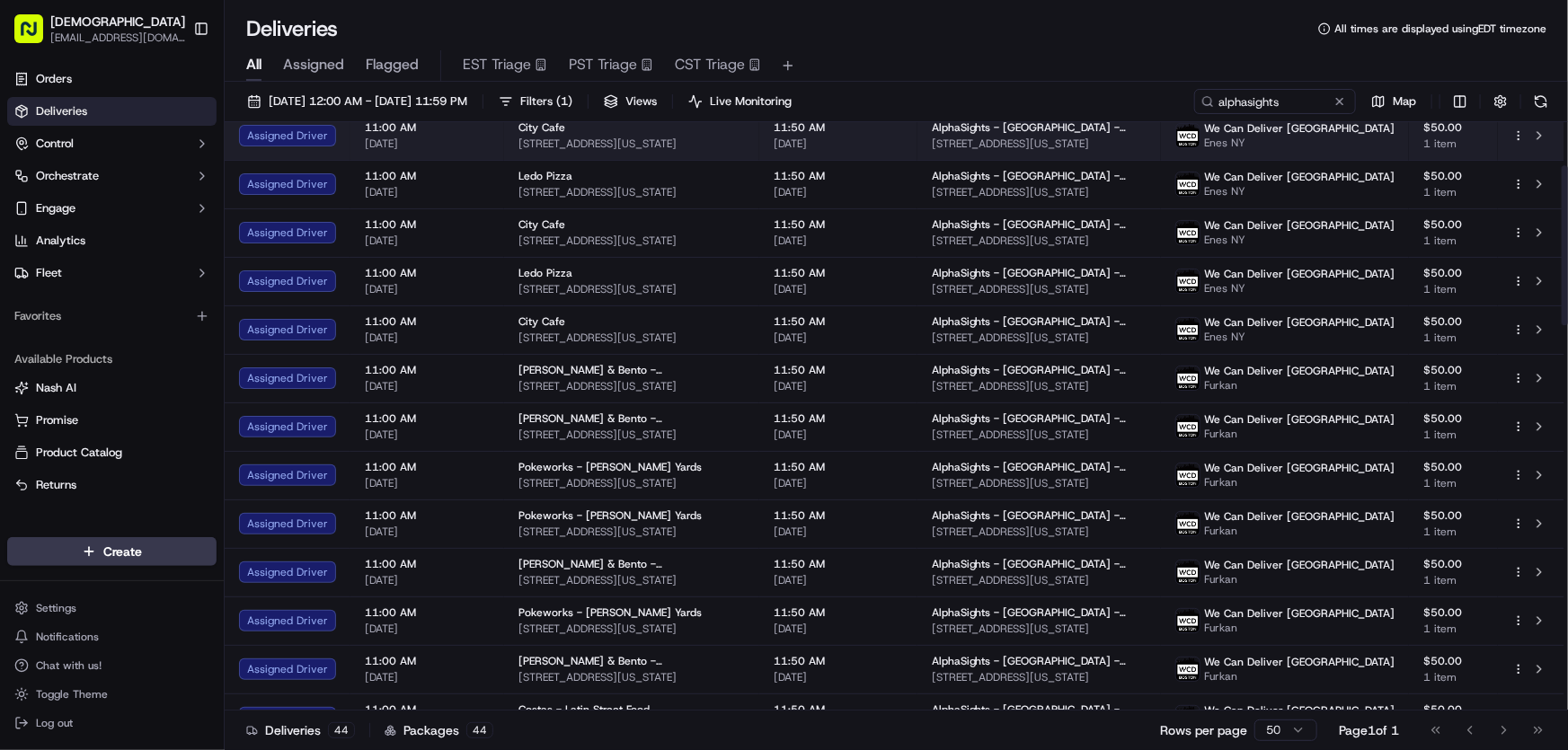
scroll to position [0, 0]
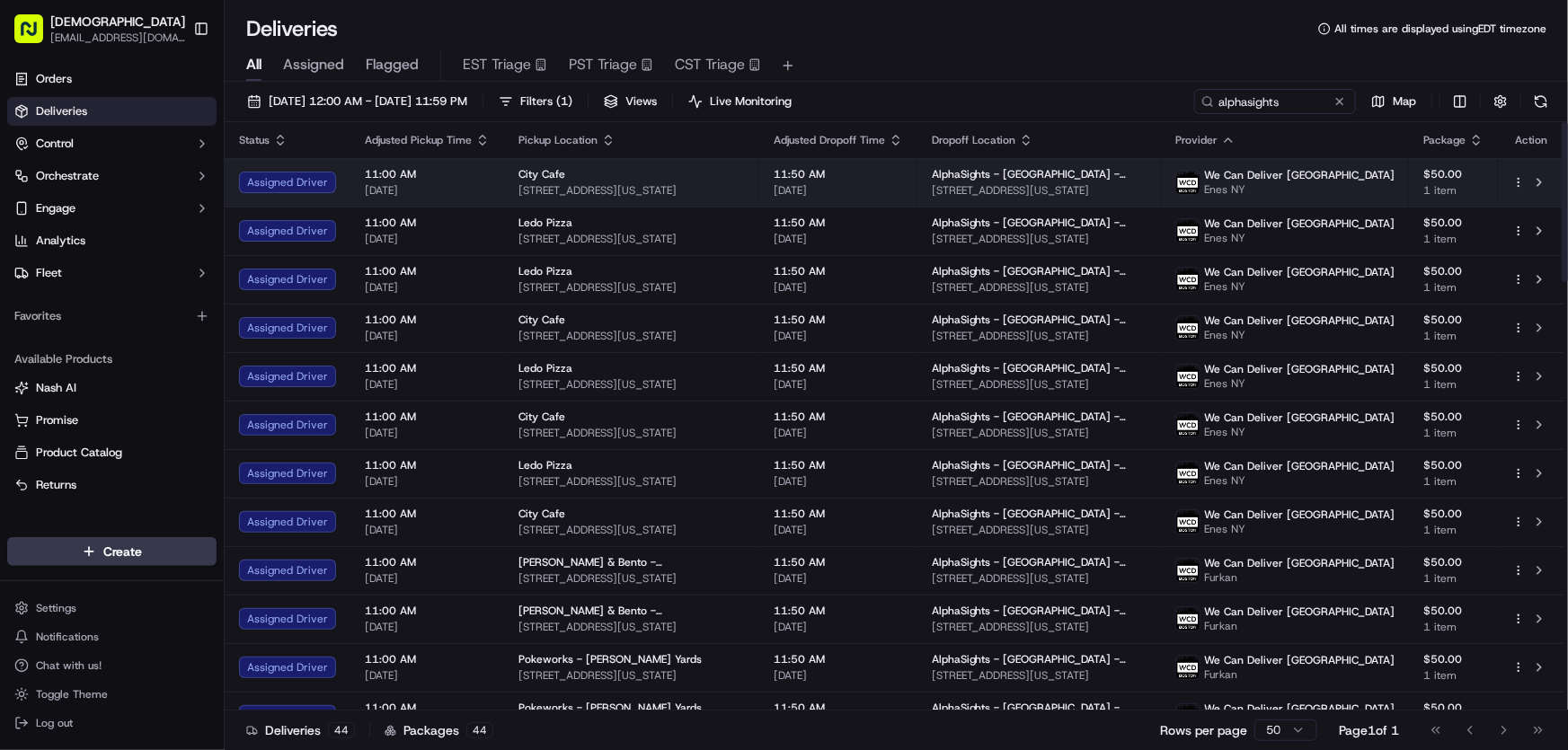
drag, startPoint x: 1168, startPoint y: 186, endPoint x: 959, endPoint y: 191, distance: 209.1
click at [959, 191] on td "AlphaSights - NYC - Floor 12 100 Park Ave, New York, NY 10017, USA" at bounding box center [1039, 182] width 244 height 49
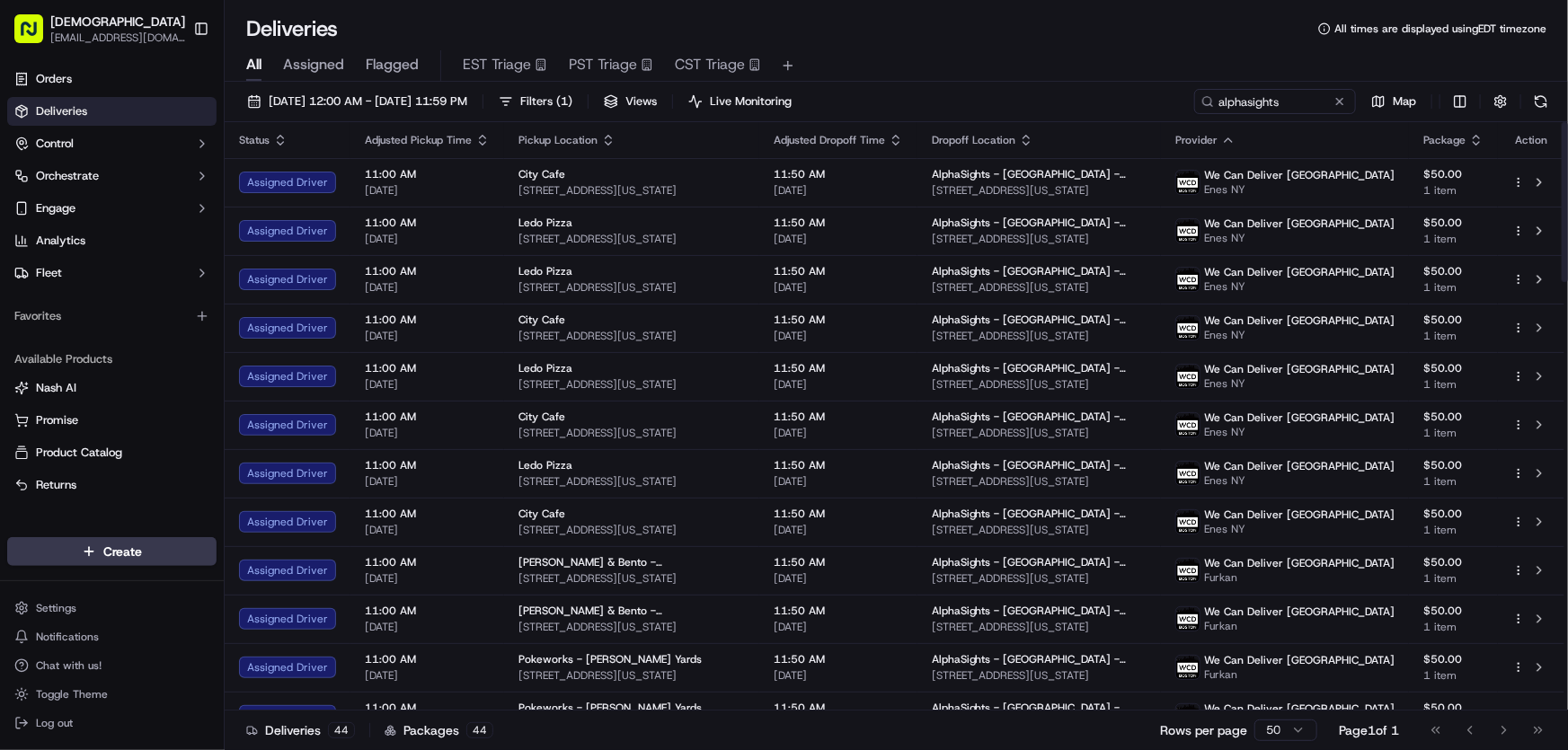
copy span "100 Park Ave, New York, NY 10017, USA"
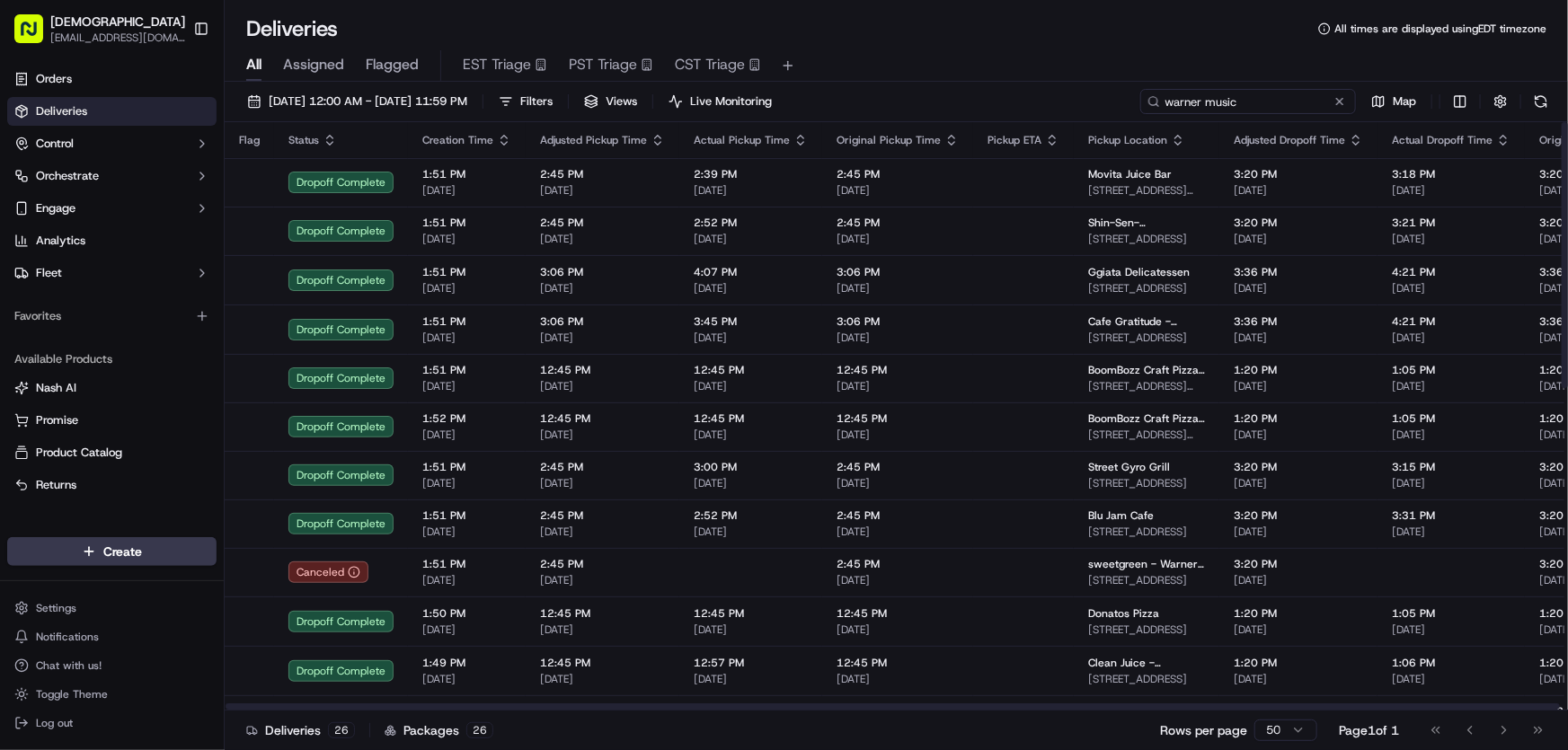
click at [1246, 105] on input "warner music" at bounding box center [1248, 101] width 216 height 25
click at [1108, 104] on div "[DATE] 12:00 AM - [DATE] 11:59 PM Filters Views Live Monitoring warner music Map" at bounding box center [896, 105] width 1343 height 34
type input "webull"
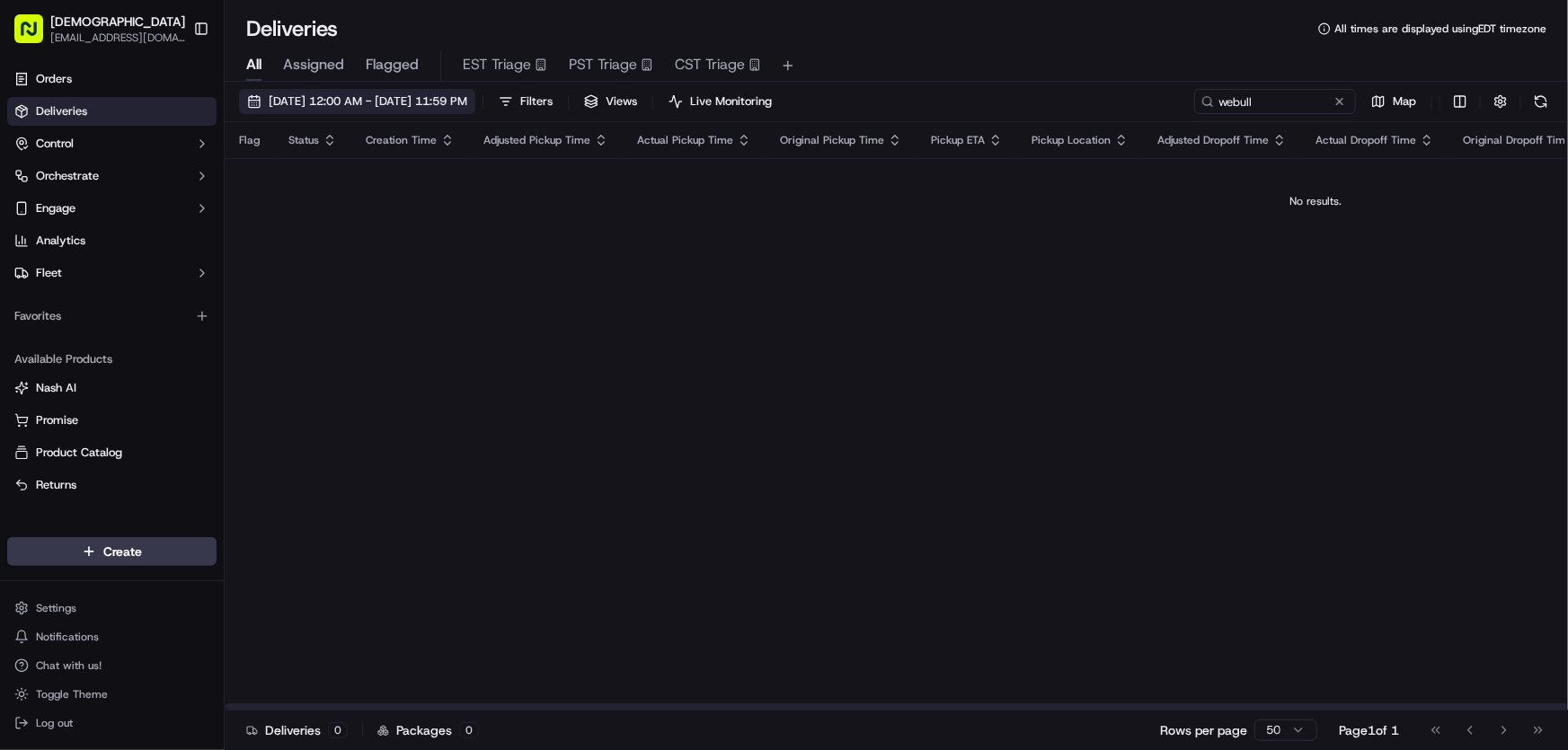
click at [394, 98] on span "[DATE] 12:00 AM - [DATE] 11:59 PM" at bounding box center [368, 101] width 199 height 16
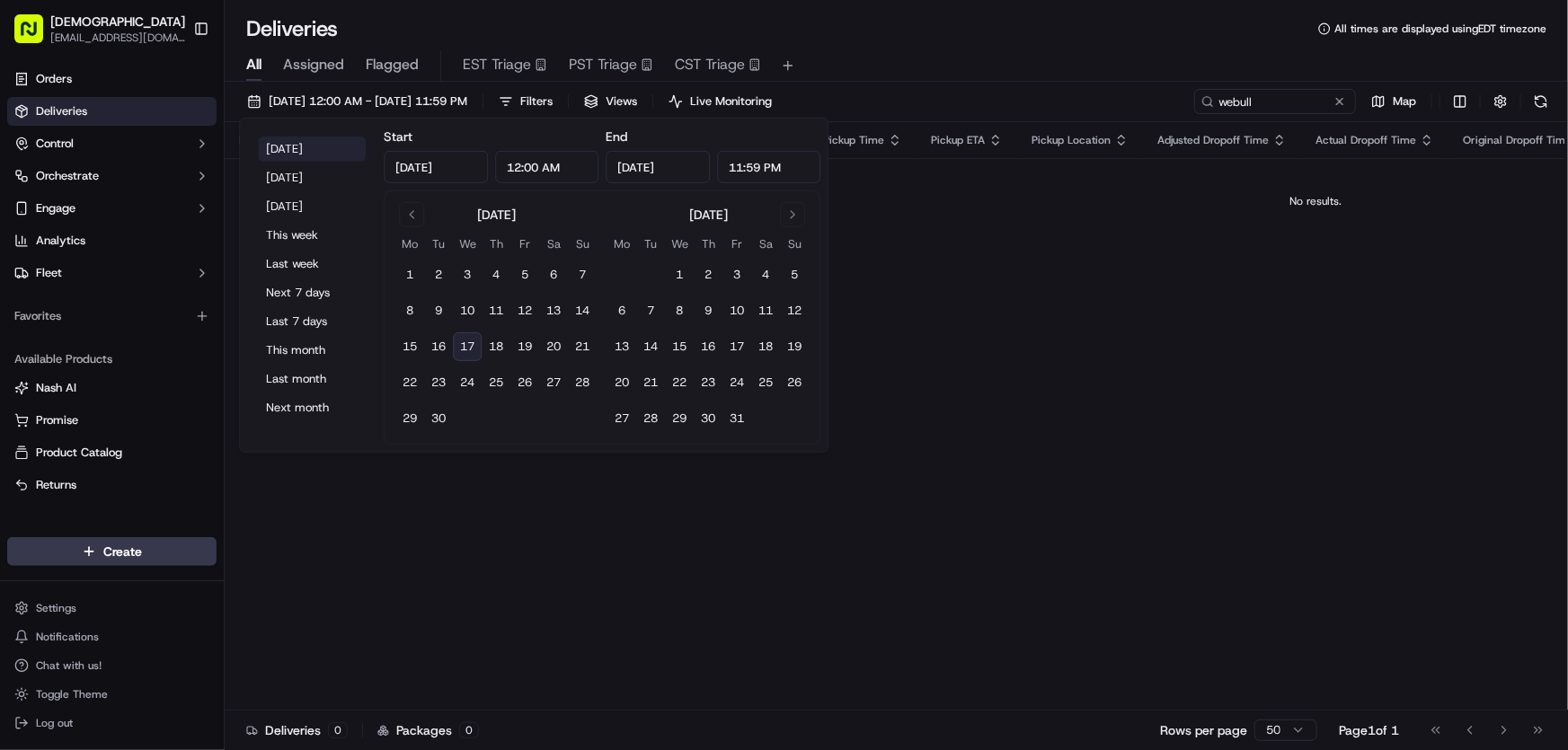
click at [315, 148] on button "[DATE]" at bounding box center [312, 148] width 108 height 25
type input "[DATE]"
click at [944, 46] on div "All Assigned Flagged EST Triage PST Triage CST Triage" at bounding box center [896, 62] width 1343 height 38
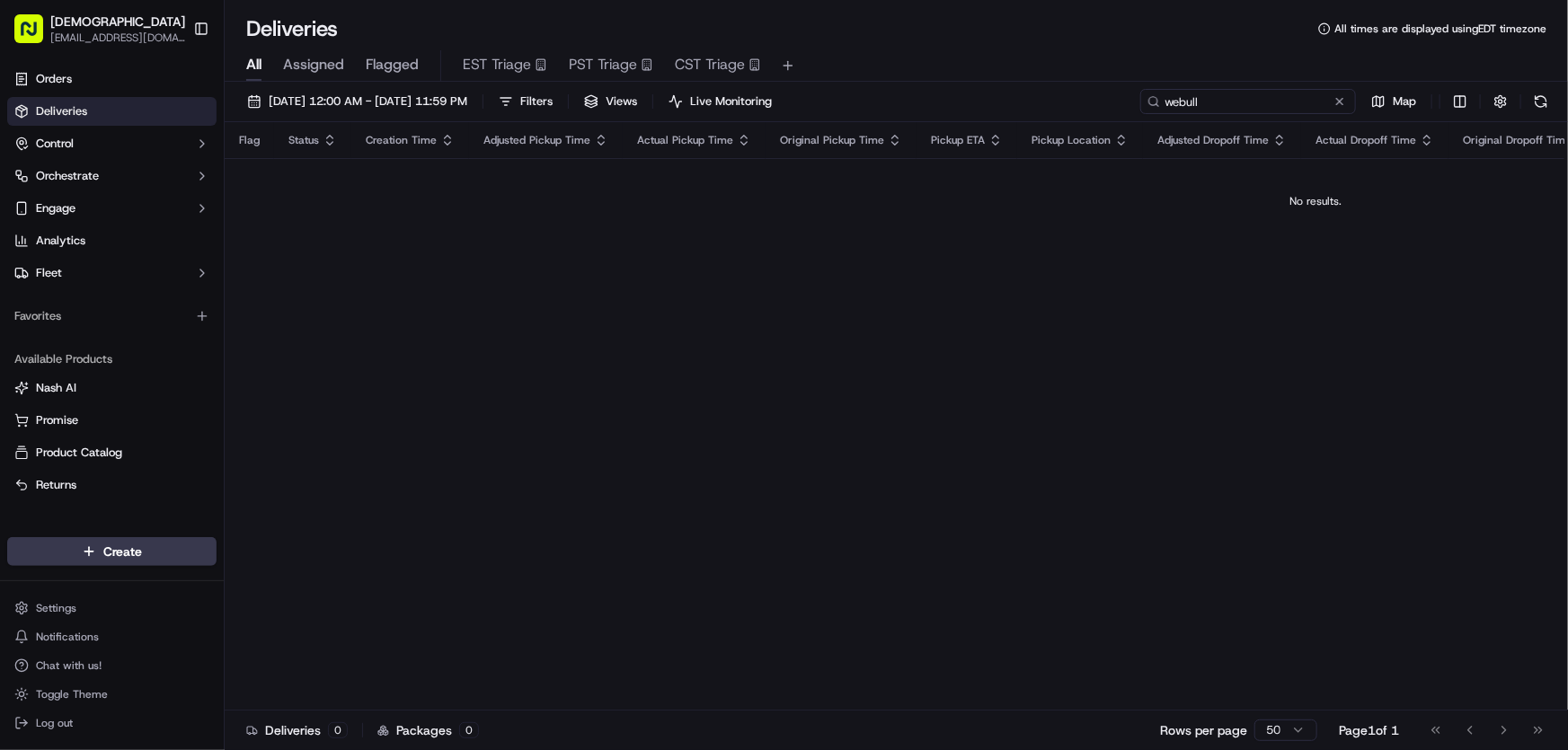
drag, startPoint x: 1264, startPoint y: 97, endPoint x: 1032, endPoint y: 128, distance: 234.1
click at [1032, 128] on div "[DATE] 12:00 AM - [DATE] 11:59 PM Filters Views Live Monitoring webull Map Flag…" at bounding box center [896, 418] width 1343 height 672
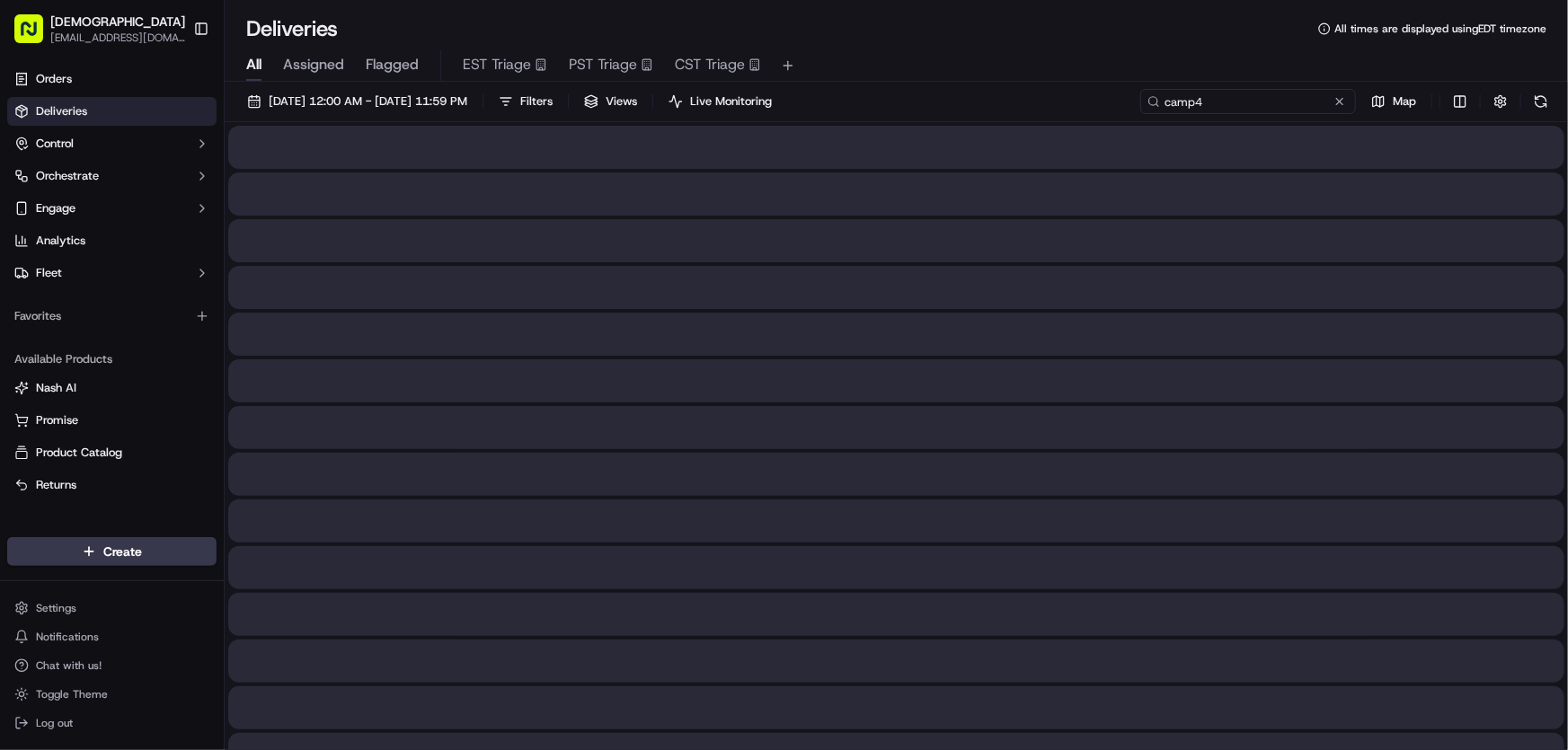
type input "camp4"
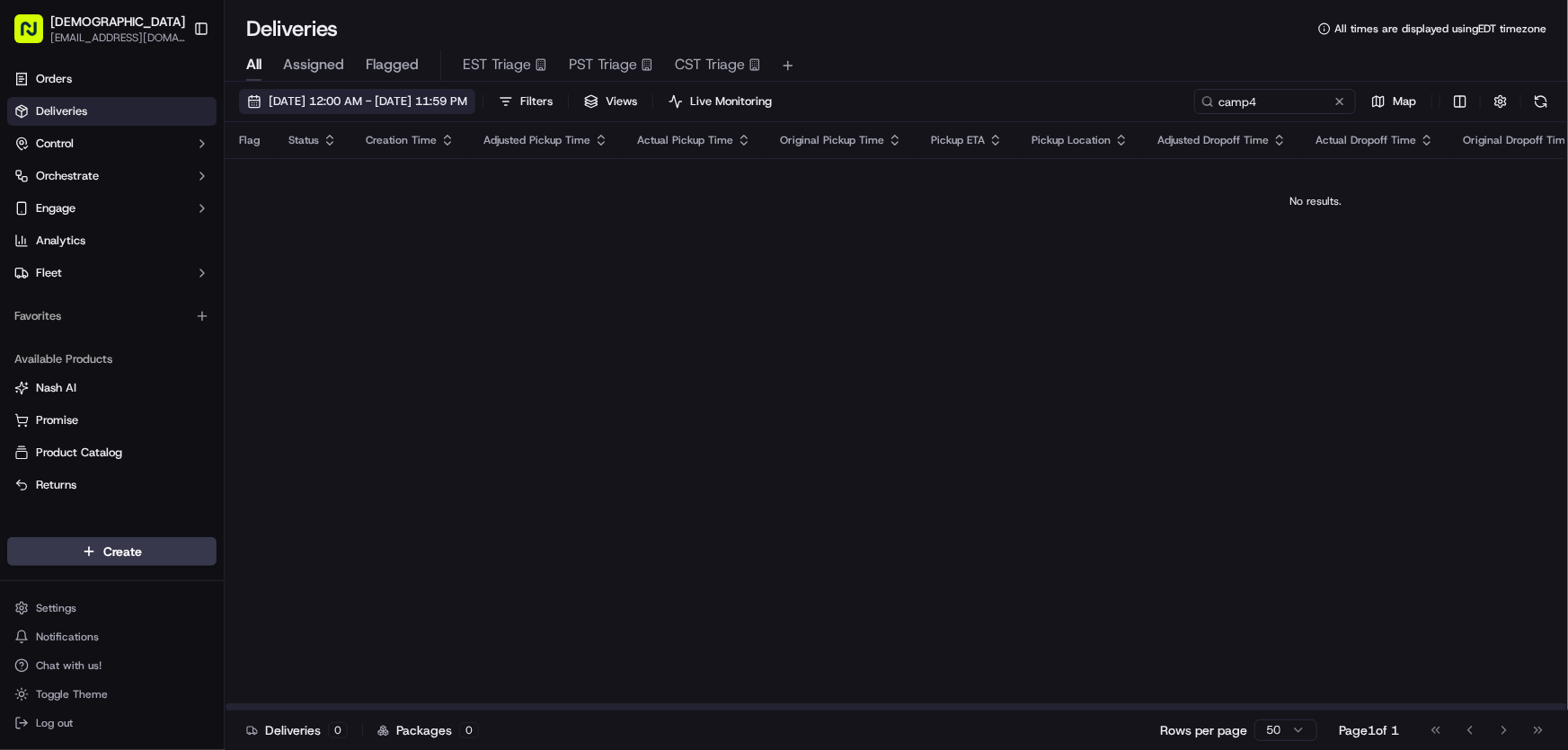
click at [392, 103] on span "[DATE] 12:00 AM - [DATE] 11:59 PM" at bounding box center [368, 101] width 199 height 16
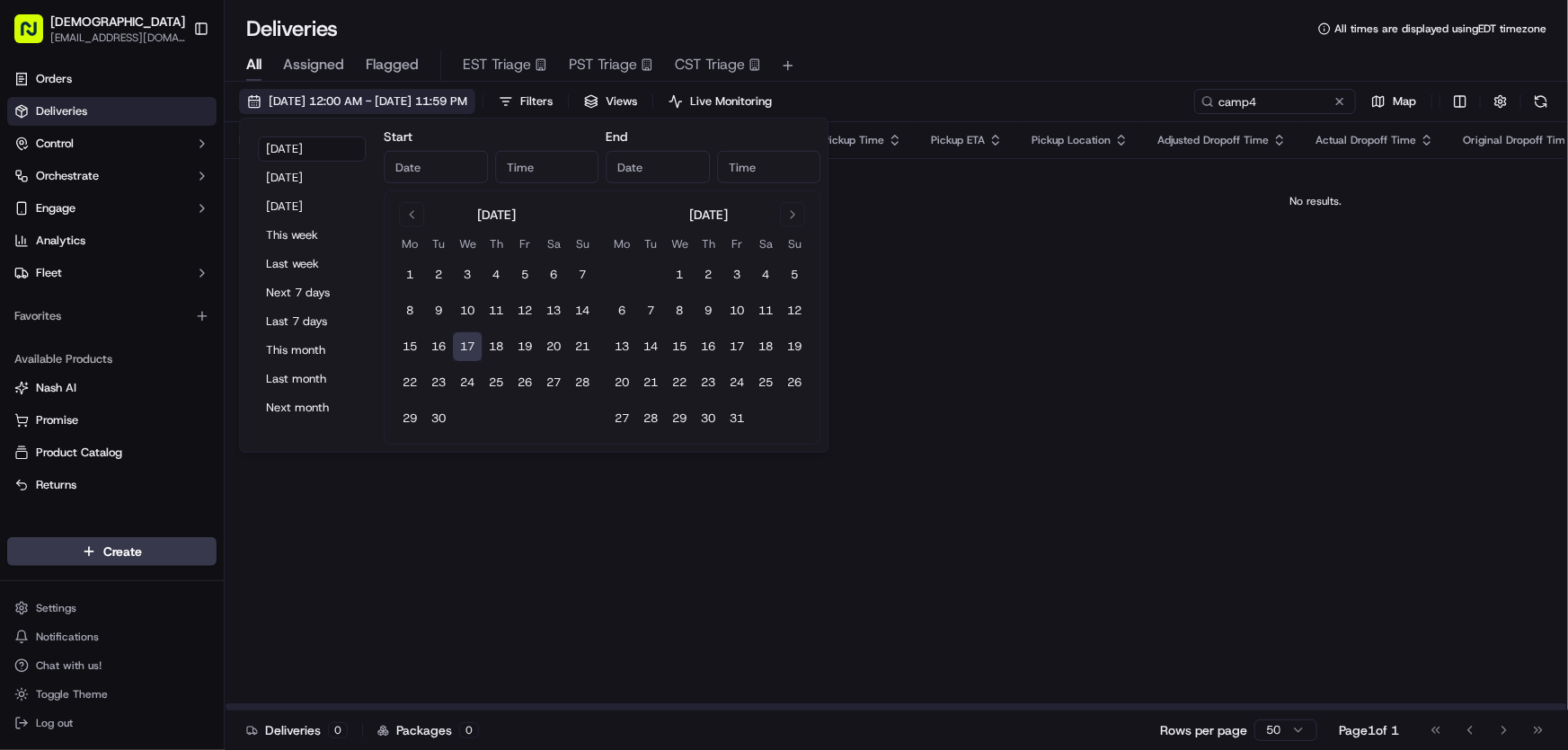
type input "[DATE]"
type input "12:00 AM"
type input "[DATE]"
type input "11:59 PM"
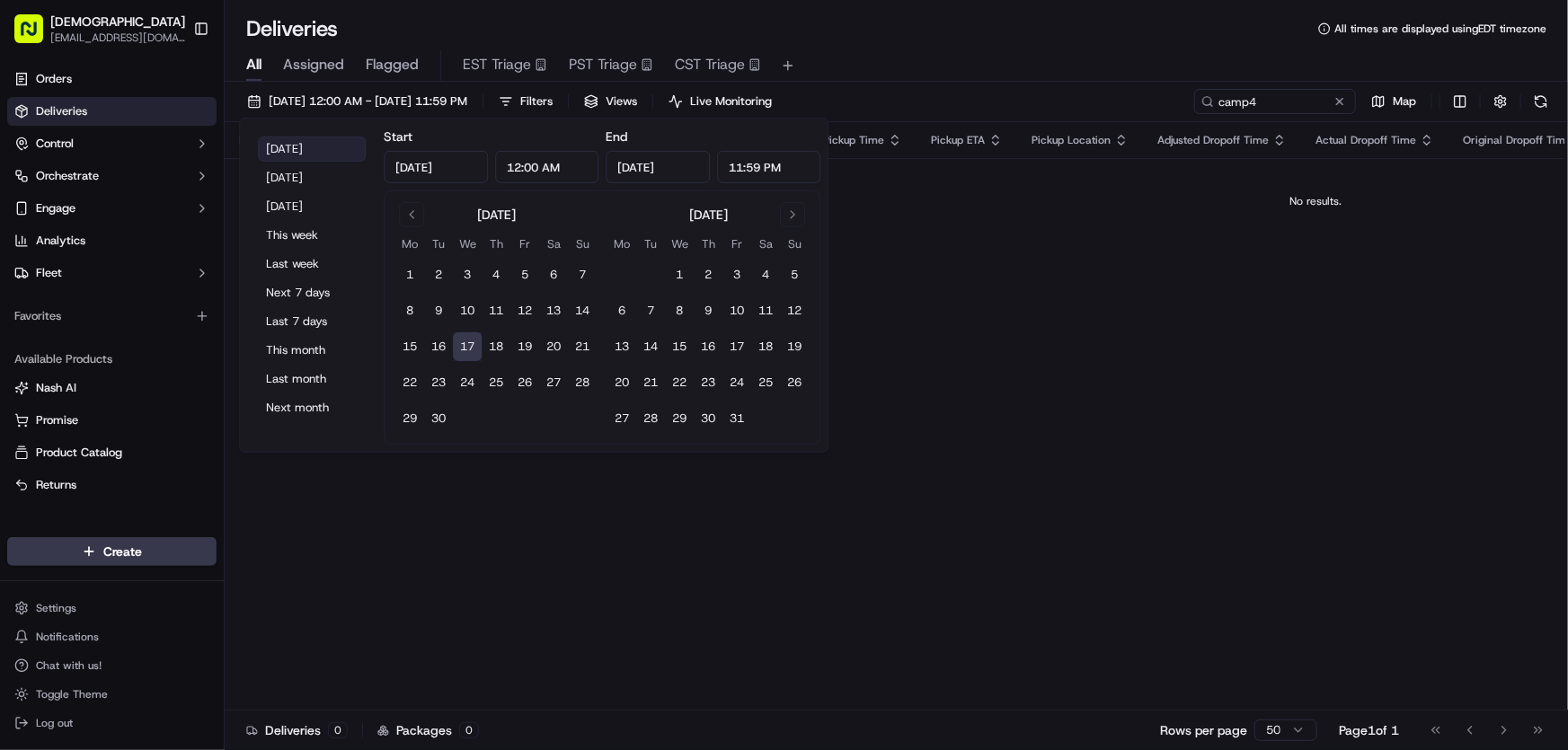
click at [300, 144] on button "[DATE]" at bounding box center [312, 148] width 108 height 25
click at [944, 39] on div "Deliveries All times are displayed using EDT timezone" at bounding box center [896, 28] width 1343 height 29
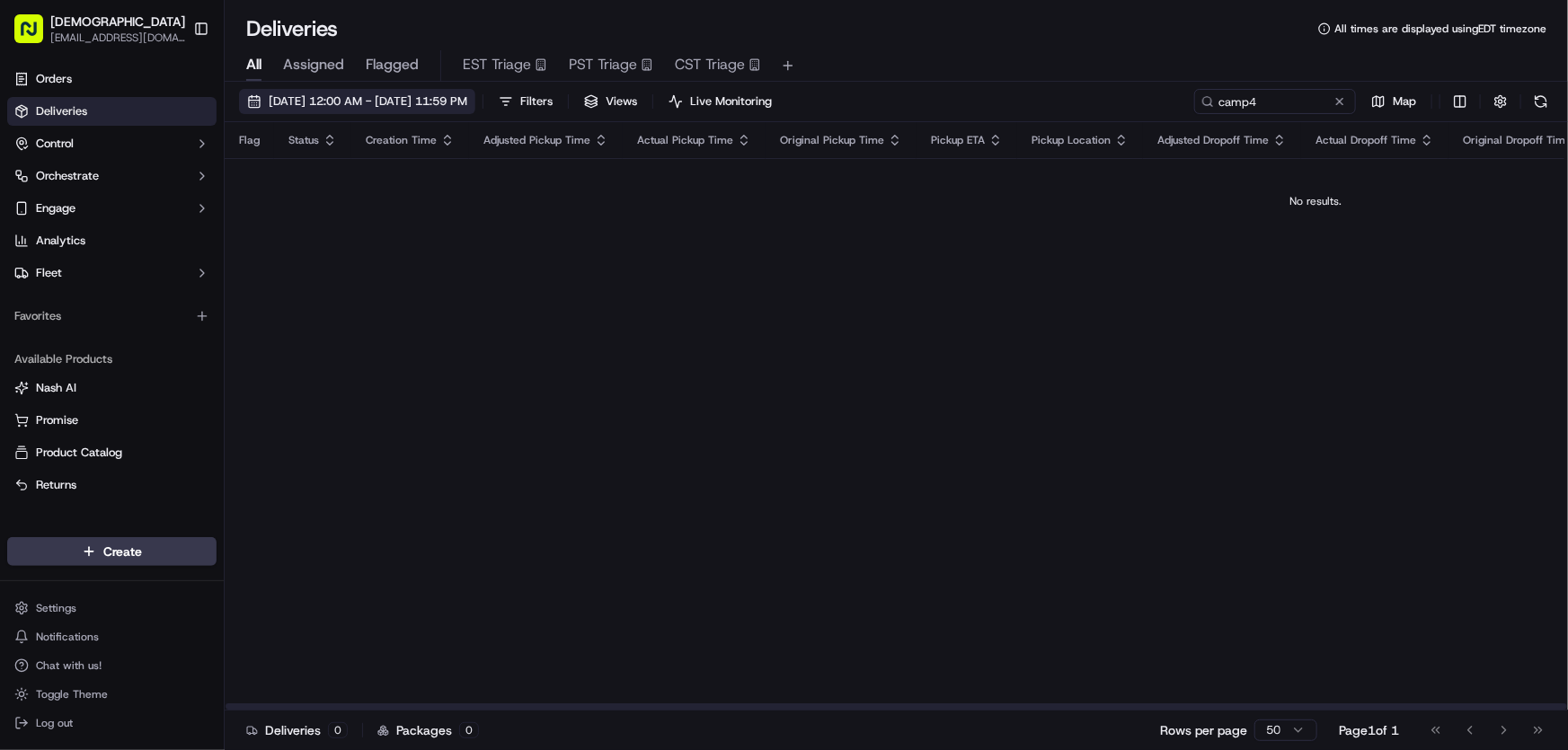
click at [418, 97] on span "[DATE] 12:00 AM - [DATE] 11:59 PM" at bounding box center [368, 101] width 199 height 16
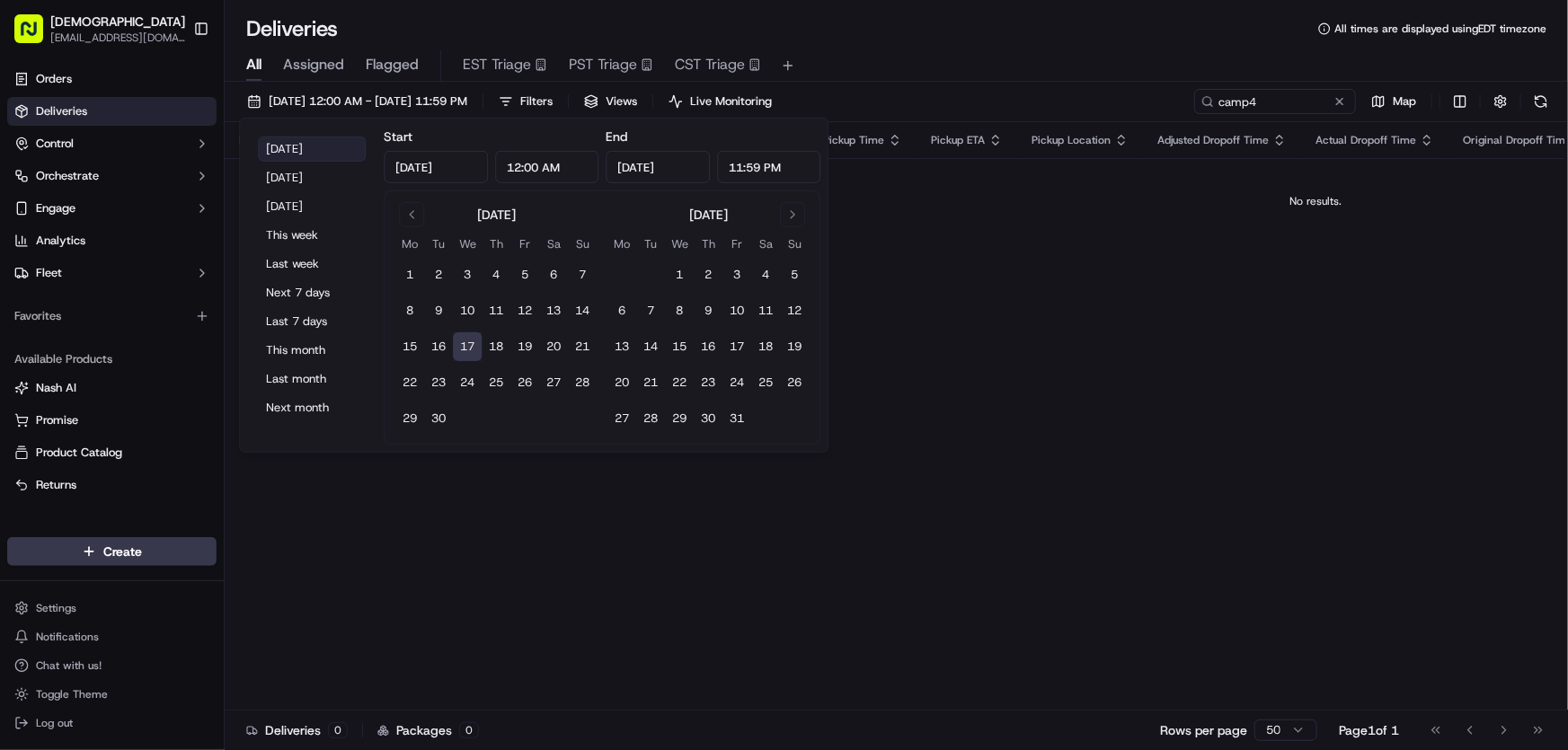
click at [314, 145] on button "[DATE]" at bounding box center [312, 148] width 108 height 25
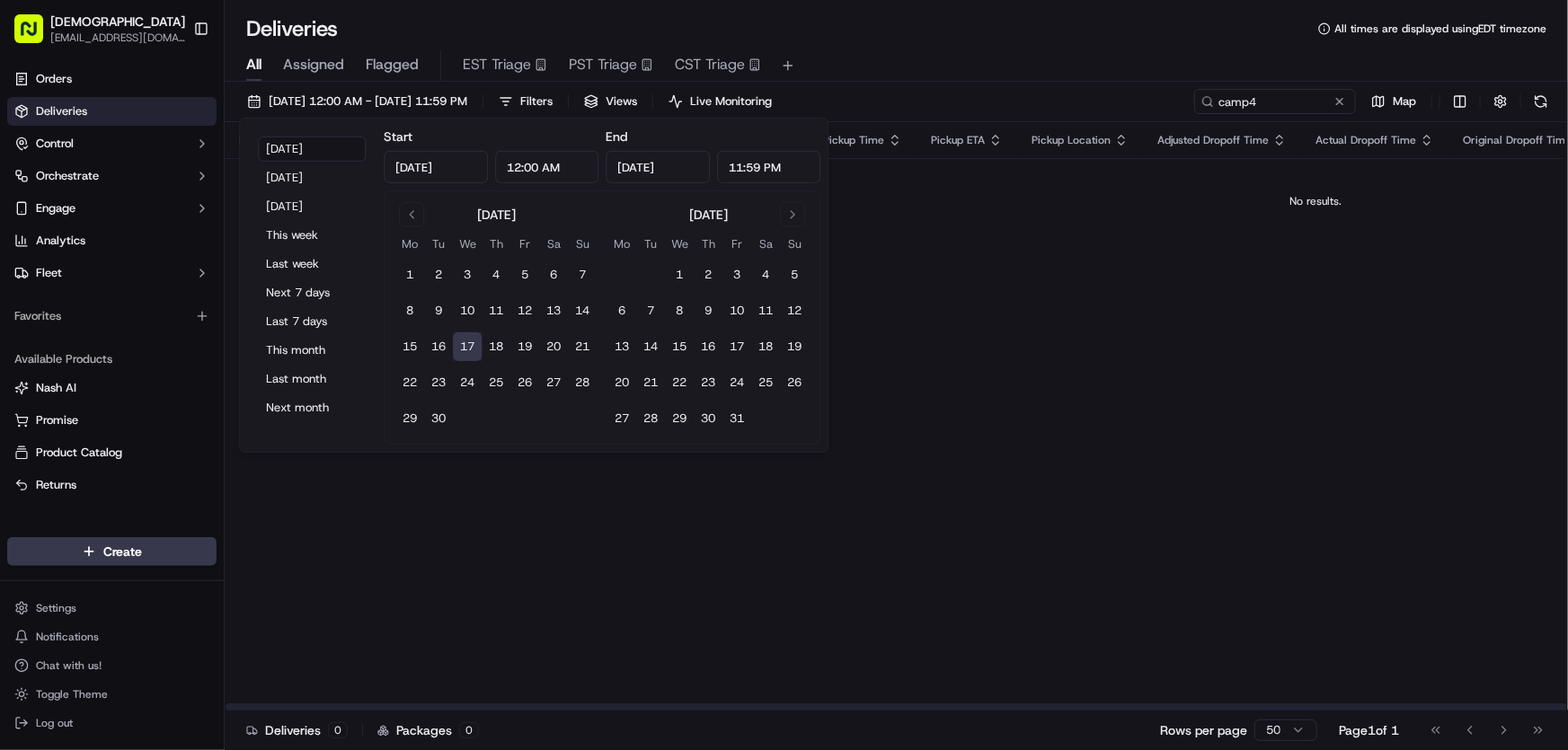
click at [1069, 330] on div "Flag Status Creation Time Adjusted Pickup Time Actual Pickup Time Original Pick…" at bounding box center [1316, 416] width 2182 height 588
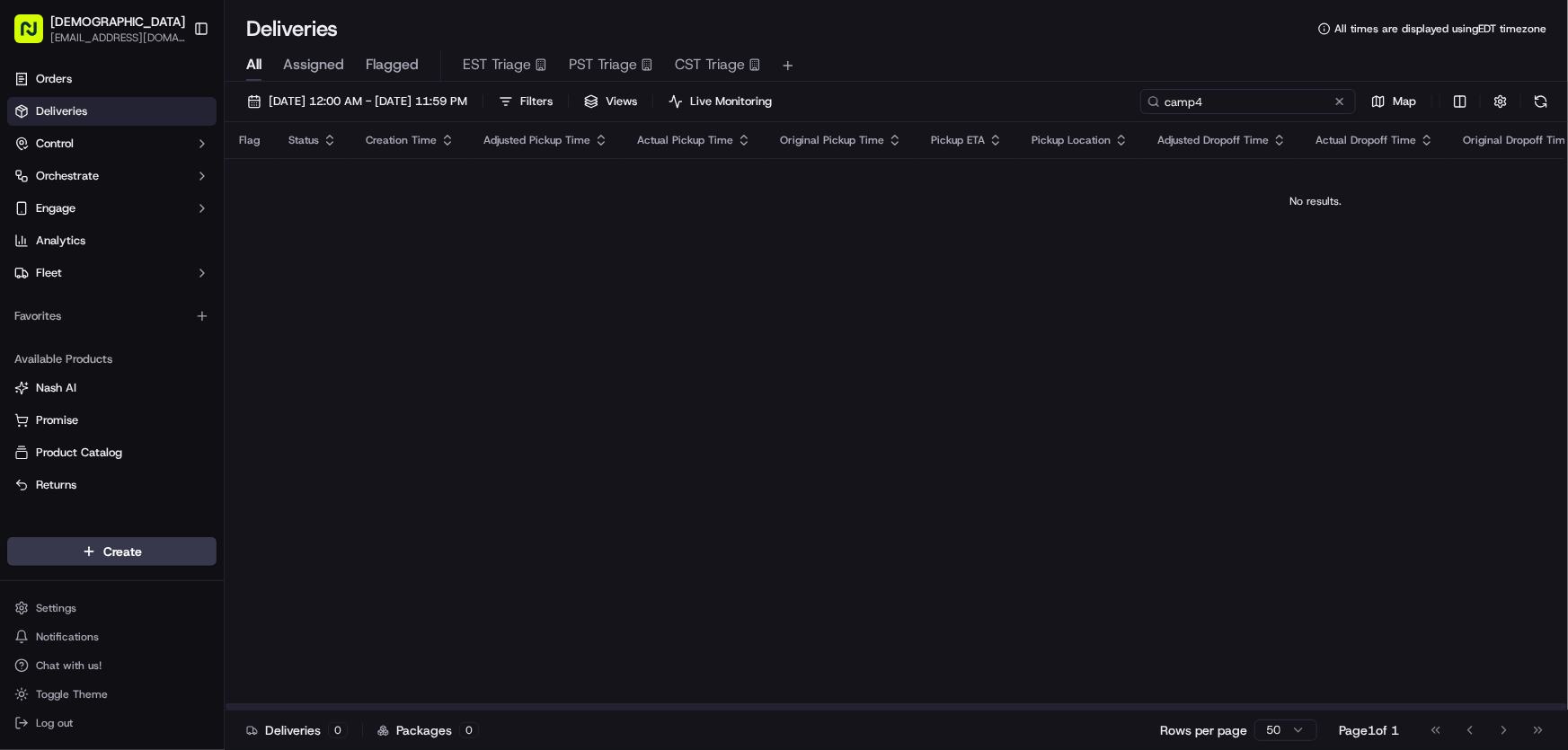
drag, startPoint x: 1291, startPoint y: 102, endPoint x: 1100, endPoint y: 117, distance: 191.6
click at [1100, 117] on div "[DATE] 12:00 AM - [DATE] 11:59 PM Filters Views Live Monitoring camp4 Map" at bounding box center [896, 105] width 1343 height 34
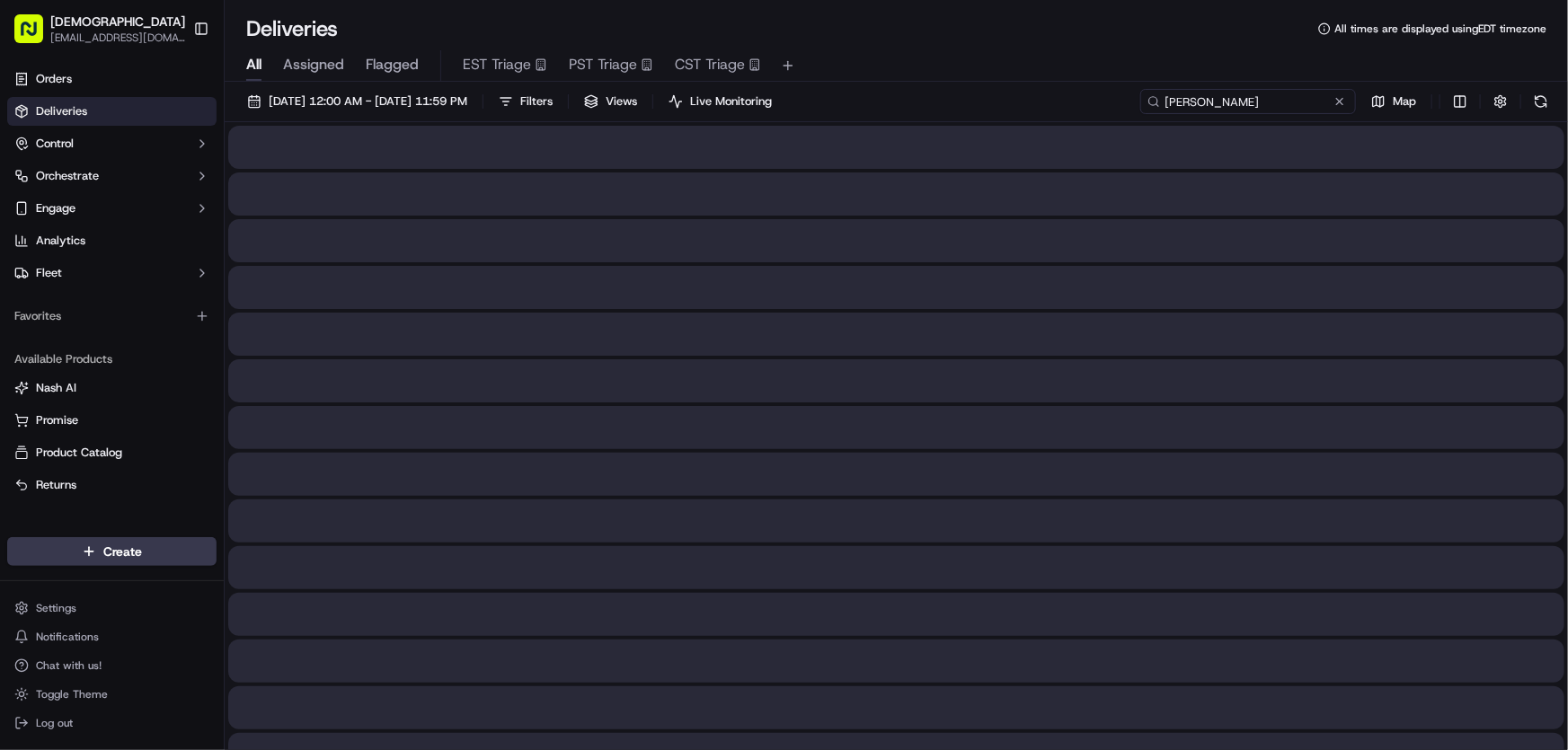
type input "[PERSON_NAME]"
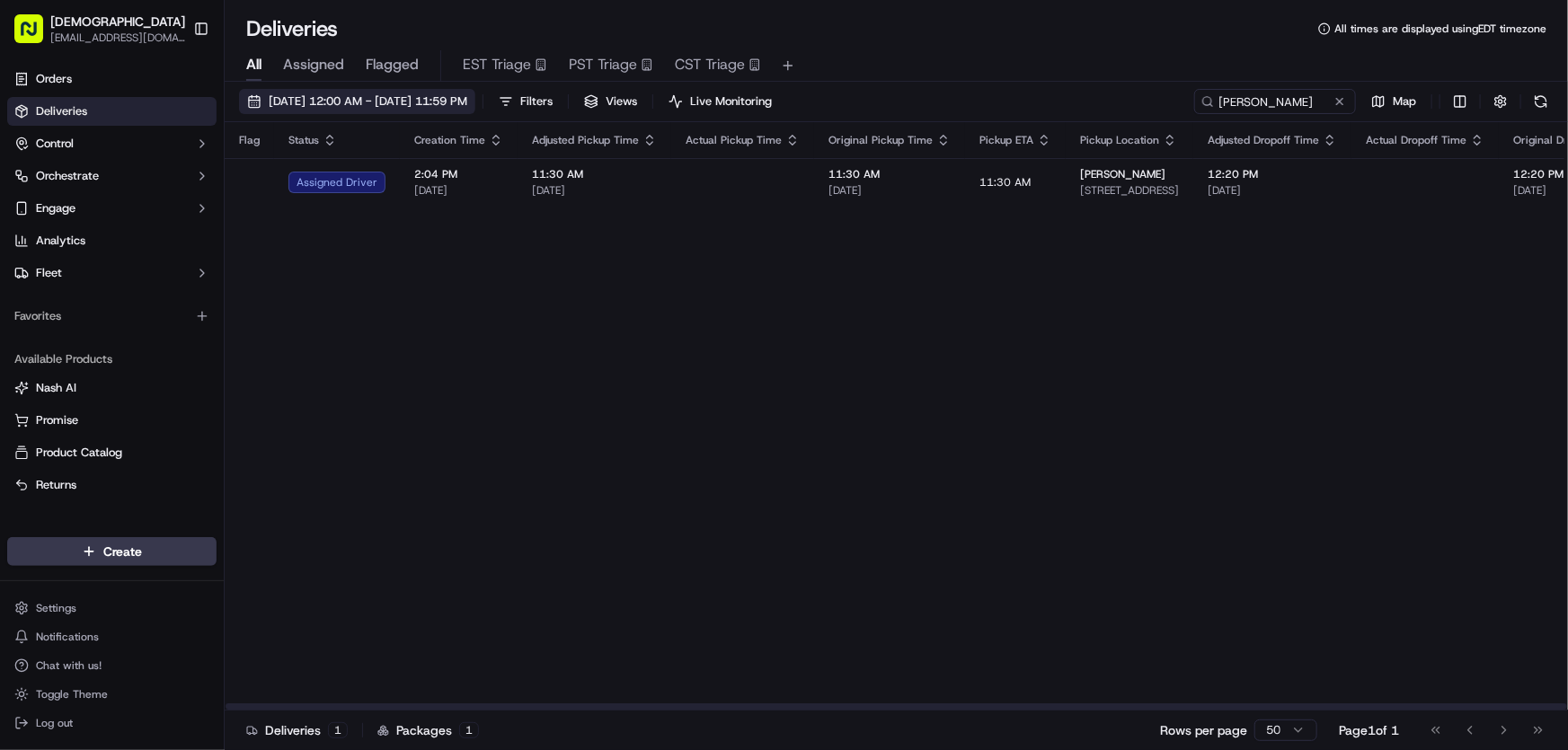
click at [397, 106] on span "[DATE] 12:00 AM - [DATE] 11:59 PM" at bounding box center [368, 101] width 199 height 16
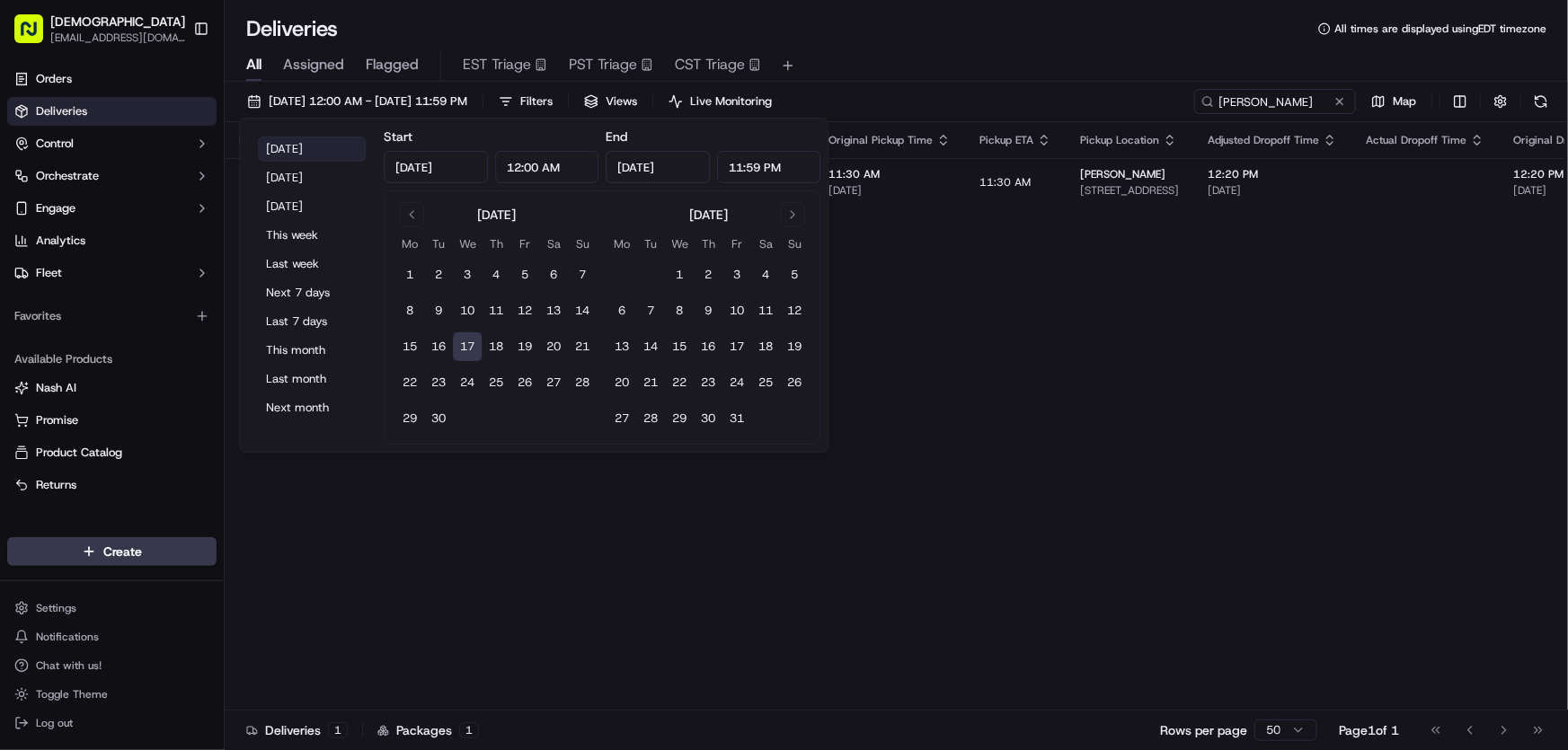
click at [277, 145] on button "[DATE]" at bounding box center [312, 148] width 108 height 25
click at [932, 53] on div "All Assigned Flagged EST Triage PST Triage CST Triage" at bounding box center [896, 66] width 1343 height 32
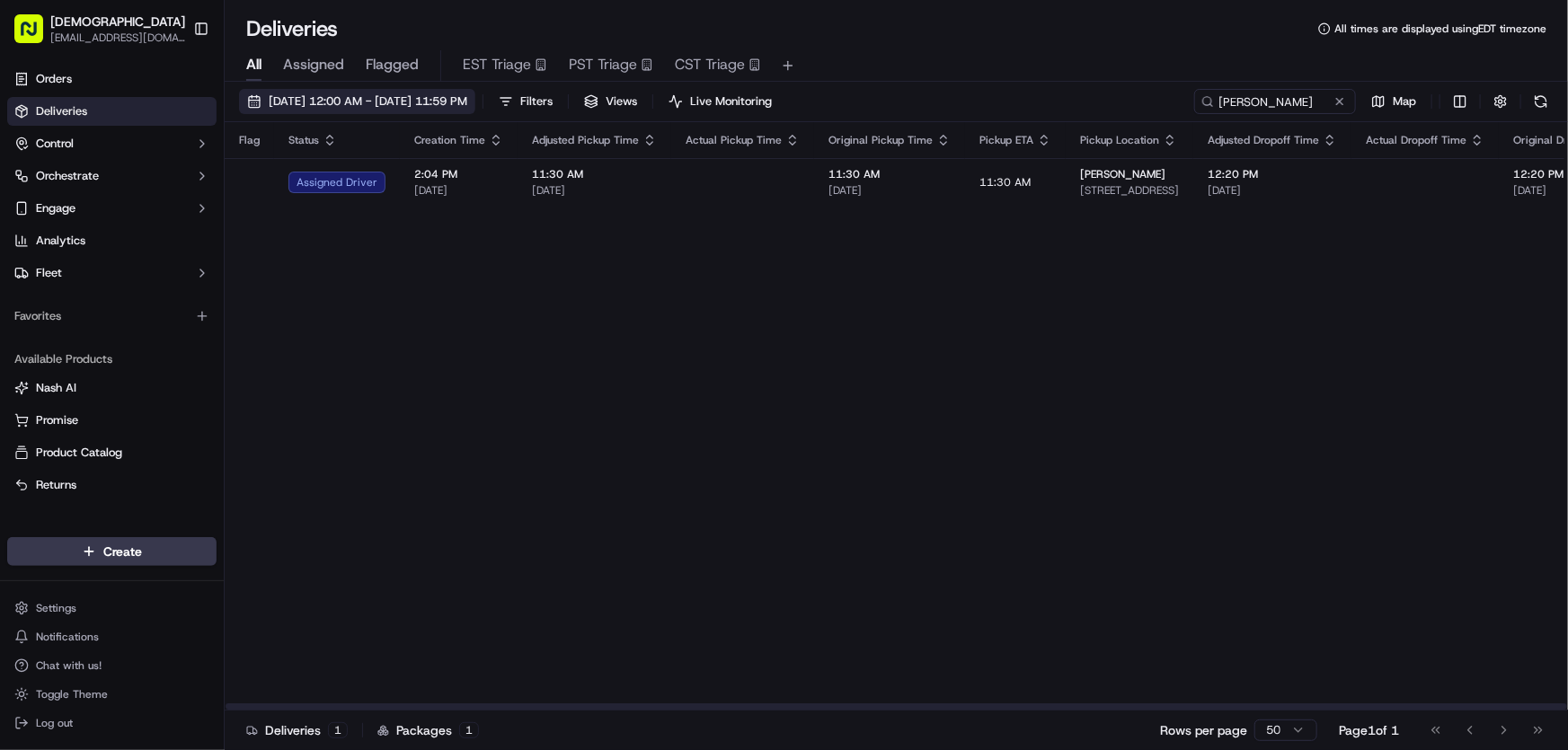
click at [370, 101] on span "[DATE] 12:00 AM - [DATE] 11:59 PM" at bounding box center [368, 101] width 199 height 16
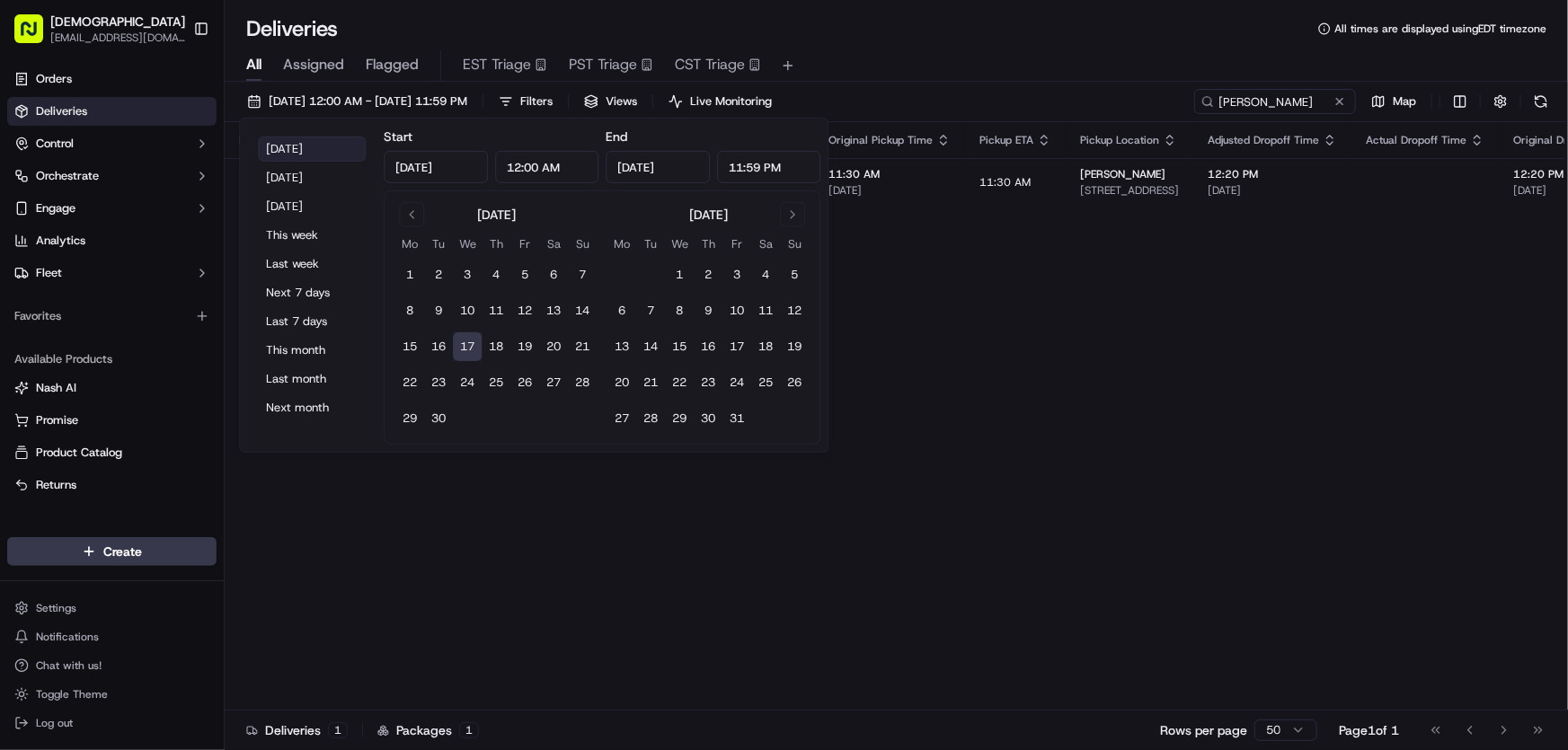
click at [296, 144] on button "[DATE]" at bounding box center [312, 148] width 108 height 25
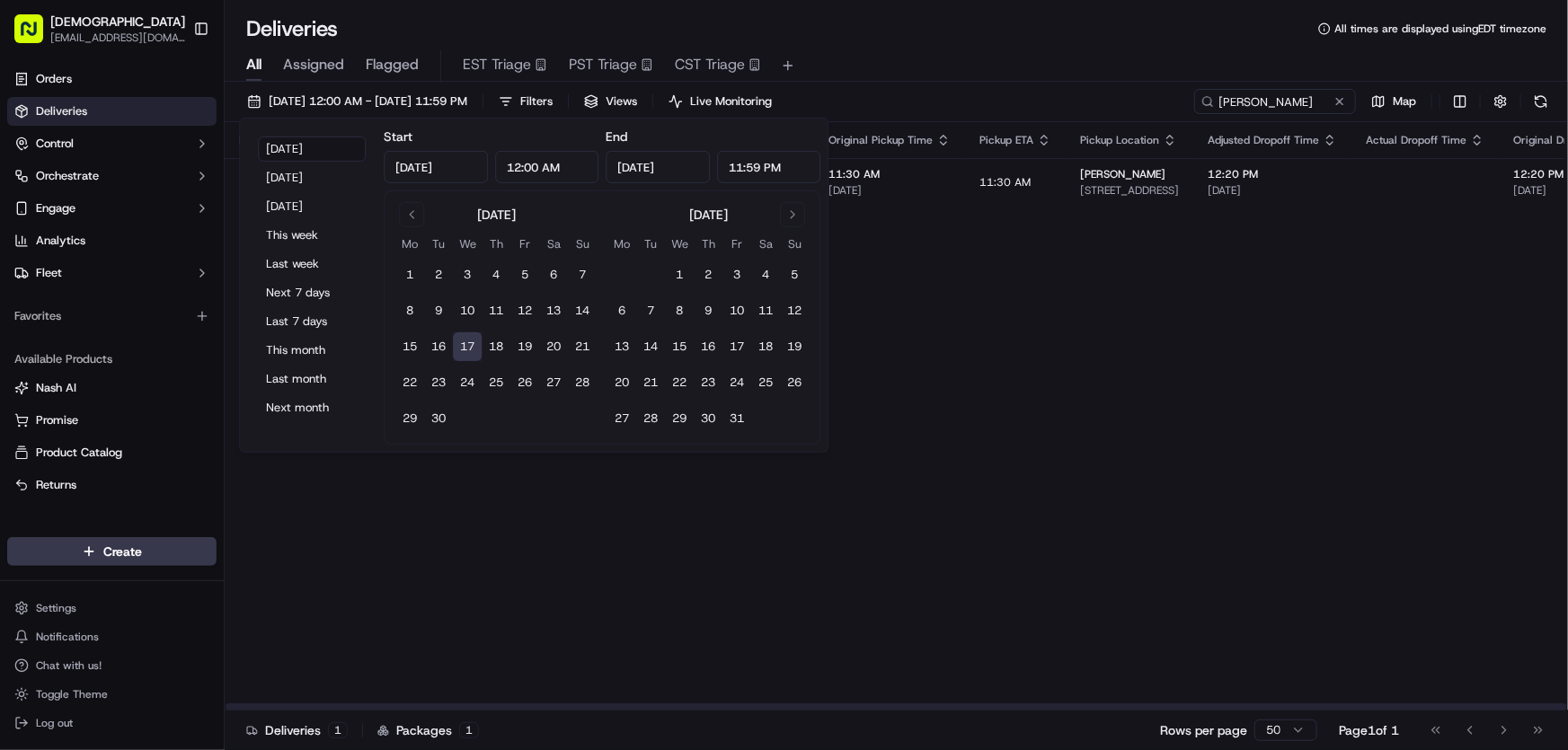
click at [997, 345] on div "Flag Status Creation Time Adjusted Pickup Time Actual Pickup Time Original Pick…" at bounding box center [1371, 416] width 2292 height 588
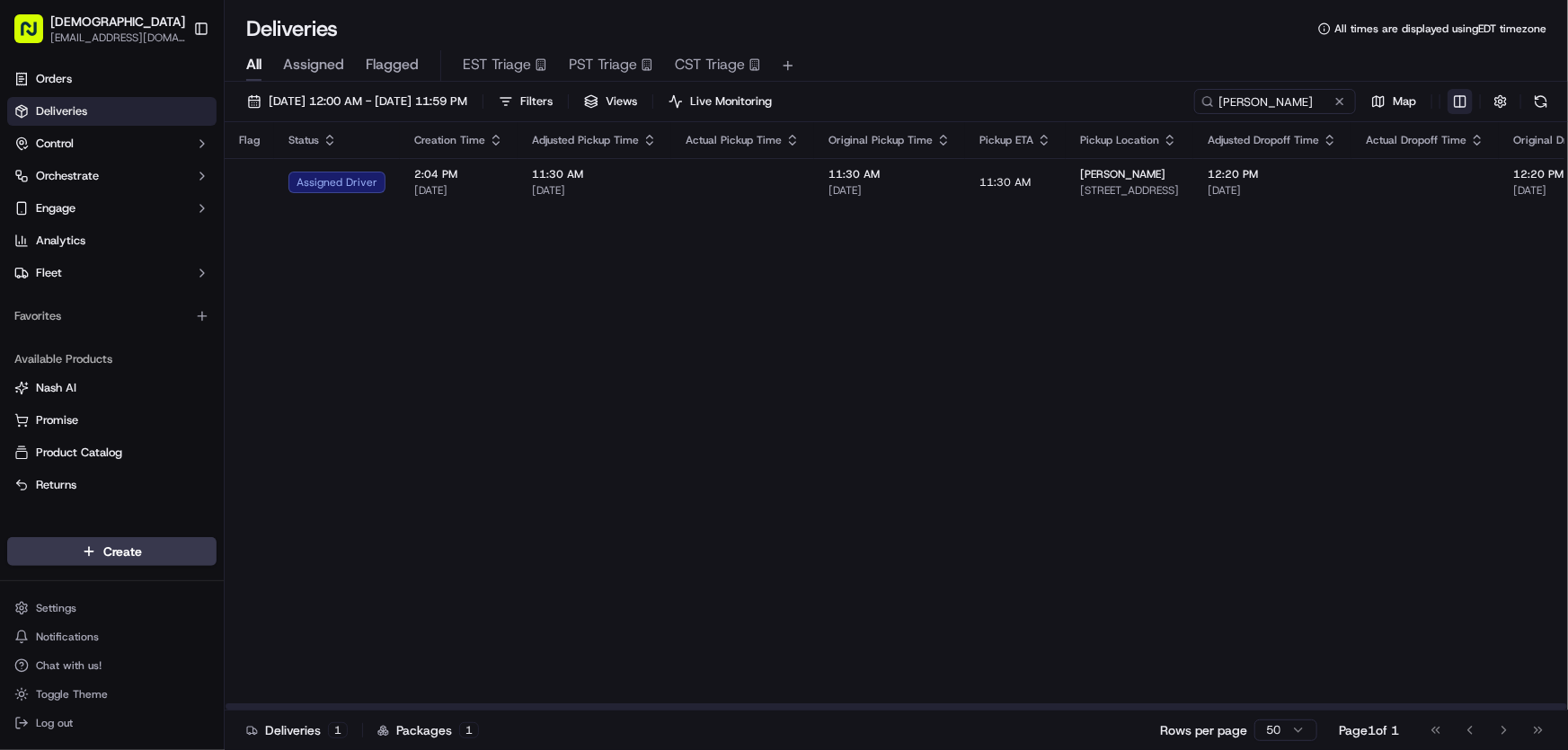
click at [1466, 100] on html "Sharebite [EMAIL_ADDRESS][DOMAIN_NAME] Toggle Sidebar Orders Deliveries Control…" at bounding box center [784, 375] width 1568 height 750
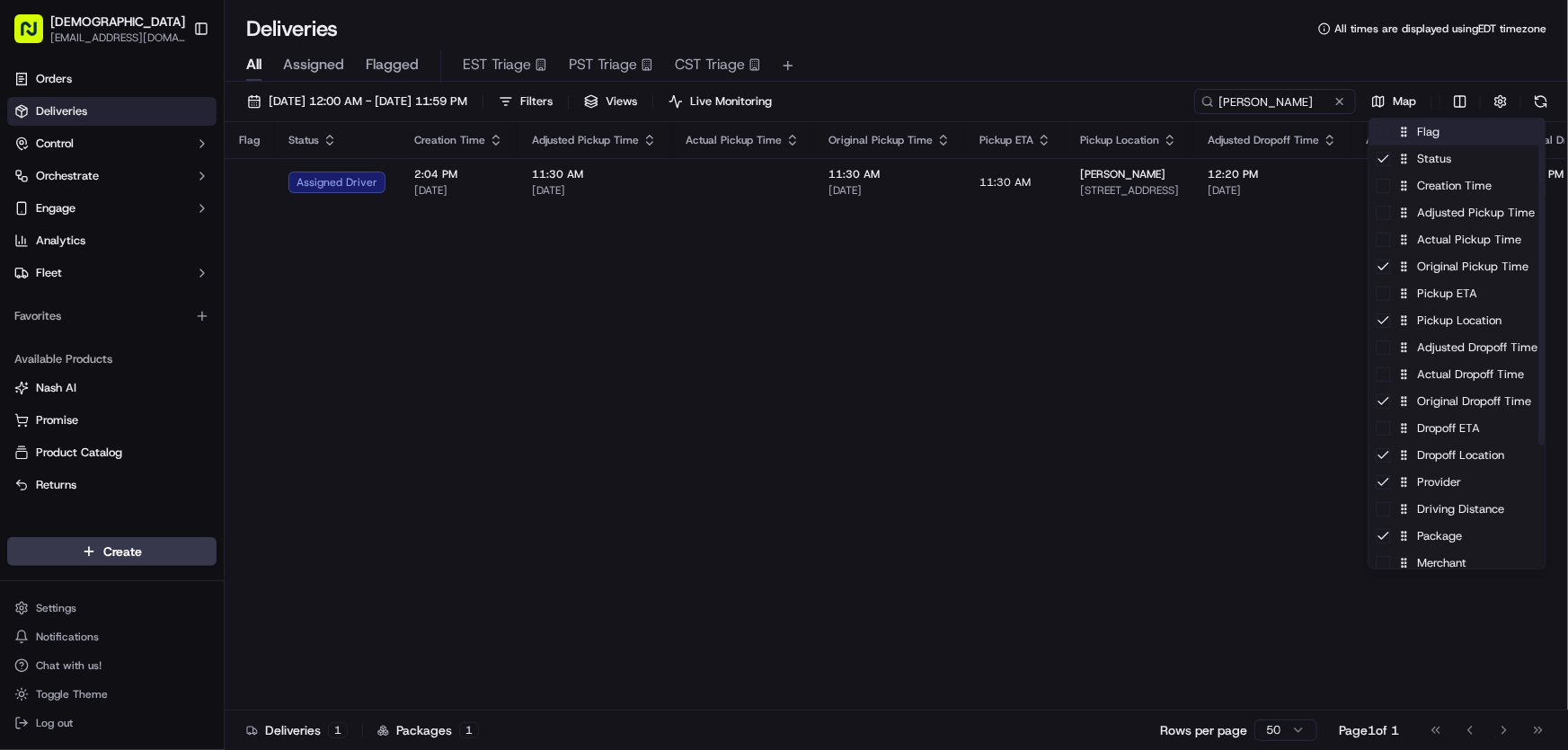
click at [1440, 134] on div "Flag" at bounding box center [1457, 132] width 176 height 27
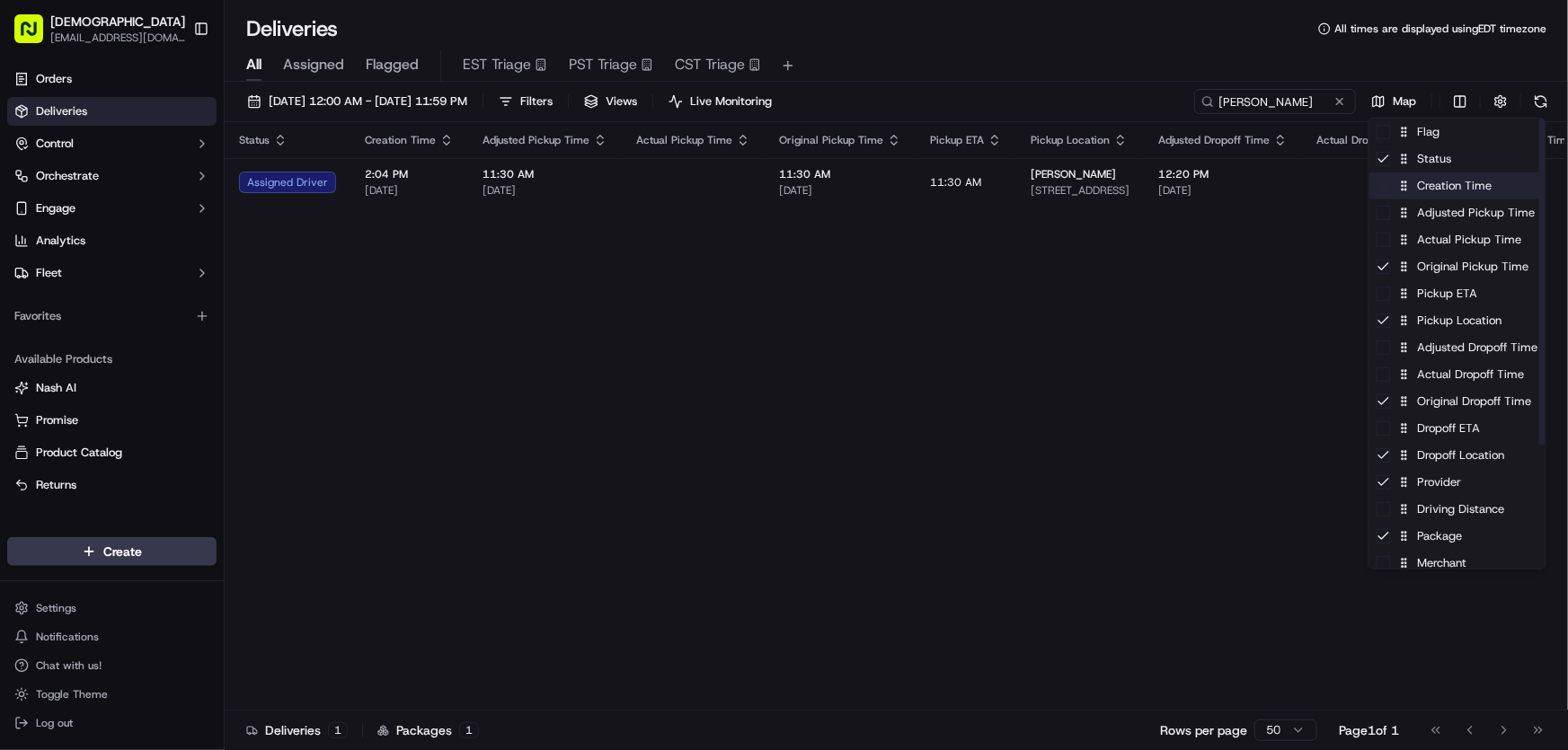
click at [1424, 186] on div "Creation Time" at bounding box center [1457, 186] width 176 height 27
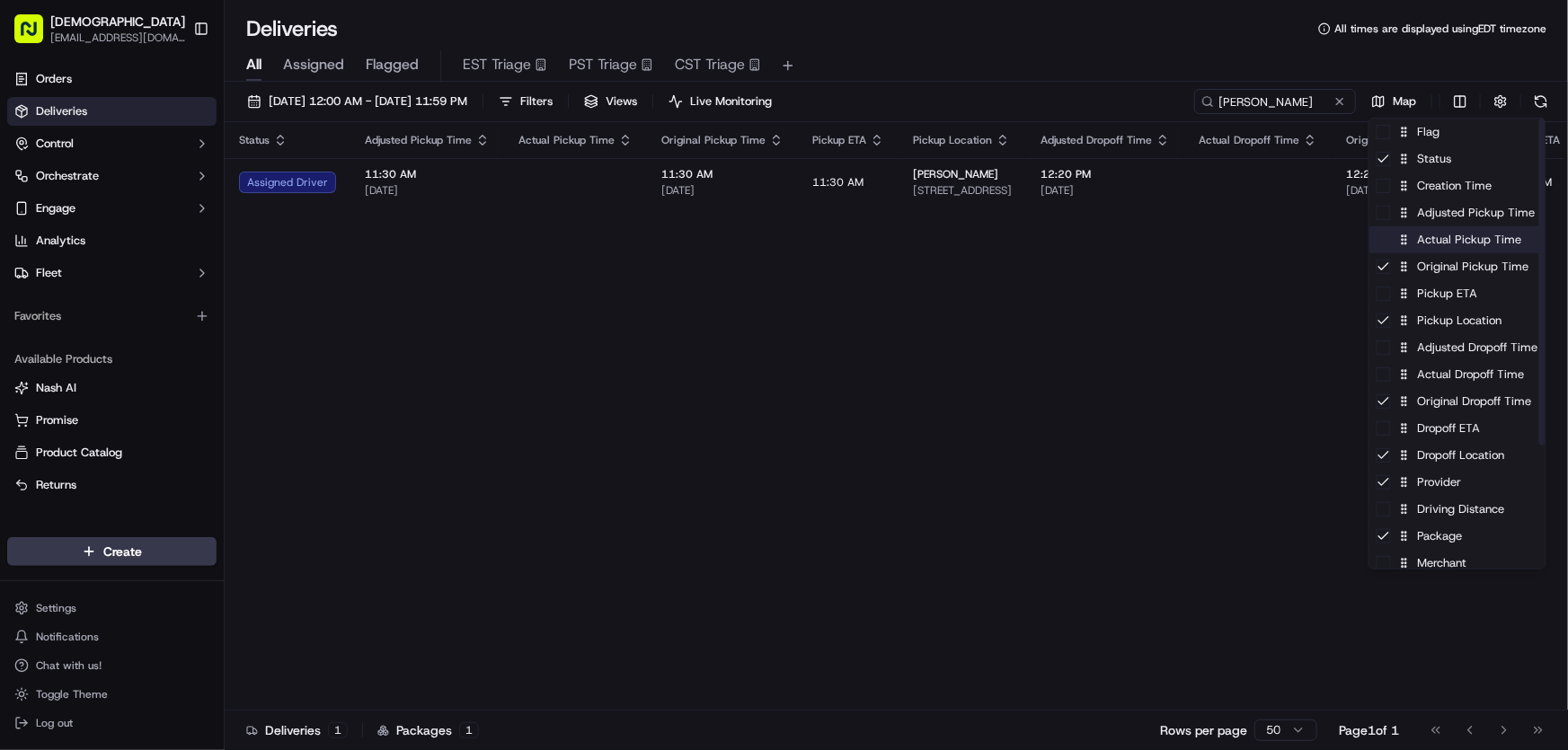
click at [1449, 252] on div "Actual Pickup Time" at bounding box center [1457, 240] width 176 height 27
drag, startPoint x: 1449, startPoint y: 252, endPoint x: 1449, endPoint y: 263, distance: 11.0
click at [1449, 251] on div "Actual Pickup Time" at bounding box center [1457, 240] width 176 height 27
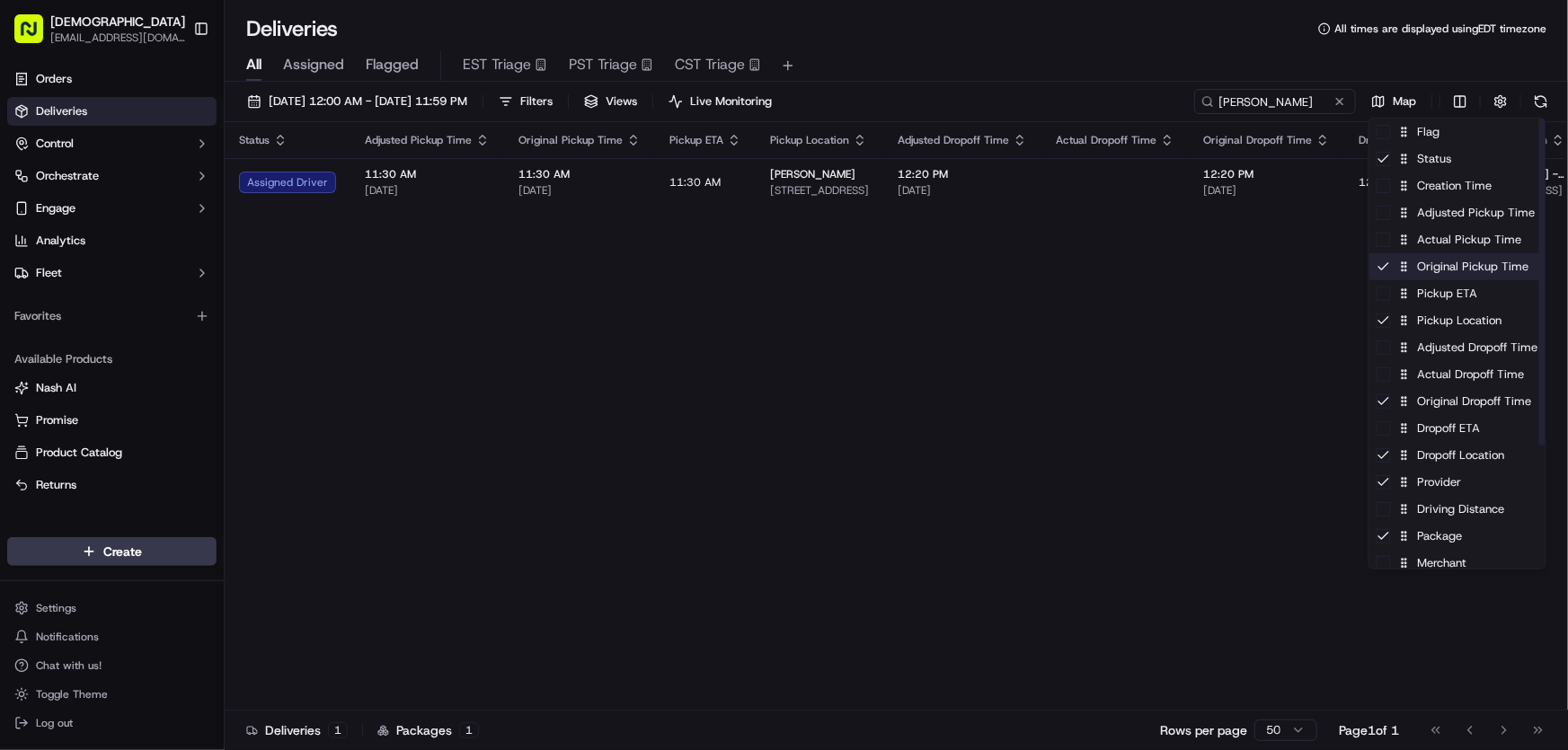
click at [1437, 274] on div "Original Pickup Time" at bounding box center [1457, 266] width 176 height 27
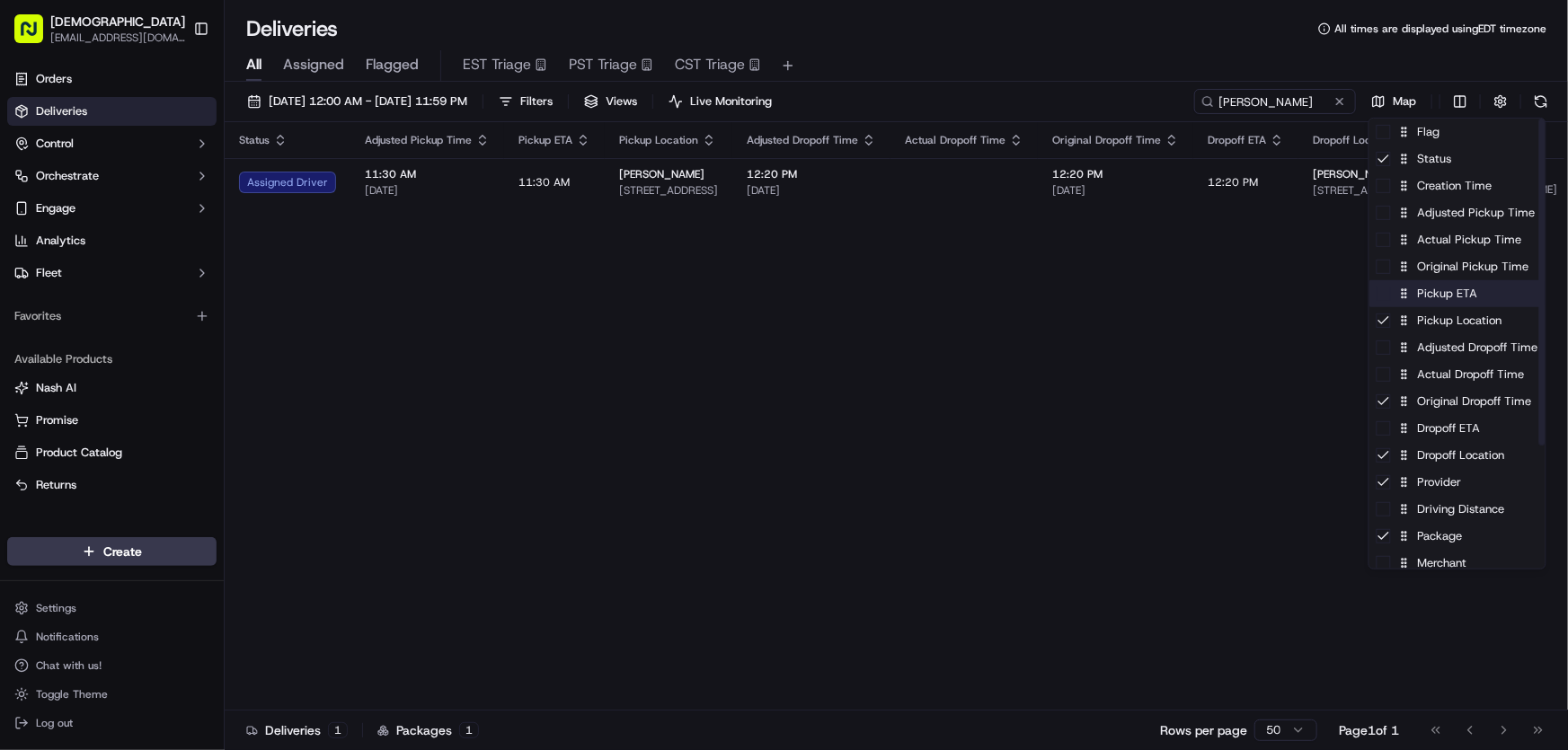
click at [1437, 290] on div "Pickup ETA" at bounding box center [1457, 293] width 176 height 27
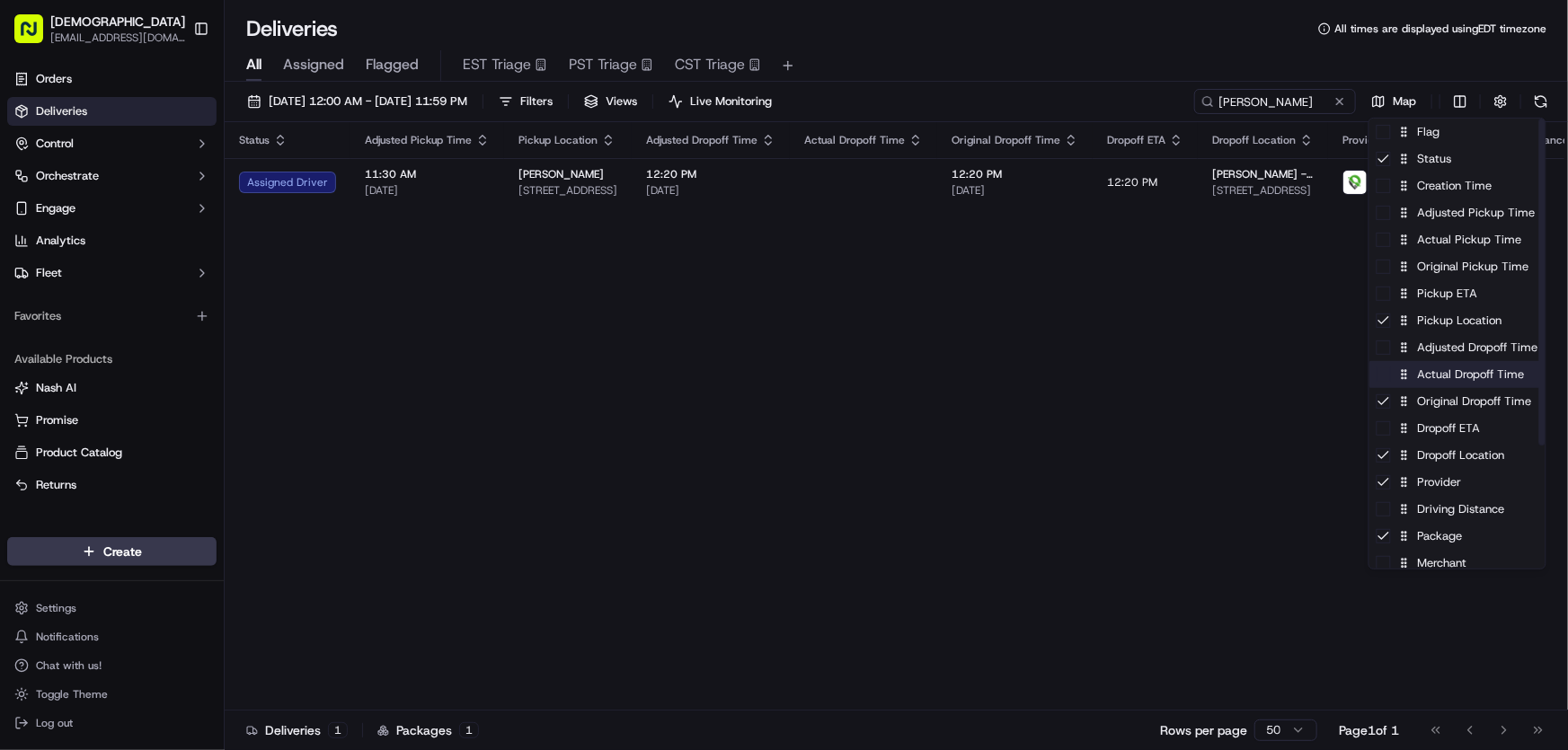
click at [1442, 377] on div "Actual Dropoff Time" at bounding box center [1457, 374] width 176 height 27
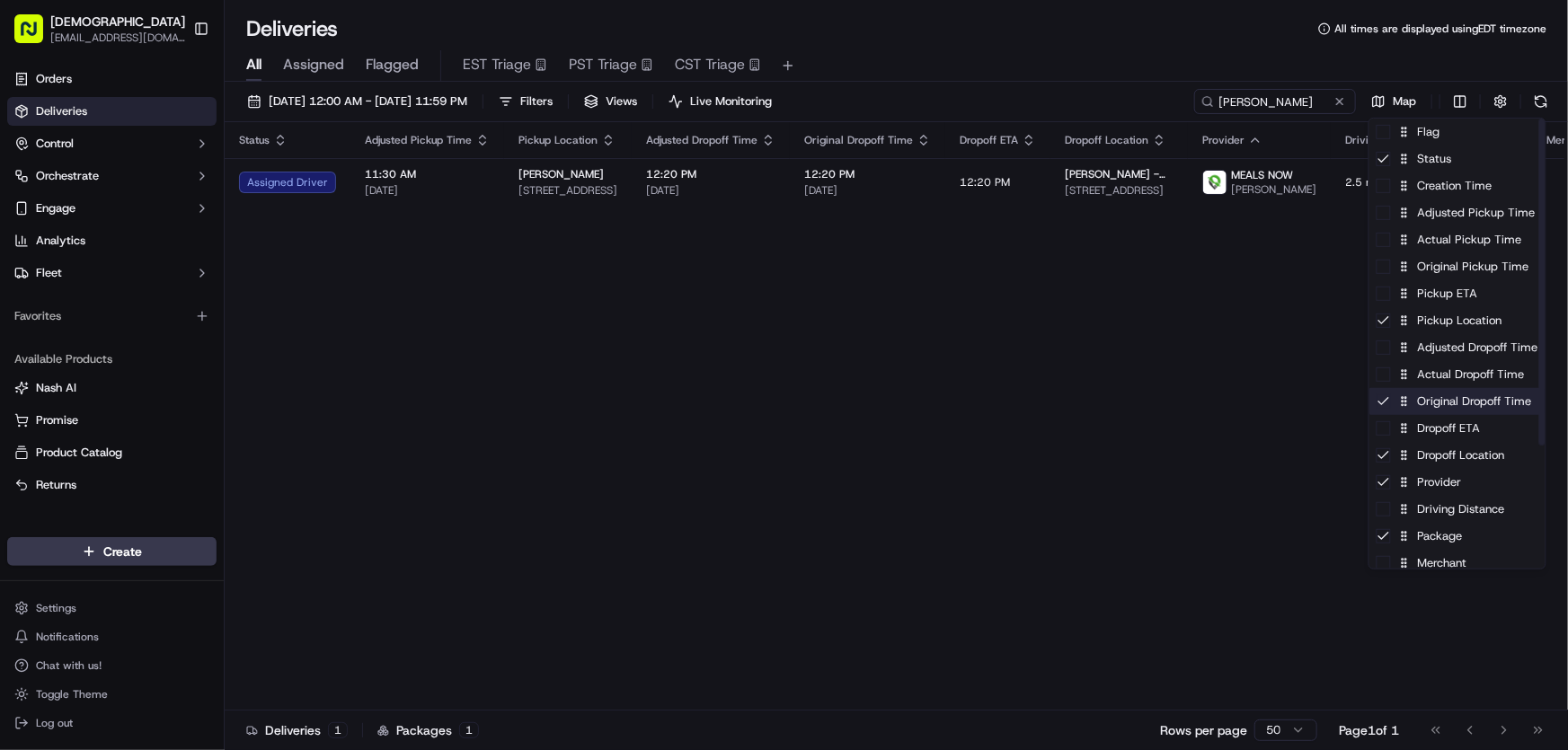
click at [1427, 402] on div "Original Dropoff Time" at bounding box center [1457, 401] width 176 height 27
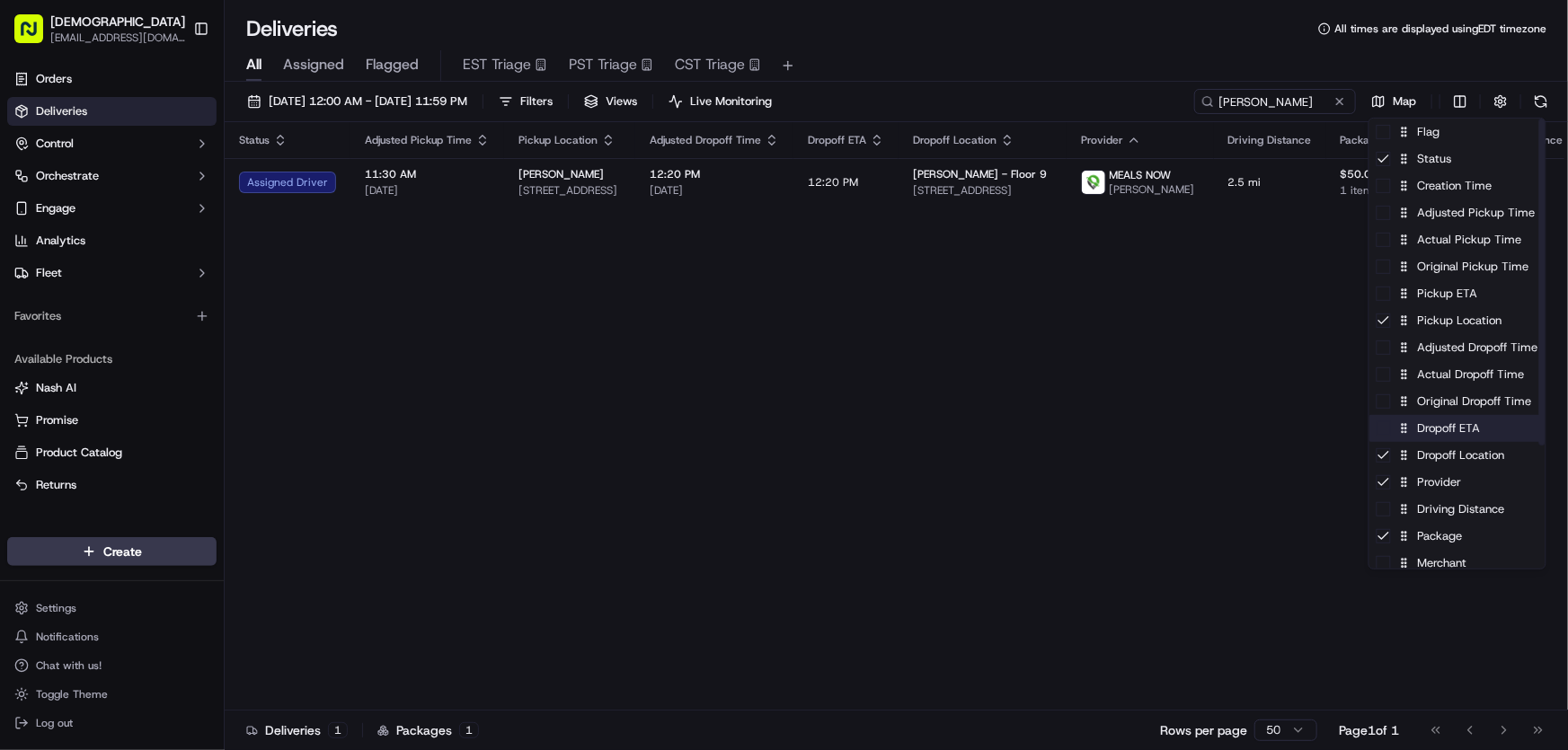
click at [1437, 434] on div "Dropoff ETA" at bounding box center [1457, 428] width 176 height 27
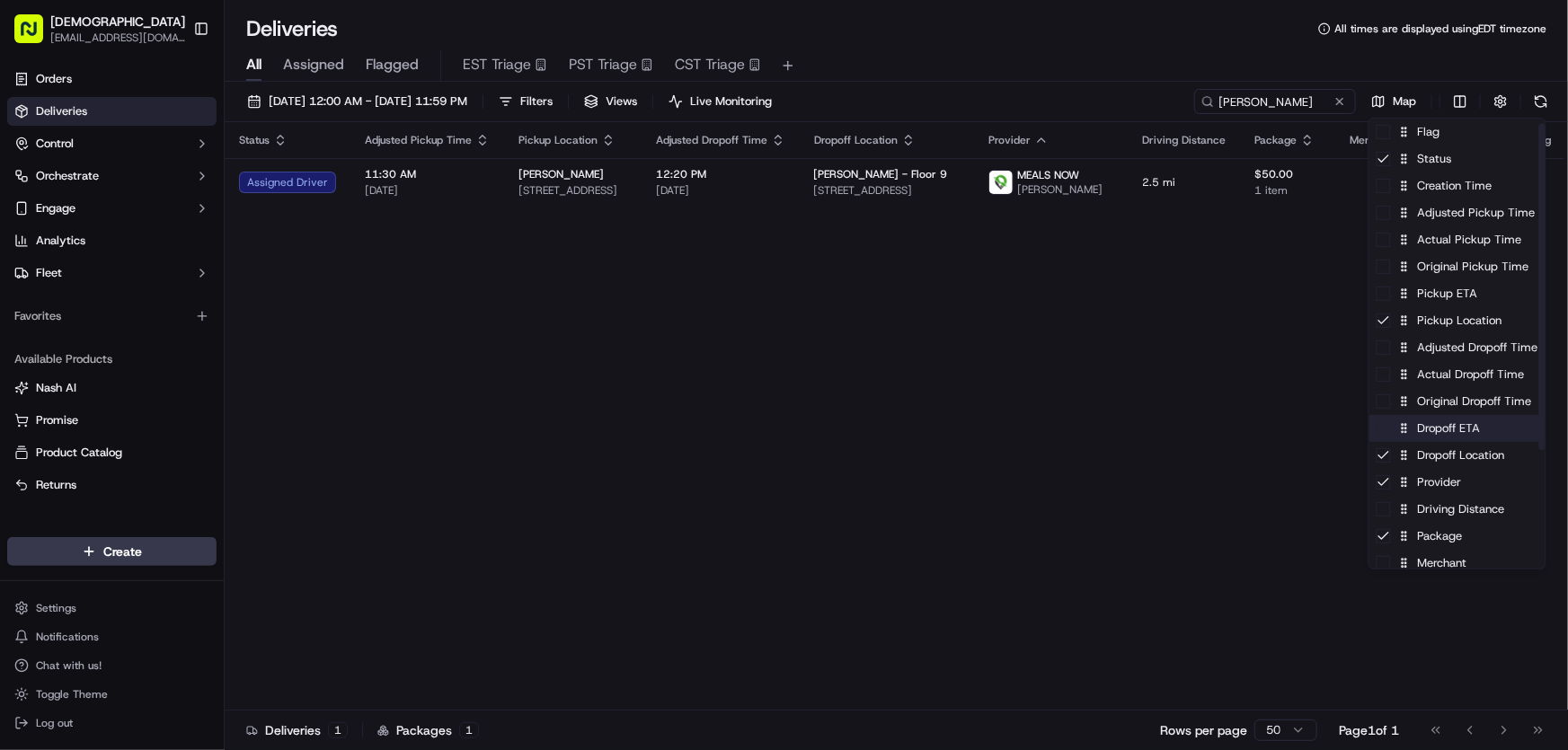
scroll to position [81, 0]
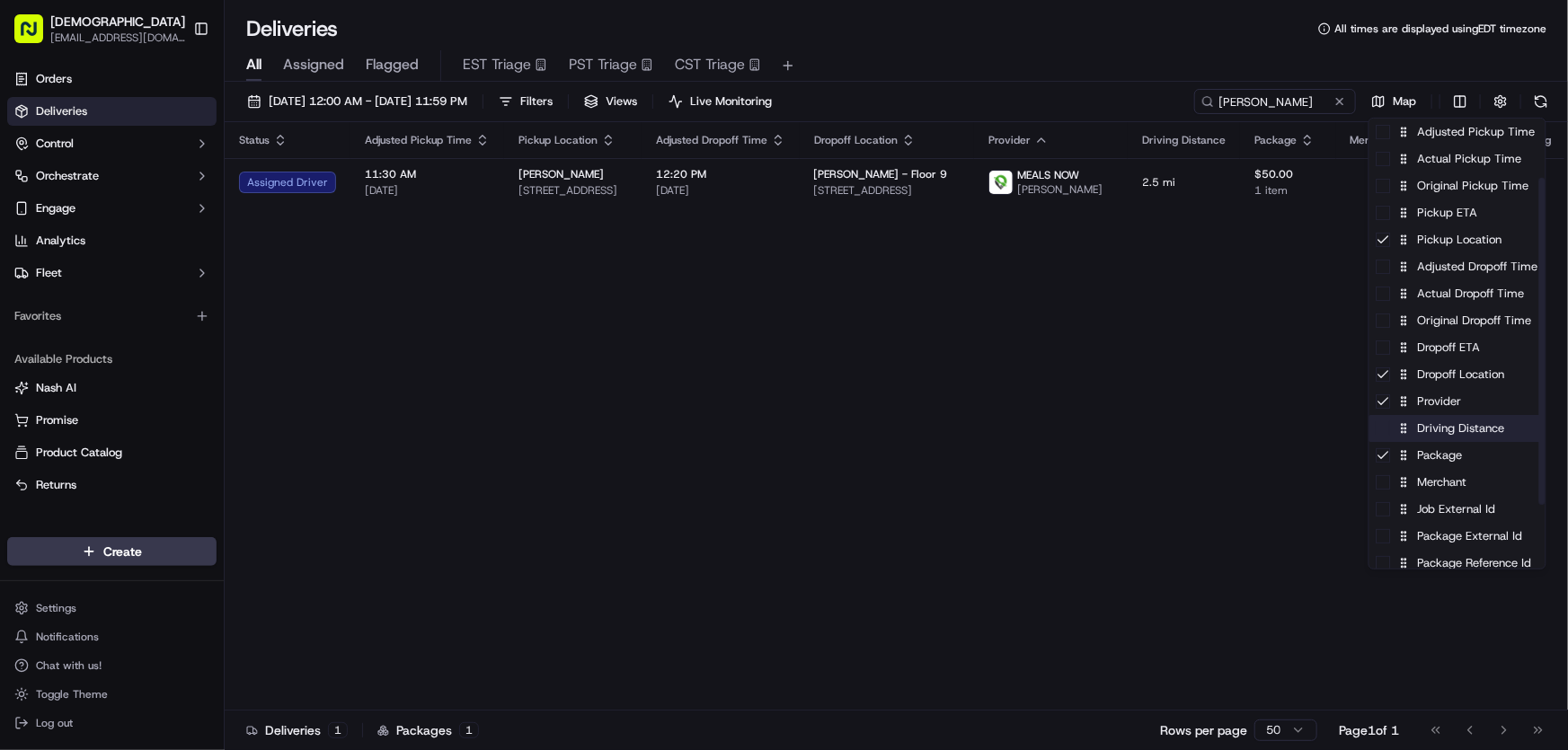
click at [1440, 430] on div "Driving Distance" at bounding box center [1457, 428] width 176 height 27
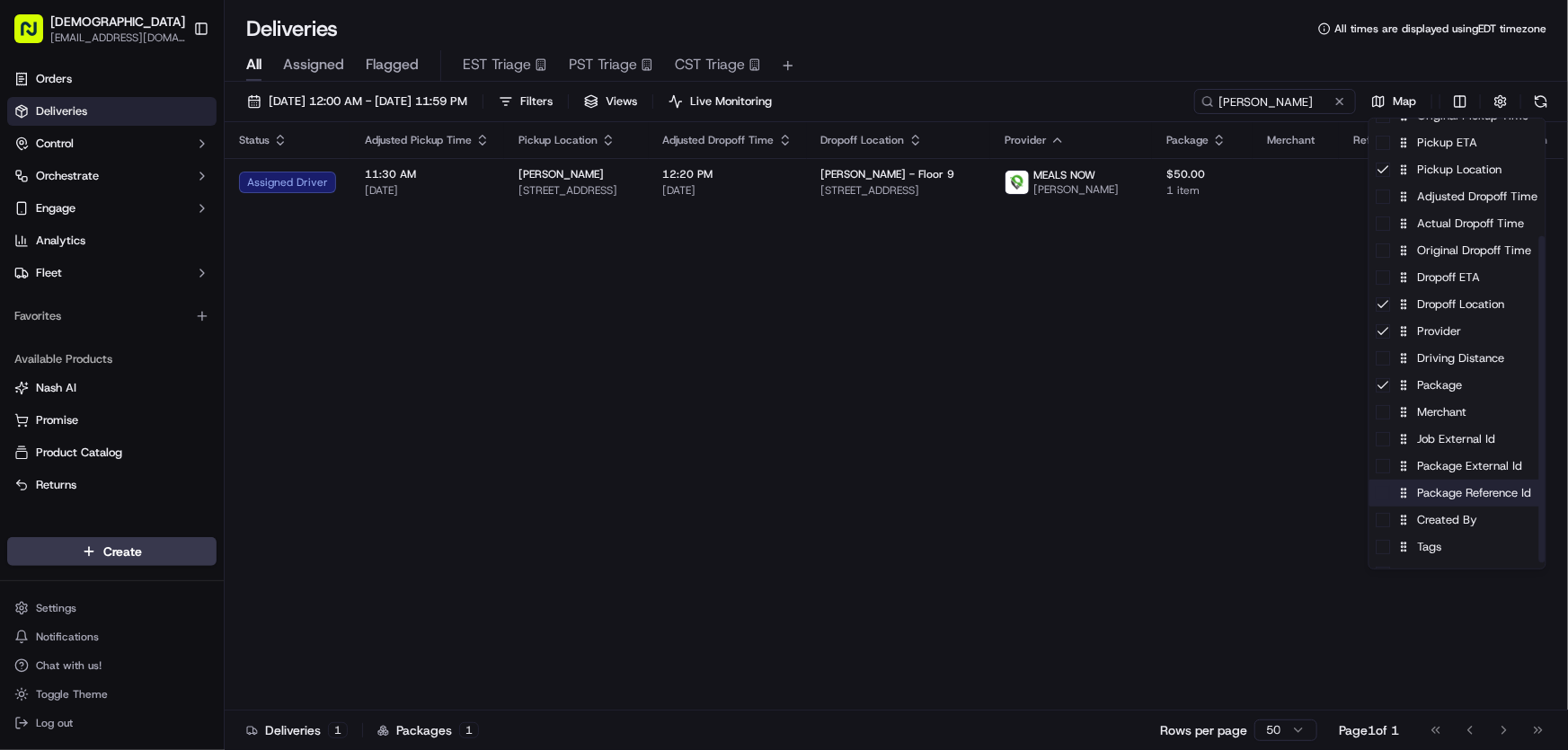
scroll to position [162, 0]
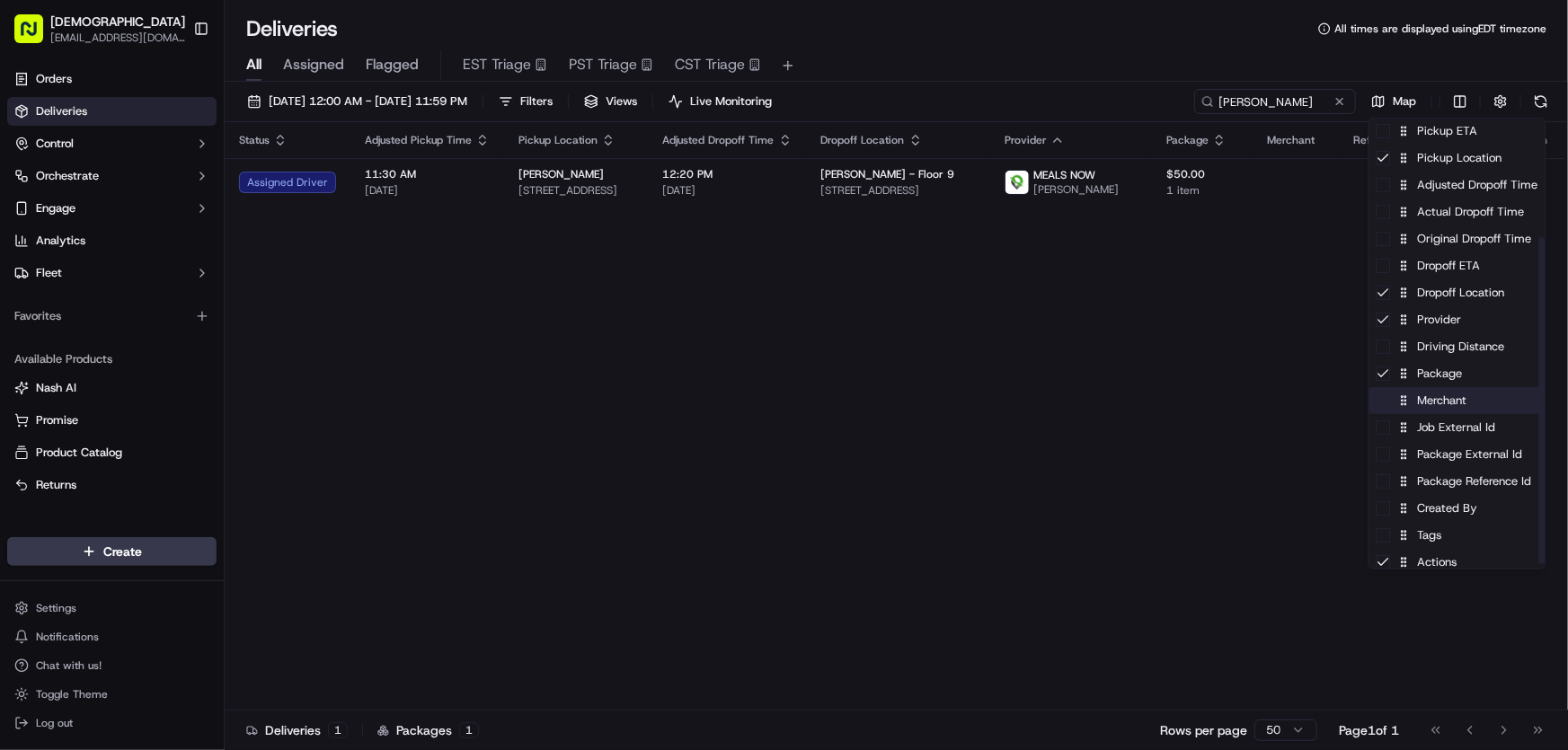
click at [1438, 403] on div "Merchant" at bounding box center [1457, 400] width 176 height 27
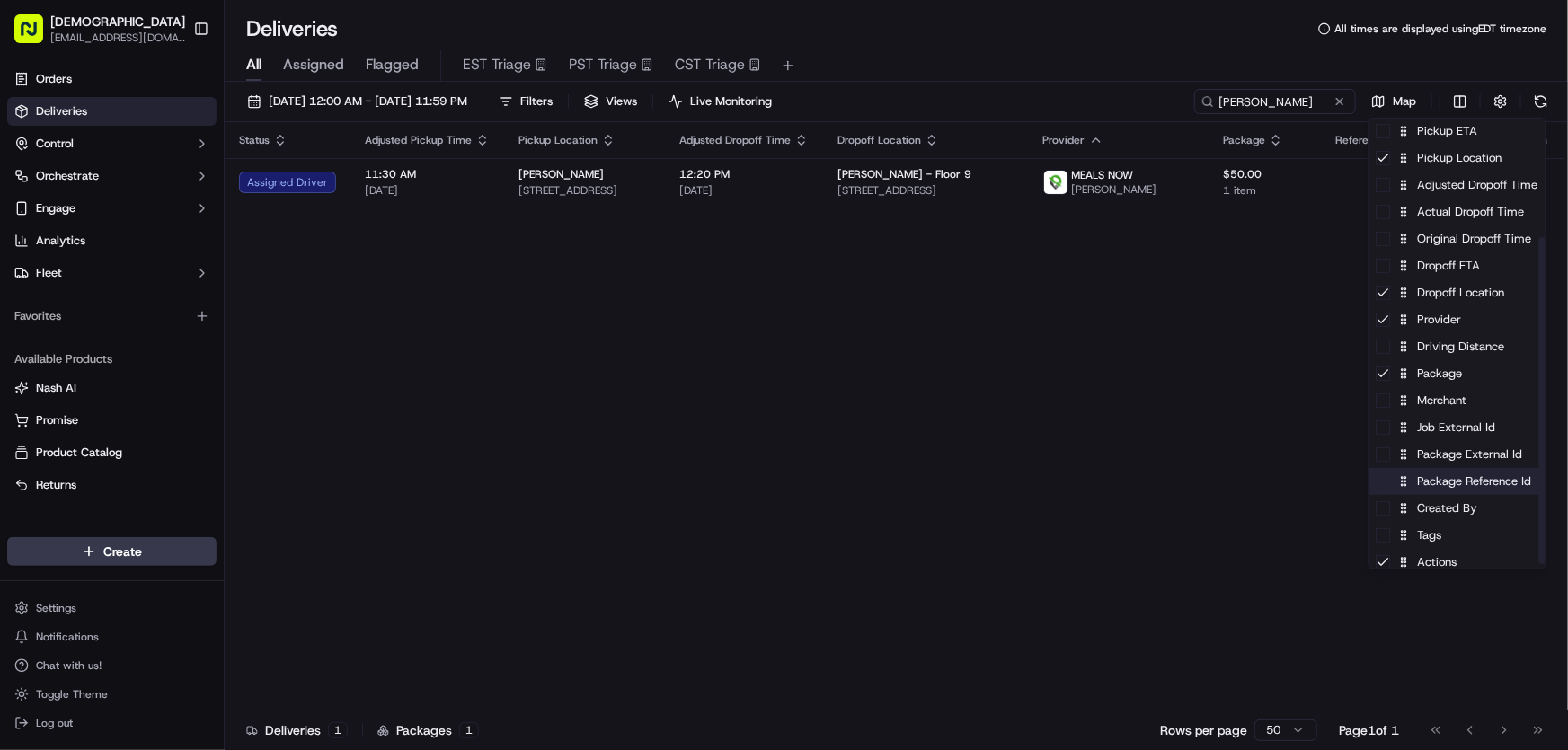
click at [1439, 479] on div "Package Reference Id" at bounding box center [1457, 480] width 176 height 27
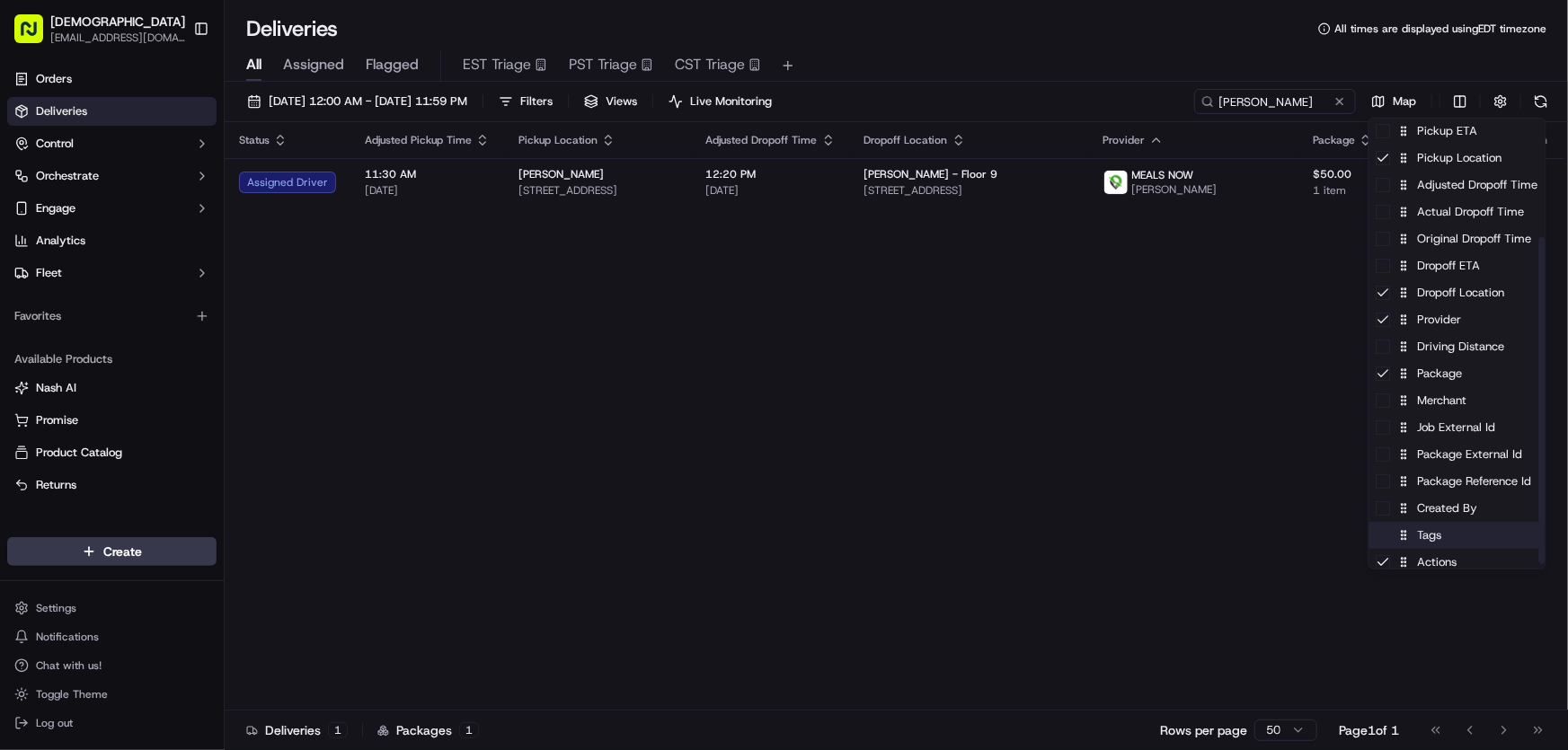
click at [1431, 539] on div "Tags" at bounding box center [1457, 535] width 176 height 27
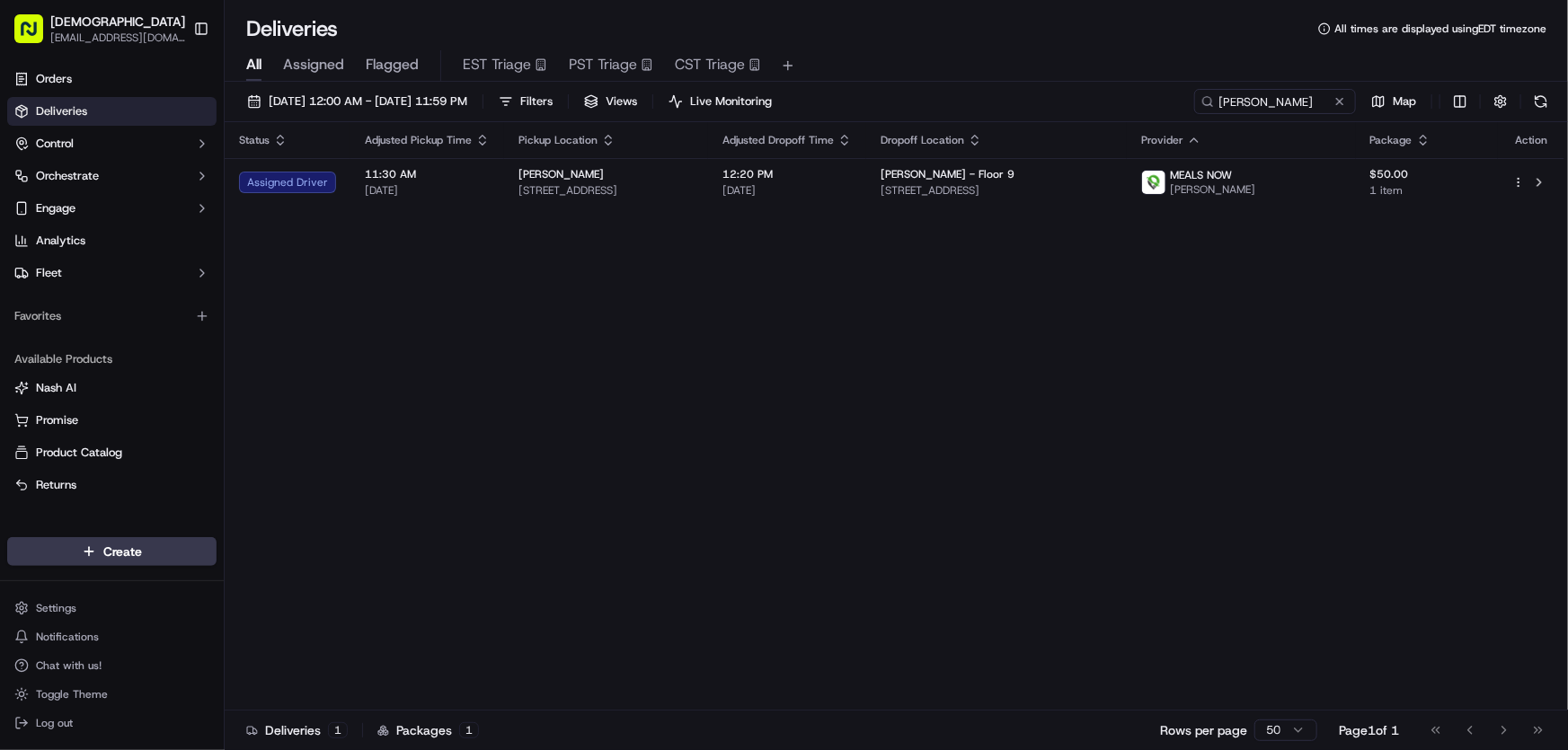
click at [1039, 429] on html "Sharebite [EMAIL_ADDRESS][DOMAIN_NAME] Toggle Sidebar Orders Deliveries Control…" at bounding box center [784, 375] width 1568 height 750
click at [347, 84] on div "[DATE] 12:00 AM - [DATE] 11:59 PM Filters Views Live Monitoring [PERSON_NAME] M…" at bounding box center [896, 418] width 1343 height 672
click at [341, 103] on span "[DATE] 12:00 AM - [DATE] 11:59 PM" at bounding box center [368, 101] width 199 height 16
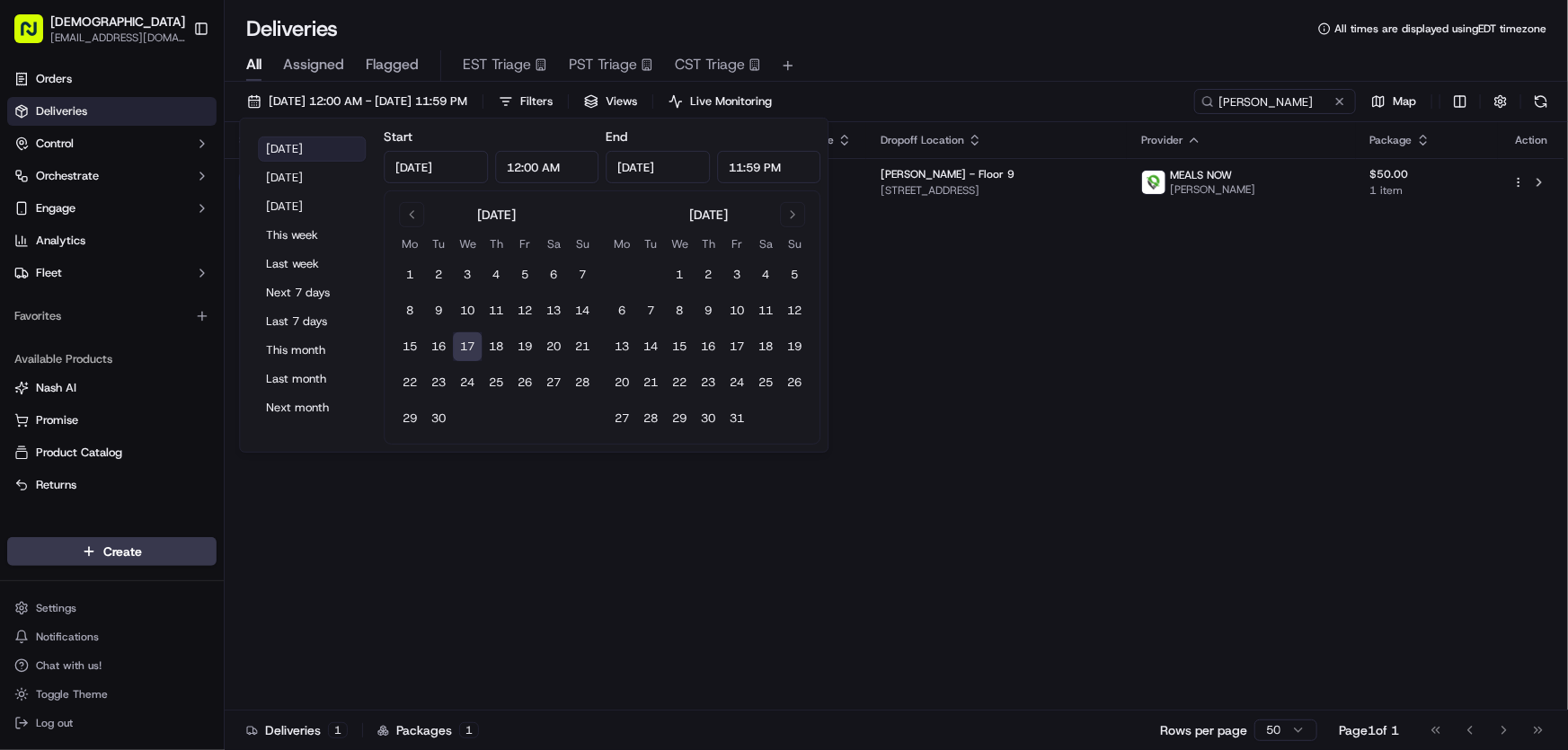
click at [289, 152] on button "[DATE]" at bounding box center [312, 148] width 108 height 25
click at [1099, 366] on div "Status Adjusted Pickup Time Pickup Location Adjusted Dropoff Time Dropoff Locat…" at bounding box center [894, 416] width 1339 height 588
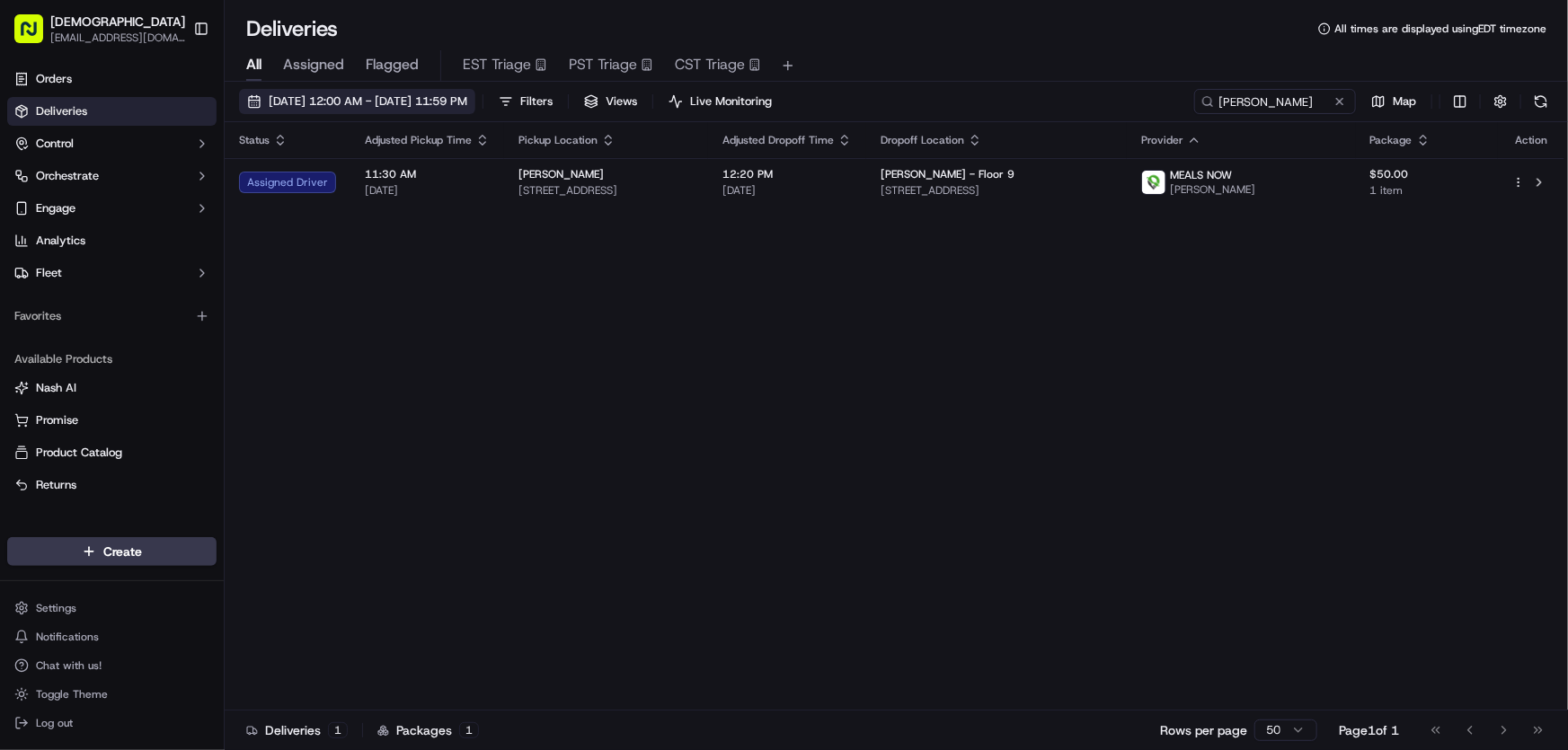
click at [363, 93] on span "[DATE] 12:00 AM - [DATE] 11:59 PM" at bounding box center [368, 101] width 199 height 16
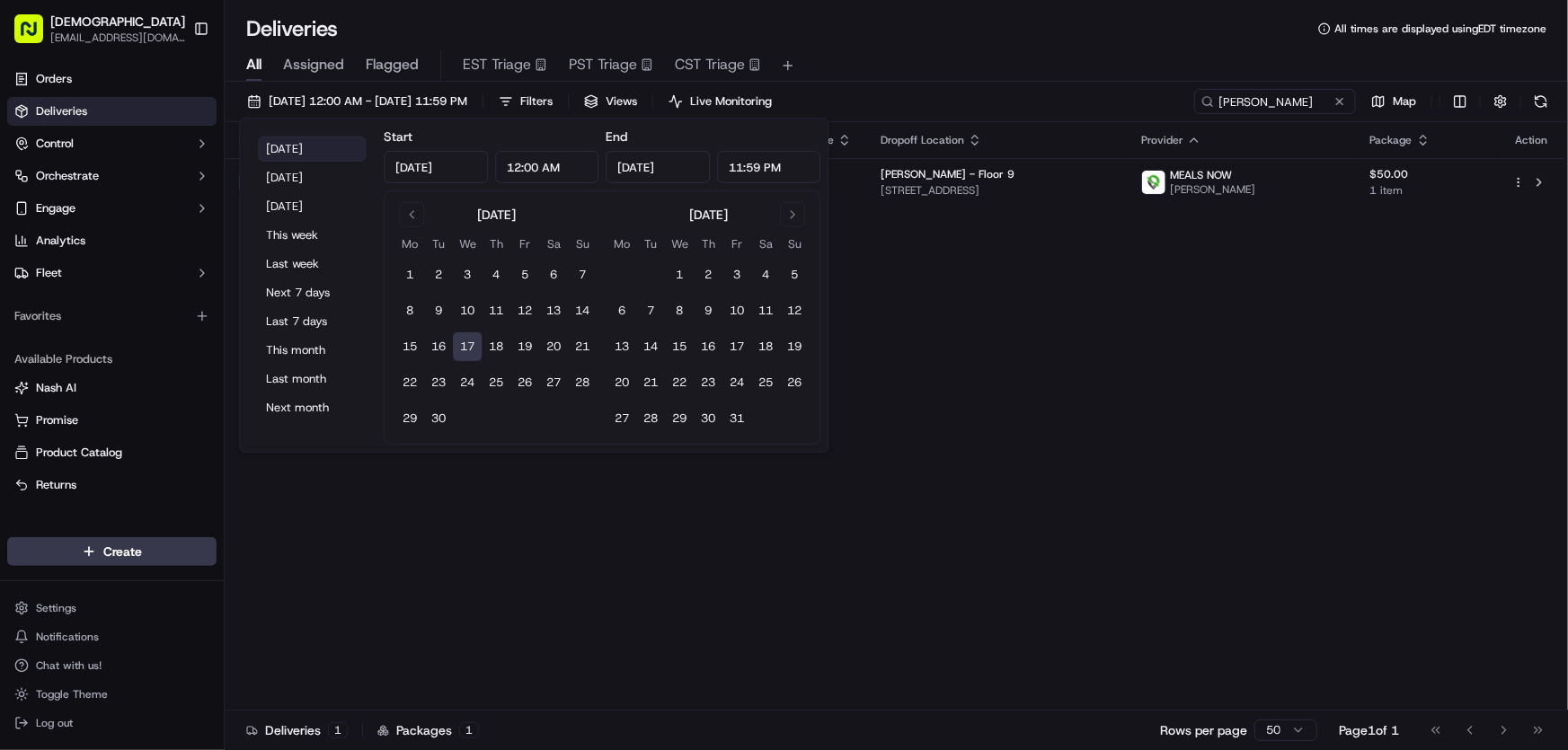
click at [289, 144] on button "[DATE]" at bounding box center [312, 148] width 108 height 25
click at [1105, 300] on div "Status Adjusted Pickup Time Pickup Location Adjusted Dropoff Time Dropoff Locat…" at bounding box center [894, 416] width 1339 height 588
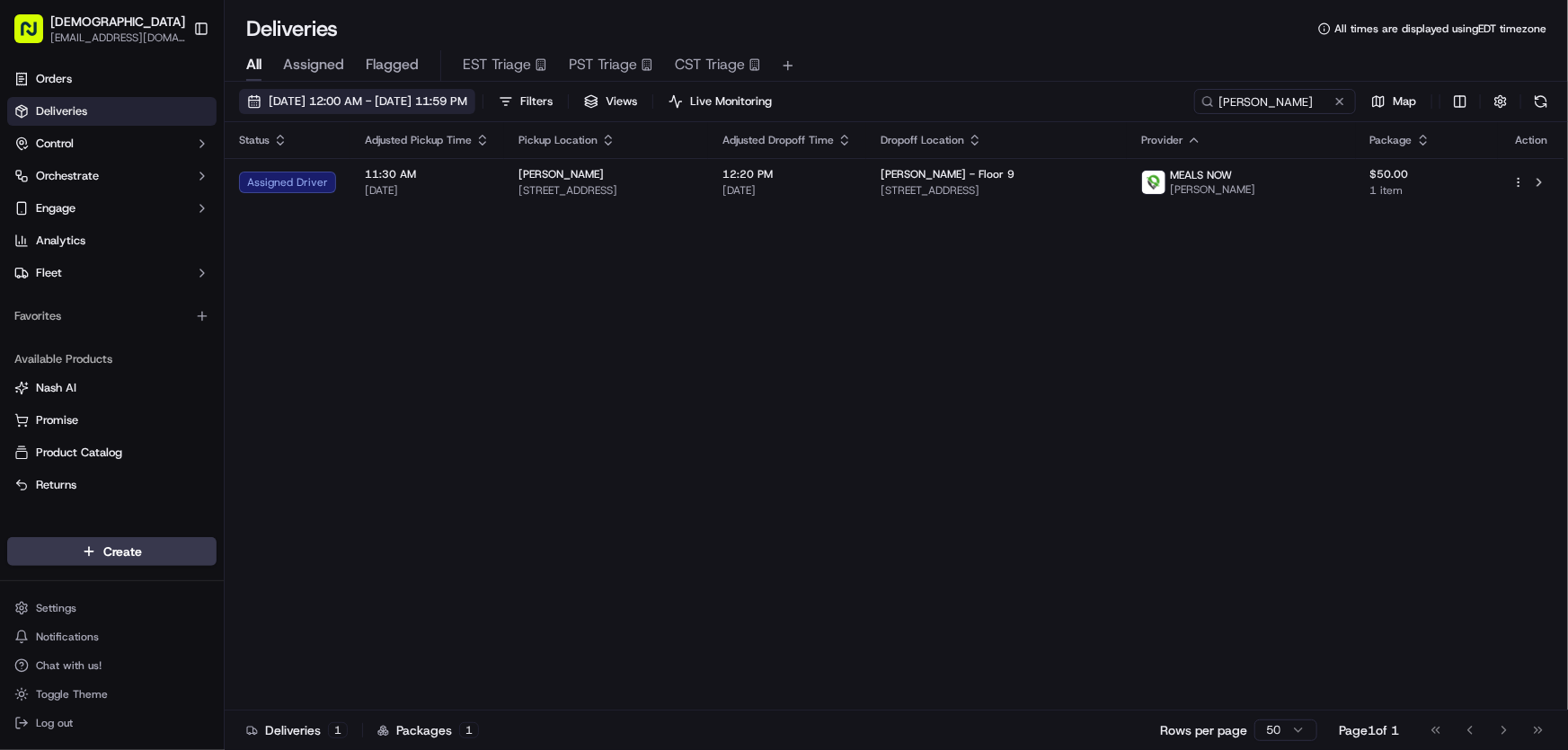
click at [429, 91] on button "[DATE] 12:00 AM - [DATE] 11:59 PM" at bounding box center [357, 101] width 236 height 25
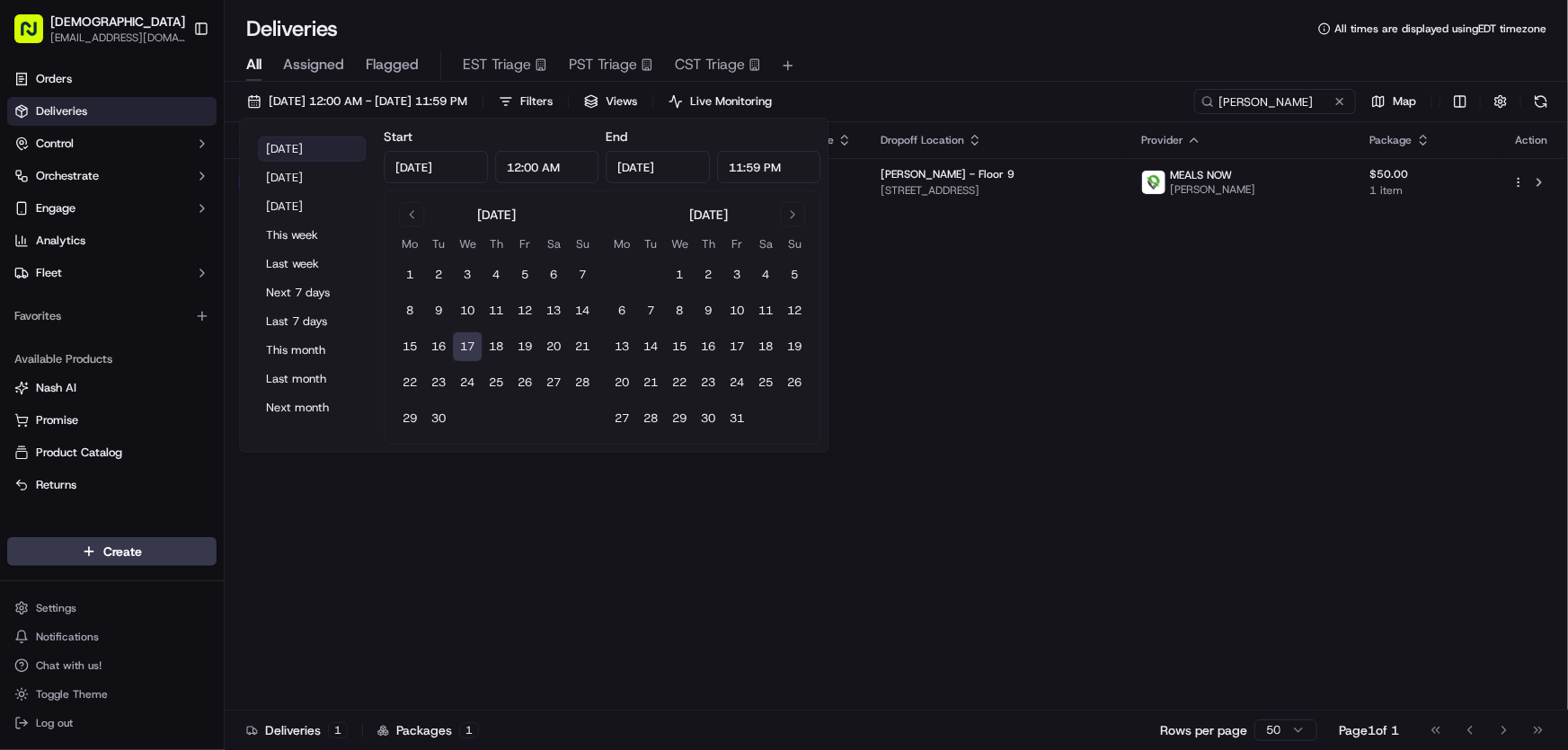
click at [301, 144] on button "[DATE]" at bounding box center [312, 148] width 108 height 25
click at [1155, 388] on div "Status Adjusted Pickup Time Pickup Location Adjusted Dropoff Time Dropoff Locat…" at bounding box center [894, 416] width 1339 height 588
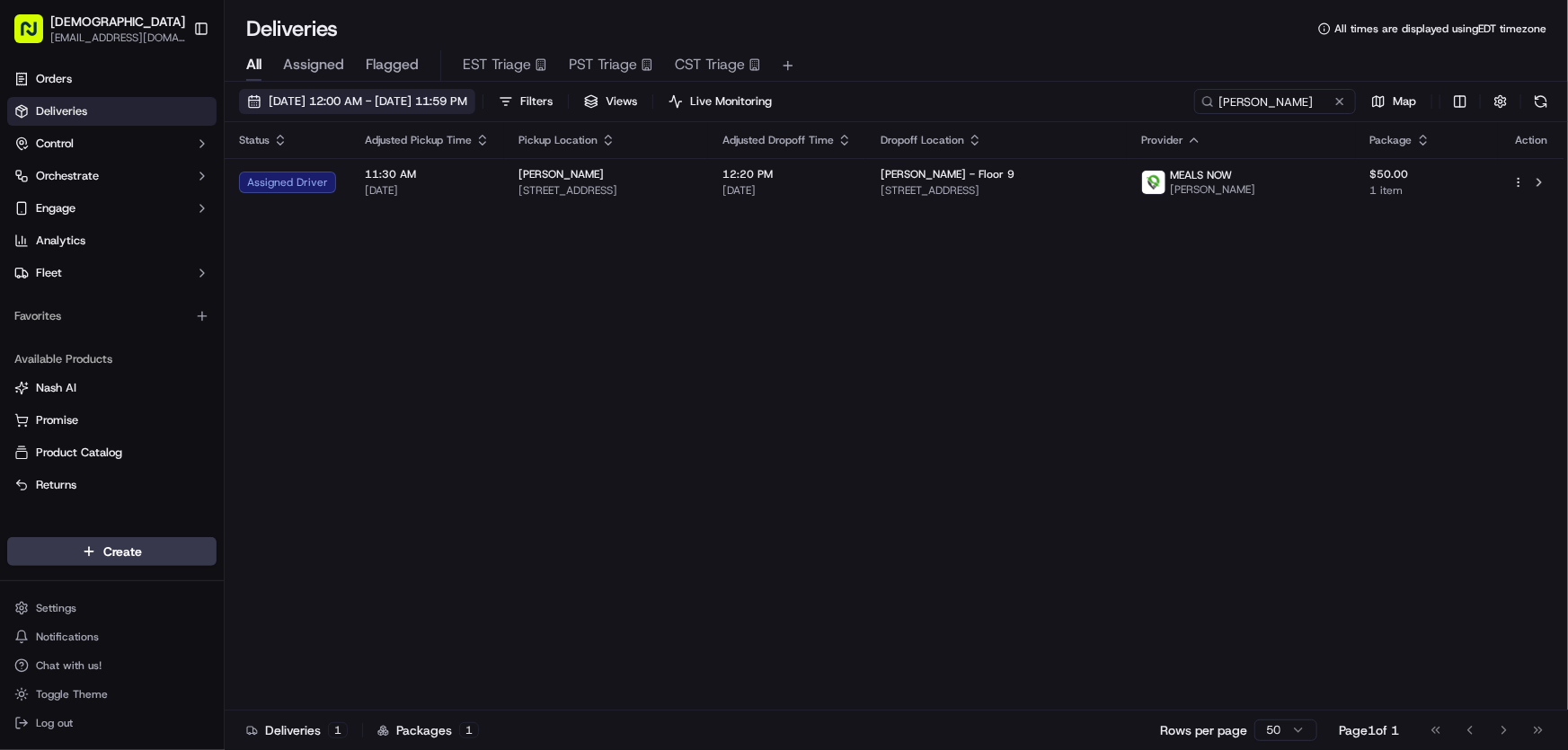
click at [444, 93] on span "[DATE] 12:00 AM - [DATE] 11:59 PM" at bounding box center [368, 101] width 199 height 16
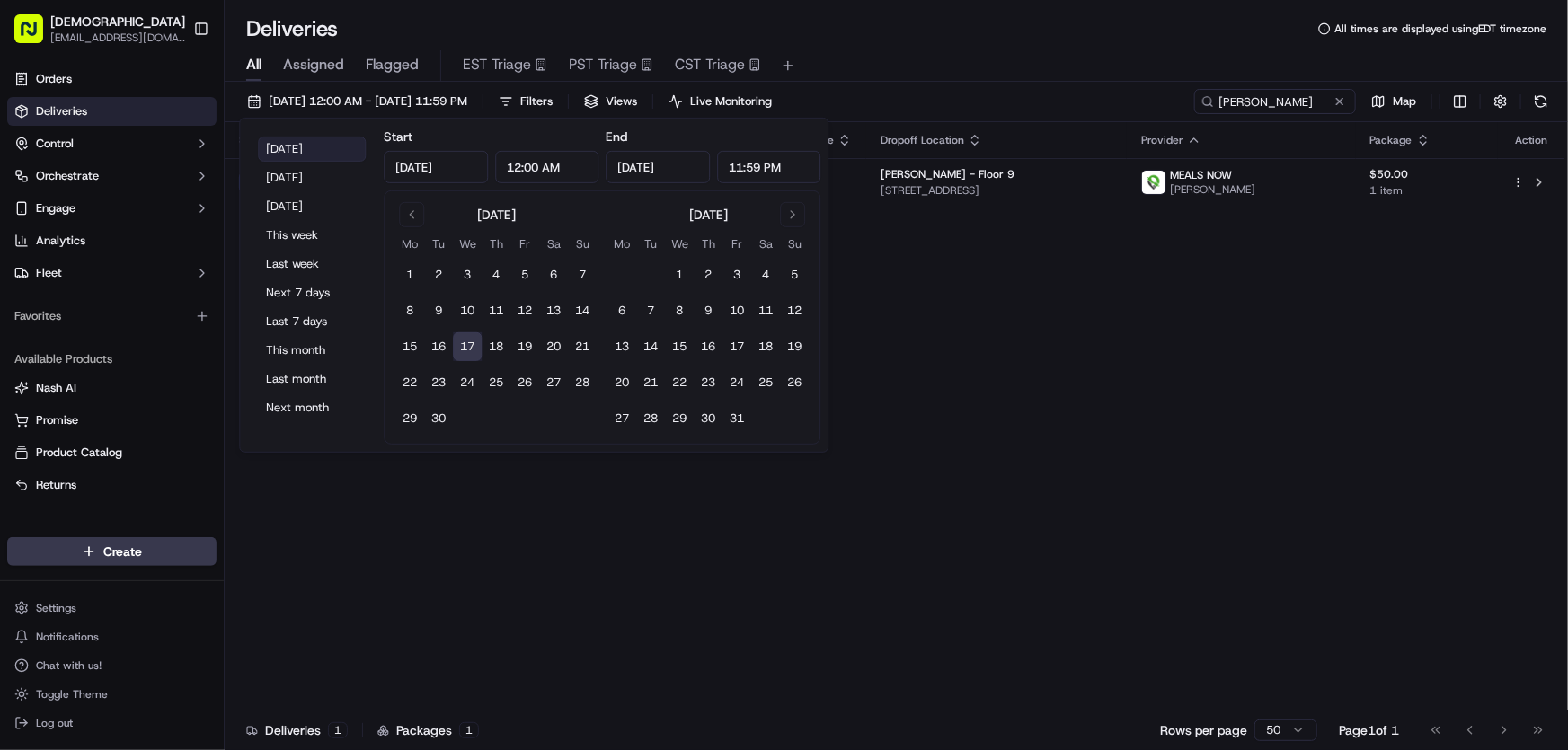
click at [305, 136] on button "[DATE]" at bounding box center [312, 148] width 108 height 25
click at [1028, 297] on div "Status Adjusted Pickup Time Pickup Location Adjusted Dropoff Time Dropoff Locat…" at bounding box center [894, 416] width 1339 height 588
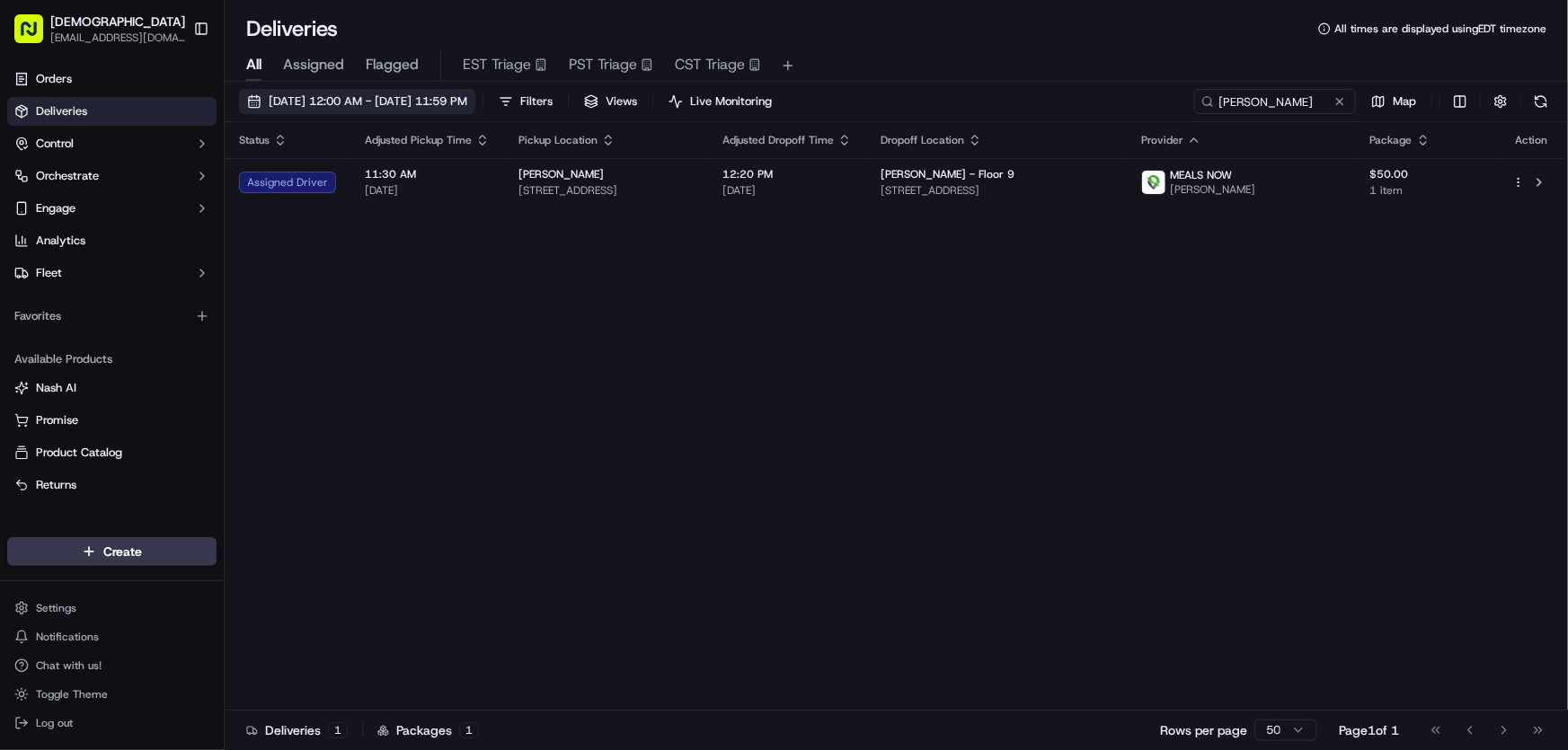
click at [394, 96] on span "[DATE] 12:00 AM - [DATE] 11:59 PM" at bounding box center [368, 101] width 199 height 16
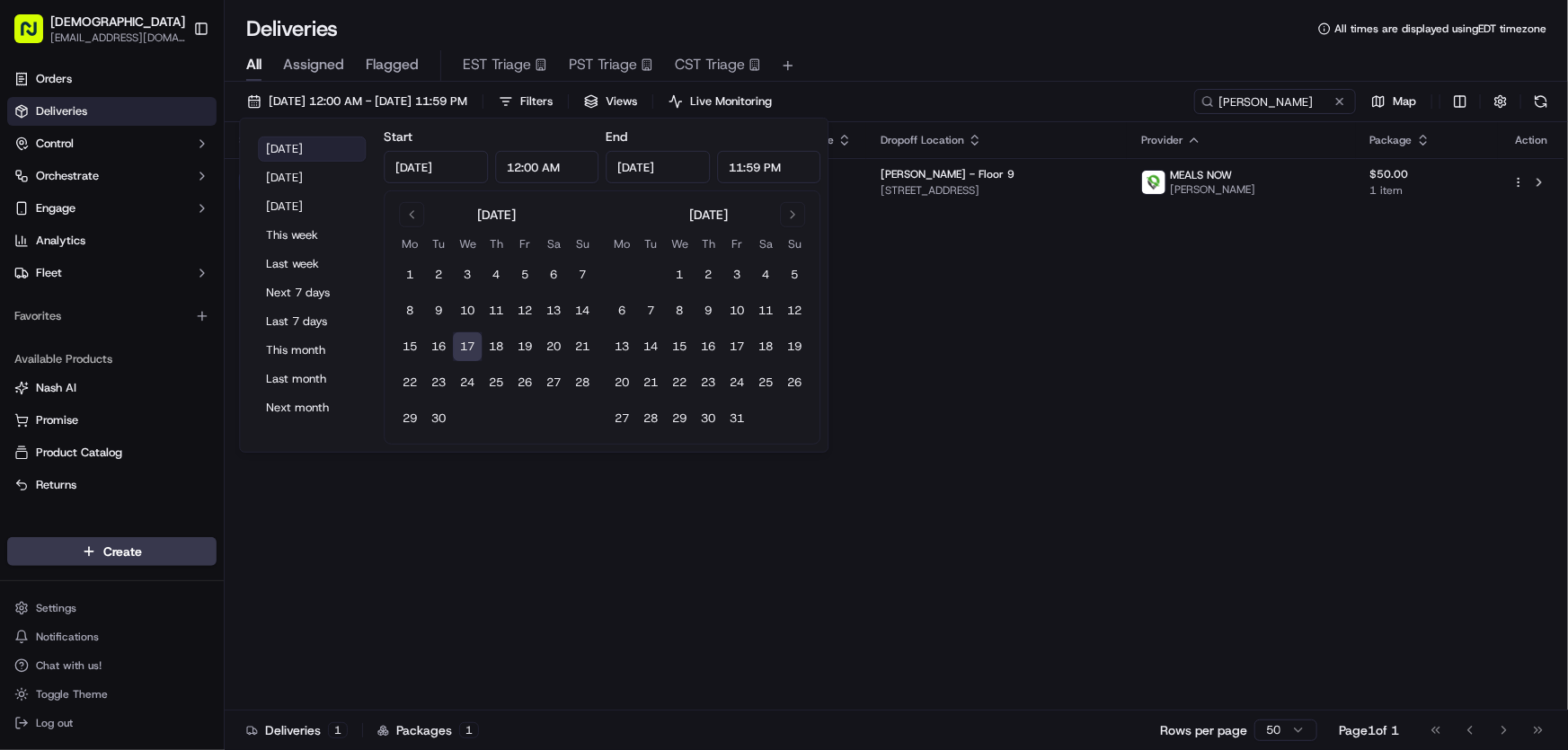
click at [293, 136] on button "[DATE]" at bounding box center [312, 148] width 108 height 25
click at [950, 348] on div "Status Adjusted Pickup Time Pickup Location Adjusted Dropoff Time Dropoff Locat…" at bounding box center [894, 416] width 1339 height 588
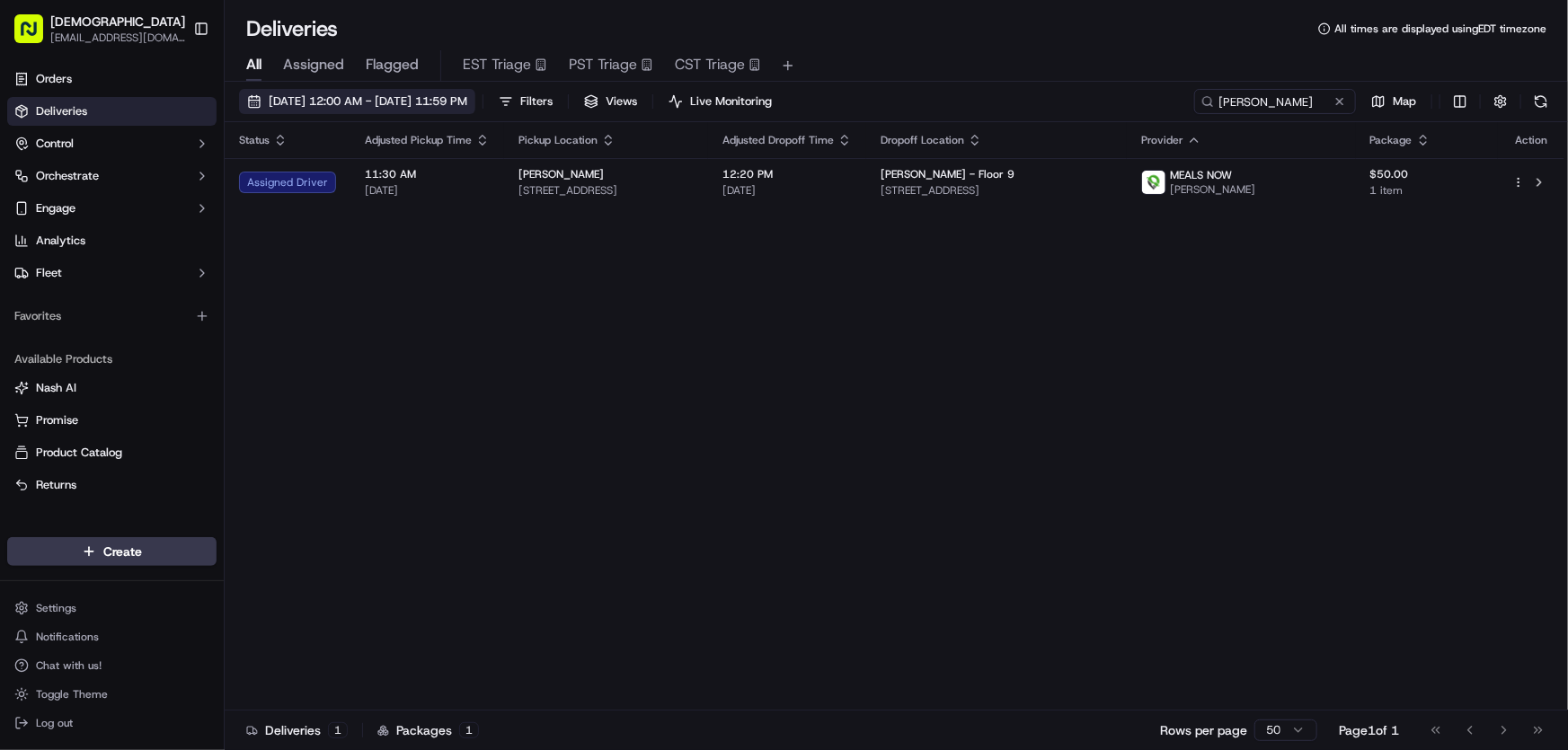
click at [369, 93] on span "[DATE] 12:00 AM - [DATE] 11:59 PM" at bounding box center [368, 101] width 199 height 16
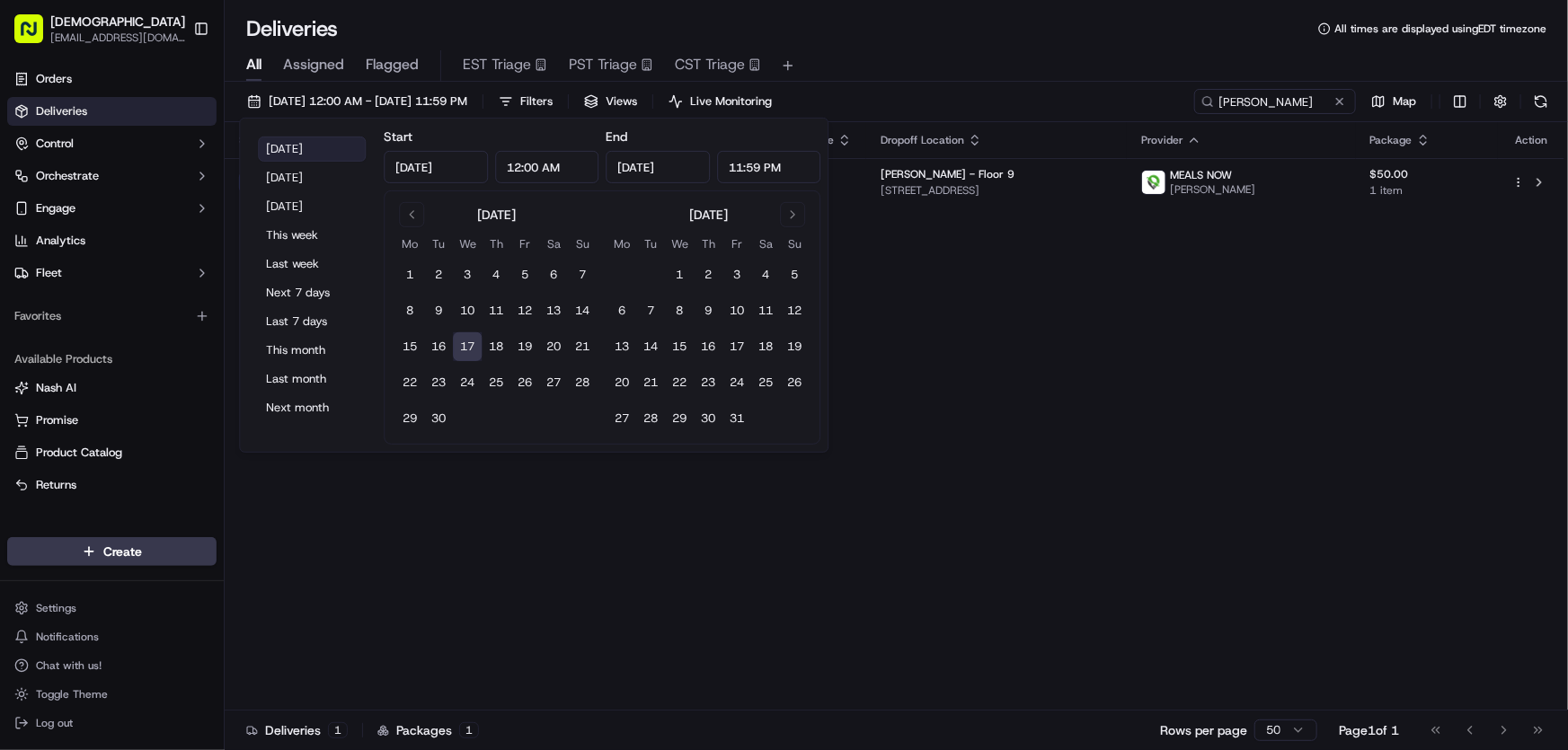
click at [307, 149] on button "[DATE]" at bounding box center [312, 148] width 108 height 25
click at [954, 374] on div "Status Adjusted Pickup Time Pickup Location Adjusted Dropoff Time Dropoff Locat…" at bounding box center [894, 416] width 1339 height 588
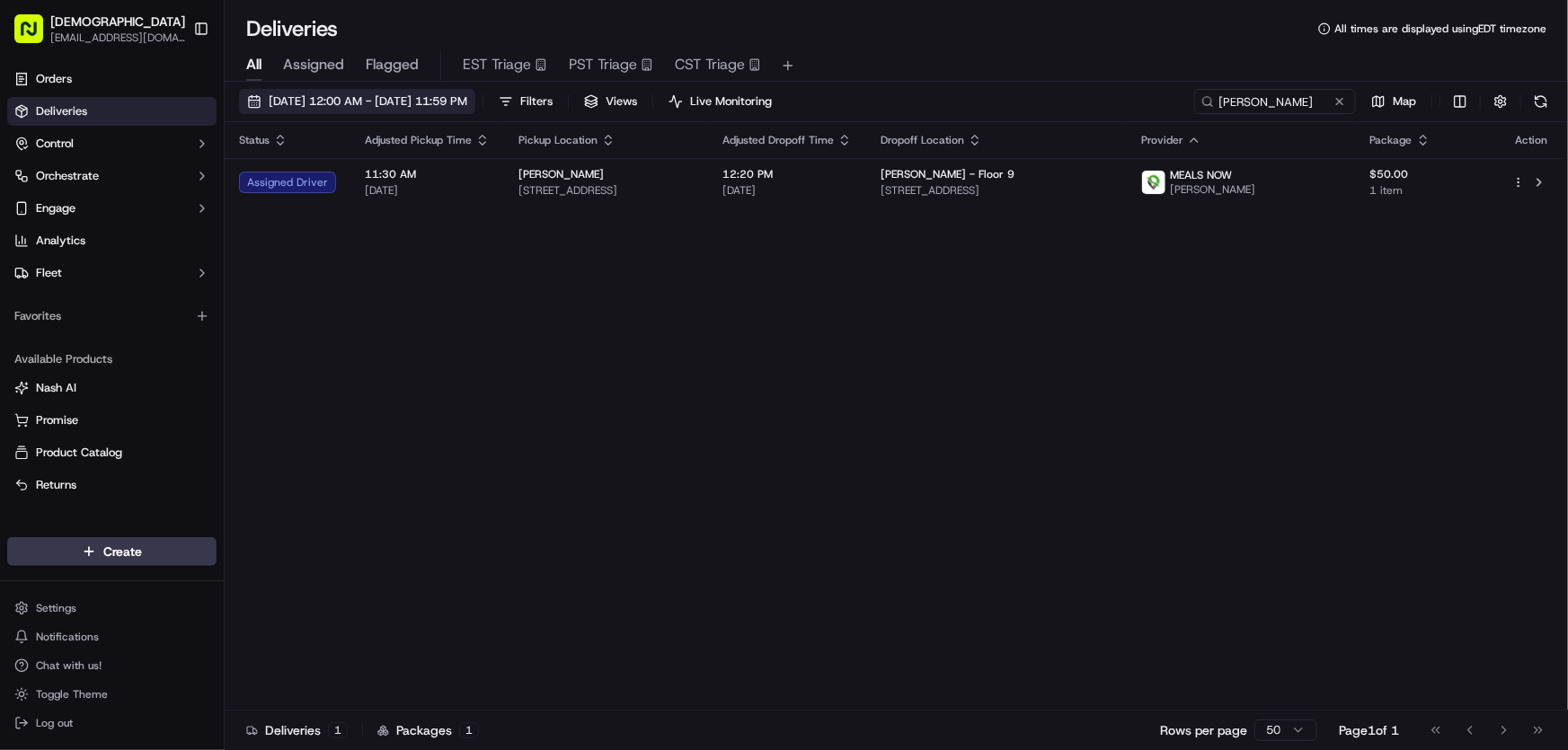
click at [428, 102] on span "[DATE] 12:00 AM - [DATE] 11:59 PM" at bounding box center [368, 101] width 199 height 16
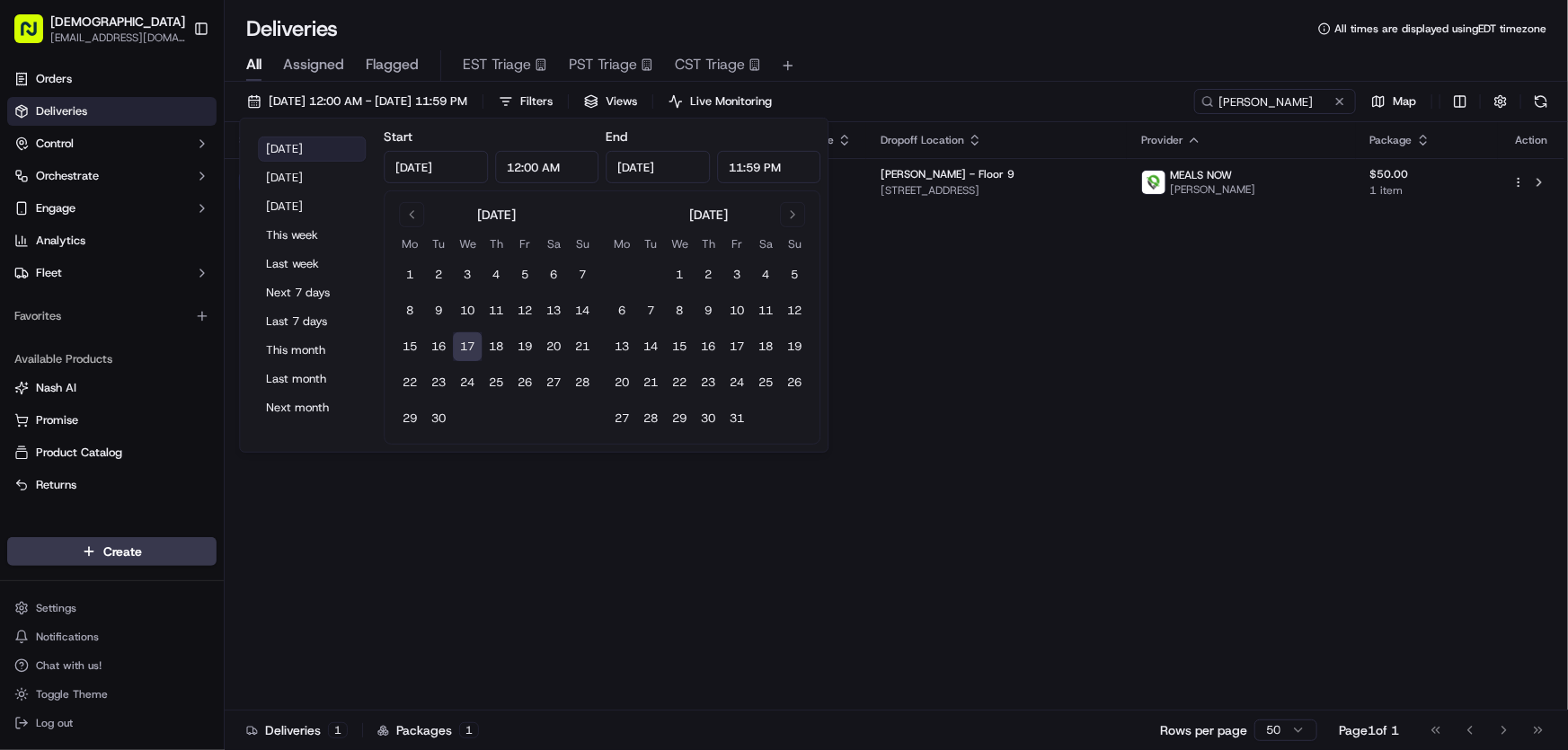
click at [303, 146] on button "[DATE]" at bounding box center [312, 148] width 108 height 25
click at [1028, 438] on div "Status Adjusted Pickup Time Pickup Location Adjusted Dropoff Time Dropoff Locat…" at bounding box center [894, 416] width 1339 height 588
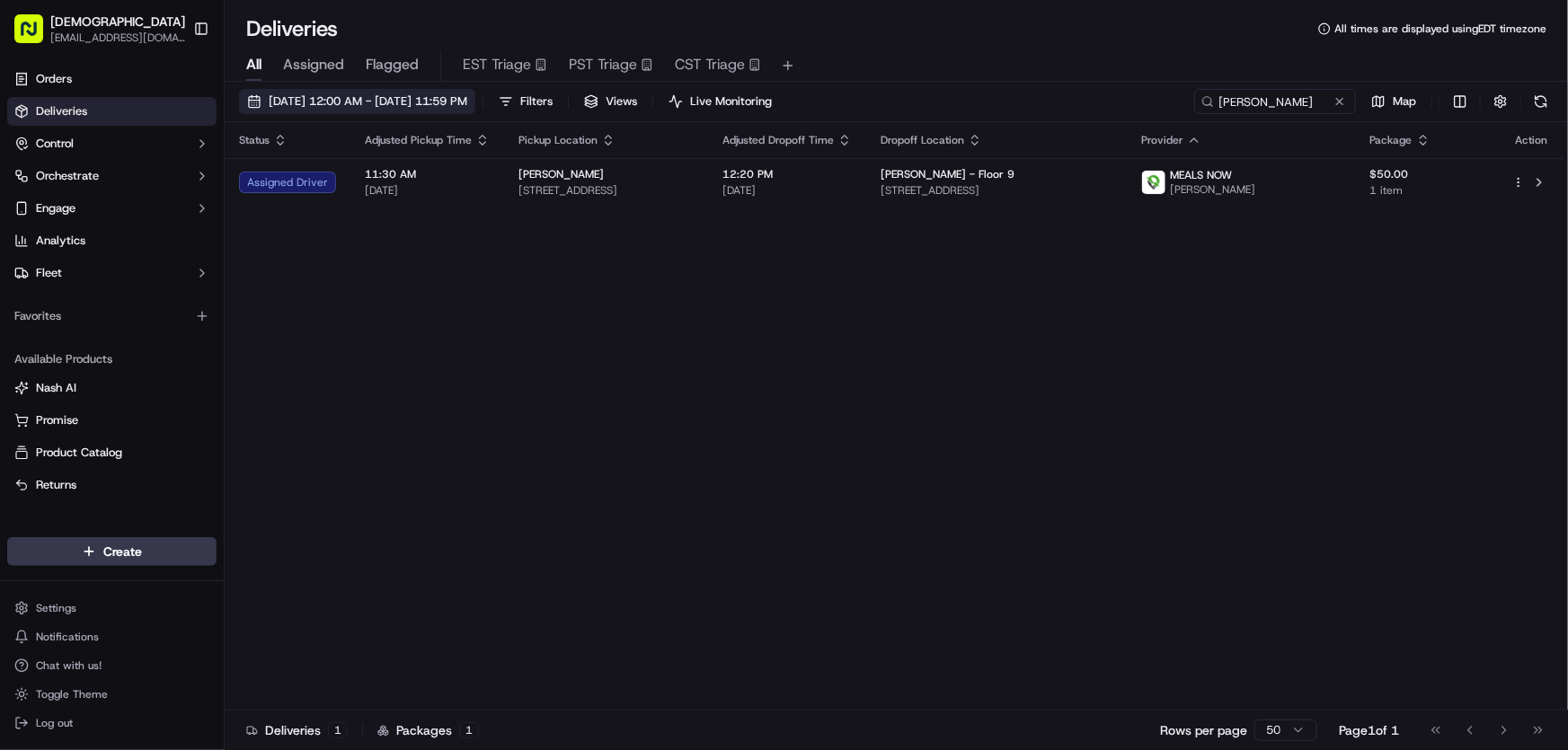
click at [392, 102] on span "[DATE] 12:00 AM - [DATE] 11:59 PM" at bounding box center [368, 101] width 199 height 16
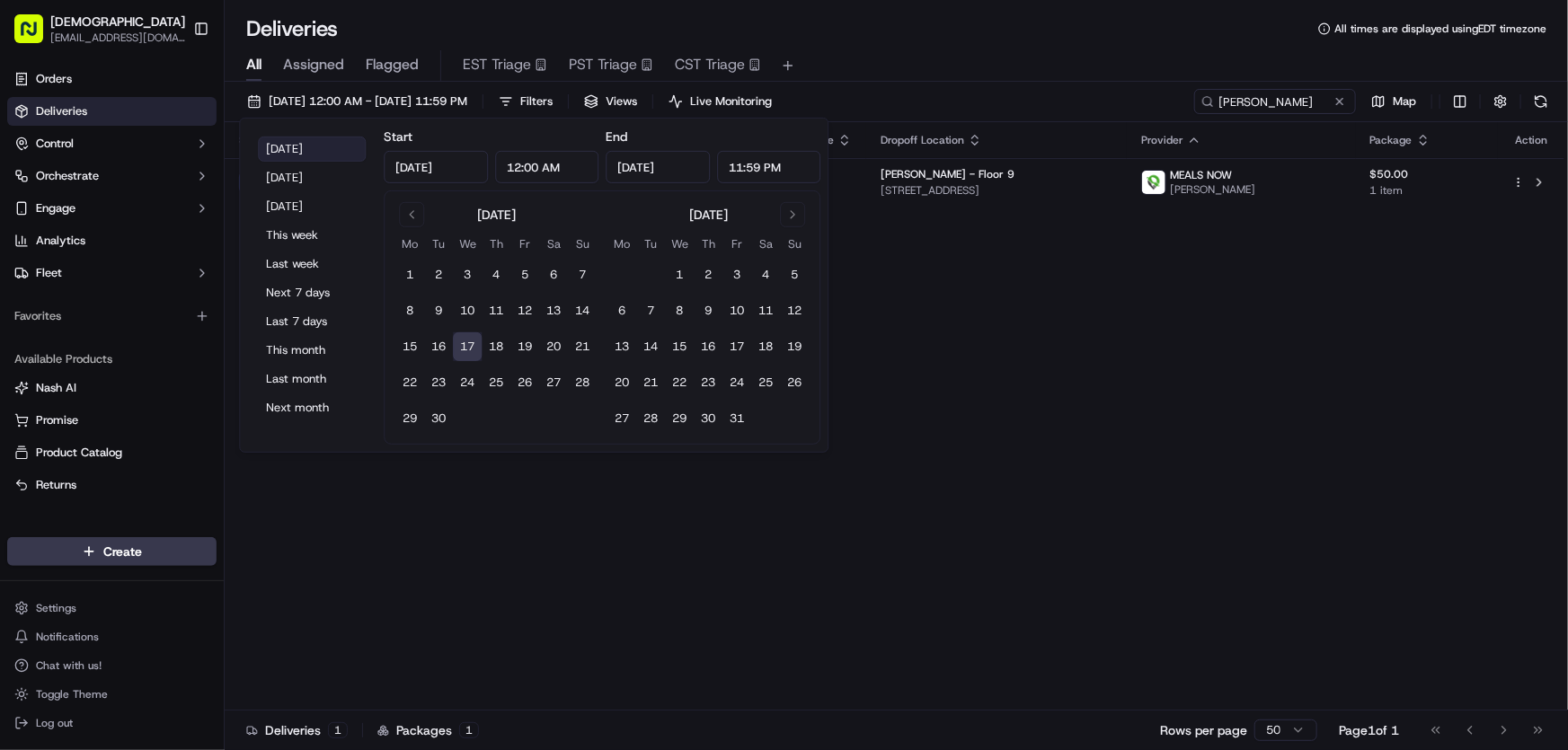
click at [304, 144] on button "[DATE]" at bounding box center [312, 148] width 108 height 25
click at [893, 308] on div "Status Adjusted Pickup Time Pickup Location Adjusted Dropoff Time Dropoff Locat…" at bounding box center [894, 416] width 1339 height 588
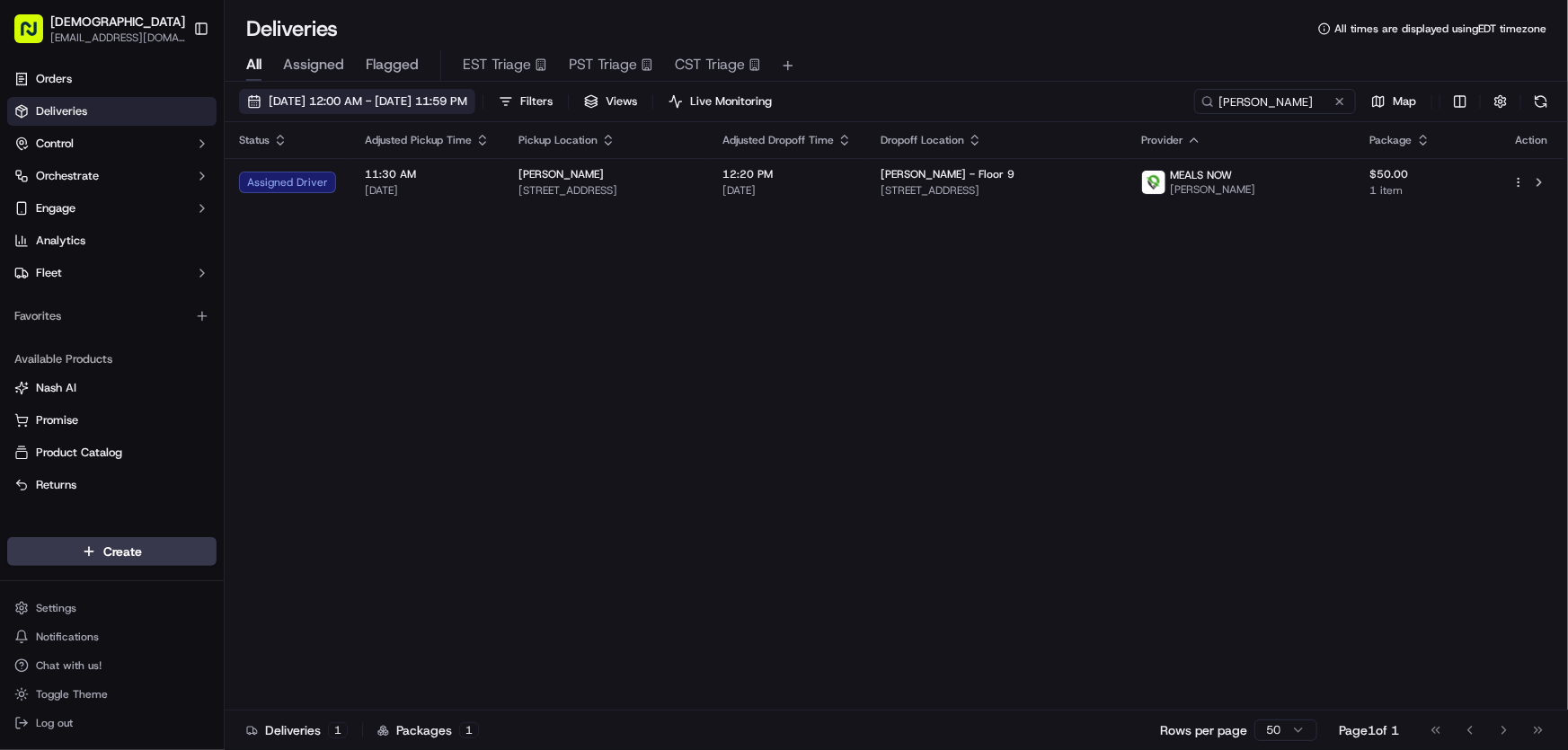
click at [346, 98] on span "[DATE] 12:00 AM - [DATE] 11:59 PM" at bounding box center [368, 101] width 199 height 16
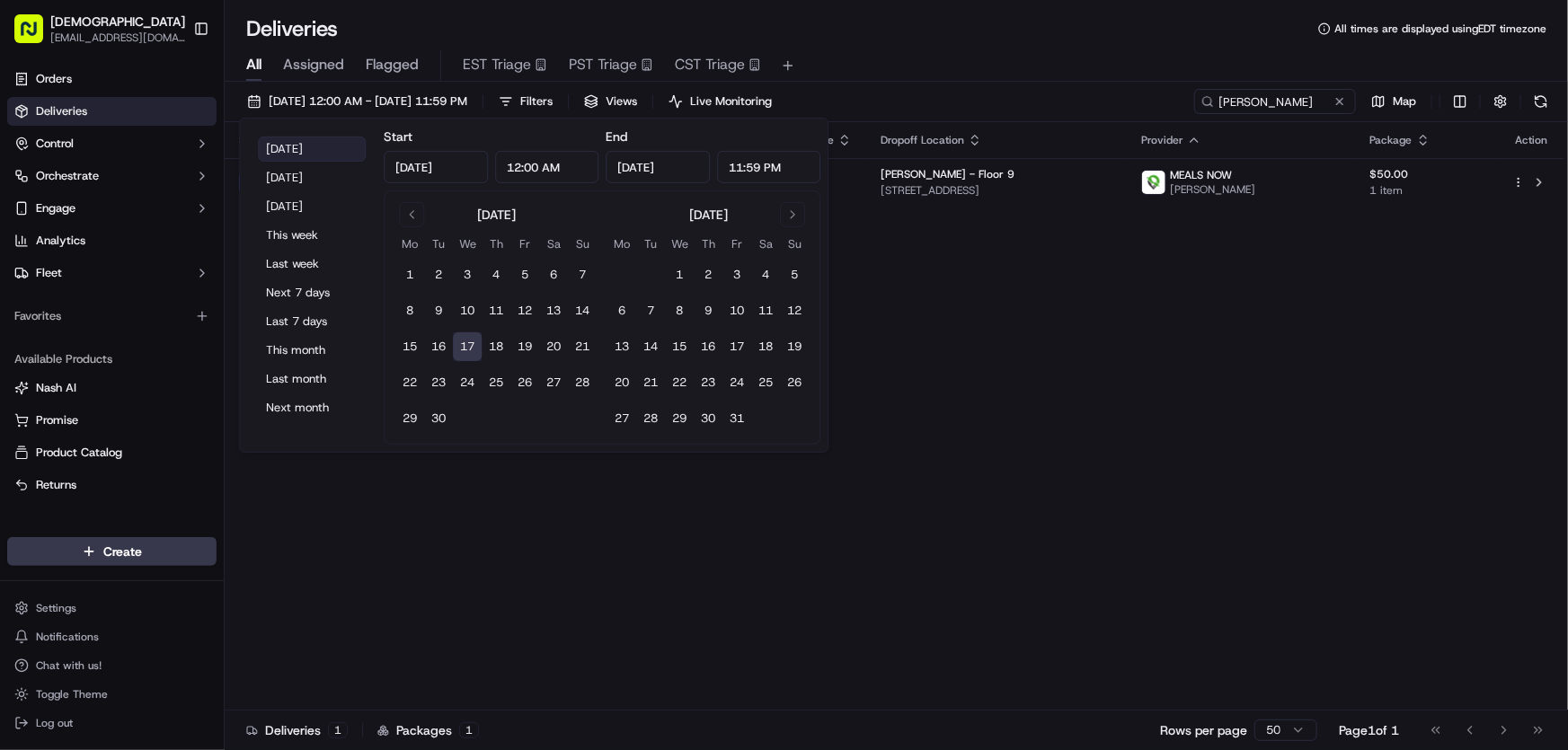
click at [299, 148] on button "[DATE]" at bounding box center [312, 148] width 108 height 25
click at [998, 362] on div "Status Adjusted Pickup Time Pickup Location Adjusted Dropoff Time Dropoff Locat…" at bounding box center [894, 416] width 1339 height 588
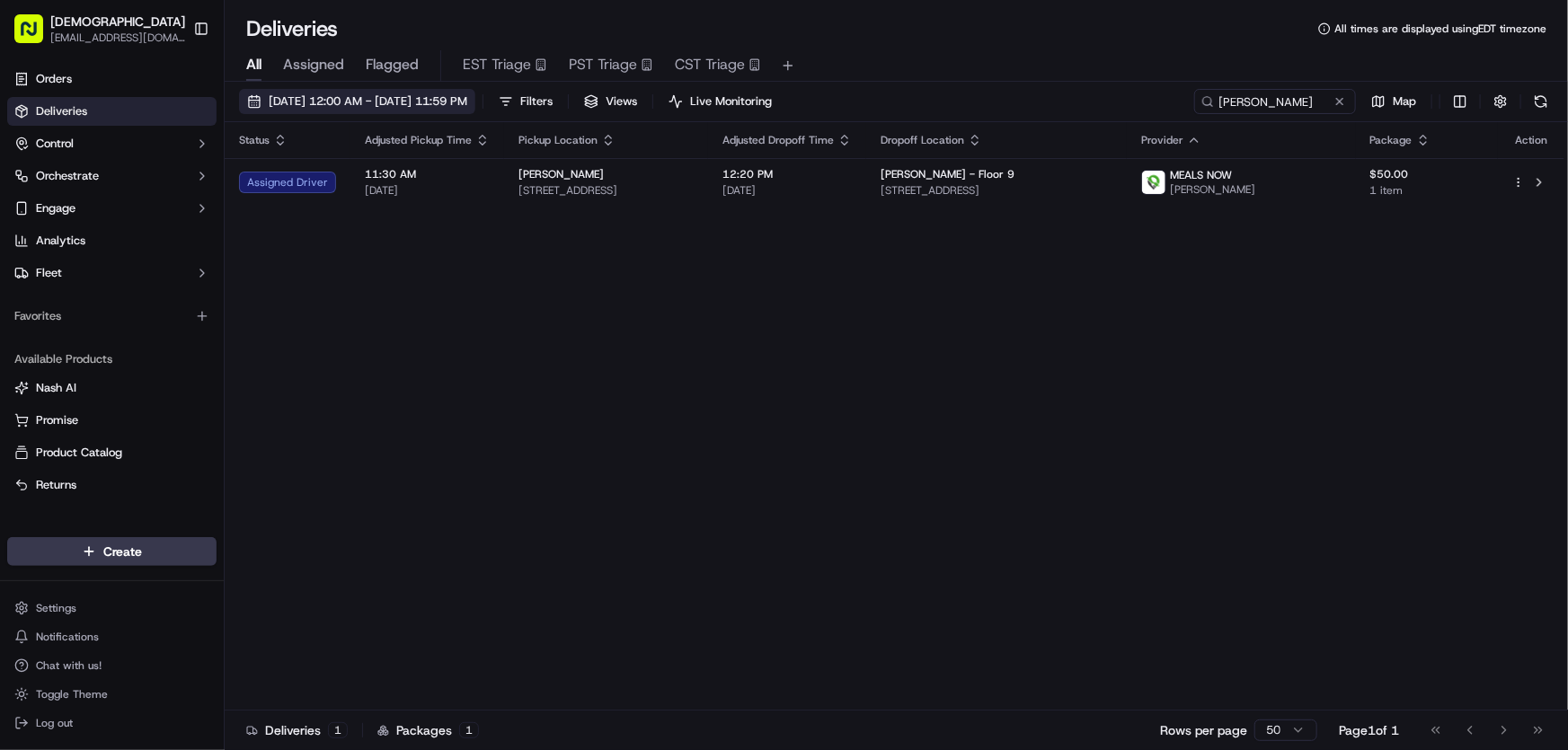
click at [430, 97] on span "[DATE] 12:00 AM - [DATE] 11:59 PM" at bounding box center [368, 101] width 199 height 16
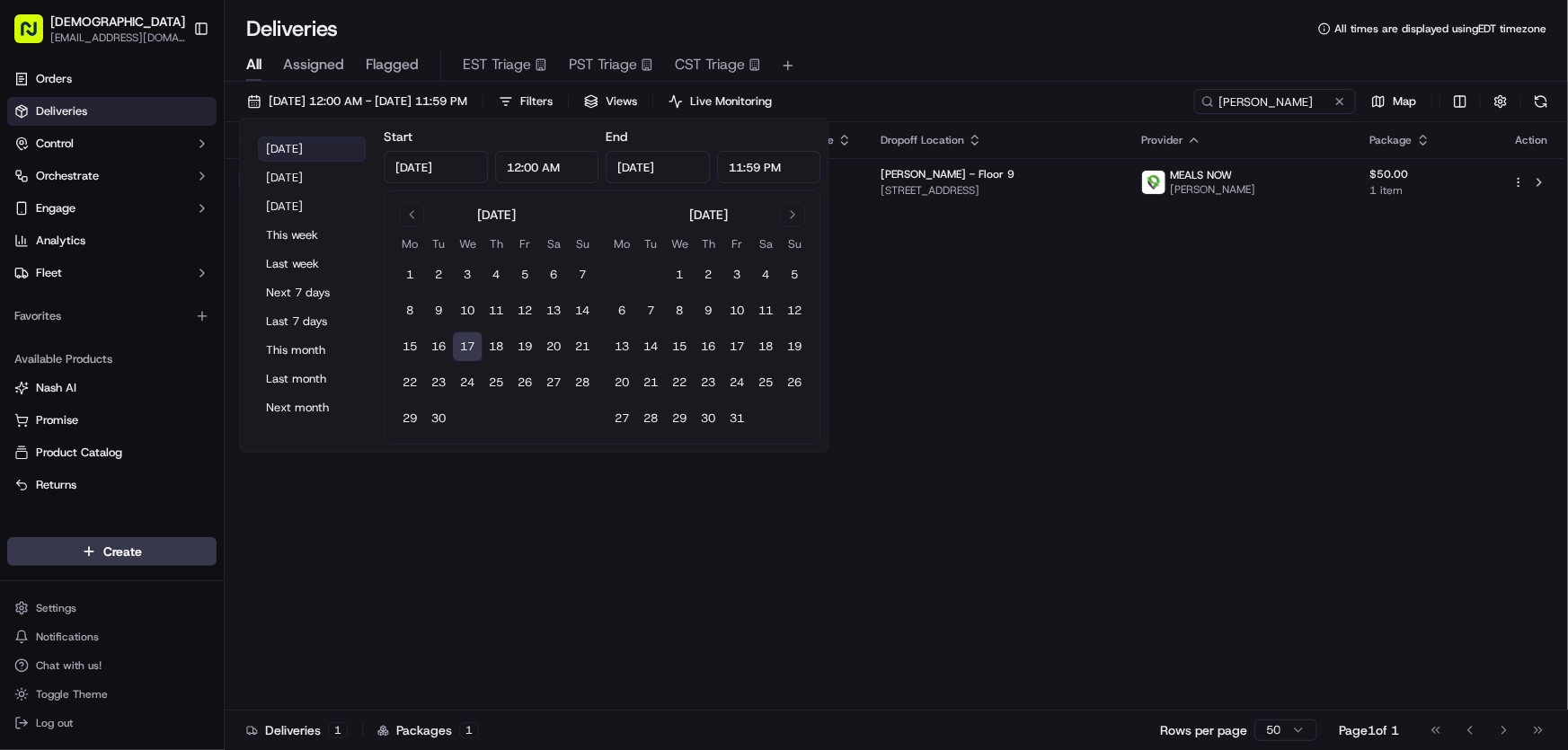
click at [300, 155] on button "[DATE]" at bounding box center [312, 148] width 108 height 25
click at [1010, 322] on div "Status Adjusted Pickup Time Pickup Location Adjusted Dropoff Time Dropoff Locat…" at bounding box center [894, 416] width 1339 height 588
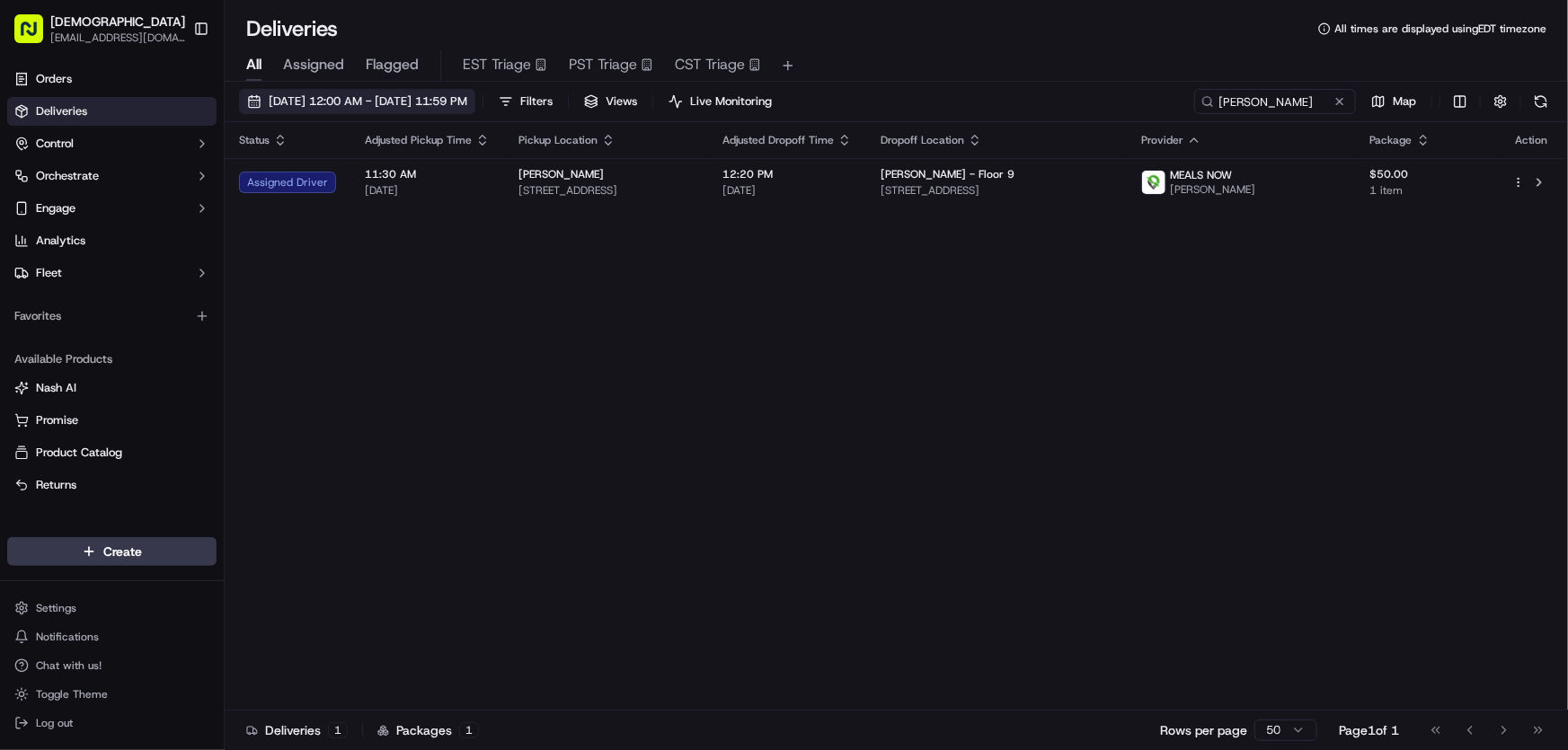
click at [339, 107] on span "[DATE] 12:00 AM - [DATE] 11:59 PM" at bounding box center [368, 101] width 199 height 16
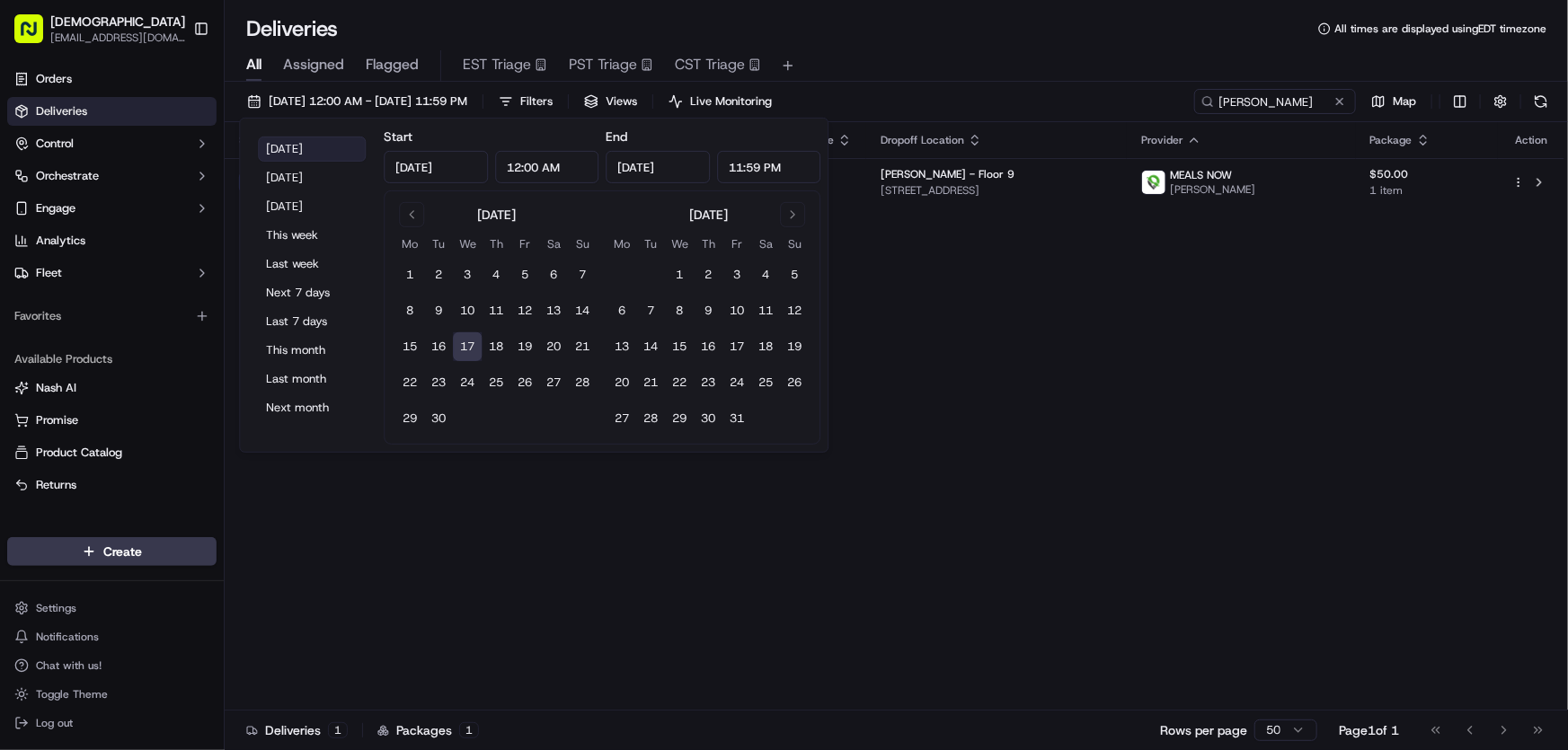
click at [288, 144] on button "[DATE]" at bounding box center [312, 148] width 108 height 25
click at [1109, 359] on div "Status Adjusted Pickup Time Pickup Location Adjusted Dropoff Time Dropoff Locat…" at bounding box center [894, 416] width 1339 height 588
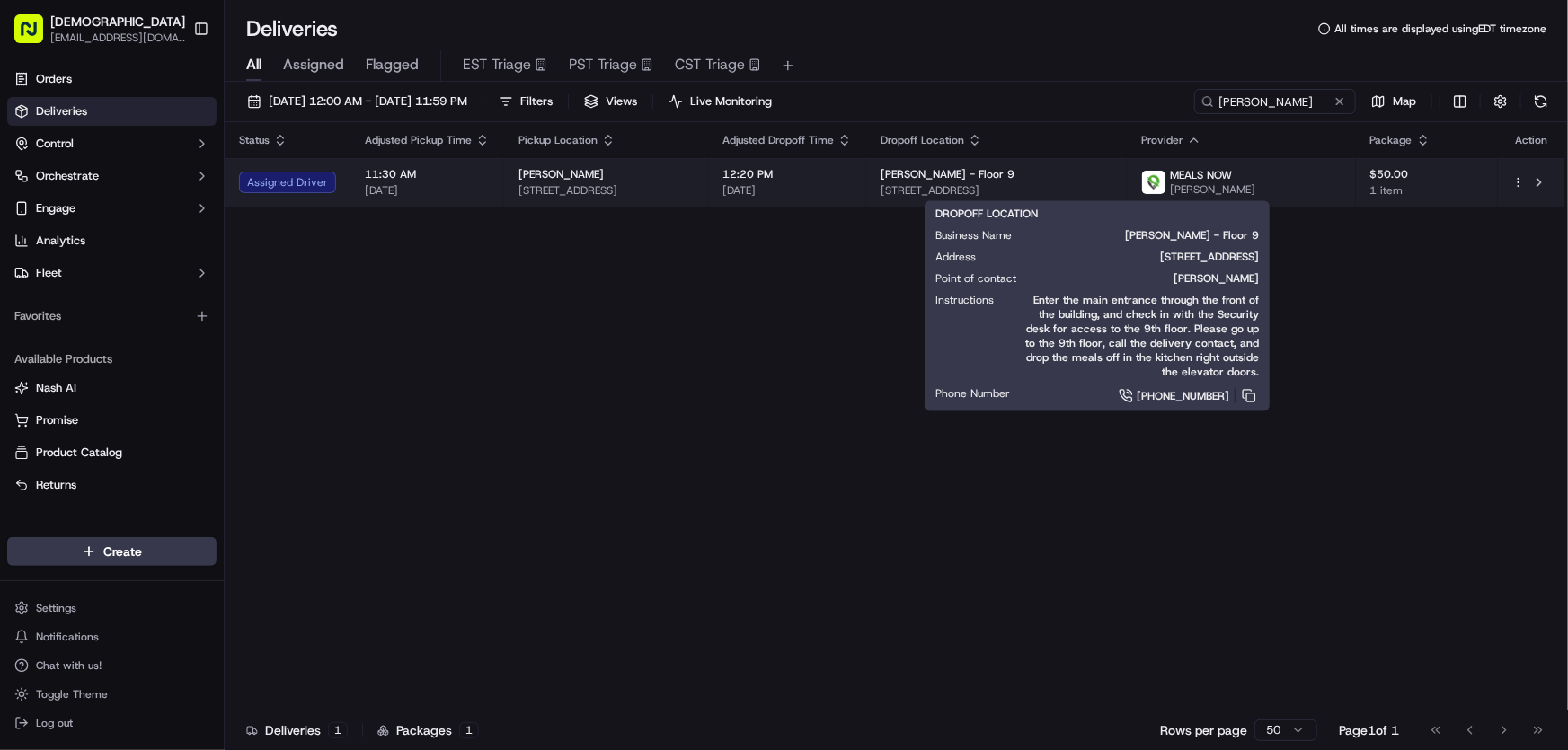
drag, startPoint x: 1179, startPoint y: 188, endPoint x: 965, endPoint y: 188, distance: 214.0
click at [965, 188] on td "[PERSON_NAME] - Floor 9 [STREET_ADDRESS]" at bounding box center [996, 182] width 260 height 49
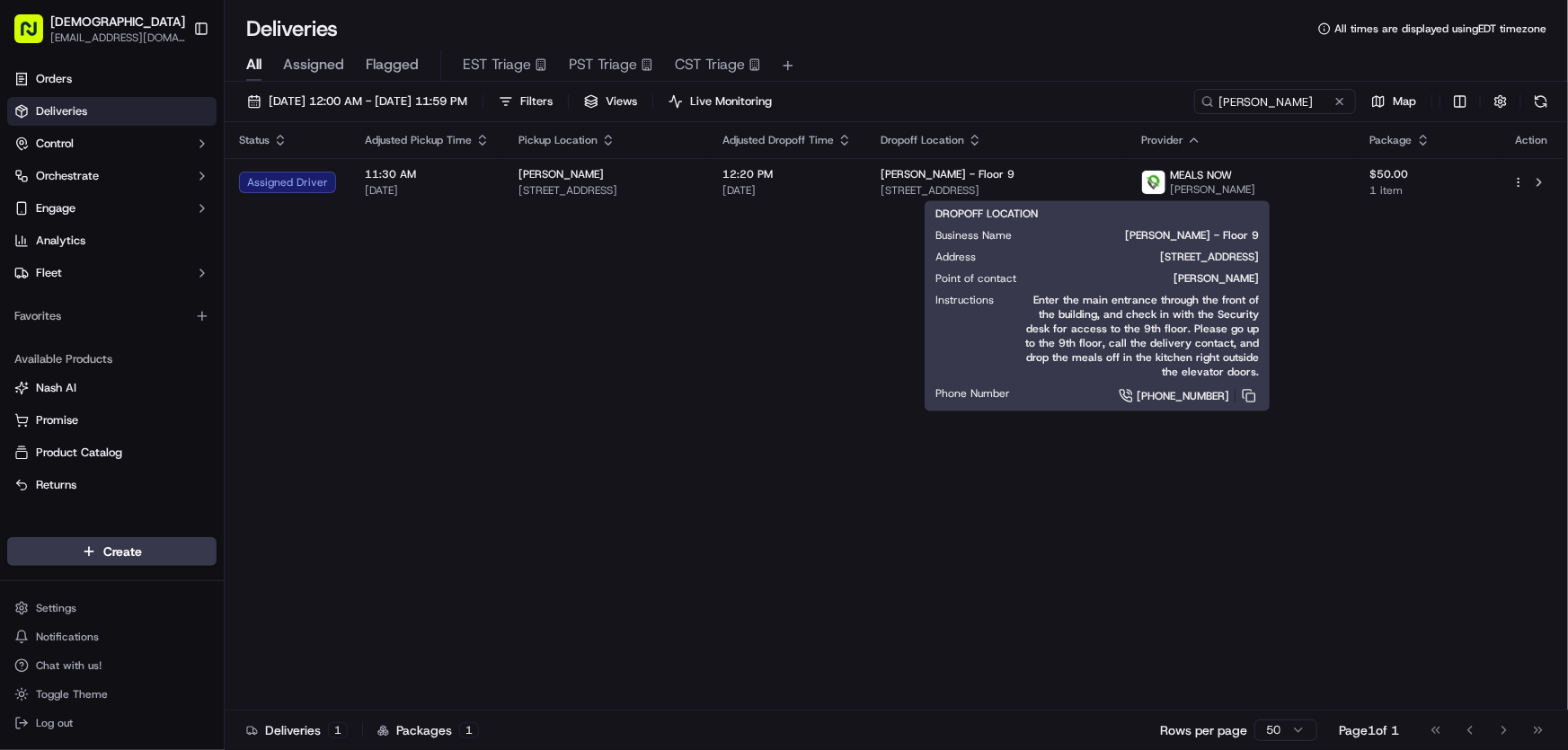
copy span "[STREET_ADDRESS]"
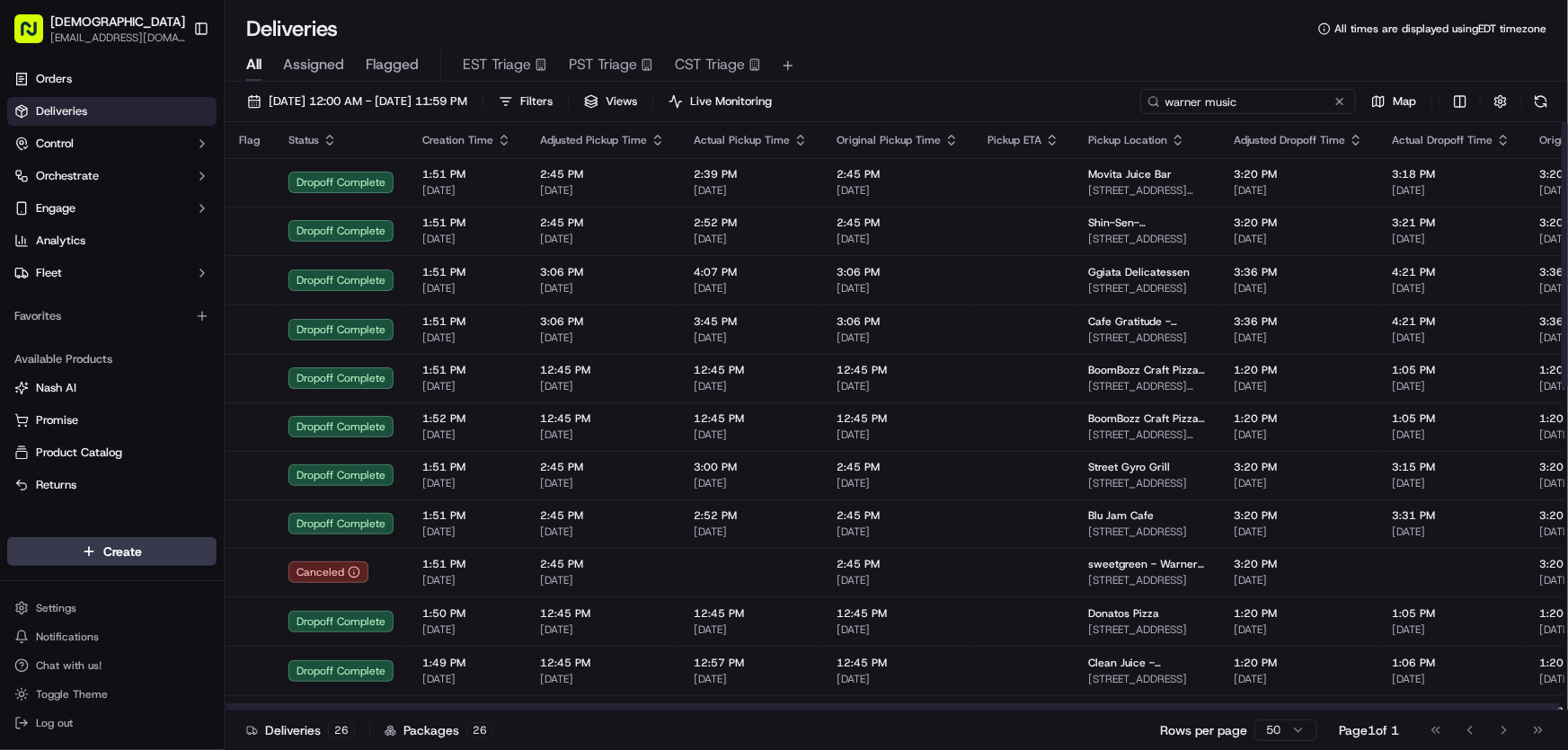
click at [1224, 97] on input "warner music" at bounding box center [1248, 101] width 216 height 25
drag, startPoint x: 1190, startPoint y: 98, endPoint x: 1096, endPoint y: 99, distance: 94.0
click at [1096, 99] on div "[DATE] 12:00 AM - [DATE] 11:59 PM Filters Views Live Monitoring warner music Map" at bounding box center [896, 105] width 1343 height 34
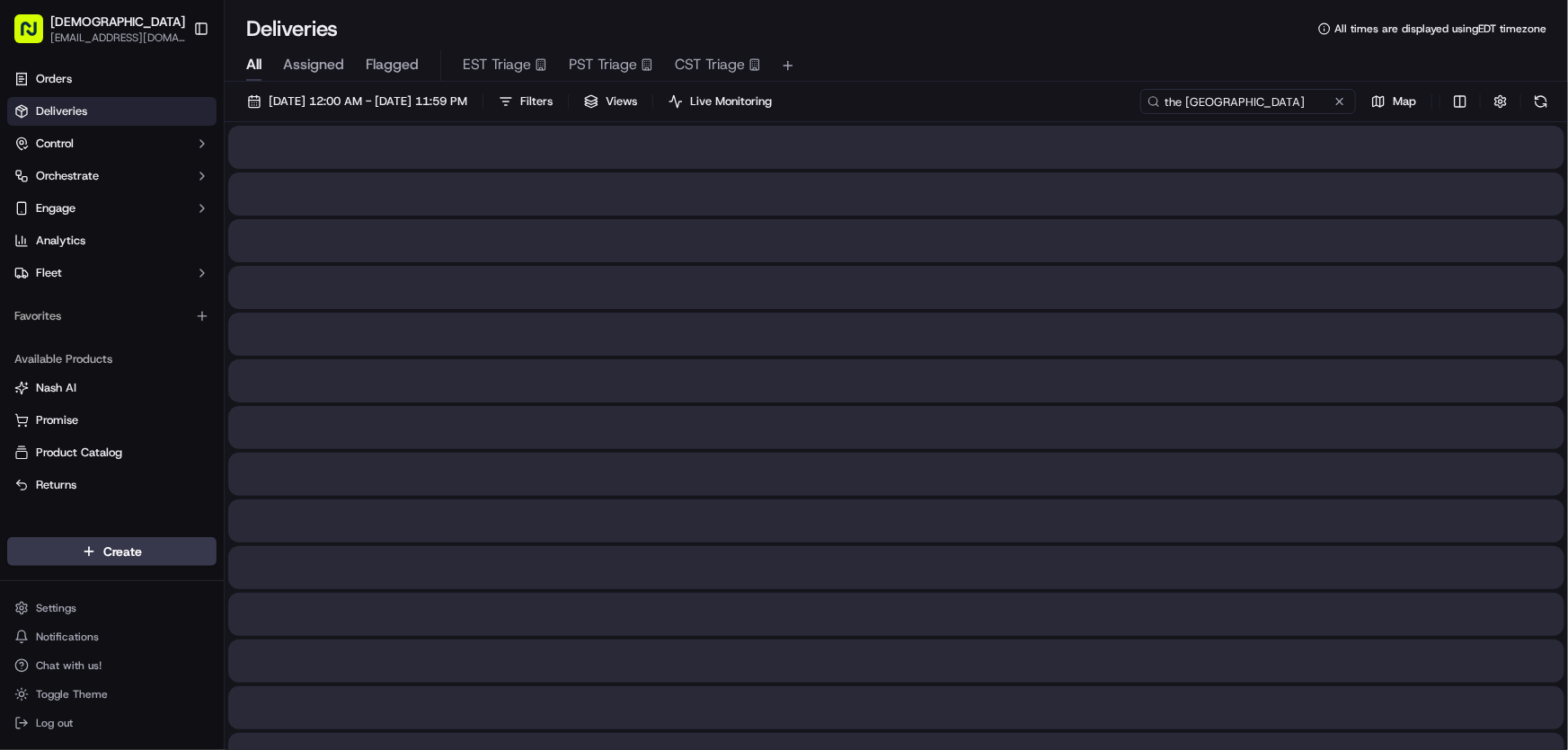
type input "the [GEOGRAPHIC_DATA]"
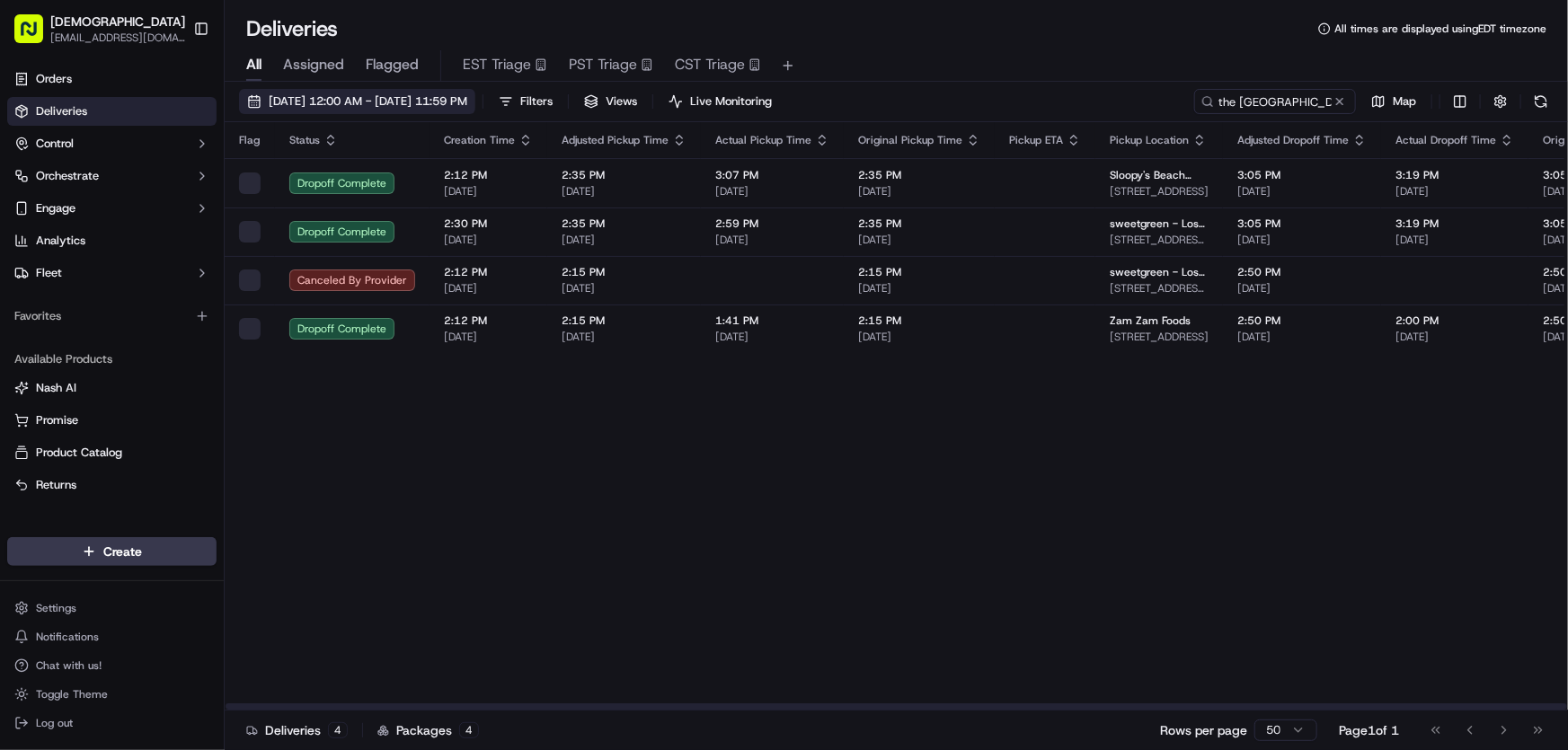
click at [425, 94] on span "[DATE] 12:00 AM - [DATE] 11:59 PM" at bounding box center [368, 101] width 199 height 16
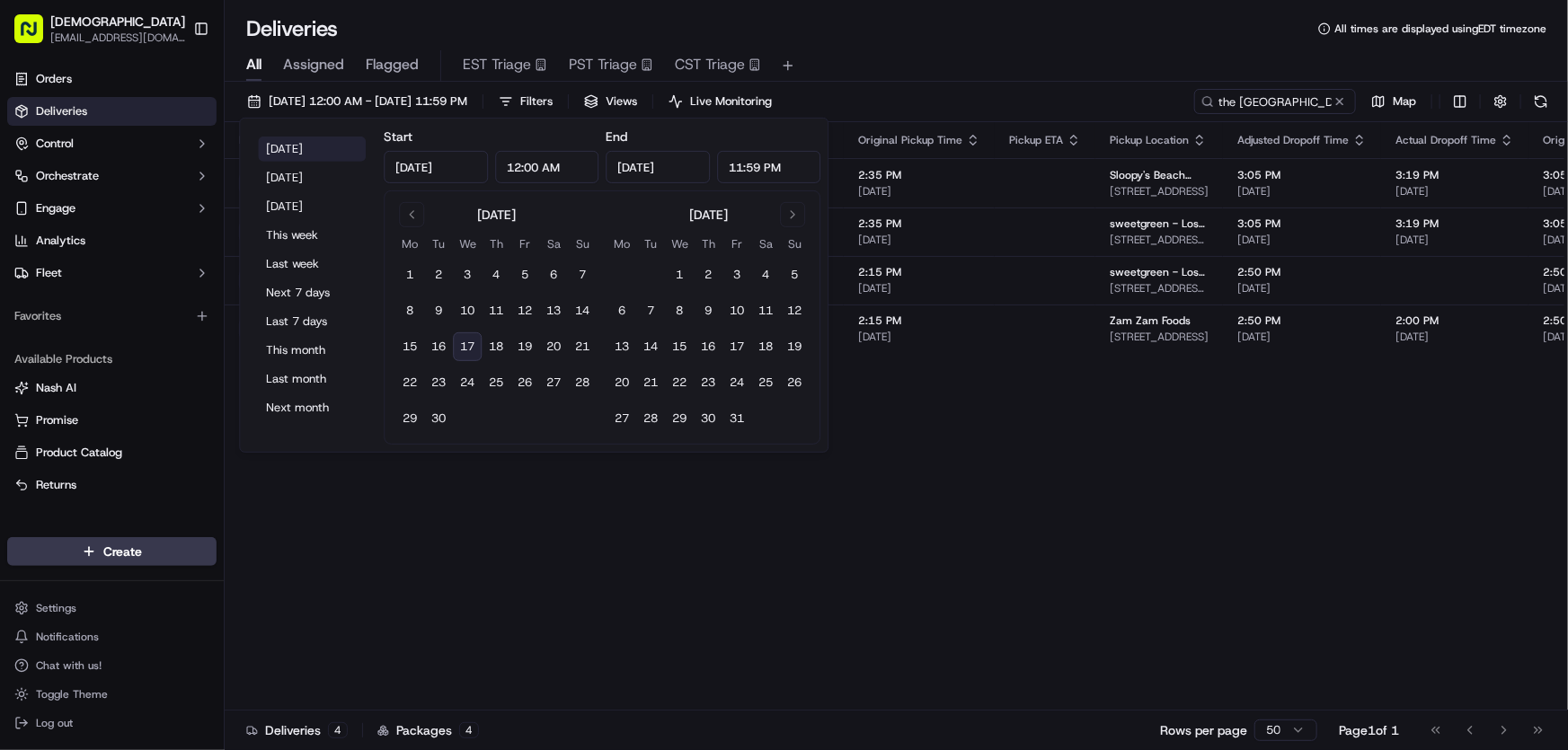
click at [313, 141] on button "[DATE]" at bounding box center [312, 148] width 108 height 25
type input "[DATE]"
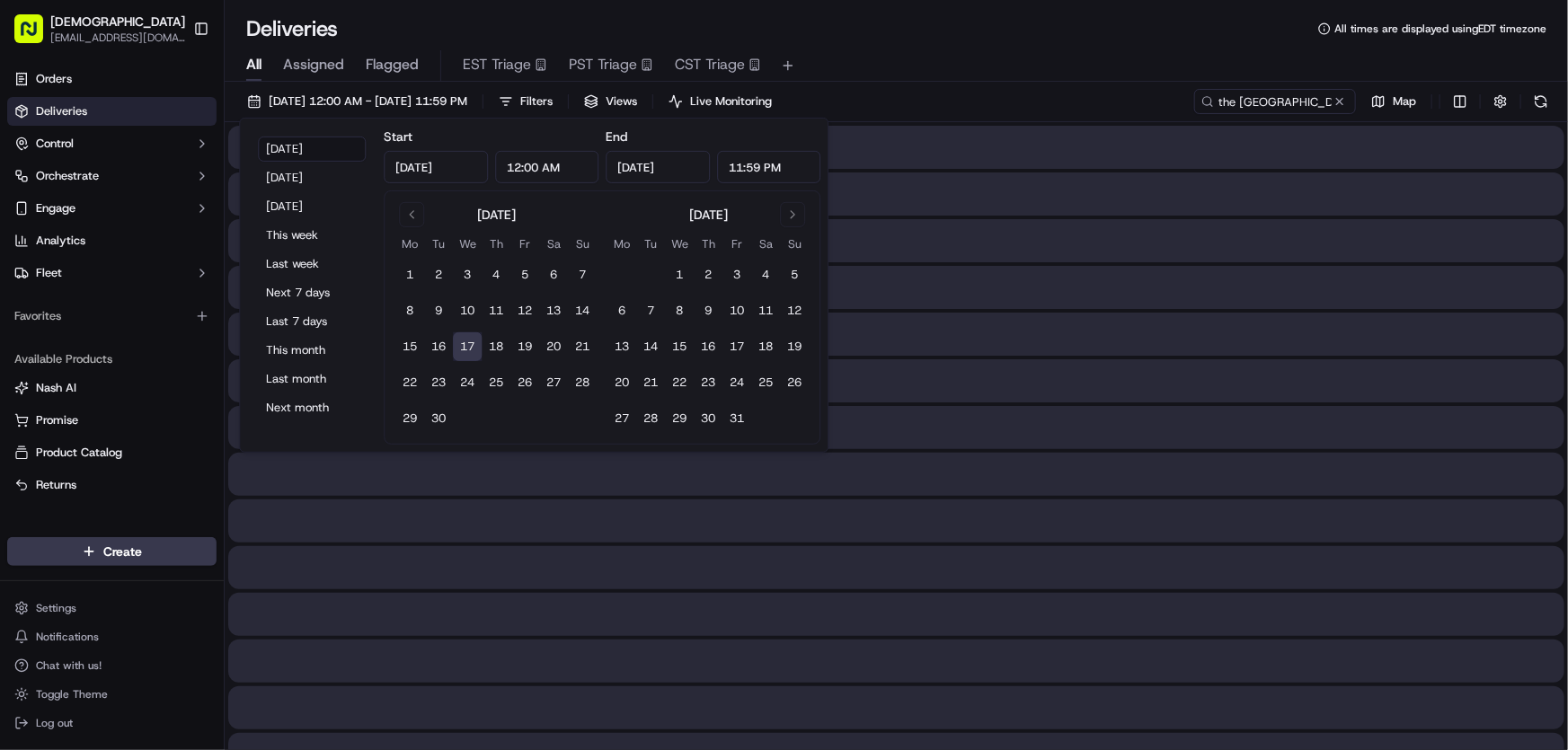
click at [1037, 52] on div "All Assigned Flagged EST Triage PST Triage CST Triage" at bounding box center [896, 66] width 1343 height 32
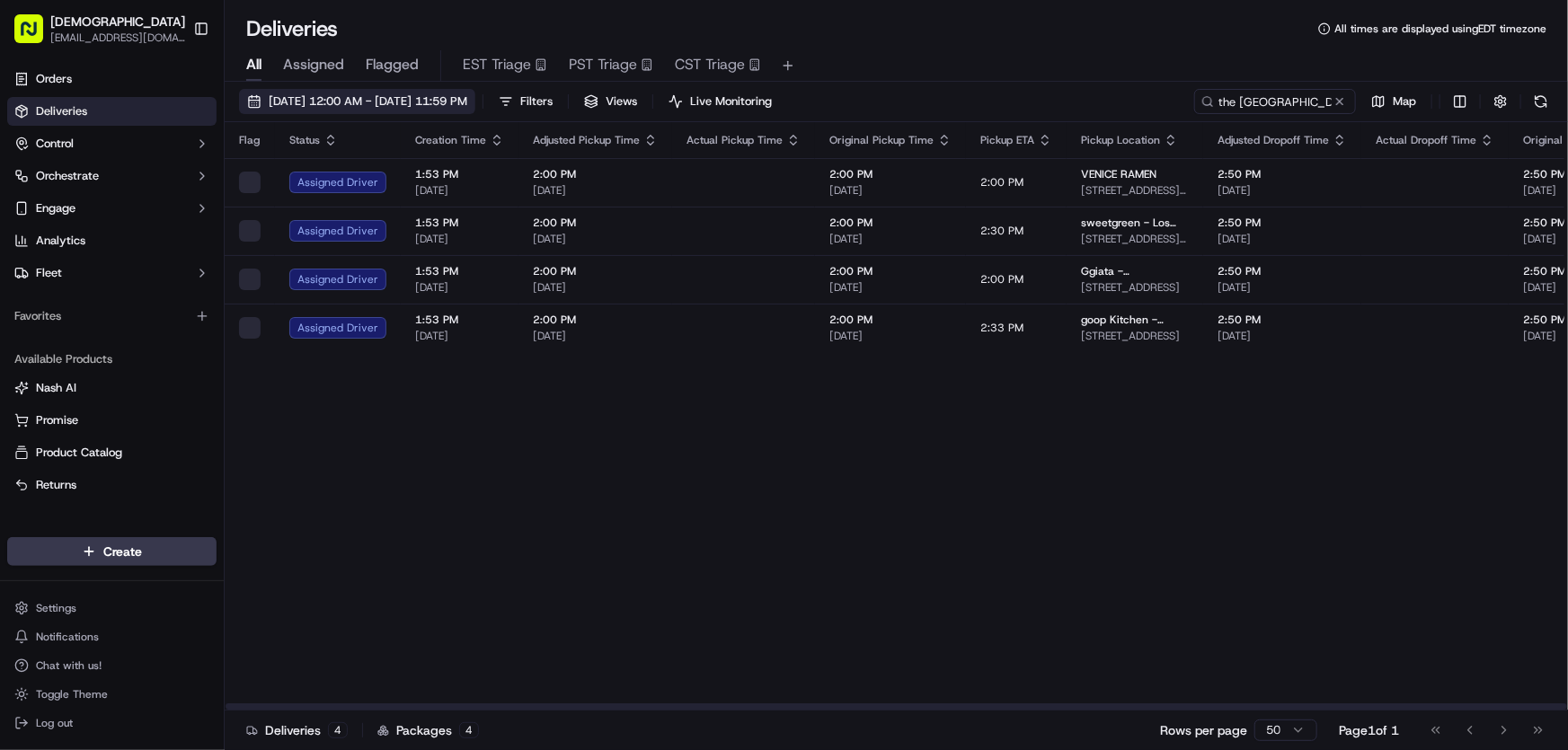
click at [386, 105] on span "[DATE] 12:00 AM - [DATE] 11:59 PM" at bounding box center [368, 101] width 199 height 16
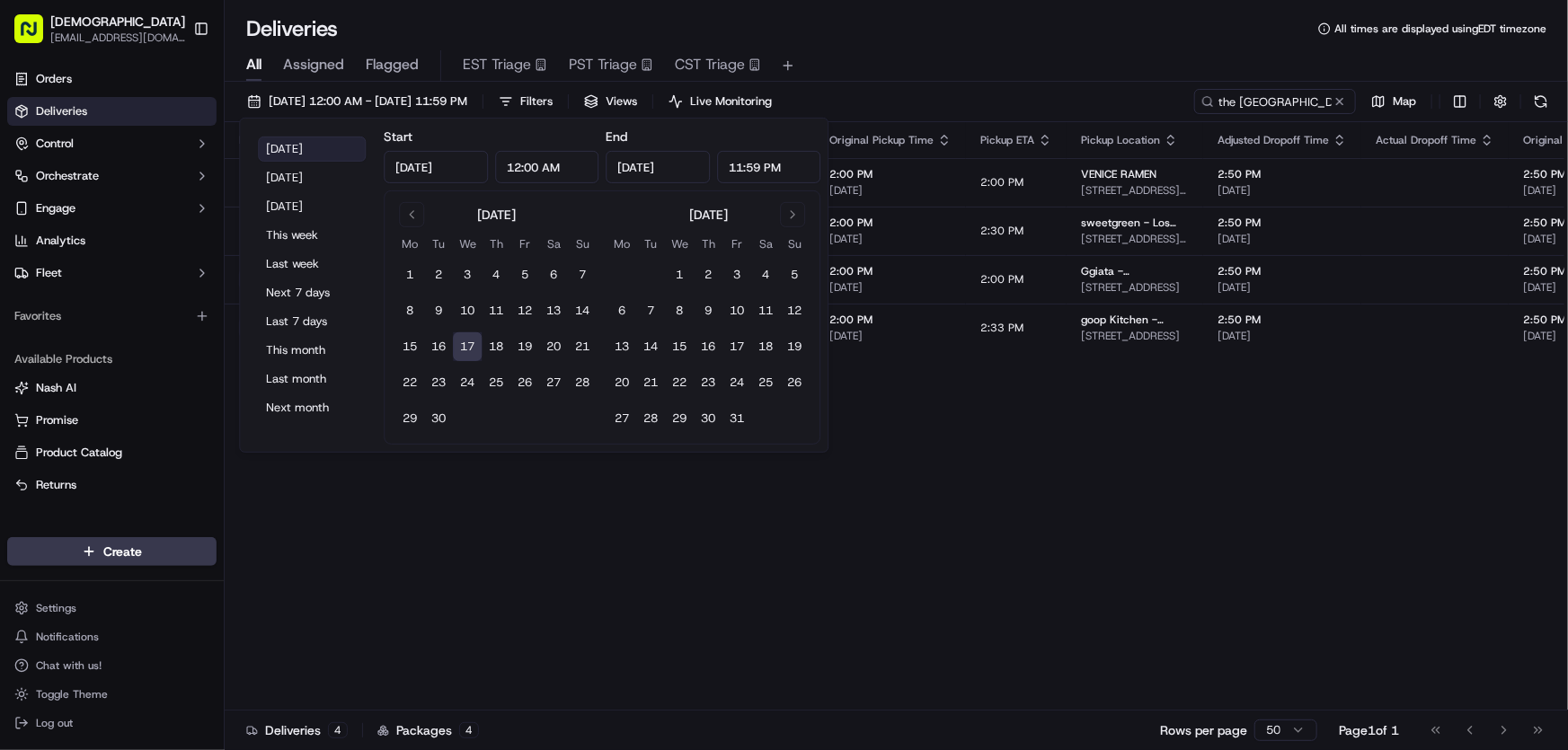
click at [311, 144] on button "[DATE]" at bounding box center [312, 148] width 108 height 25
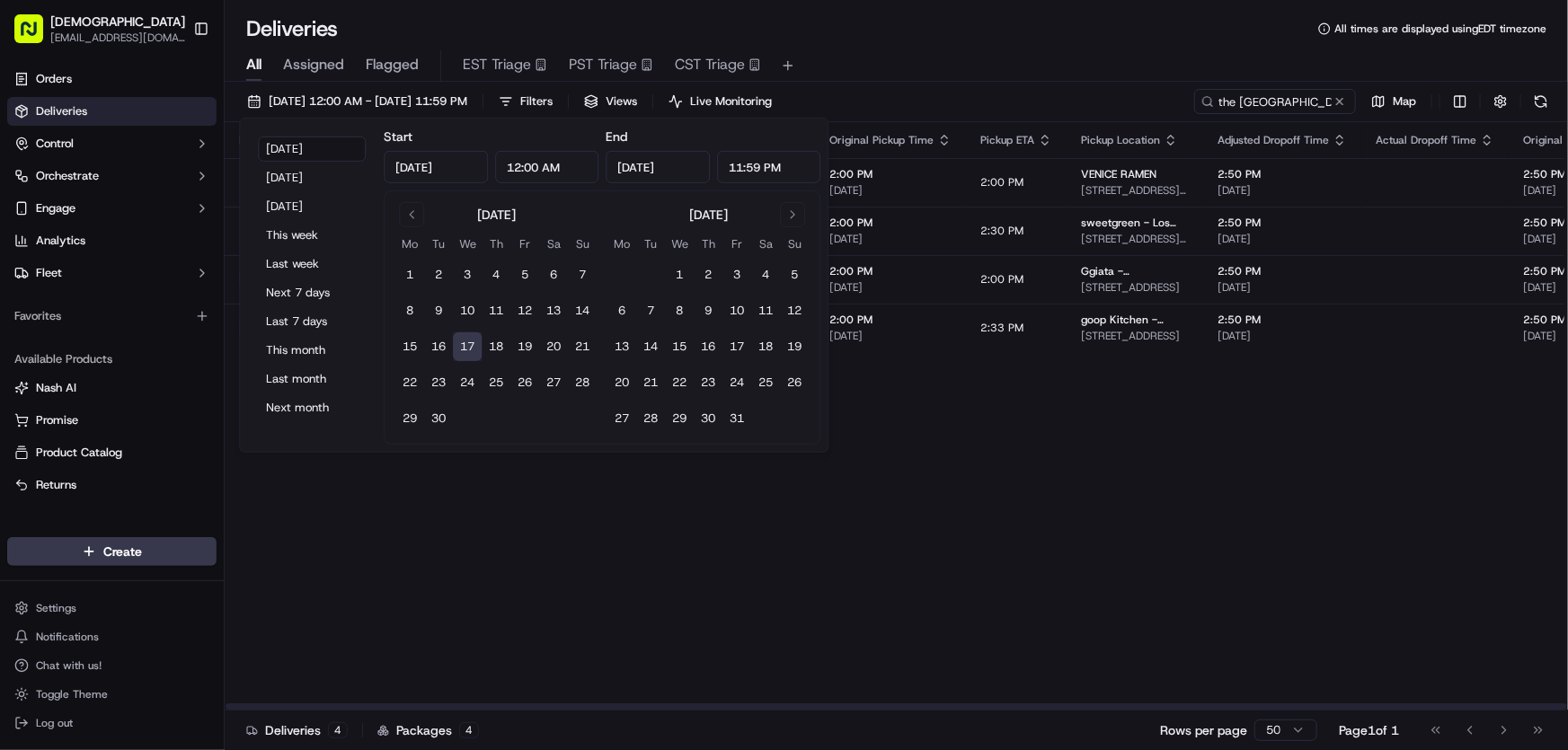
click at [962, 516] on div "Flag Status Creation Time Adjusted Pickup Time Actual Pickup Time Original Pick…" at bounding box center [1428, 416] width 2407 height 588
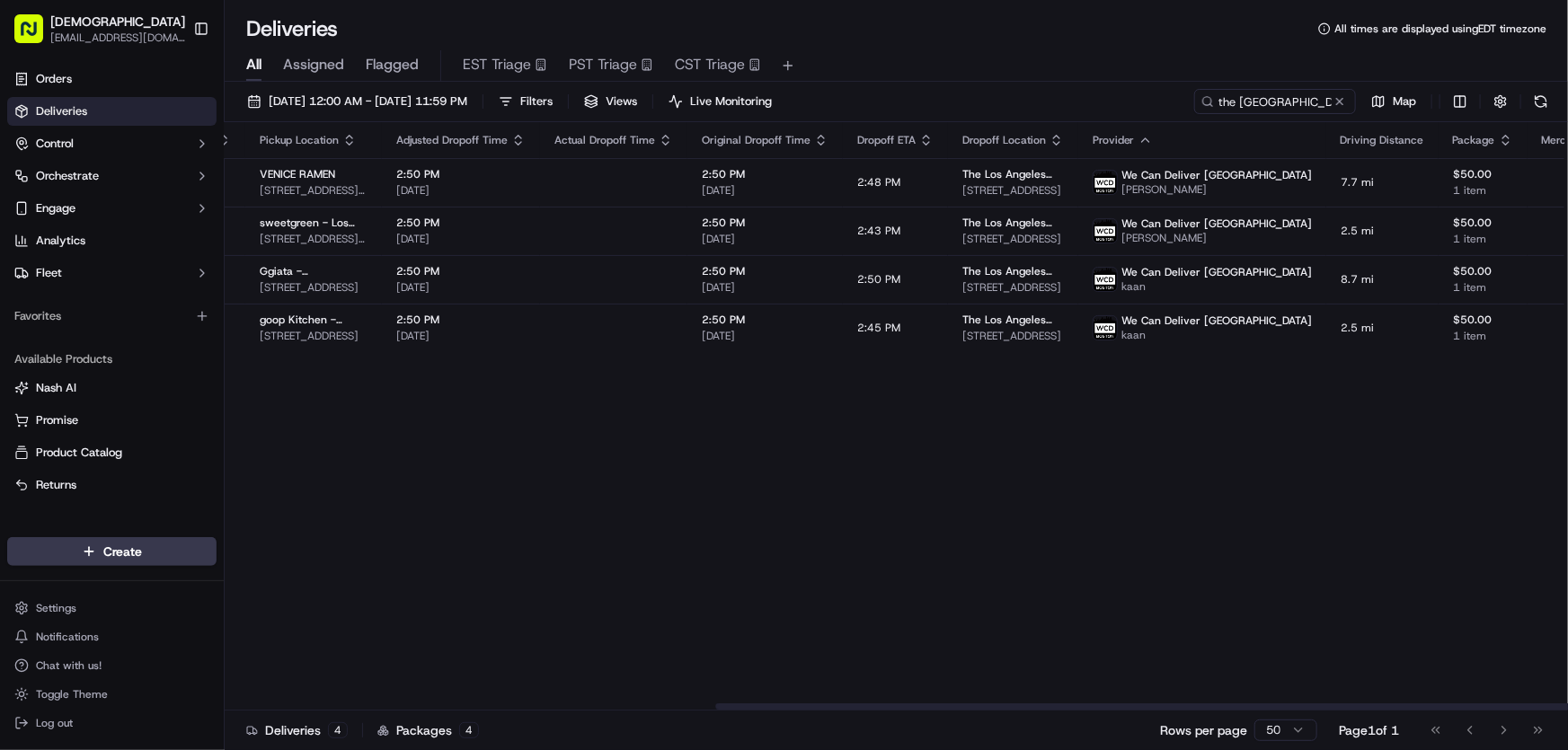
scroll to position [0, 836]
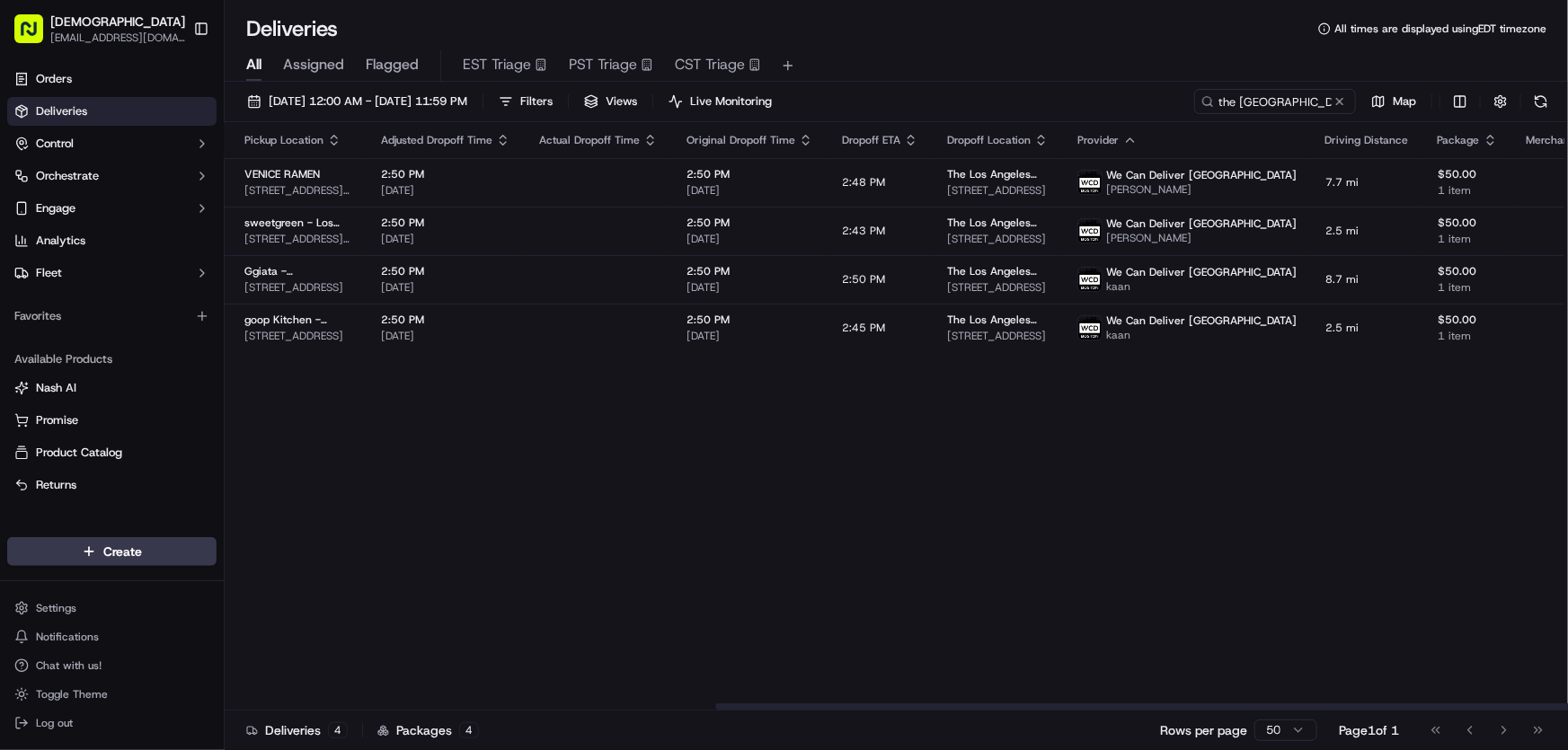
drag, startPoint x: 897, startPoint y: 701, endPoint x: 1107, endPoint y: 709, distance: 210.2
click at [1107, 709] on div at bounding box center [896, 706] width 1343 height 9
drag, startPoint x: 1314, startPoint y: 100, endPoint x: 1062, endPoint y: 108, distance: 252.1
click at [1064, 107] on div "[DATE] 12:00 AM - [DATE] 11:59 PM Filters Views Live Monitoring the [GEOGRAPHIC…" at bounding box center [896, 105] width 1343 height 34
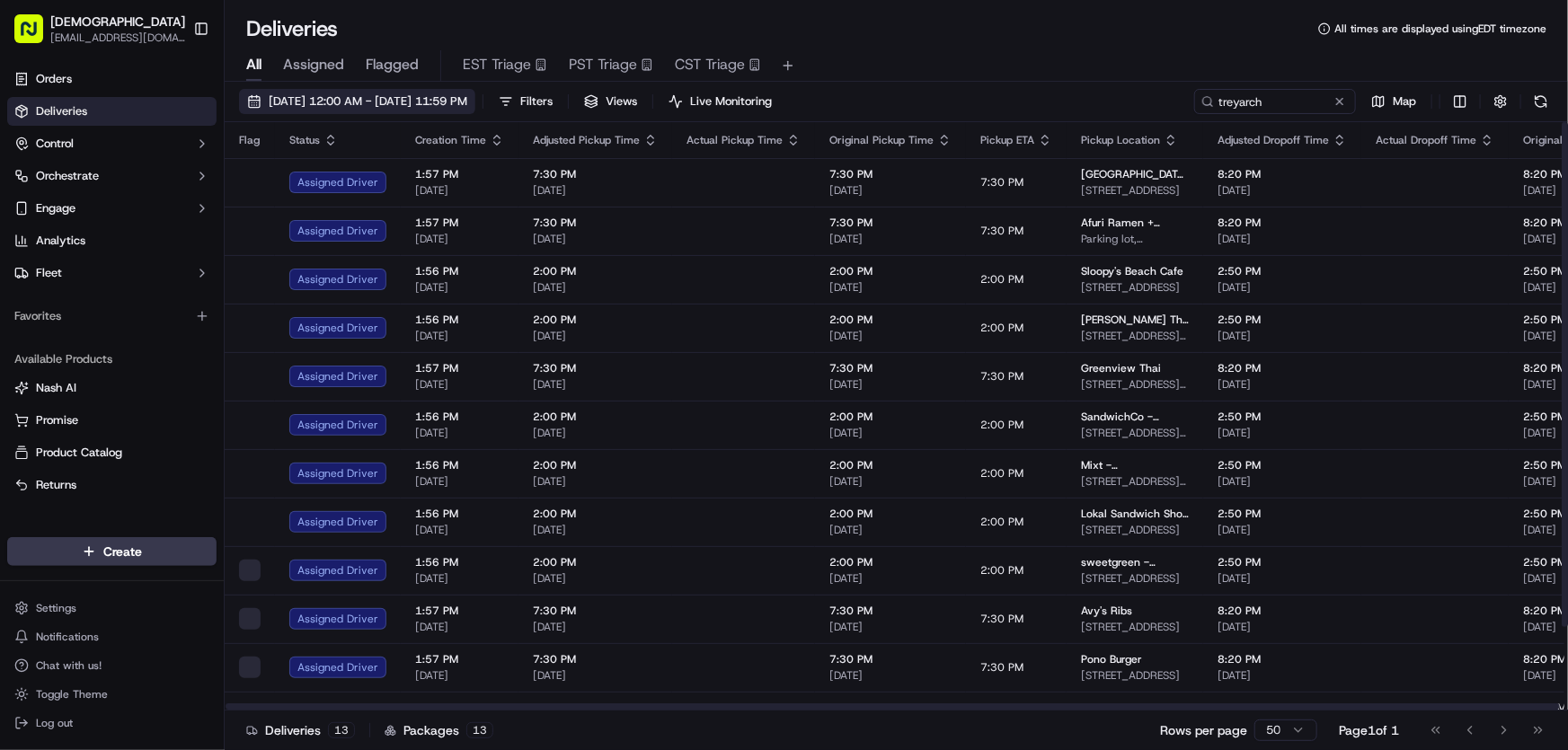
click at [348, 94] on span "[DATE] 12:00 AM - [DATE] 11:59 PM" at bounding box center [368, 101] width 199 height 16
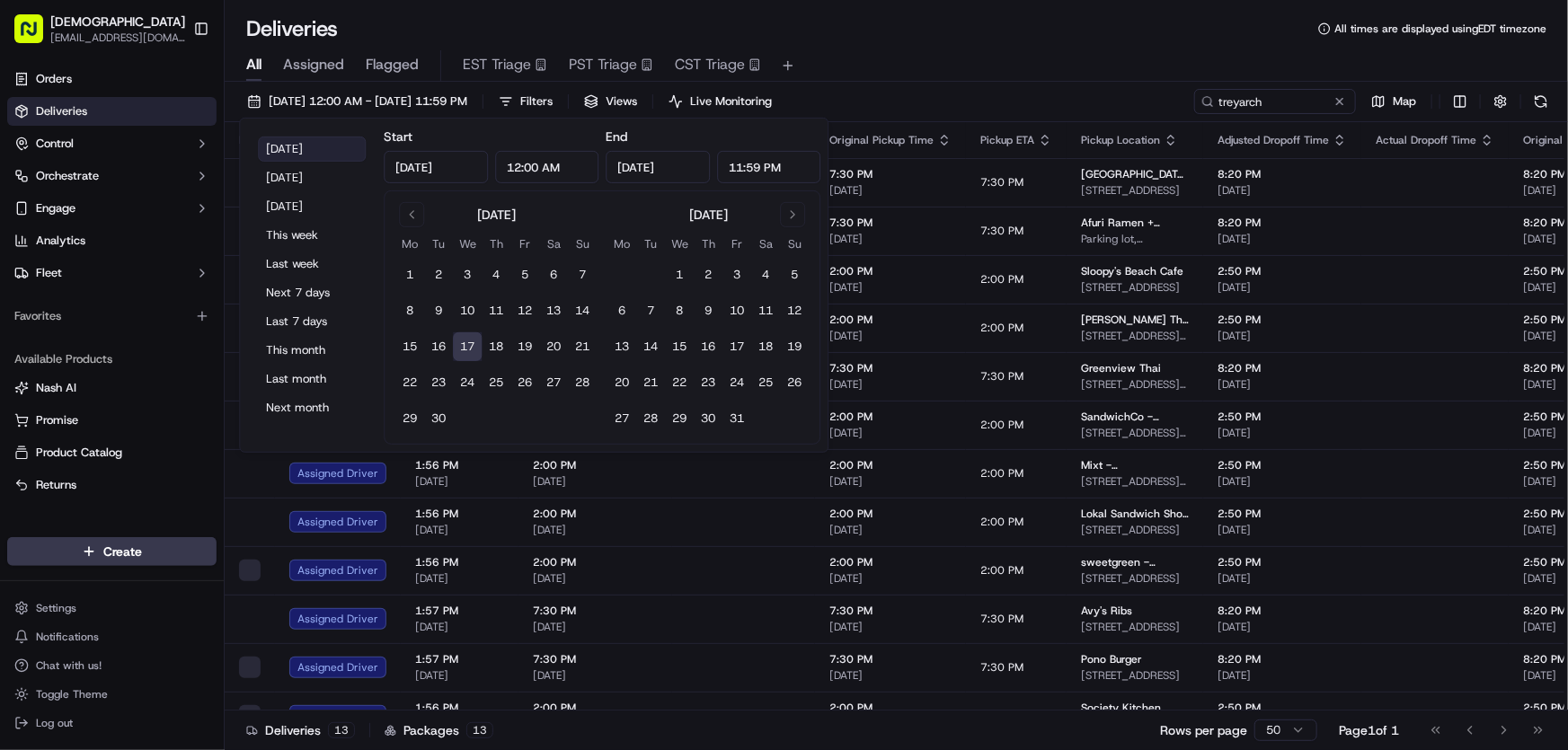
click at [301, 143] on button "[DATE]" at bounding box center [312, 148] width 108 height 25
click at [872, 50] on div "All Assigned Flagged EST Triage PST Triage CST Triage" at bounding box center [896, 66] width 1343 height 32
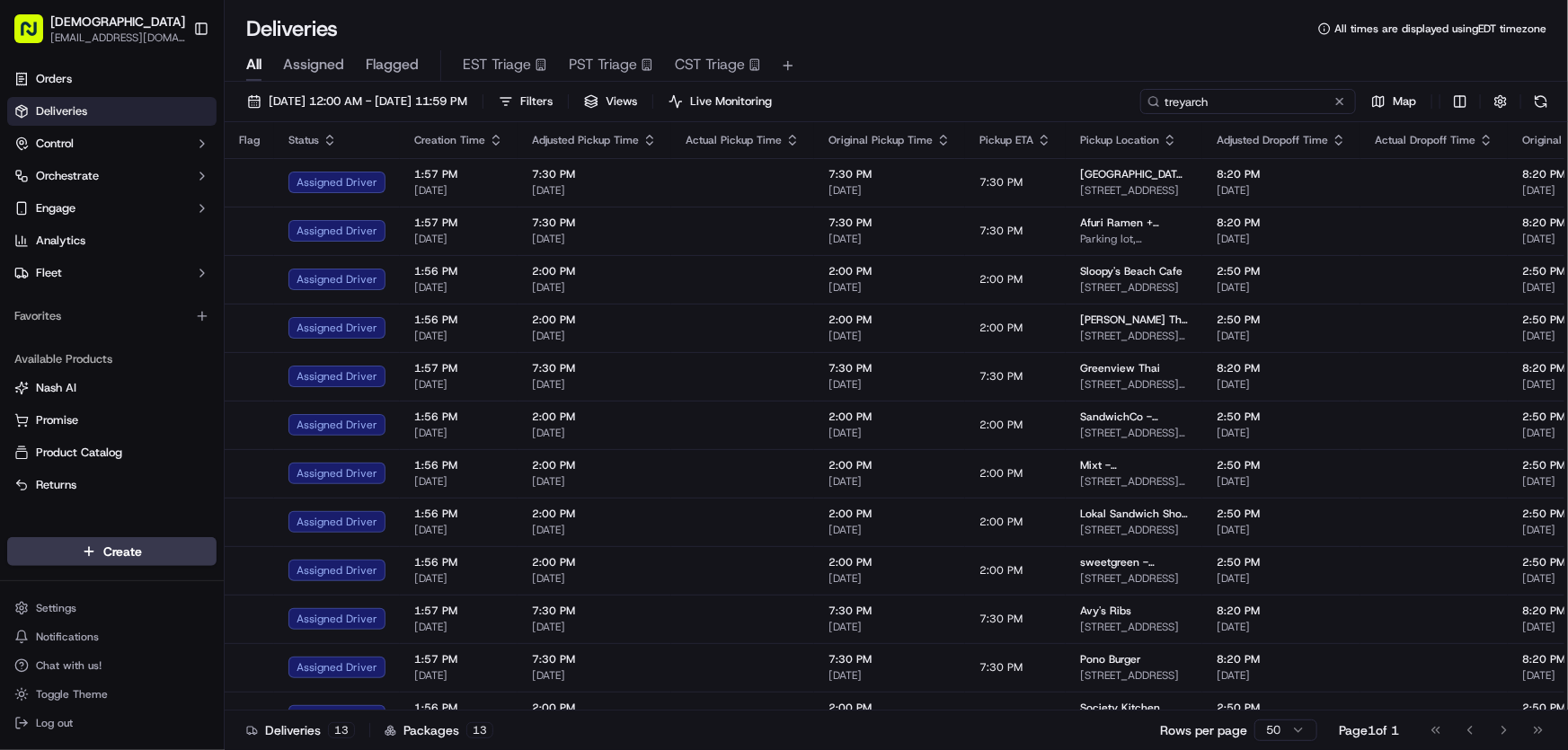
drag, startPoint x: 1280, startPoint y: 106, endPoint x: 1118, endPoint y: 106, distance: 162.0
click at [1118, 106] on div "[DATE] 12:00 AM - [DATE] 11:59 PM Filters Views Live Monitoring treyarch Map" at bounding box center [896, 105] width 1343 height 34
type input "makemake"
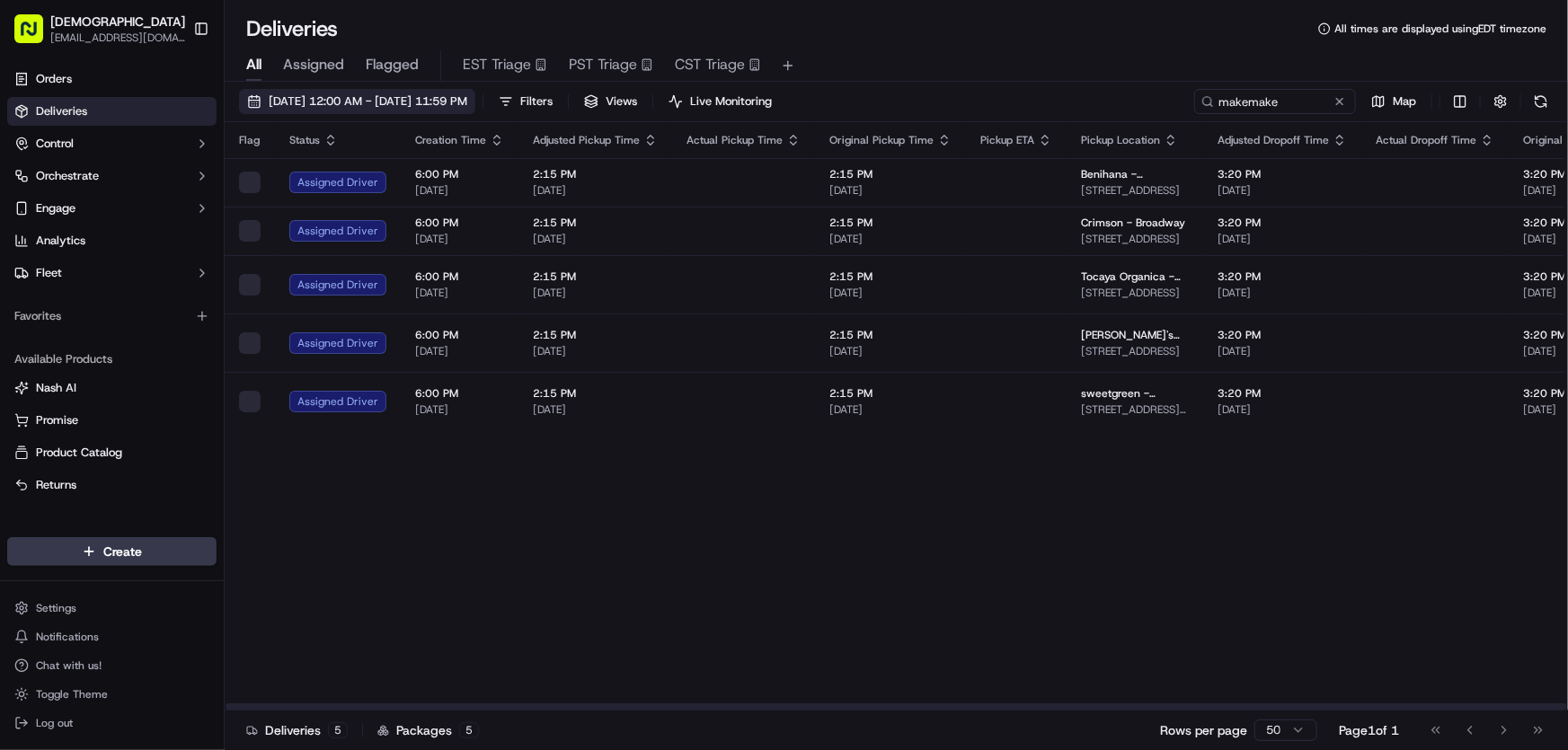
click at [391, 101] on span "[DATE] 12:00 AM - [DATE] 11:59 PM" at bounding box center [368, 101] width 199 height 16
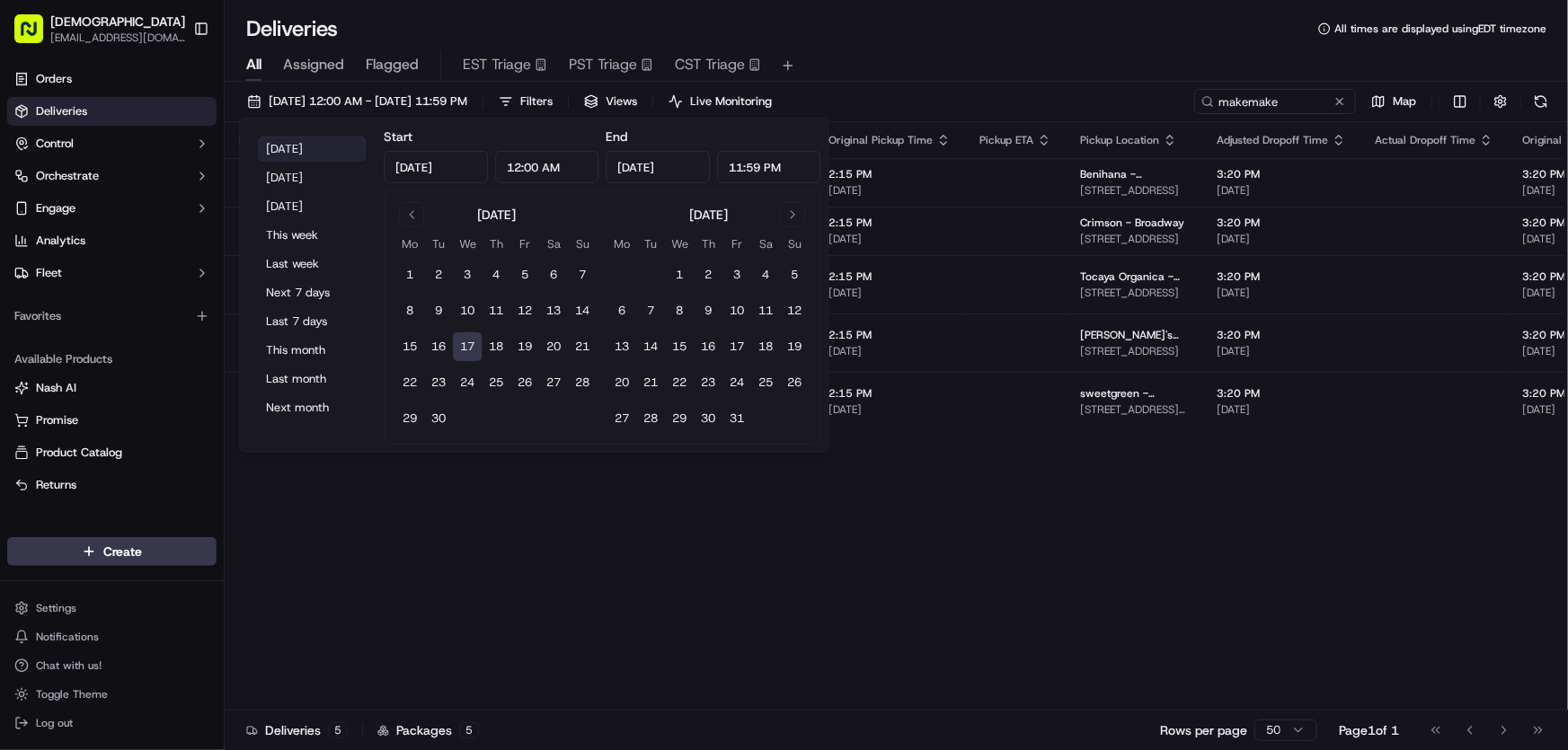
click at [312, 148] on button "[DATE]" at bounding box center [312, 148] width 108 height 25
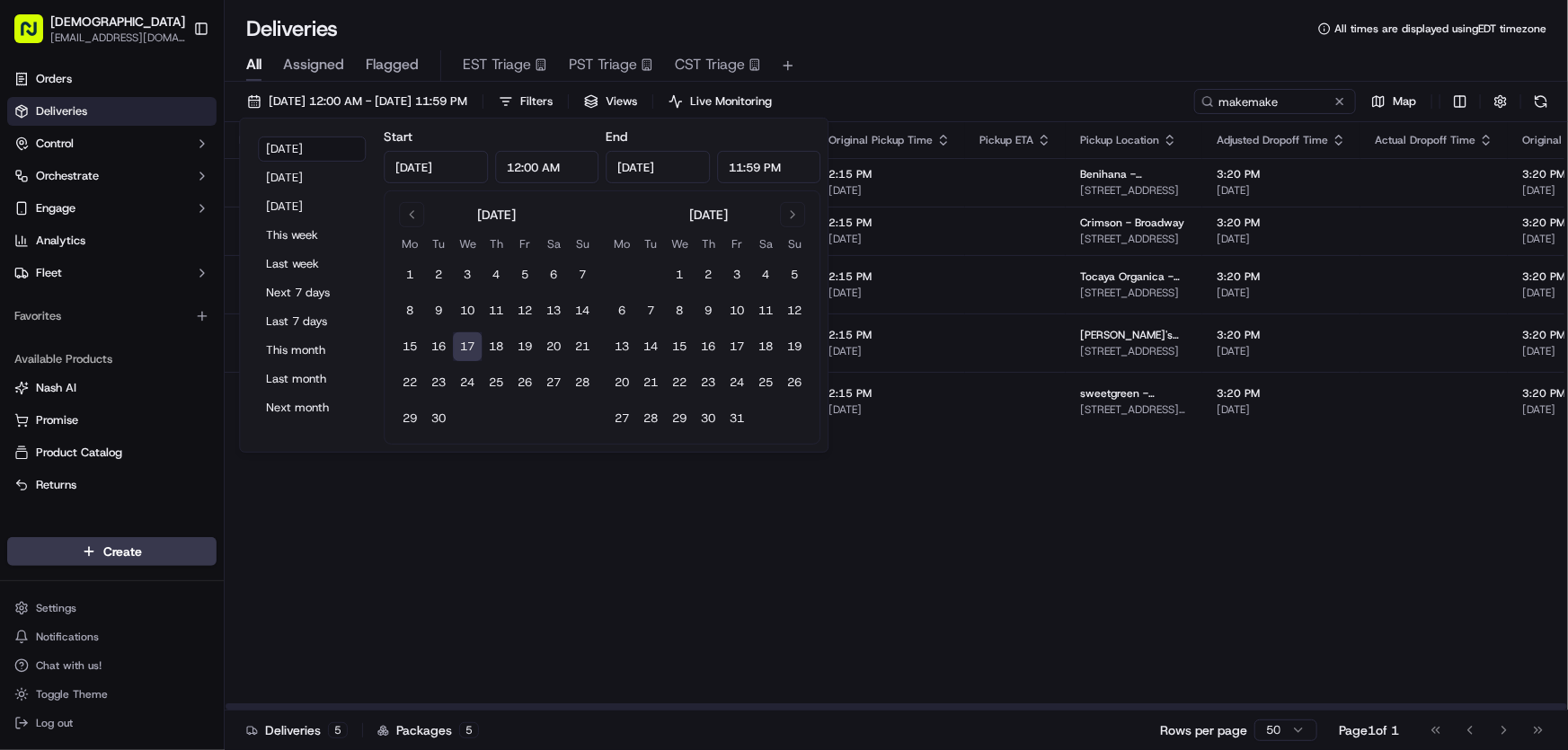
click at [997, 685] on div "Flag Status Creation Time Adjusted Pickup Time Actual Pickup Time Original Pick…" at bounding box center [1379, 416] width 2307 height 588
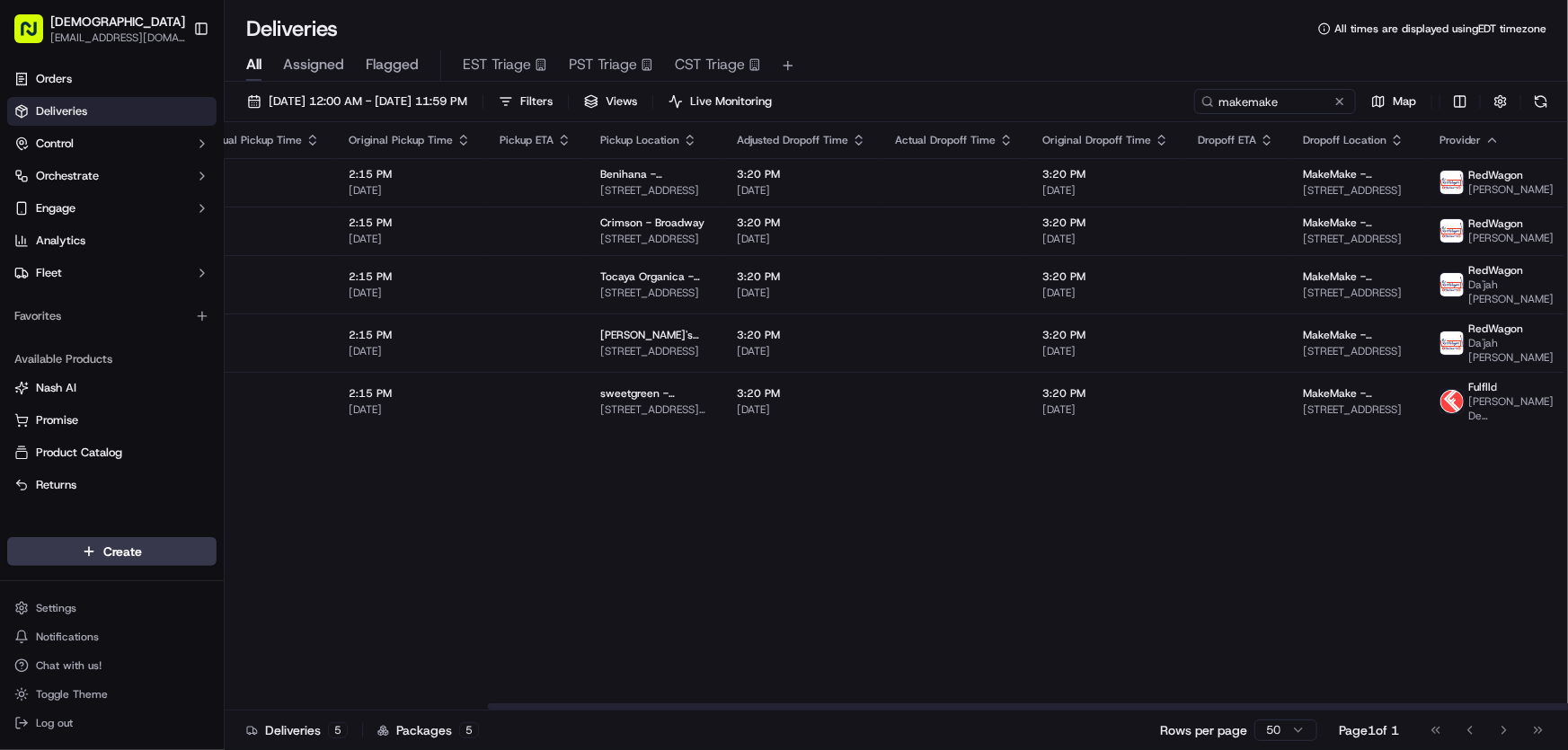
scroll to position [0, 488]
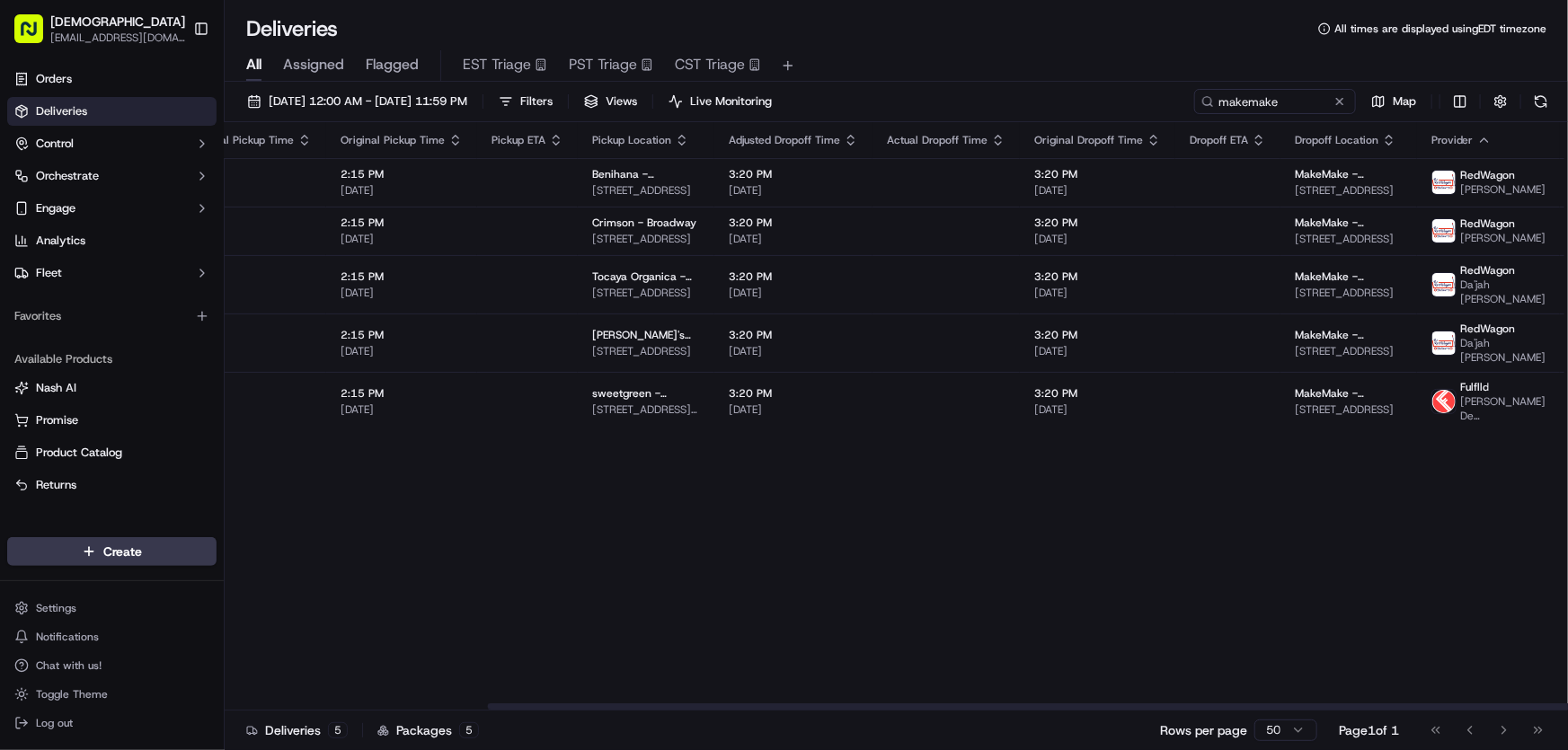
drag, startPoint x: 940, startPoint y: 707, endPoint x: 1233, endPoint y: 689, distance: 293.6
click at [1233, 703] on div at bounding box center [1158, 706] width 1341 height 7
